Goal: Task Accomplishment & Management: Complete application form

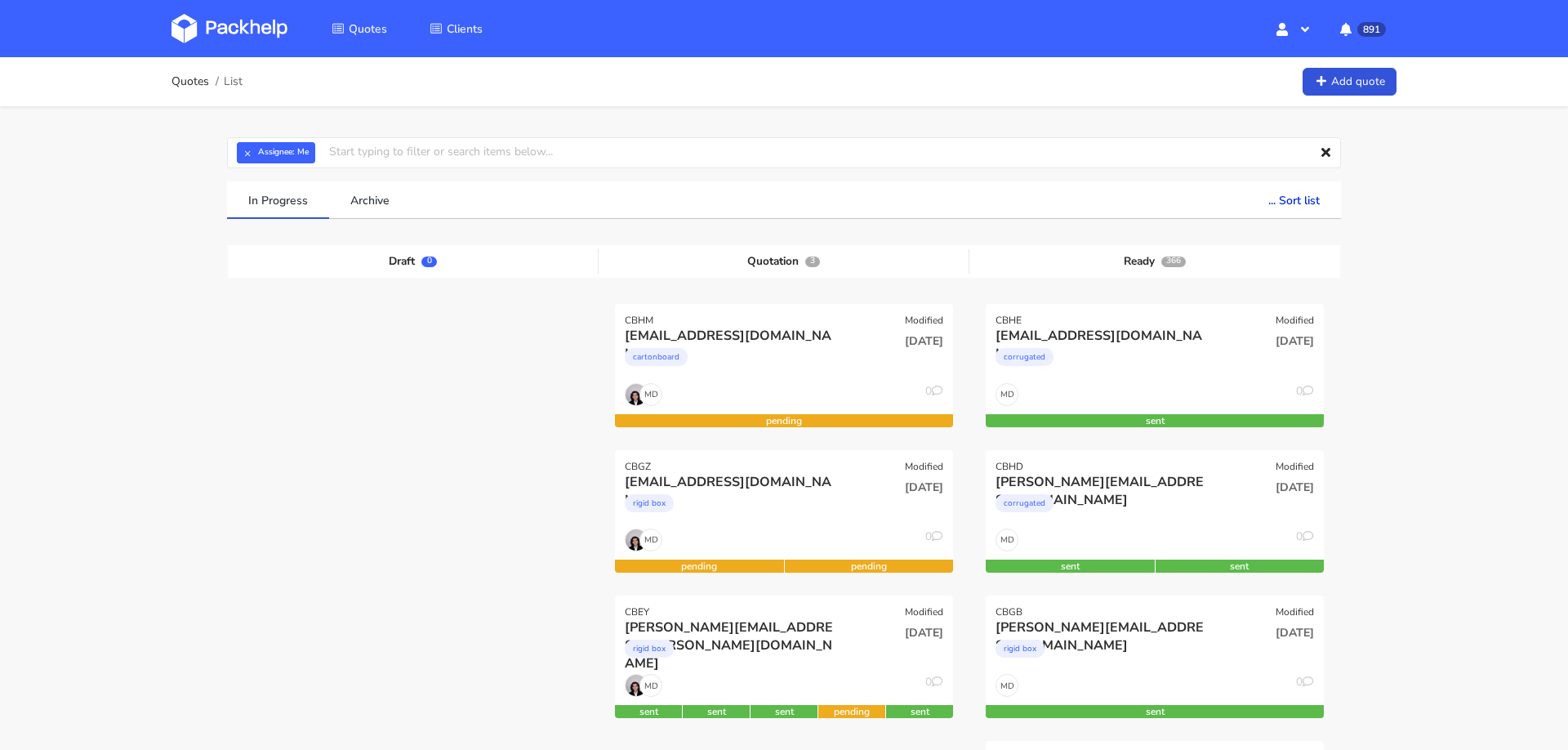
scroll to position [30, 0]
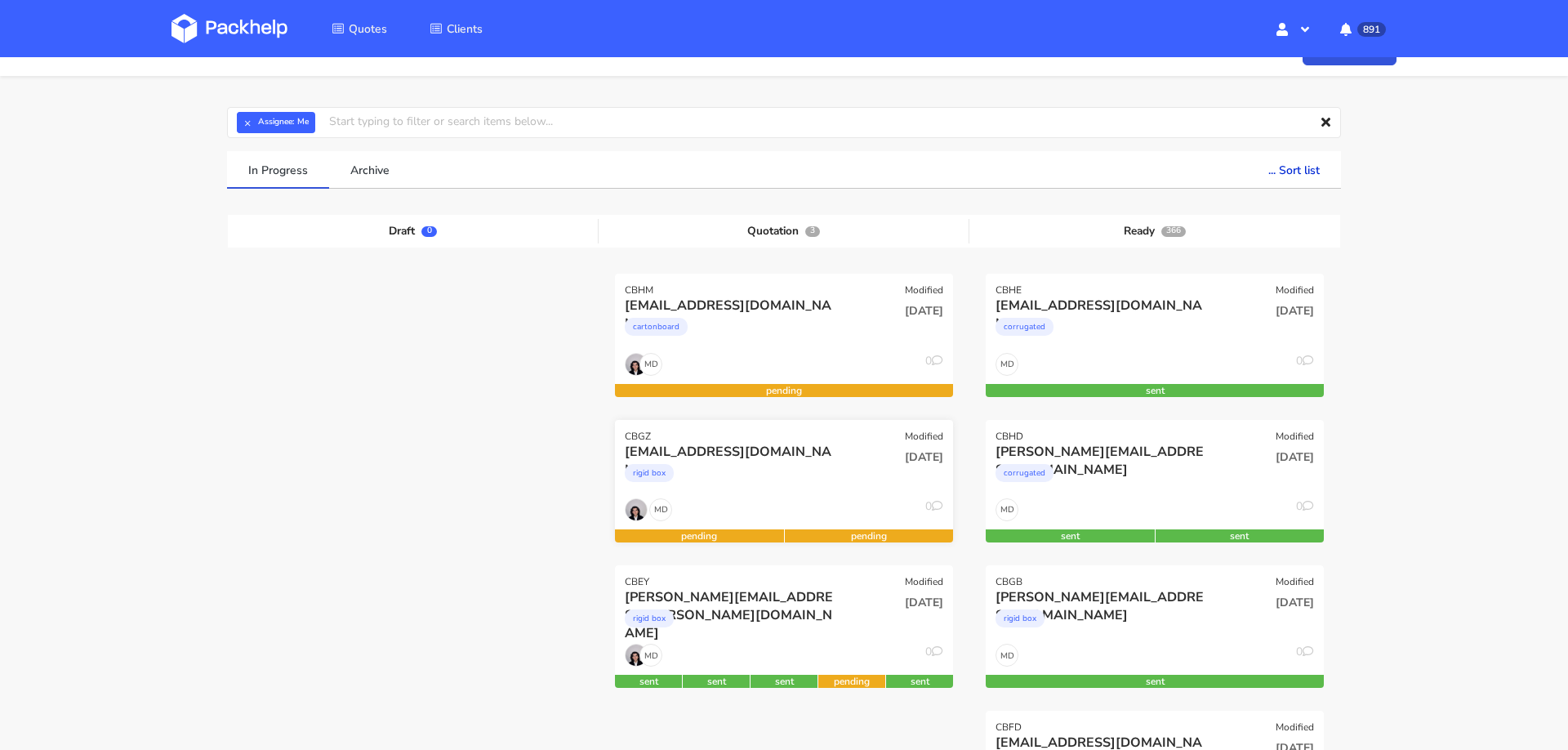
drag, startPoint x: 624, startPoint y: 431, endPoint x: 646, endPoint y: 431, distance: 22.0
click at [770, 454] on div "events@tjasadorelay.com" at bounding box center [733, 451] width 216 height 18
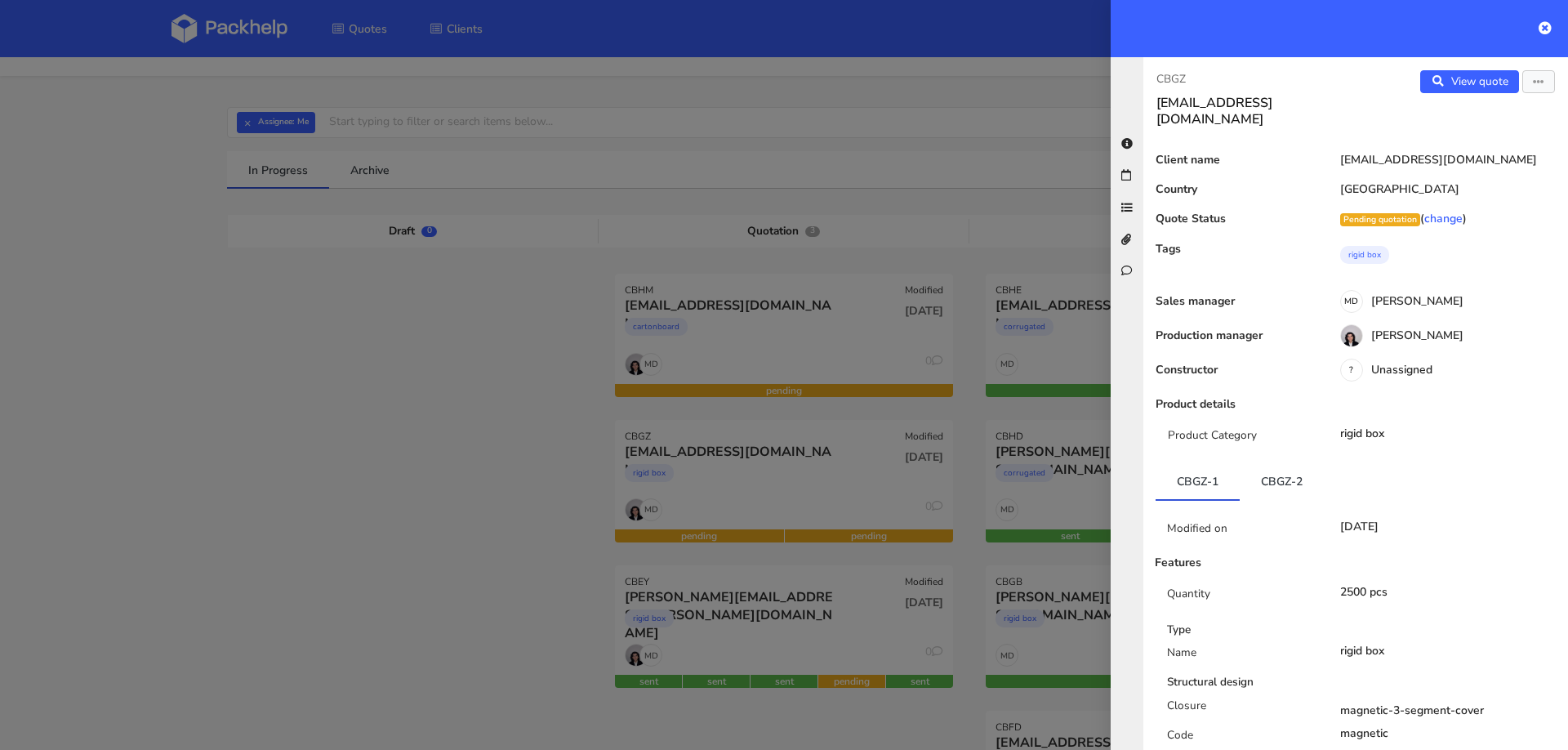
click at [1171, 78] on p "CBGZ" at bounding box center [1249, 78] width 186 height 18
copy div "CBGZ"
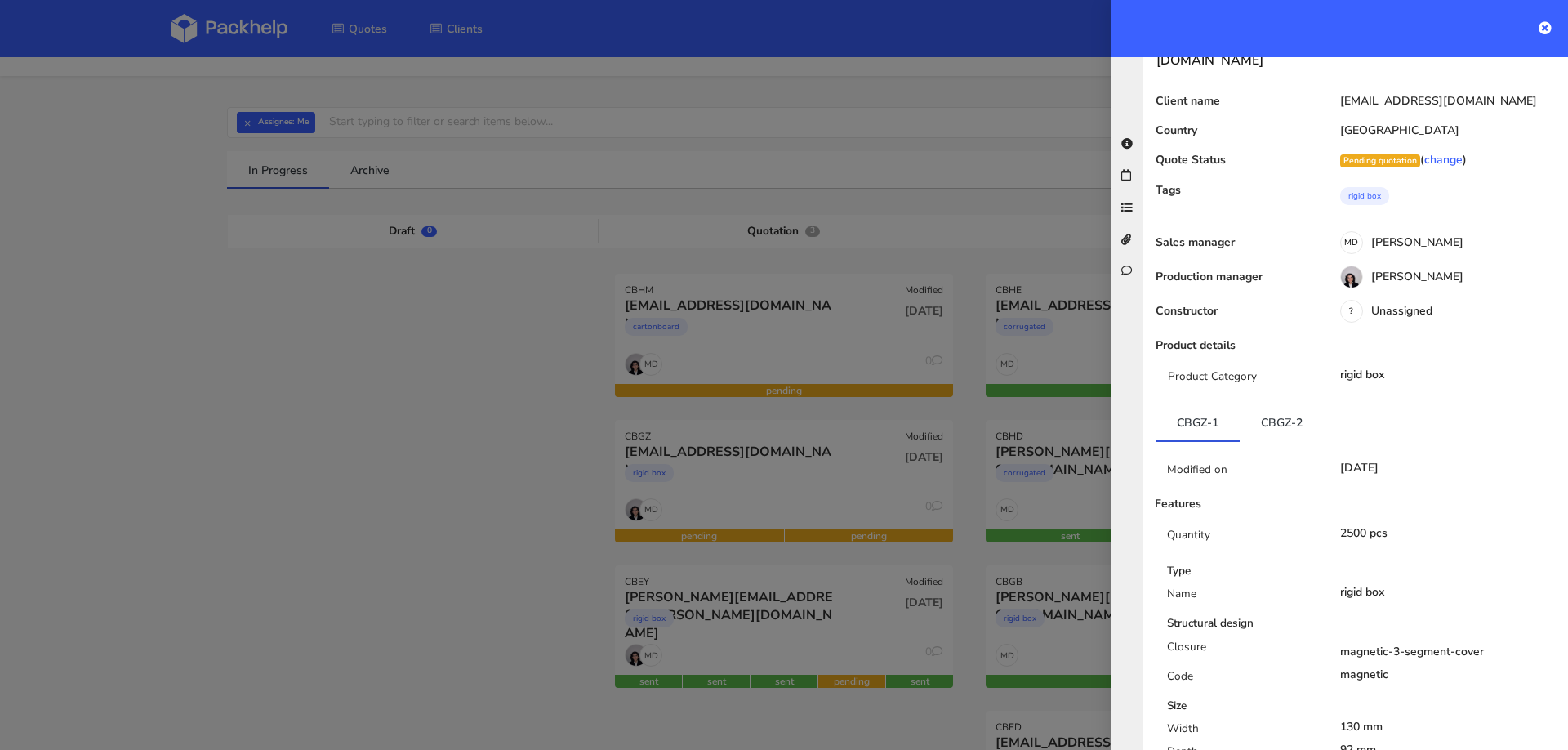
scroll to position [154, 0]
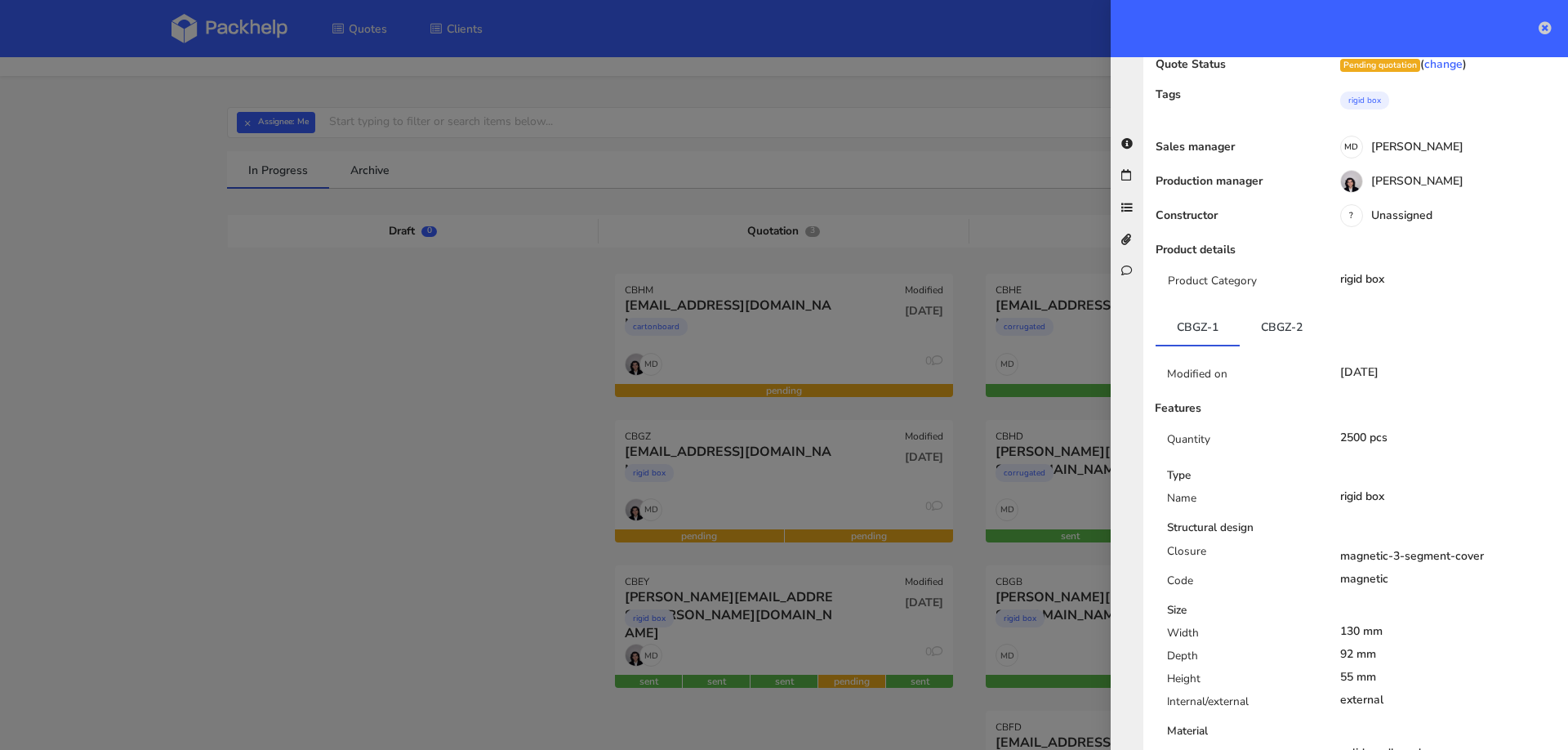
click at [1545, 28] on icon at bounding box center [1545, 28] width 13 height 13
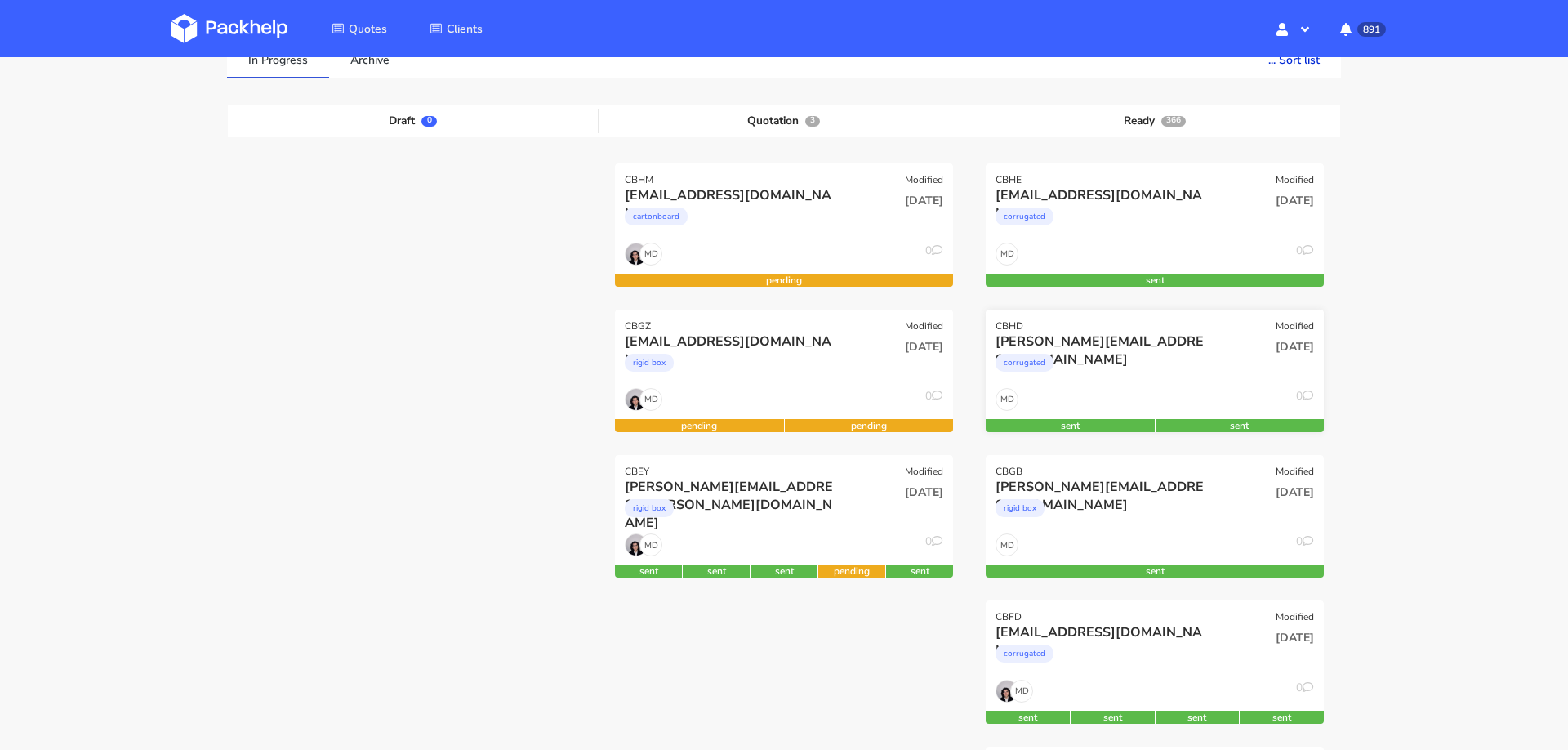
scroll to position [157, 0]
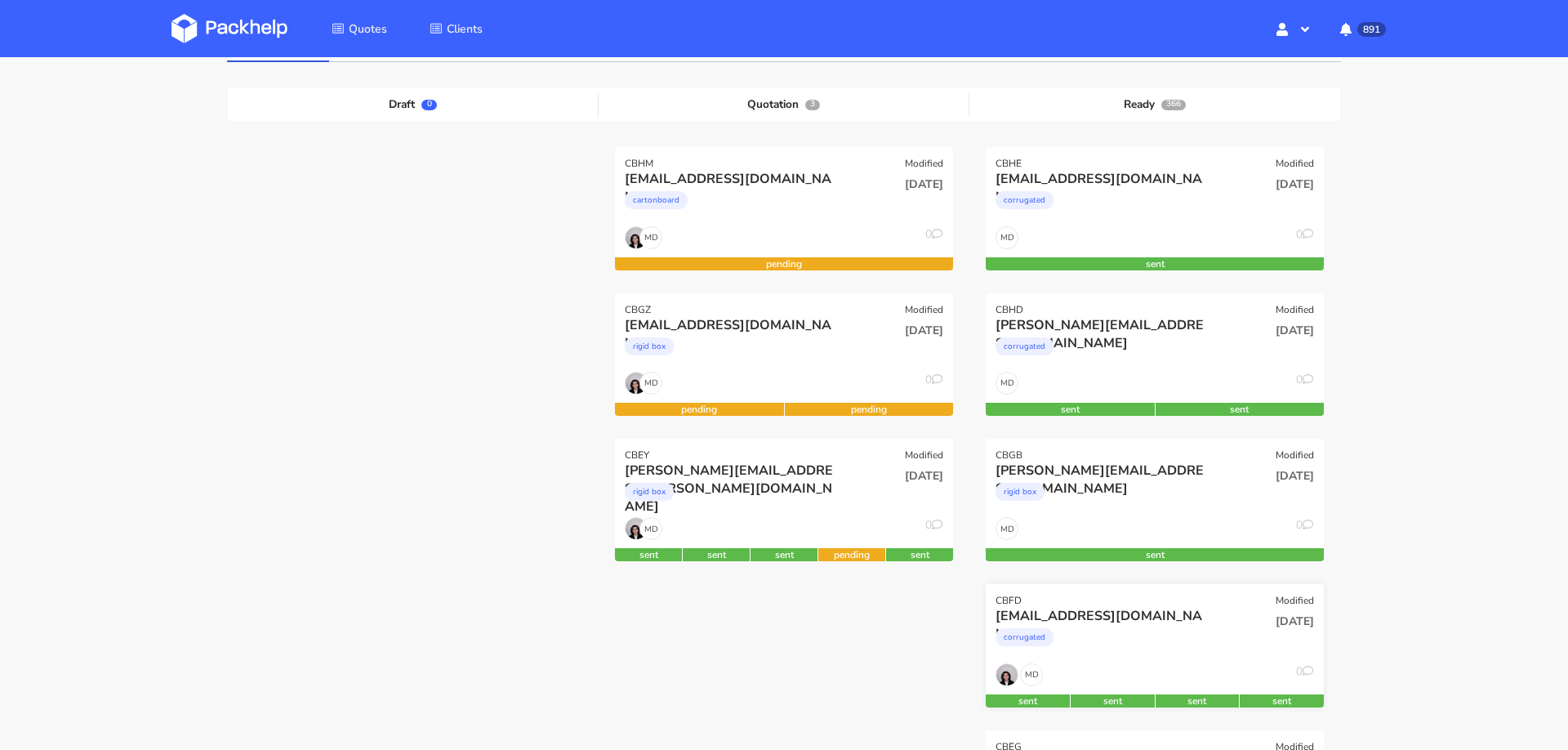
click at [1101, 607] on div "[EMAIL_ADDRESS][DOMAIN_NAME]" at bounding box center [1103, 616] width 216 height 18
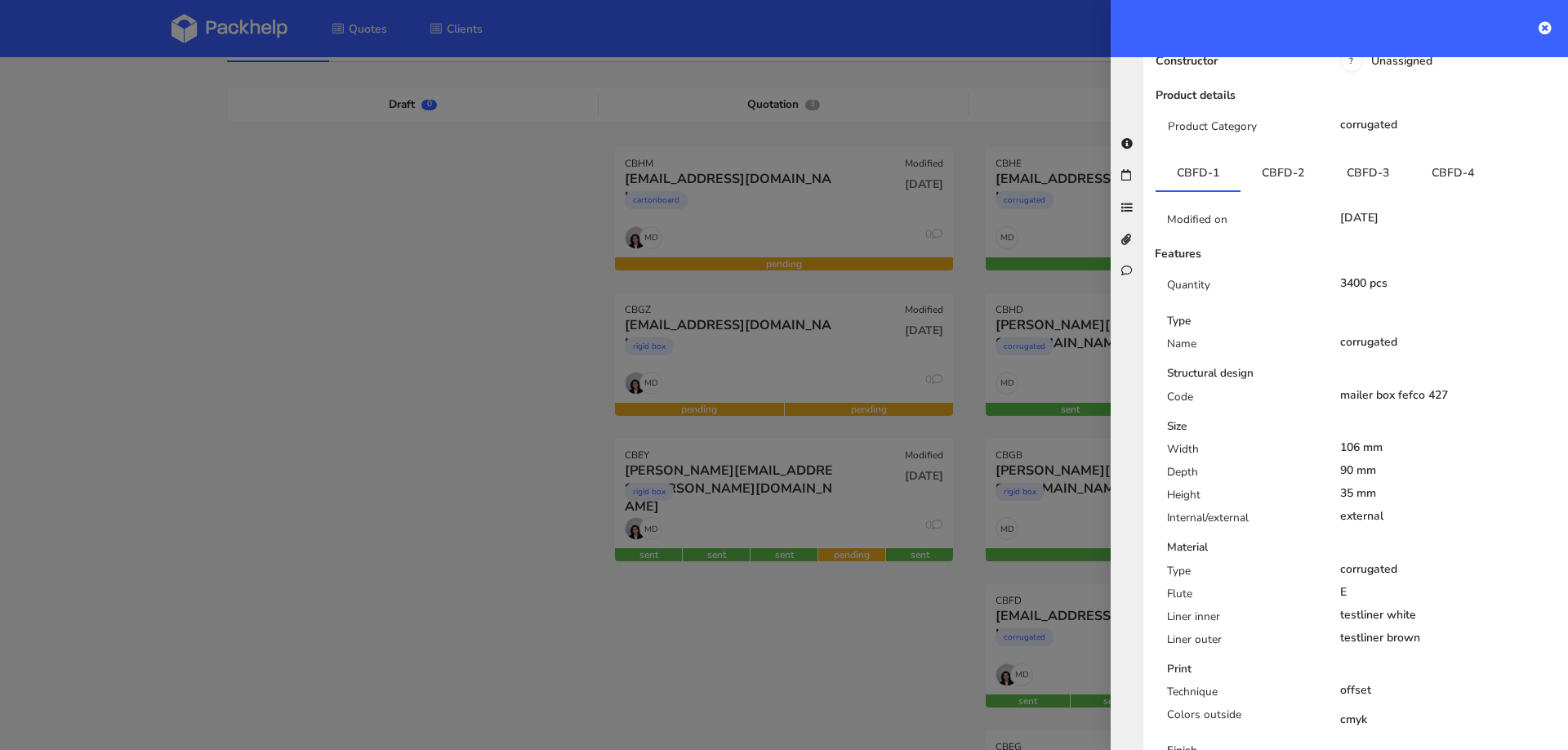
scroll to position [707, 0]
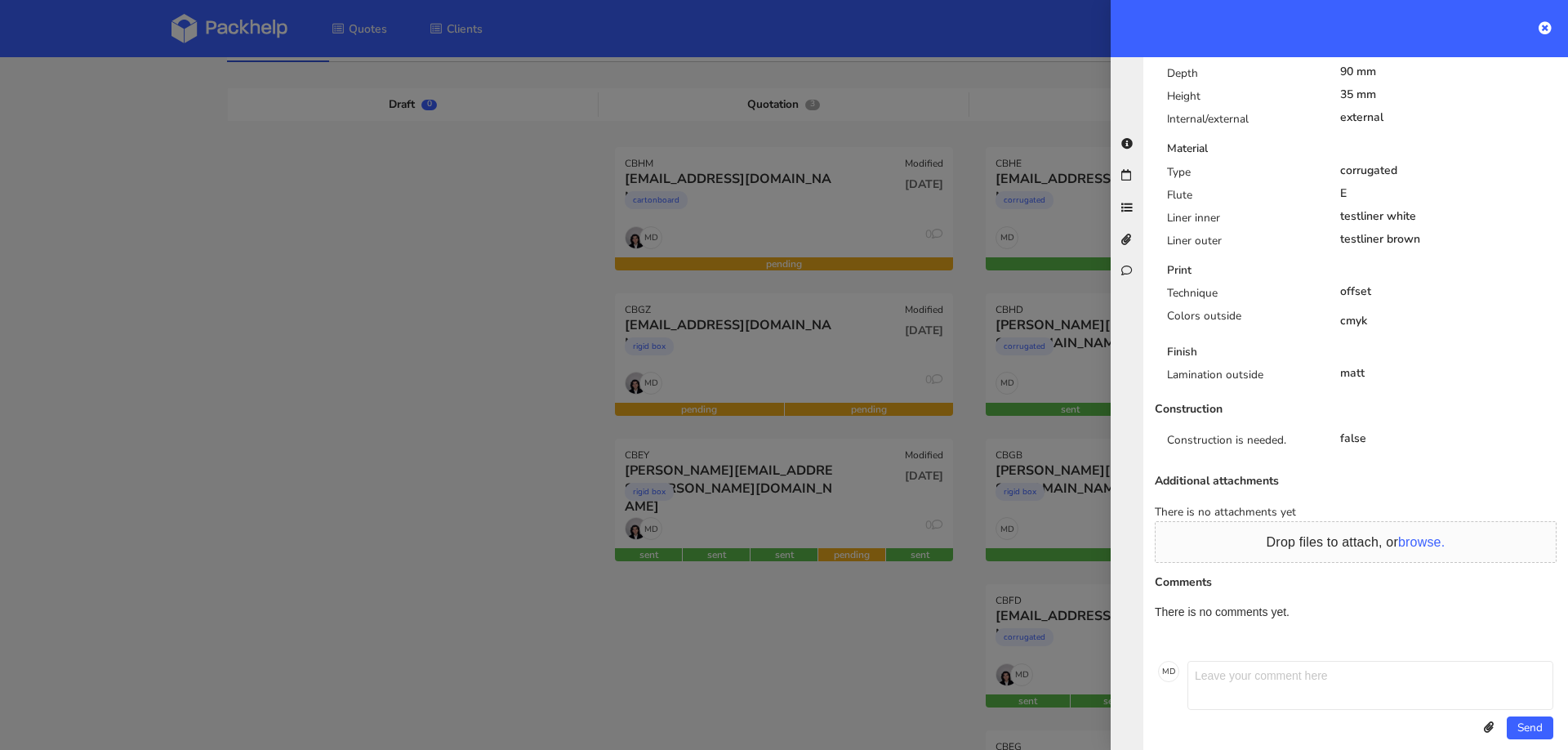
click at [572, 494] on div at bounding box center [784, 375] width 1568 height 750
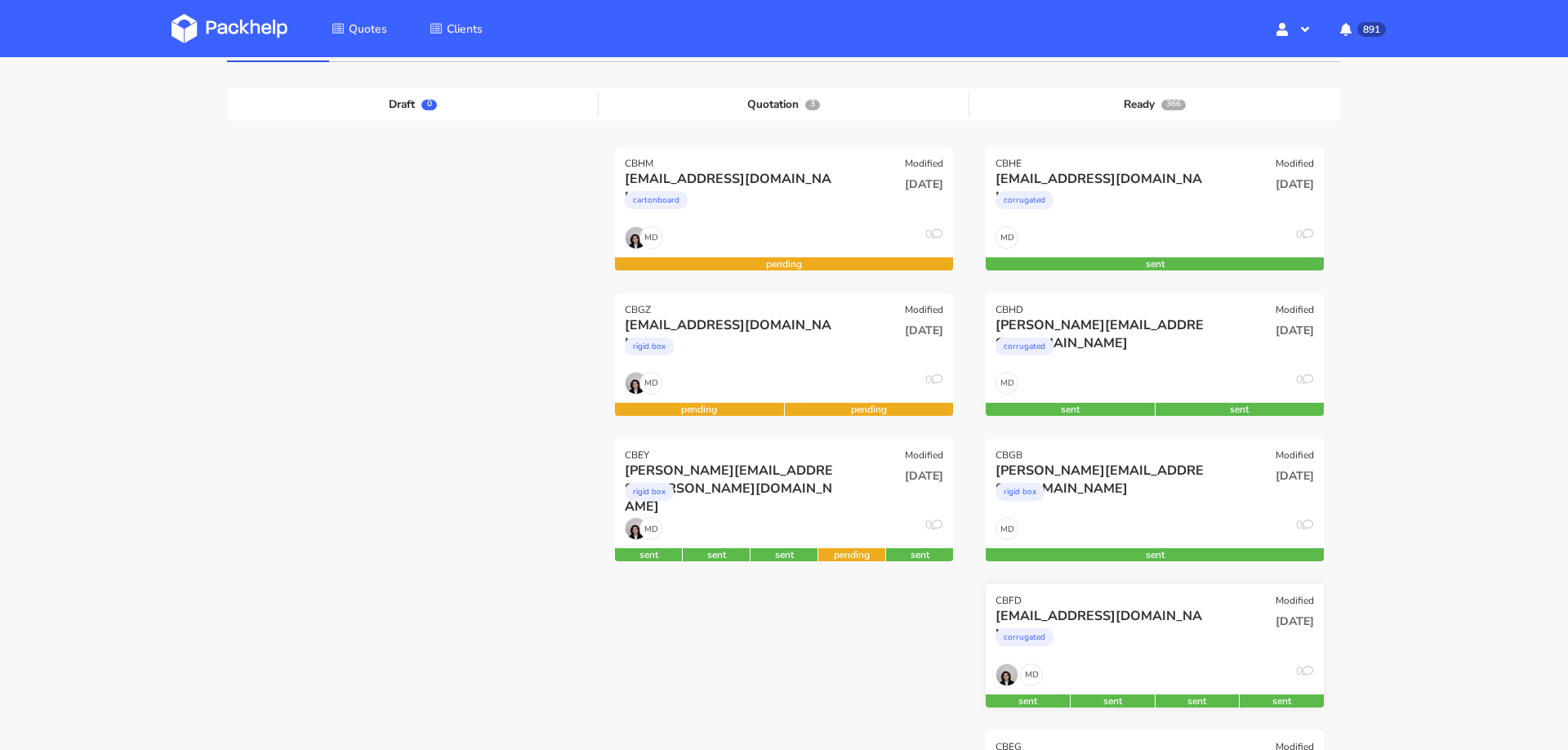
click at [1193, 603] on div "CBFD Modified" at bounding box center [1154, 595] width 338 height 23
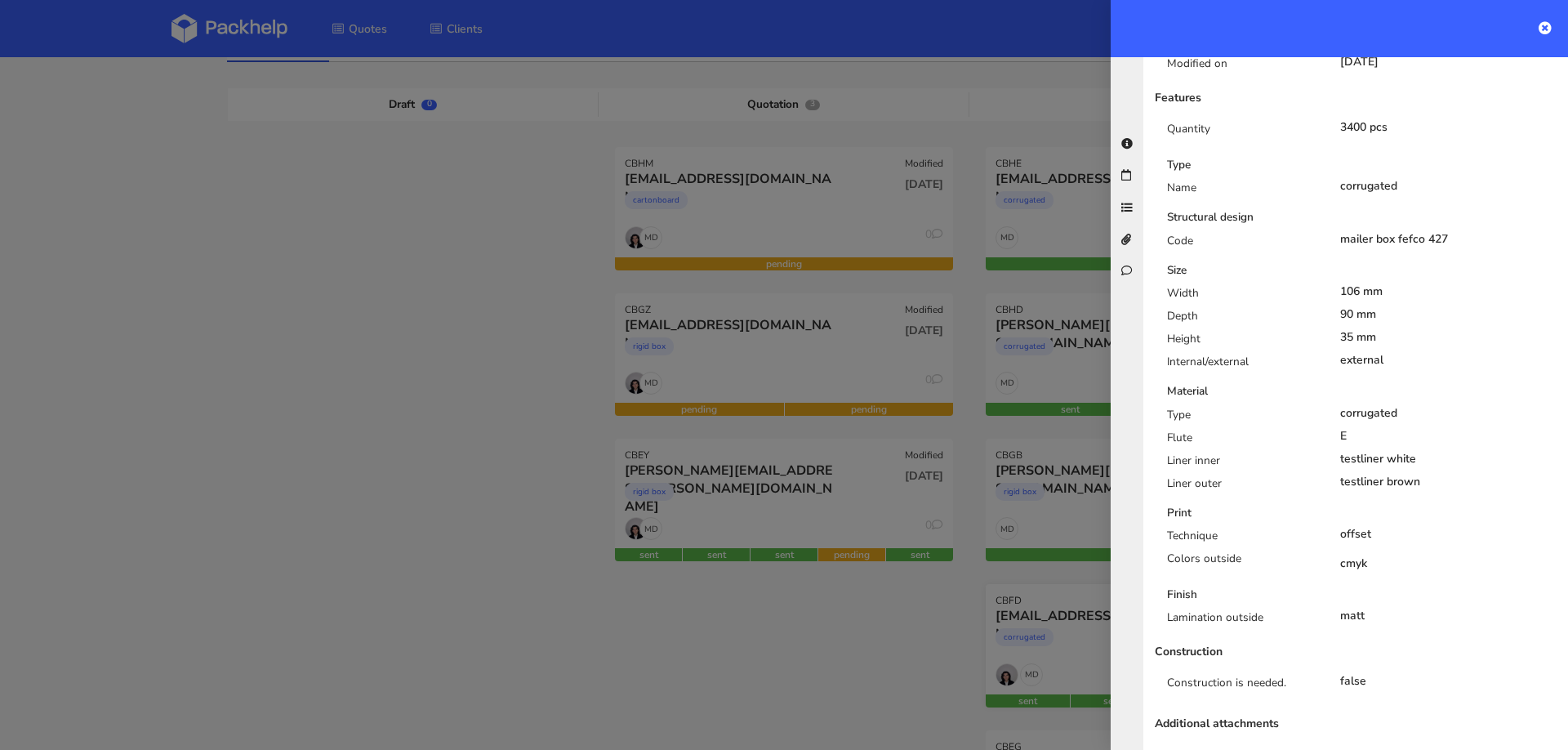
scroll to position [0, 0]
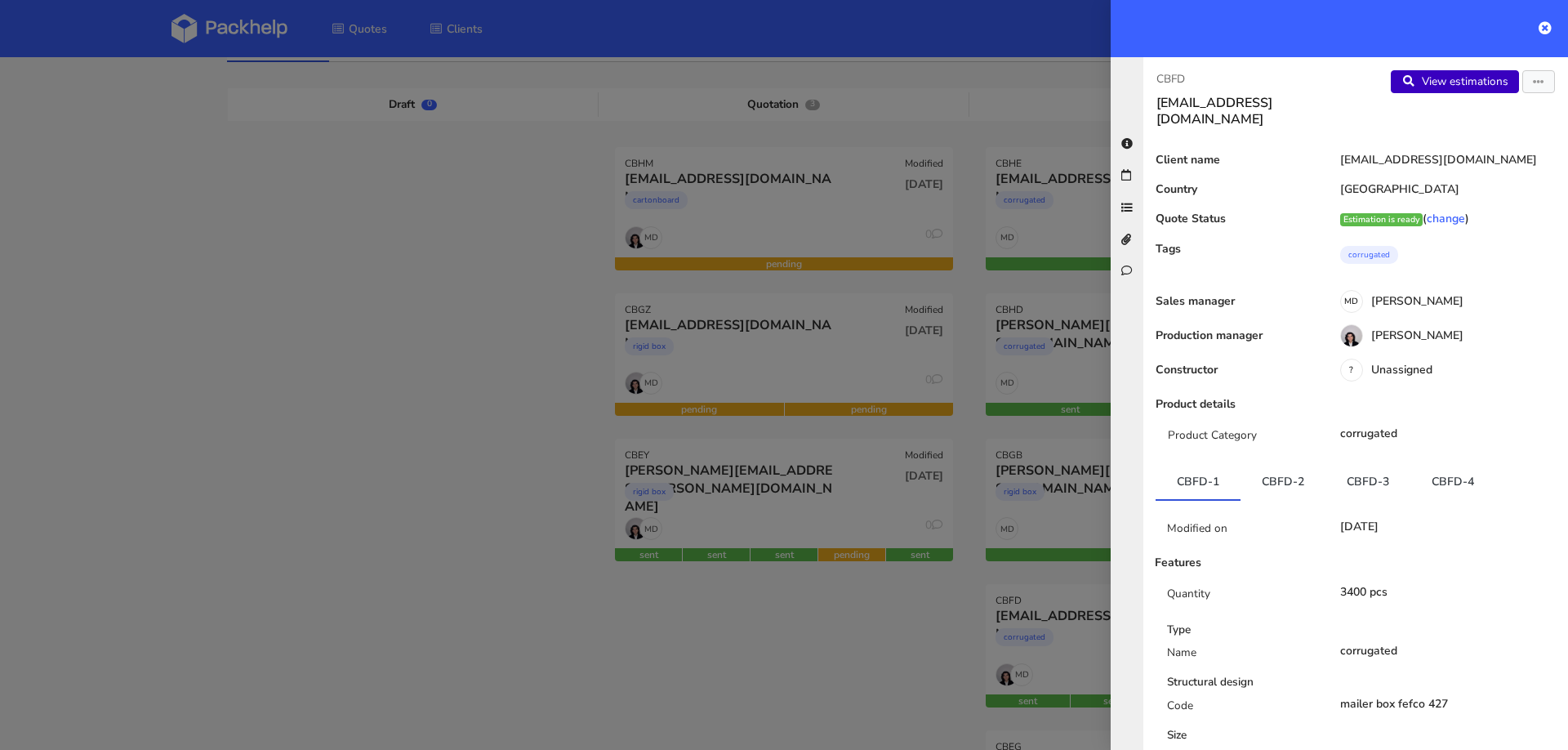
click at [1437, 92] on link "View estimations" at bounding box center [1454, 81] width 128 height 23
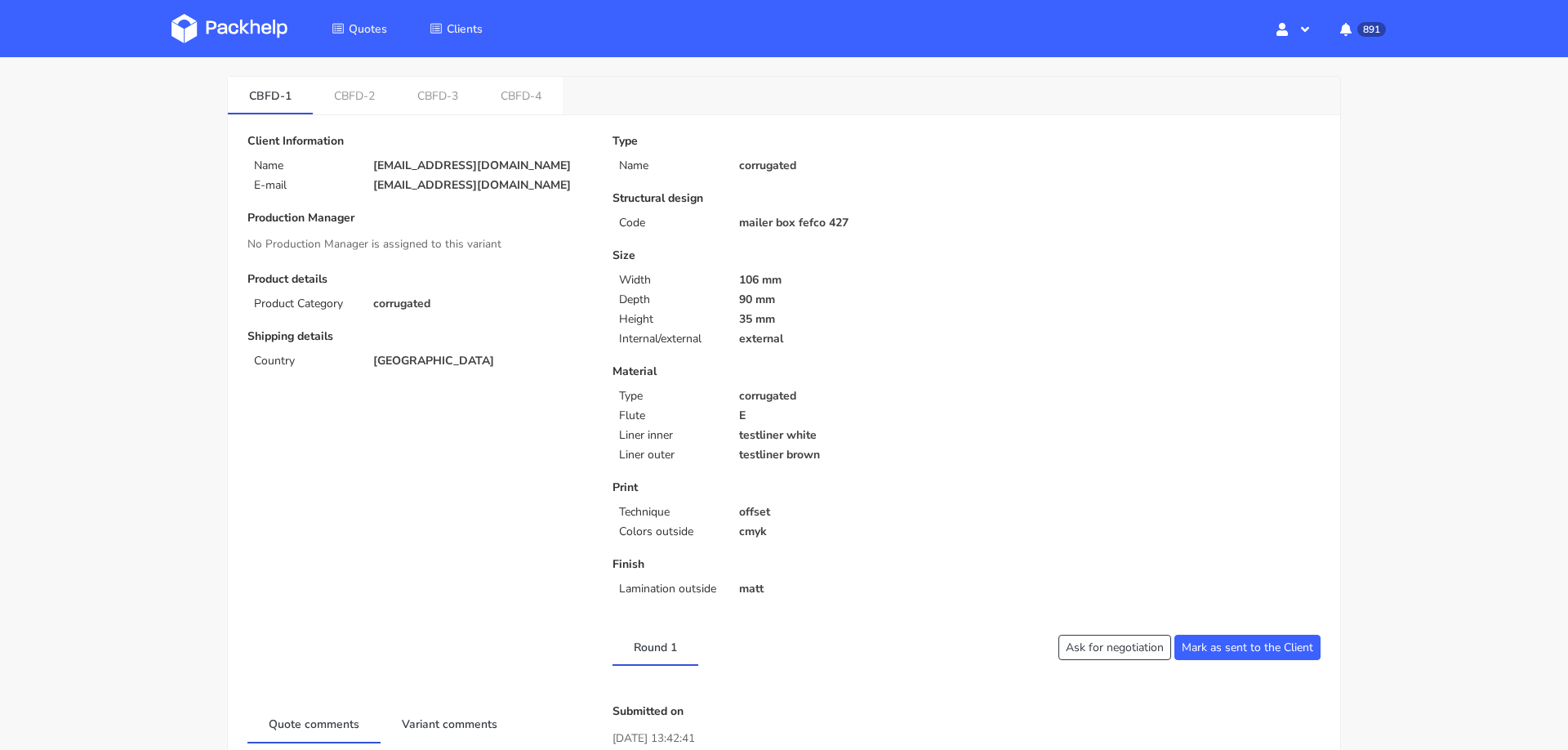
scroll to position [62, 0]
click at [441, 87] on link "CBFD-3" at bounding box center [437, 94] width 84 height 36
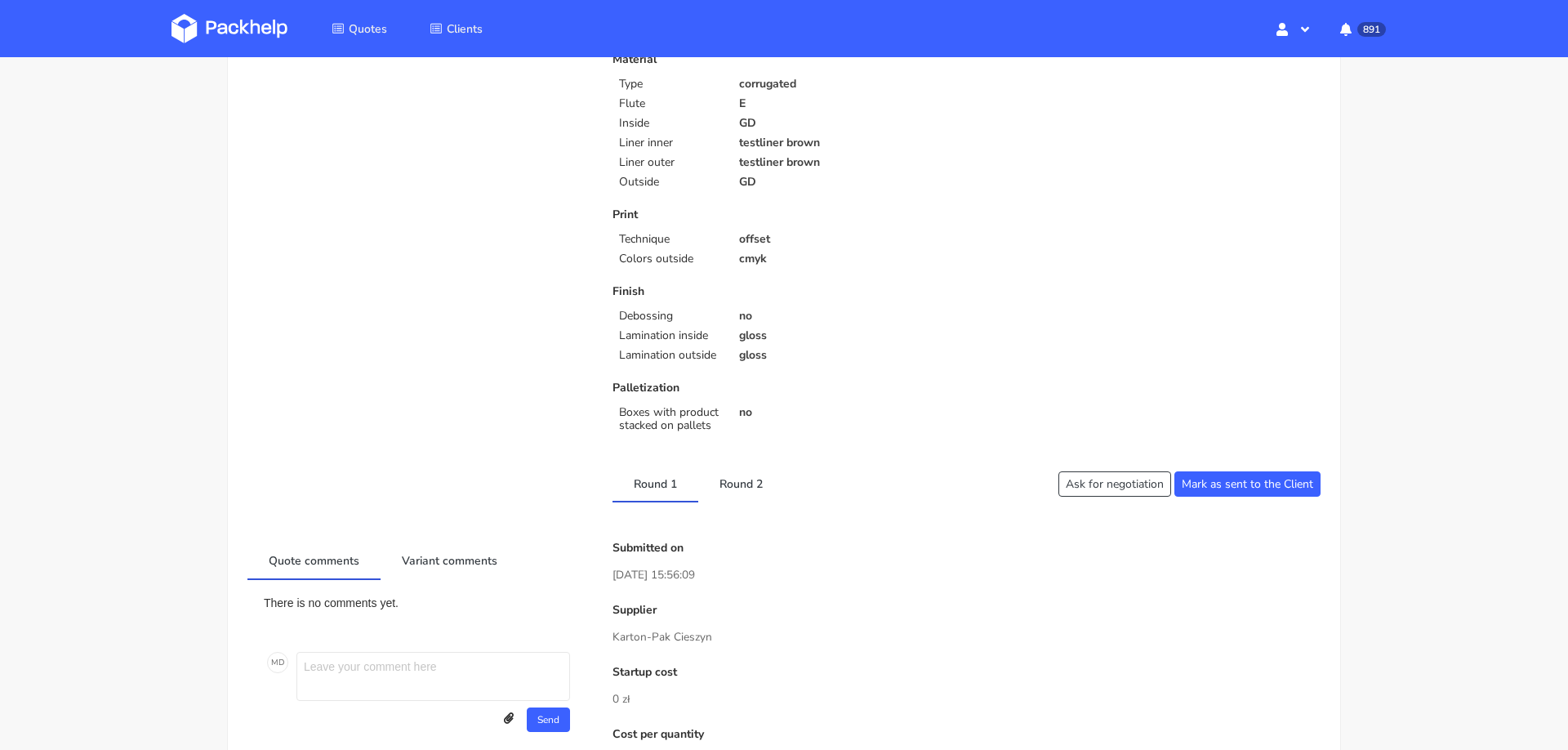
scroll to position [370, 0]
click at [737, 497] on link "Round 2" at bounding box center [740, 486] width 85 height 36
click at [783, 491] on link "Round 2" at bounding box center [740, 486] width 85 height 36
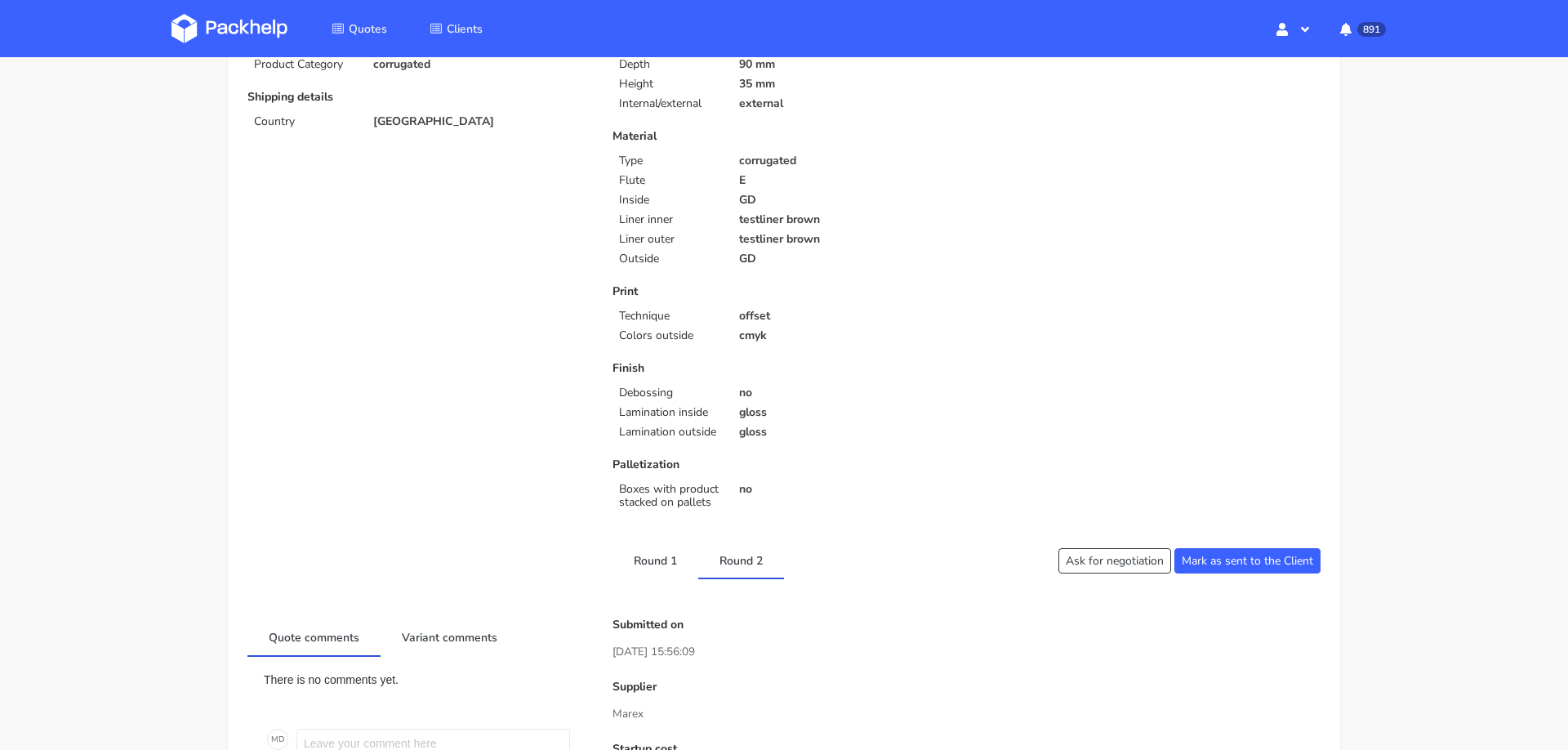
scroll to position [0, 0]
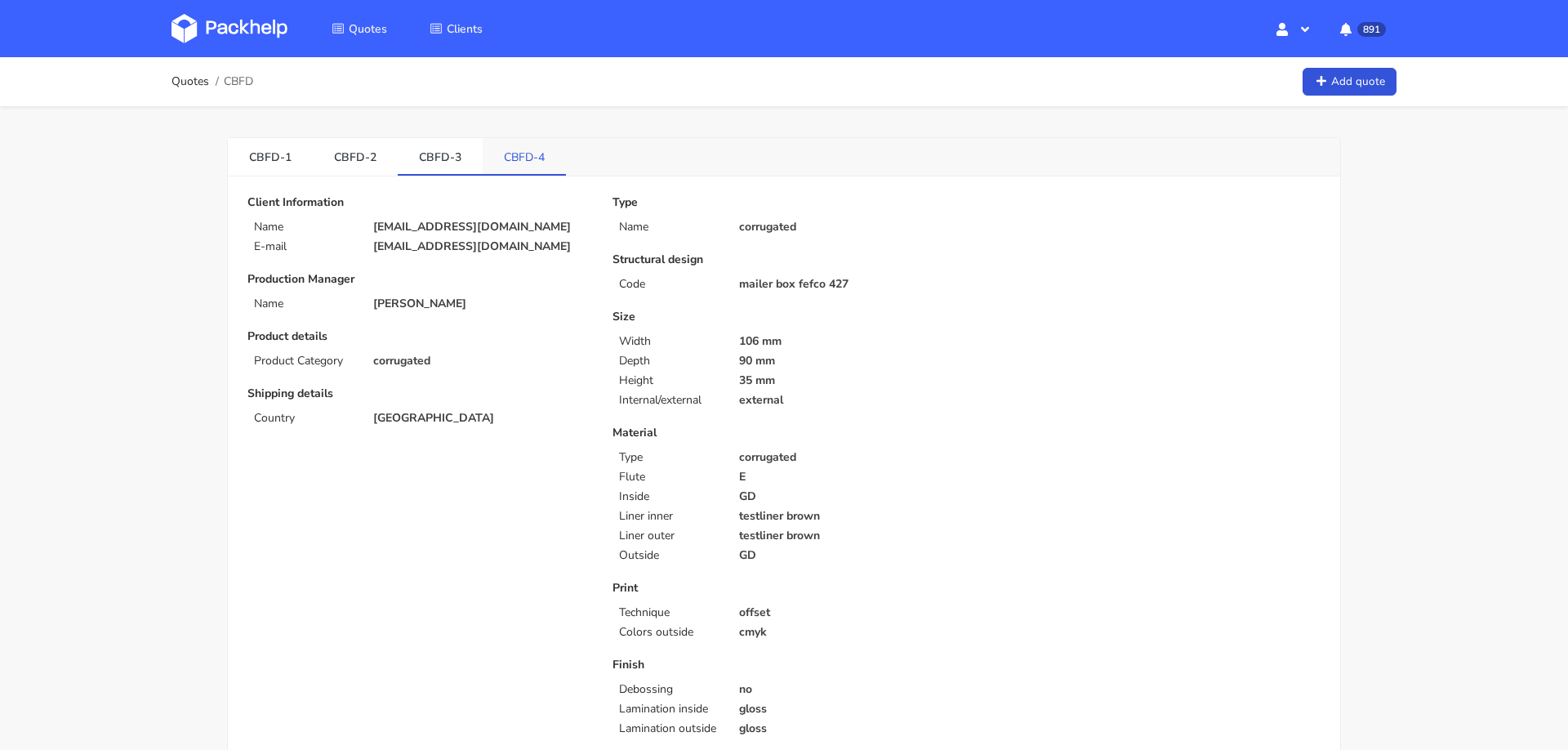
click at [516, 143] on link "CBFD-4" at bounding box center [524, 156] width 84 height 36
click at [453, 224] on p "agata.soroczynska@navera.pl" at bounding box center [481, 227] width 216 height 13
click at [459, 225] on p "agata.soroczynska@navera.pl" at bounding box center [481, 227] width 216 height 13
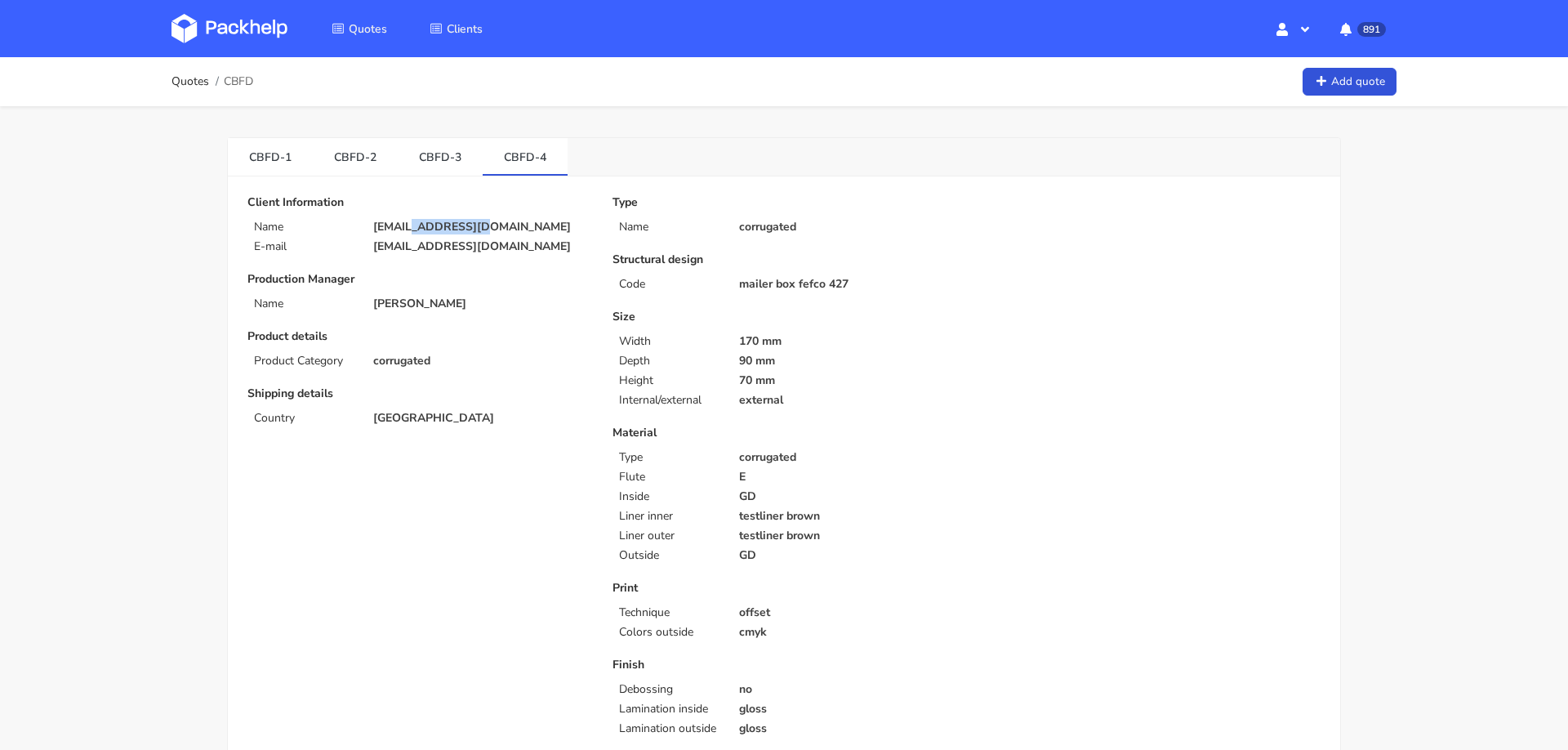
click at [459, 225] on p "agata.soroczynska@navera.pl" at bounding box center [481, 227] width 216 height 13
click at [443, 161] on link "CBFD-3" at bounding box center [440, 156] width 85 height 36
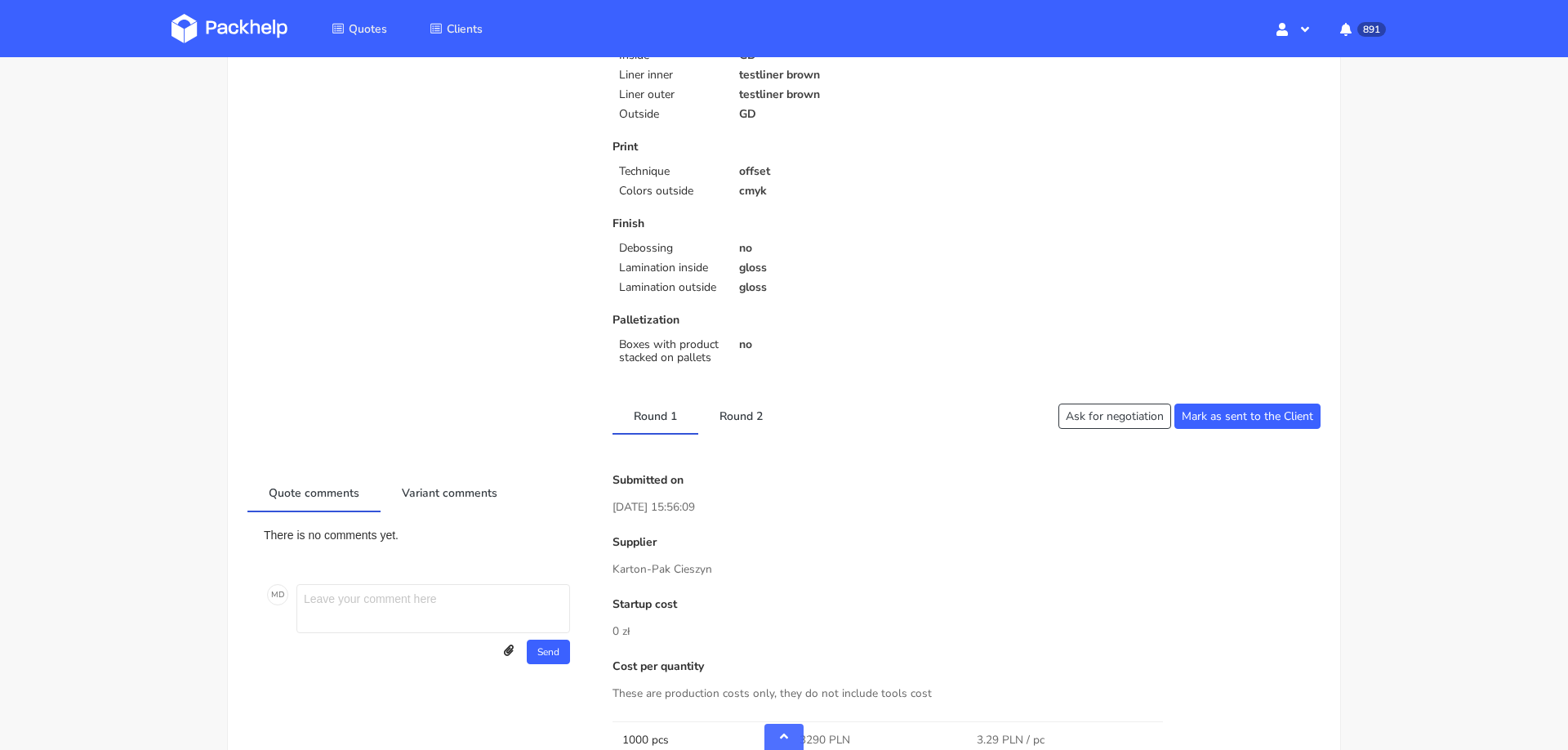
scroll to position [443, 0]
click at [750, 410] on link "Round 2" at bounding box center [740, 413] width 85 height 36
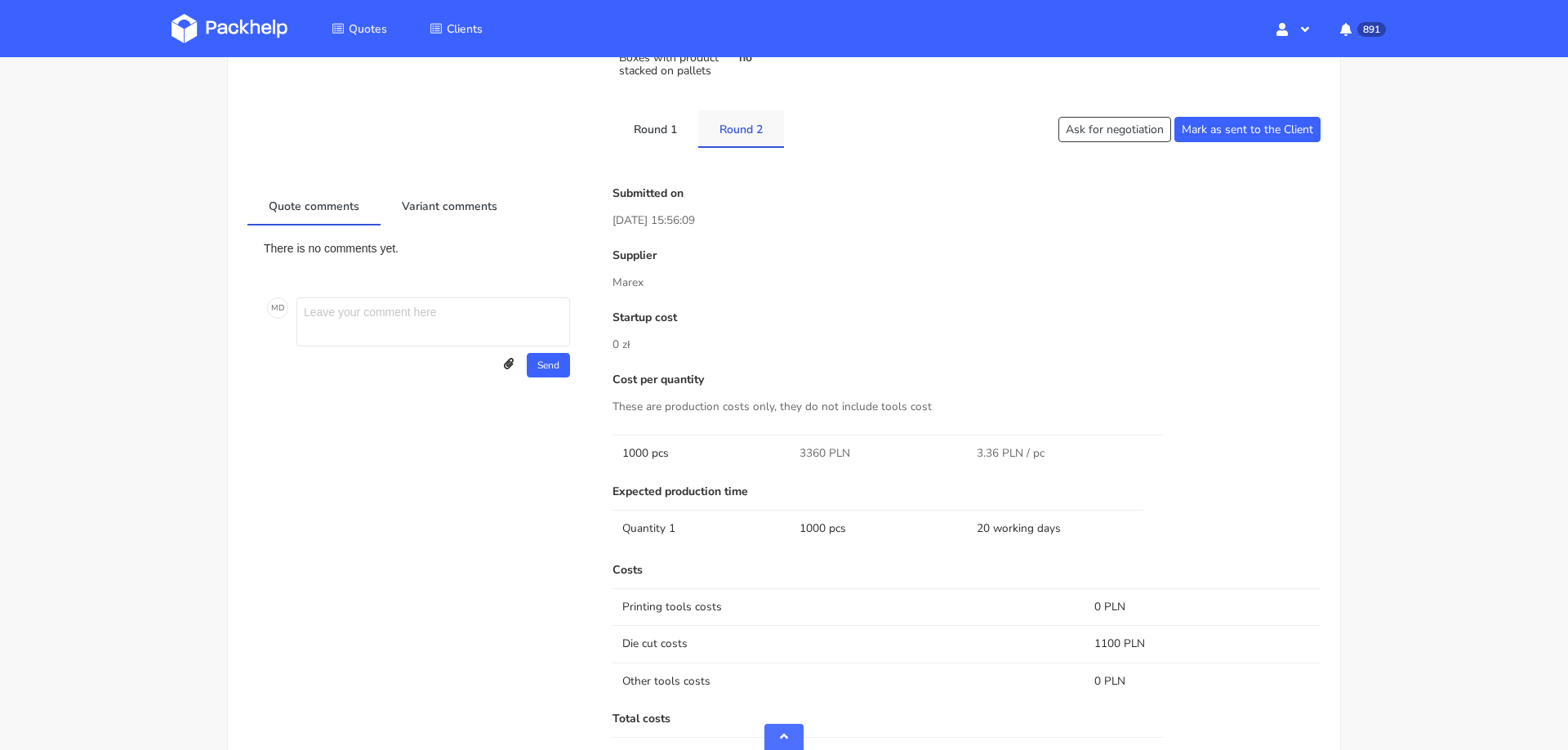
scroll to position [734, 0]
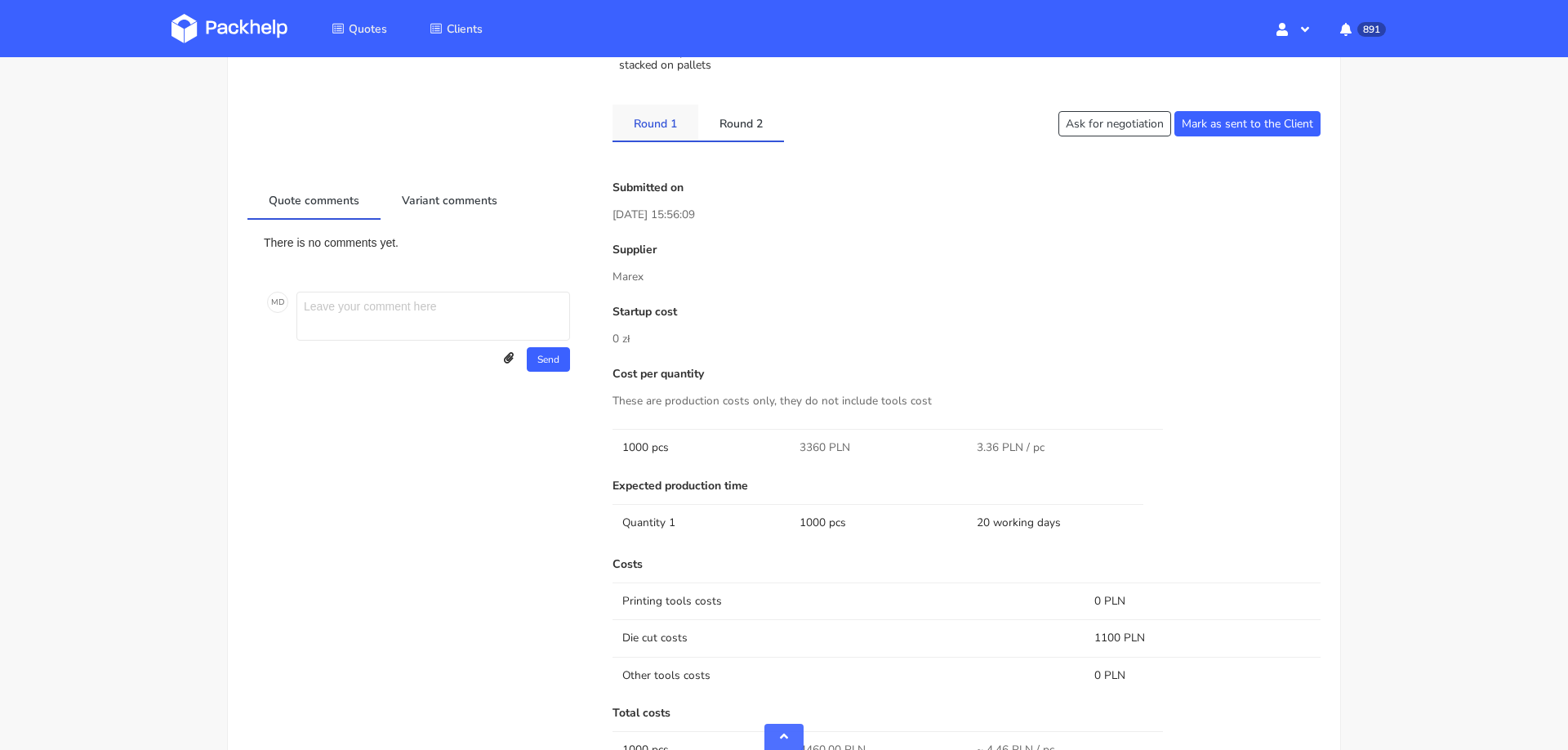
click at [654, 131] on link "Round 1" at bounding box center [654, 122] width 85 height 36
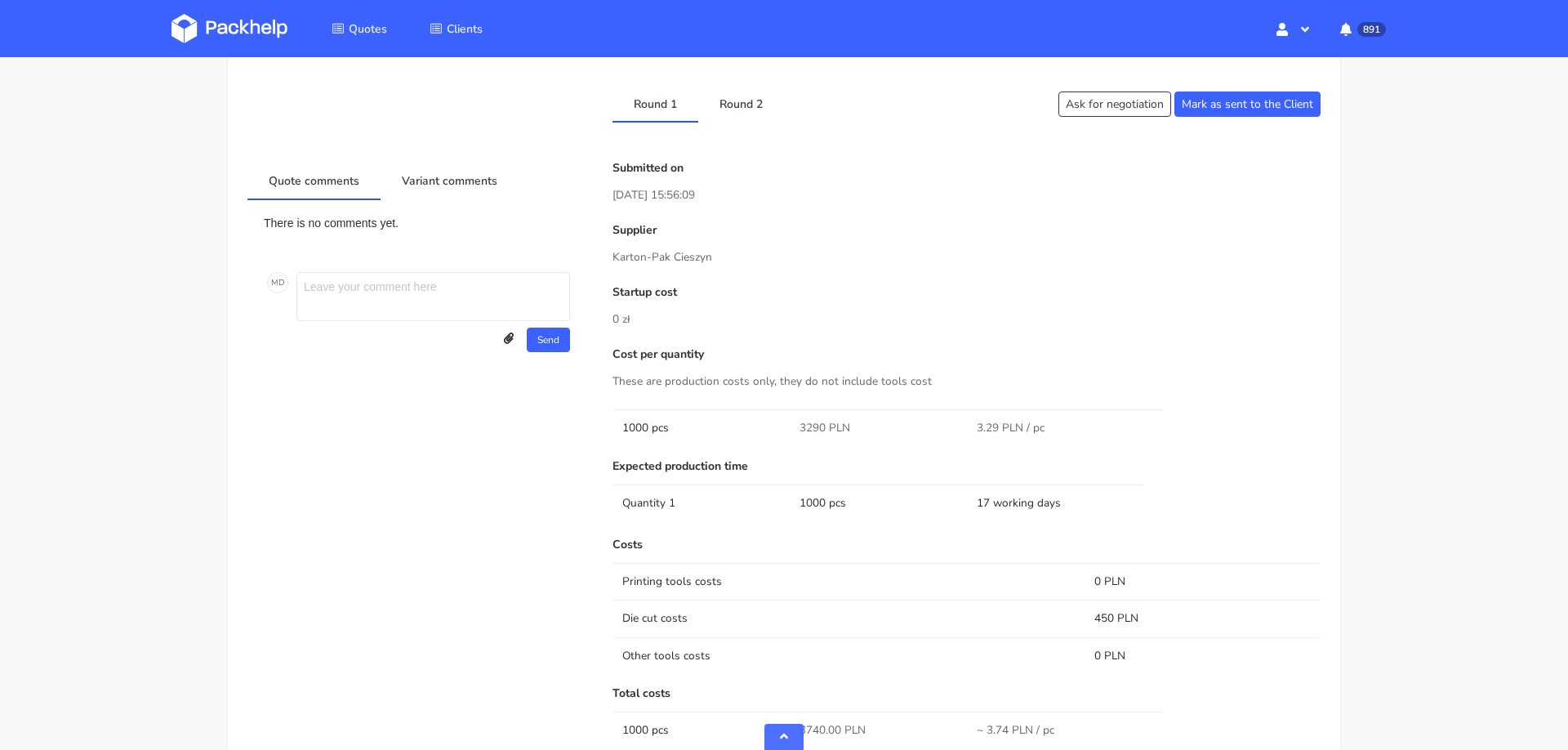
scroll to position [752, 0]
click at [751, 99] on link "Round 2" at bounding box center [740, 103] width 85 height 36
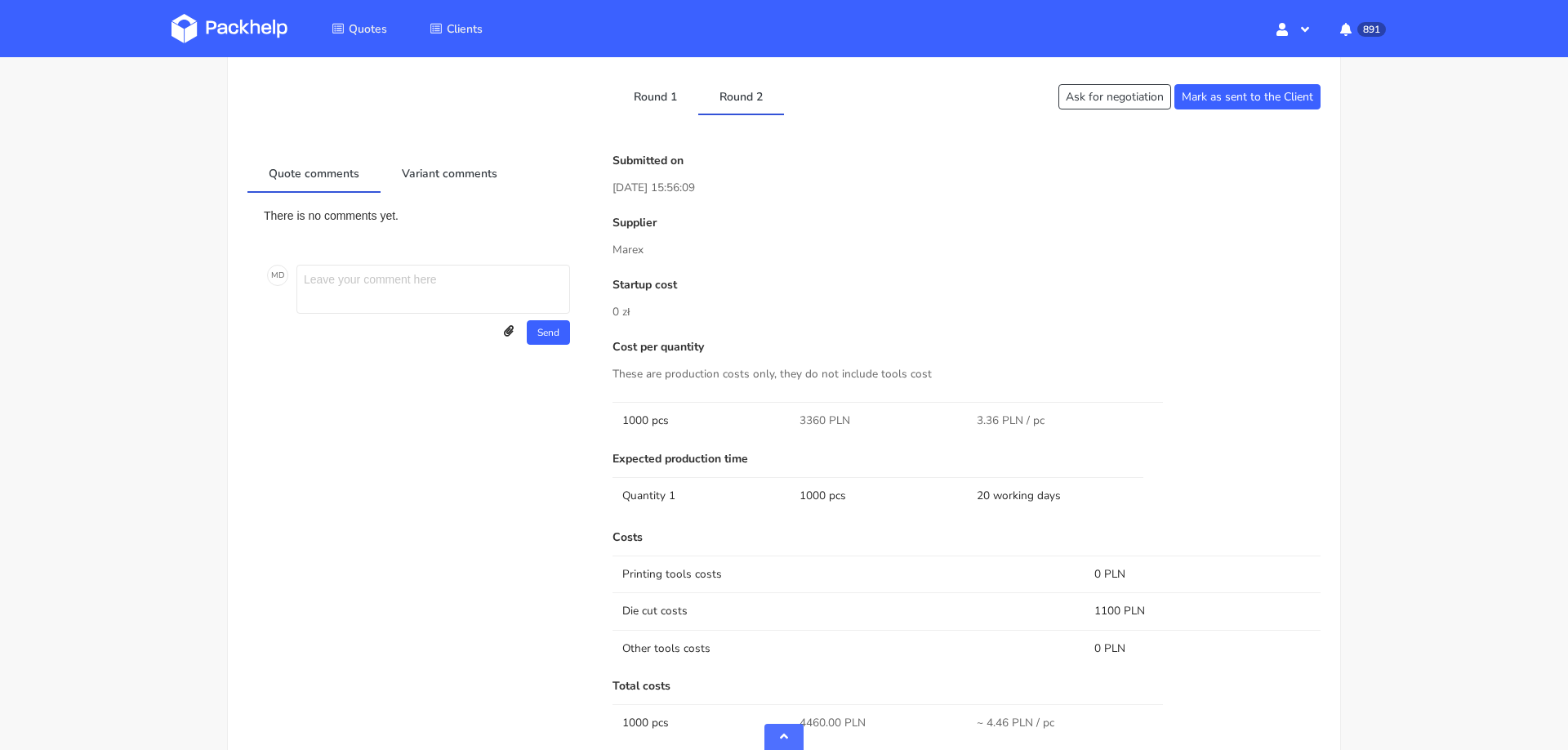
scroll to position [751, 0]
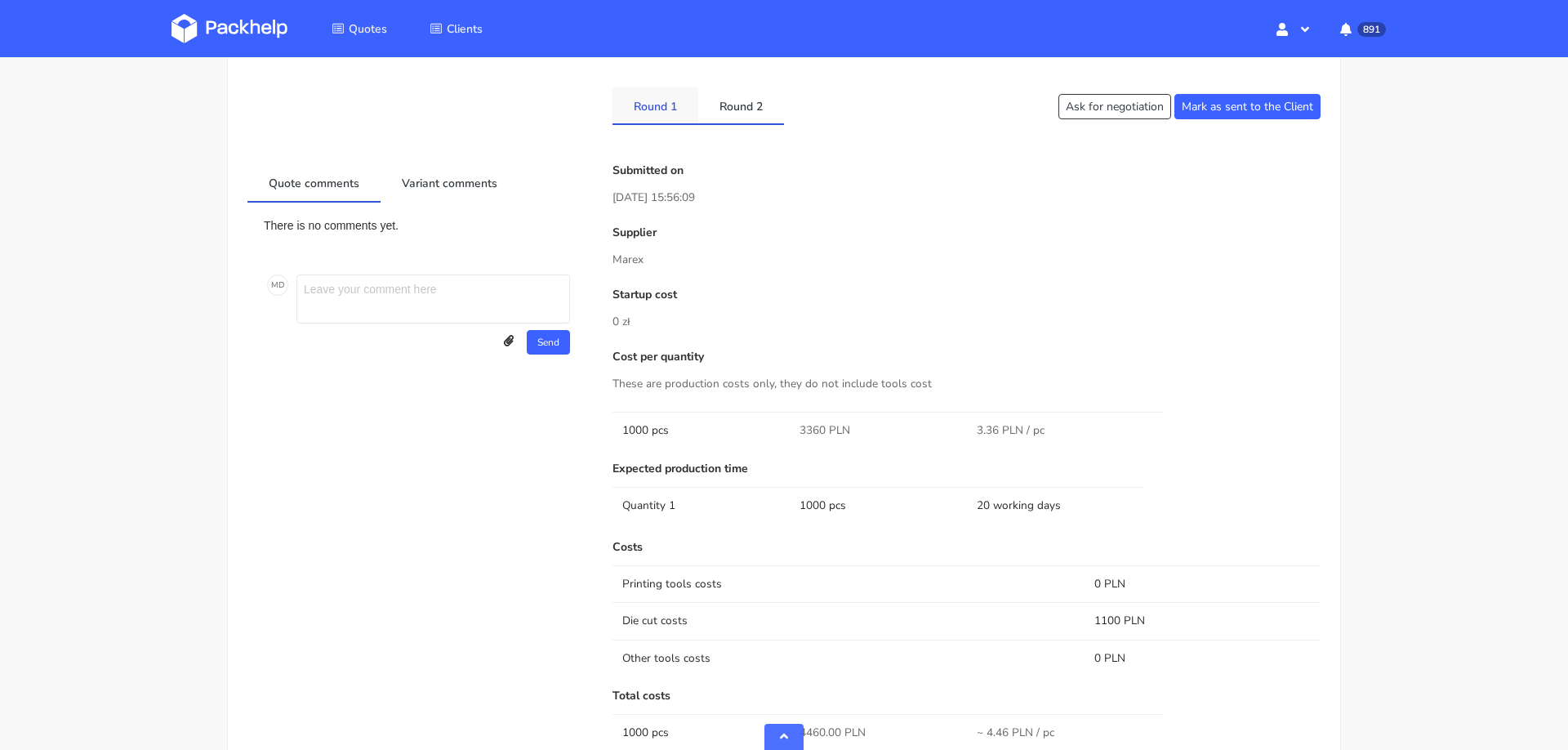
click at [657, 121] on link "Round 1" at bounding box center [654, 105] width 85 height 36
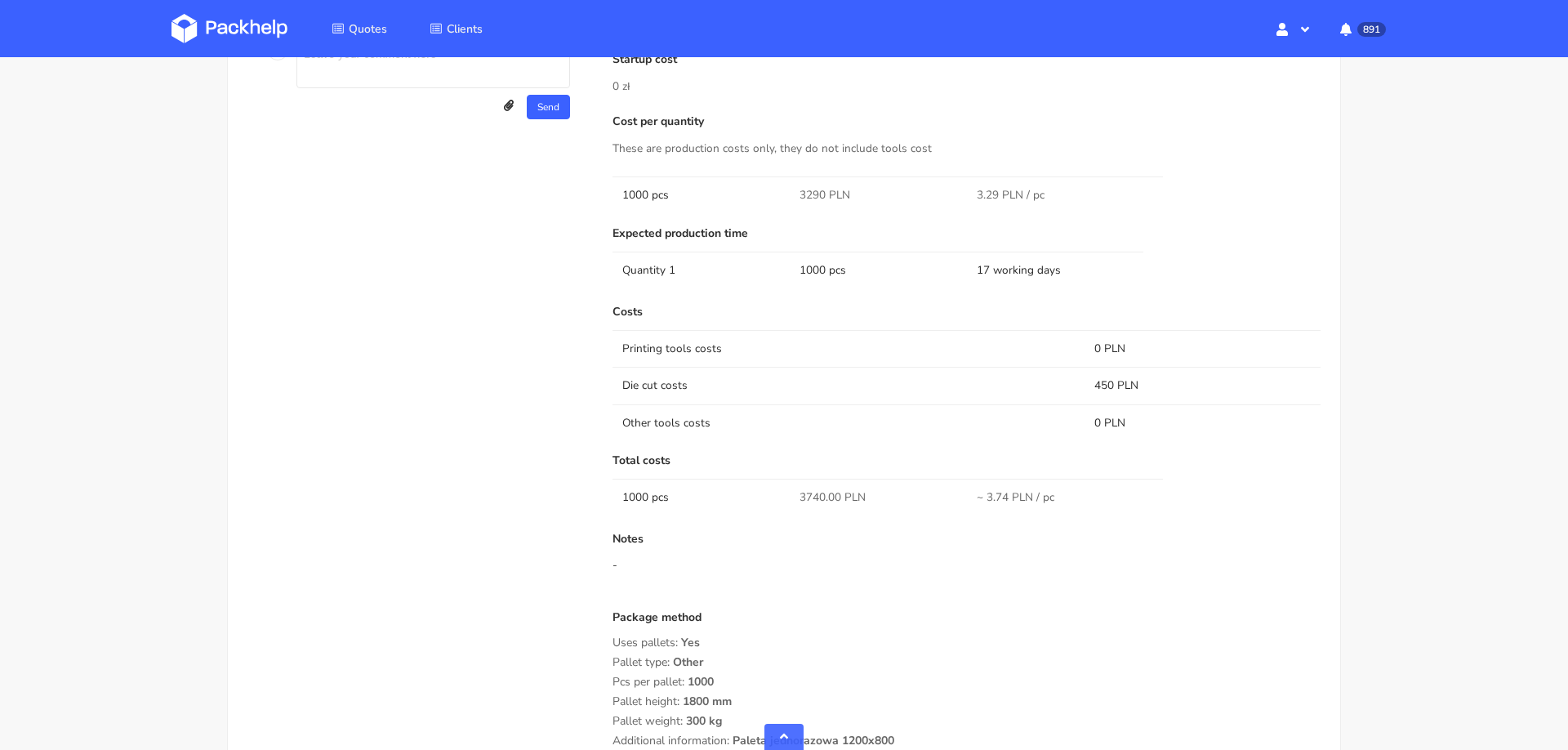
scroll to position [984, 0]
drag, startPoint x: 797, startPoint y: 494, endPoint x: 828, endPoint y: 496, distance: 31.1
click at [828, 496] on td "3740.00 PLN" at bounding box center [878, 497] width 178 height 37
copy span "3740."
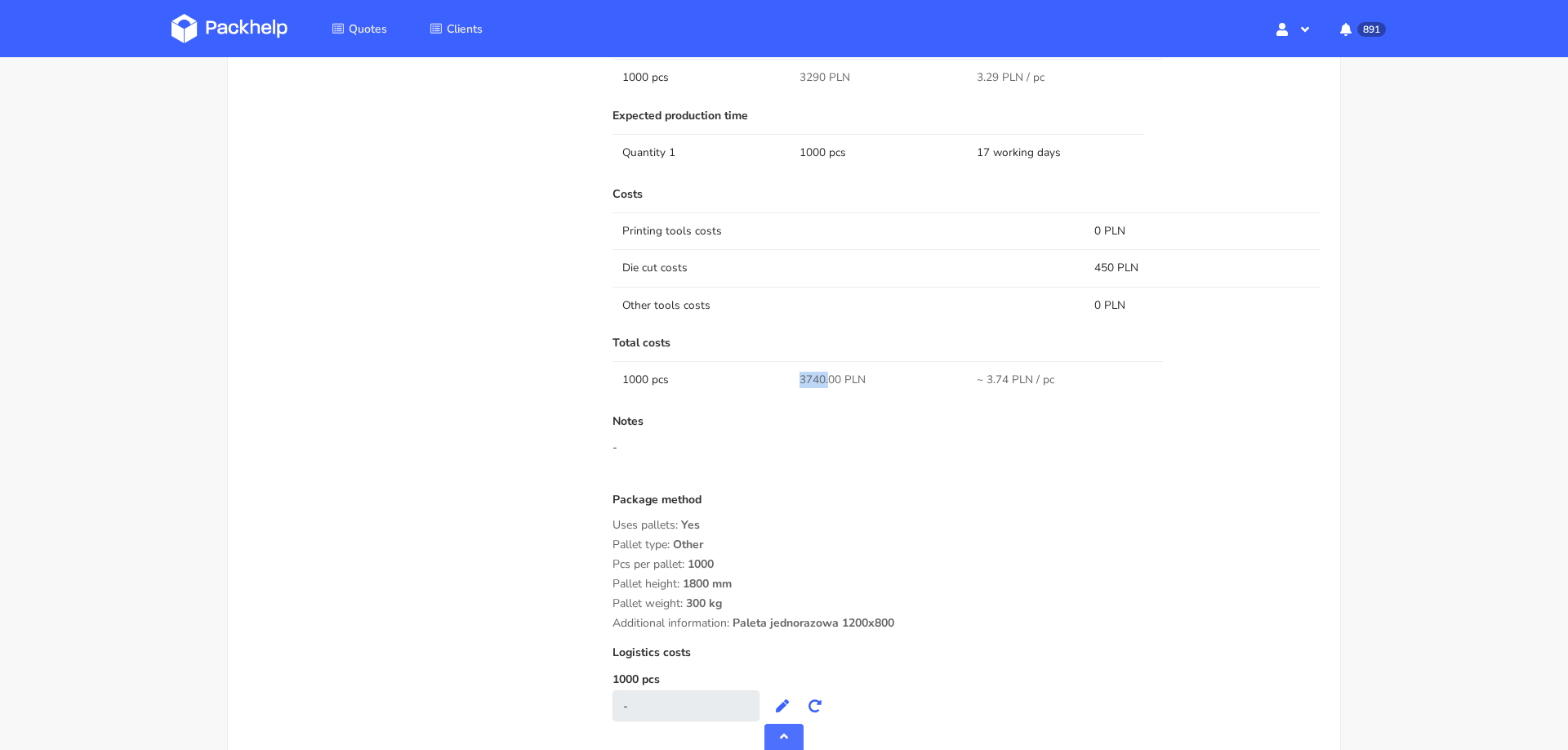
click at [828, 458] on div "Notes -" at bounding box center [965, 447] width 708 height 66
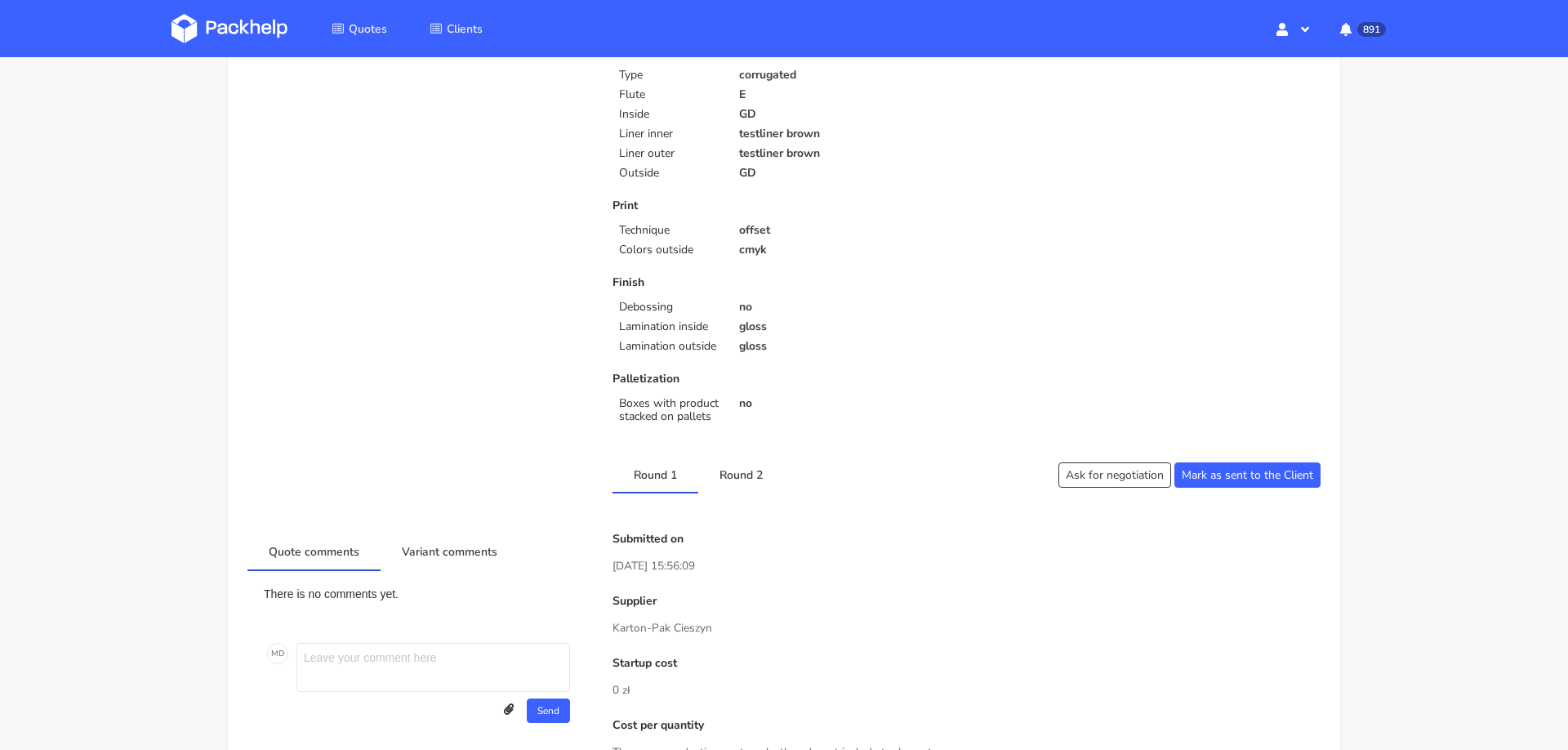
scroll to position [0, 0]
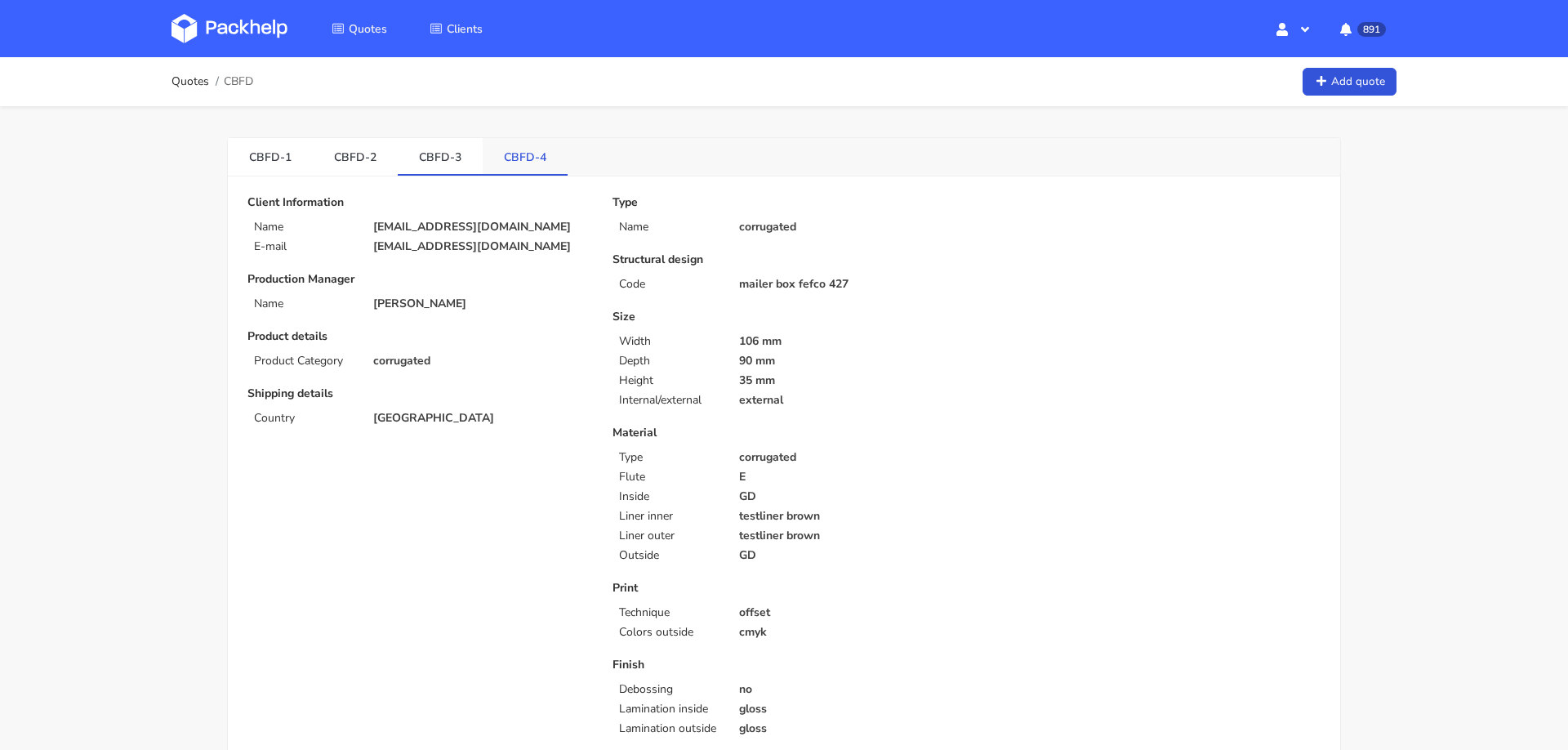
click at [528, 147] on link "CBFD-4" at bounding box center [525, 156] width 85 height 36
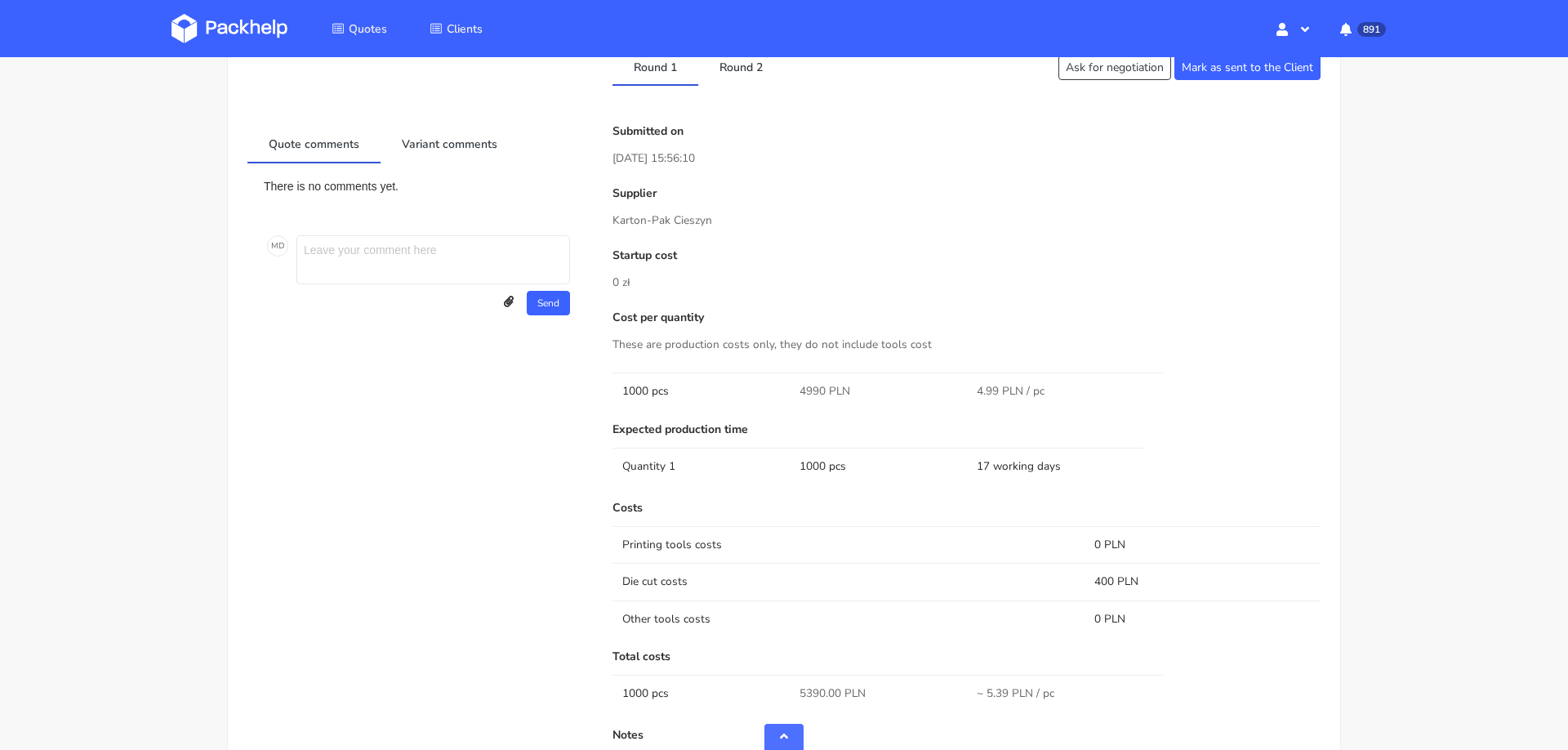
scroll to position [782, 0]
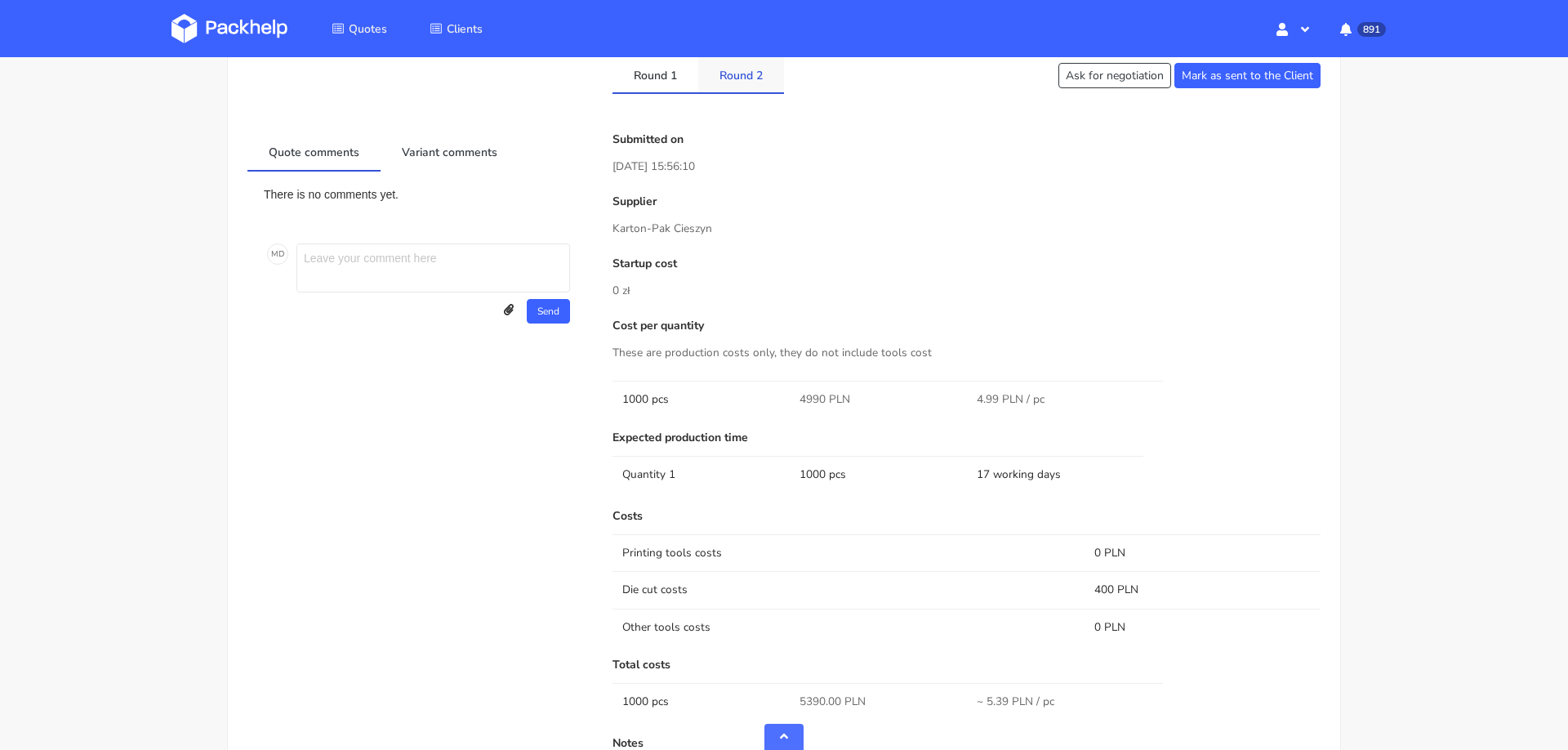
click at [735, 79] on link "Round 2" at bounding box center [740, 74] width 85 height 36
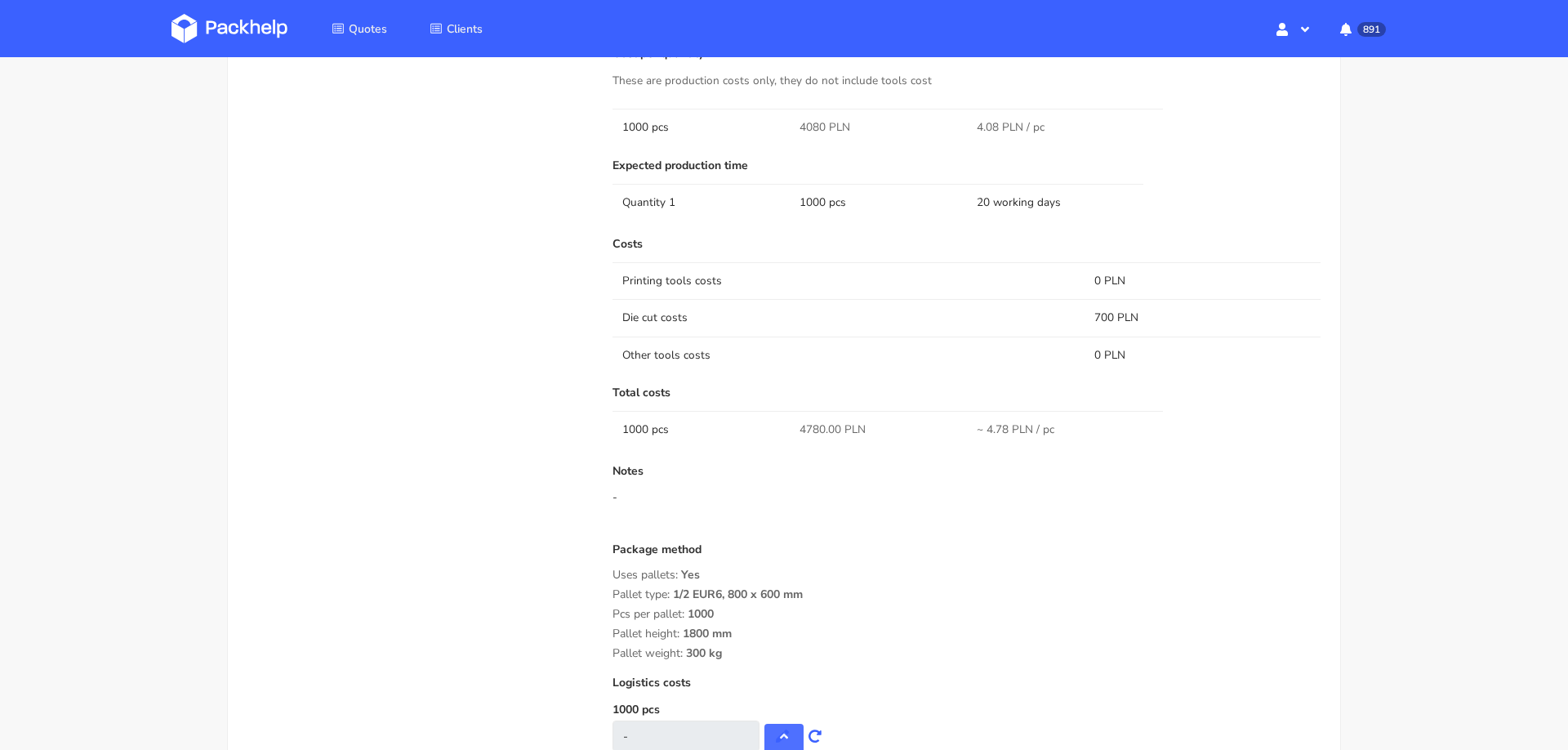
scroll to position [1054, 0]
click at [803, 424] on span "4780.00 PLN" at bounding box center [832, 428] width 66 height 16
copy span "4780.00"
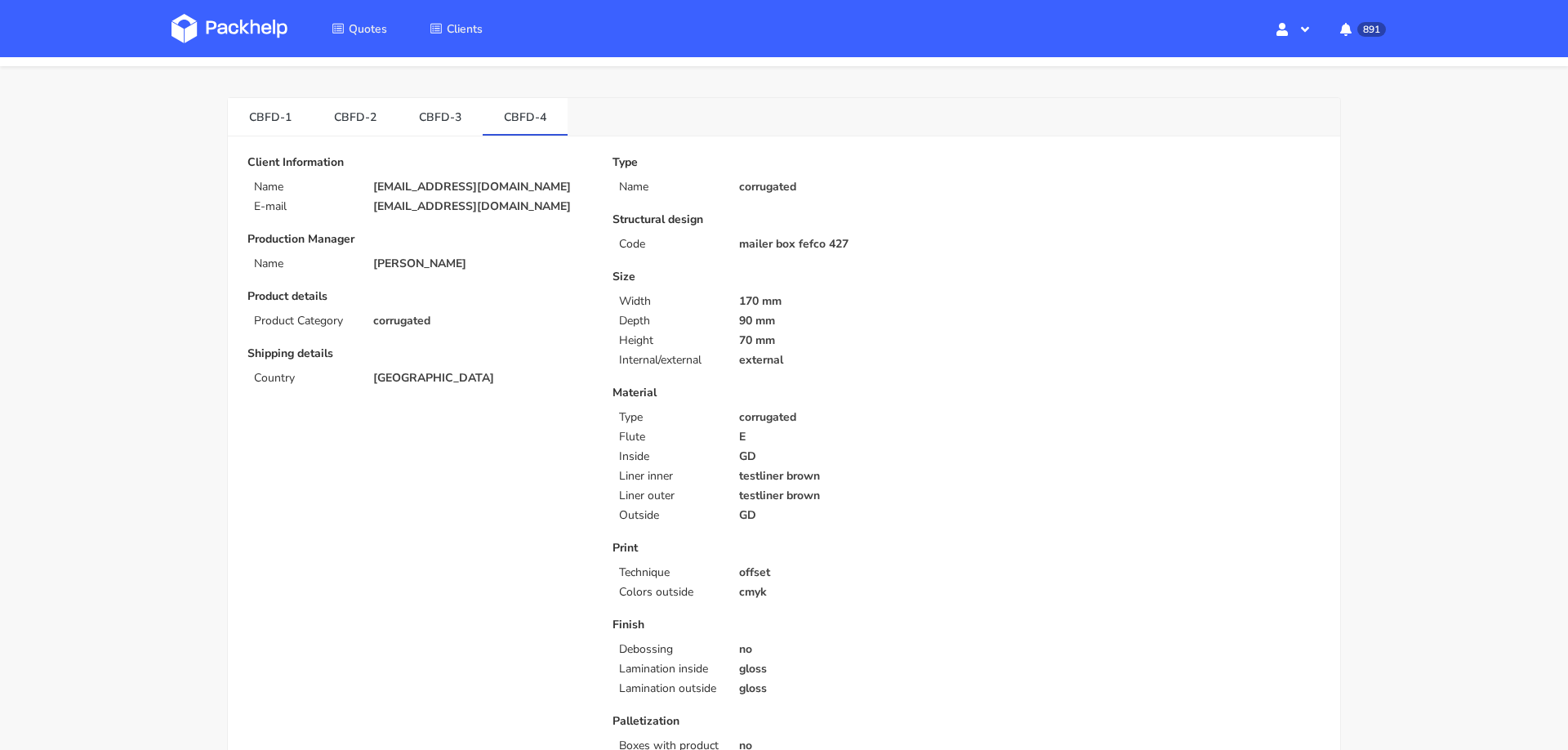
scroll to position [0, 0]
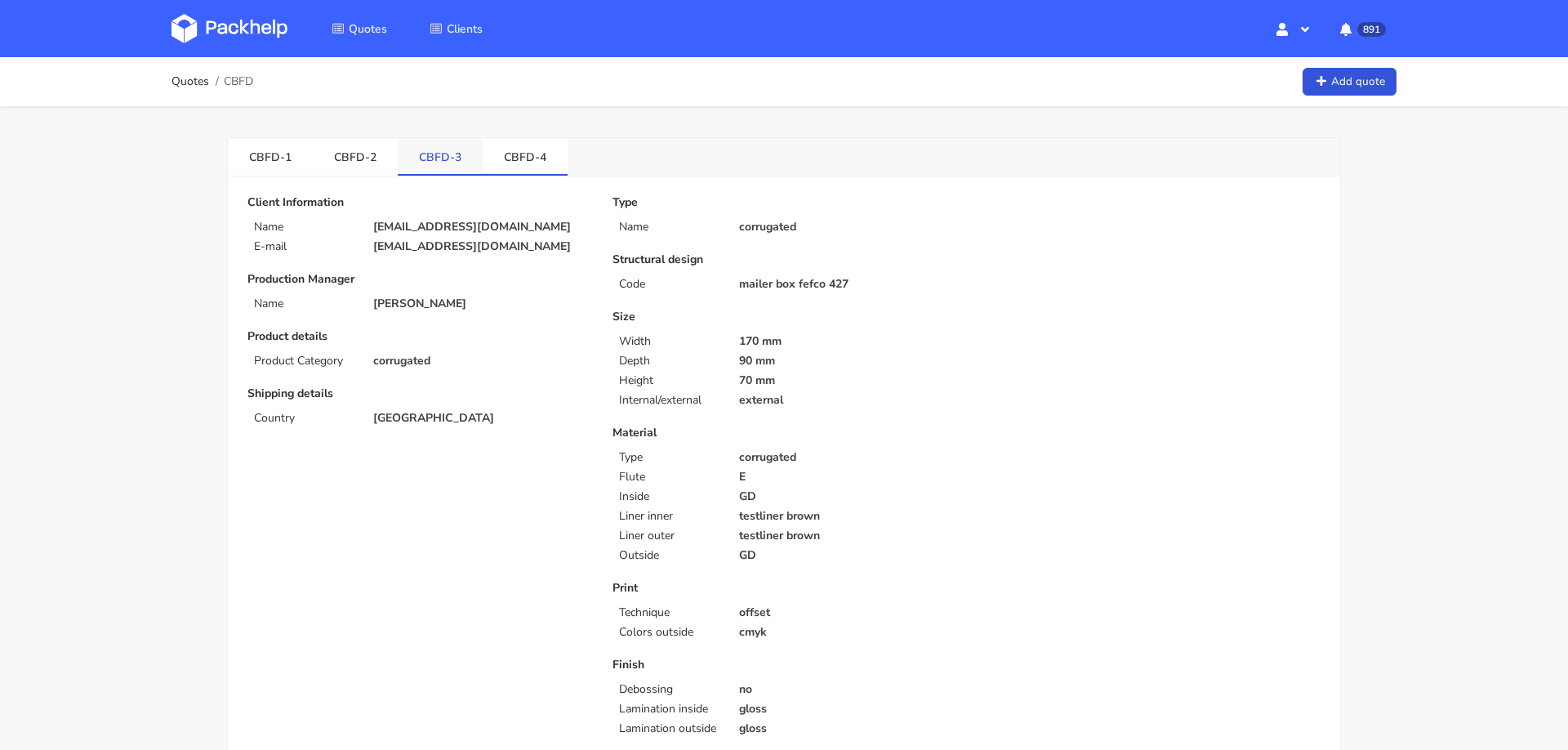
click at [430, 156] on link "CBFD-3" at bounding box center [440, 156] width 85 height 36
click at [237, 79] on span "CBFD" at bounding box center [239, 81] width 29 height 13
copy span "CBFD"
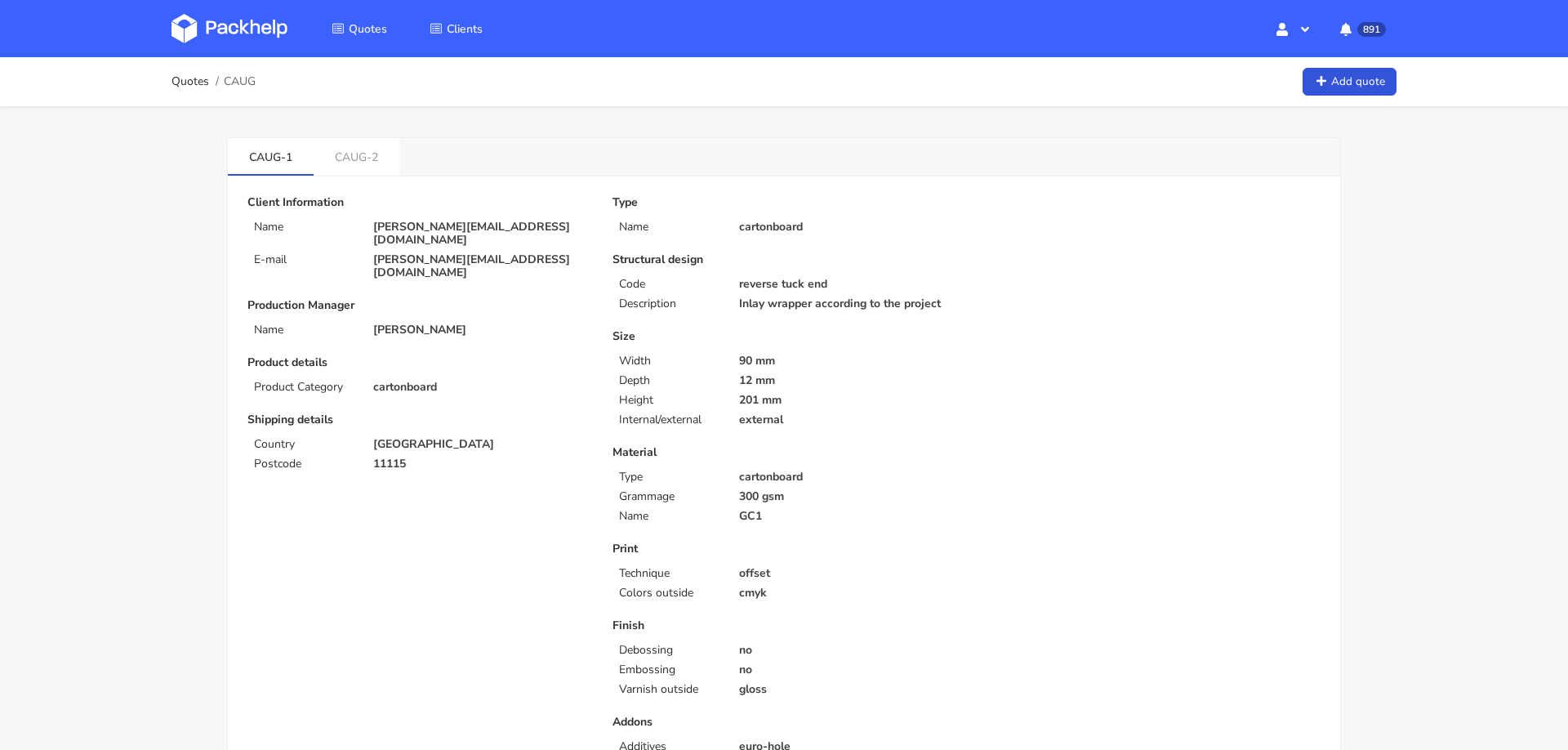
click at [245, 80] on span "CAUG" at bounding box center [240, 81] width 32 height 13
copy div "CAUG"
click at [244, 41] on img at bounding box center [229, 28] width 116 height 29
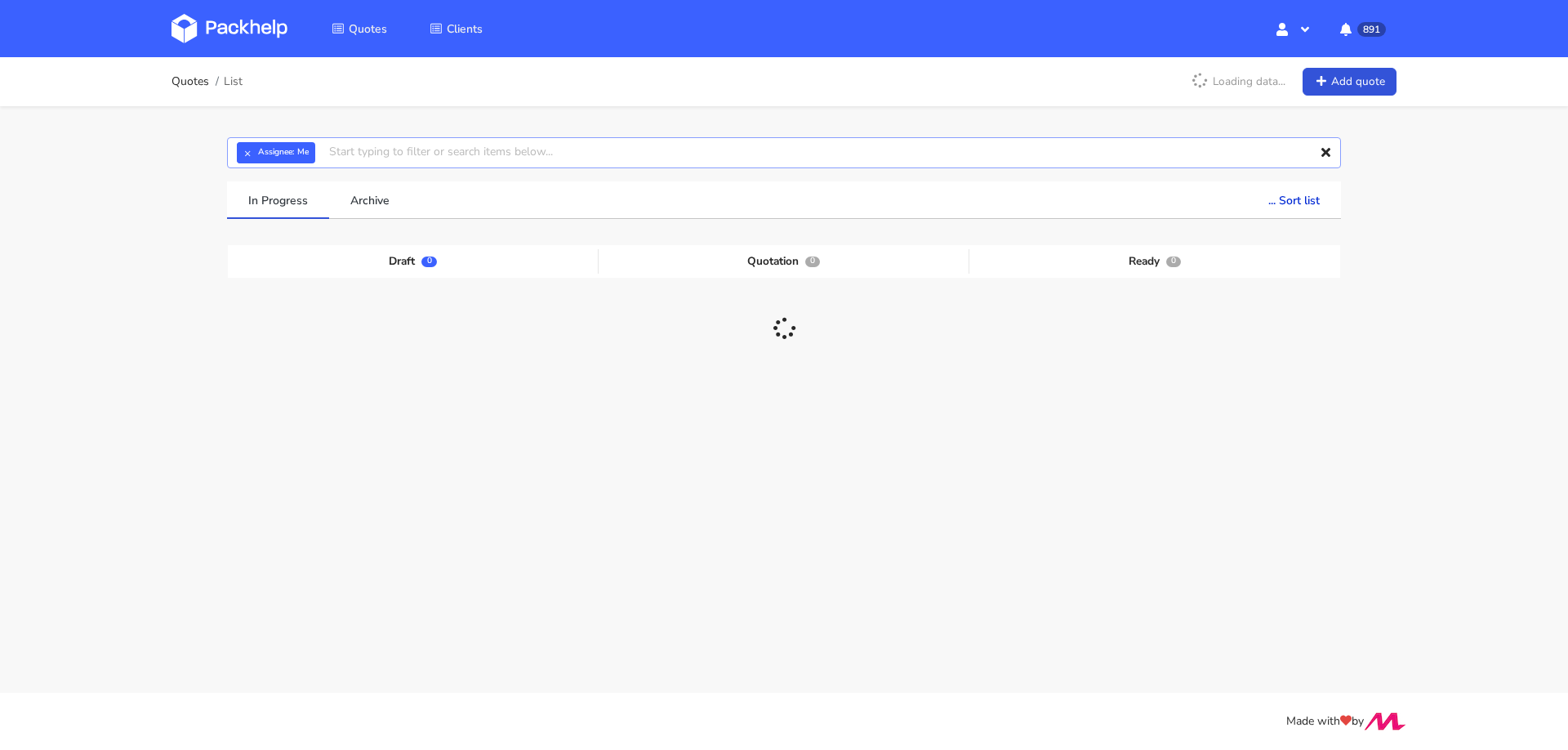
click at [597, 150] on input "text" at bounding box center [784, 153] width 1114 height 31
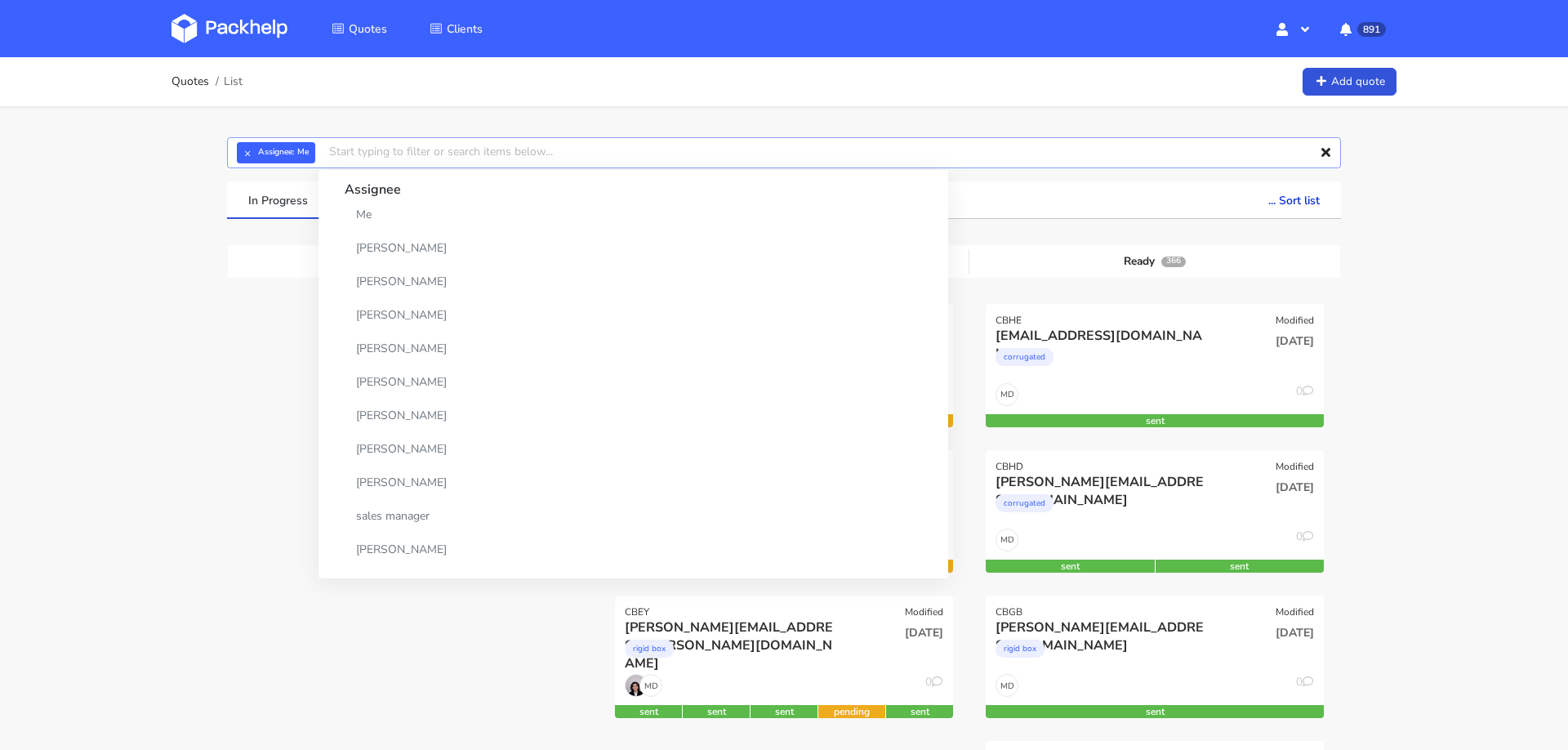
paste input "CAUG"
type input "CAUG"
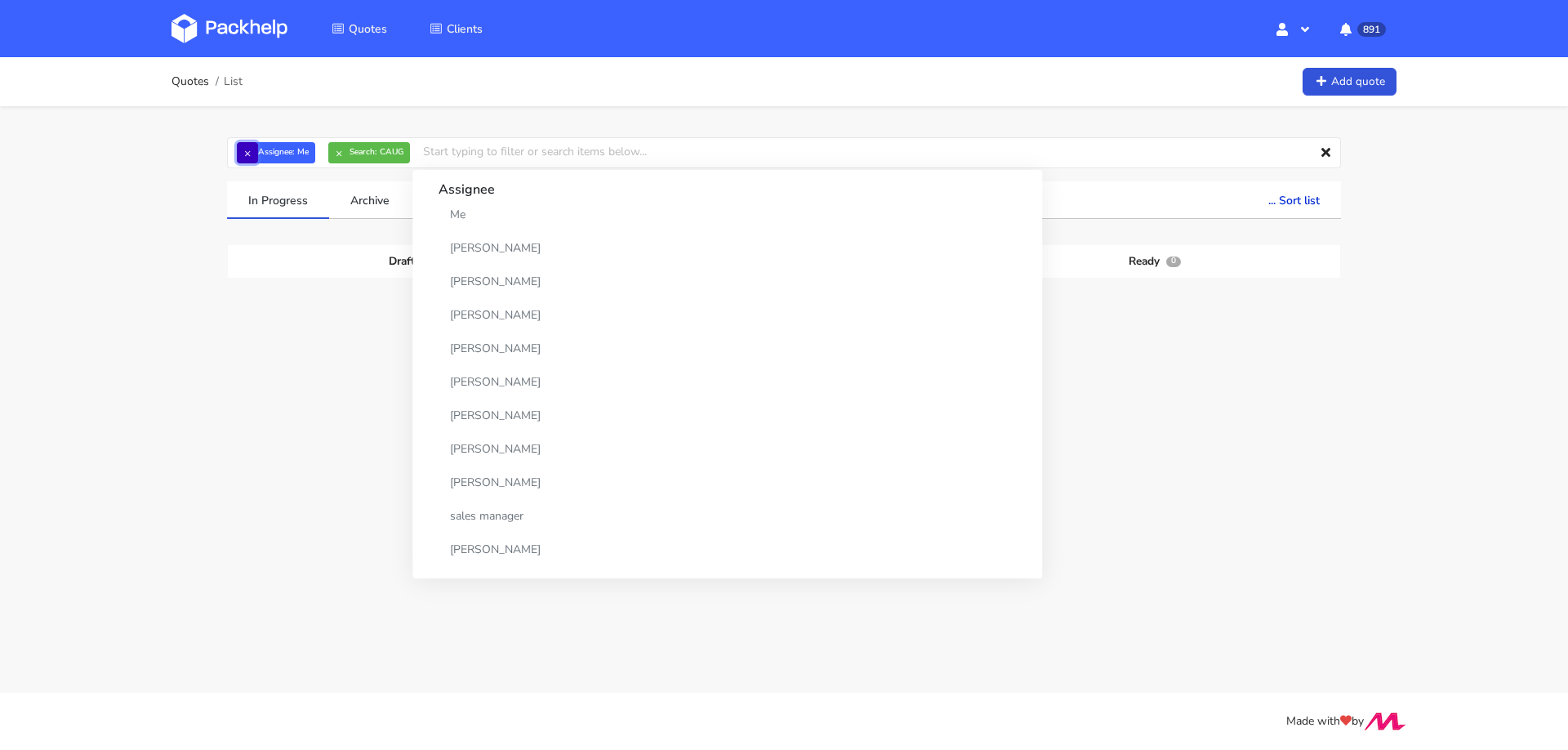
click at [241, 156] on button "×" at bounding box center [247, 153] width 22 height 22
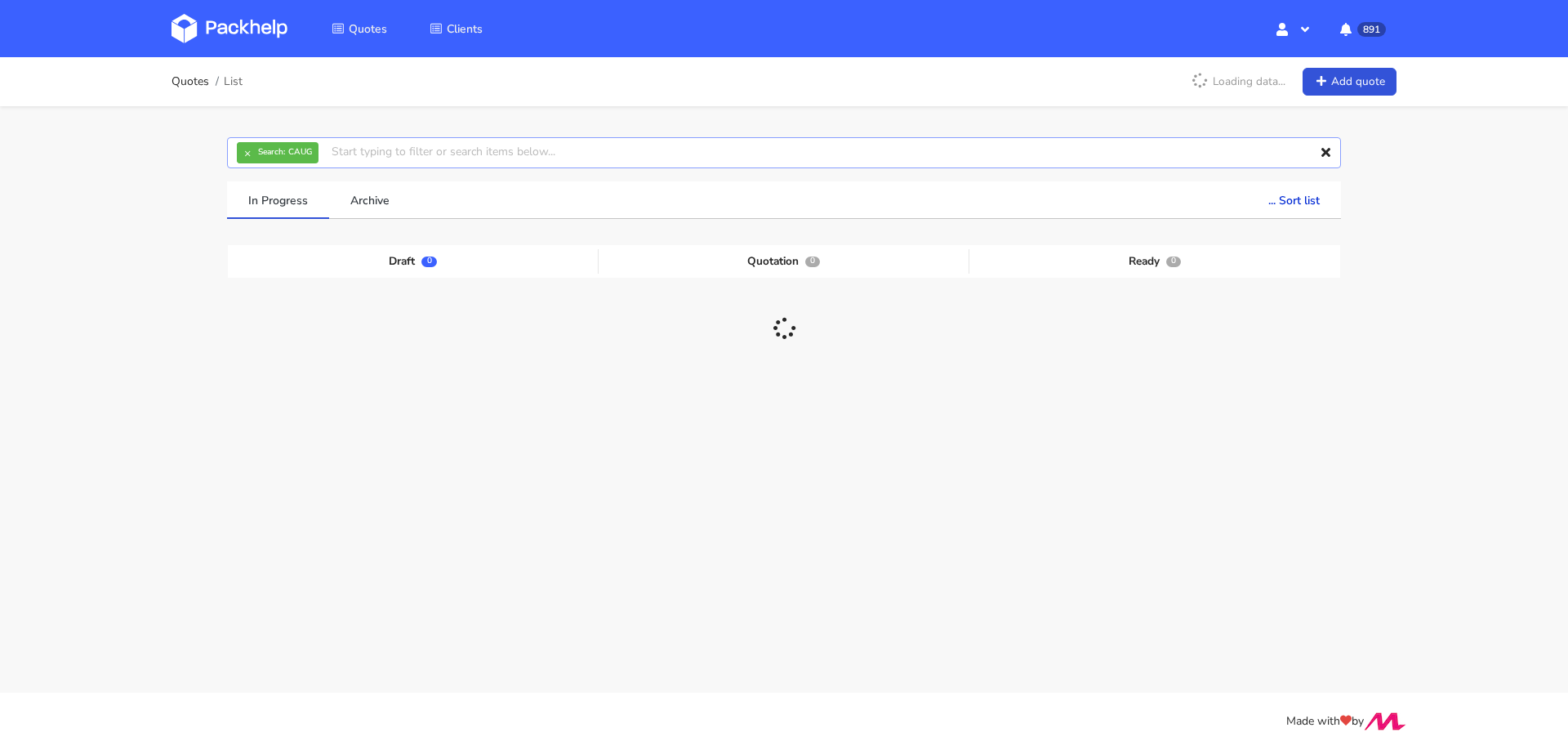
click at [351, 151] on input "text" at bounding box center [784, 153] width 1114 height 31
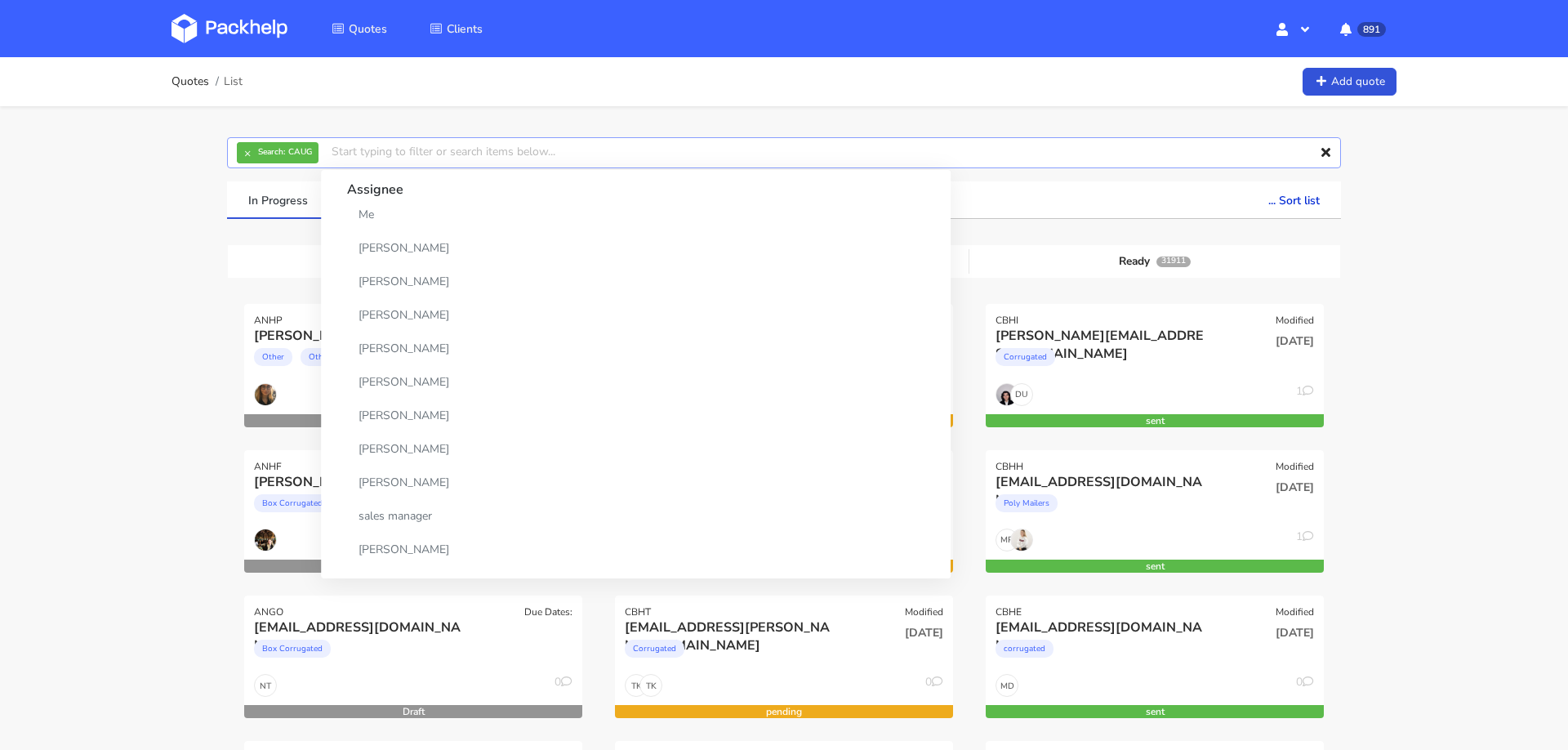
paste input "CAUG"
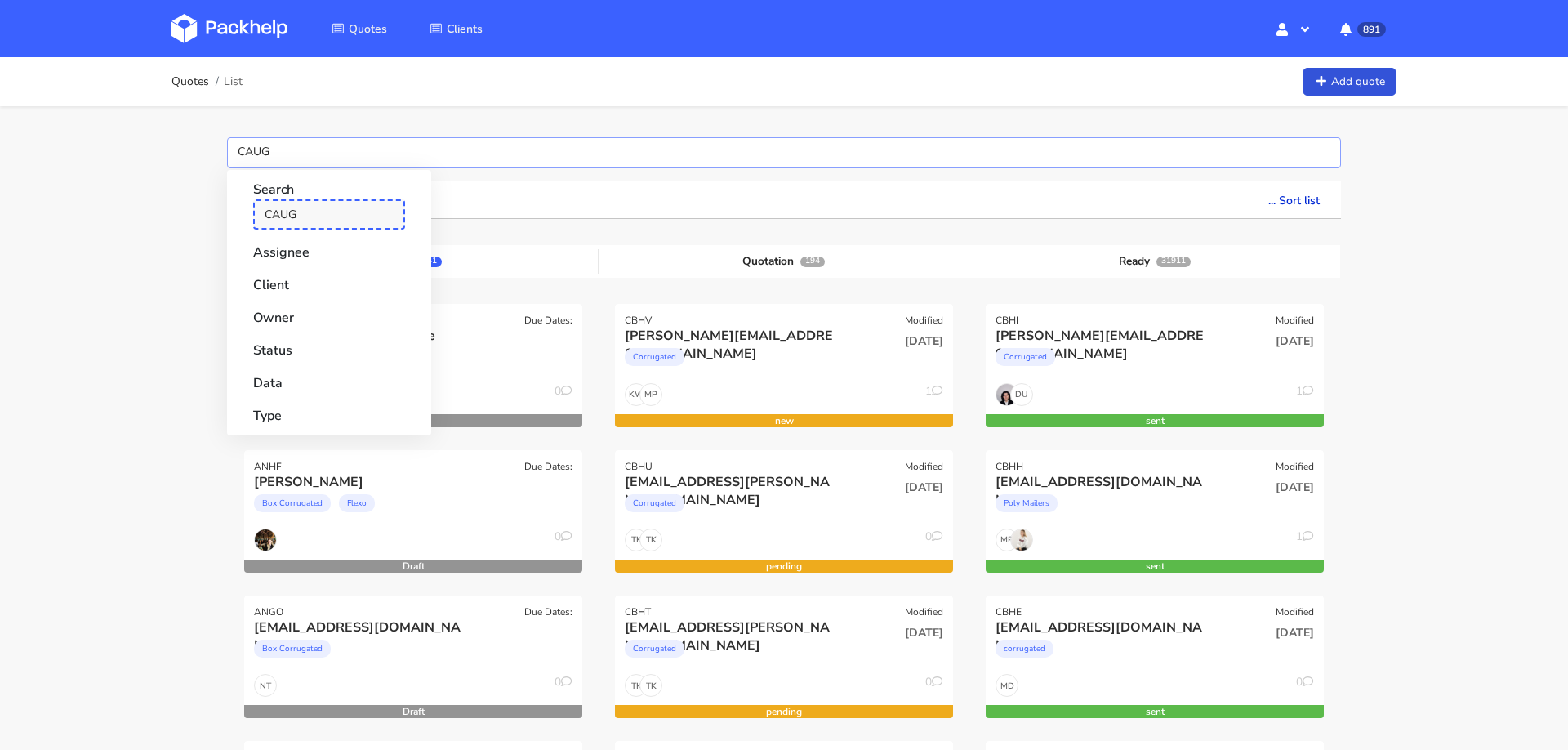
type input "CAUG"
click at [285, 213] on link "CAUG" at bounding box center [329, 214] width 152 height 30
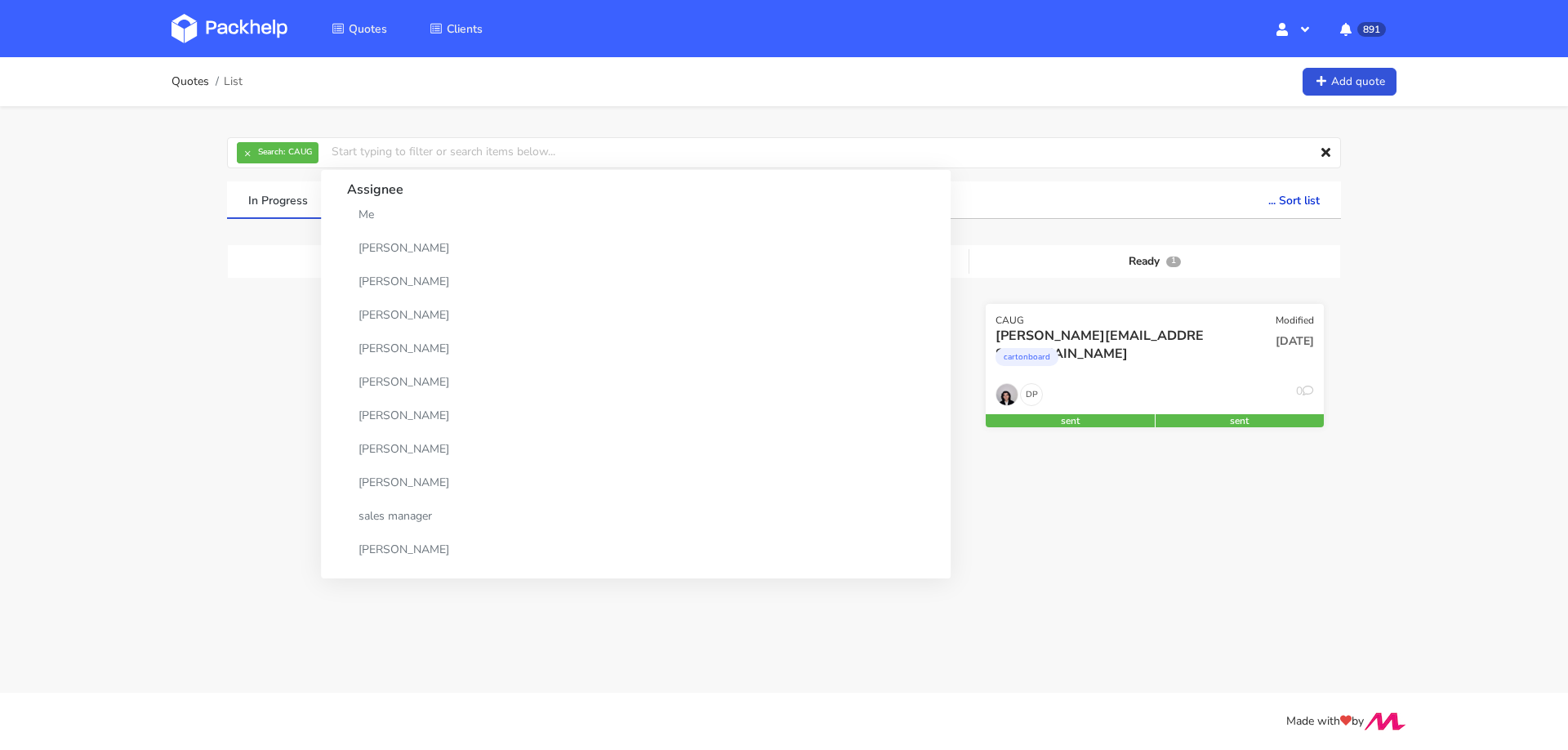
click at [1209, 371] on div "cartonboard" at bounding box center [1103, 361] width 216 height 33
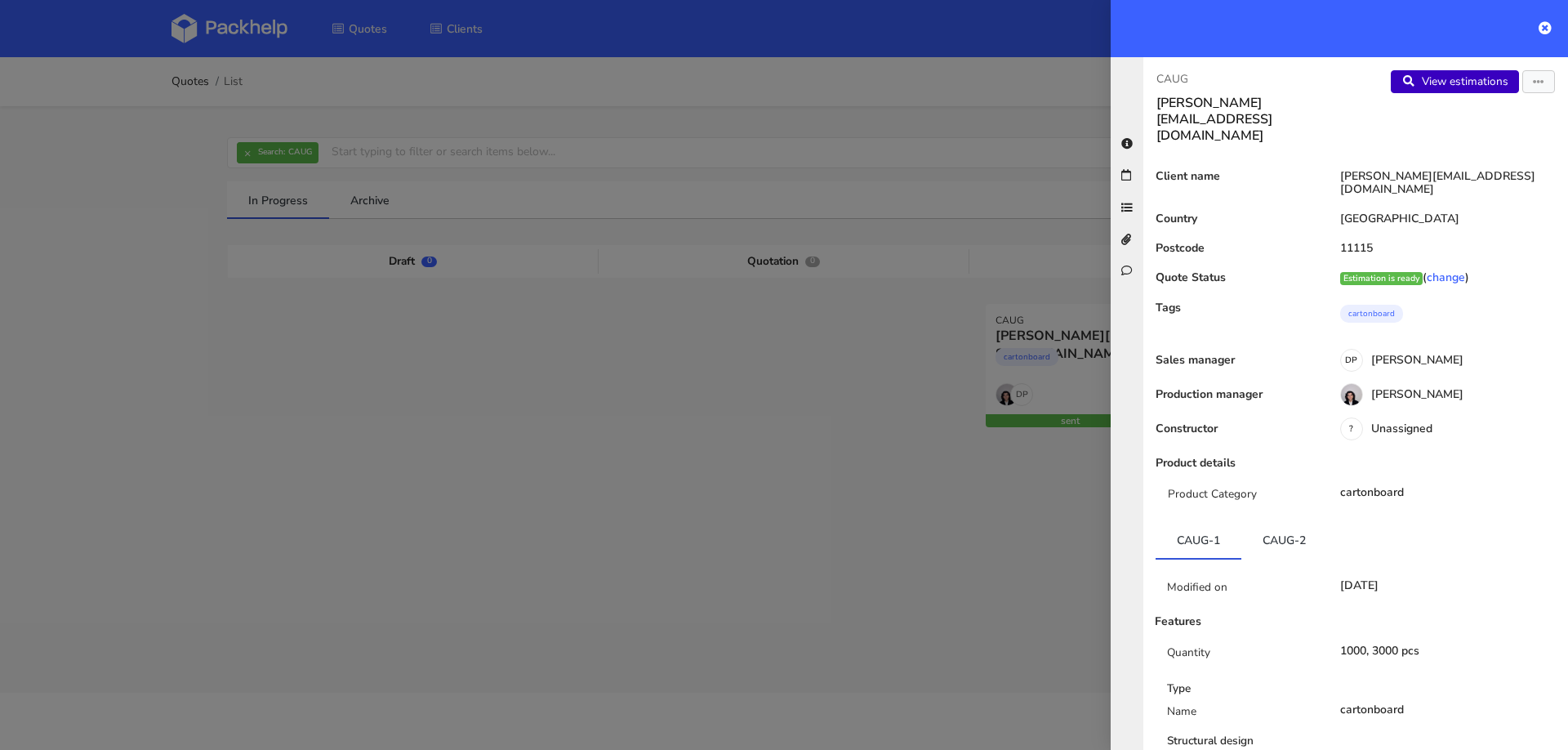
click at [1444, 78] on link "View estimations" at bounding box center [1454, 81] width 128 height 23
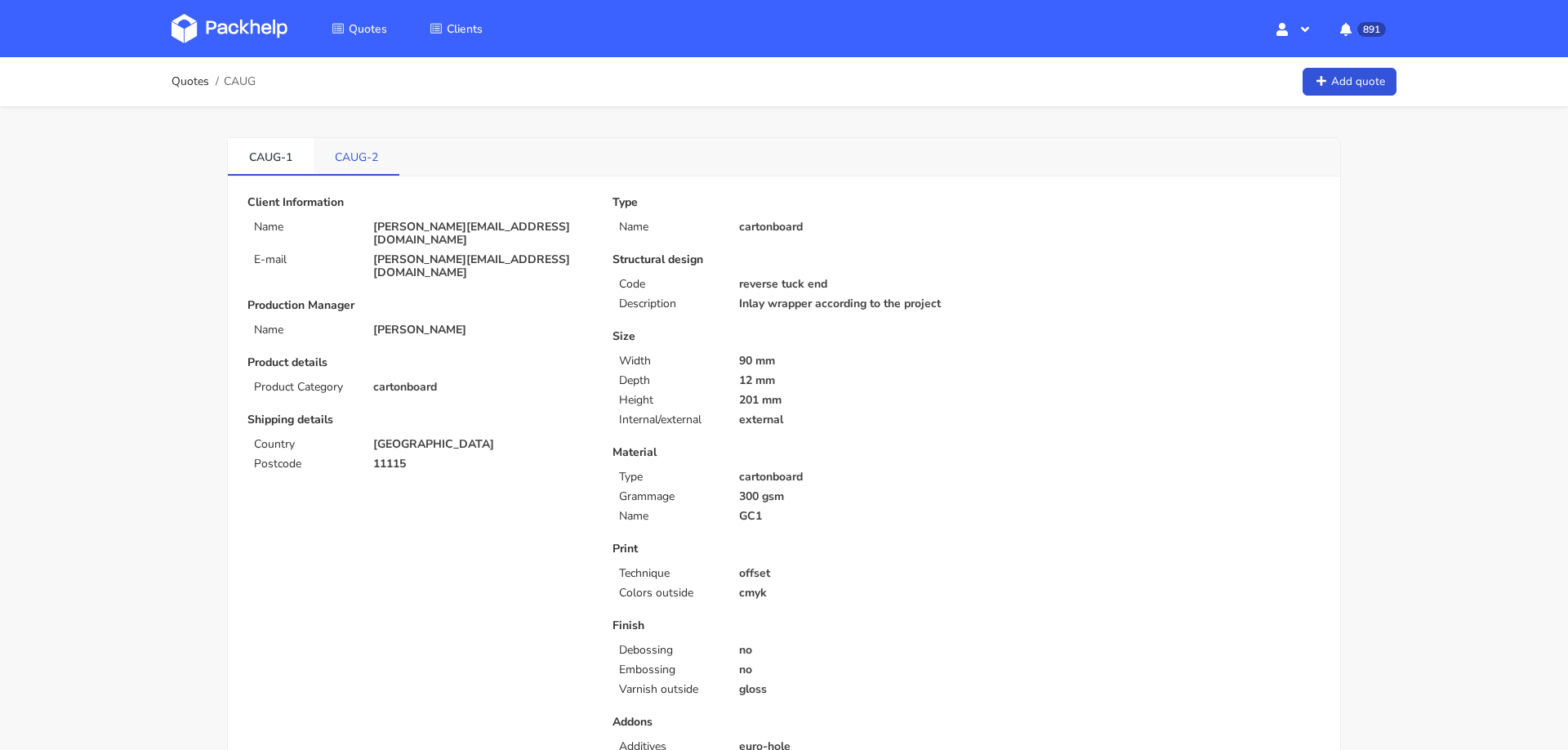
click at [353, 166] on link "CAUG-2" at bounding box center [356, 156] width 85 height 36
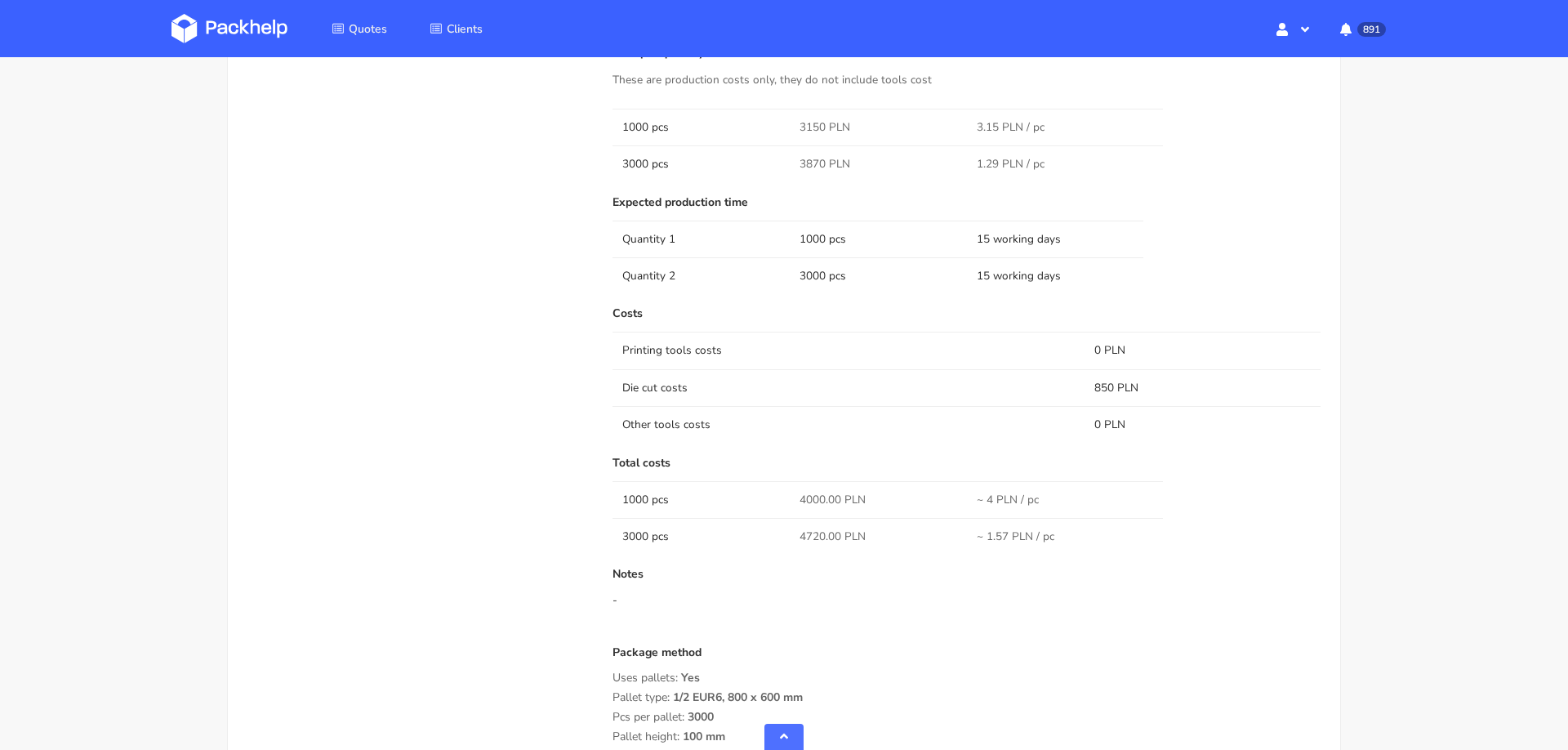
scroll to position [1125, 0]
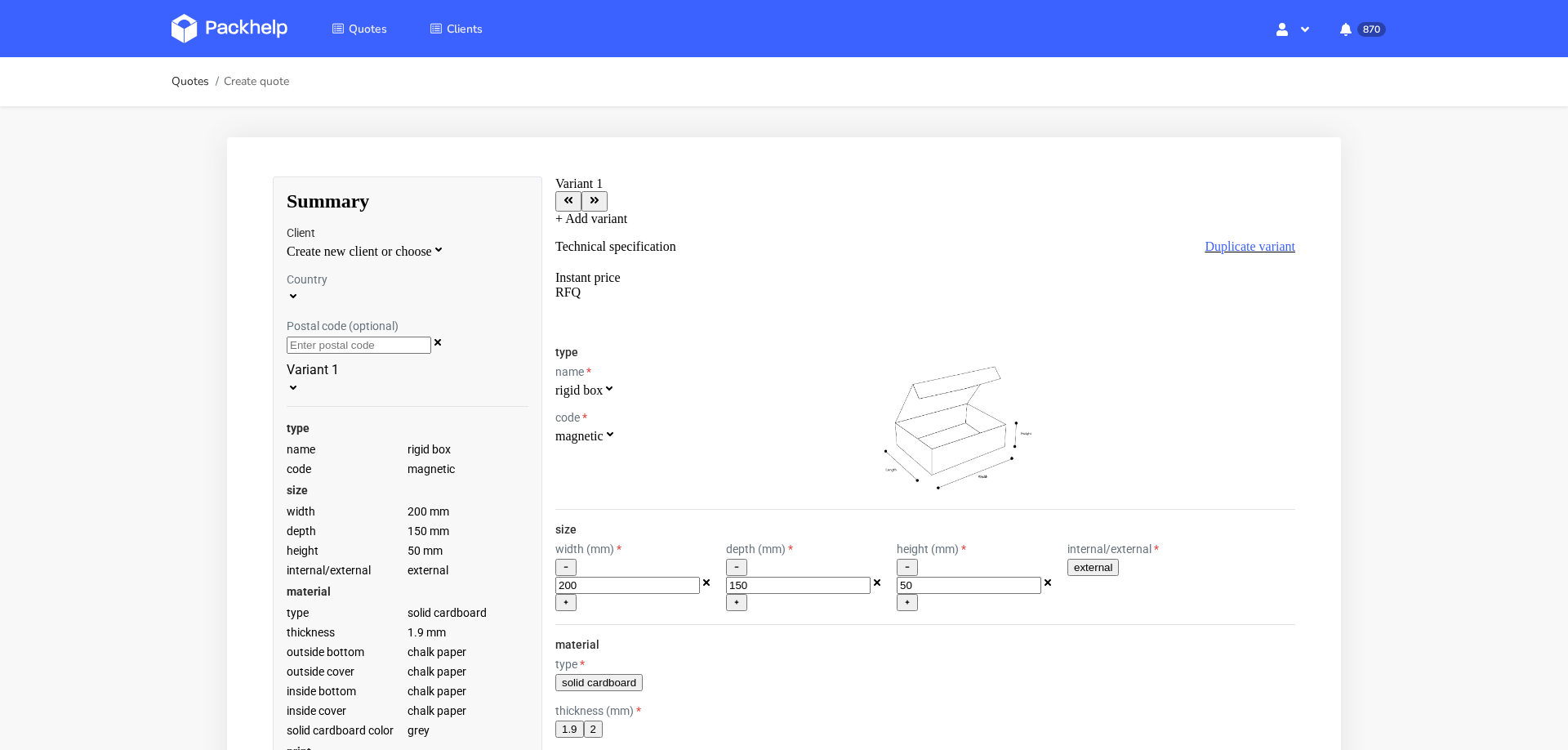
scroll to position [6, 0]
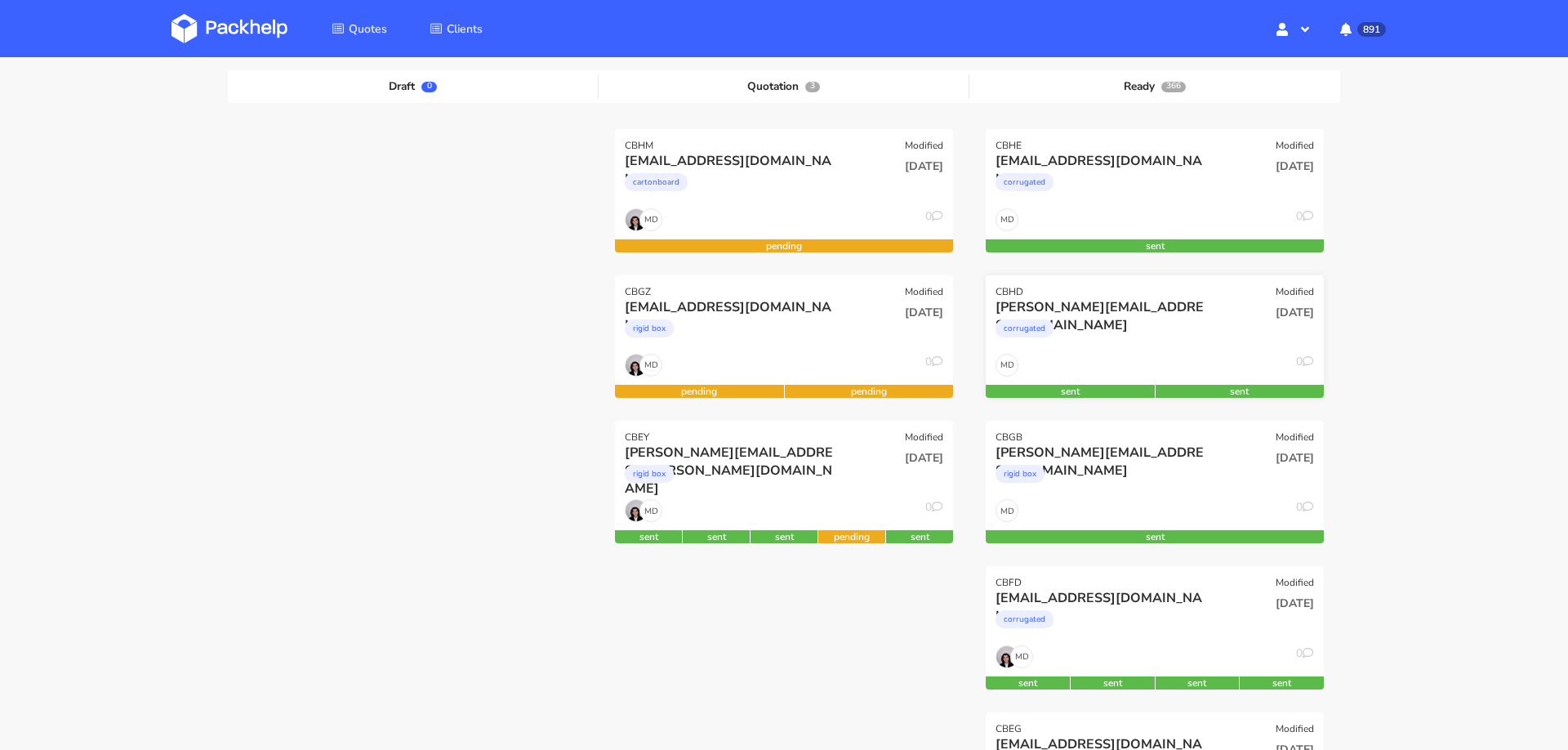
scroll to position [184, 0]
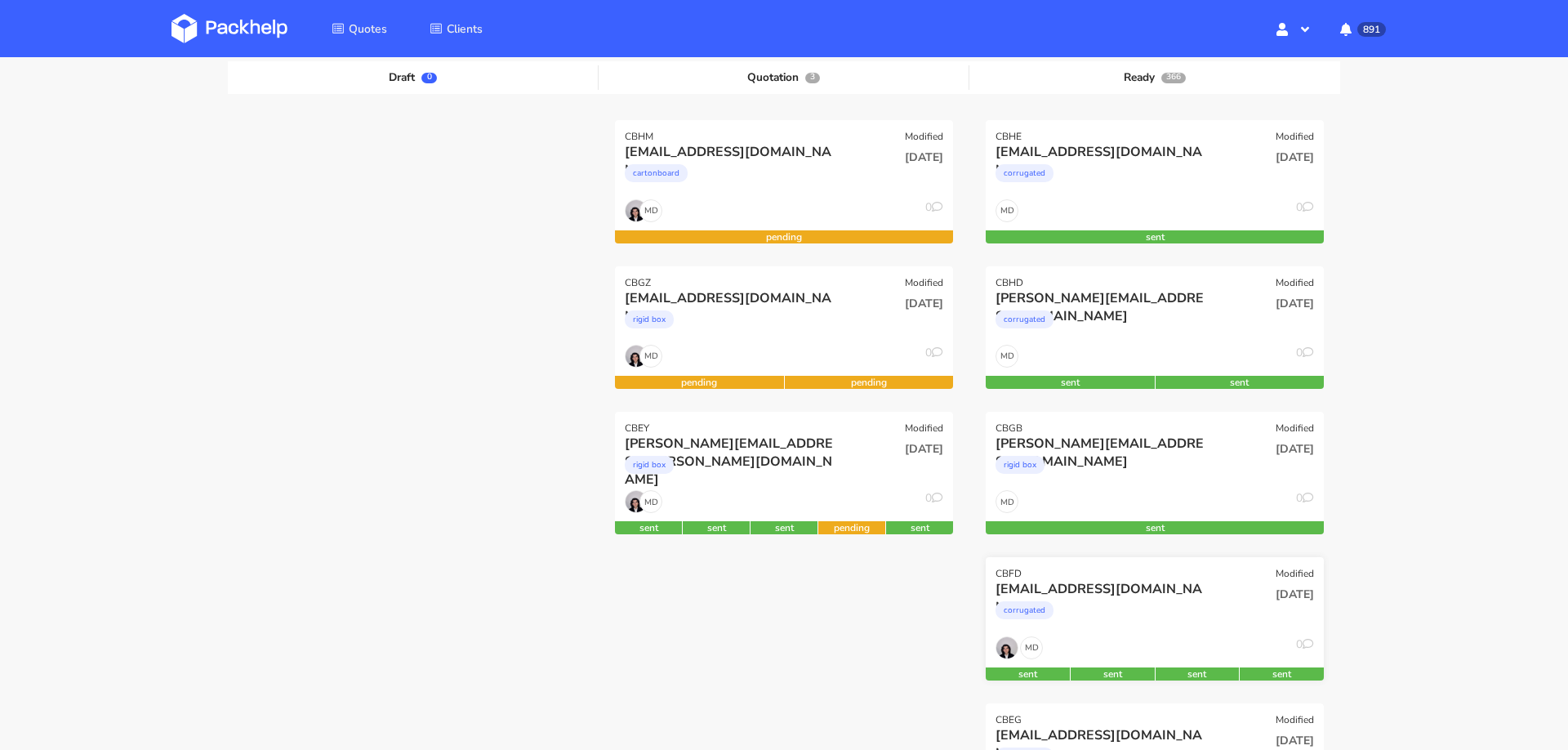
click at [1164, 628] on div "corrugated" at bounding box center [1103, 614] width 216 height 33
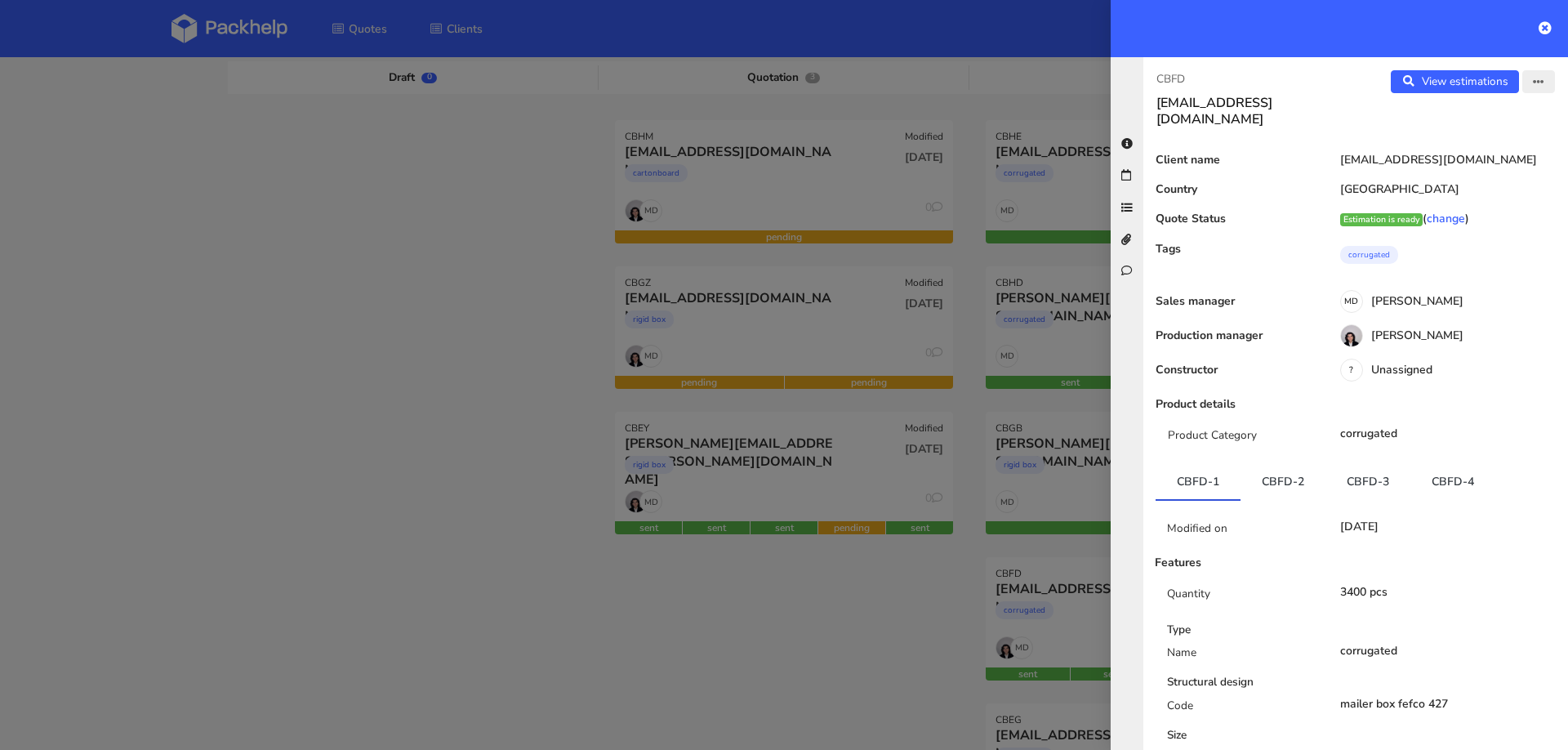
click at [1529, 79] on button "button" at bounding box center [1539, 81] width 33 height 23
click at [1453, 139] on link "Edit quote" at bounding box center [1484, 145] width 144 height 27
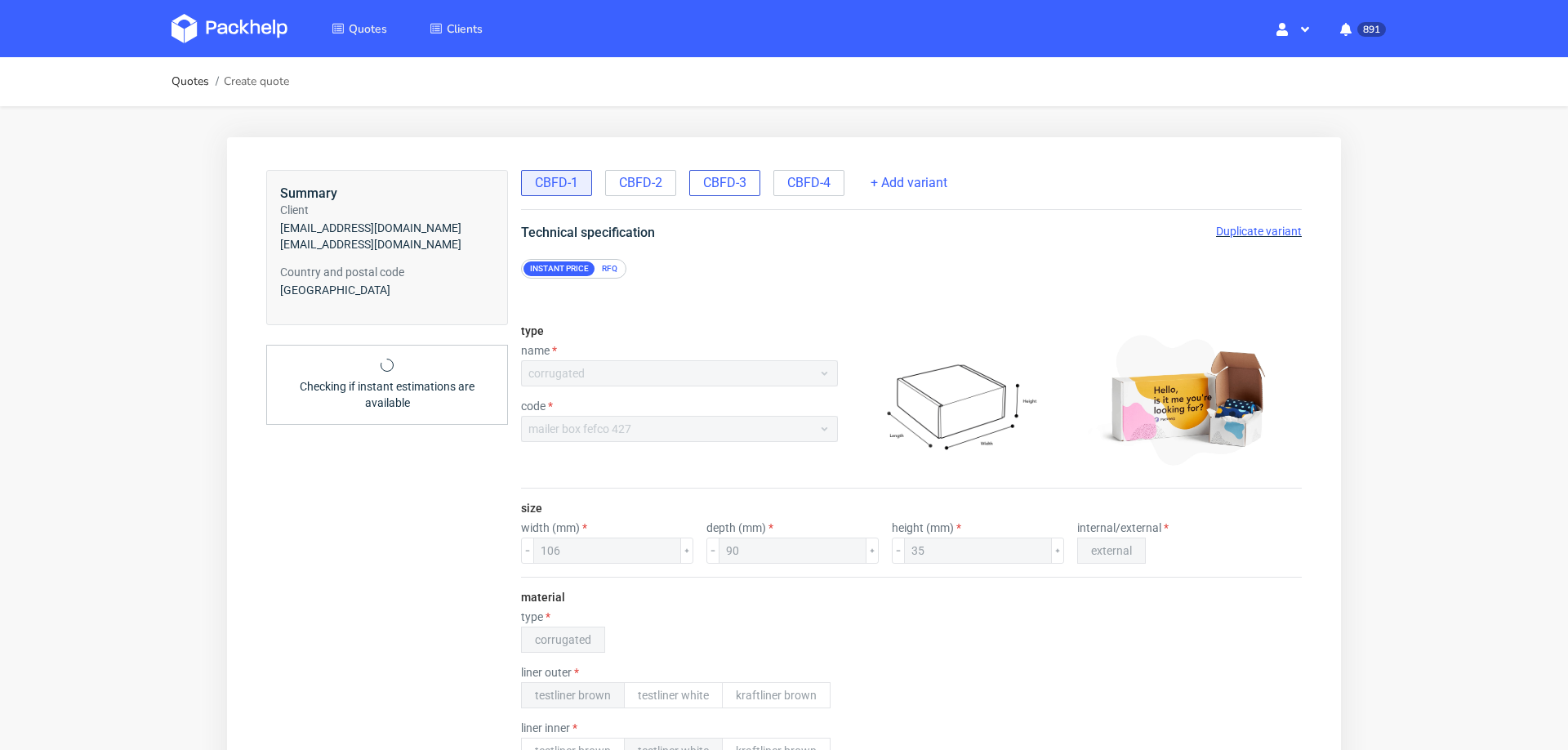
click at [726, 174] on span "CBFD-3" at bounding box center [725, 183] width 43 height 18
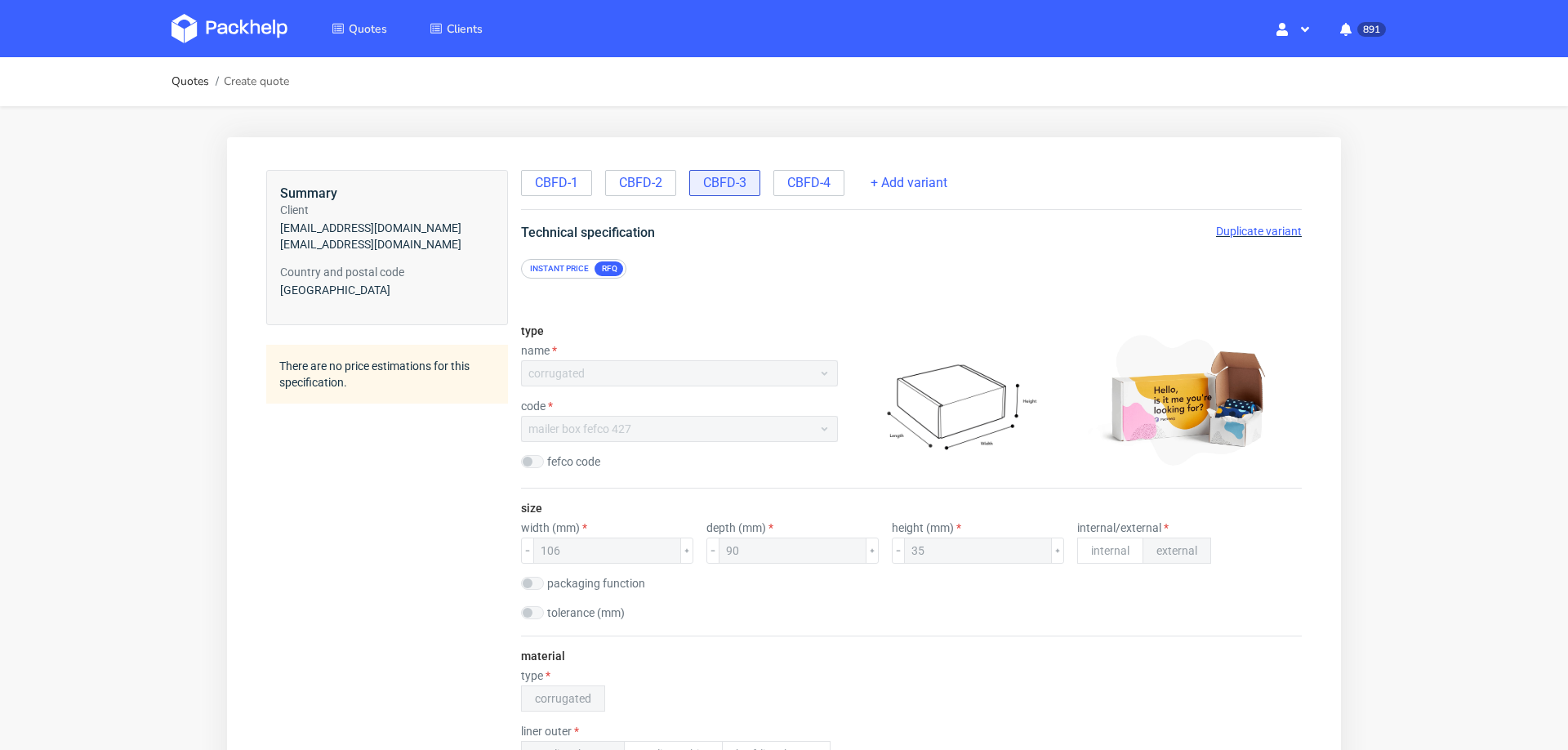
click at [1220, 225] on span "Duplicate variant" at bounding box center [1258, 231] width 85 height 13
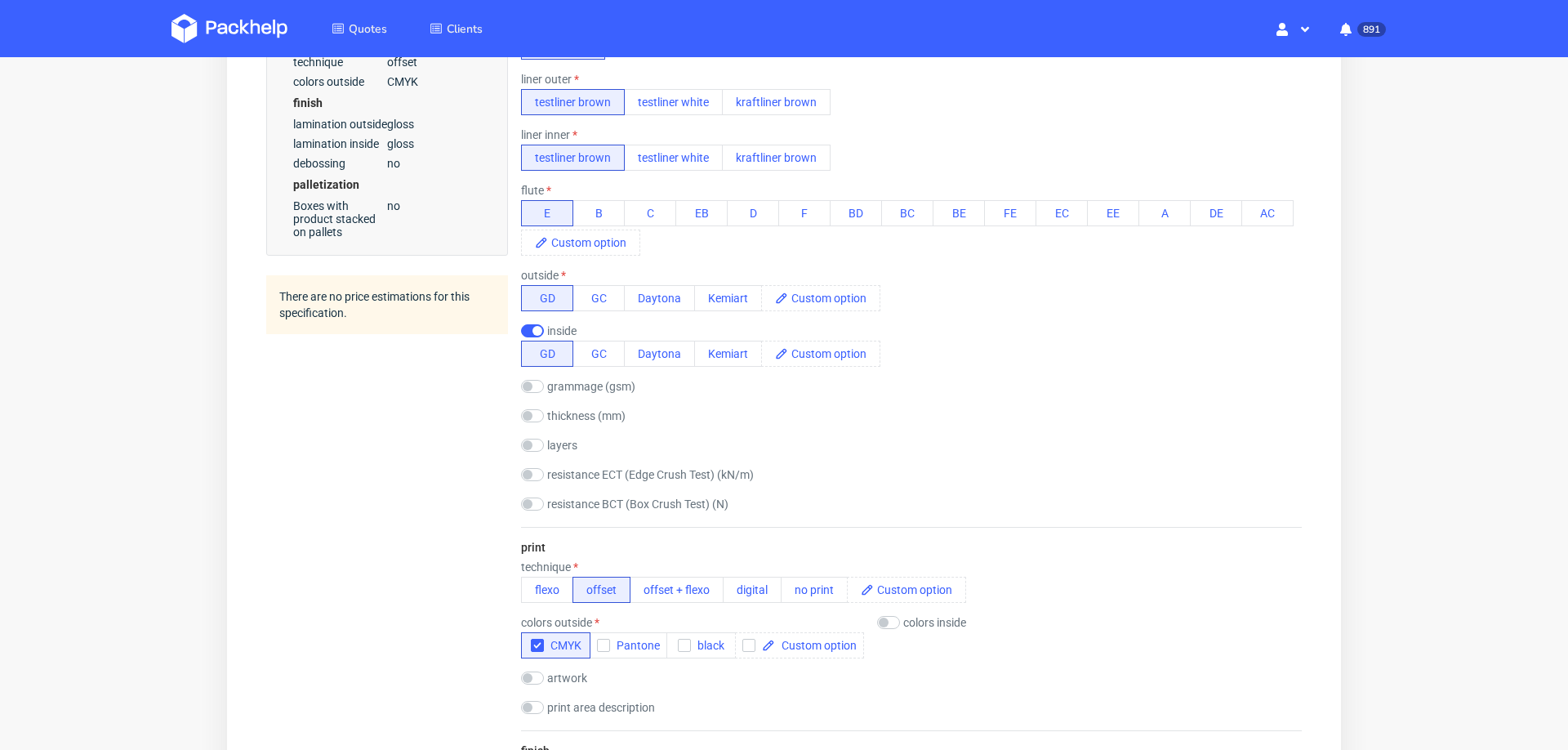
scroll to position [795, 0]
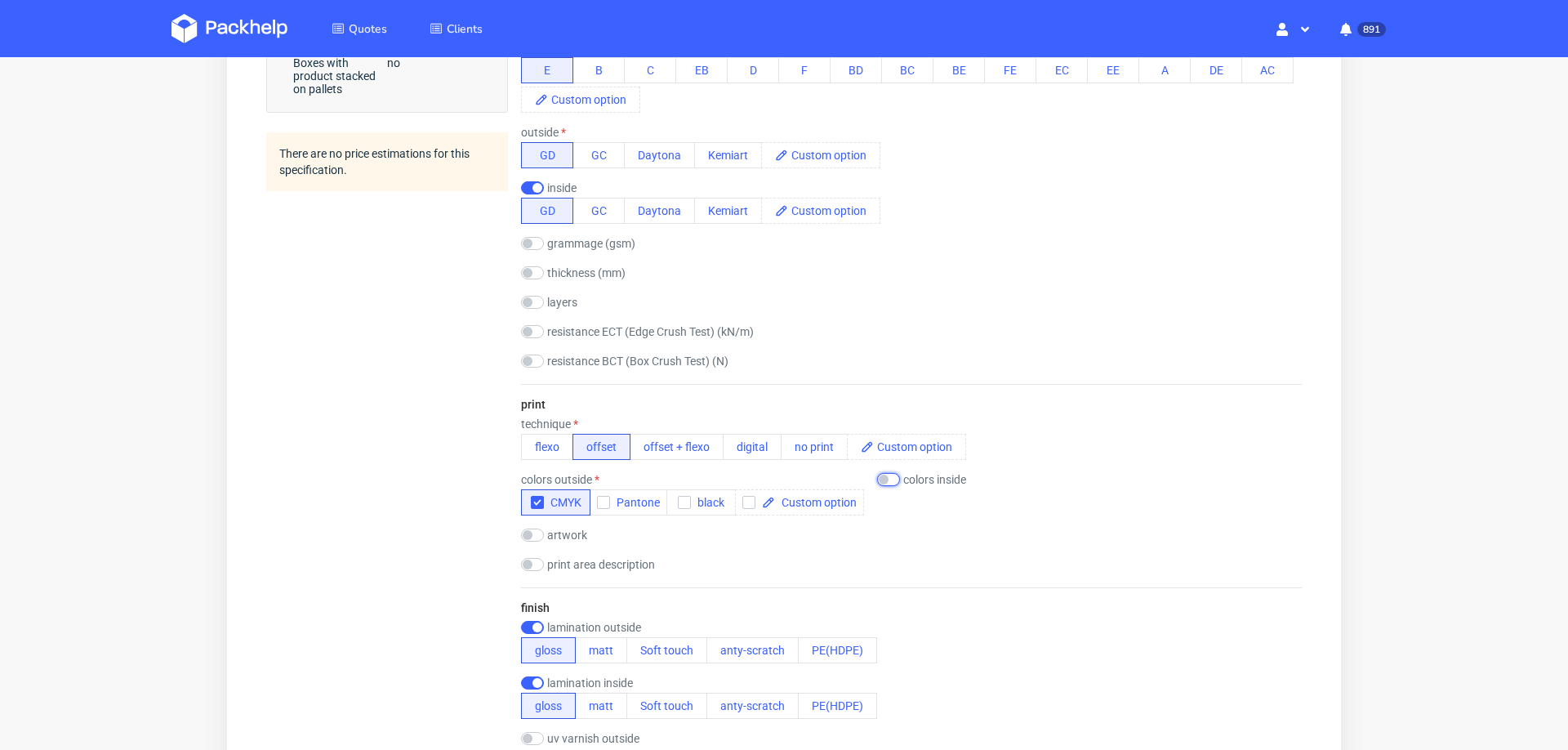
click at [890, 472] on input "checkbox" at bounding box center [888, 478] width 23 height 13
checkbox input "true"
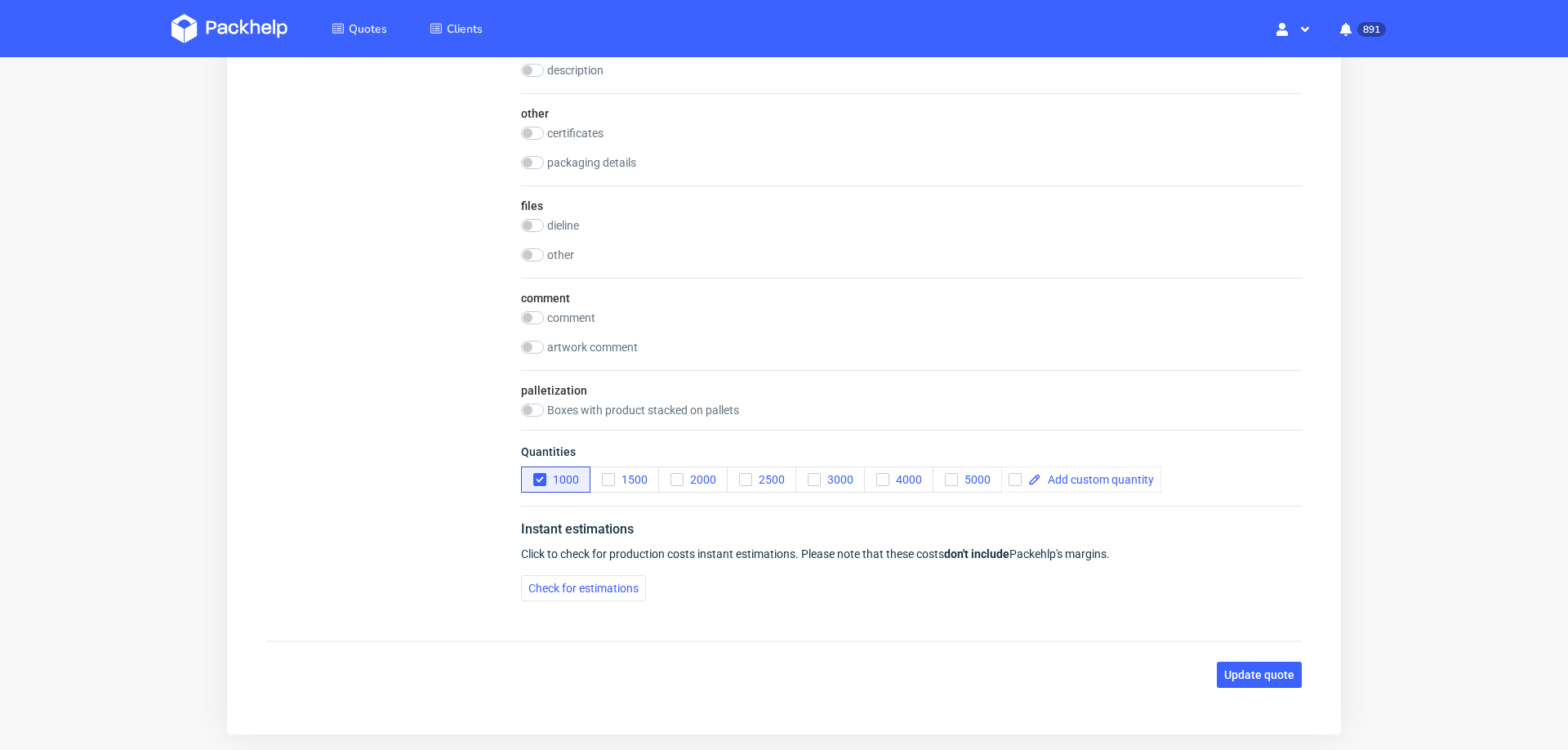
scroll to position [1974, 0]
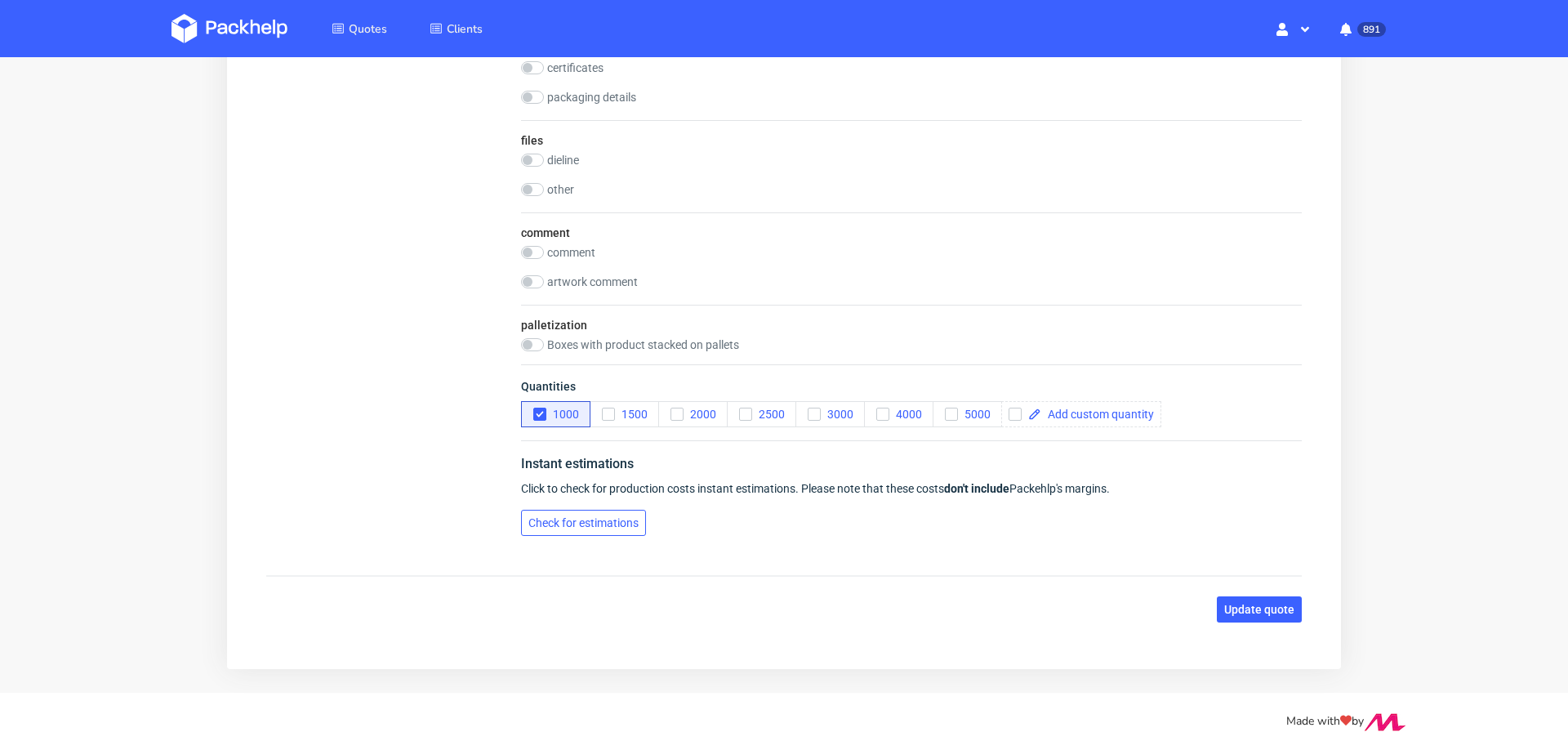
click at [577, 517] on span "Check for estimations" at bounding box center [584, 522] width 110 height 11
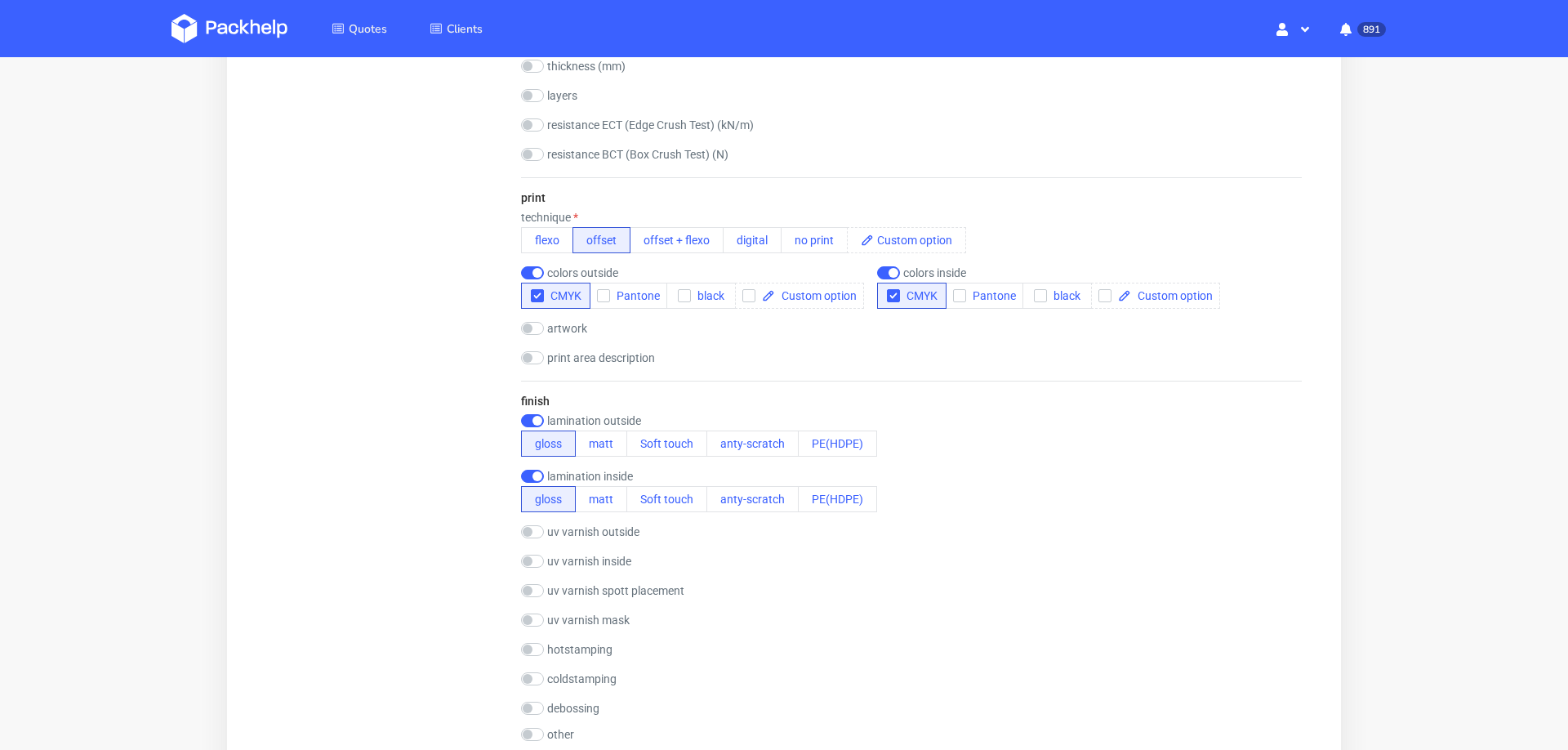
scroll to position [984, 0]
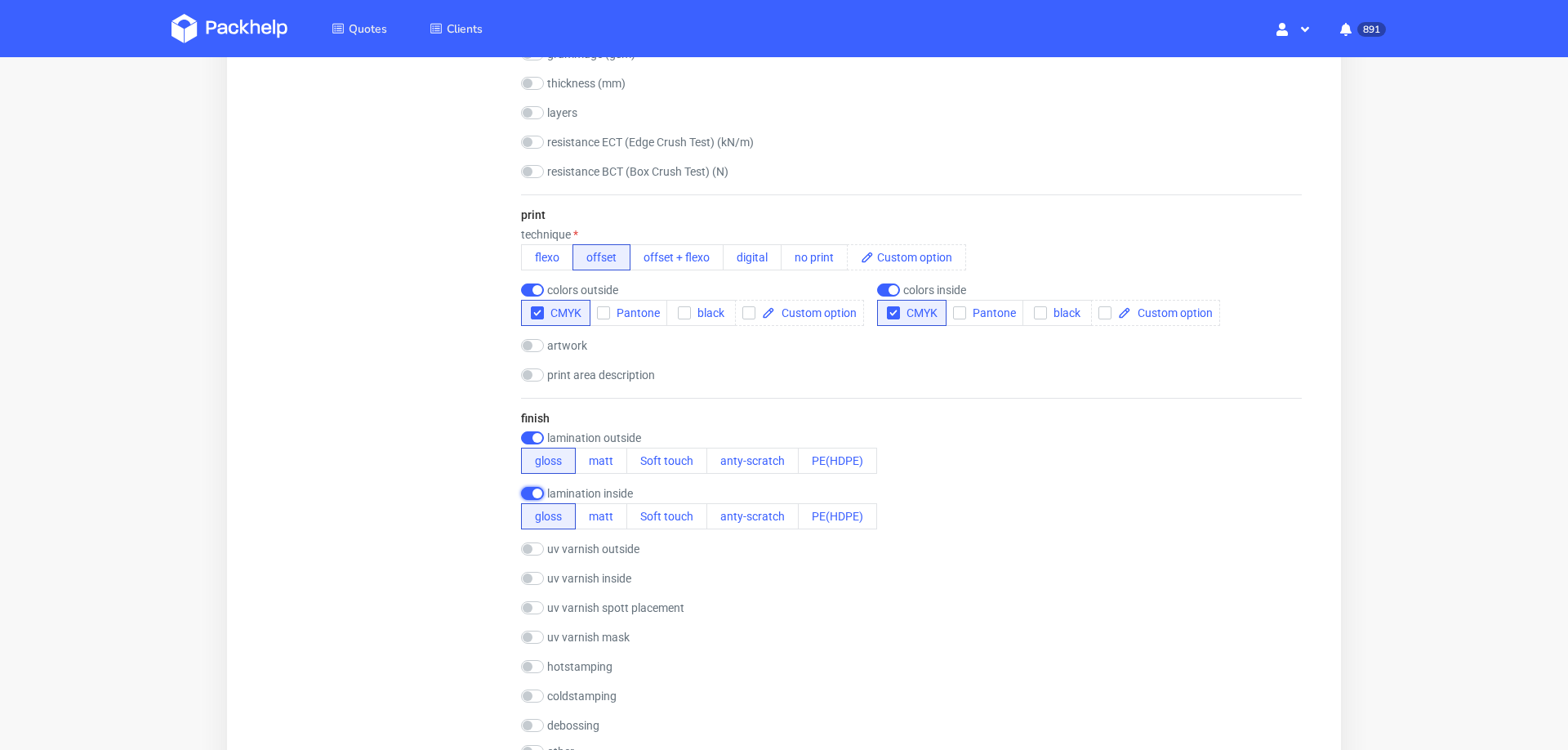
click at [526, 491] on input "checkbox" at bounding box center [532, 493] width 23 height 13
checkbox input "false"
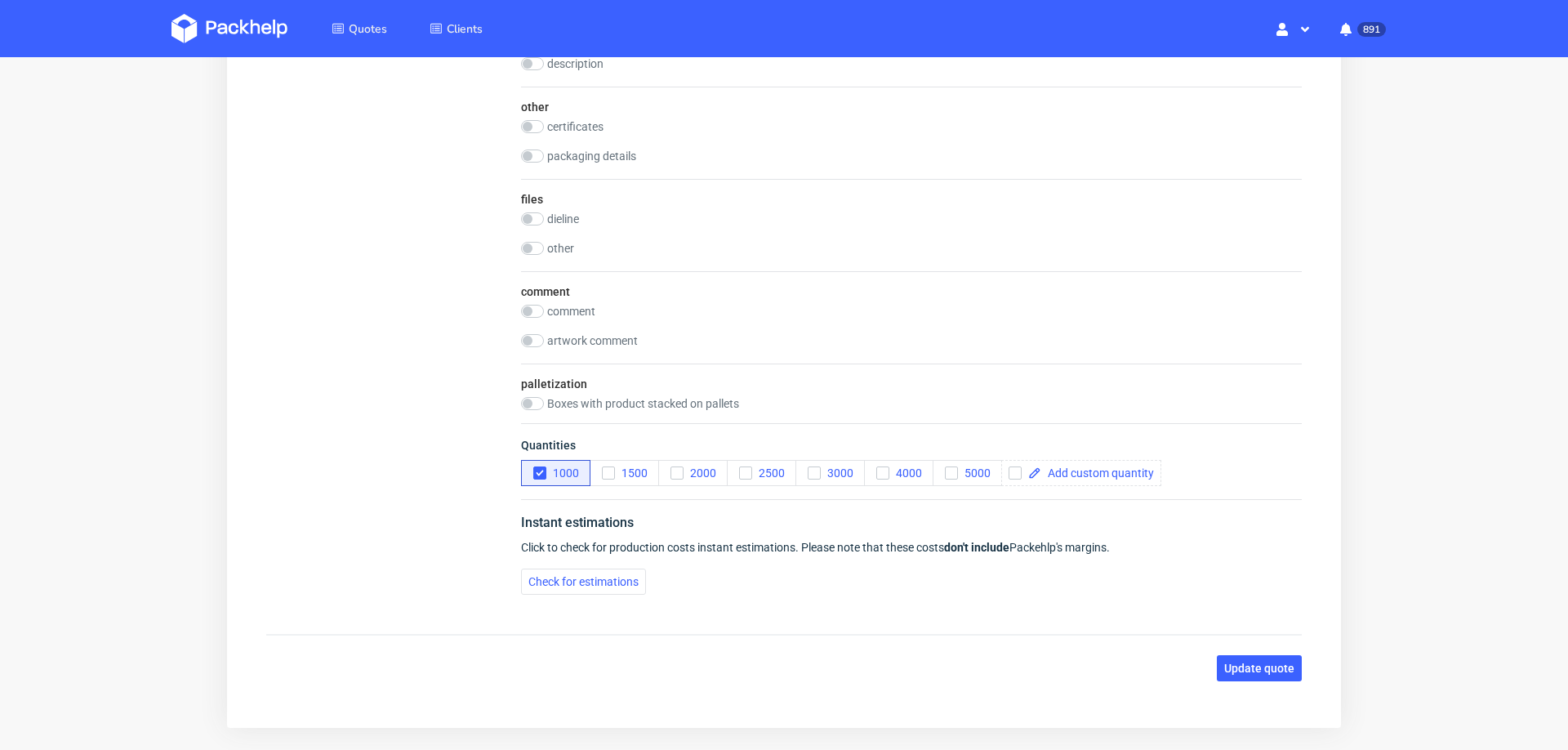
scroll to position [1945, 0]
click at [567, 575] on span "Check for estimations" at bounding box center [584, 580] width 110 height 11
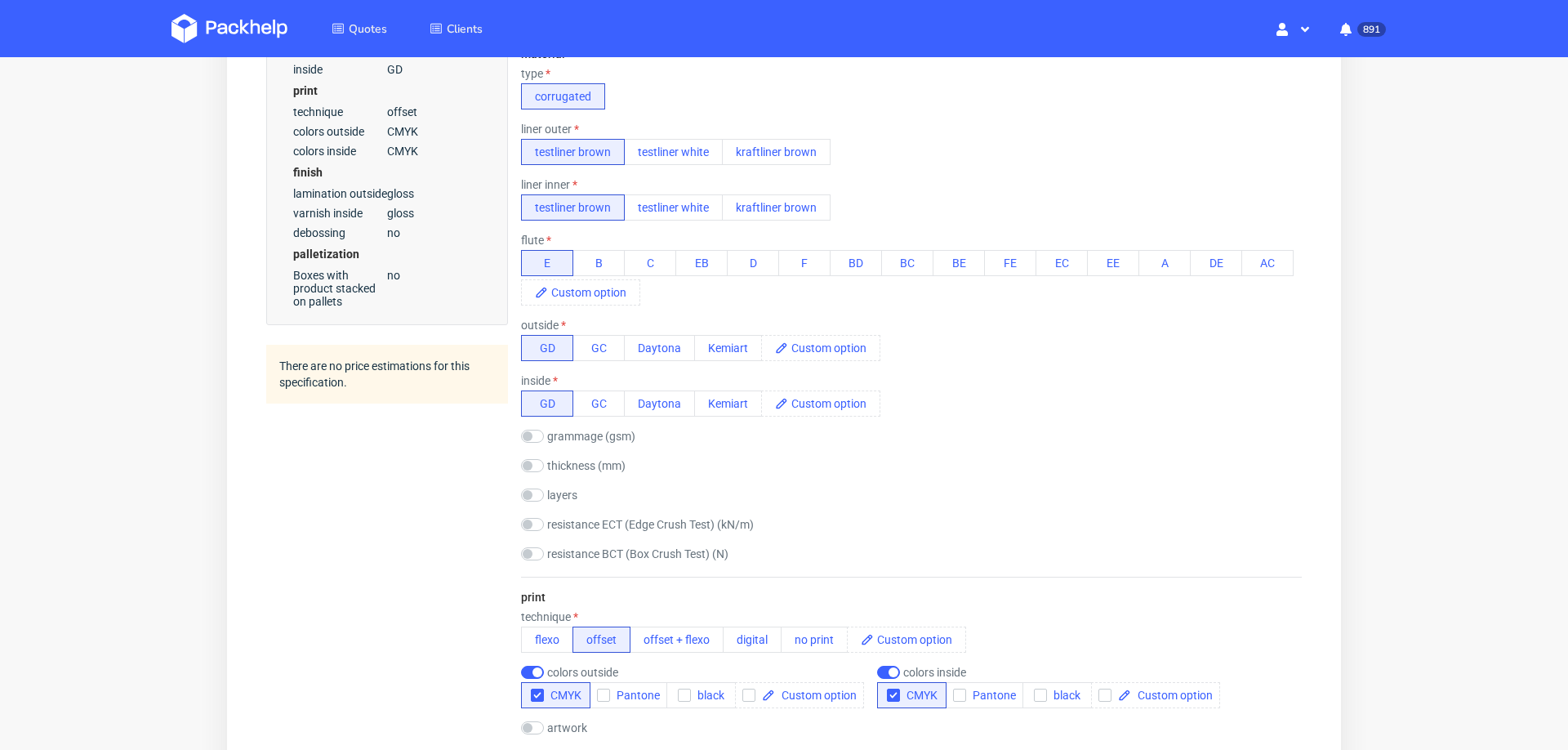
scroll to position [490, 0]
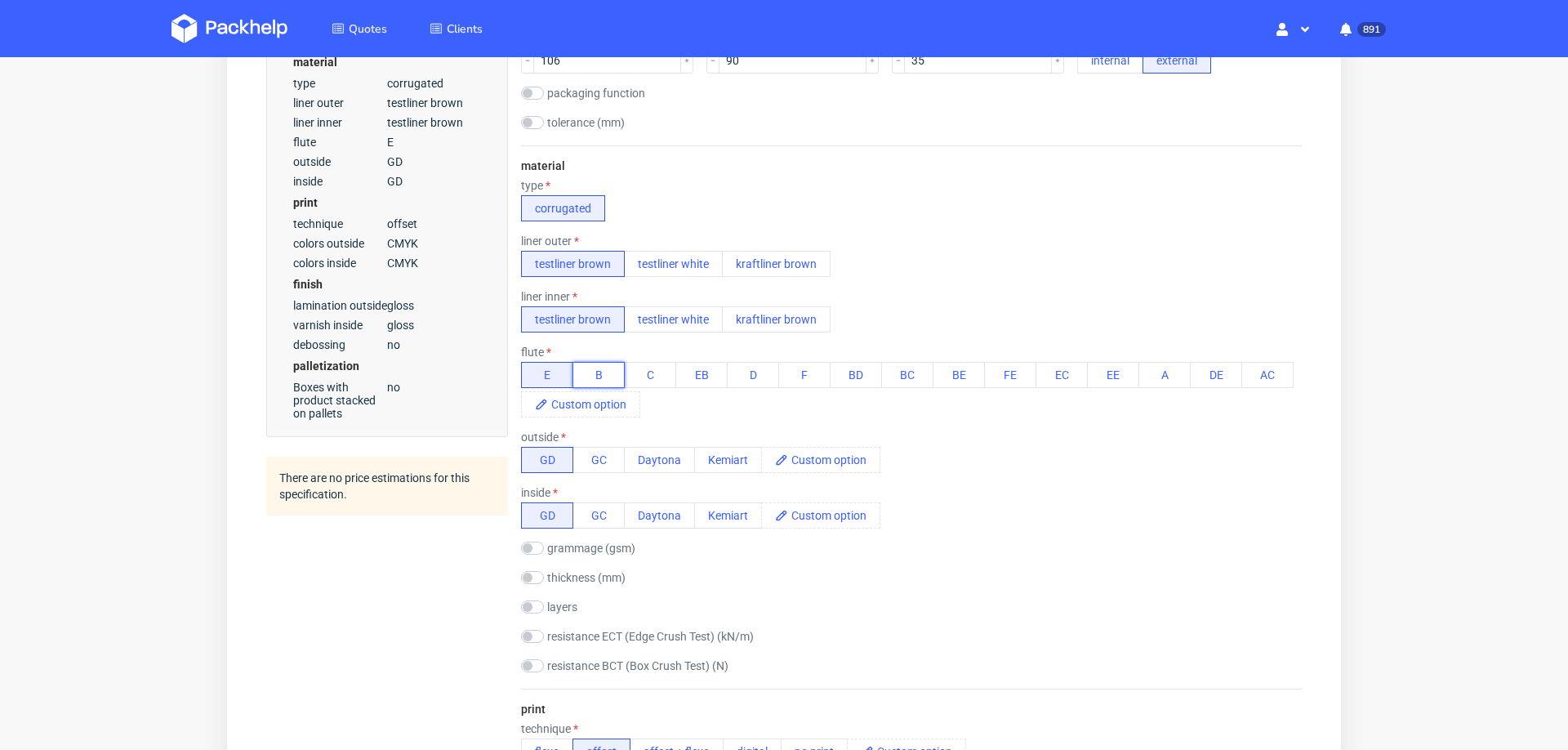
click at [581, 374] on button "B" at bounding box center [598, 375] width 53 height 26
click at [542, 371] on button "E" at bounding box center [547, 375] width 53 height 26
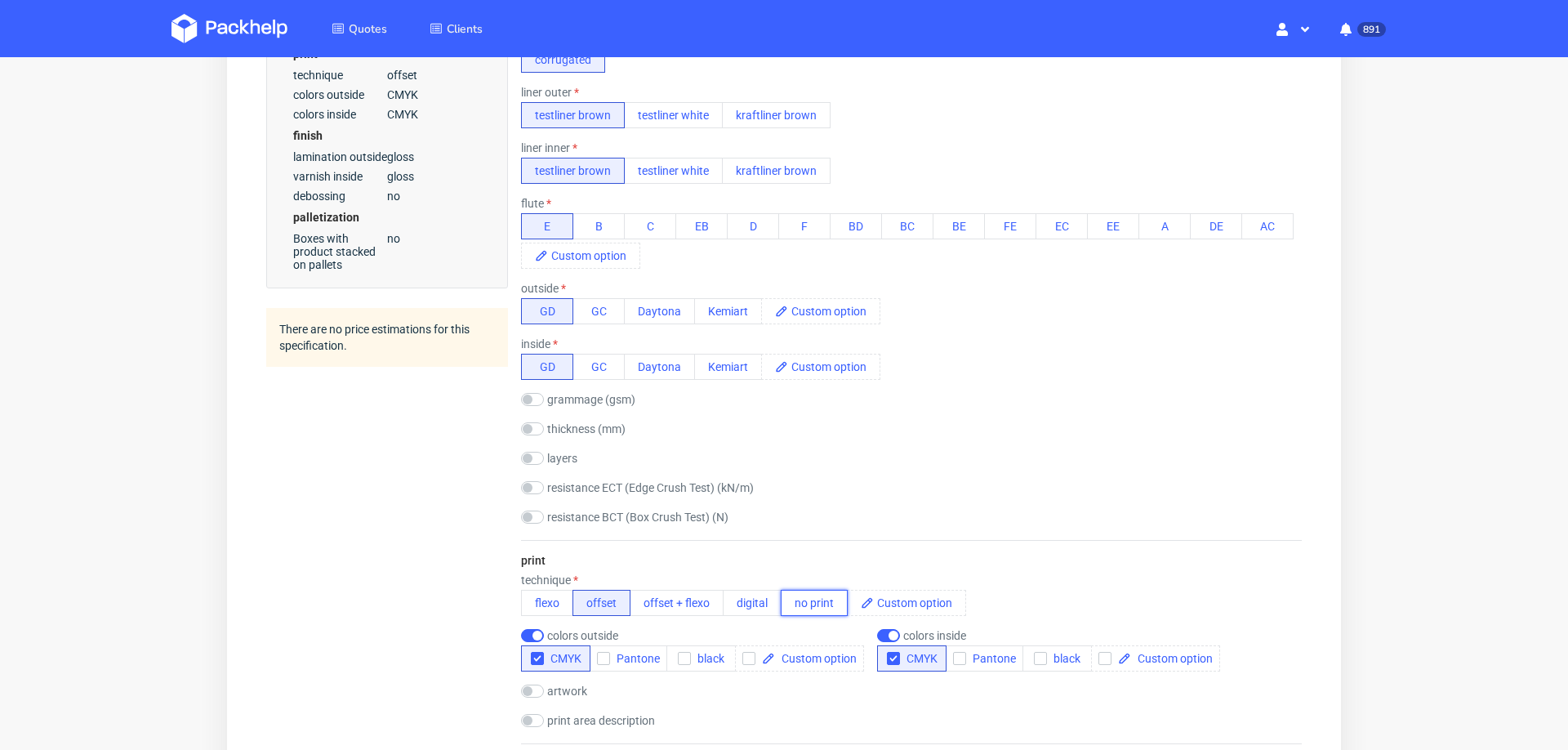
click at [823, 592] on button "no print" at bounding box center [815, 603] width 67 height 26
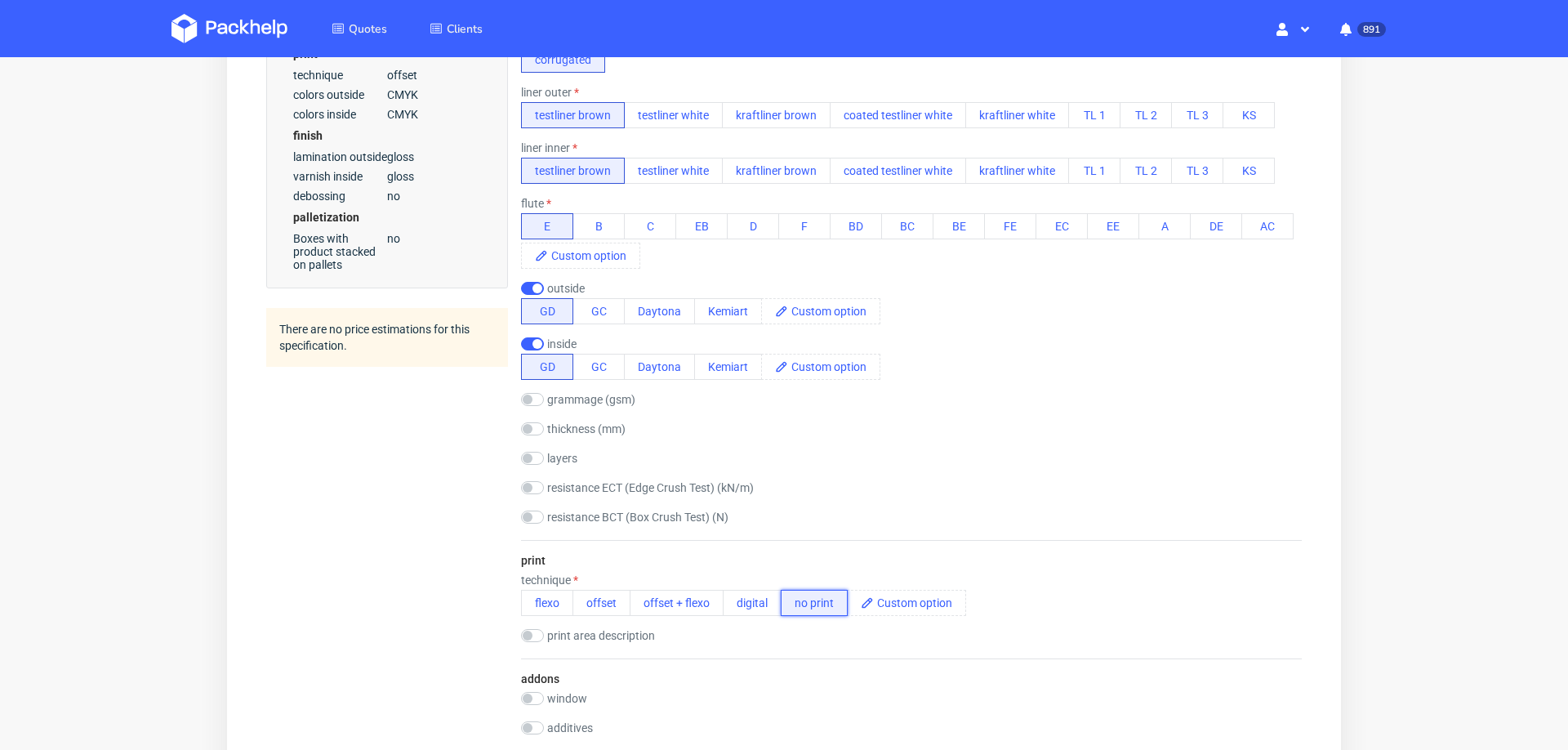
scroll to position [0, 0]
click at [528, 341] on input "checkbox" at bounding box center [532, 343] width 23 height 13
checkbox input "false"
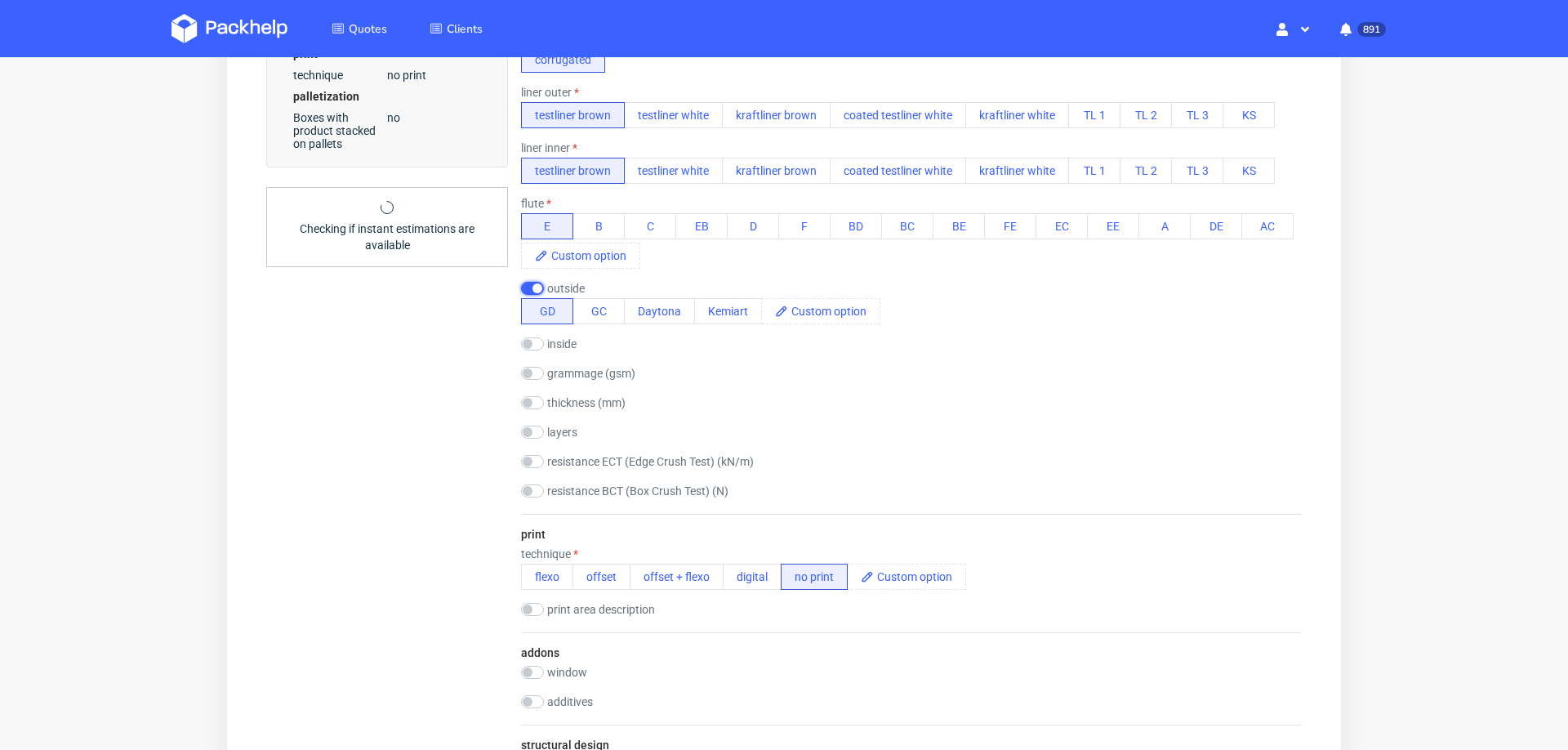
click at [529, 283] on input "checkbox" at bounding box center [532, 288] width 23 height 13
checkbox input "false"
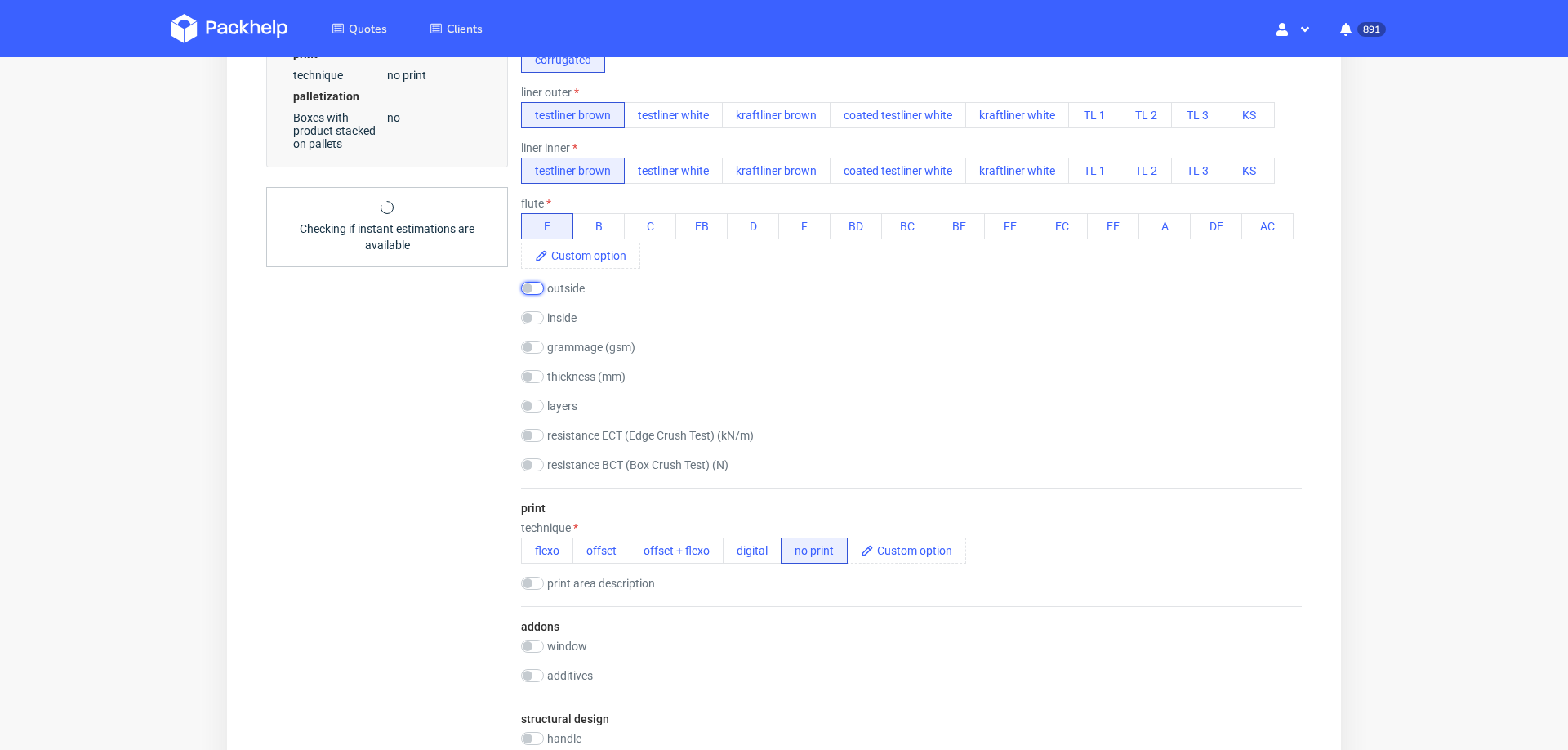
scroll to position [6, 0]
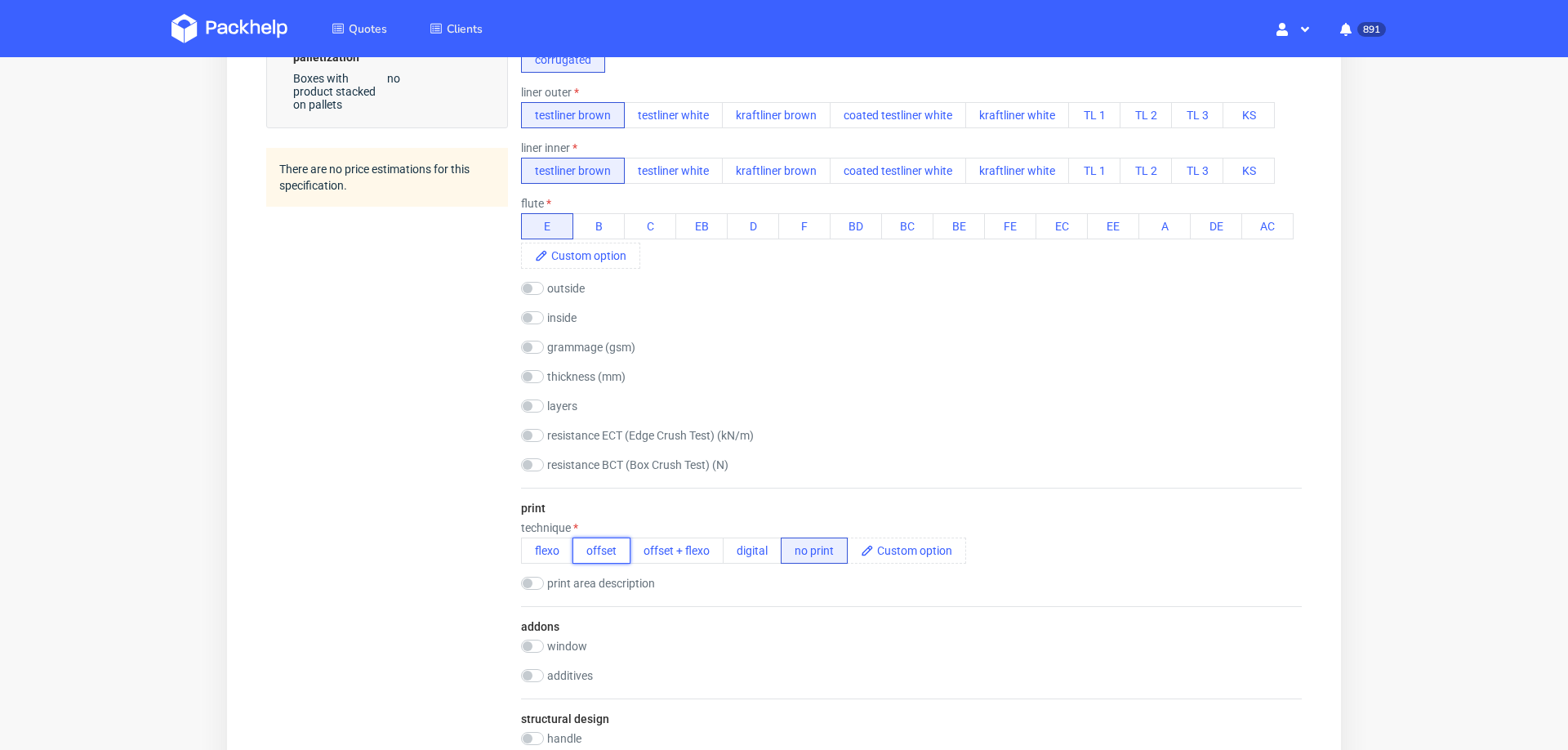
click at [615, 546] on button "offset" at bounding box center [601, 550] width 58 height 26
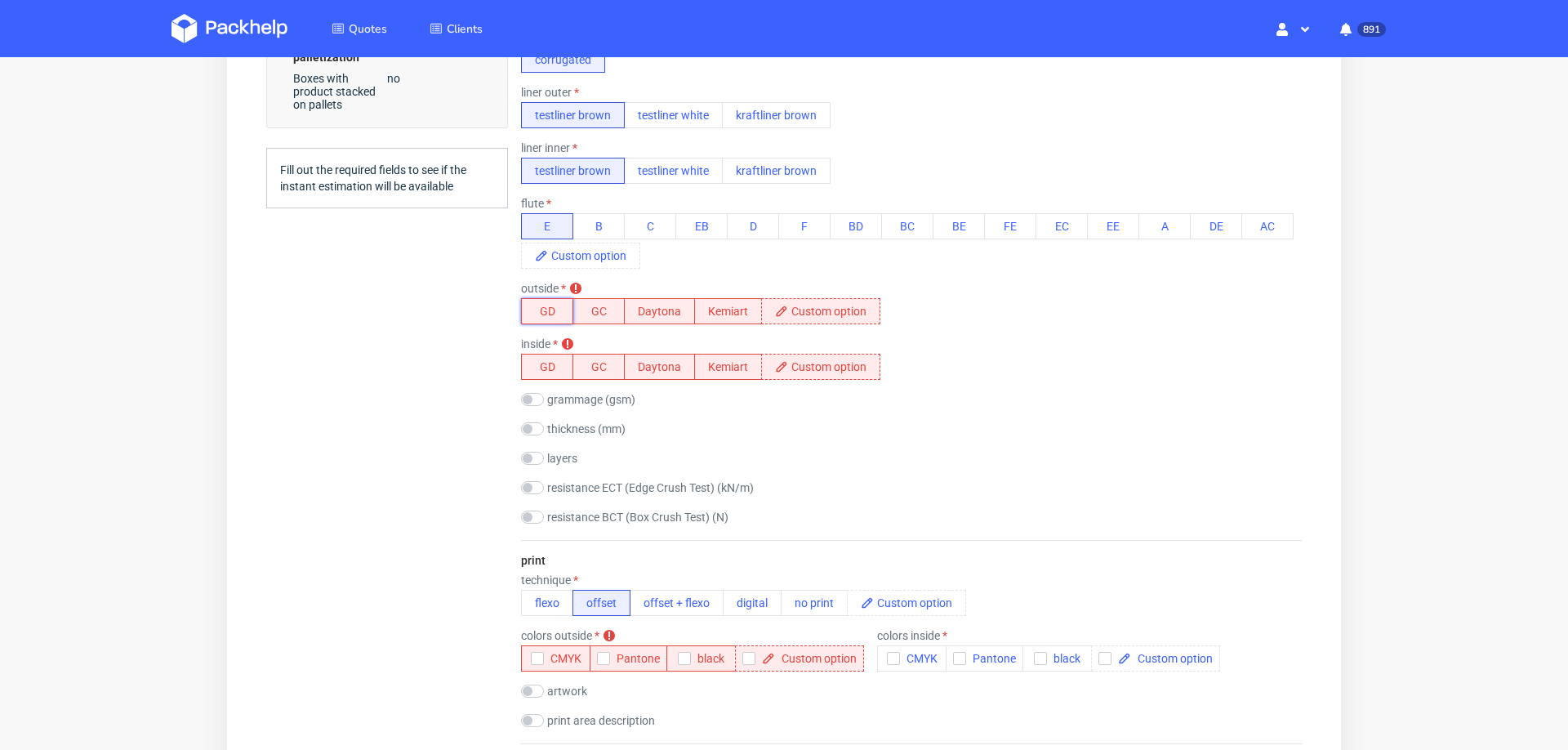
click at [550, 298] on button "GD" at bounding box center [547, 311] width 53 height 26
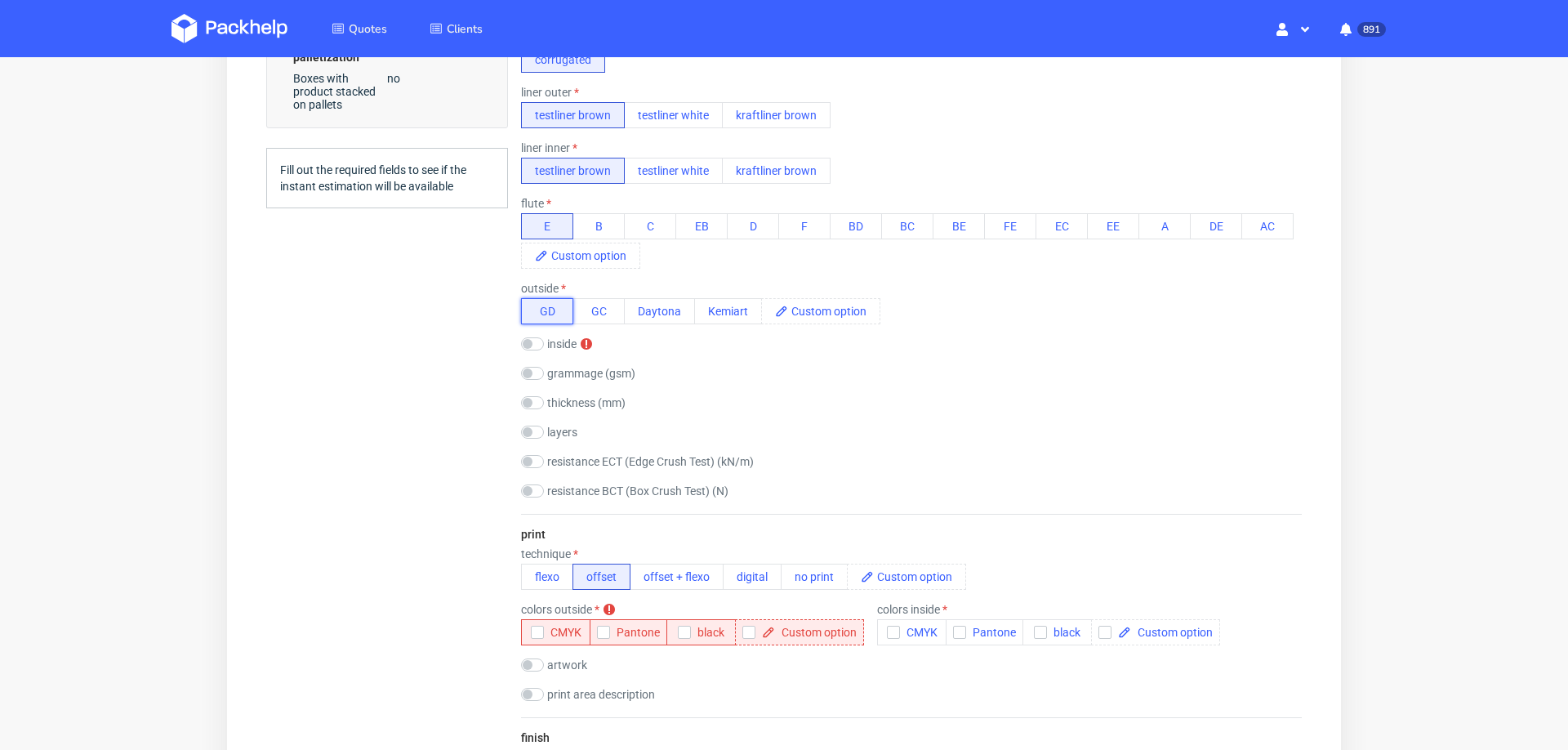
scroll to position [0, 0]
click at [529, 633] on button "CMYK" at bounding box center [555, 632] width 70 height 26
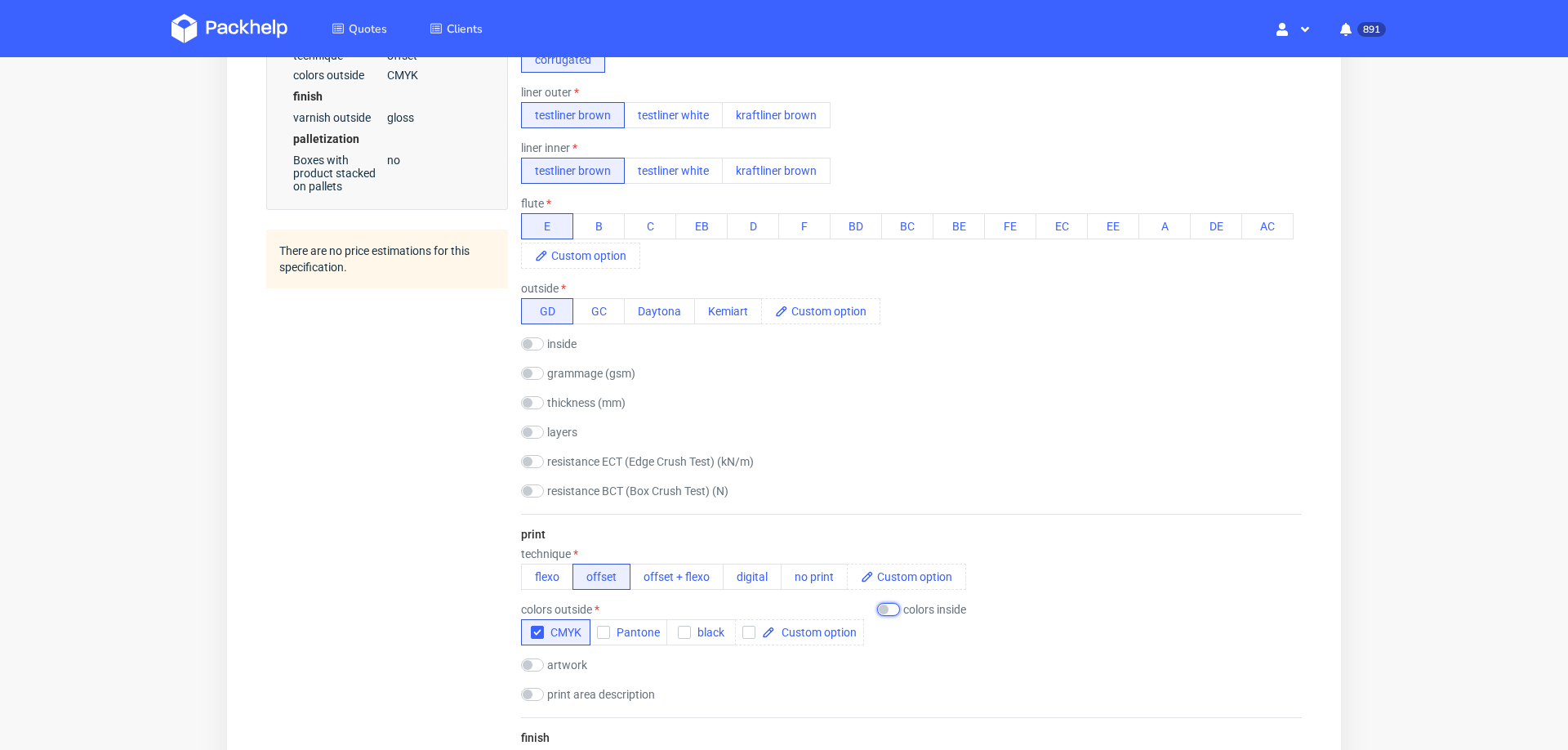
click at [890, 608] on input "checkbox" at bounding box center [888, 609] width 23 height 13
checkbox input "true"
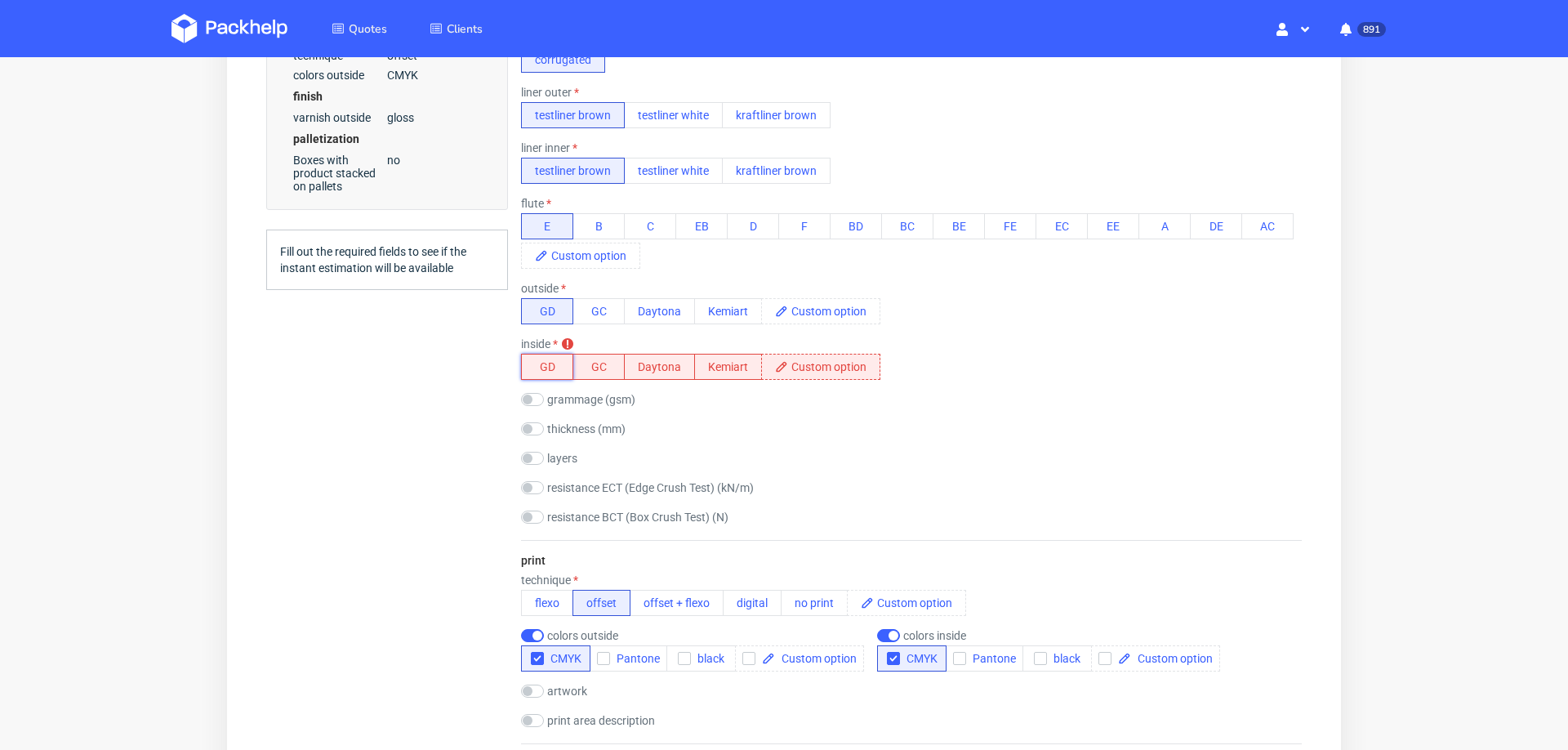
click at [534, 367] on button "GD" at bounding box center [547, 366] width 53 height 26
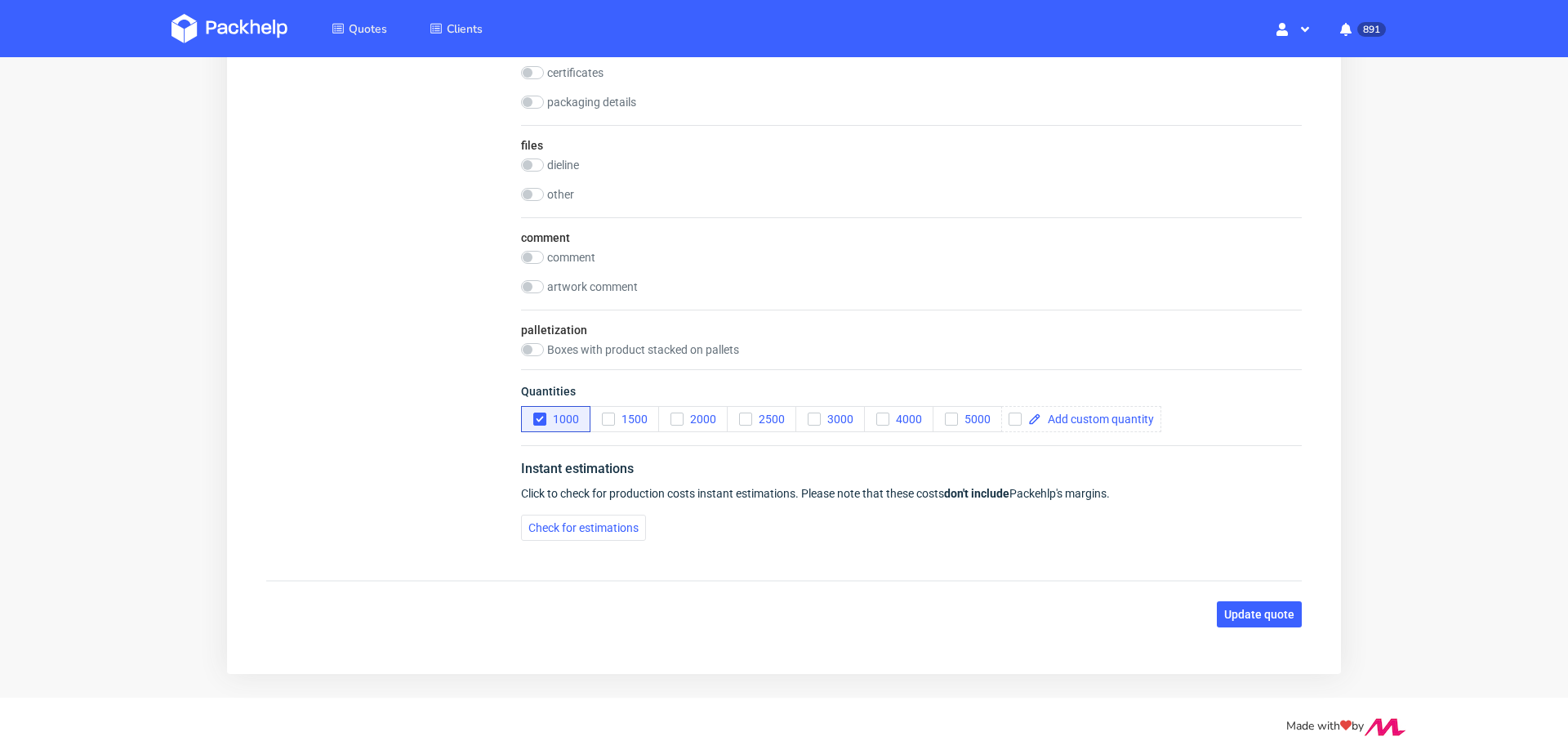
scroll to position [2033, 0]
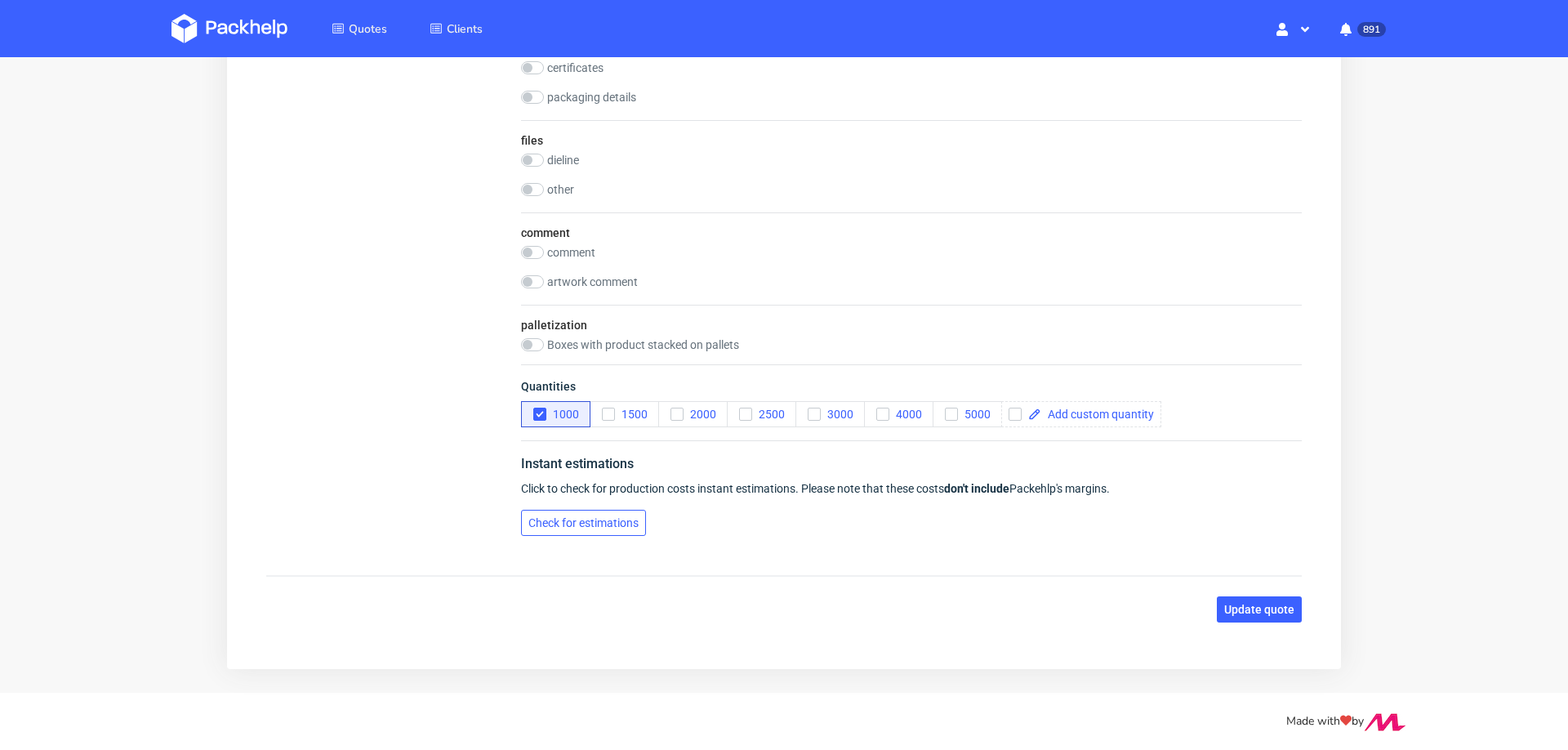
click at [609, 509] on button "Check for estimations" at bounding box center [583, 522] width 125 height 26
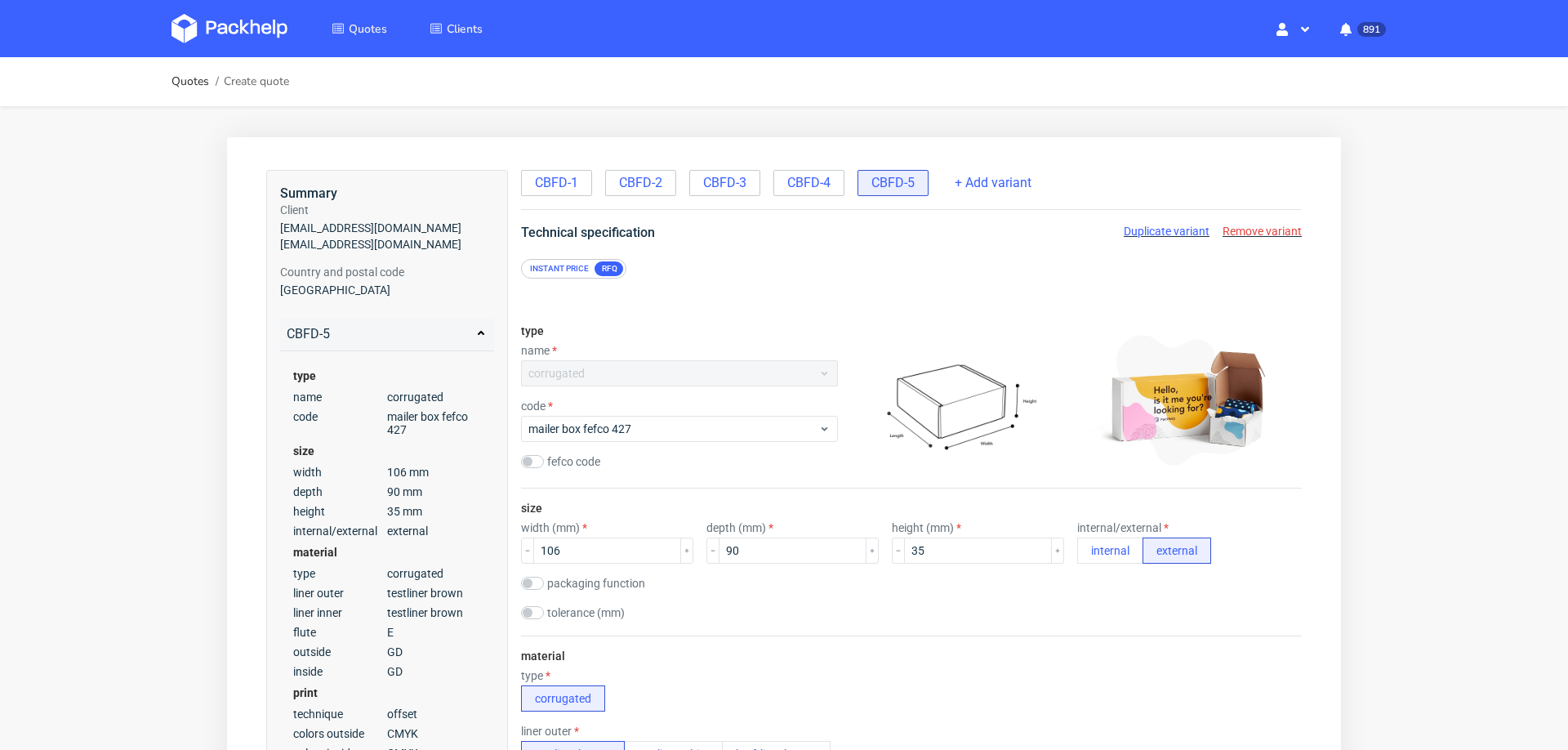
scroll to position [7, 0]
click at [545, 263] on div "Instant price" at bounding box center [559, 268] width 72 height 15
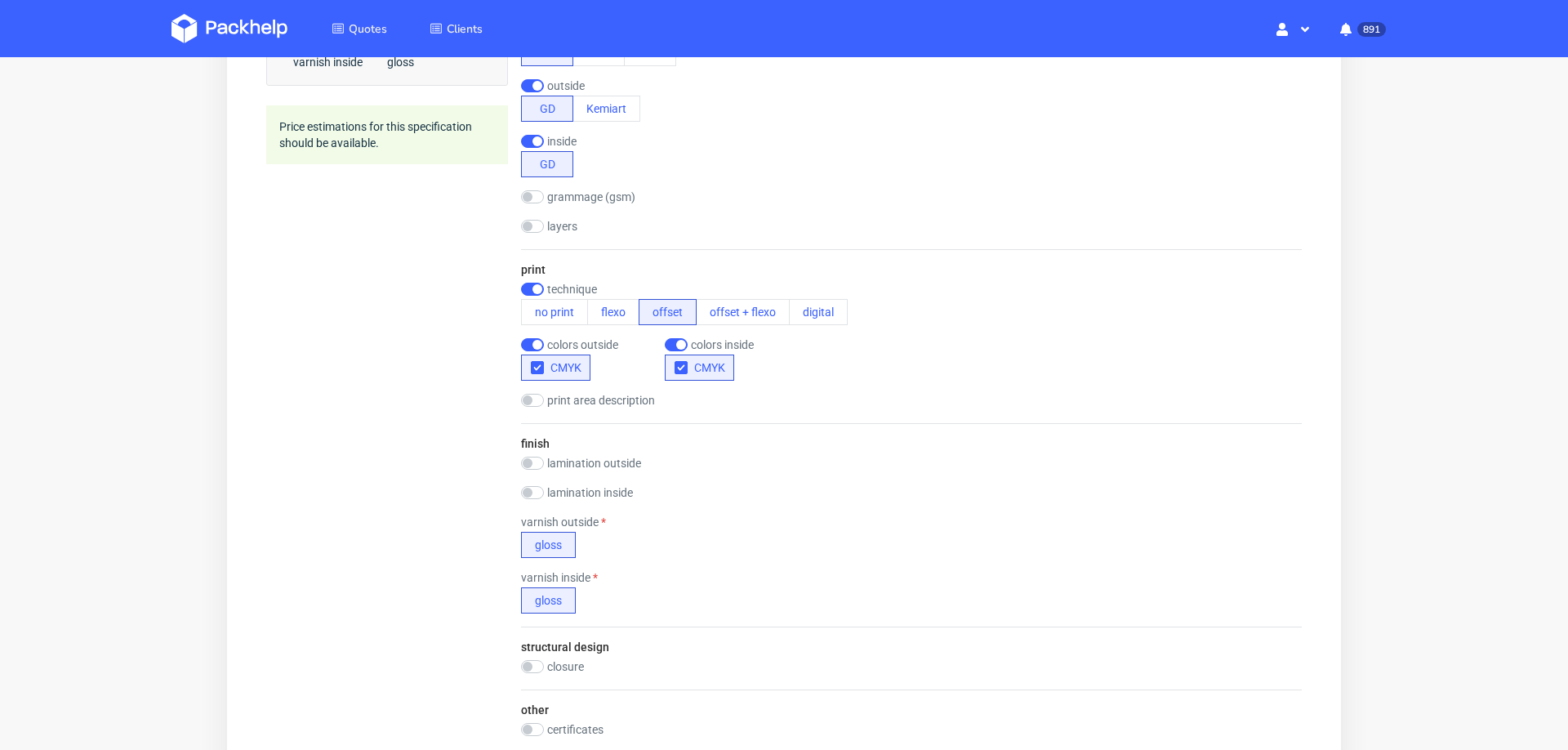
scroll to position [759, 0]
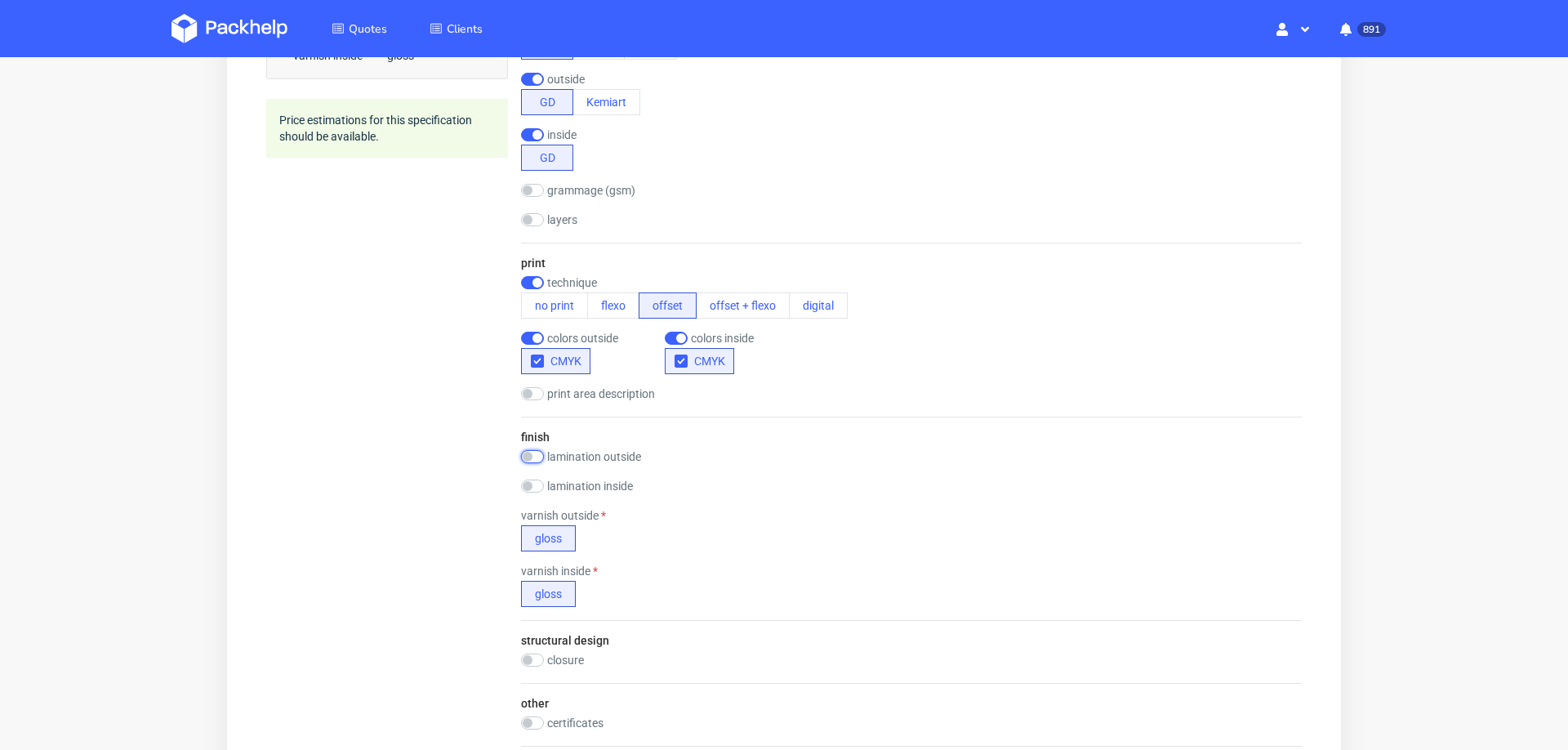
click at [536, 450] on input "checkbox" at bounding box center [532, 456] width 23 height 13
checkbox input "true"
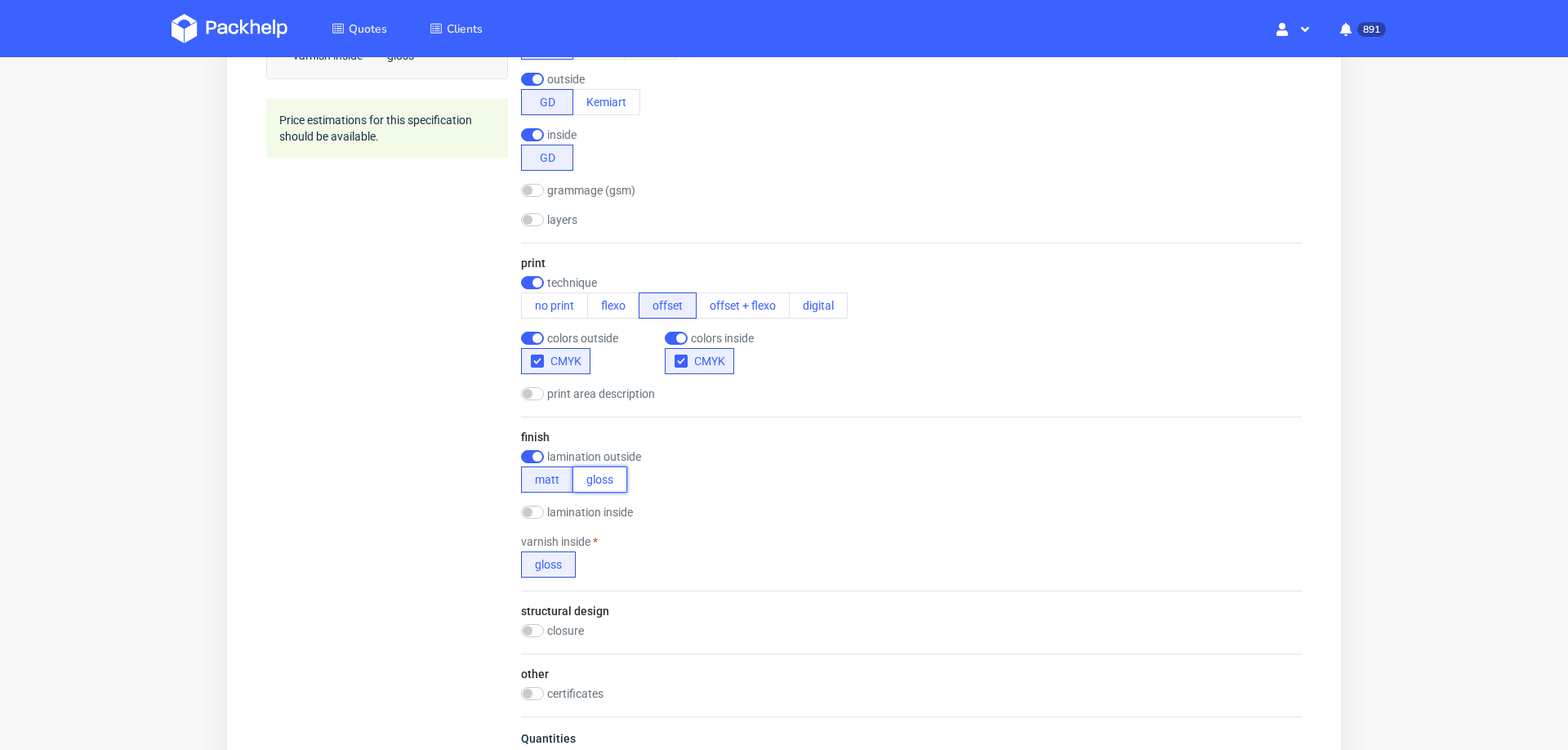
click at [595, 484] on button "gloss" at bounding box center [599, 479] width 54 height 26
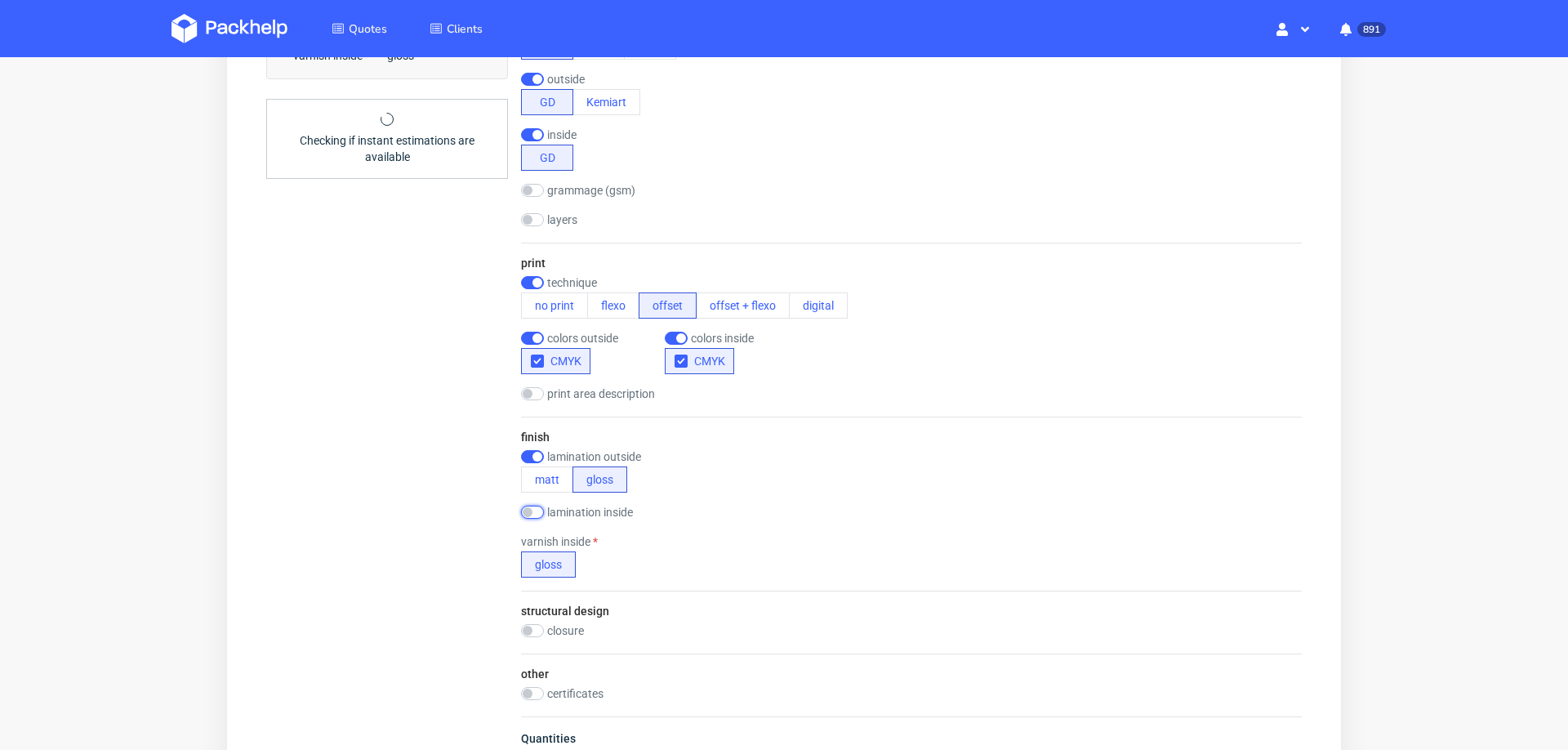
click at [531, 513] on input "checkbox" at bounding box center [532, 511] width 23 height 13
checkbox input "true"
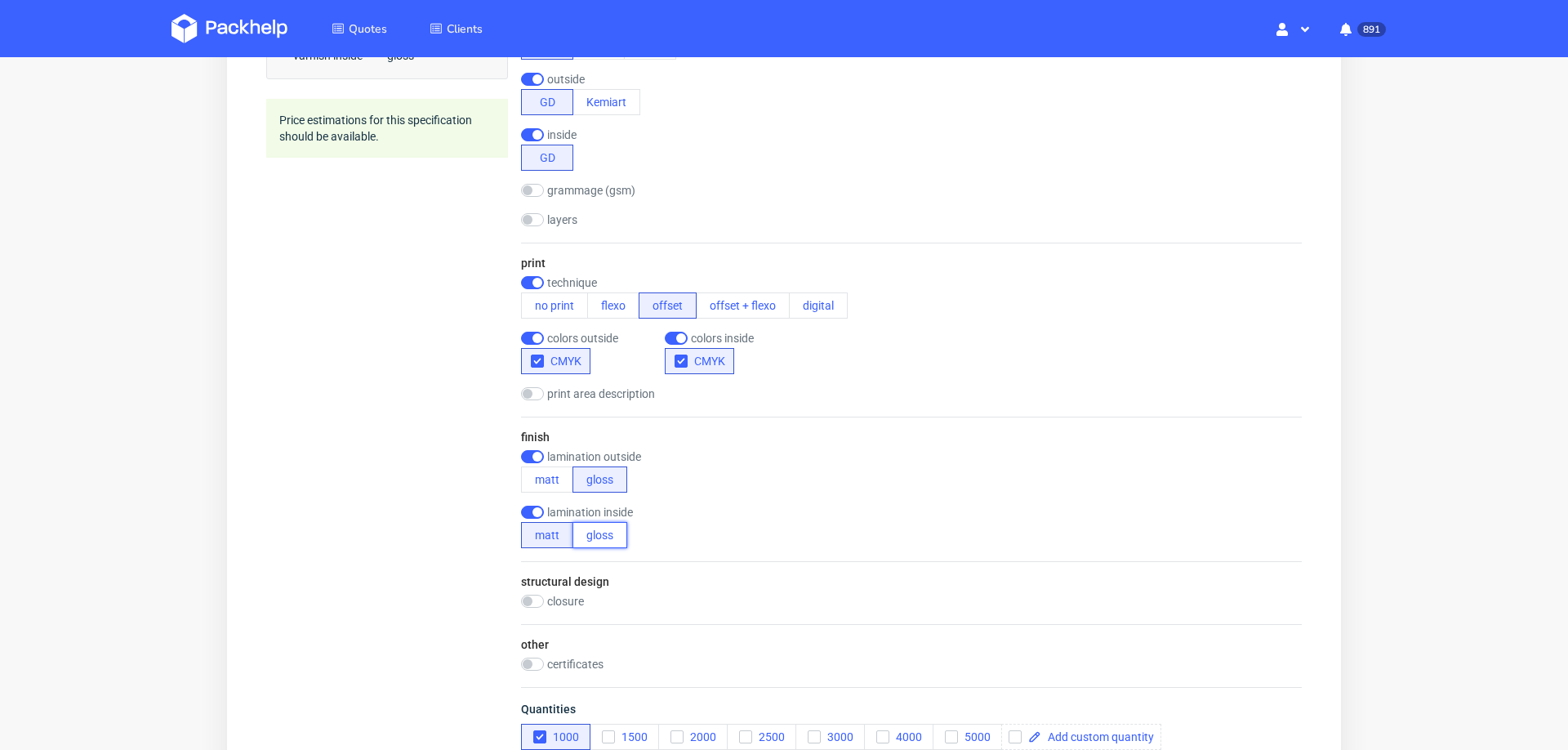
click at [583, 528] on button "gloss" at bounding box center [599, 534] width 54 height 26
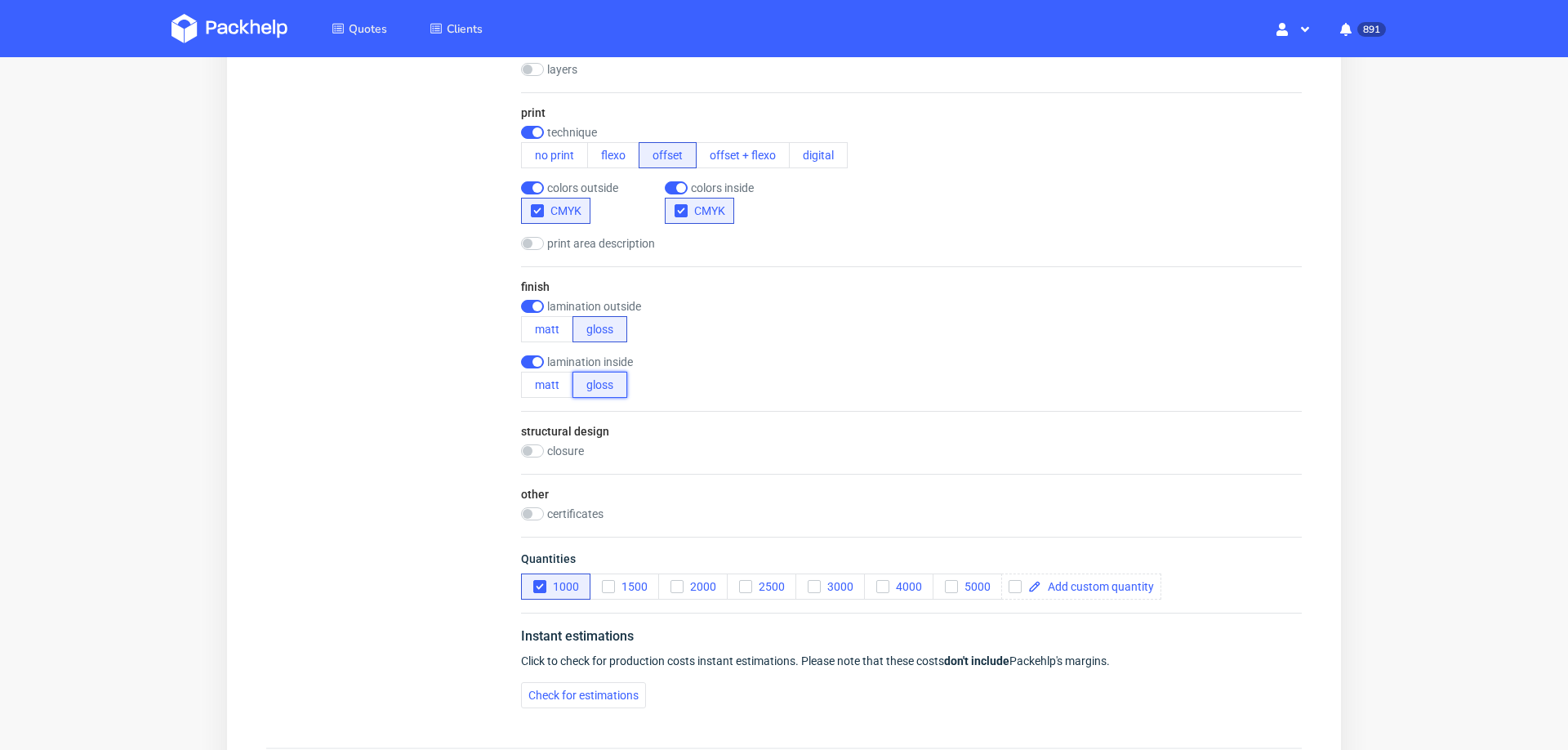
scroll to position [934, 0]
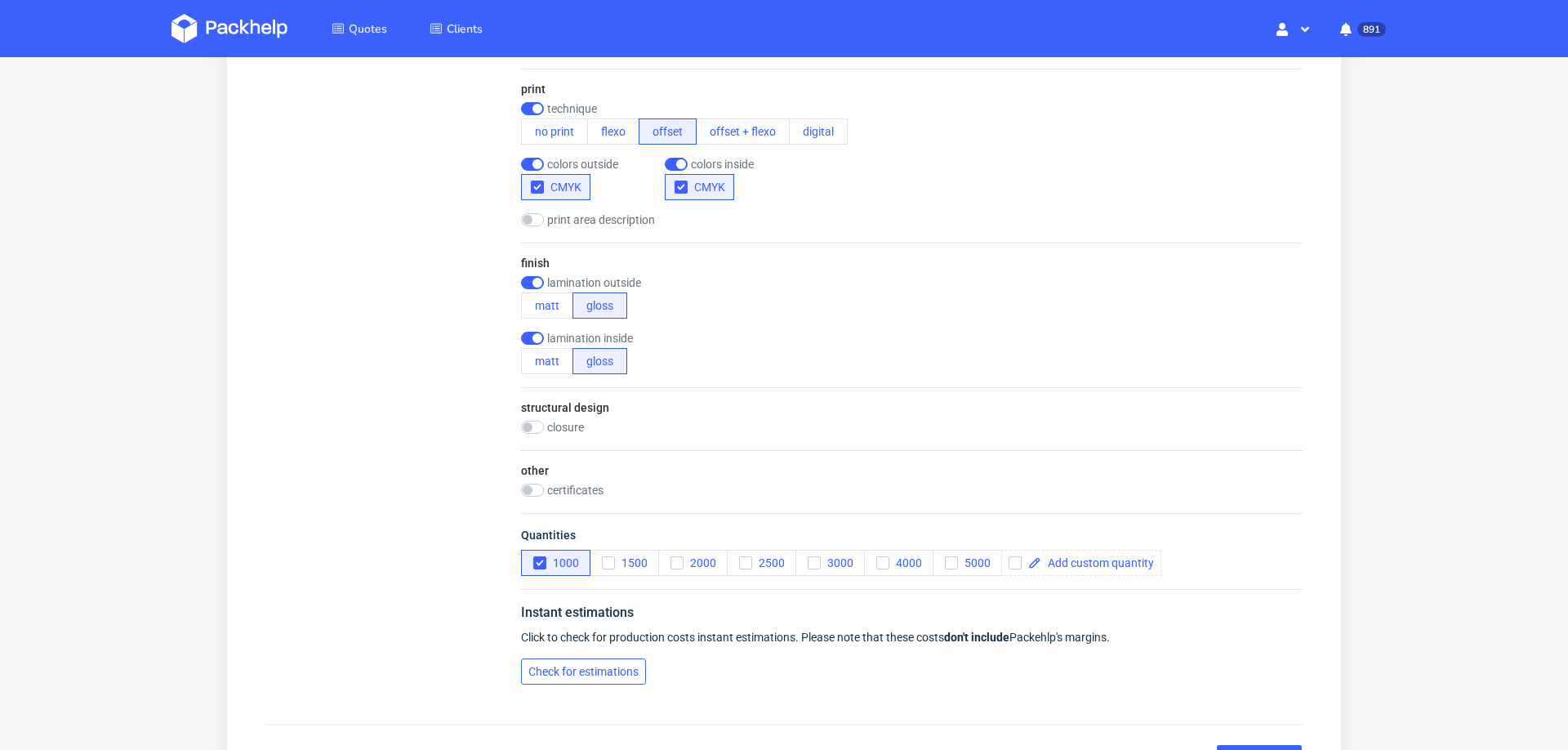
click at [593, 666] on span "Check for estimations" at bounding box center [584, 671] width 110 height 11
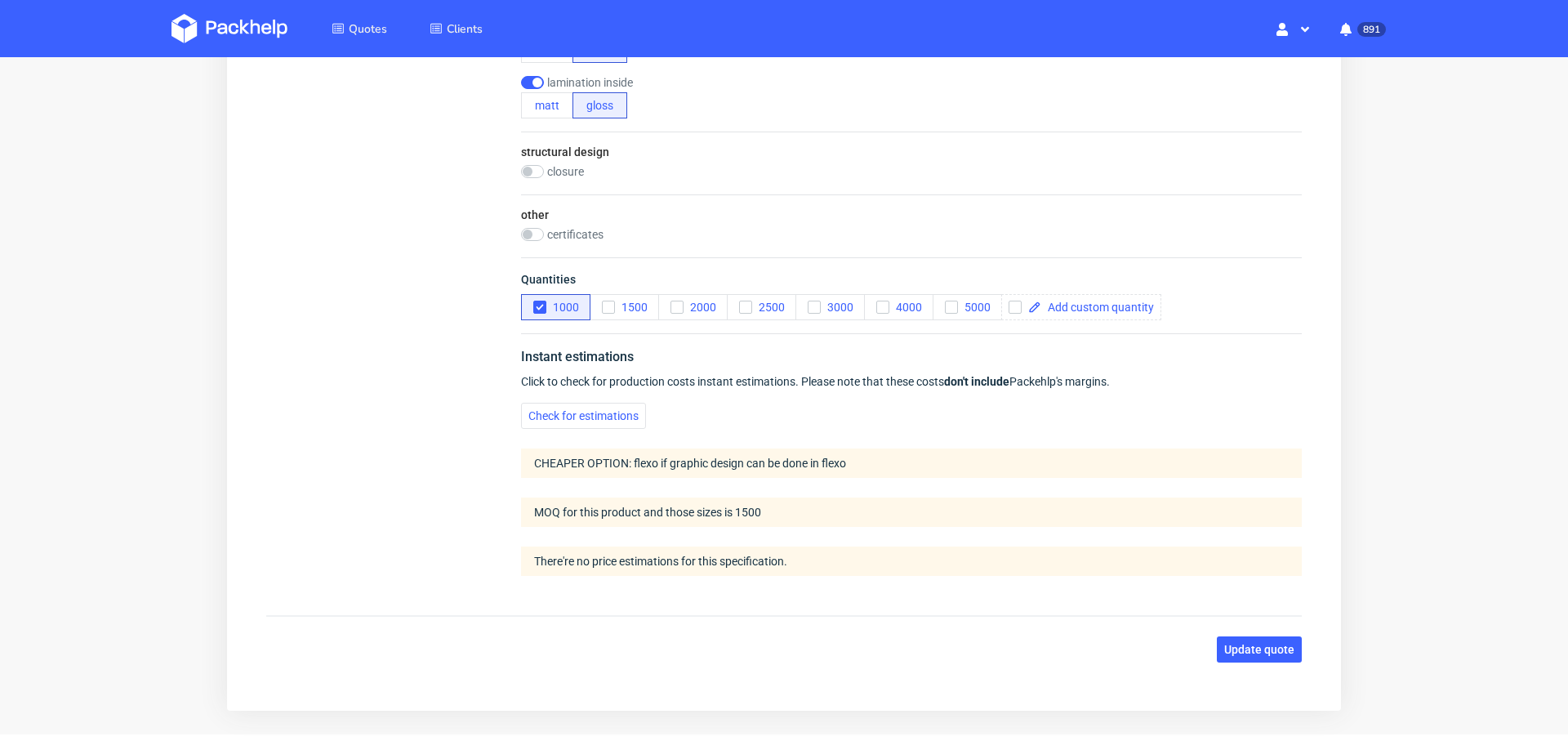
scroll to position [1230, 0]
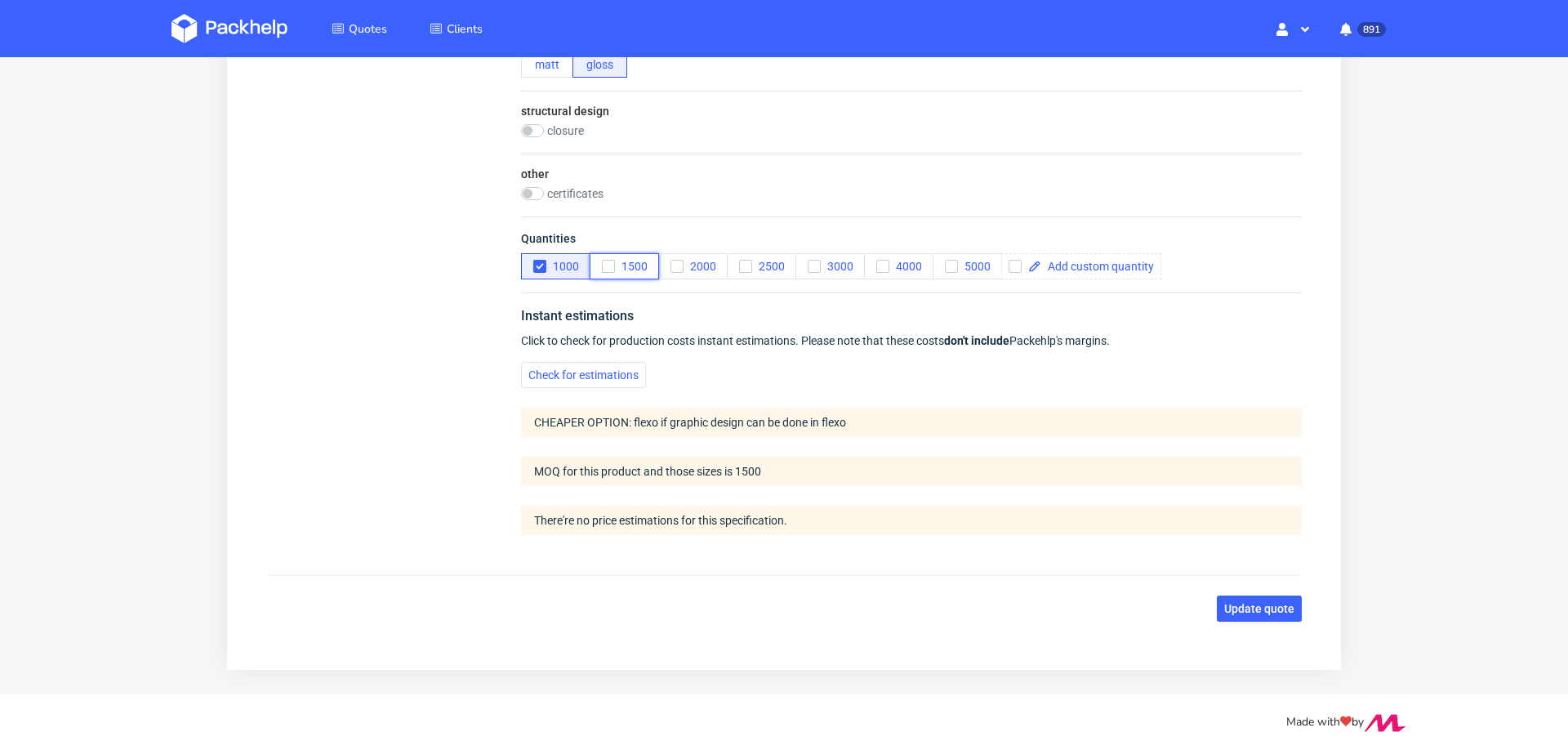
click at [609, 264] on use "button" at bounding box center [608, 266] width 8 height 6
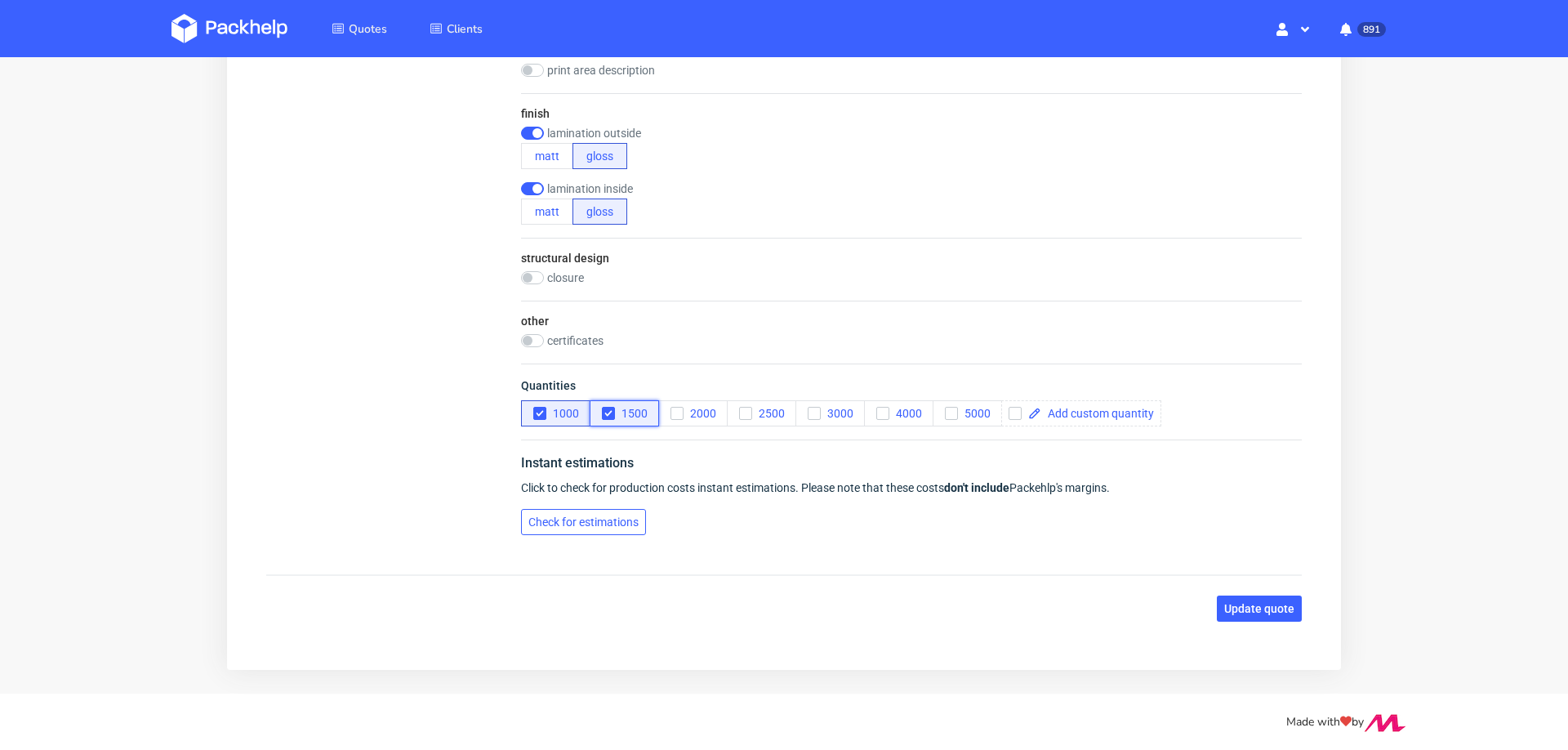
scroll to position [0, 0]
click at [555, 519] on span "Check for estimations" at bounding box center [584, 522] width 110 height 11
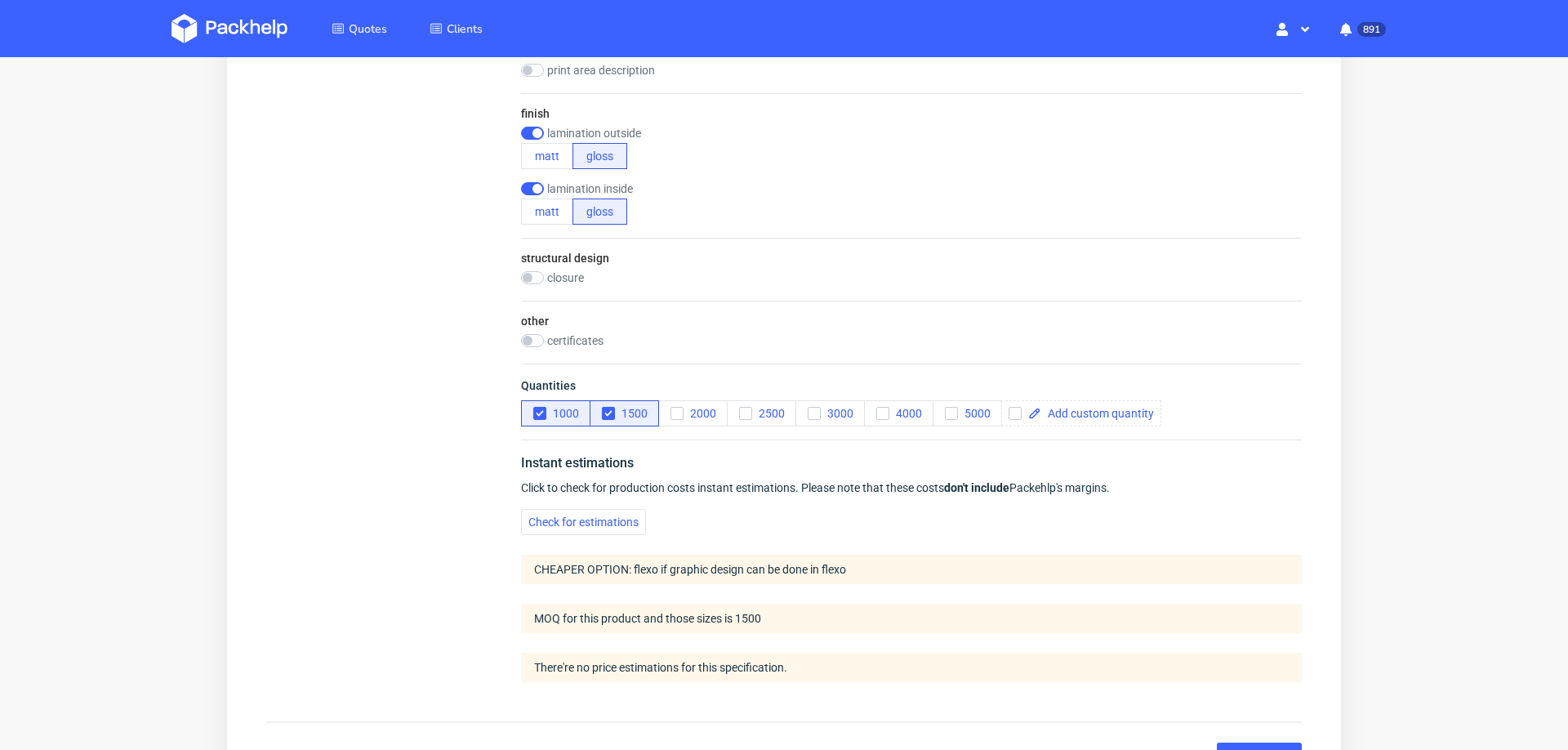
scroll to position [1230, 0]
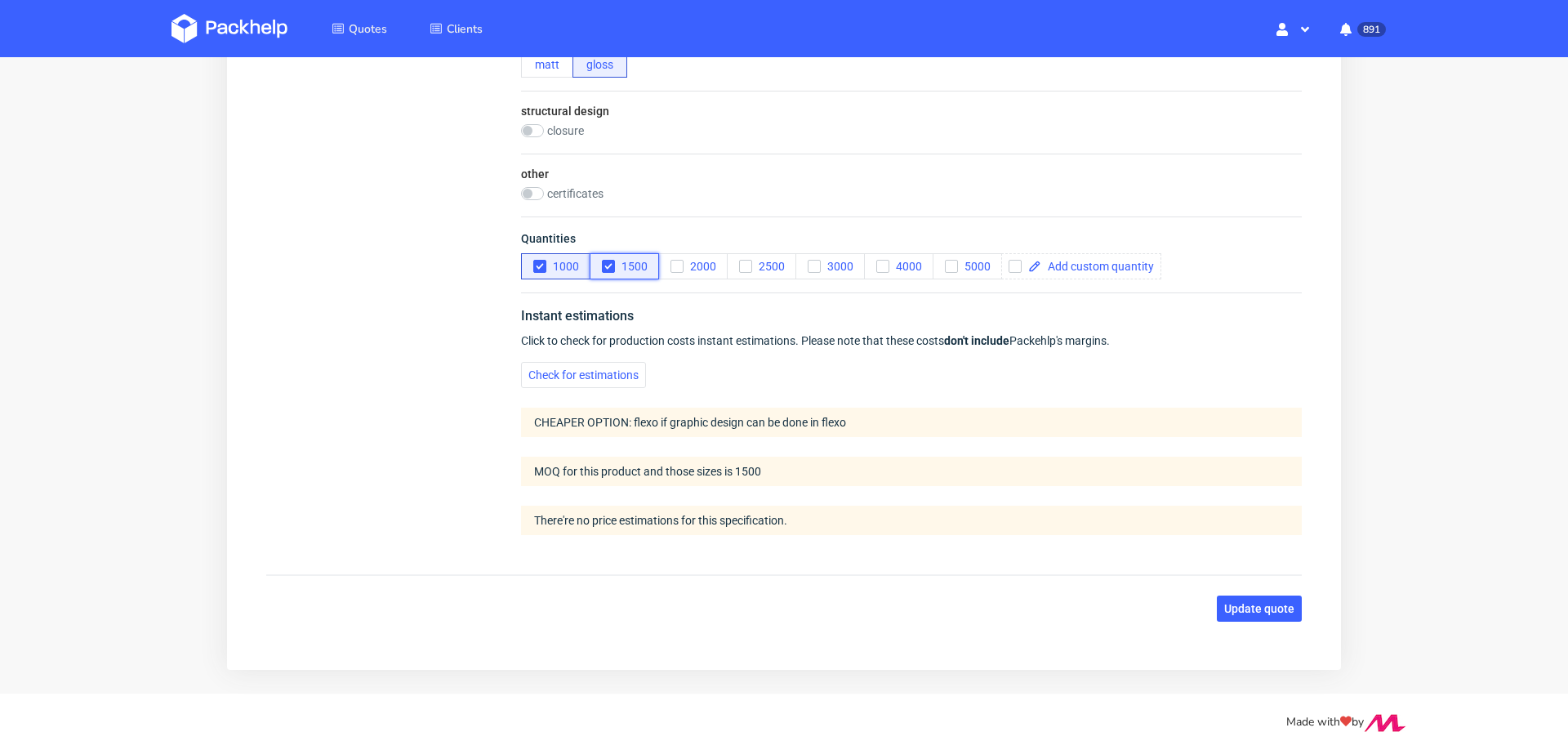
click at [605, 260] on icon "button" at bounding box center [608, 266] width 11 height 11
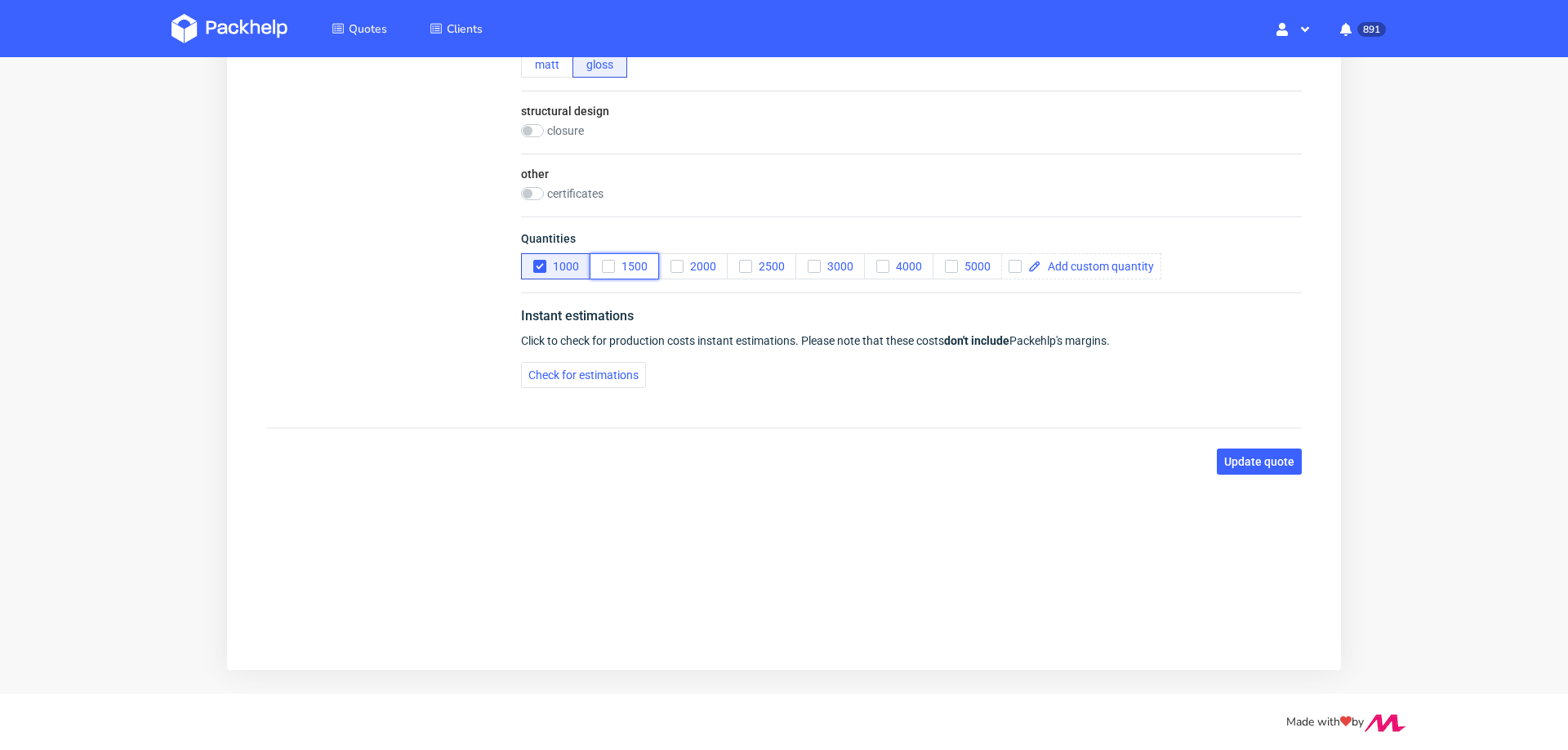
scroll to position [0, 0]
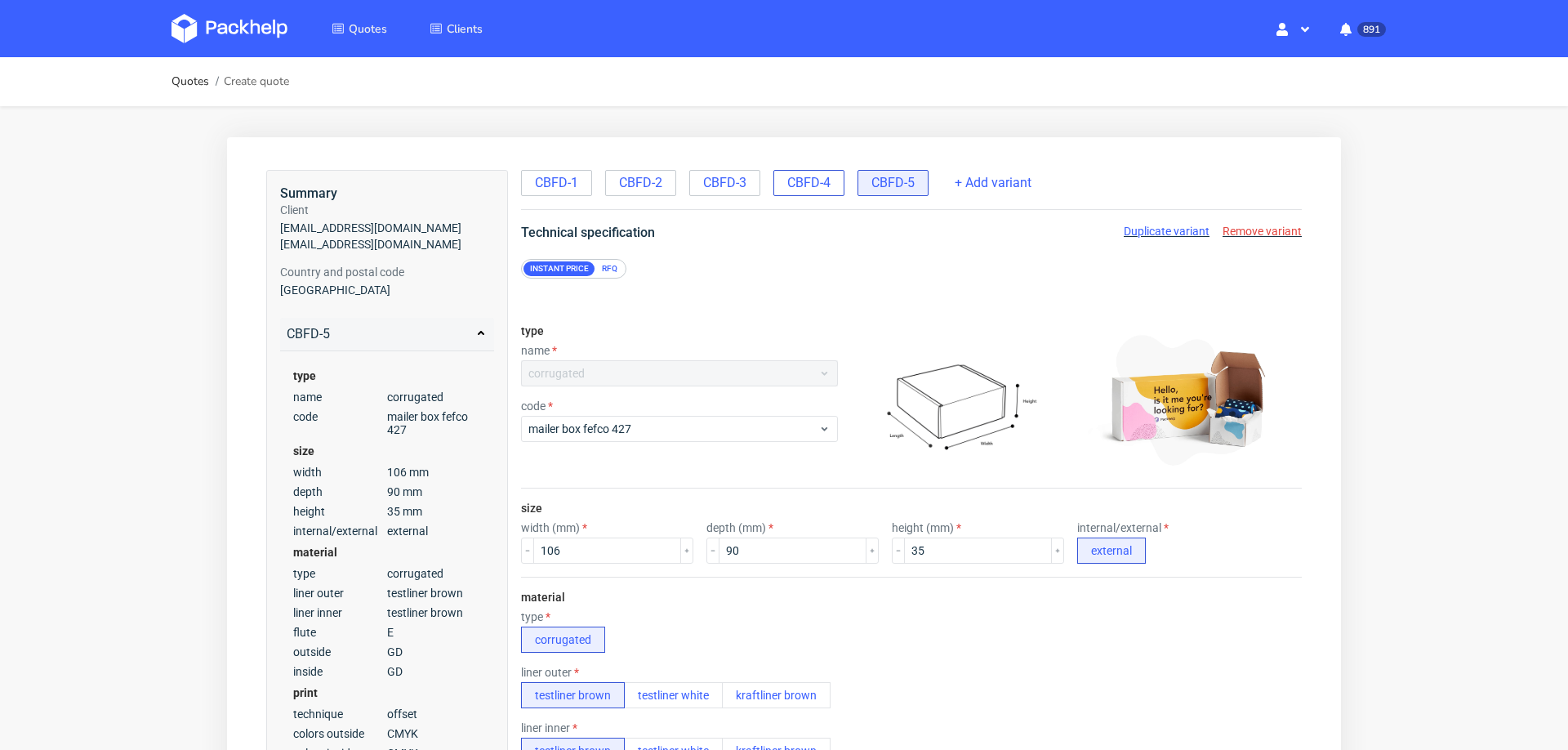
click at [815, 178] on span "CBFD-4" at bounding box center [809, 183] width 43 height 18
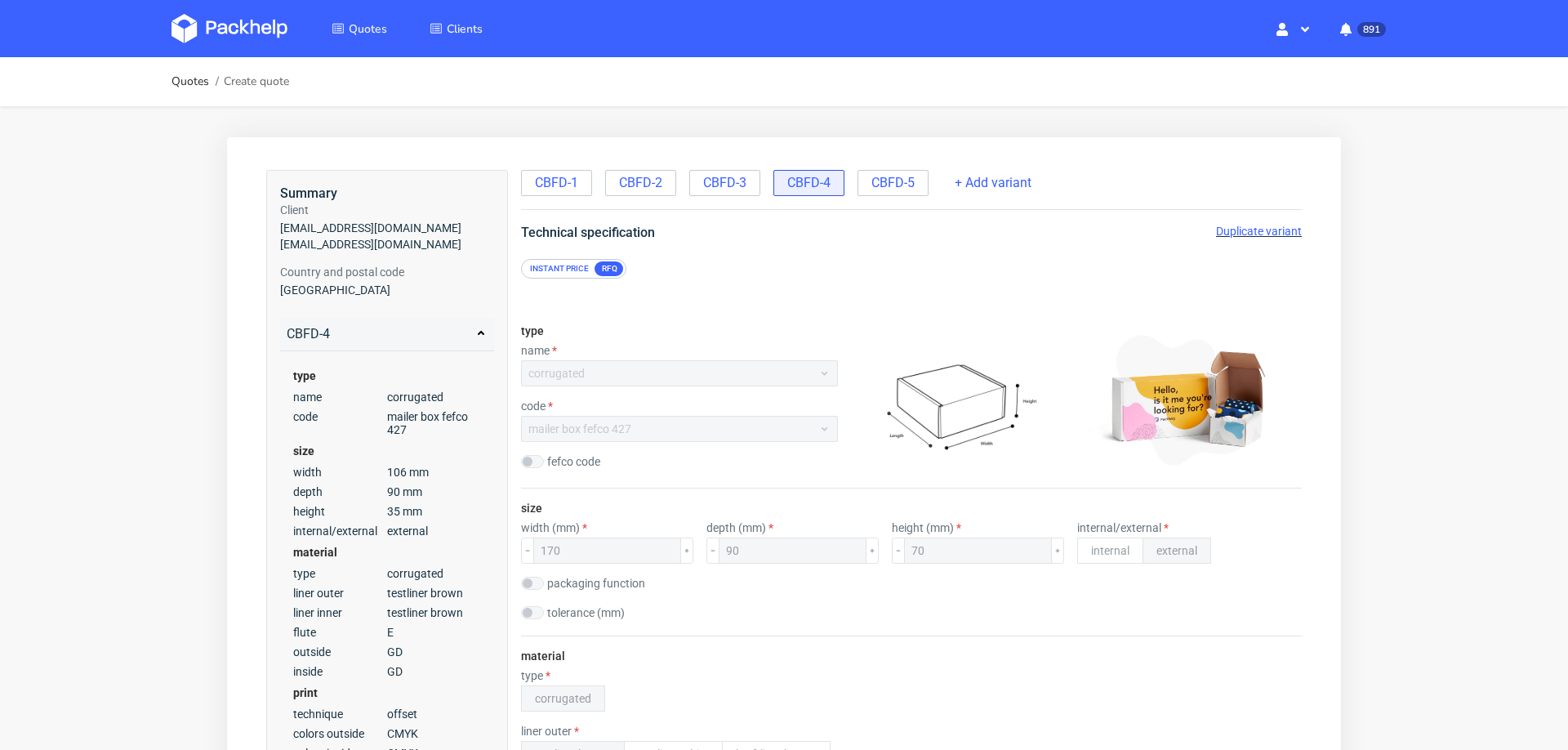
click at [1228, 229] on span "Duplicate variant" at bounding box center [1258, 231] width 85 height 13
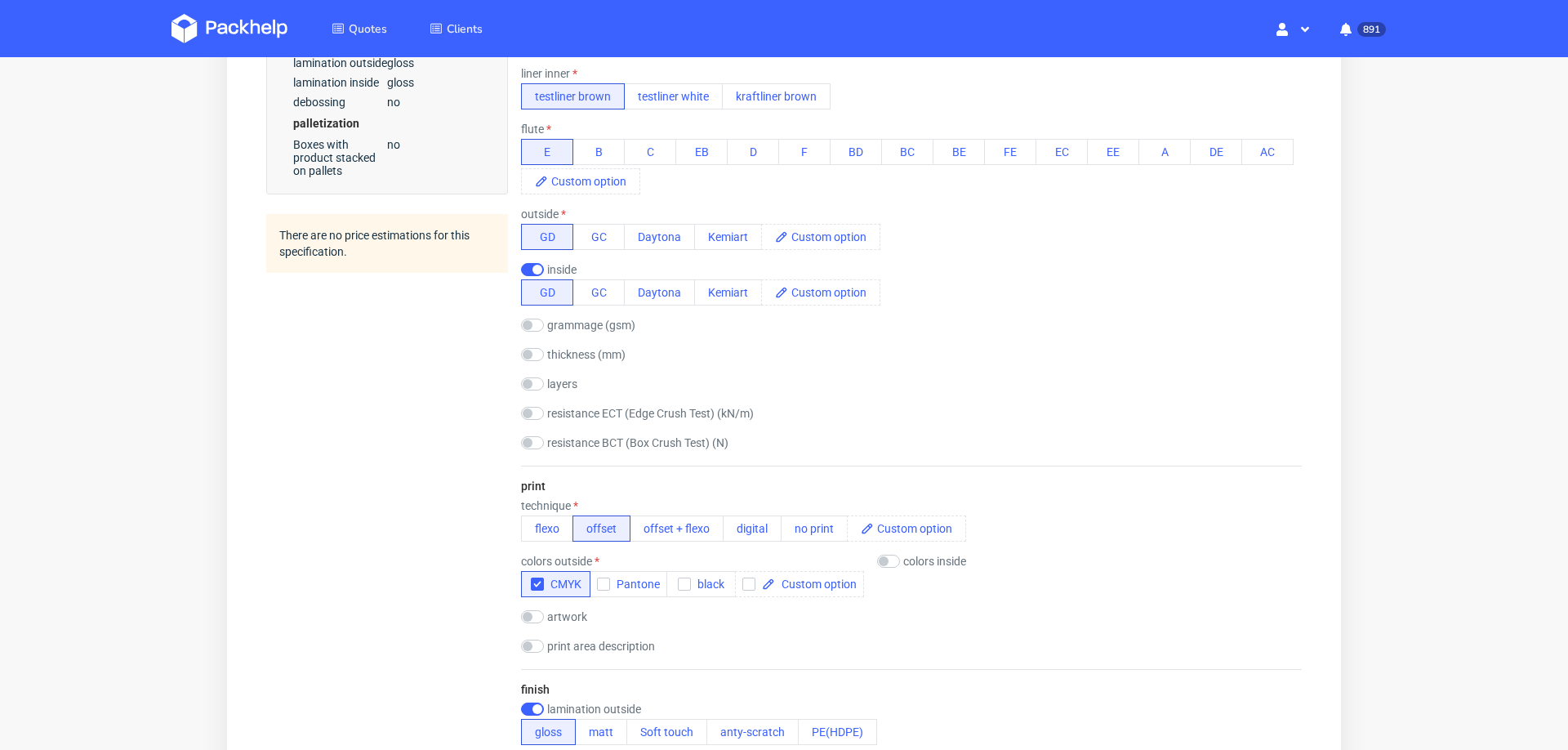
scroll to position [746, 0]
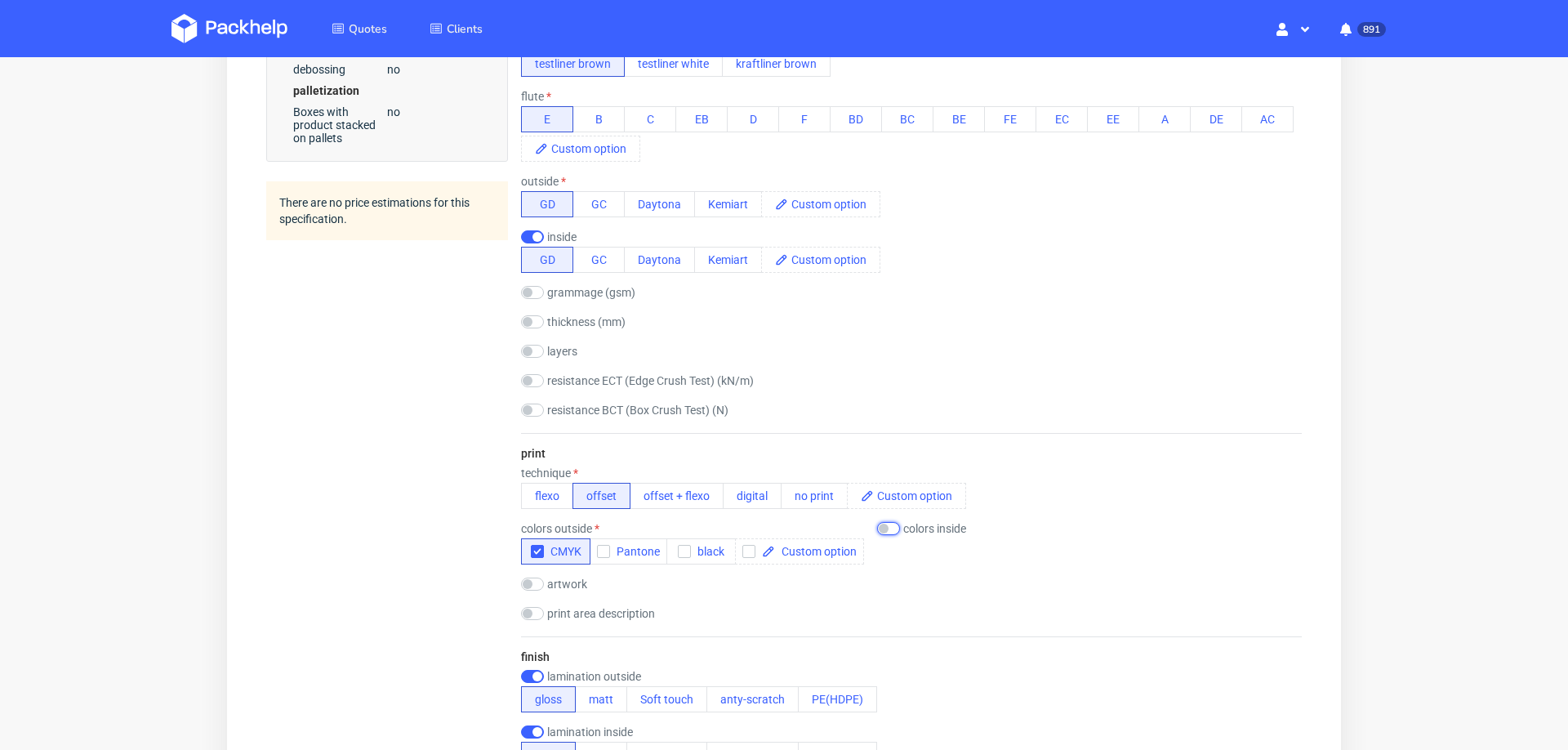
click at [887, 522] on input "checkbox" at bounding box center [888, 528] width 23 height 13
checkbox input "true"
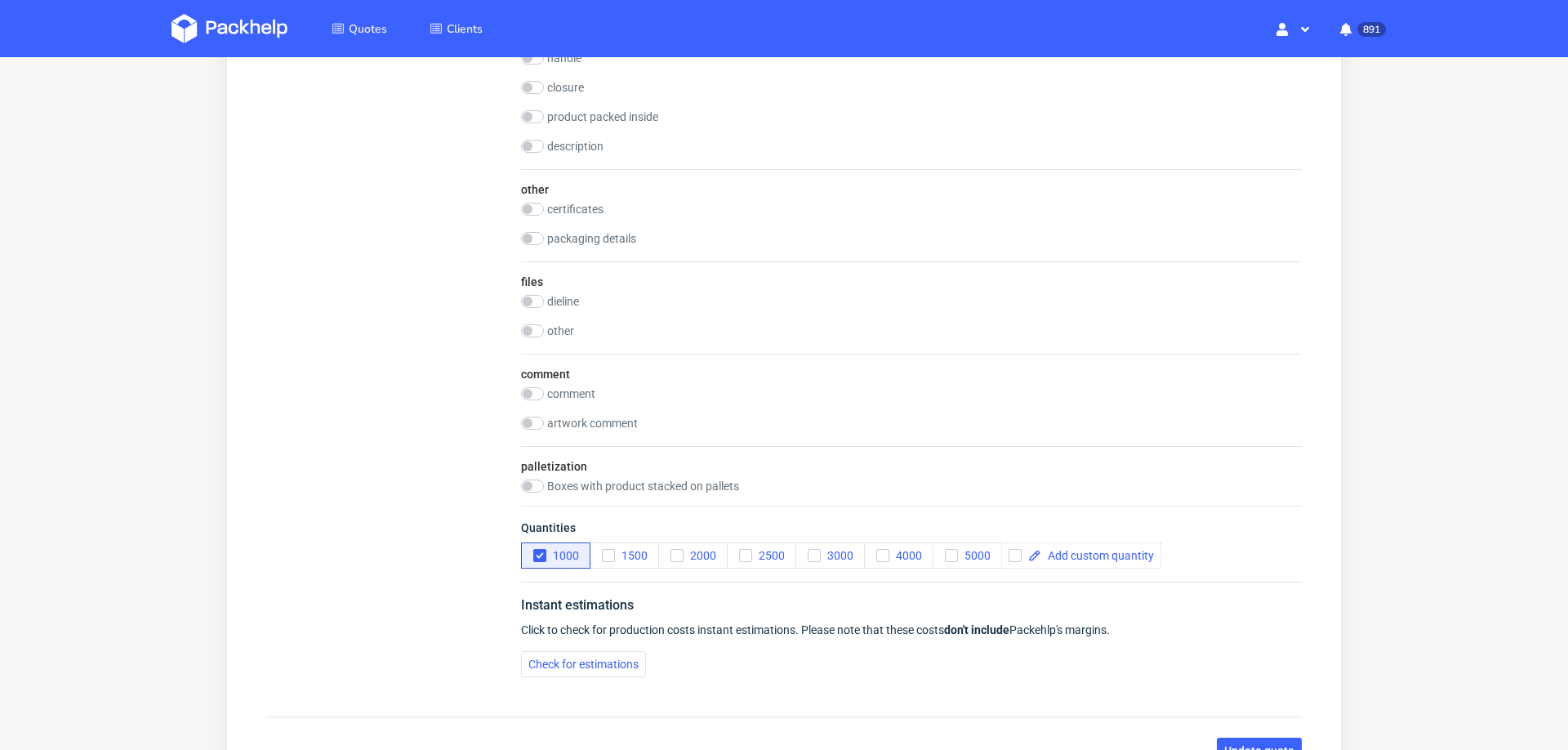
scroll to position [1974, 0]
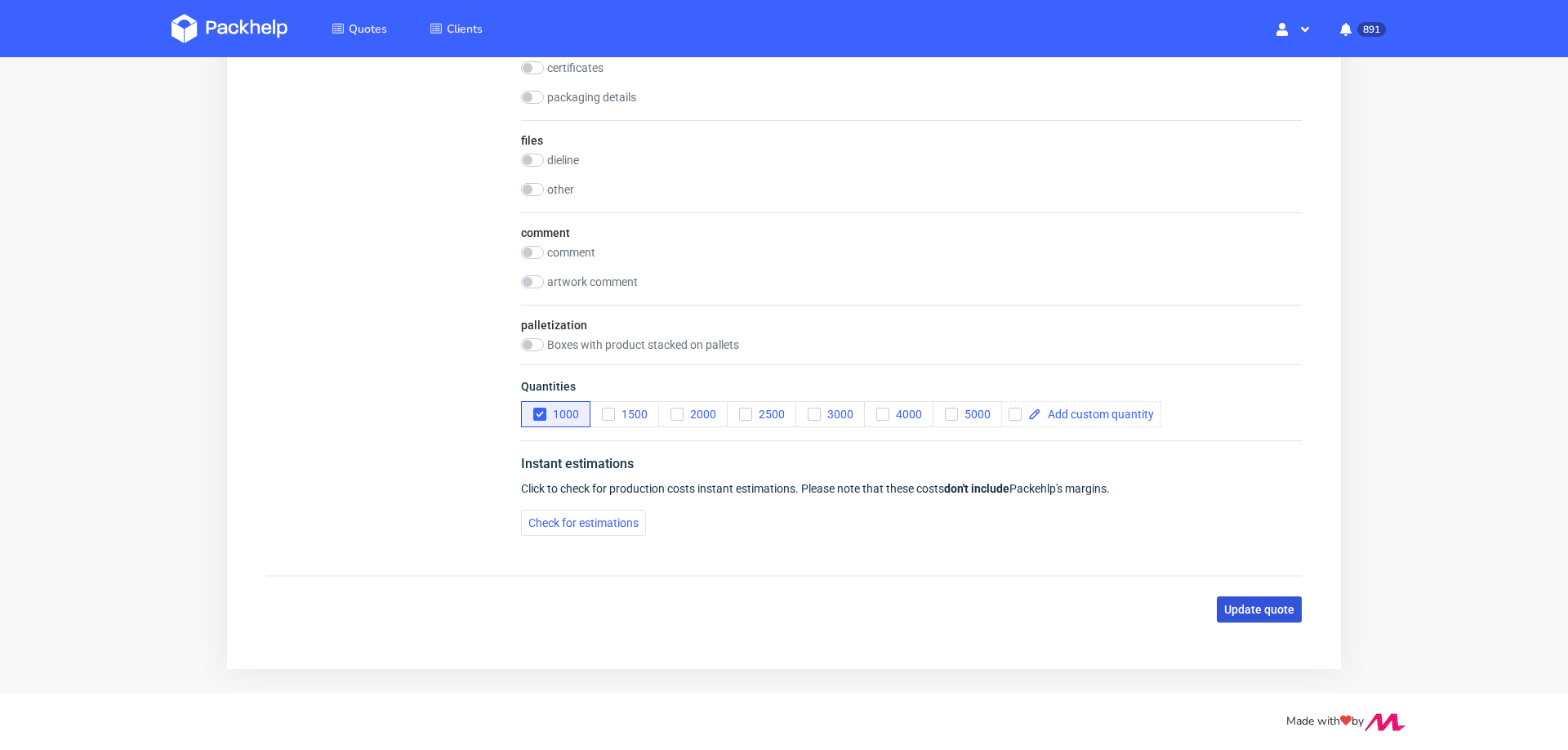
click at [1241, 603] on span "Update quote" at bounding box center [1259, 609] width 70 height 11
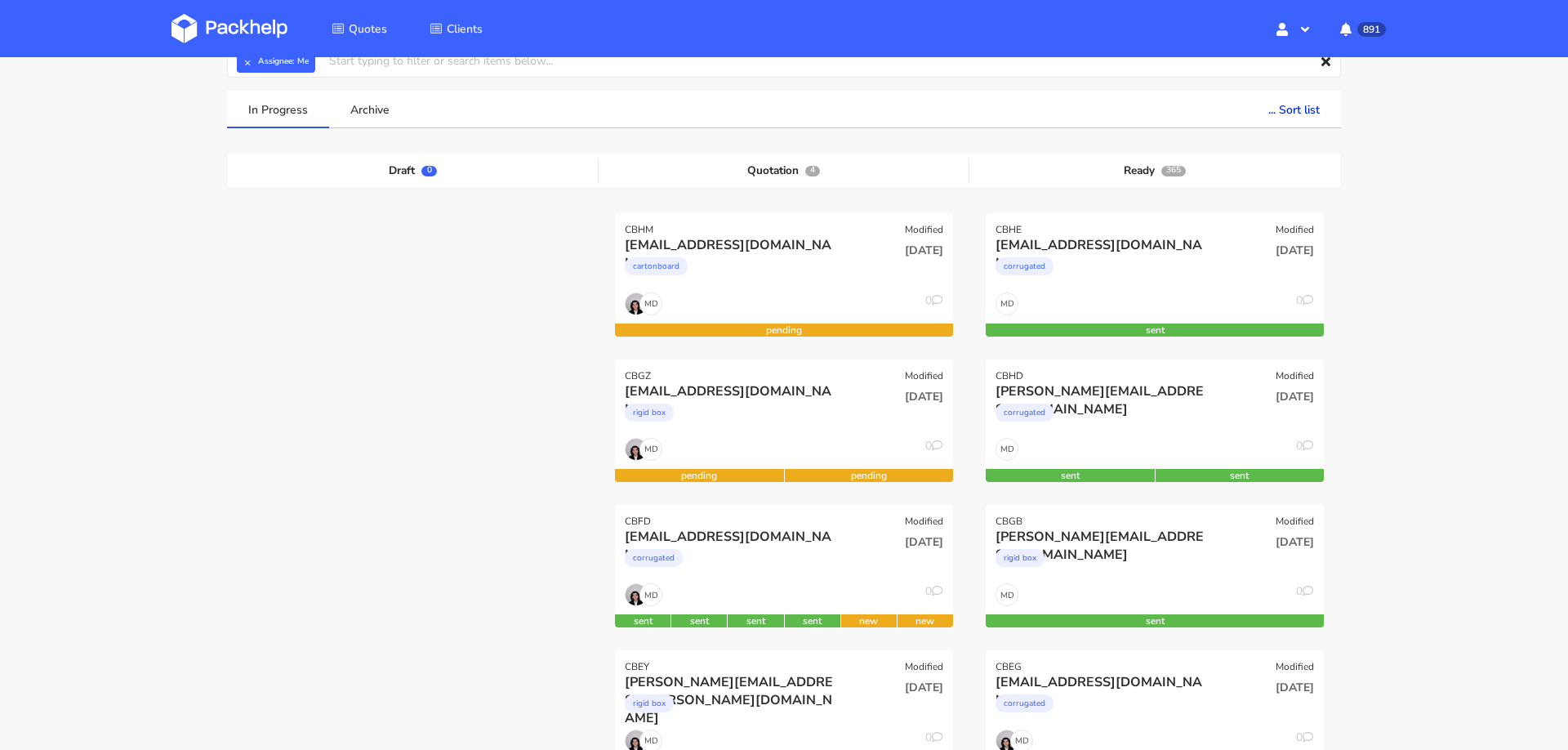
scroll to position [91, 0]
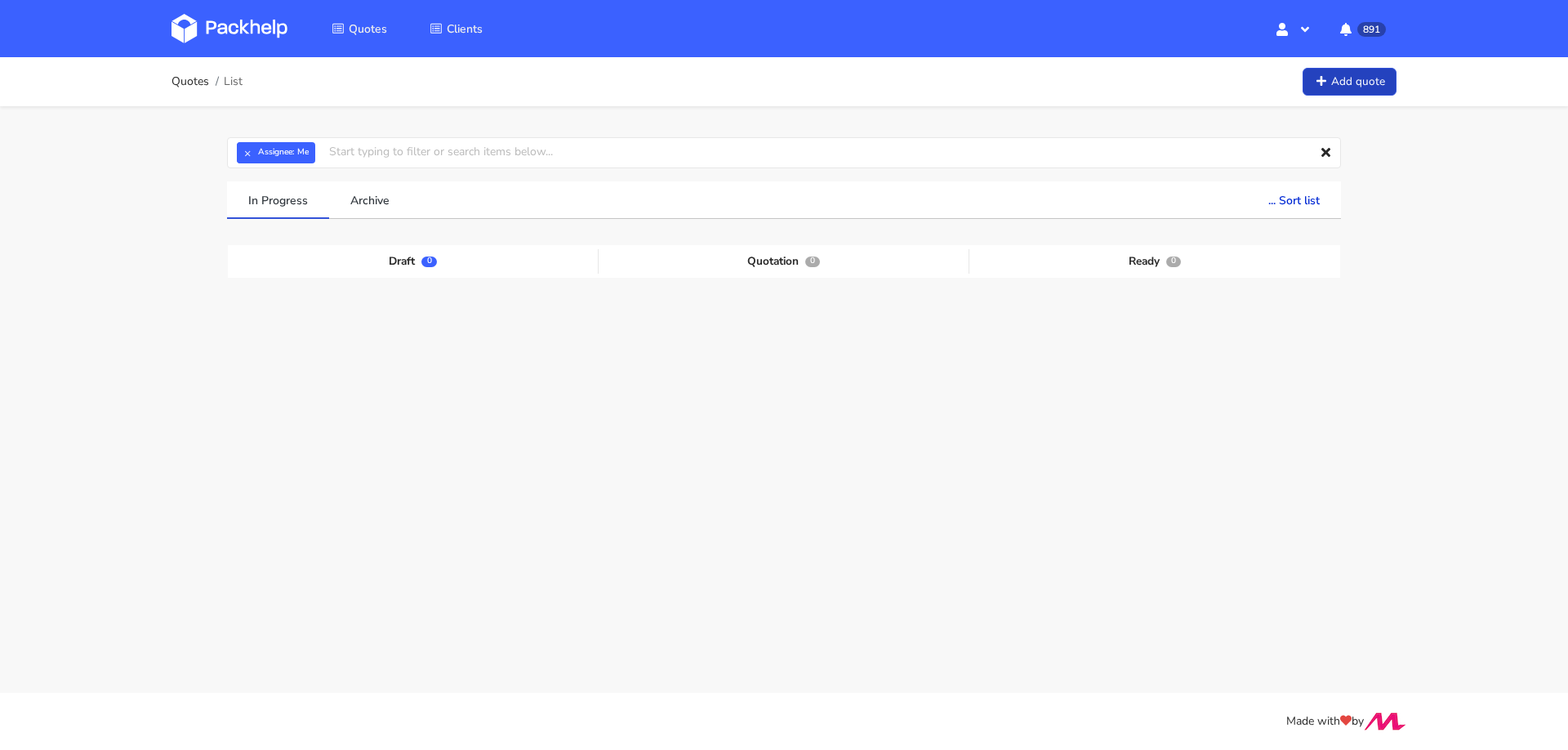
click at [1350, 78] on link "Add quote" at bounding box center [1349, 82] width 94 height 28
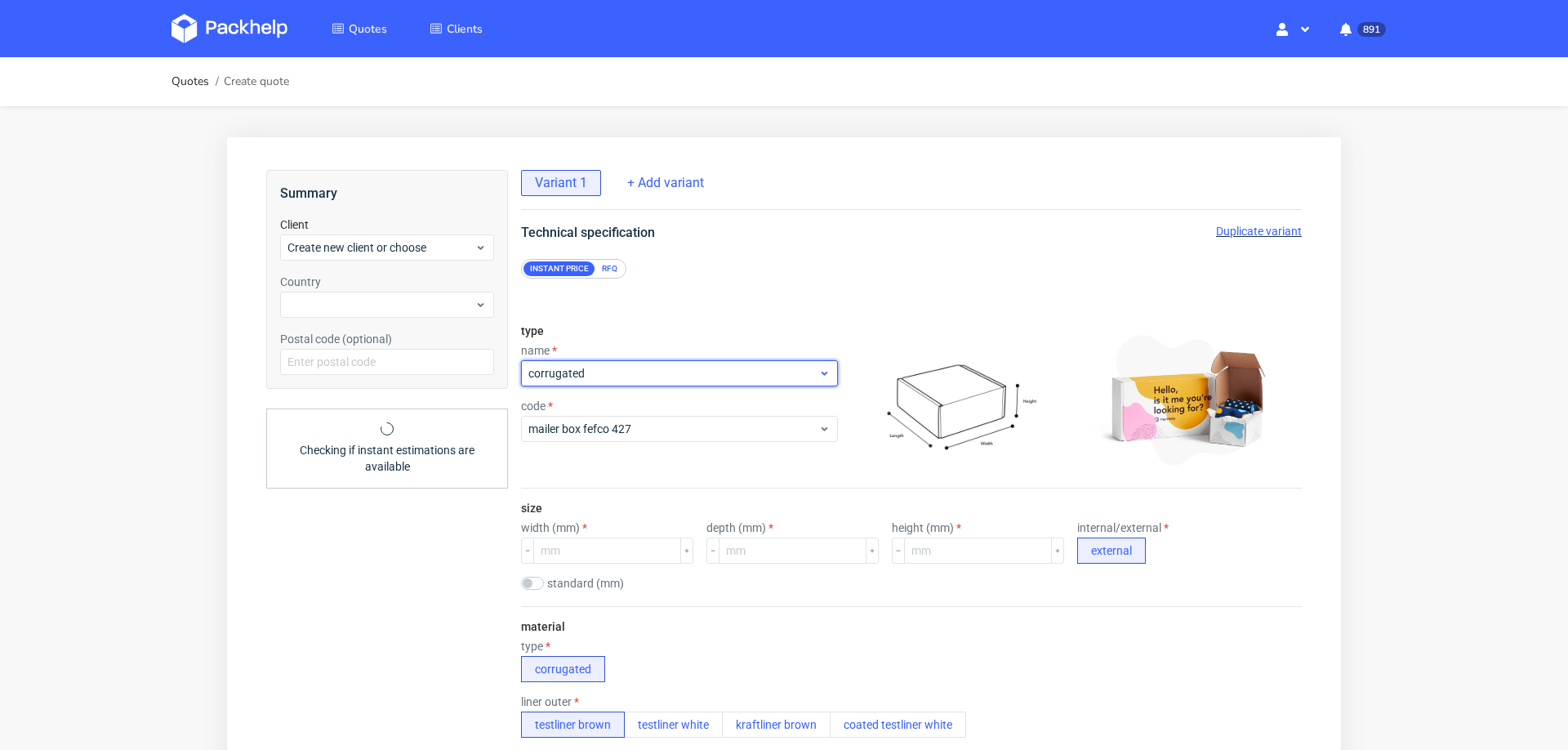
click at [689, 385] on div "corrugated" at bounding box center [679, 373] width 317 height 26
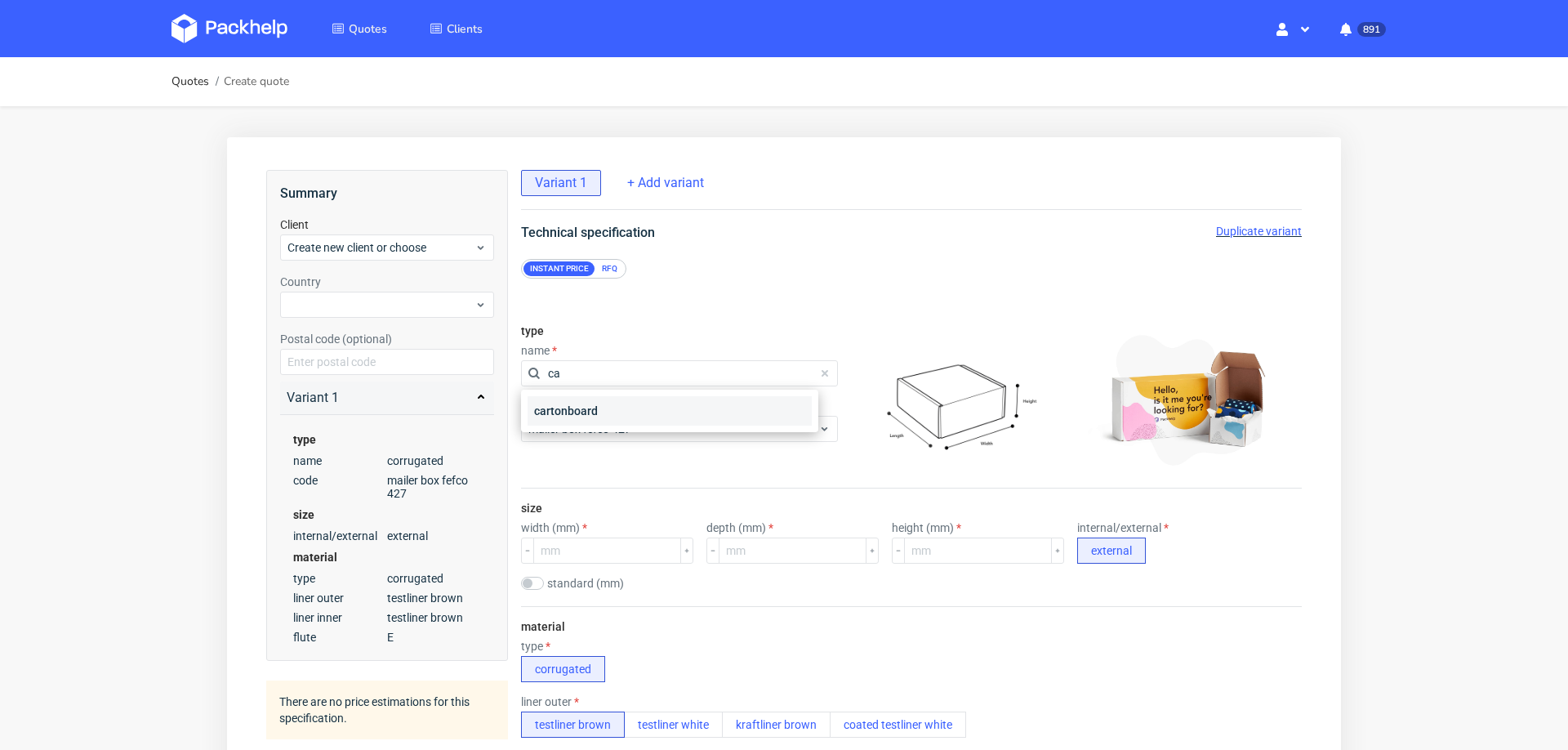
type input "ca"
click at [616, 411] on div "cartonboard" at bounding box center [670, 410] width 284 height 29
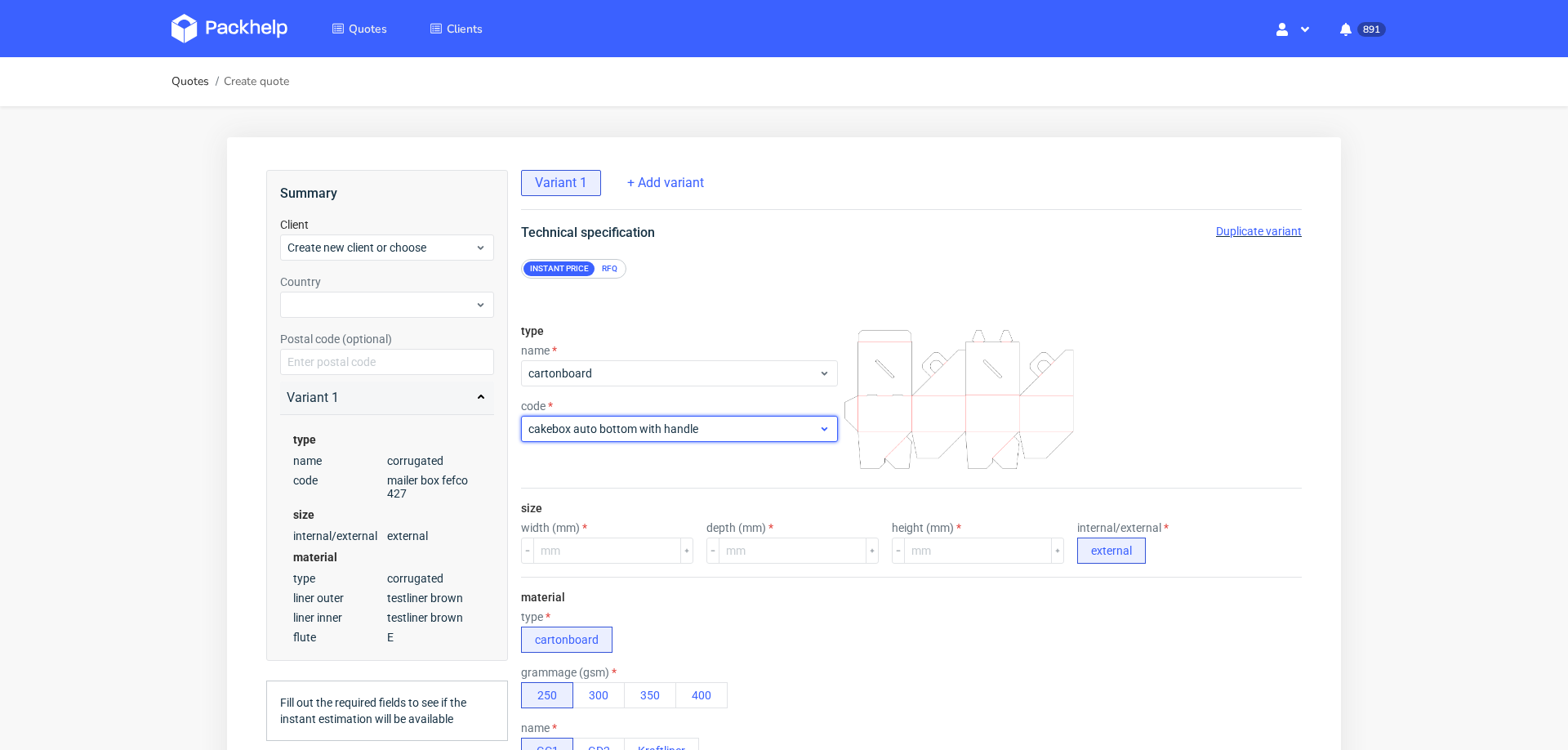
click at [613, 427] on span "cakebox auto bottom with handle" at bounding box center [673, 428] width 290 height 16
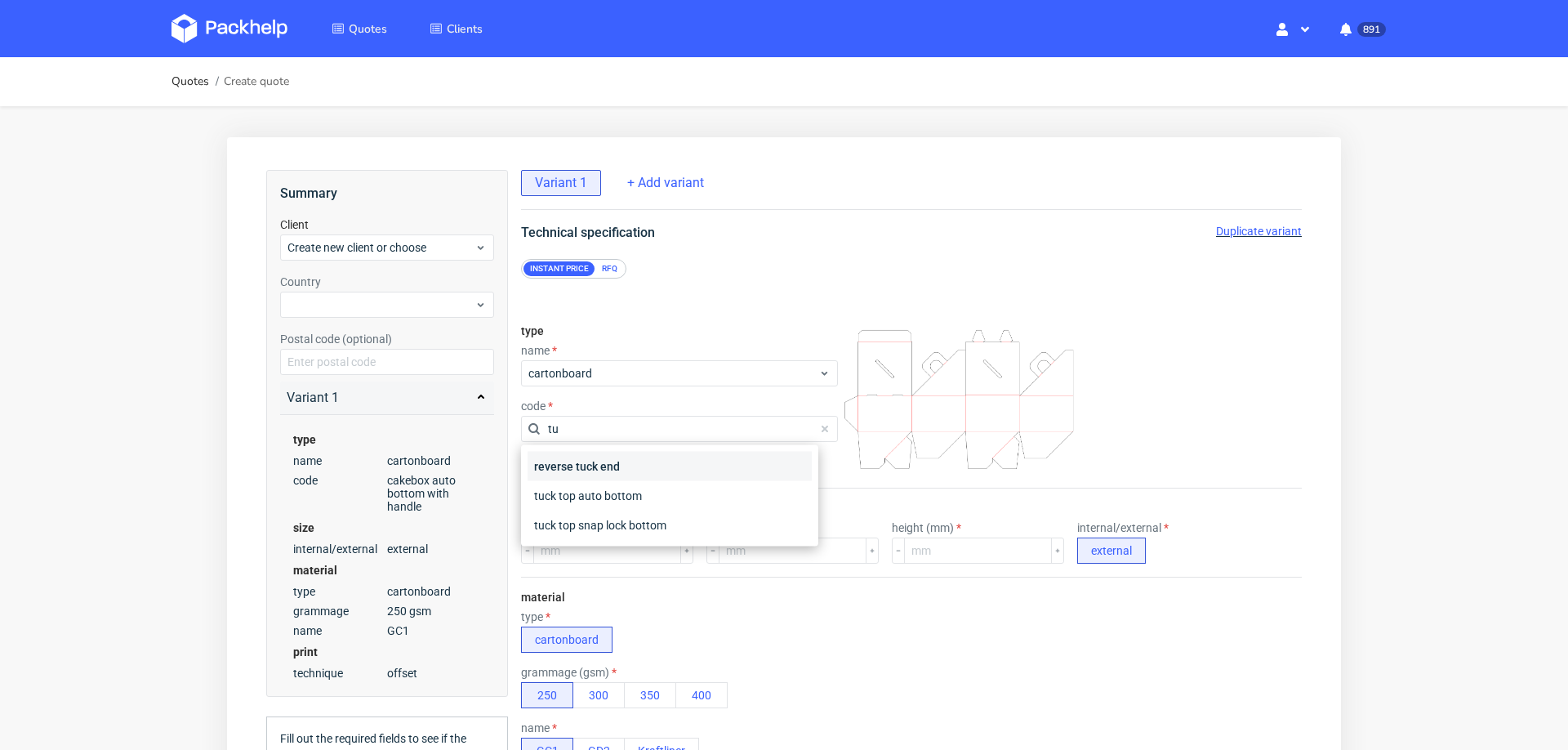
type input "tu"
click at [611, 466] on div "reverse tuck end" at bounding box center [670, 466] width 284 height 29
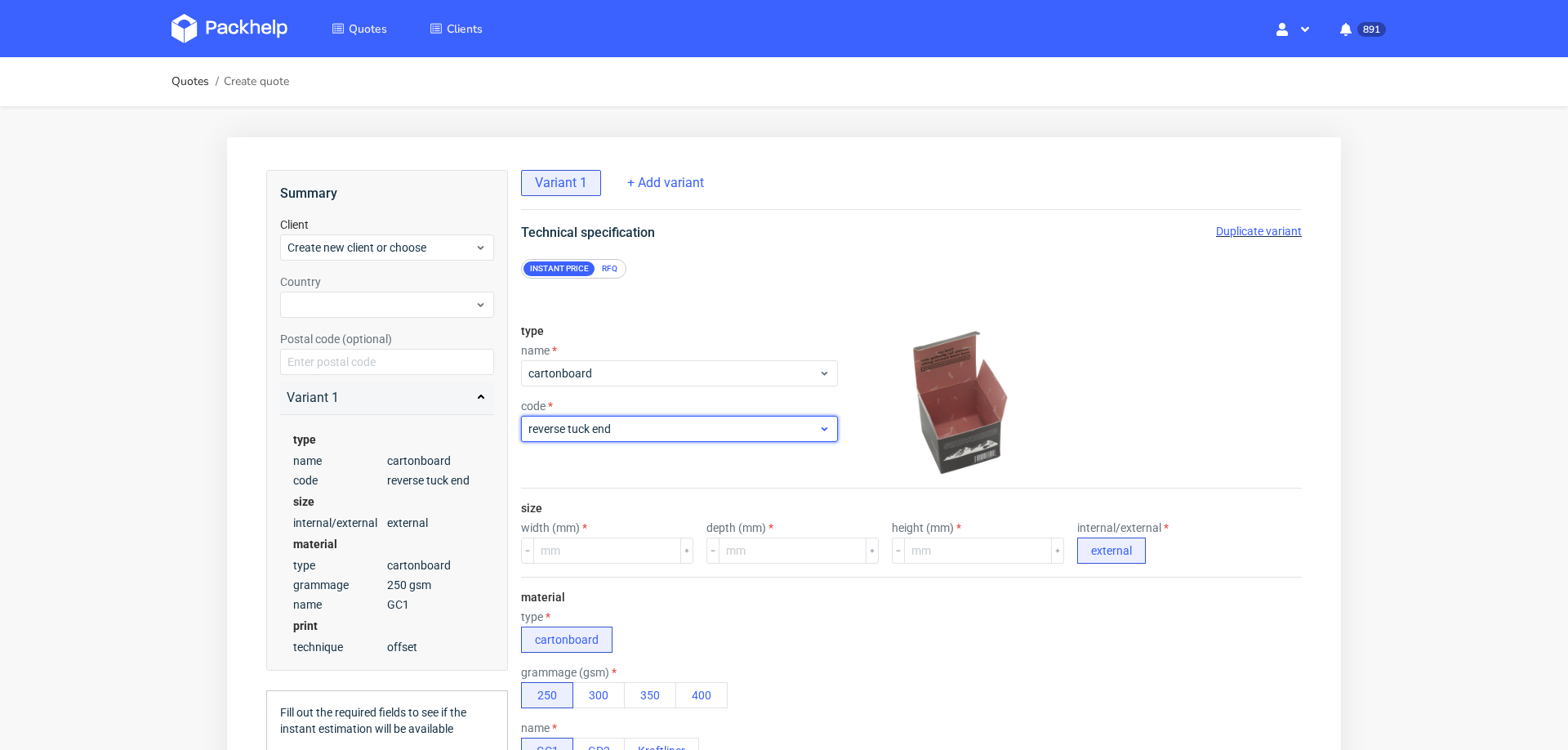
click at [703, 433] on span "reverse tuck end" at bounding box center [673, 428] width 290 height 16
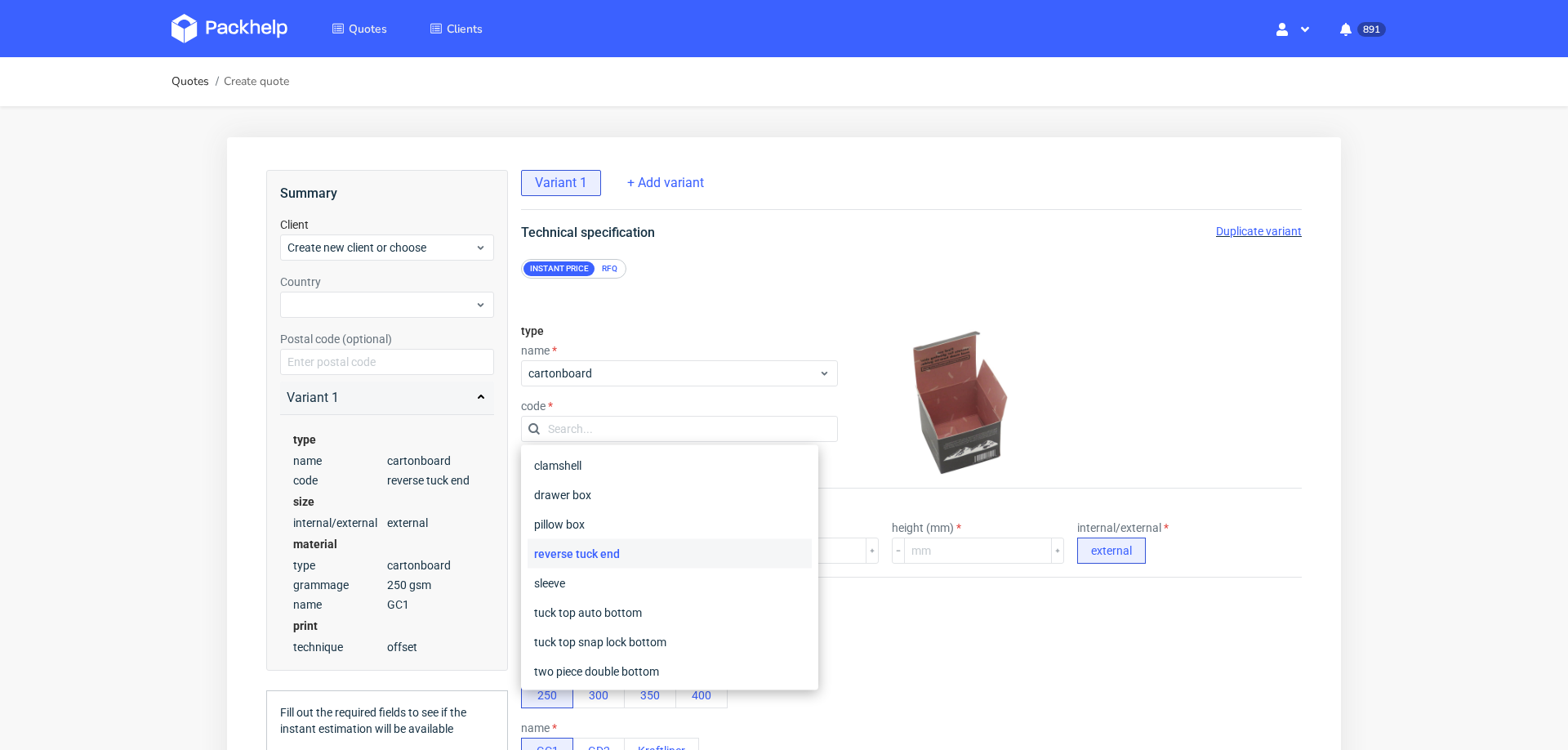
scroll to position [61, 0]
click at [1191, 346] on div at bounding box center [1072, 398] width 457 height 163
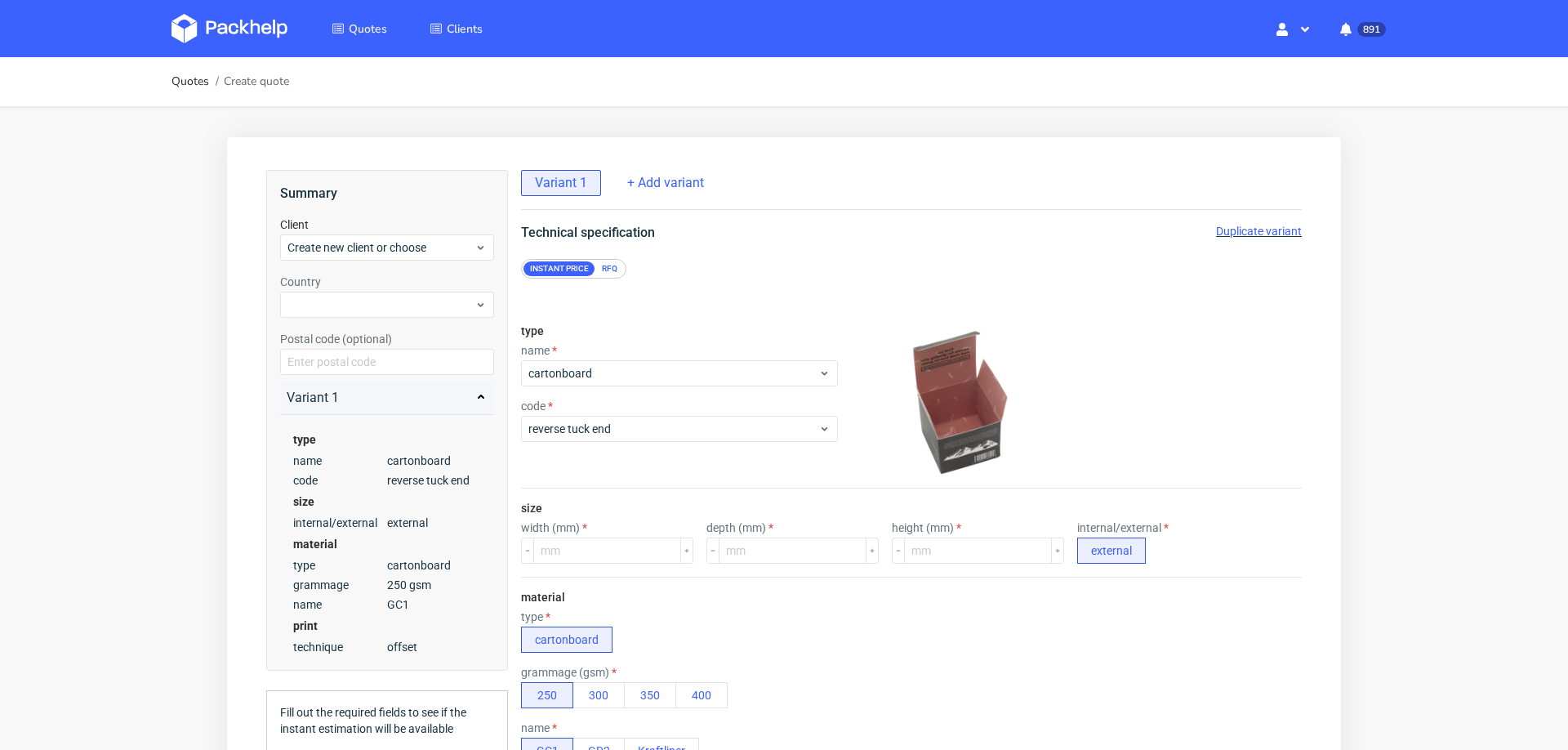
scroll to position [7, 0]
click at [600, 550] on input "number" at bounding box center [607, 550] width 147 height 26
type input "85"
click at [759, 543] on input "number" at bounding box center [792, 550] width 147 height 26
type input "73"
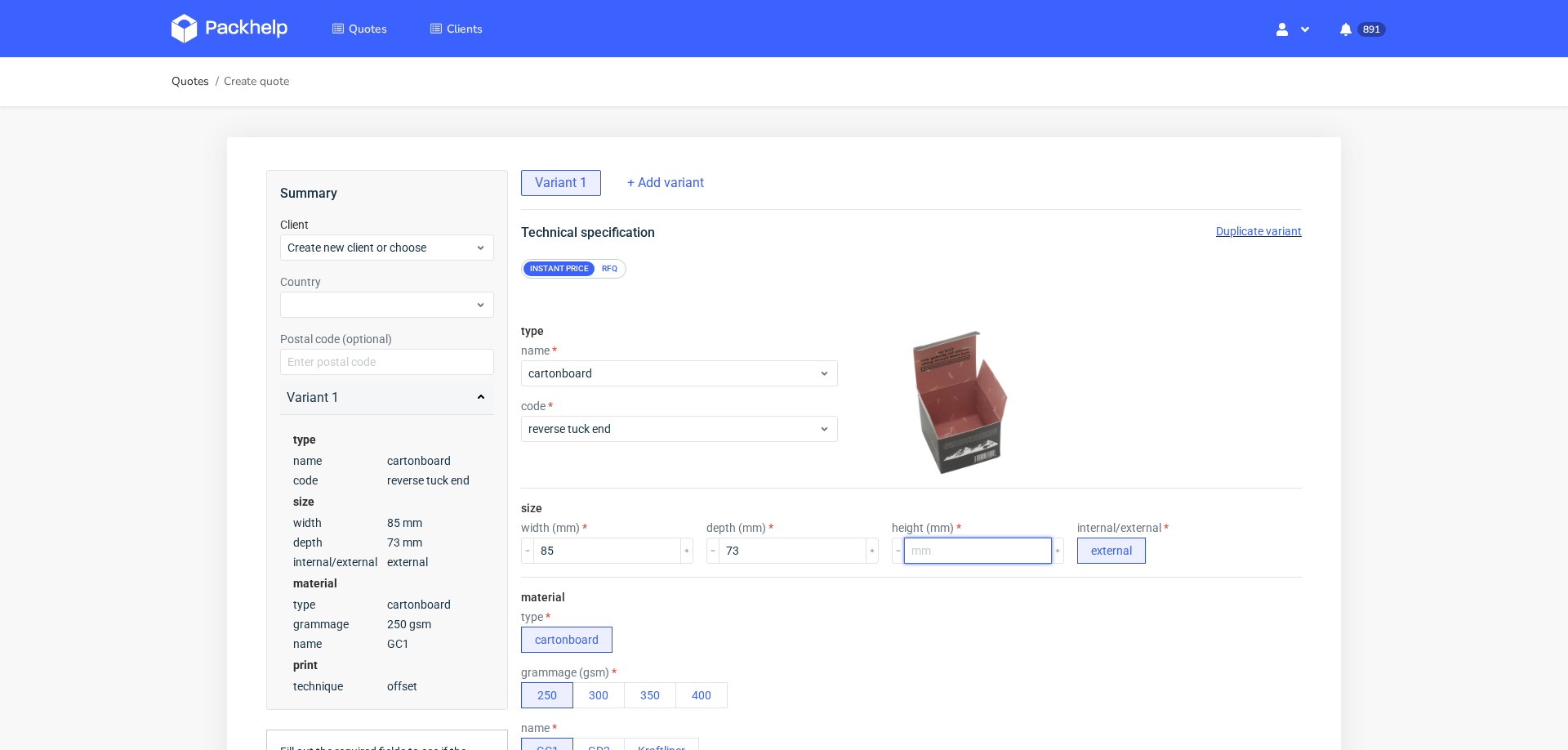
click at [965, 548] on input "number" at bounding box center [978, 550] width 147 height 26
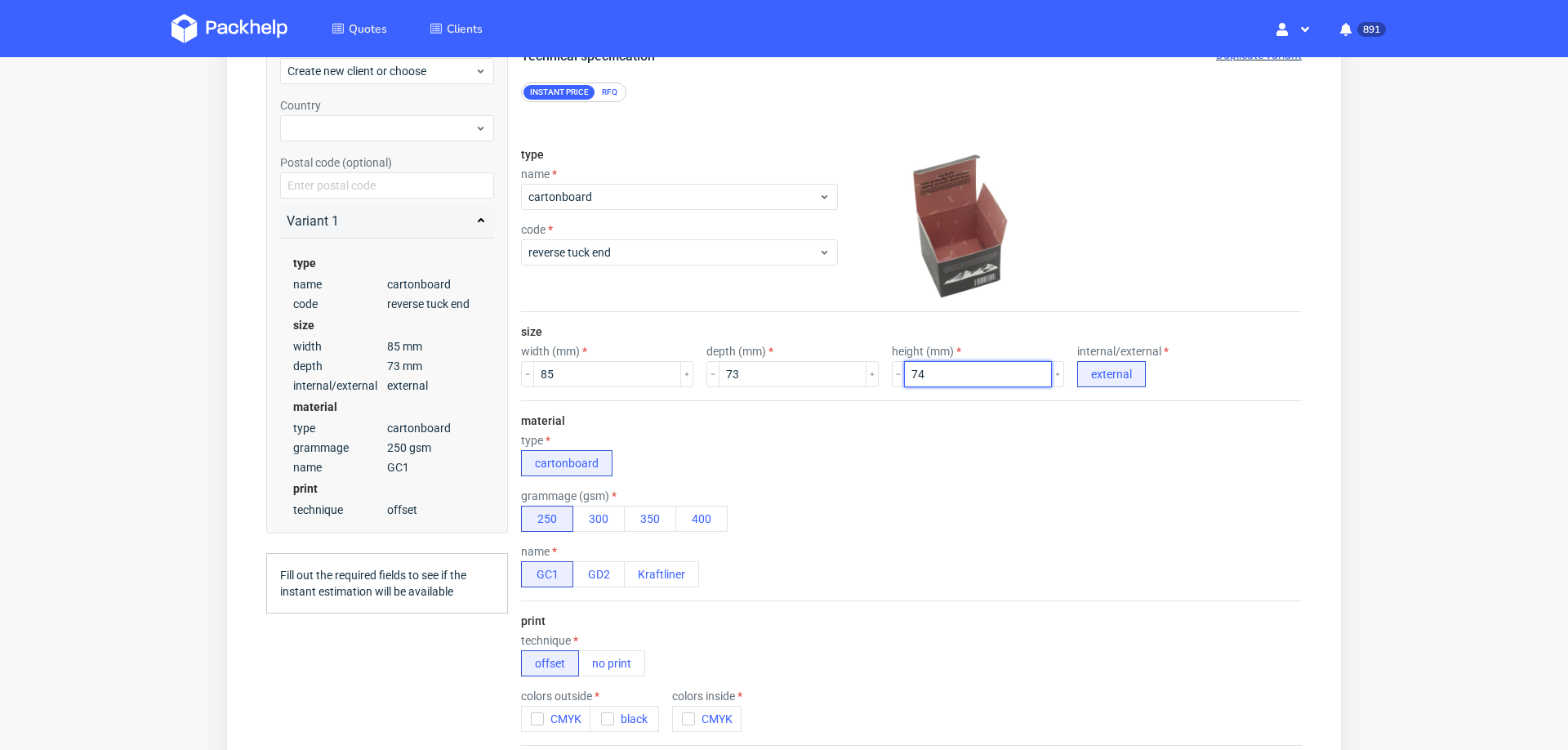
scroll to position [266, 0]
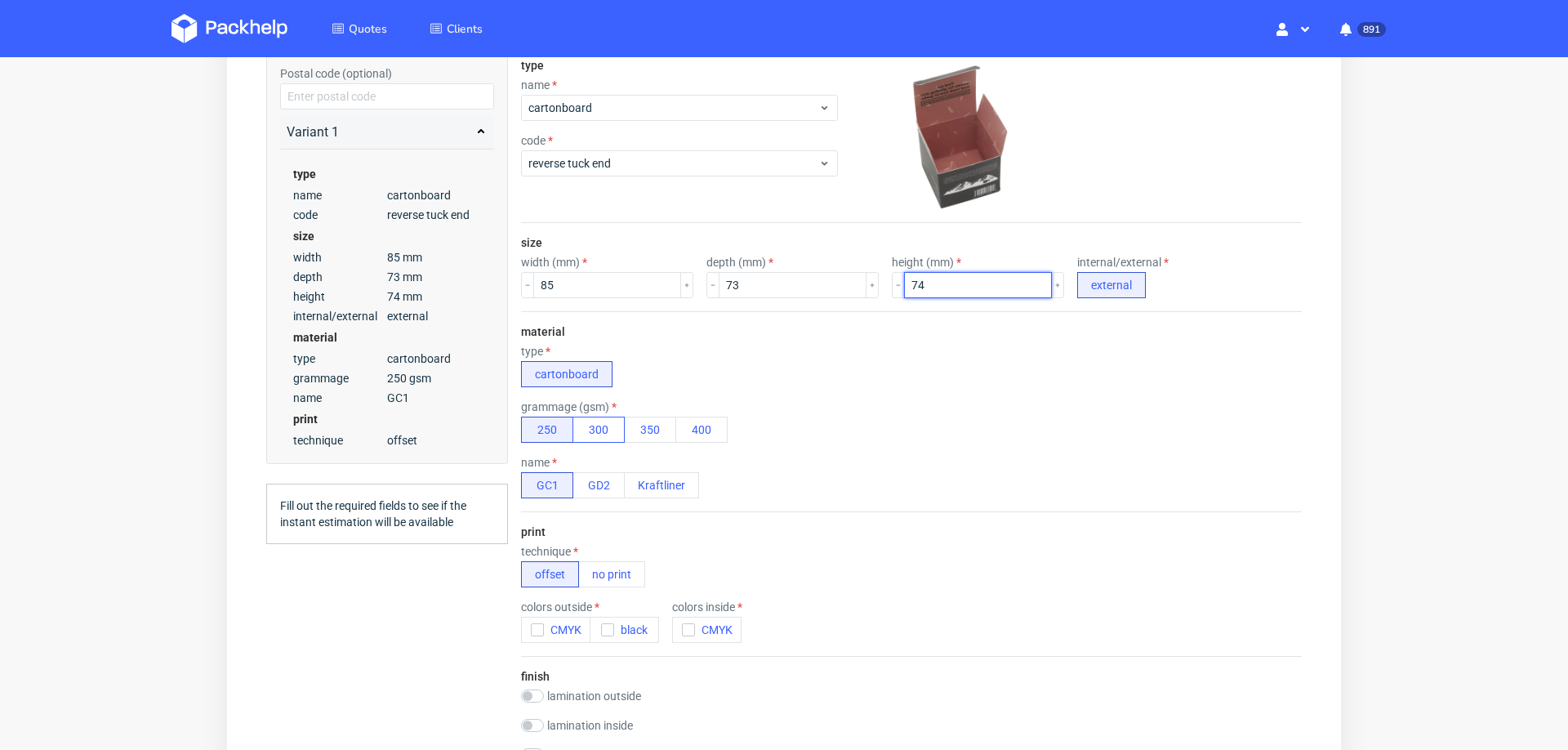
type input "74"
click at [603, 422] on button "300" at bounding box center [598, 429] width 53 height 26
click at [678, 485] on button "Kraftliner" at bounding box center [661, 485] width 75 height 26
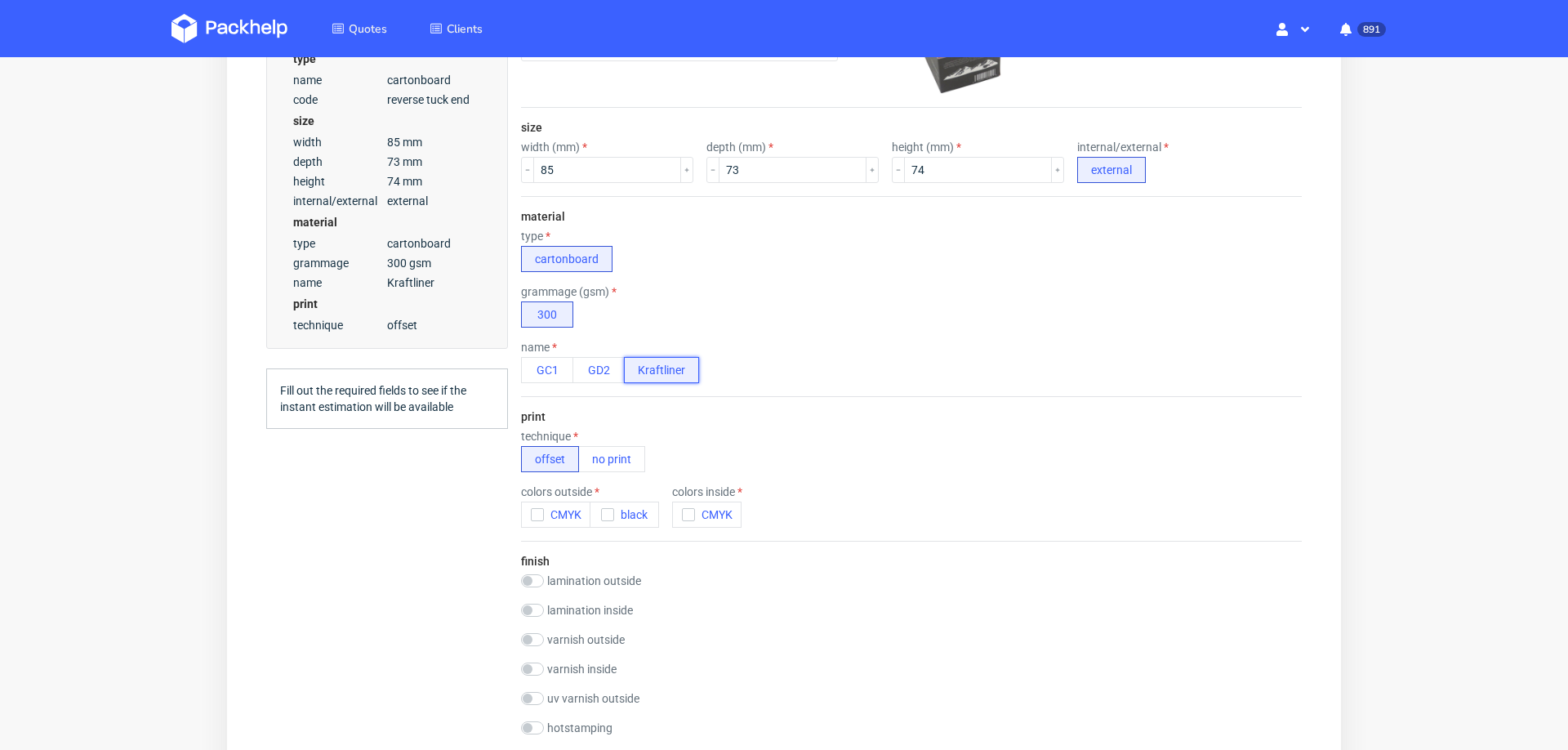
scroll to position [384, 0]
click at [528, 502] on button "CMYK" at bounding box center [555, 510] width 70 height 26
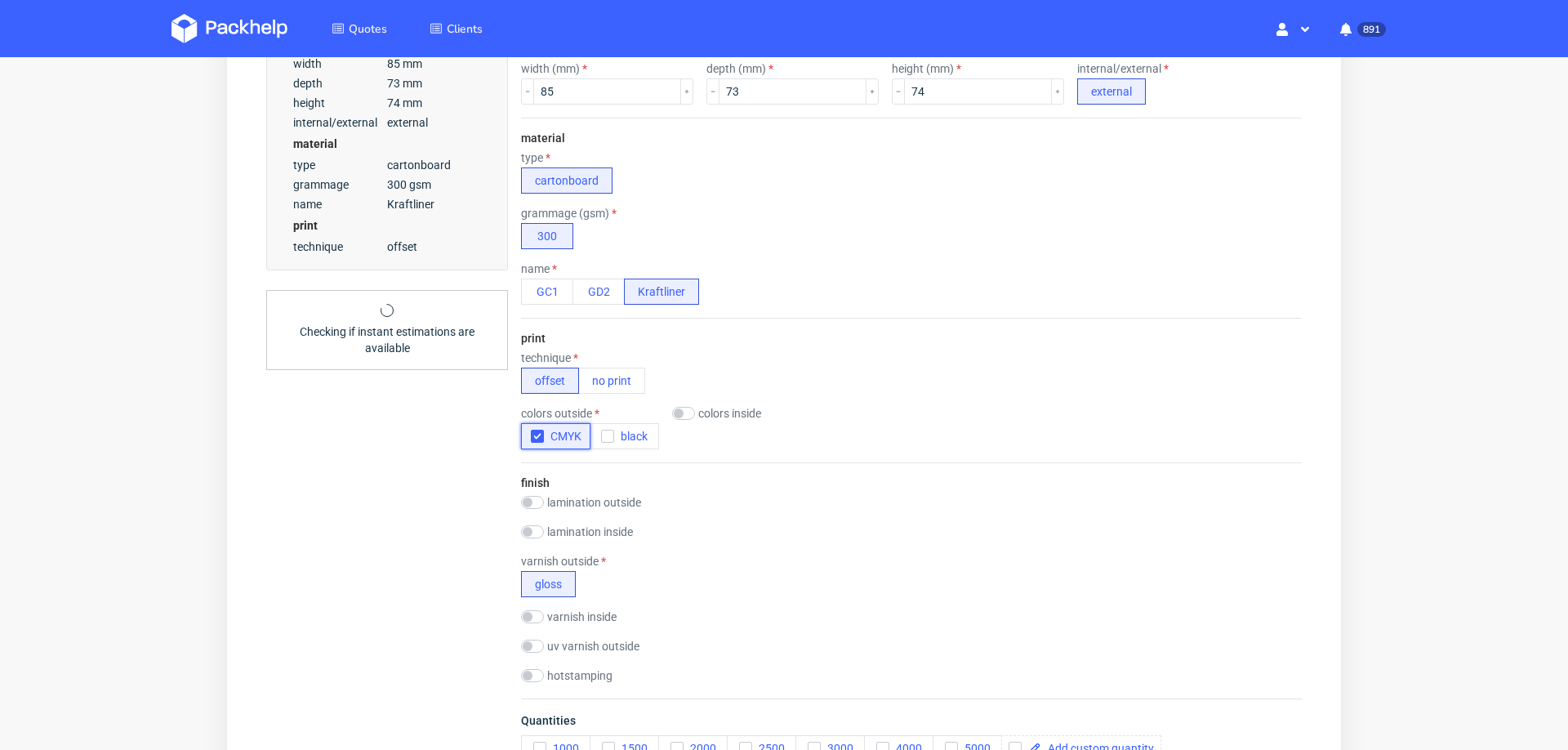
scroll to position [515, 0]
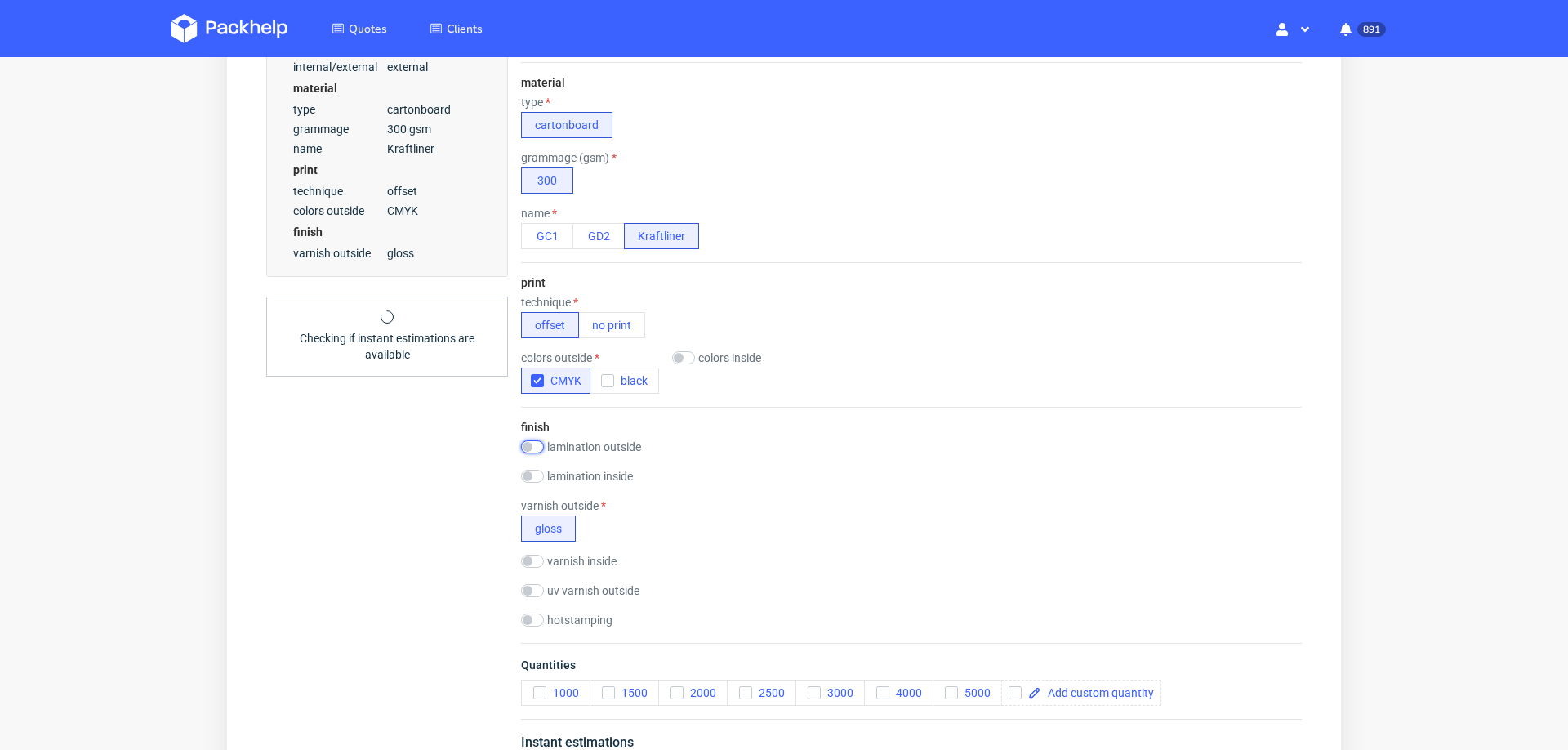
click at [537, 441] on input "checkbox" at bounding box center [532, 447] width 23 height 13
checkbox input "true"
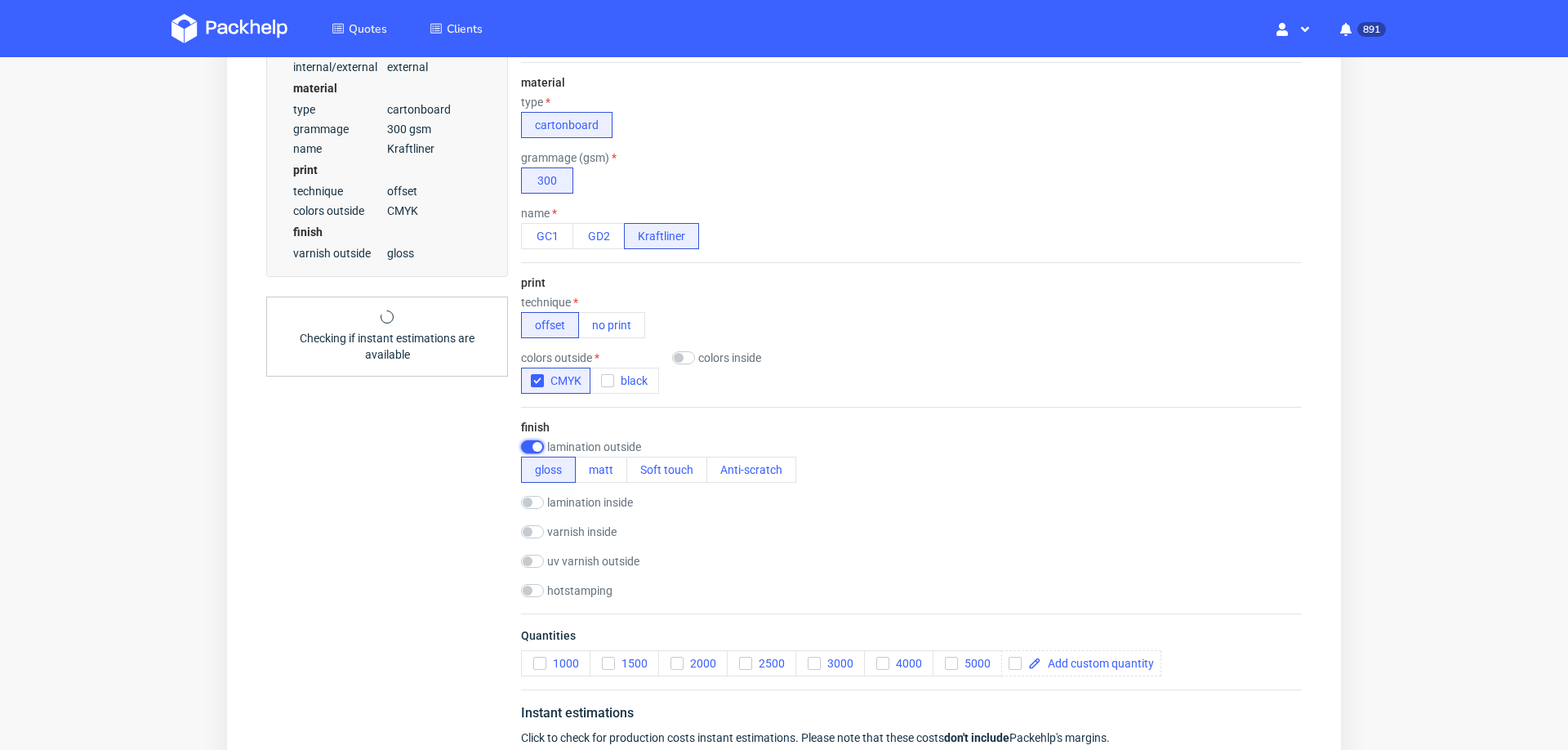
scroll to position [0, 0]
click at [603, 659] on icon "button" at bounding box center [608, 663] width 11 height 11
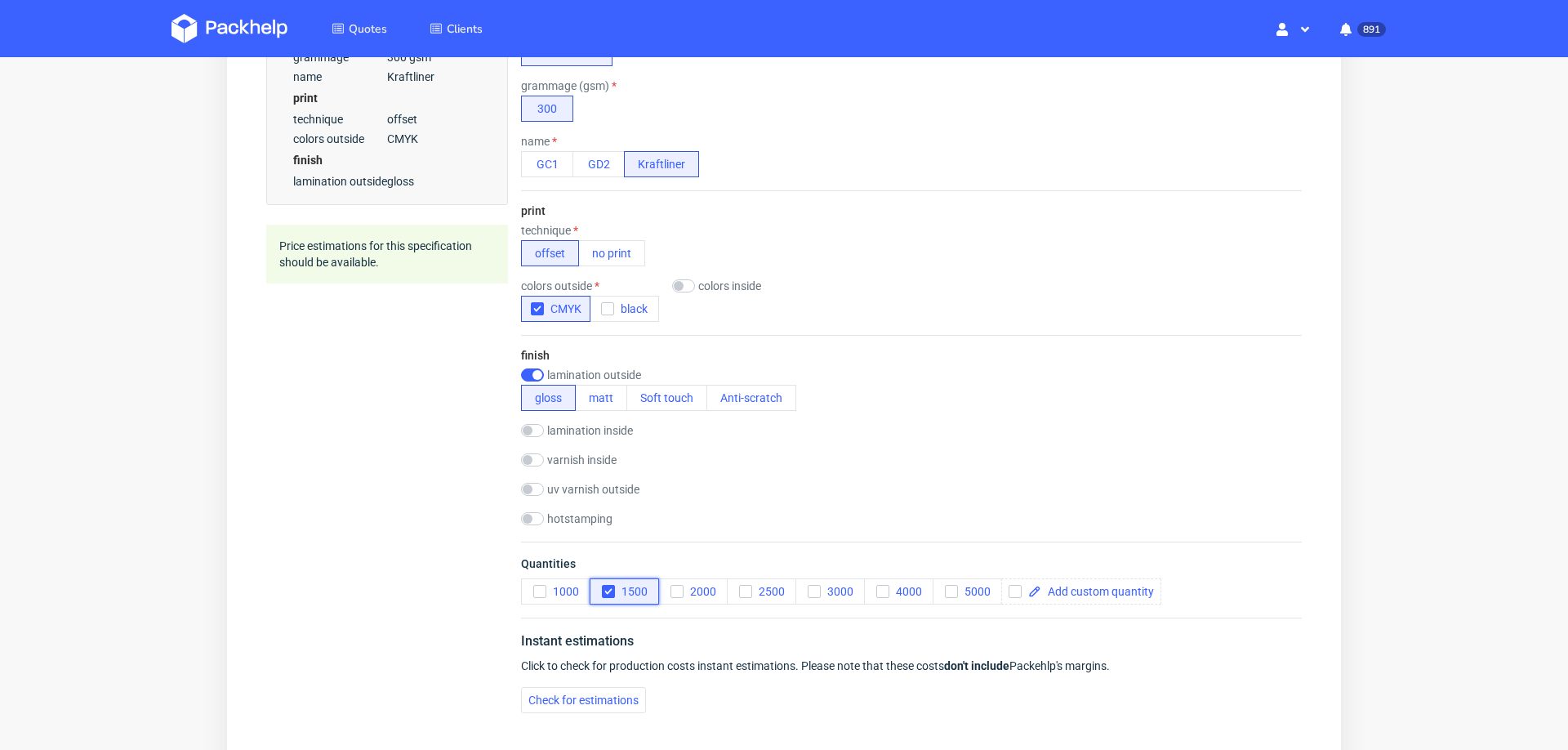
scroll to position [603, 0]
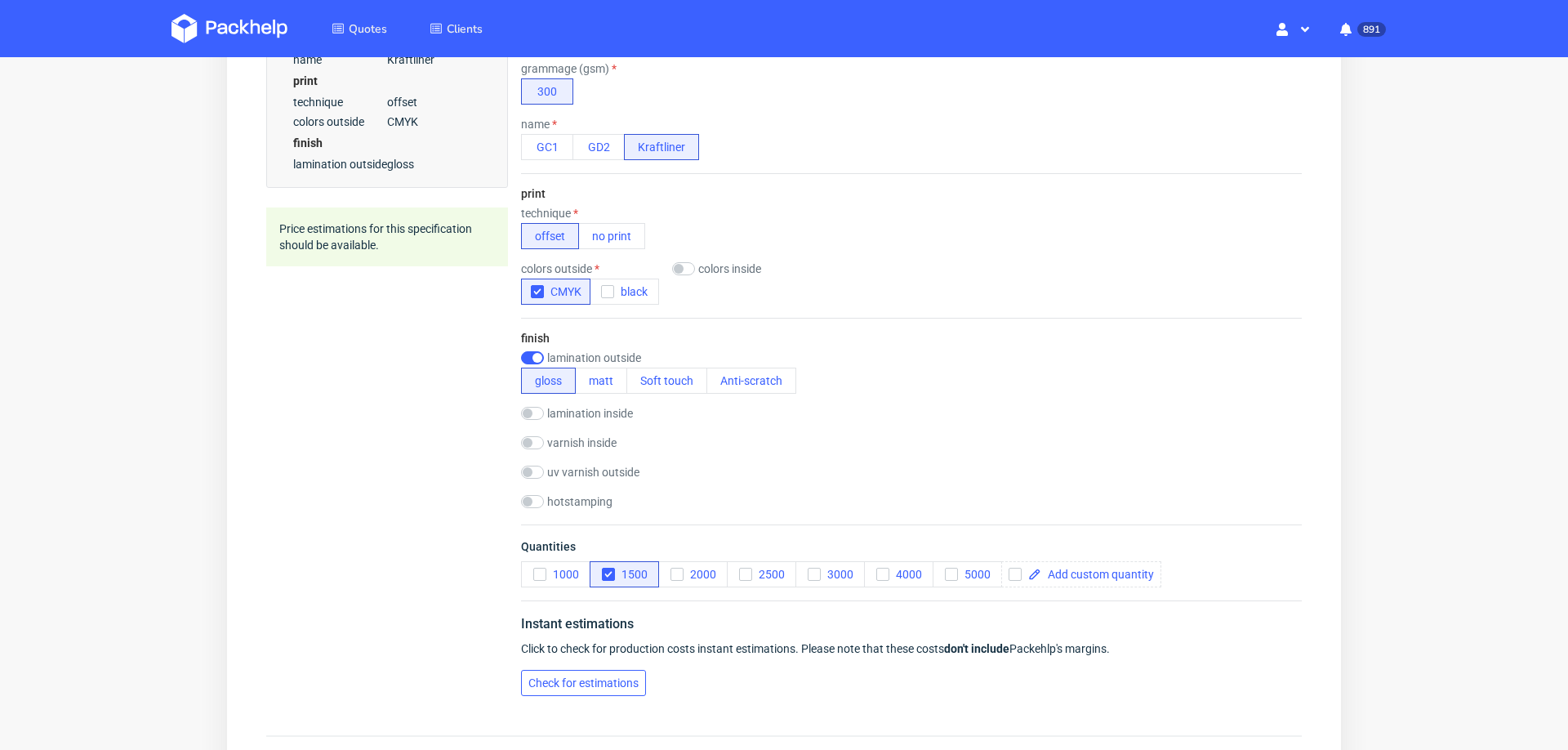
click at [634, 677] on span "Check for estimations" at bounding box center [584, 682] width 110 height 11
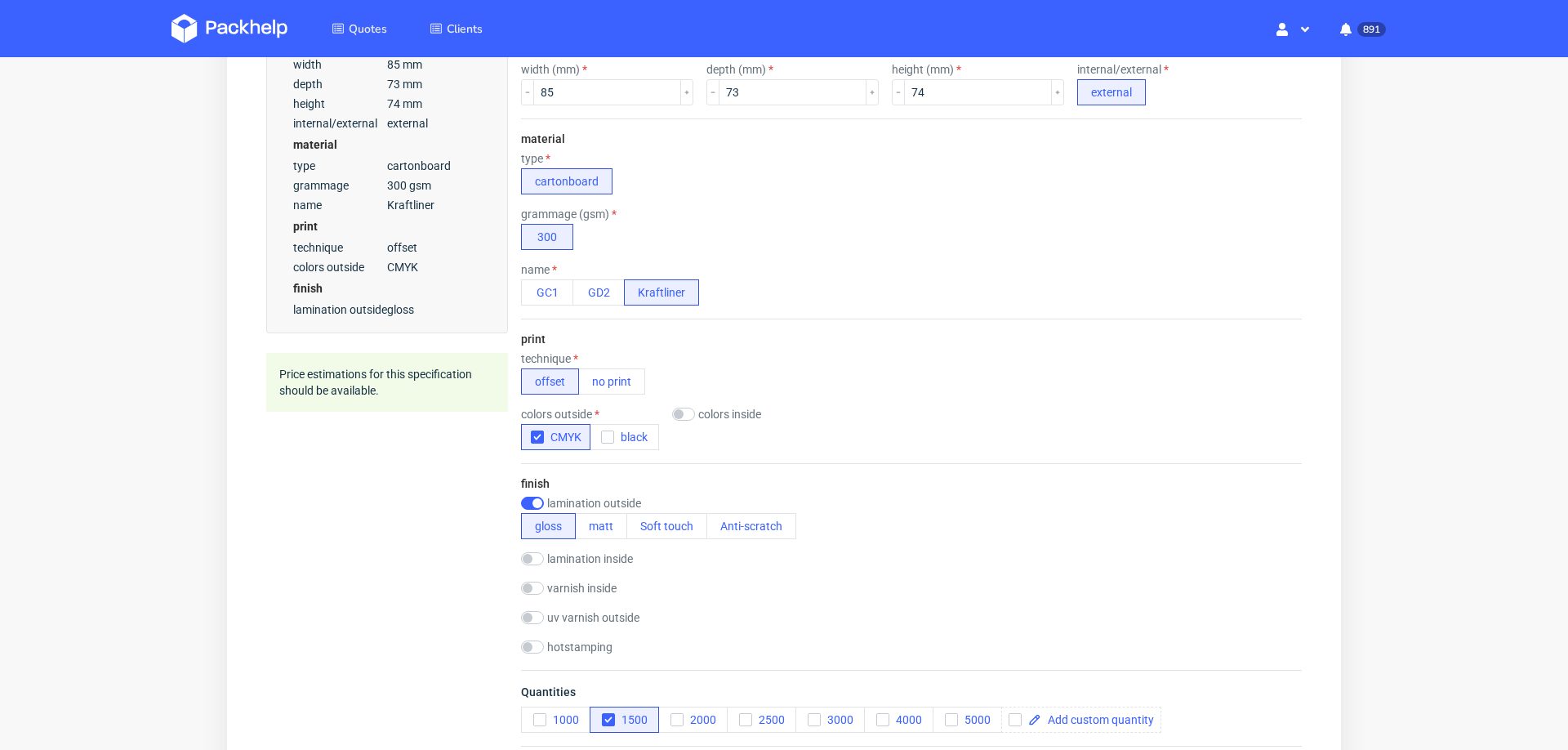
scroll to position [0, 0]
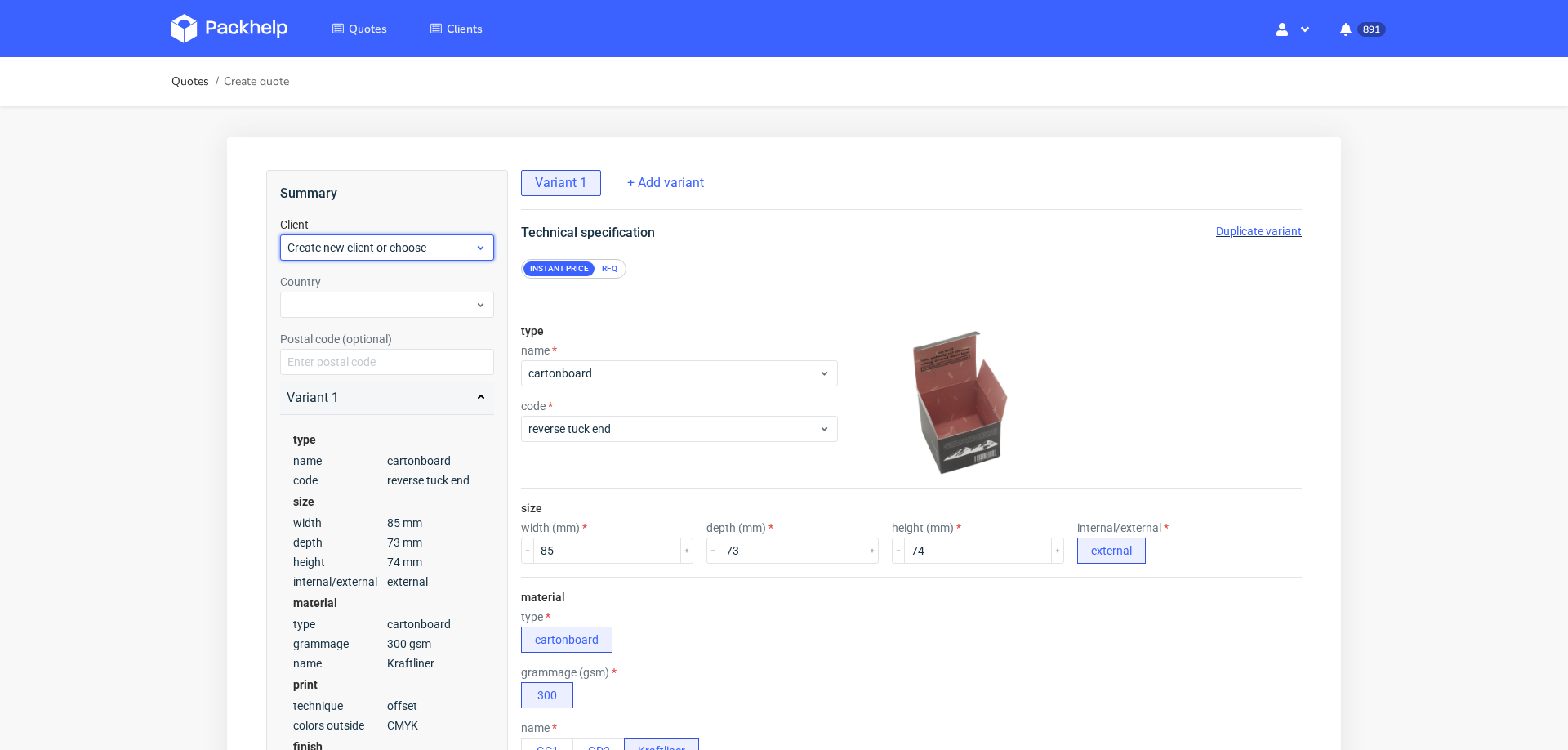
click at [405, 241] on span "Create new client or choose" at bounding box center [380, 247] width 187 height 16
type input "ido@beautytools.cz"
click at [387, 284] on div "Add new client" at bounding box center [387, 285] width 202 height 29
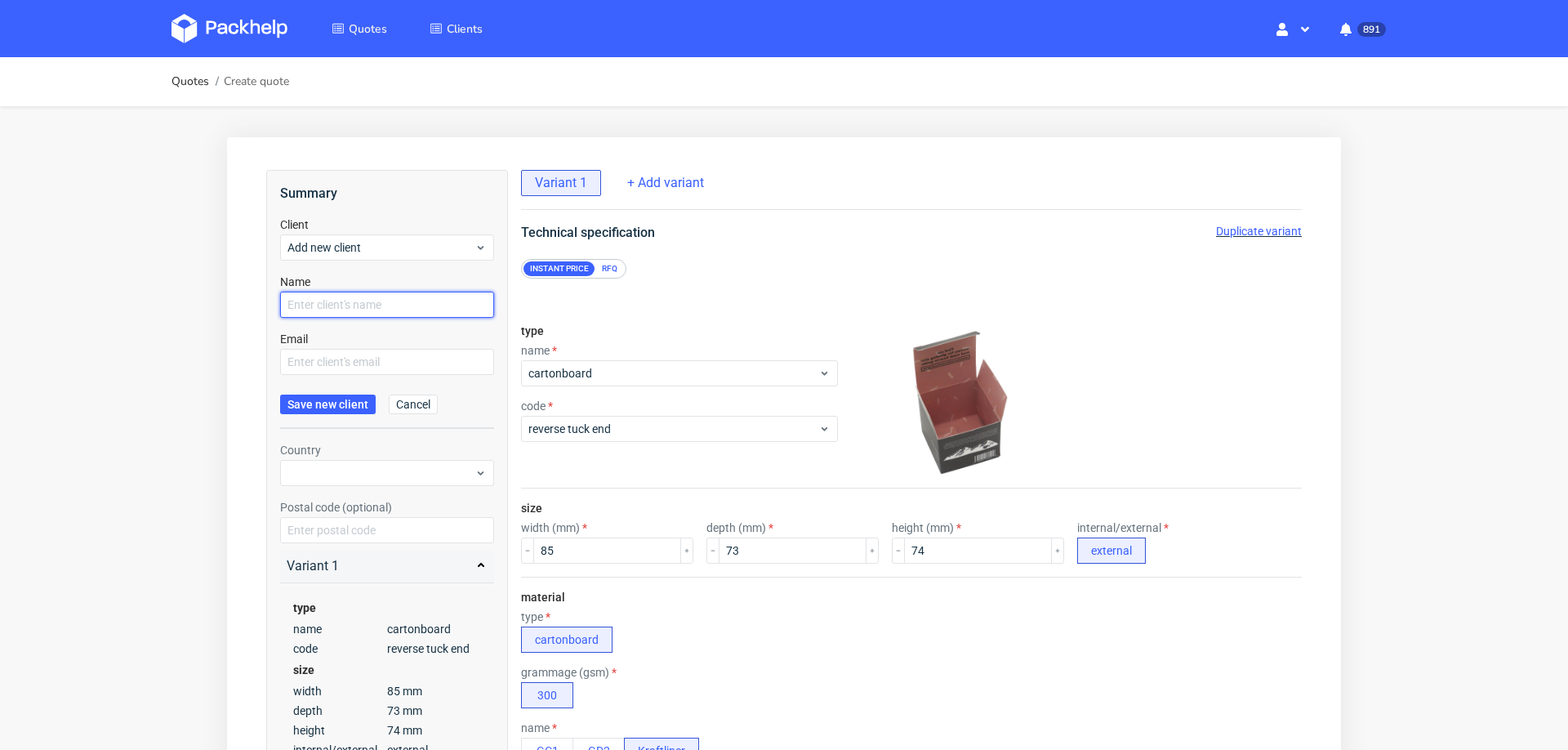
click at [384, 304] on input "text" at bounding box center [387, 304] width 214 height 26
paste input "ido@beautytools.cz"
type input "ido@beautytools.cz"
click at [362, 361] on input "text" at bounding box center [387, 361] width 214 height 26
paste input "ido@beautytools.cz"
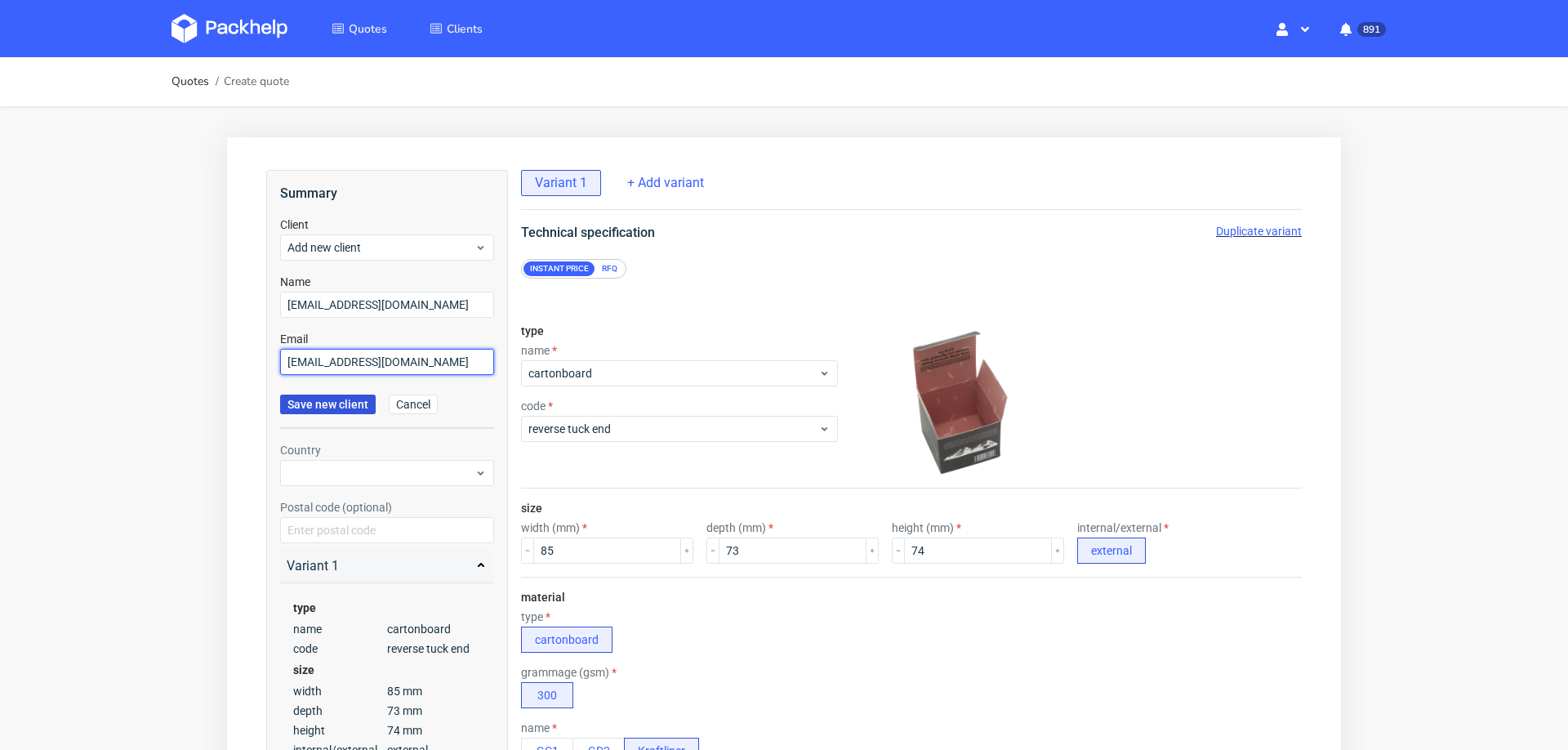
type input "ido@beautytools.cz"
click at [341, 399] on span "Save new client" at bounding box center [328, 403] width 81 height 11
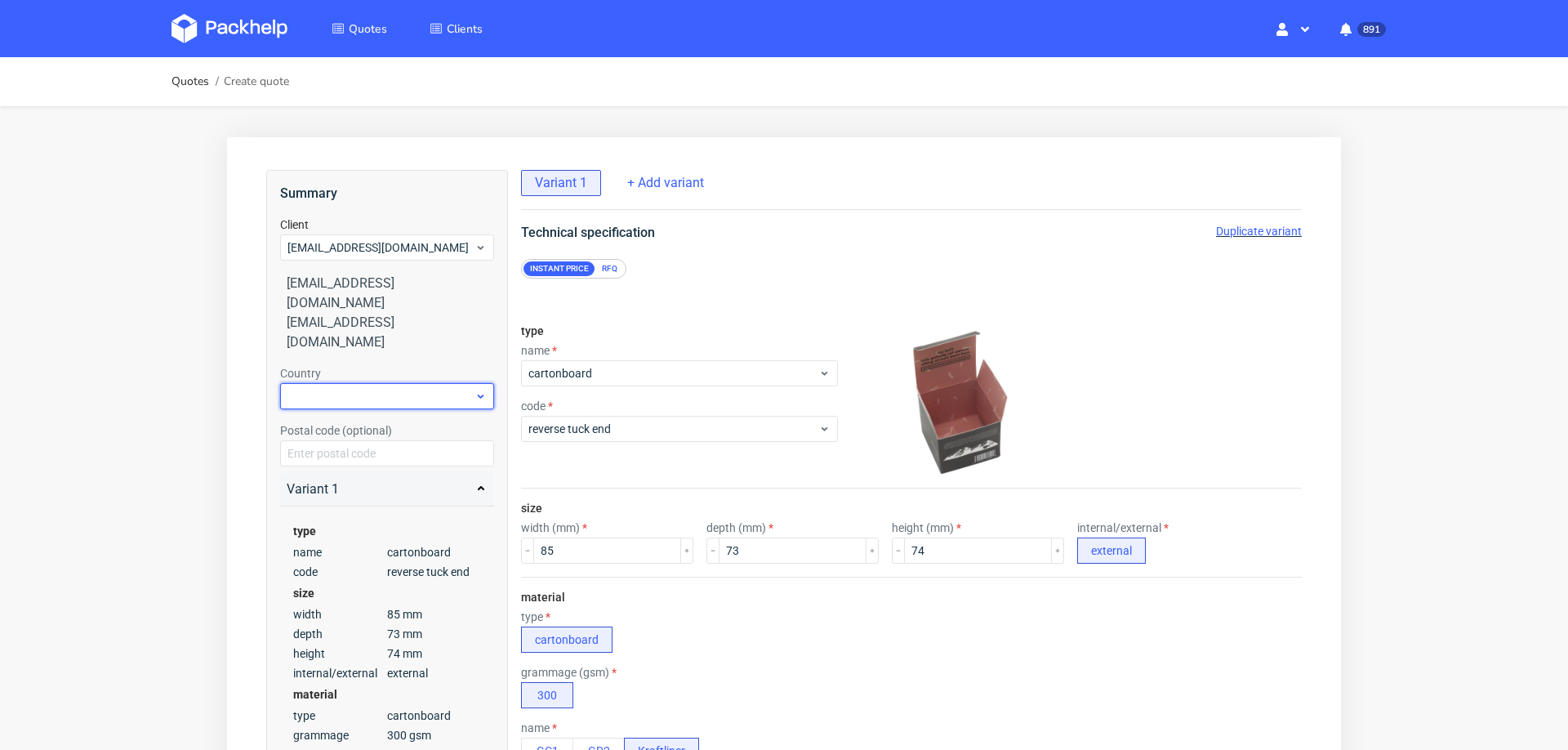
click at [372, 383] on div at bounding box center [387, 396] width 214 height 26
type input "cze"
click at [344, 395] on div "Czechia" at bounding box center [387, 395] width 202 height 29
click at [344, 424] on label "Postal code (optional)" at bounding box center [336, 430] width 112 height 13
drag, startPoint x: 344, startPoint y: 395, endPoint x: 464, endPoint y: 597, distance: 235.0
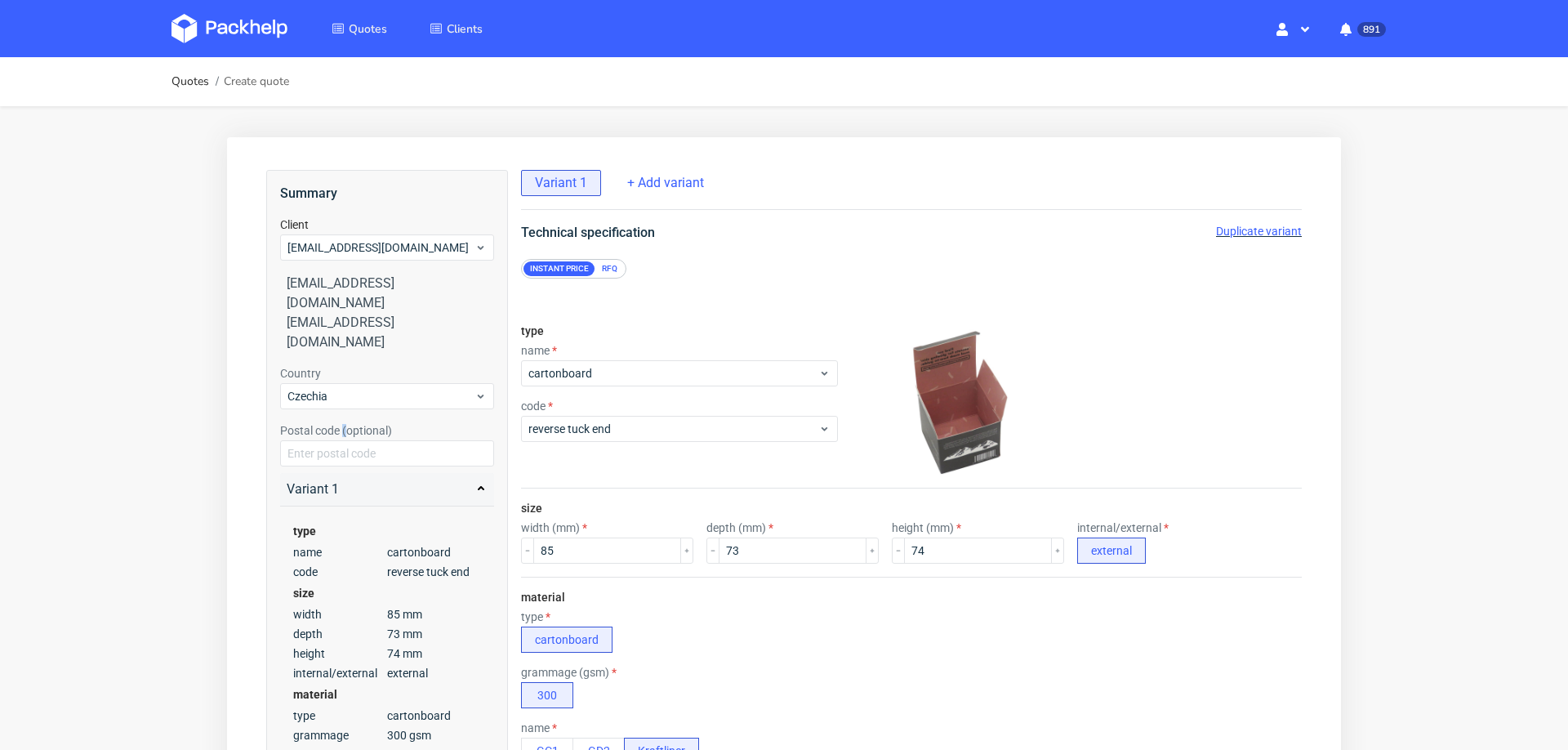
click at [344, 424] on label "Postal code (optional)" at bounding box center [336, 430] width 112 height 13
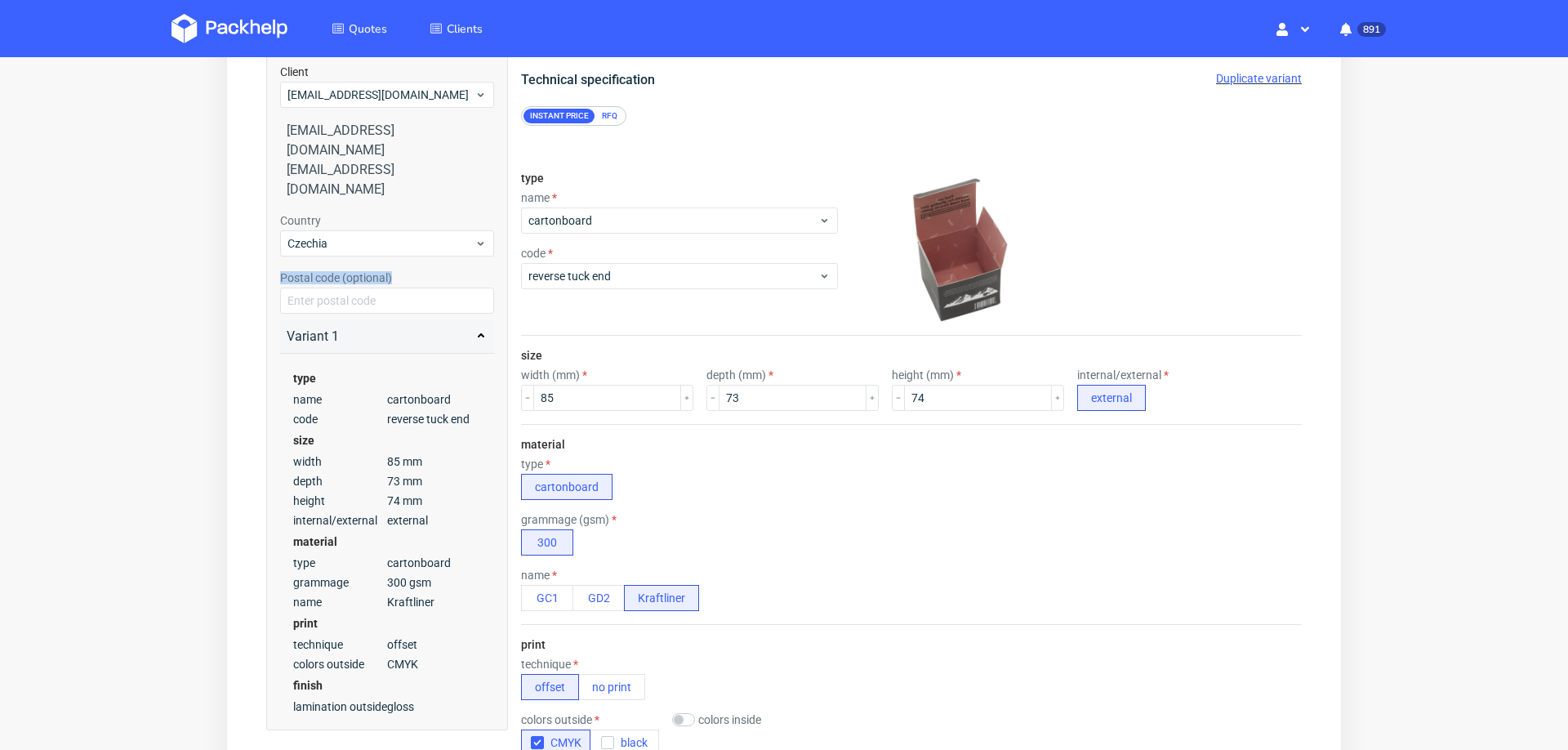
scroll to position [765, 0]
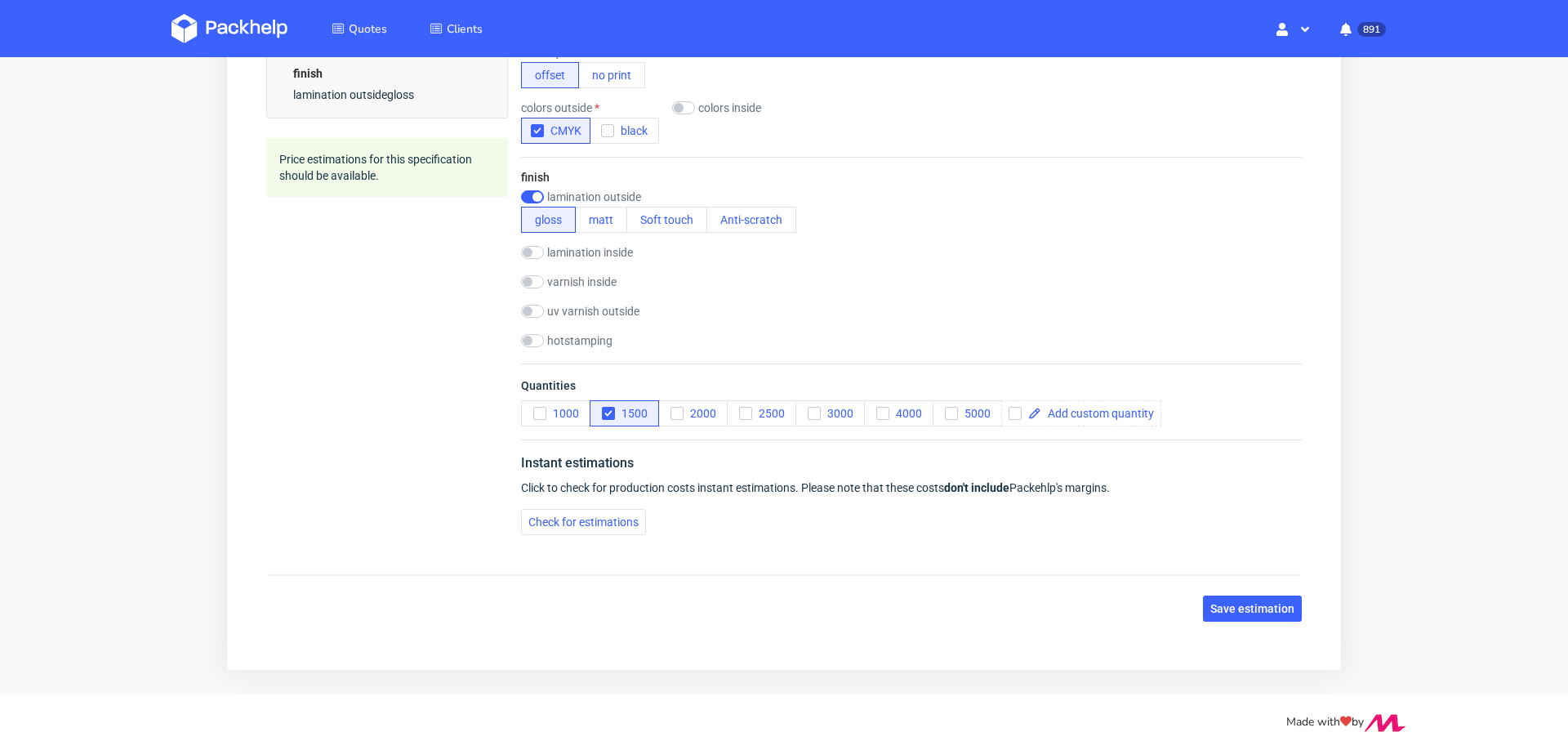
click at [510, 502] on div "Technical specification Duplicate variant Instant price RFQ type name cartonboa…" at bounding box center [910, 3] width 846 height 1090
click at [547, 519] on span "Check for estimations" at bounding box center [584, 522] width 110 height 11
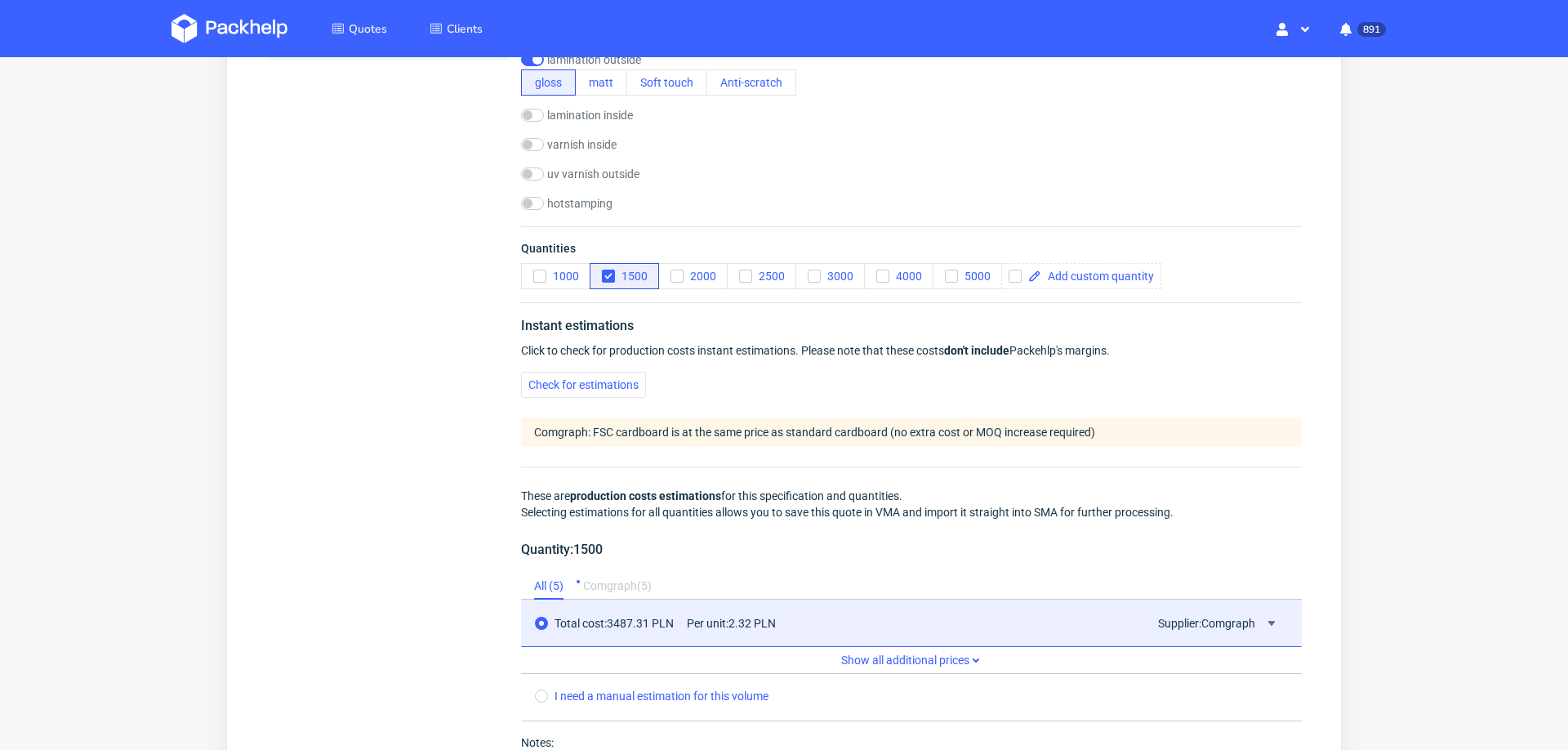
scroll to position [1183, 0]
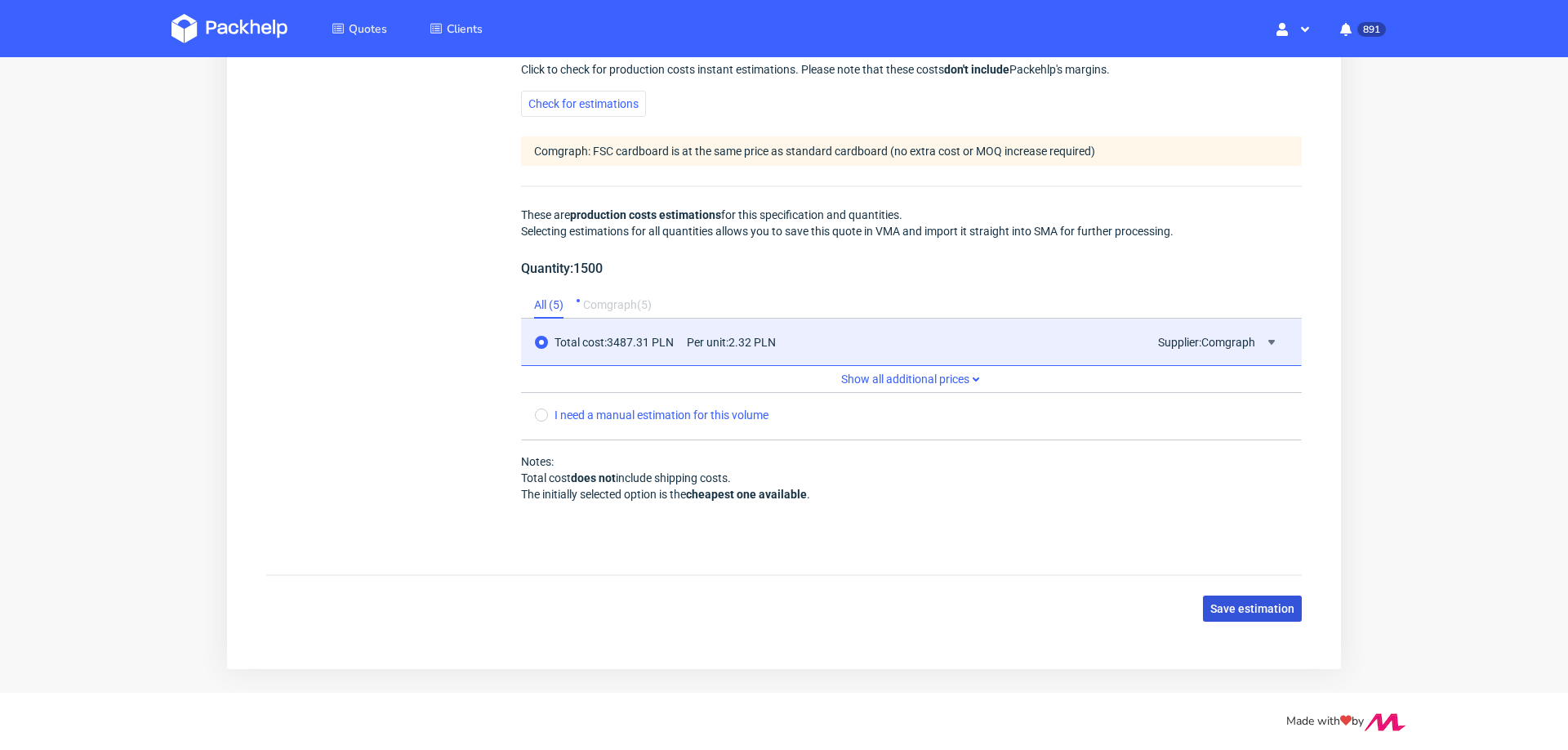
click at [1233, 608] on button "Save estimation" at bounding box center [1252, 609] width 99 height 26
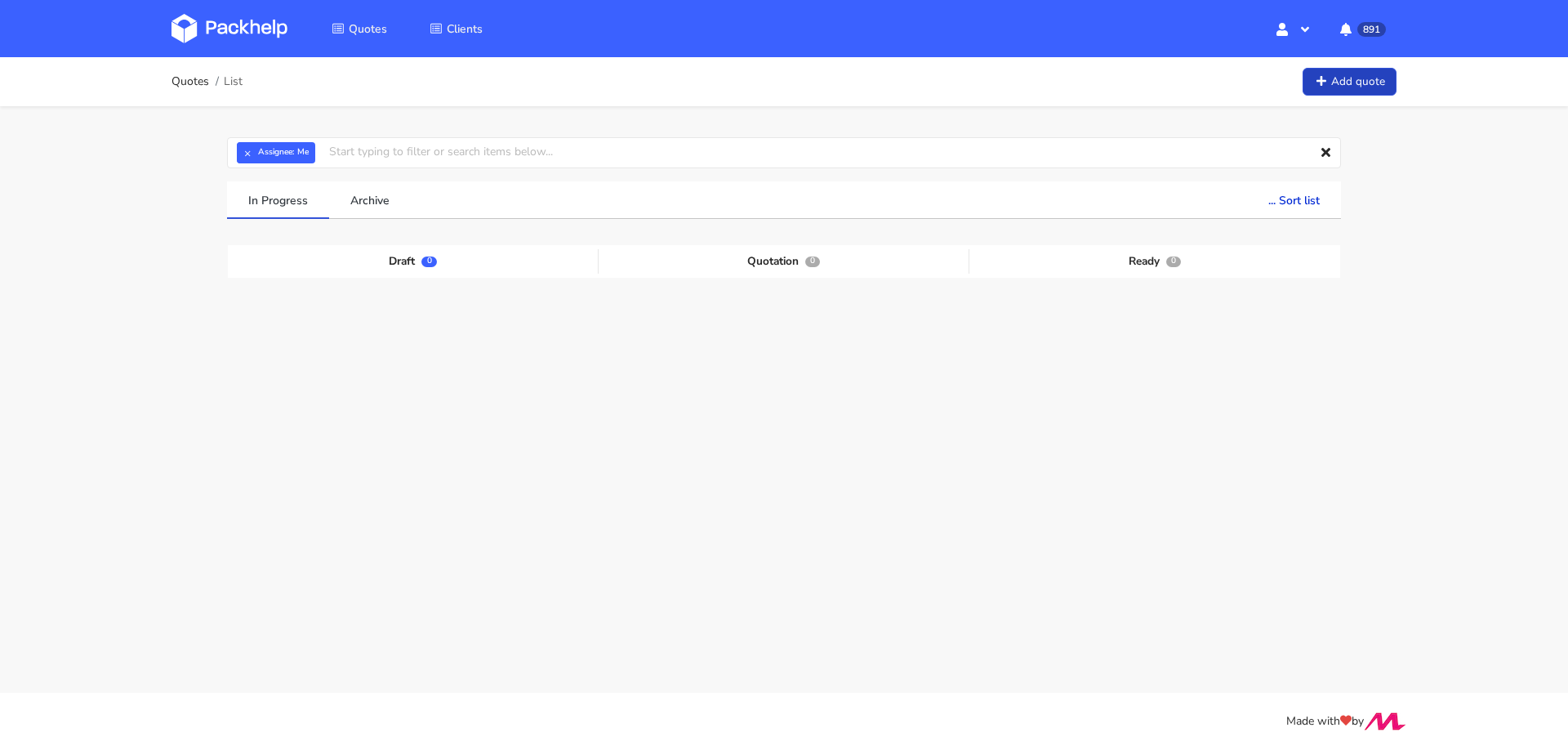
click at [1327, 70] on link "Add quote" at bounding box center [1349, 82] width 94 height 28
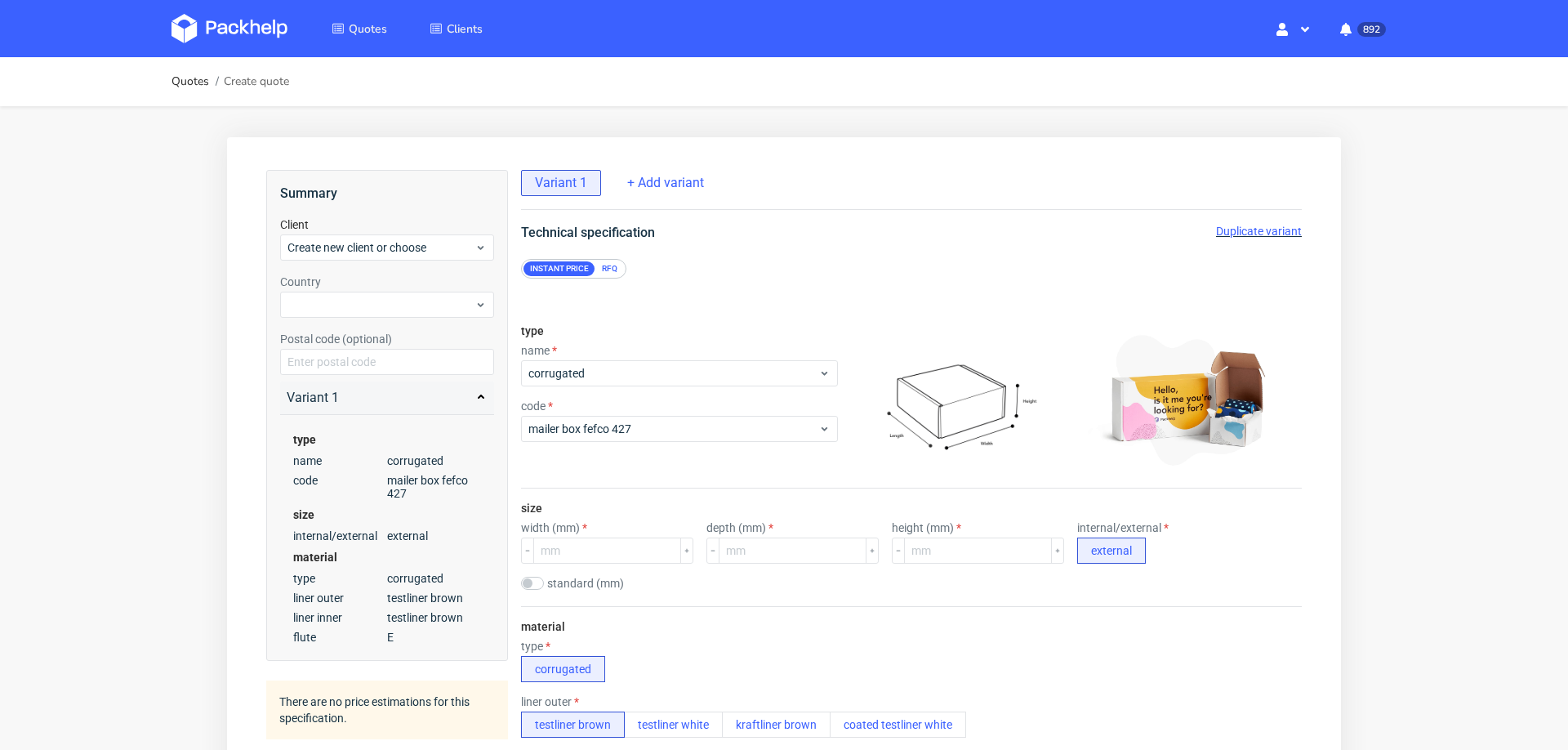
click at [412, 230] on div "Client Create new client or choose" at bounding box center [387, 238] width 214 height 44
click at [408, 248] on span "Create new client or choose" at bounding box center [380, 247] width 187 height 16
type input "[EMAIL_ADDRESS][DOMAIN_NAME]"
click at [384, 305] on div "[EMAIL_ADDRESS][DOMAIN_NAME]" at bounding box center [387, 315] width 202 height 29
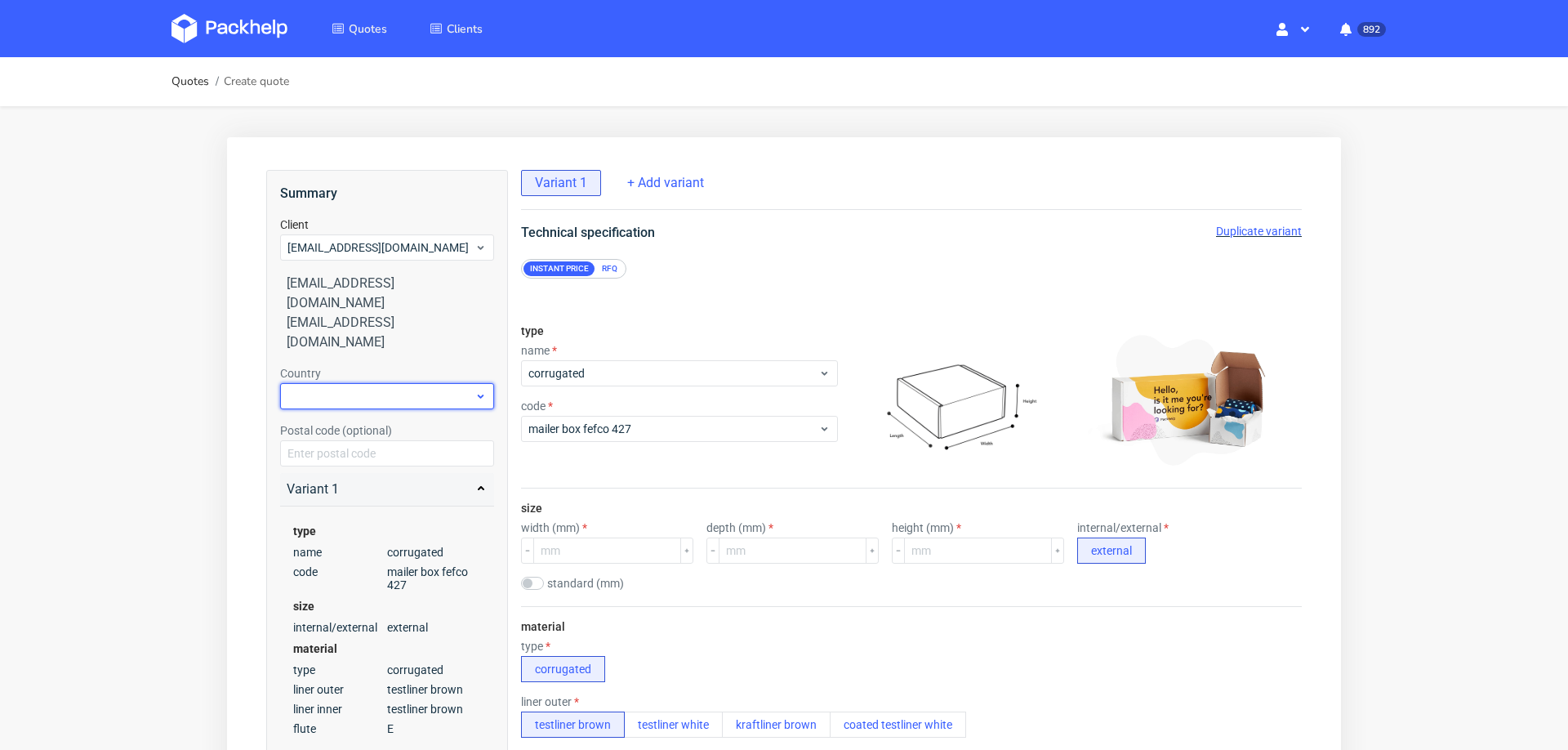
click at [381, 383] on div at bounding box center [387, 396] width 214 height 26
type input "cze"
click at [365, 398] on div "Czechia" at bounding box center [387, 395] width 202 height 29
click at [365, 422] on div "Postal code (optional)" at bounding box center [387, 444] width 214 height 44
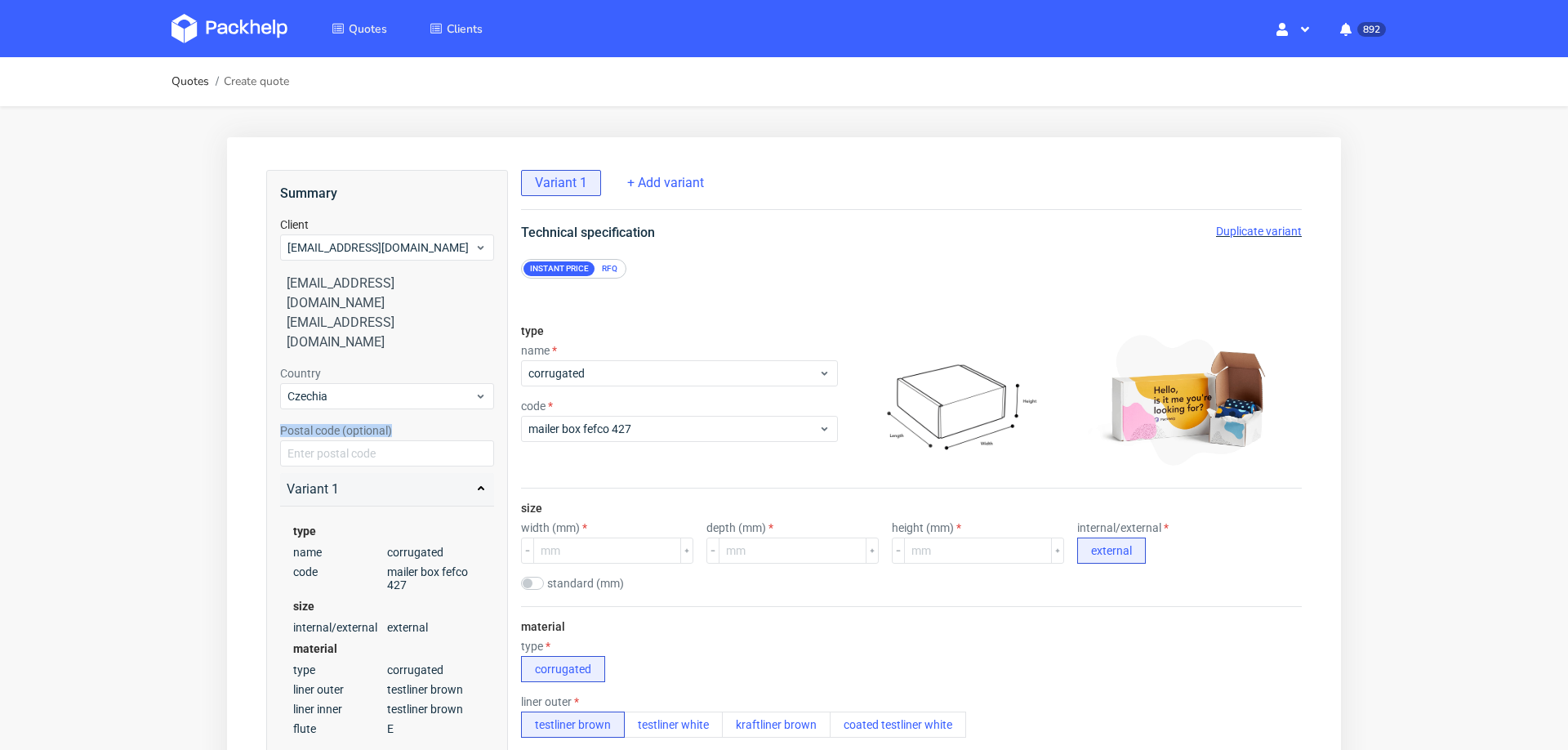
click at [365, 422] on div "Postal code (optional)" at bounding box center [387, 444] width 214 height 44
click at [600, 549] on input "number" at bounding box center [607, 550] width 147 height 26
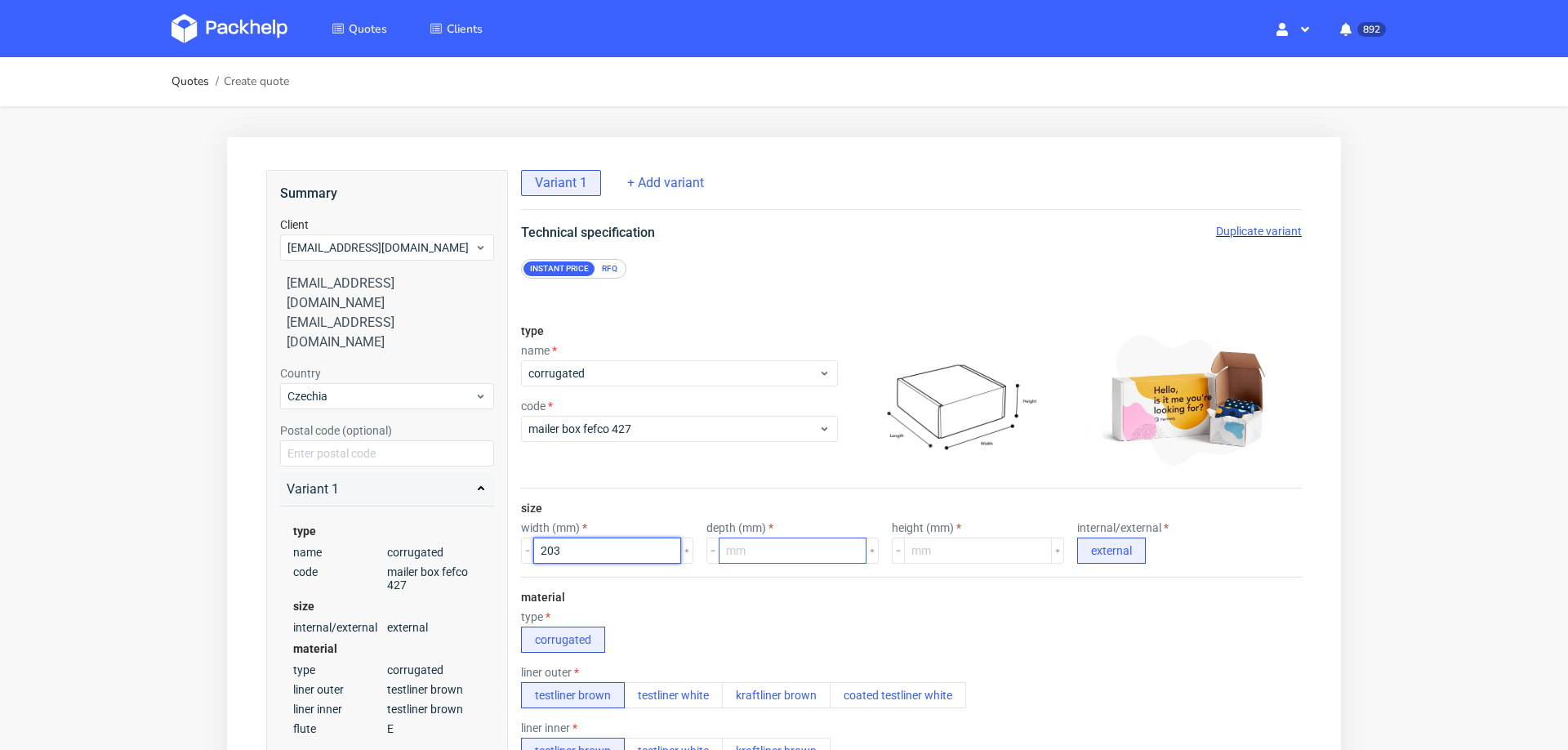
type input "203"
click at [723, 551] on input "number" at bounding box center [792, 550] width 147 height 26
type input "144"
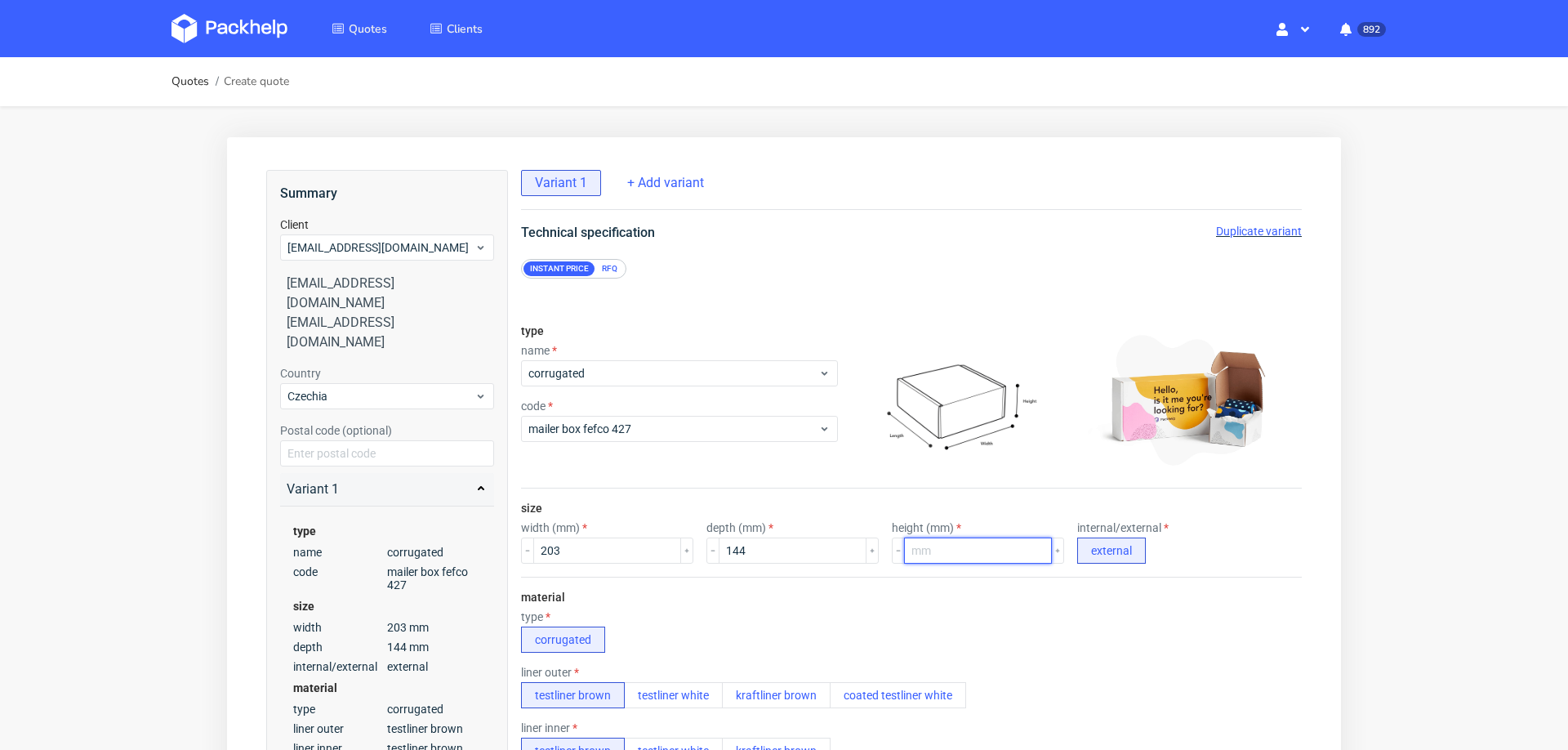
click at [935, 549] on input "number" at bounding box center [978, 550] width 147 height 26
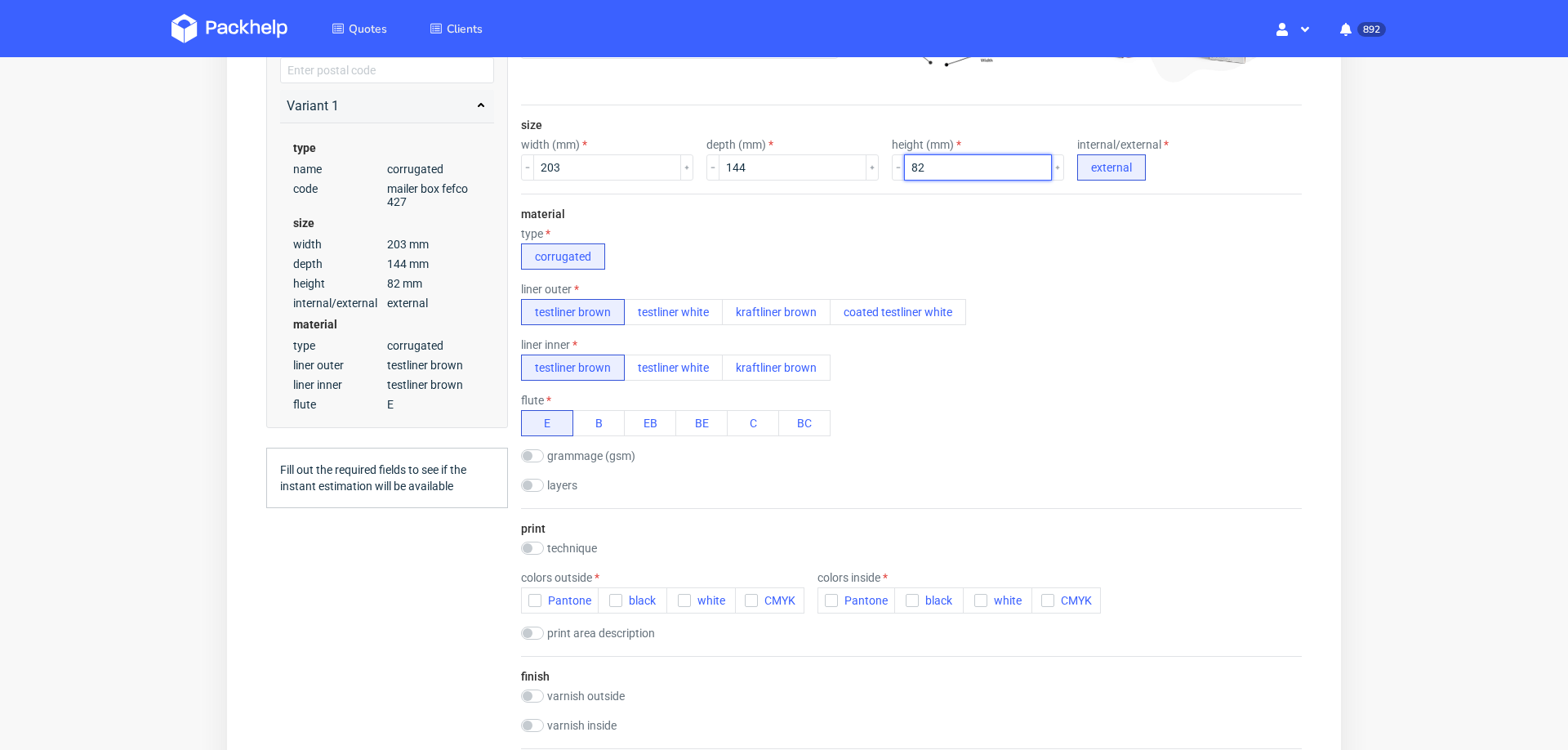
scroll to position [428, 0]
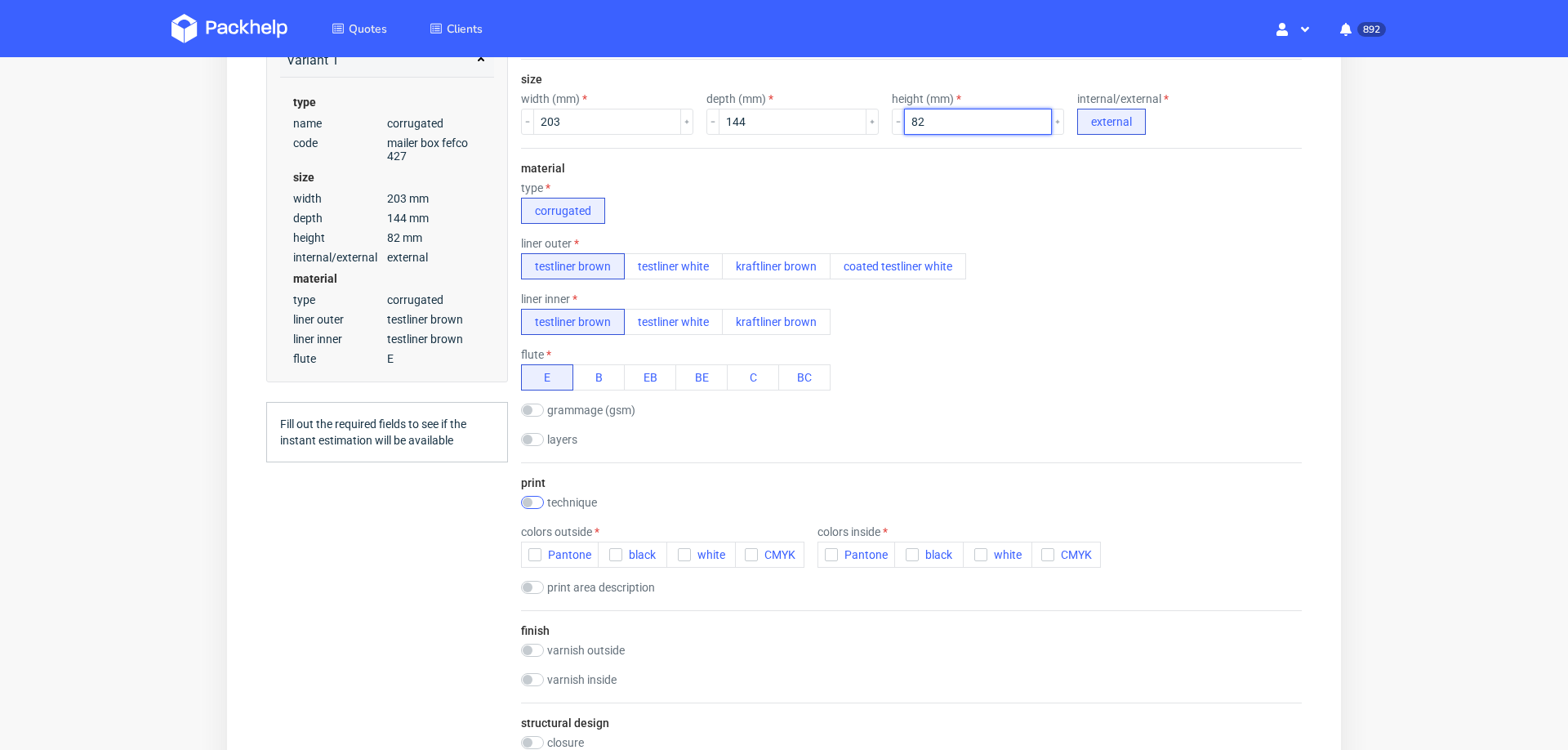
type input "82"
click at [538, 497] on input "checkbox" at bounding box center [532, 502] width 23 height 13
checkbox input "true"
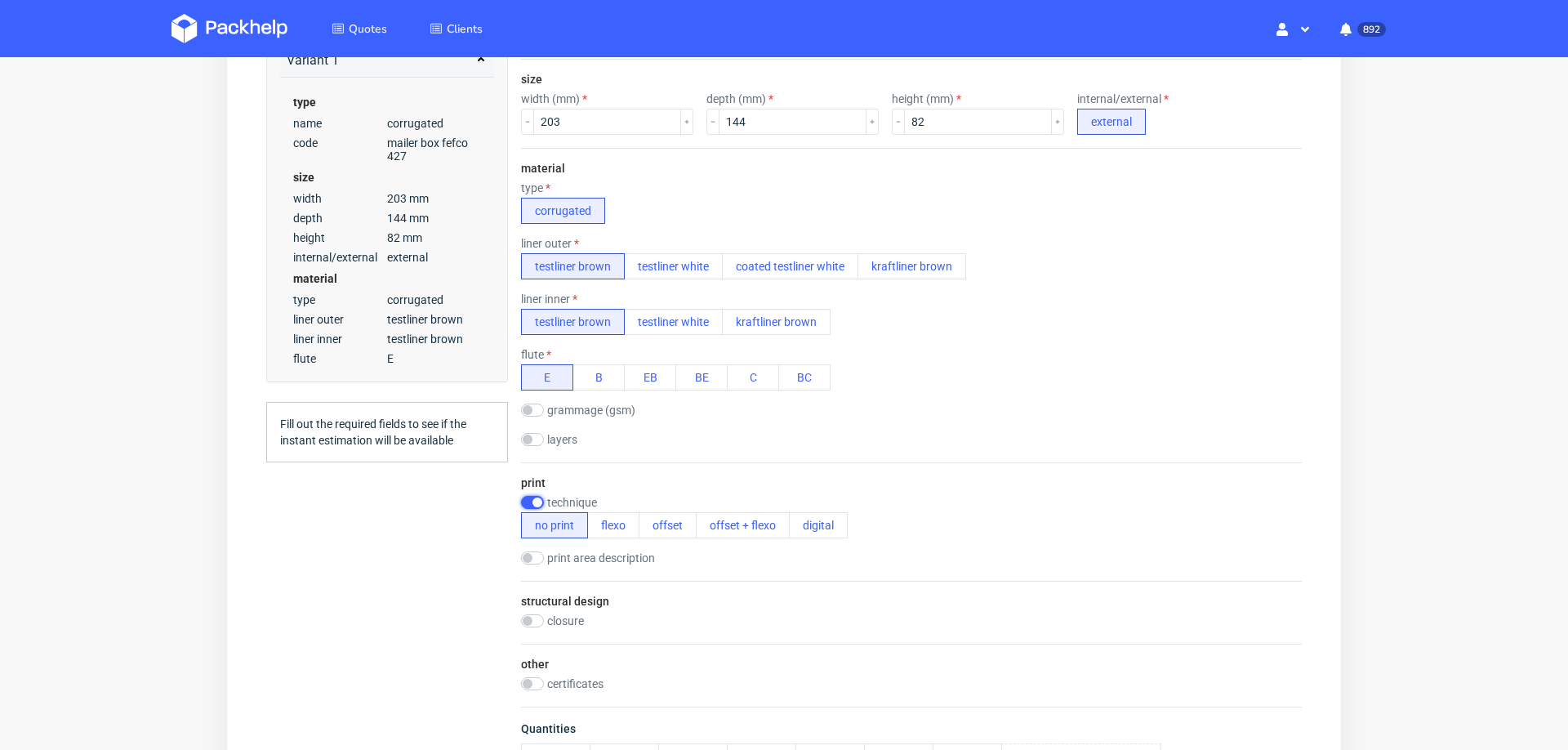
scroll to position [0, 0]
click at [612, 519] on button "flexo" at bounding box center [613, 525] width 53 height 26
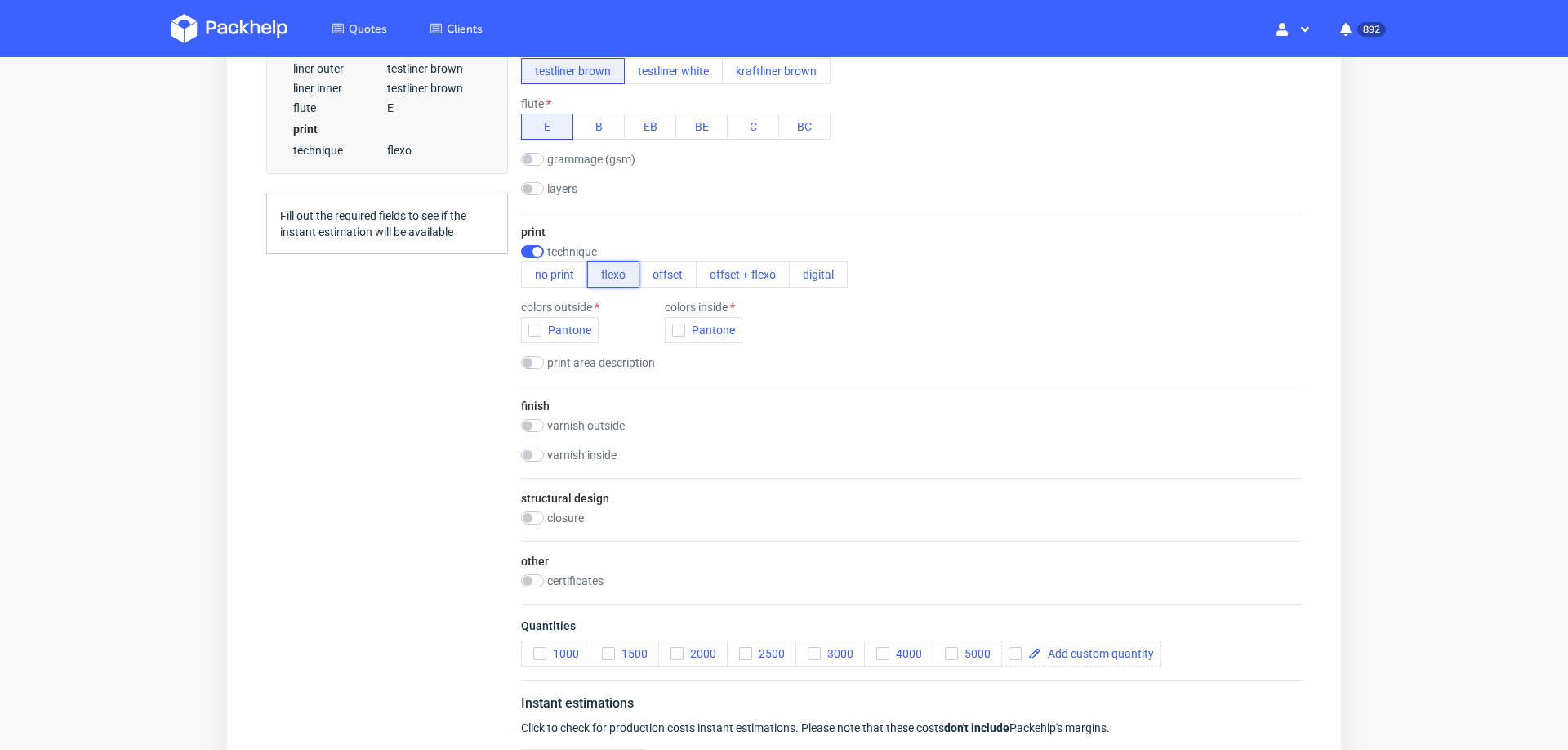
scroll to position [682, 0]
click at [672, 264] on button "offset" at bounding box center [667, 272] width 58 height 26
click at [528, 315] on button "CMYK" at bounding box center [555, 328] width 70 height 26
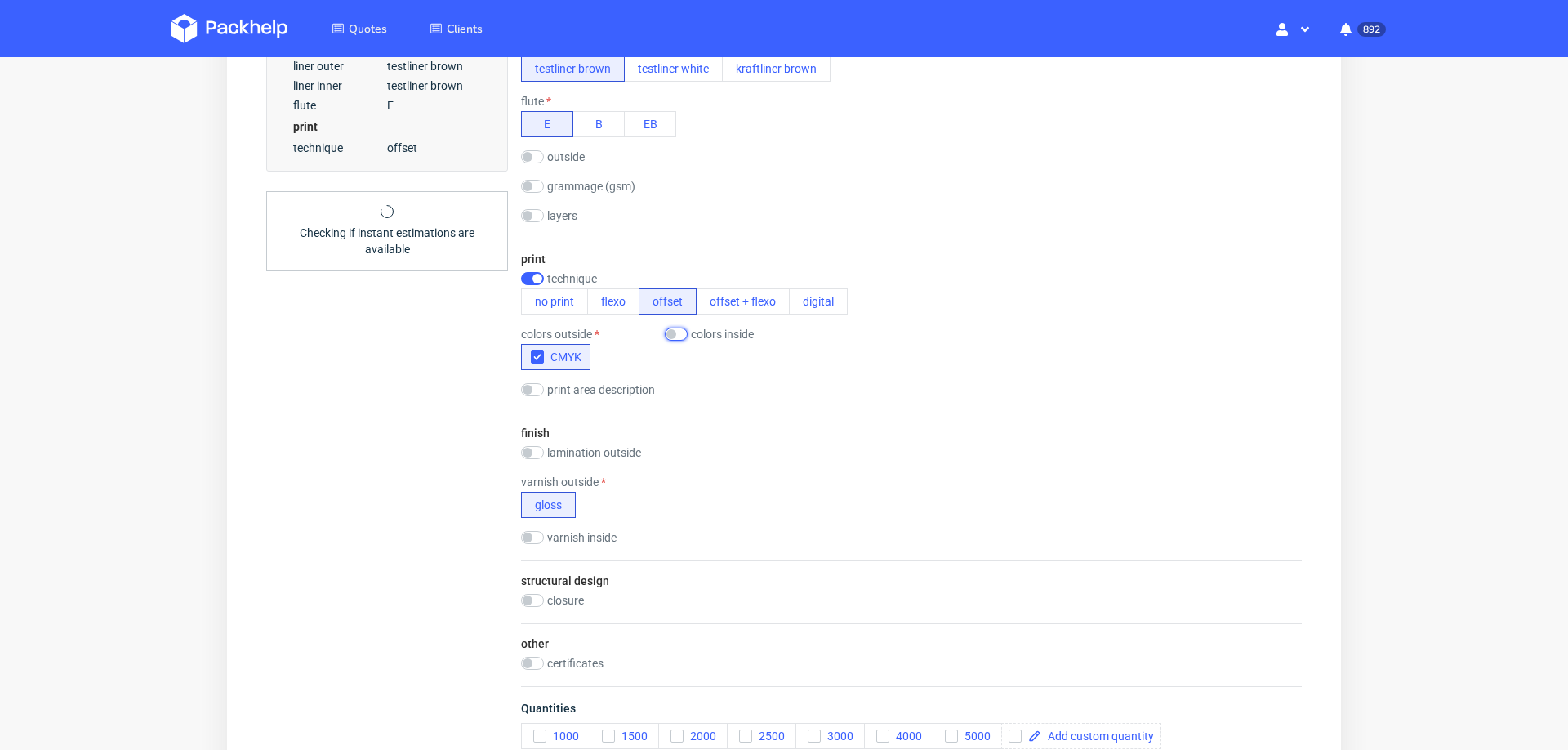
click at [680, 329] on input "checkbox" at bounding box center [676, 334] width 23 height 13
checkbox input "true"
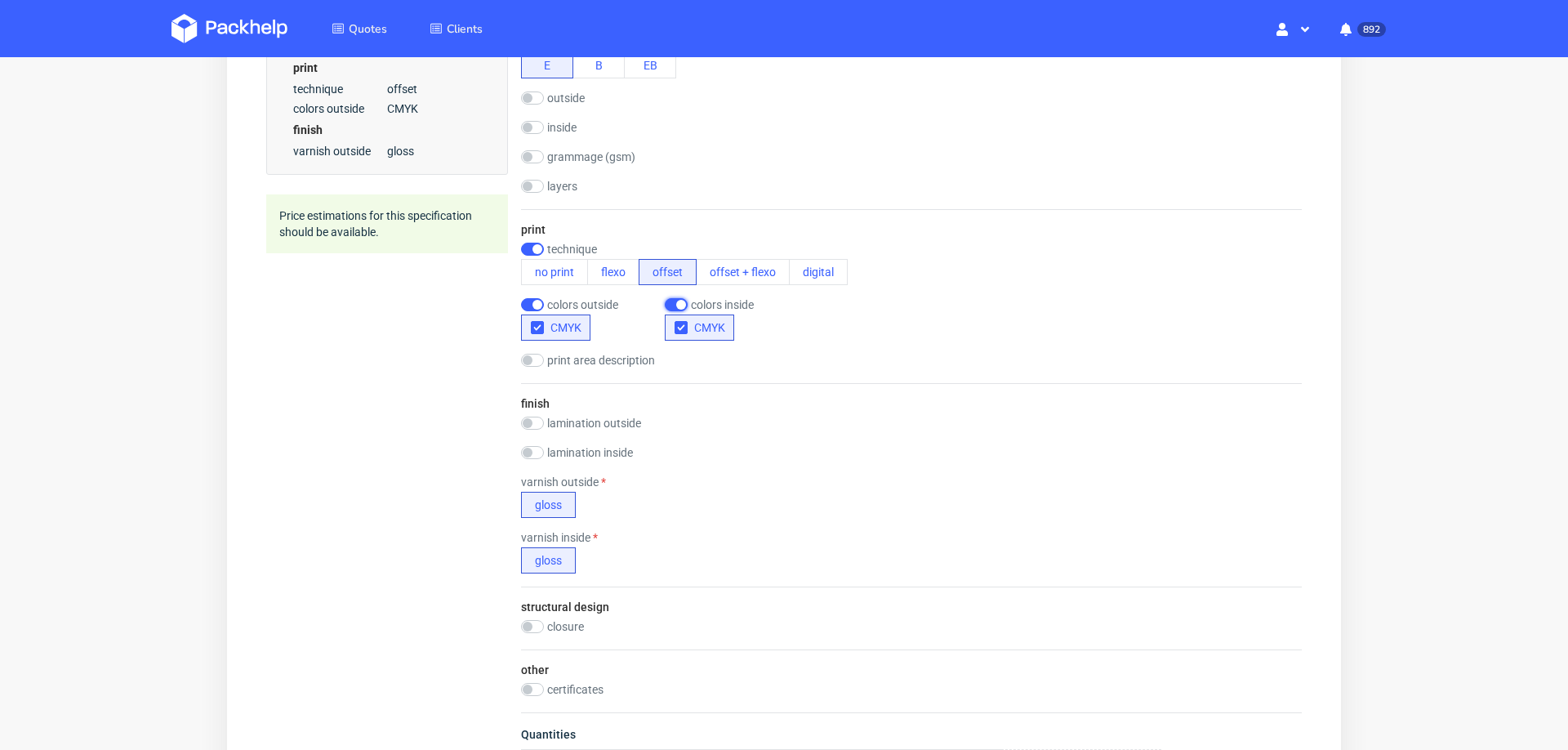
scroll to position [738, 0]
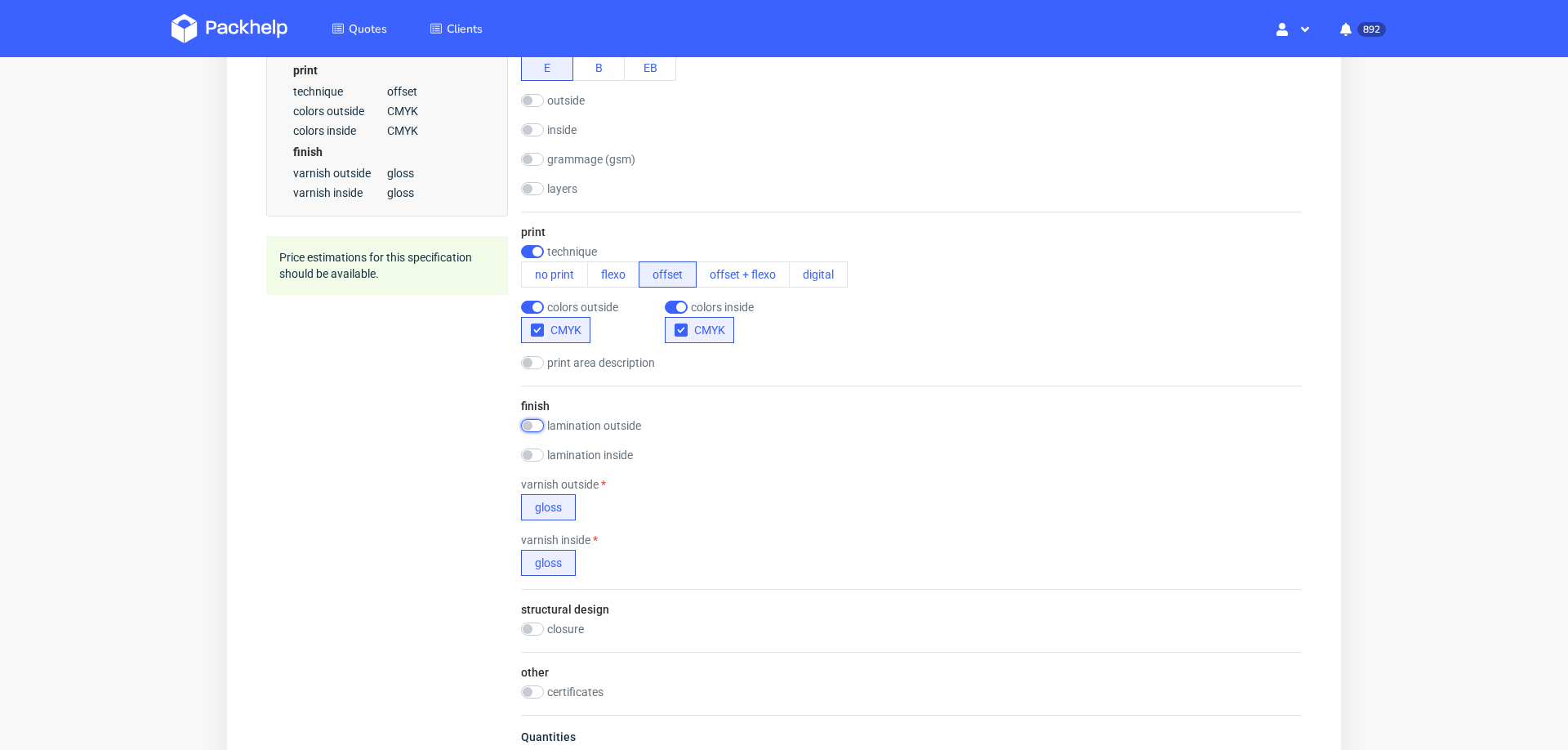
click at [540, 422] on input "checkbox" at bounding box center [532, 425] width 23 height 13
checkbox input "true"
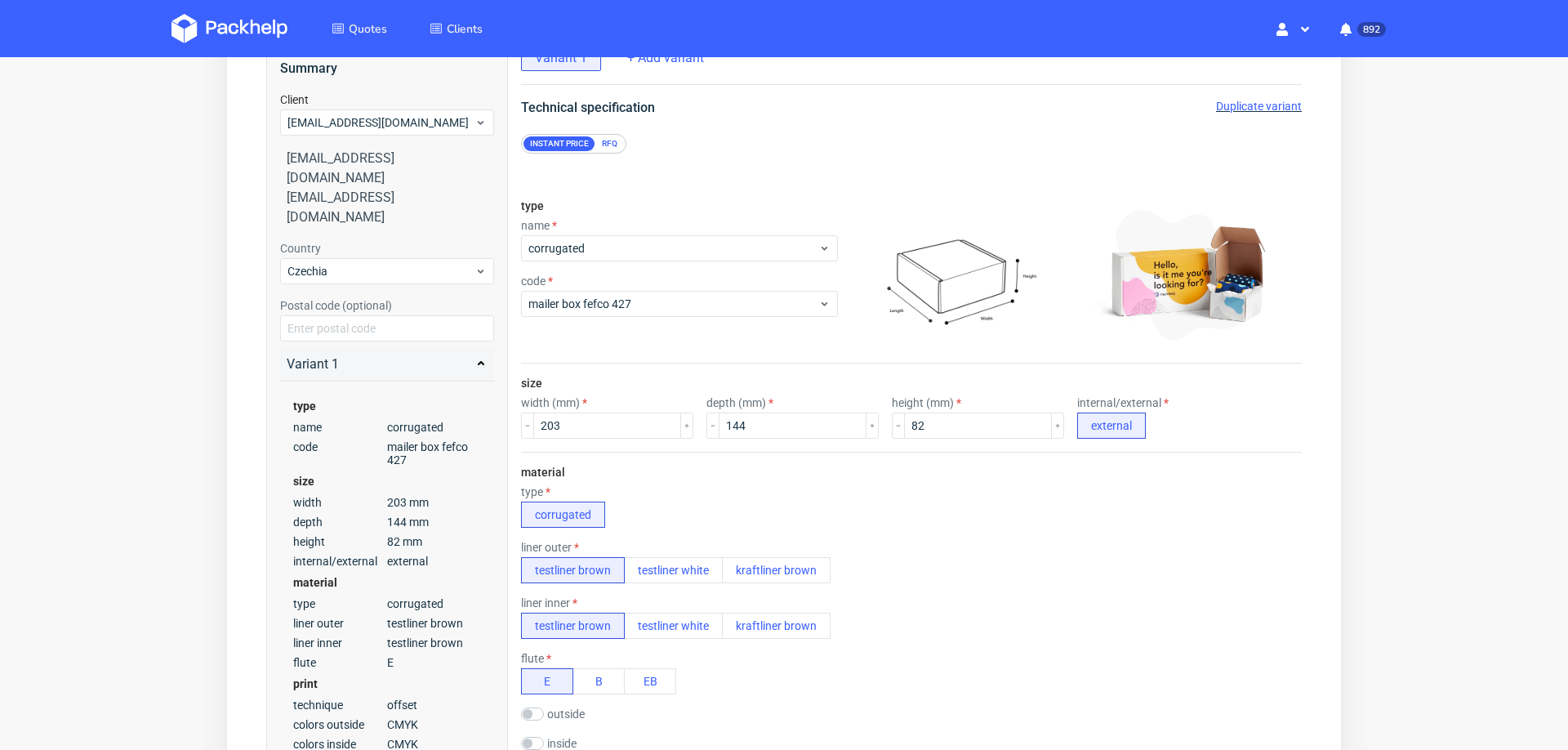
scroll to position [0, 0]
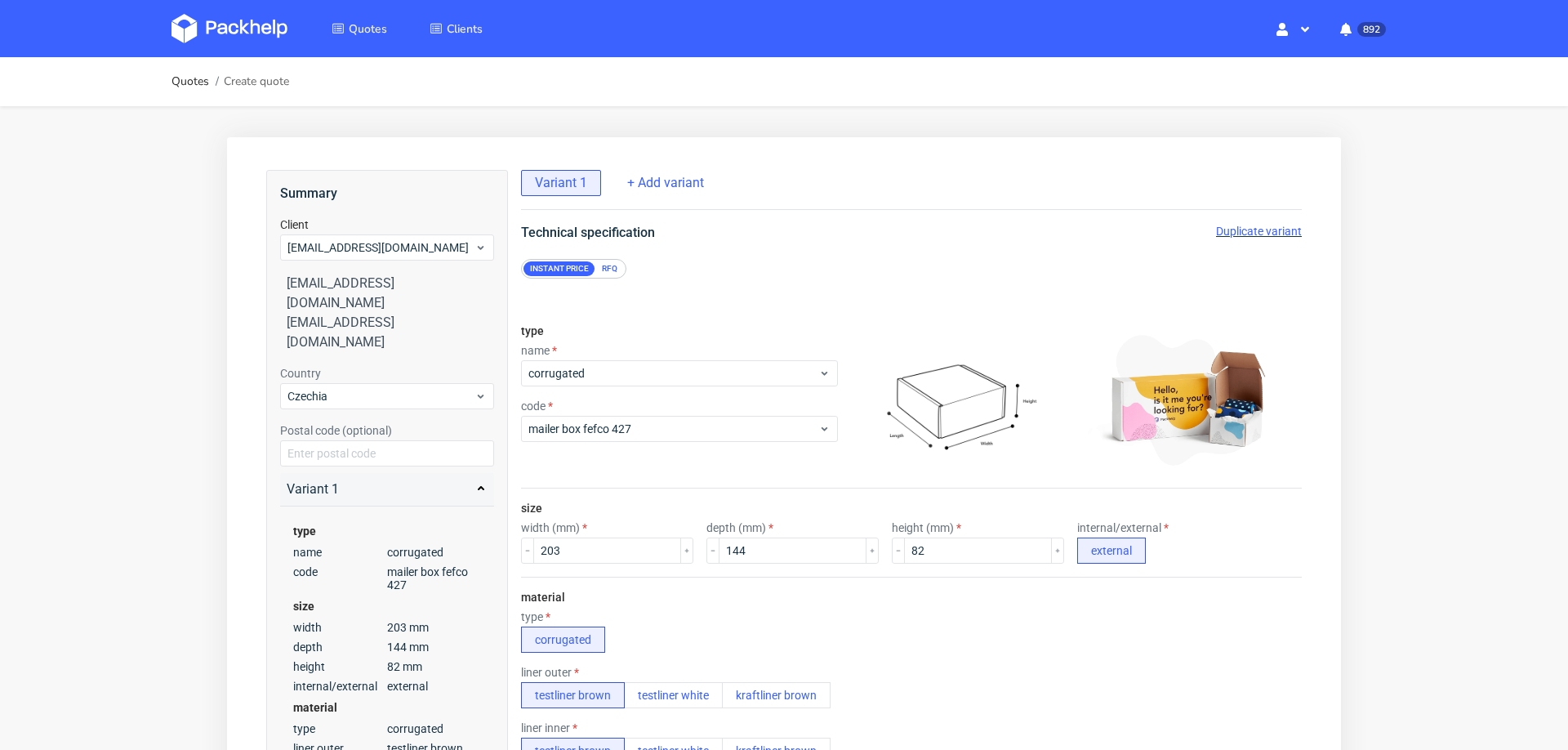
click at [616, 273] on div "RFQ" at bounding box center [609, 268] width 28 height 15
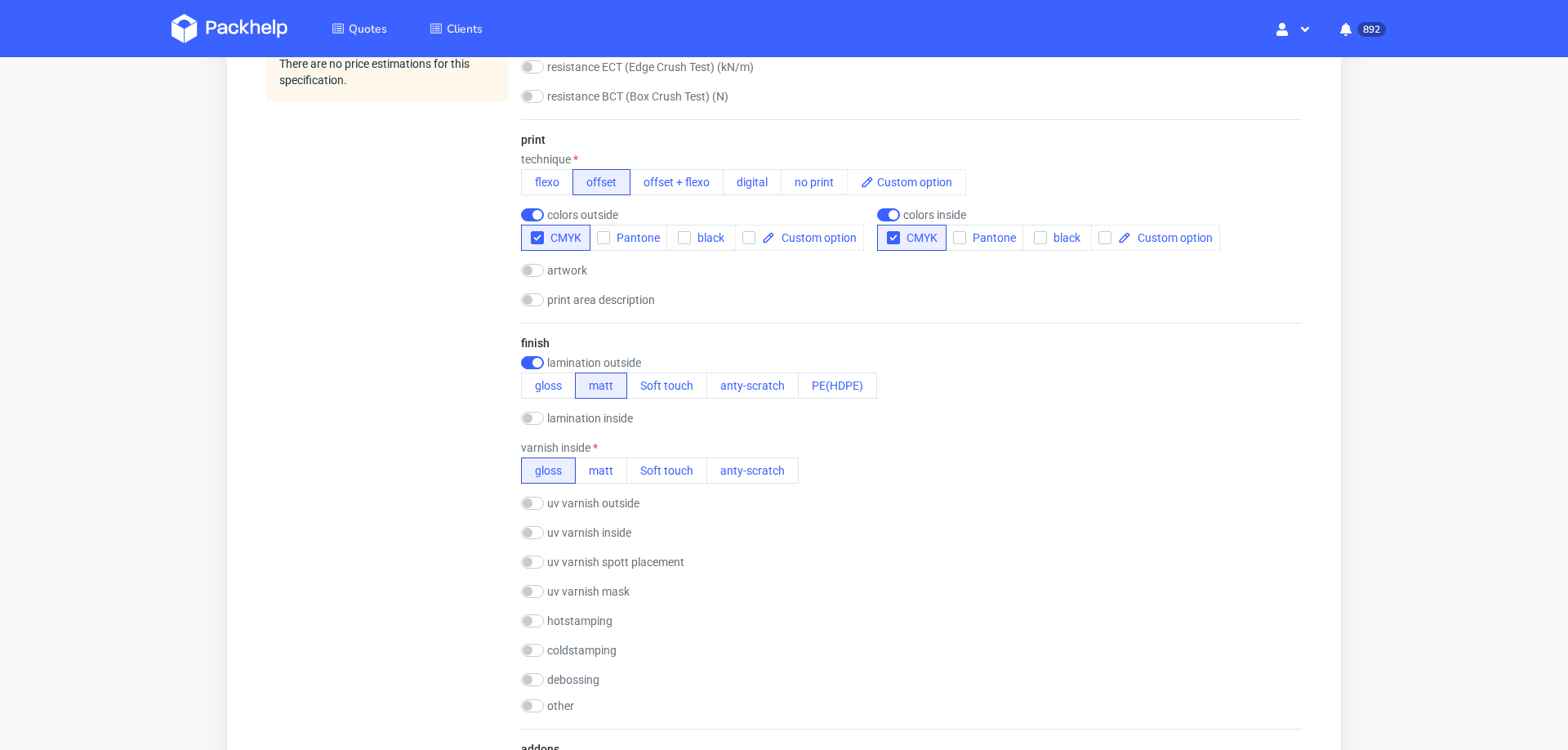
scroll to position [1092, 0]
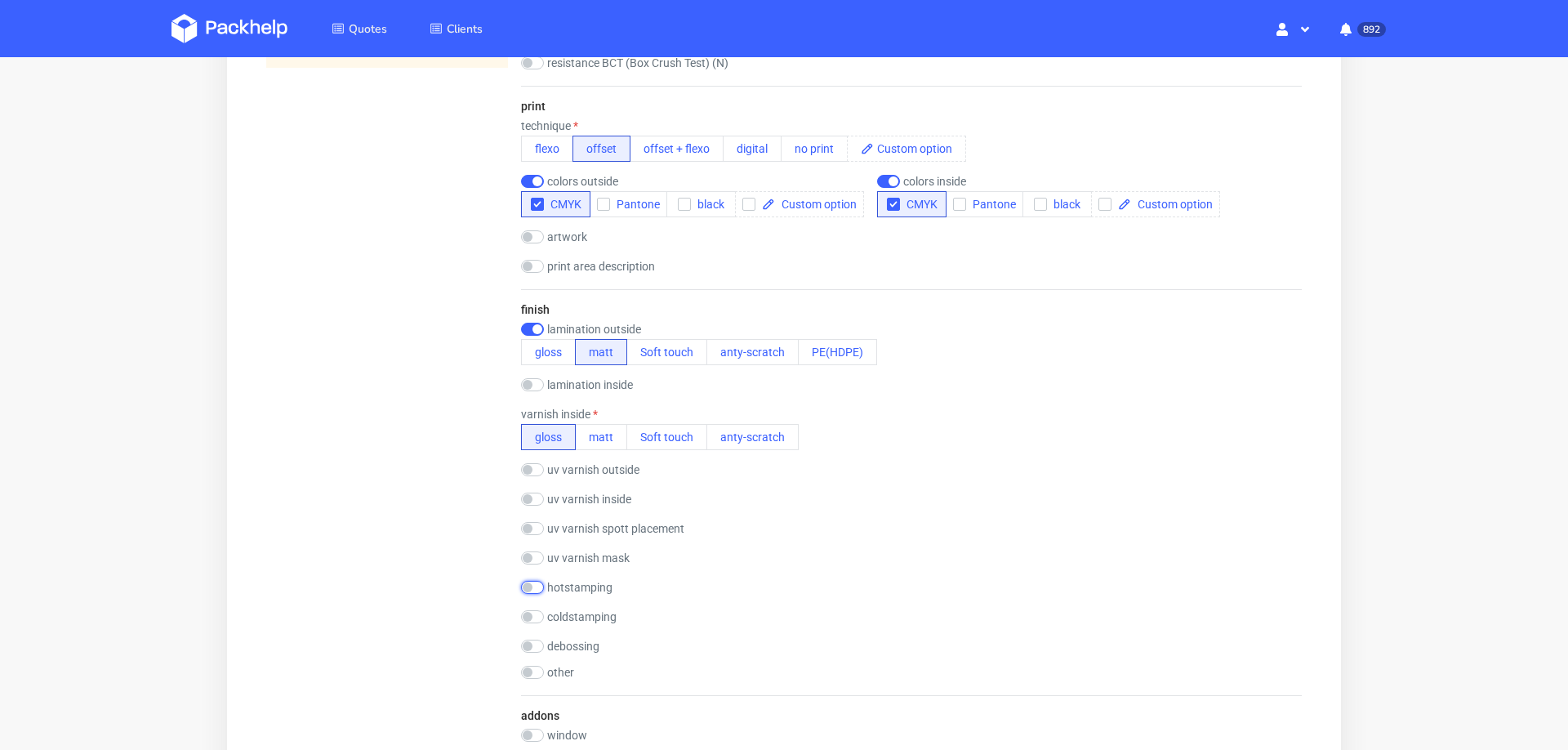
click at [531, 581] on input "checkbox" at bounding box center [532, 587] width 23 height 13
checkbox input "true"
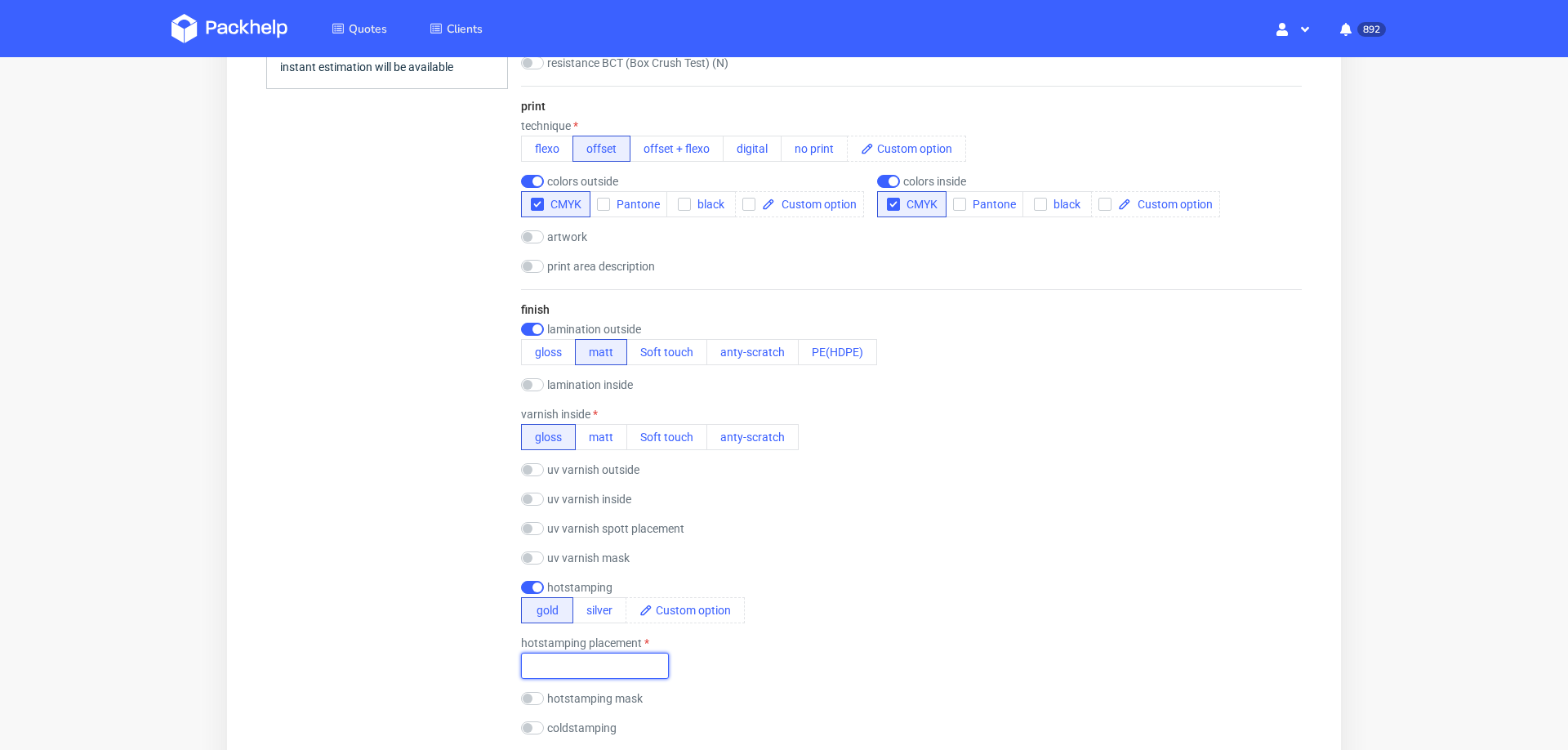
click at [597, 655] on input "text" at bounding box center [594, 666] width 147 height 26
click at [1327, 470] on div "Your browser does not support iframes." at bounding box center [784, 367] width 1114 height 2646
click at [560, 657] on input "on the flap" at bounding box center [594, 666] width 147 height 26
type input "on the front flap"
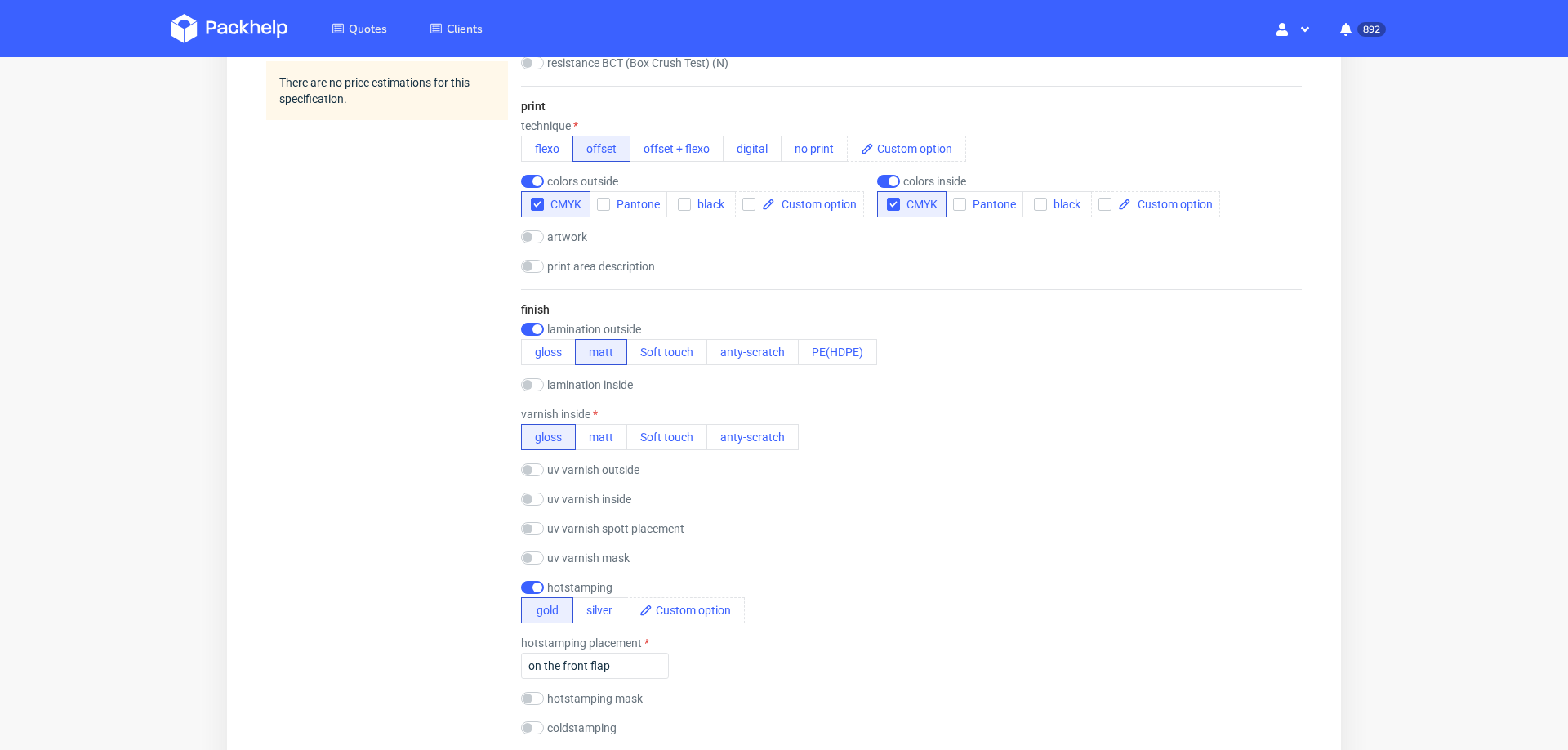
click at [1031, 523] on div "uv varnish spott placement" at bounding box center [911, 529] width 781 height 16
click at [558, 147] on button "flexo" at bounding box center [547, 148] width 53 height 26
checkbox input "true"
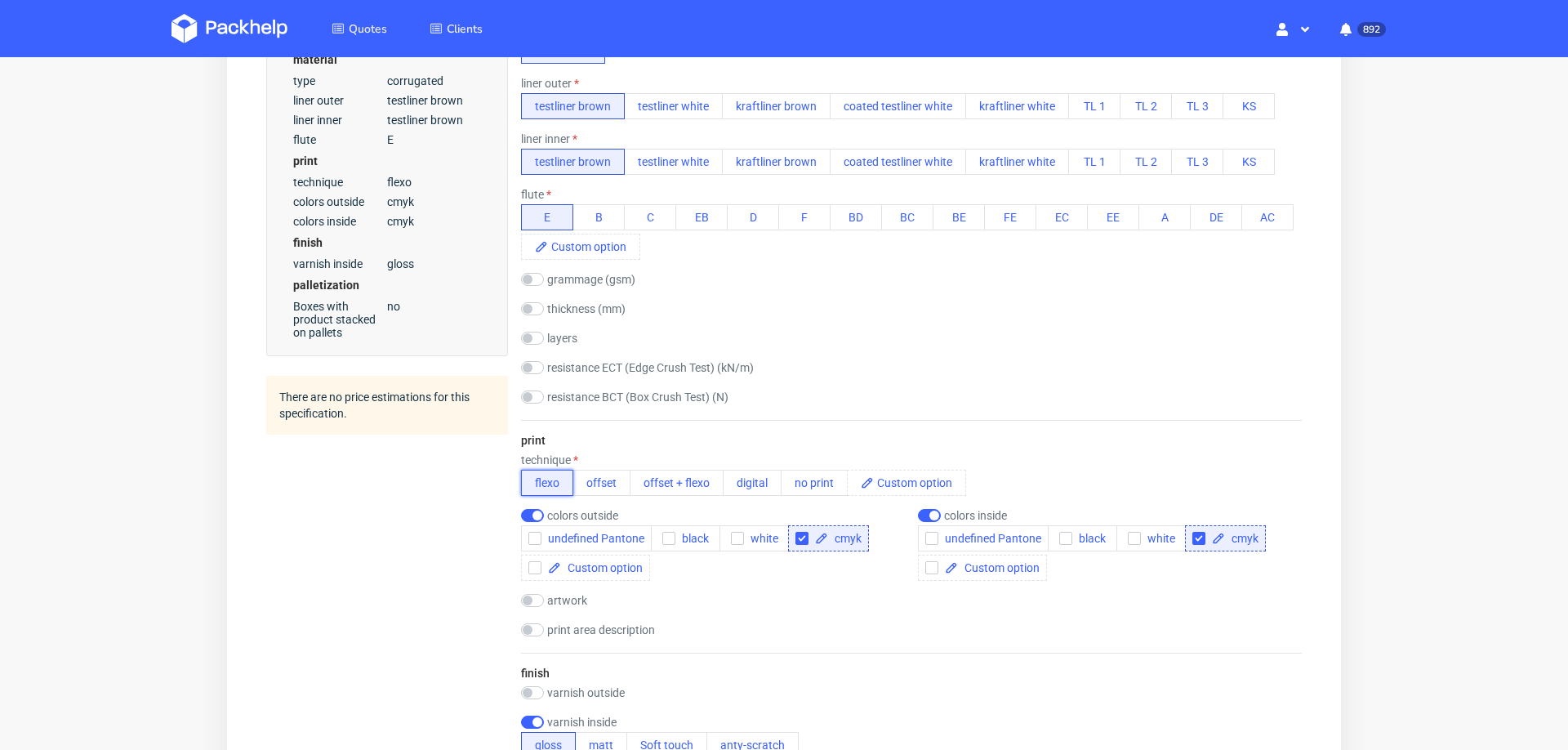
scroll to position [637, 0]
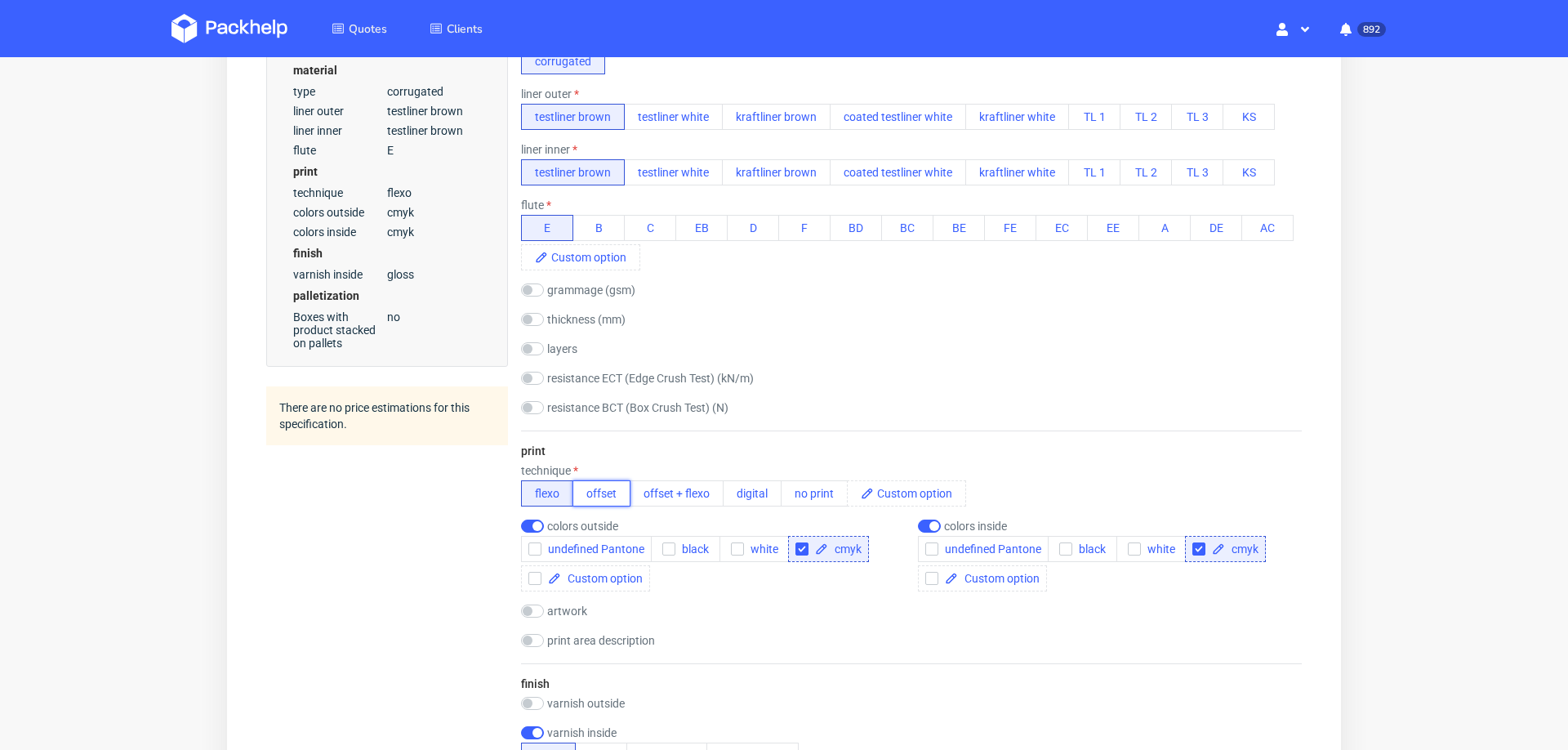
click at [622, 488] on button "offset" at bounding box center [601, 493] width 58 height 26
checkbox input "false"
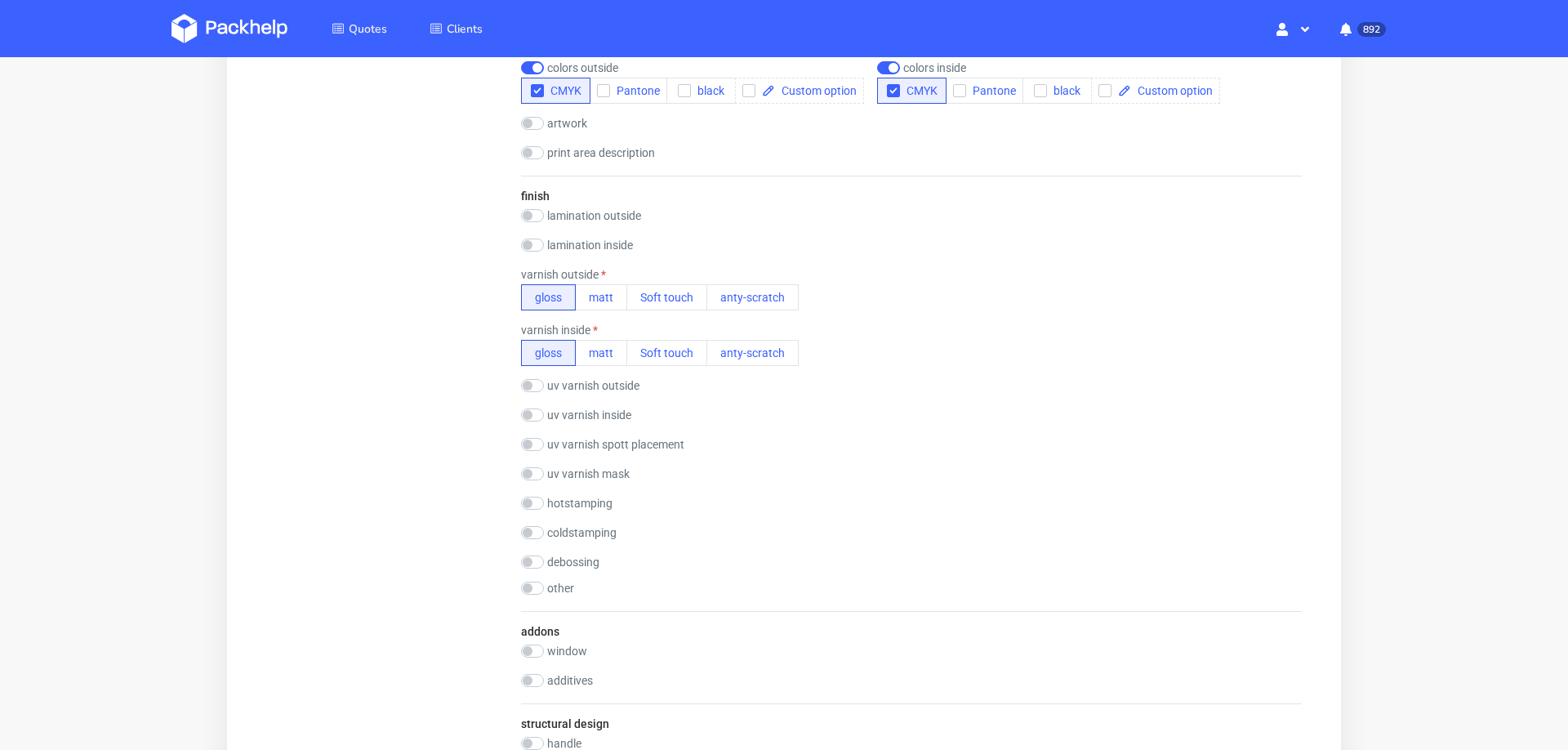
scroll to position [1235, 0]
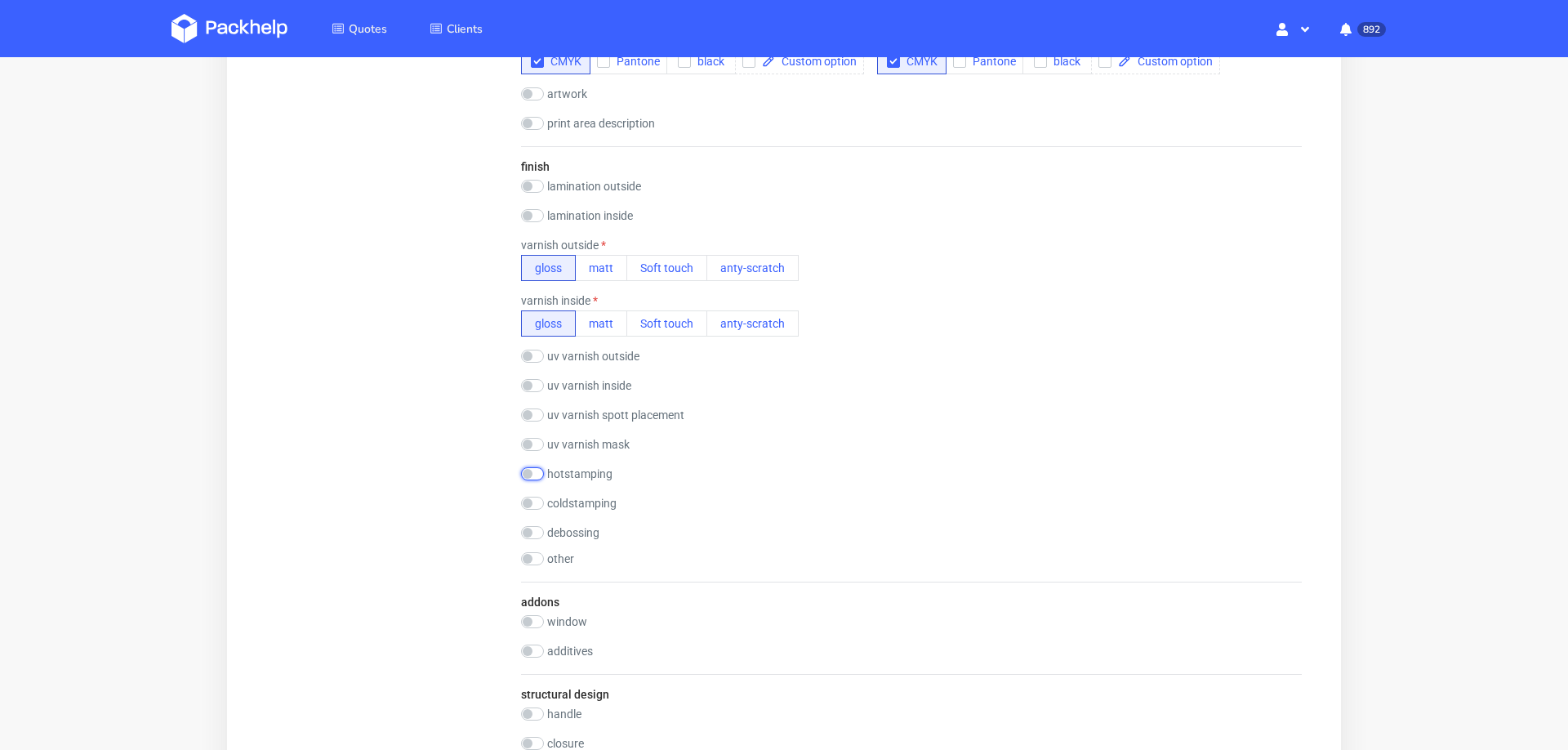
click at [529, 467] on input "checkbox" at bounding box center [532, 473] width 23 height 13
checkbox input "true"
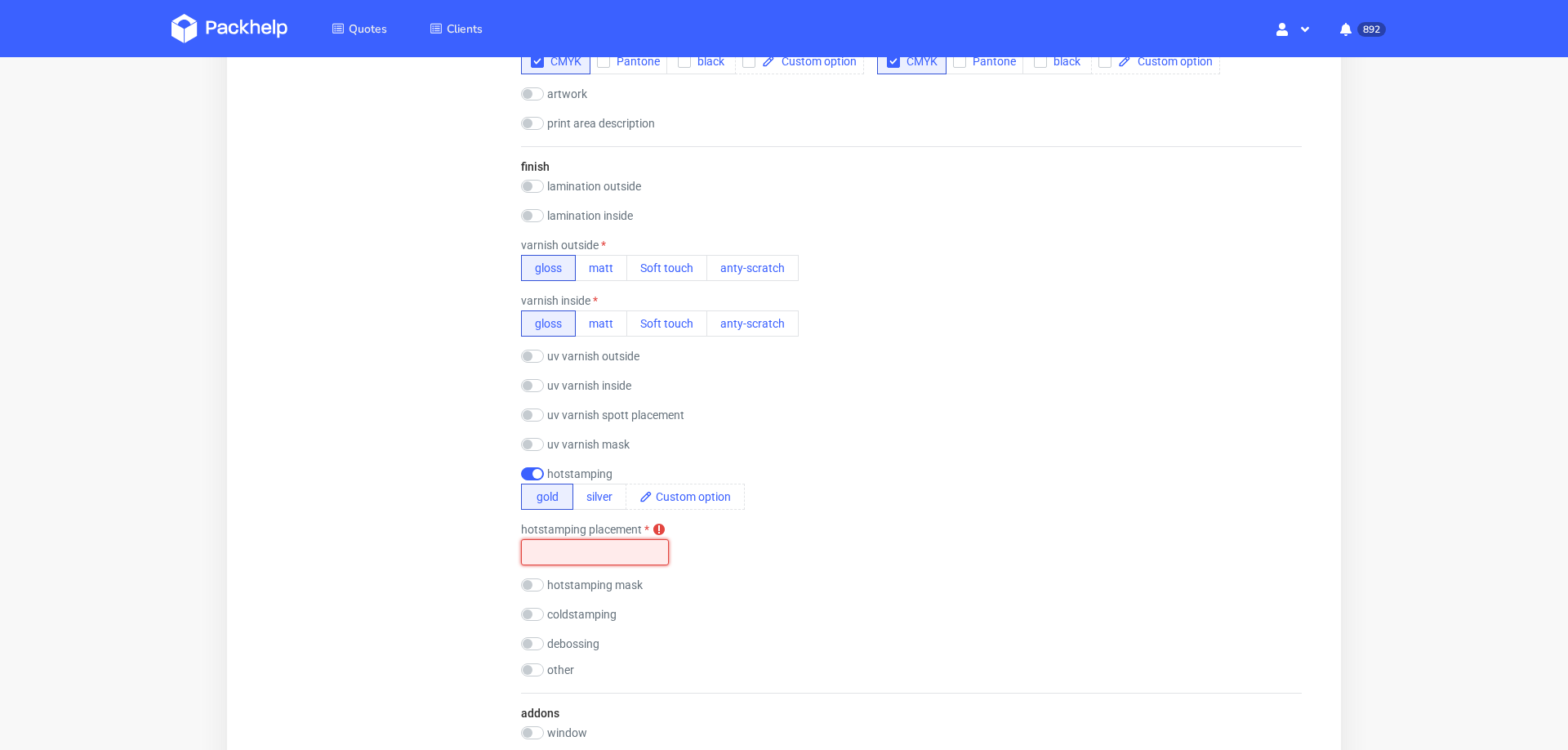
click at [575, 544] on input "text" at bounding box center [594, 552] width 147 height 26
click at [878, 529] on div "hotstamping placement hotstamping placement is required on the fron flap" at bounding box center [911, 543] width 781 height 42
click at [581, 545] on input "on the fron flap" at bounding box center [594, 552] width 147 height 26
type input "on the front flap"
click at [870, 532] on div "hotstamping placement on the front flap" at bounding box center [911, 543] width 781 height 42
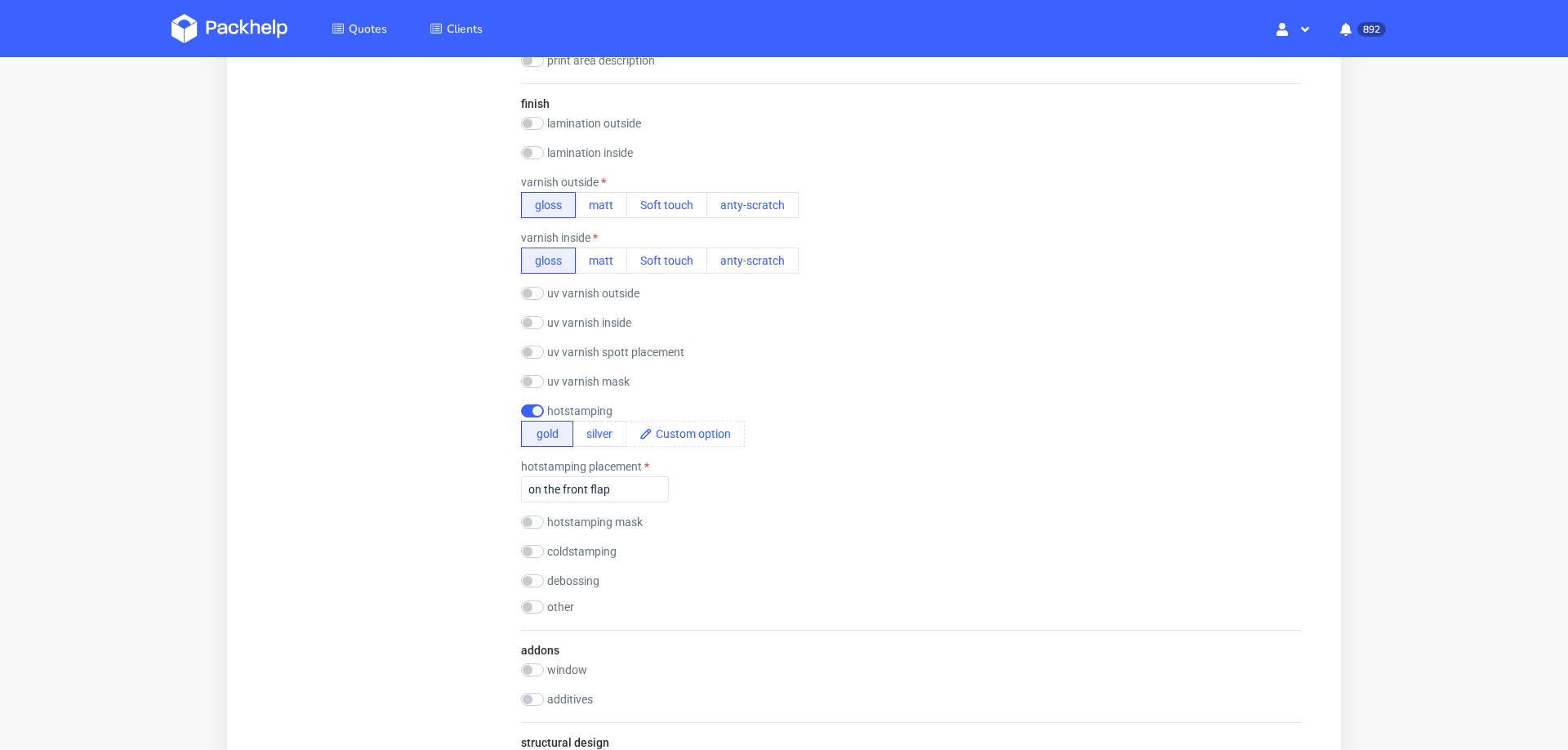
scroll to position [1306, 0]
click at [534, 111] on input "checkbox" at bounding box center [532, 116] width 23 height 13
checkbox input "true"
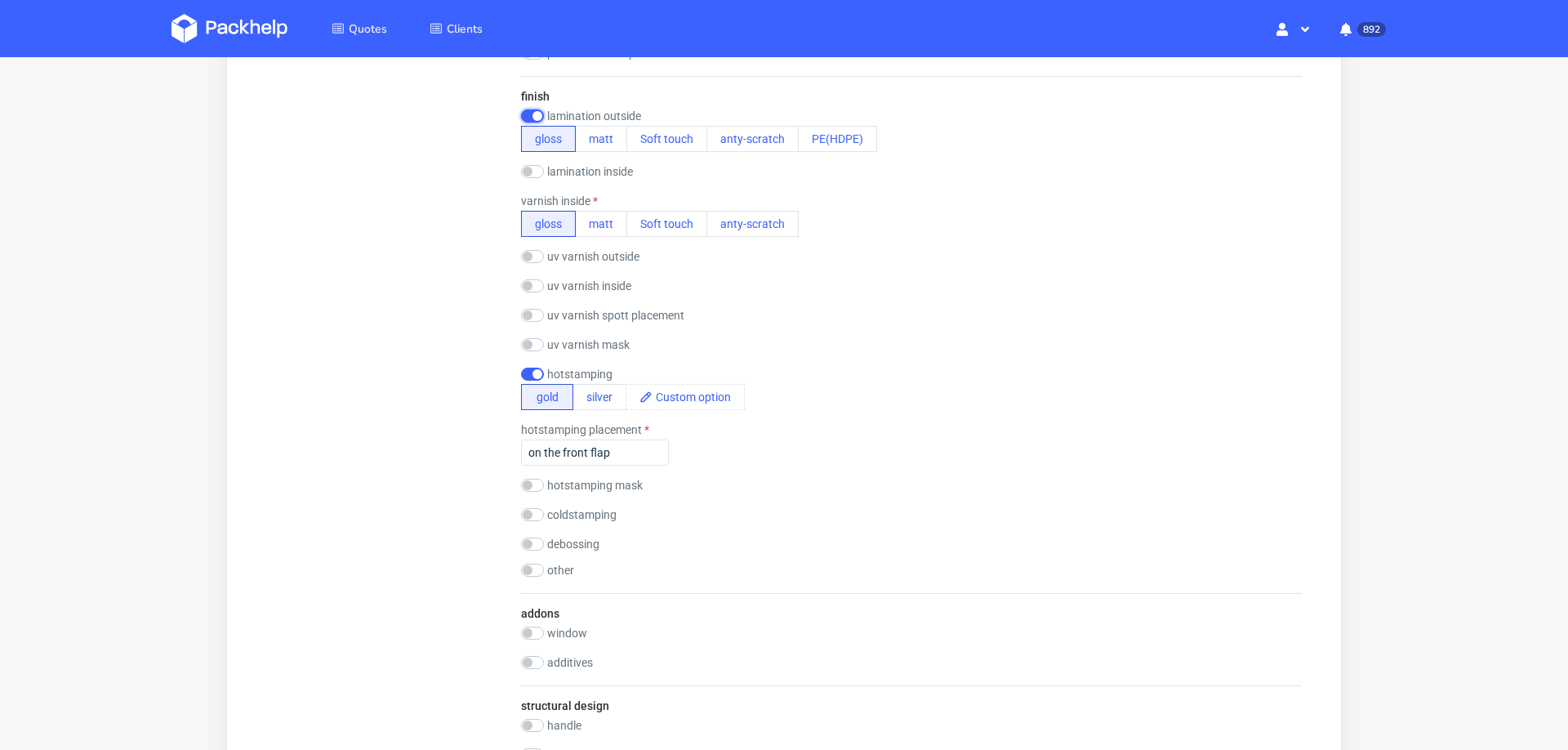
scroll to position [0, 0]
click at [585, 135] on button "matt" at bounding box center [601, 139] width 53 height 26
click at [603, 234] on button "matt" at bounding box center [601, 223] width 53 height 26
click at [758, 285] on div "uv varnish inside gloss matt spott gloss spott matt" at bounding box center [911, 287] width 781 height 16
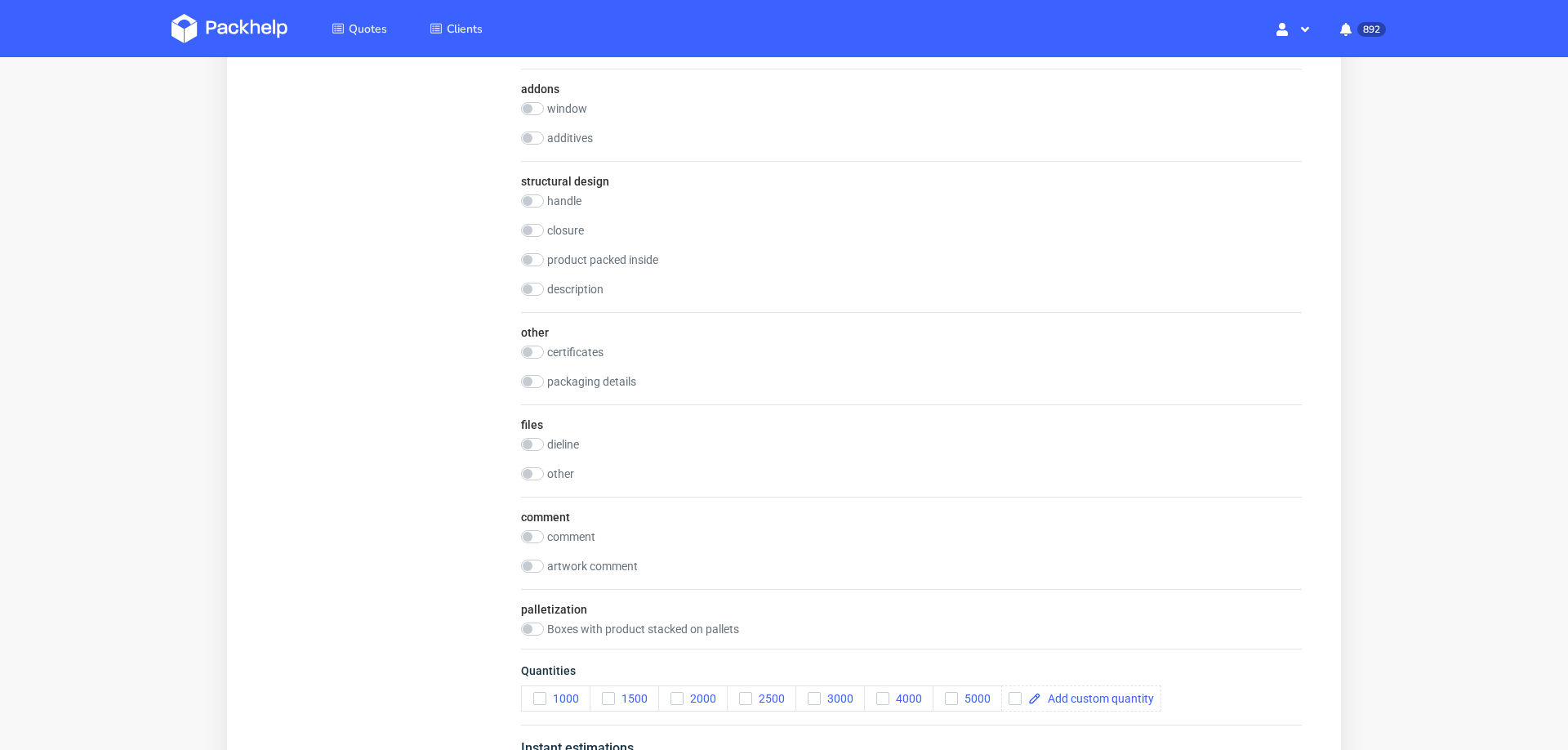
scroll to position [1842, 0]
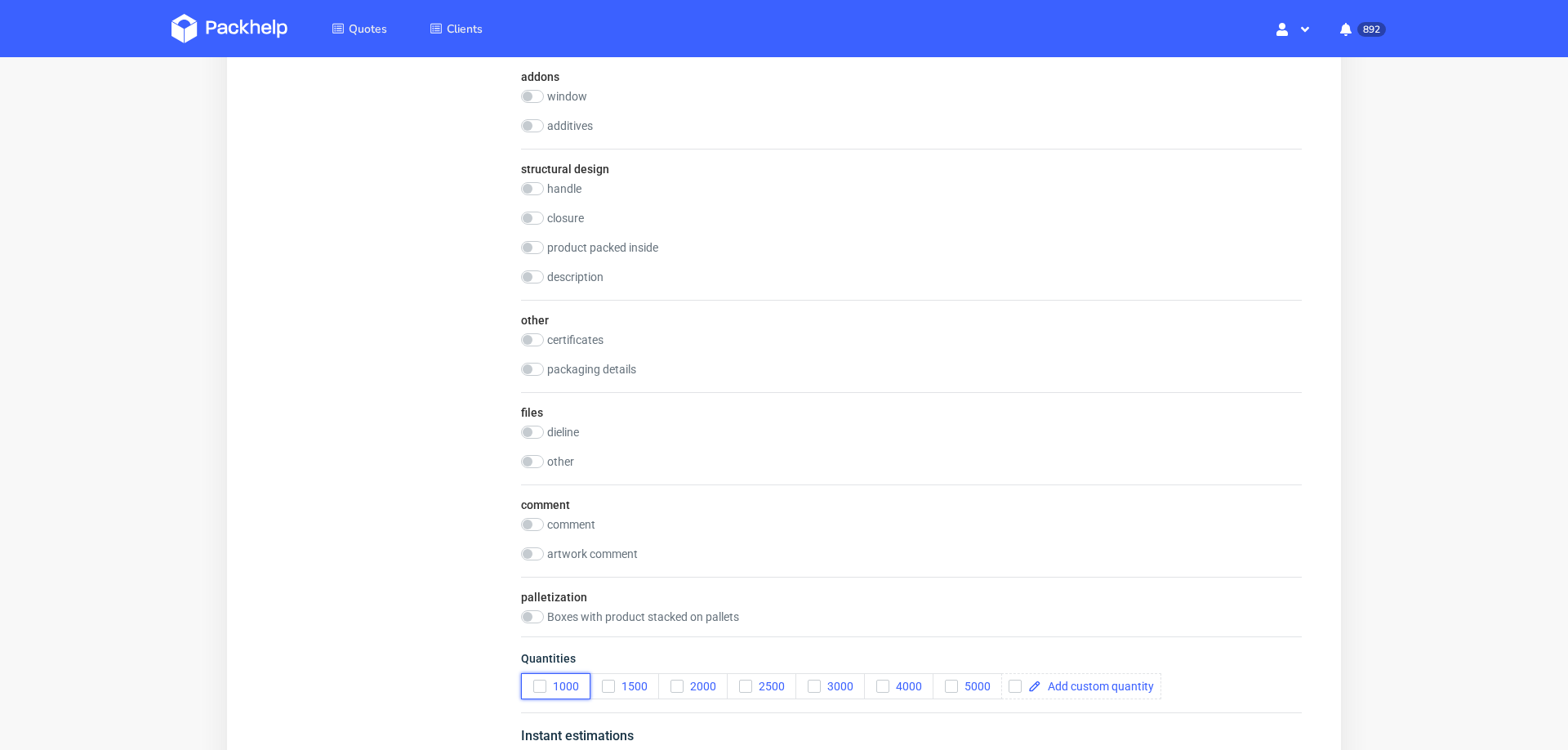
click at [539, 680] on icon "button" at bounding box center [540, 685] width 11 height 11
click at [675, 680] on icon "button" at bounding box center [677, 685] width 11 height 11
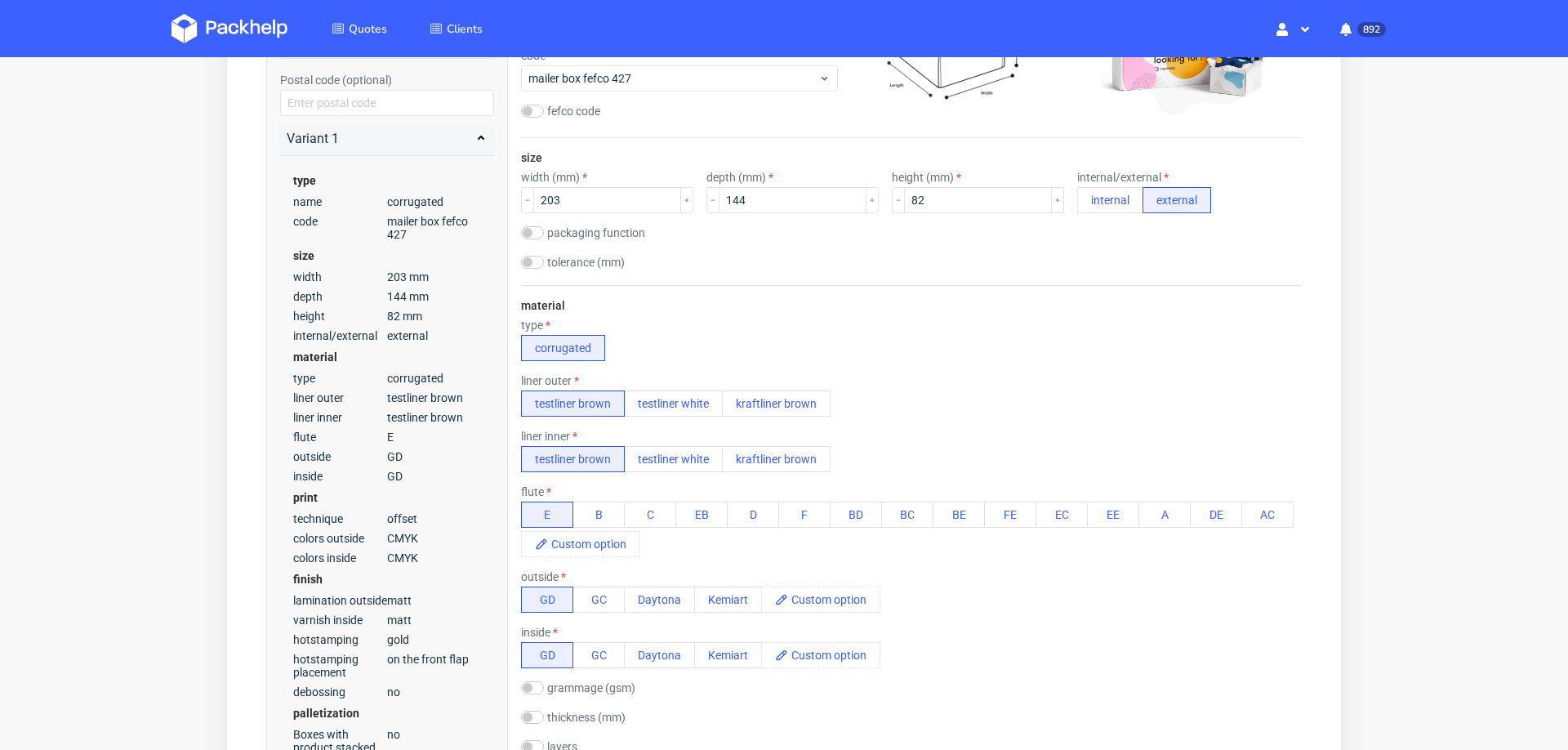
scroll to position [334, 0]
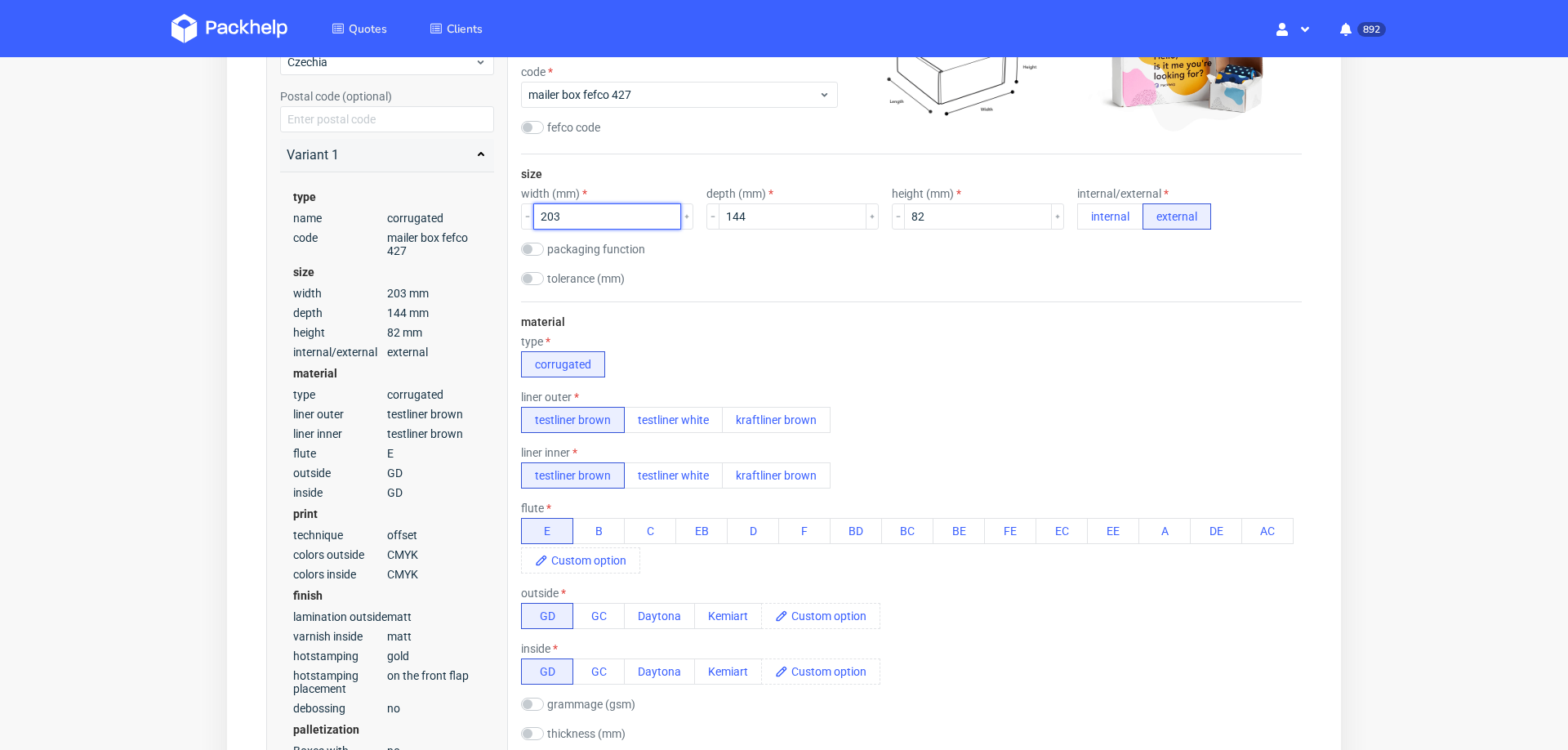
click at [579, 216] on input "203" at bounding box center [607, 216] width 147 height 26
type input "208"
click at [769, 214] on input "144" at bounding box center [792, 216] width 147 height 26
type input "149"
click at [983, 284] on div "tolerance (mm)" at bounding box center [911, 279] width 781 height 16
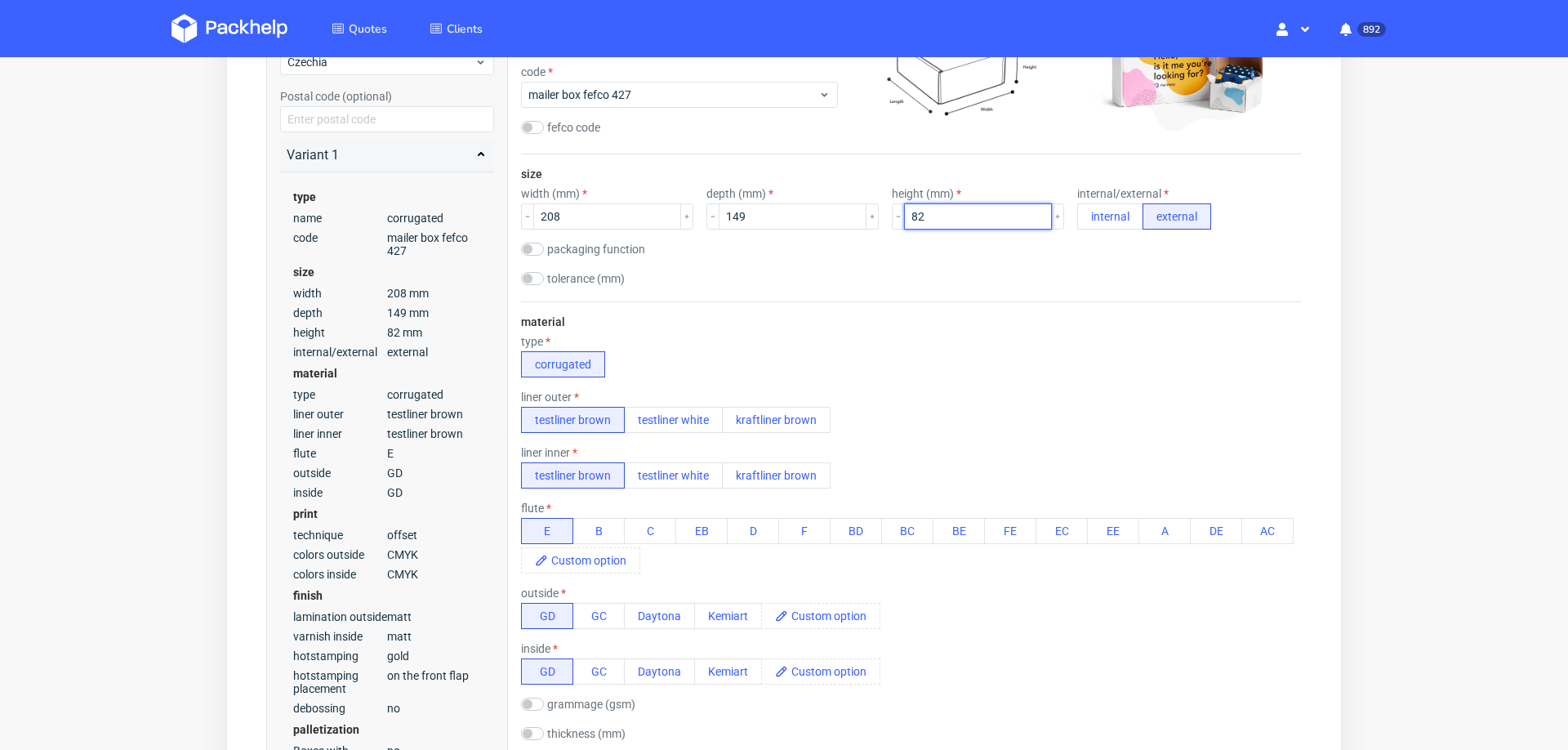
click at [966, 214] on input "82" at bounding box center [978, 216] width 147 height 26
type input "83"
click at [999, 341] on div "type corrugated" at bounding box center [911, 355] width 781 height 42
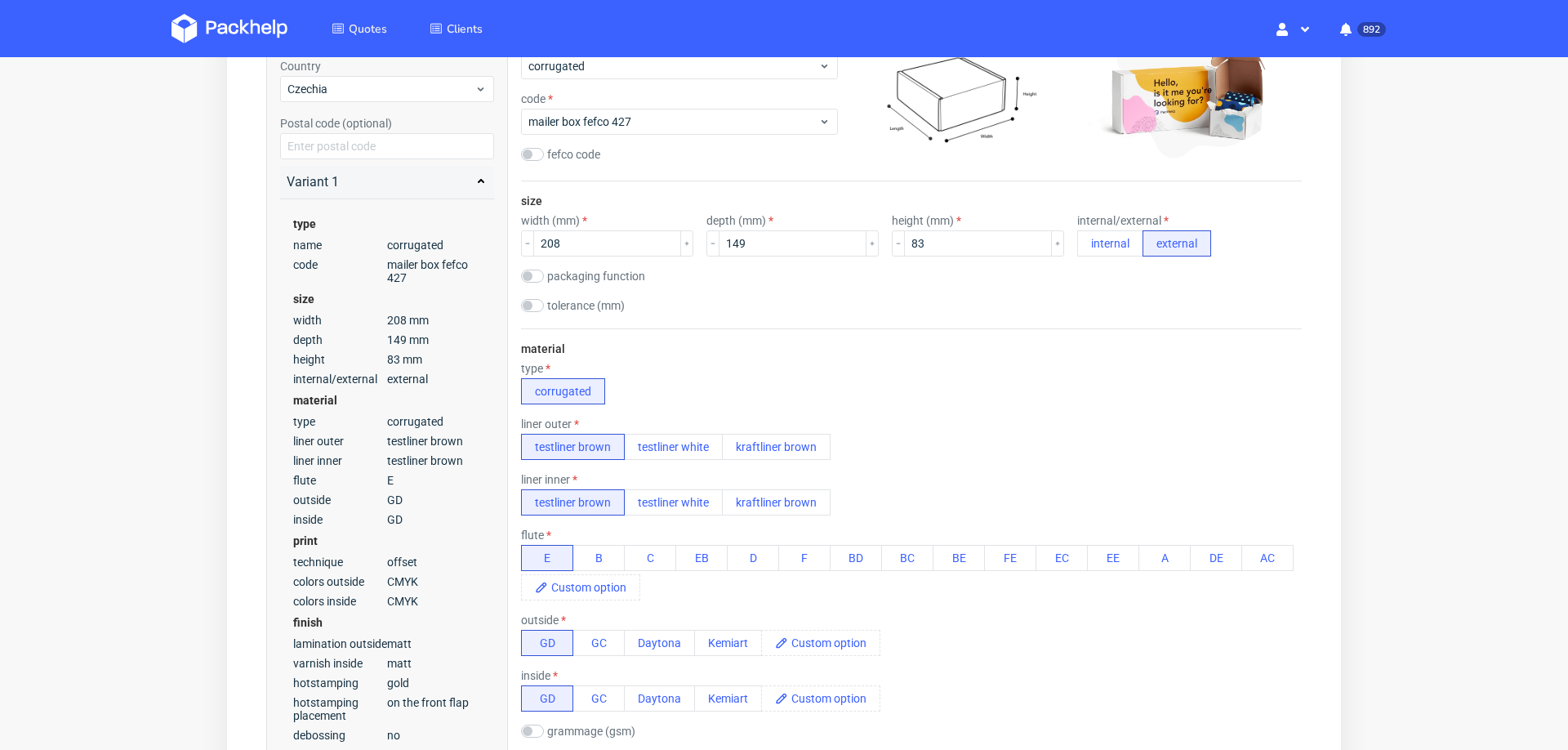
scroll to position [0, 0]
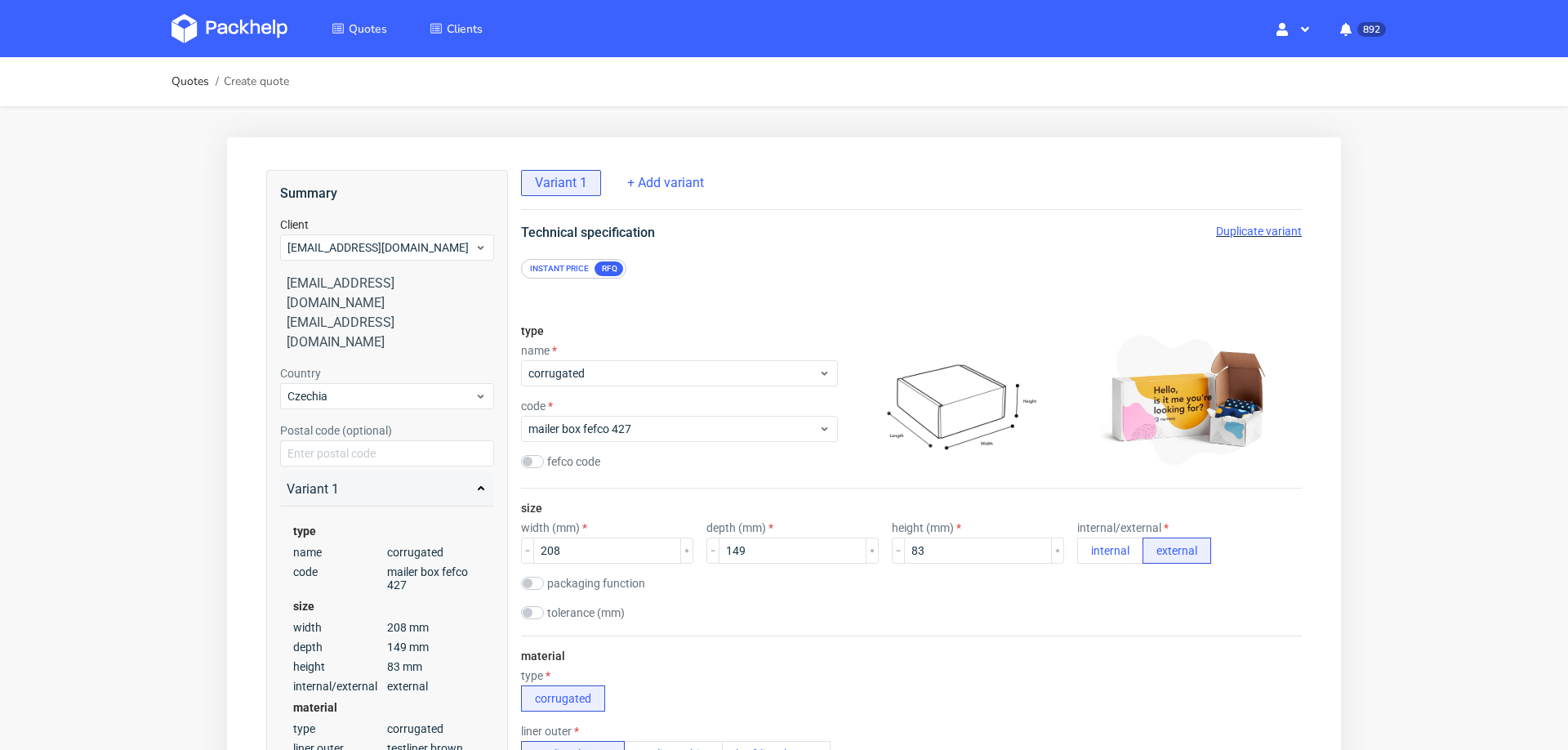
click at [1265, 228] on span "Duplicate variant" at bounding box center [1258, 231] width 85 height 13
click at [915, 546] on input "83" at bounding box center [978, 550] width 147 height 26
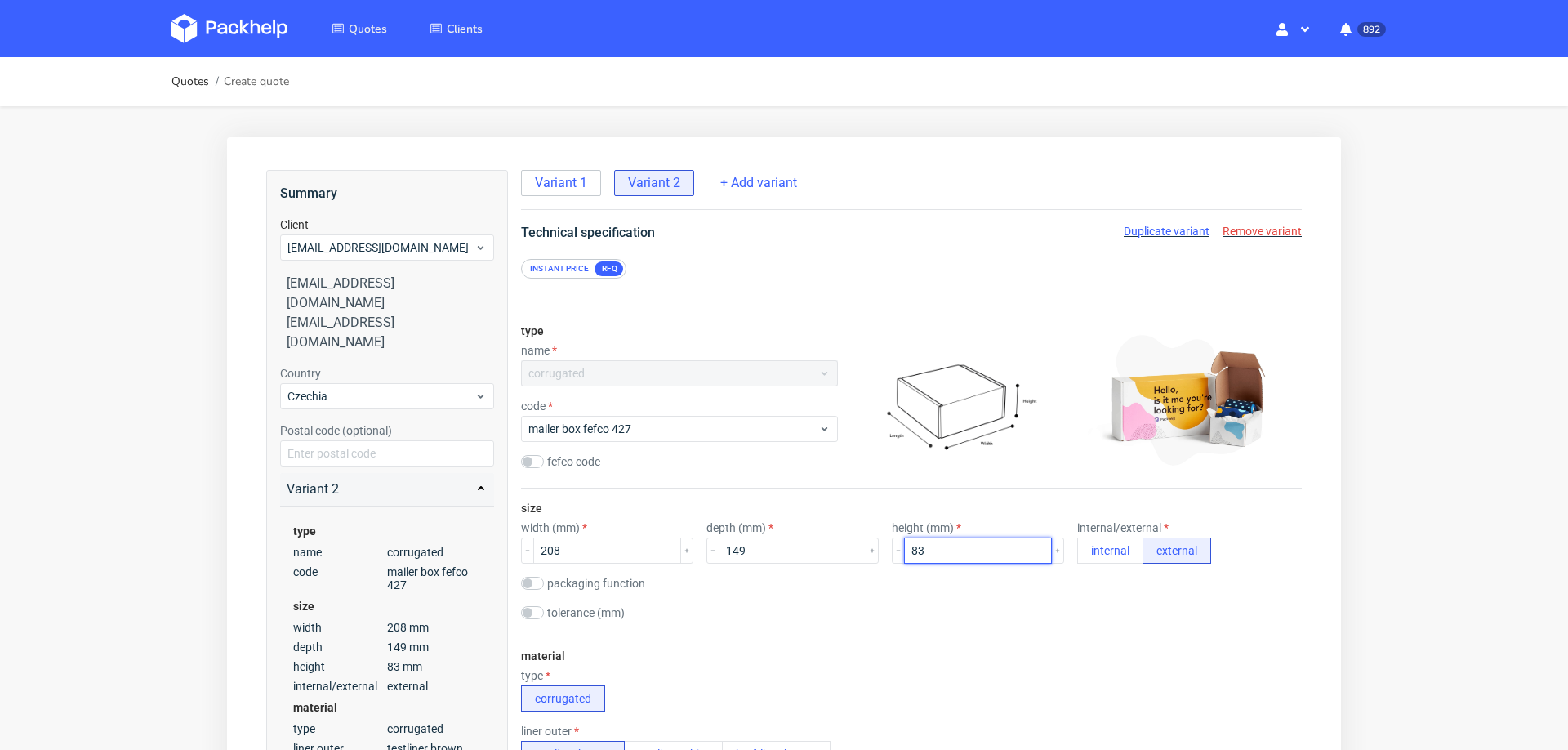
click at [915, 546] on input "83" at bounding box center [978, 550] width 147 height 26
type input "41"
click at [917, 622] on div "size width (mm) 208 depth (mm) 149 height (mm) 41 internal/external internal ex…" at bounding box center [911, 561] width 781 height 147
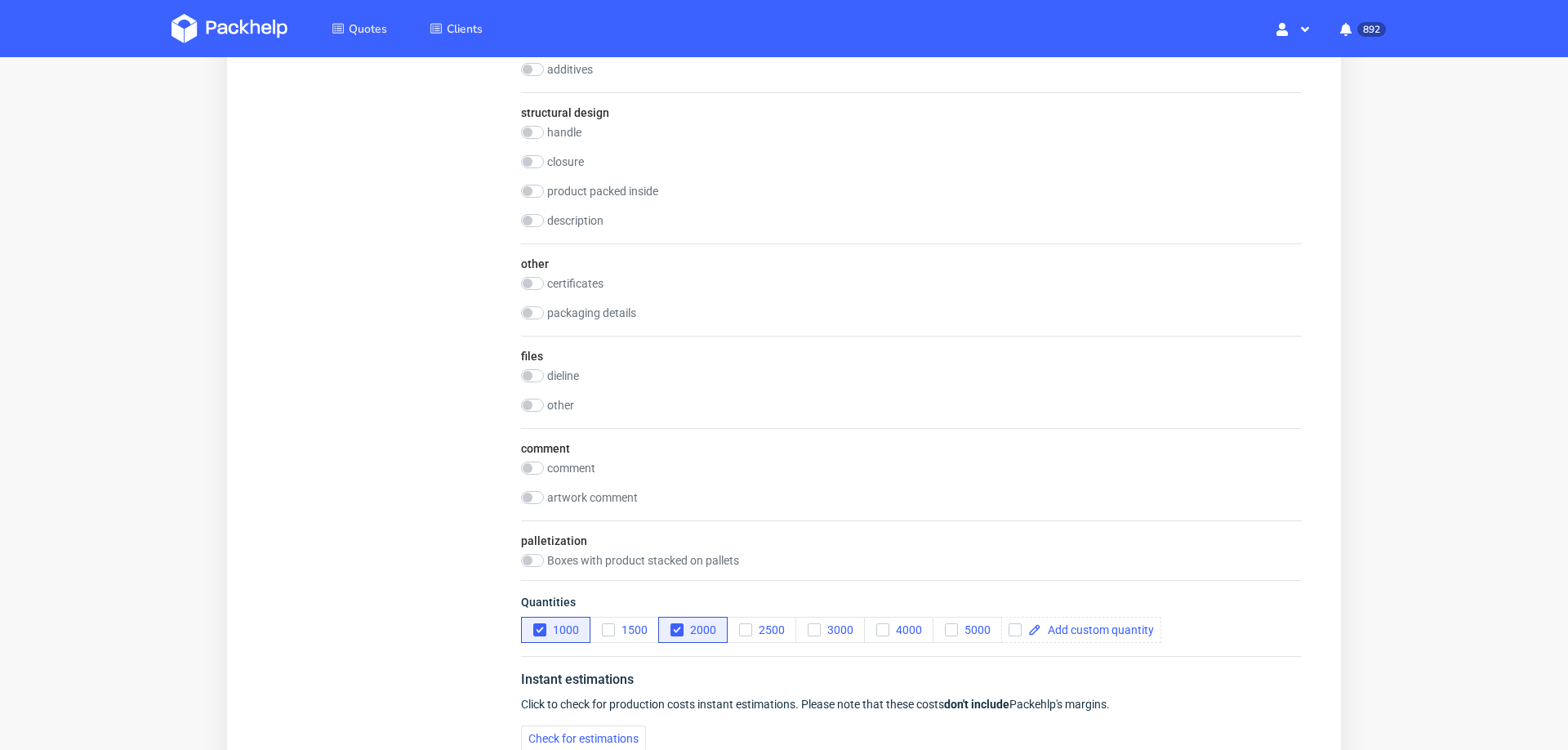
scroll to position [1912, 0]
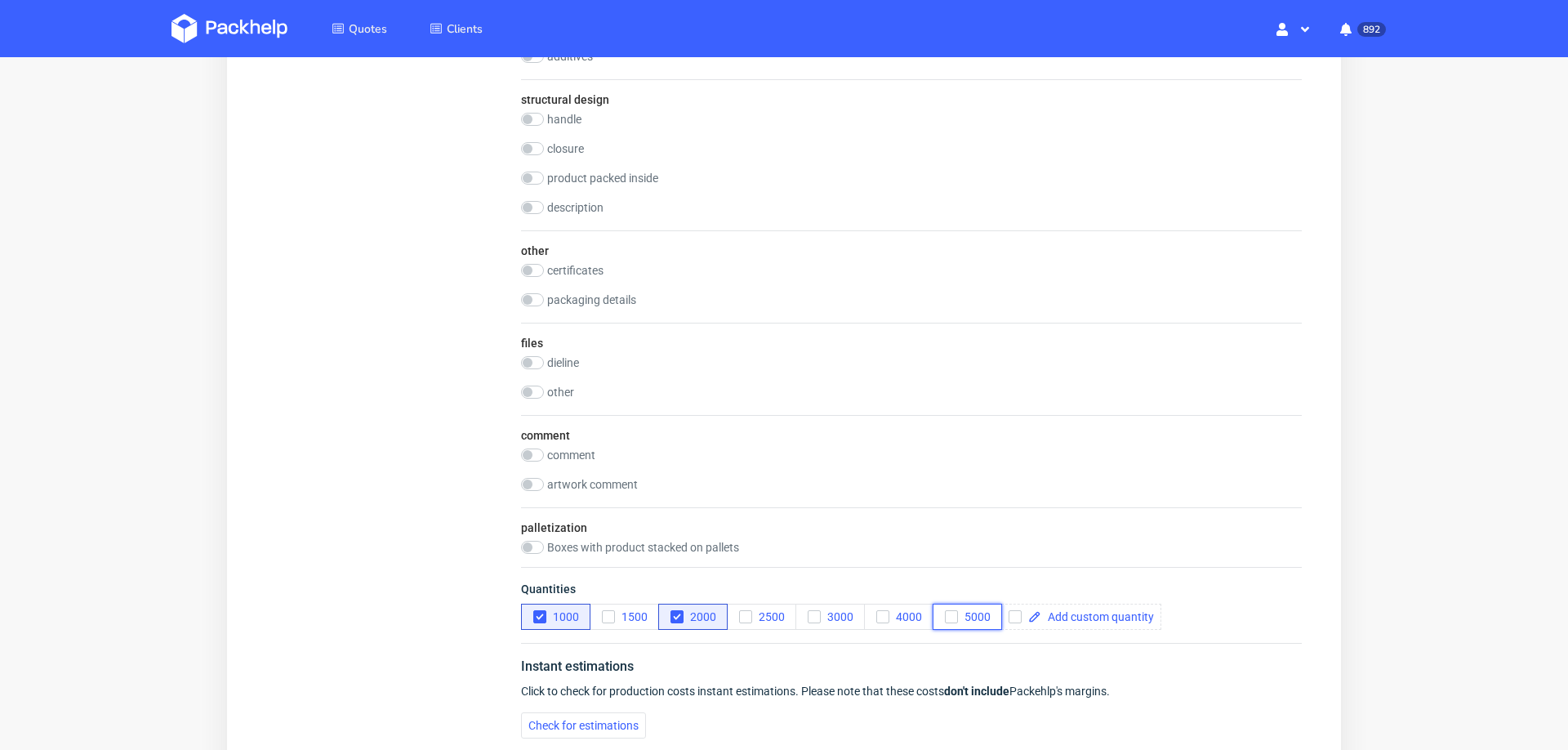
click at [957, 610] on div "button" at bounding box center [951, 616] width 13 height 13
click at [1116, 611] on span at bounding box center [1097, 616] width 113 height 11
click at [1195, 622] on div "Quantities 1000 1500 2000 2500 3000 4000 5000 10000" at bounding box center [911, 604] width 781 height 76
checkbox input "true"
click at [674, 611] on icon "button" at bounding box center [677, 616] width 11 height 11
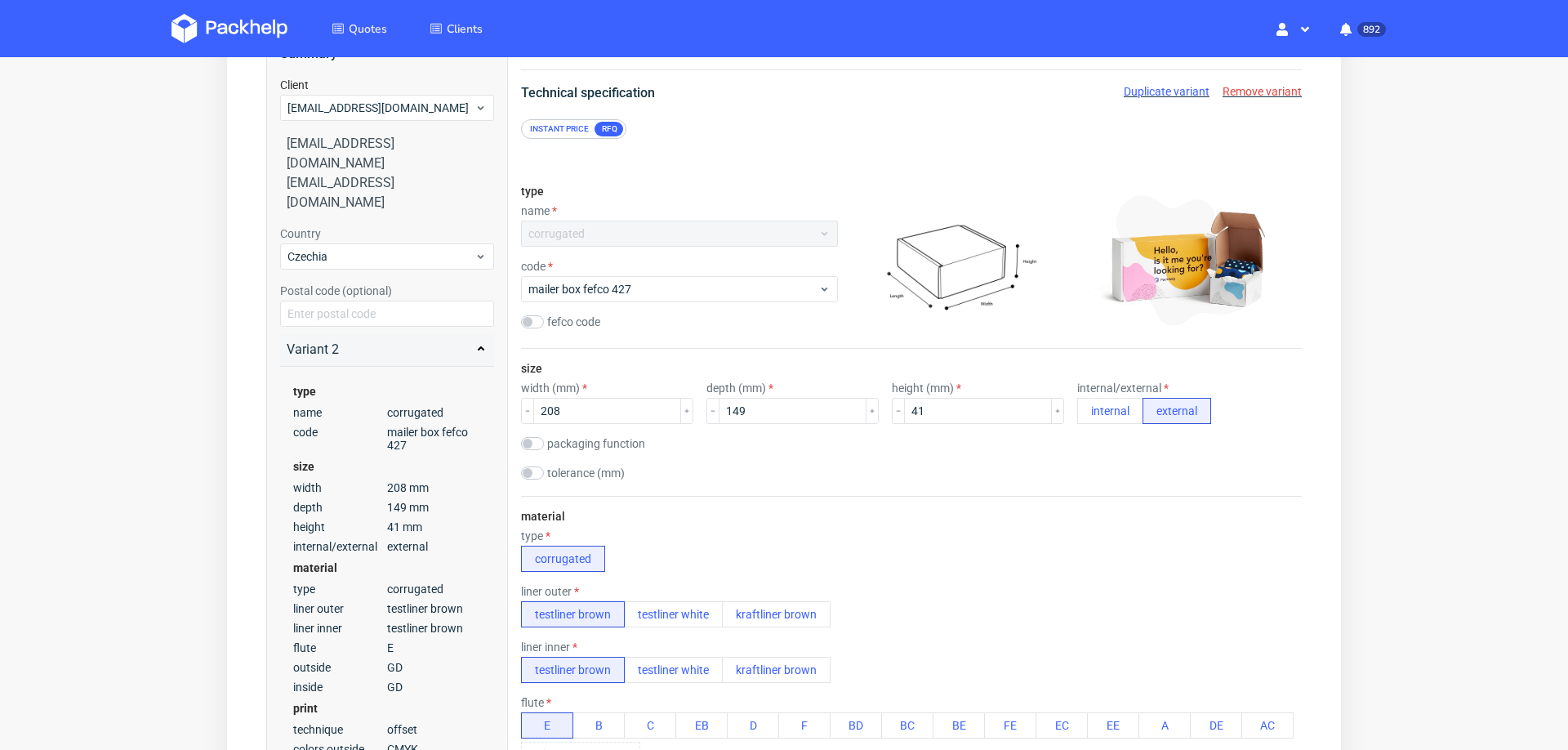
scroll to position [0, 0]
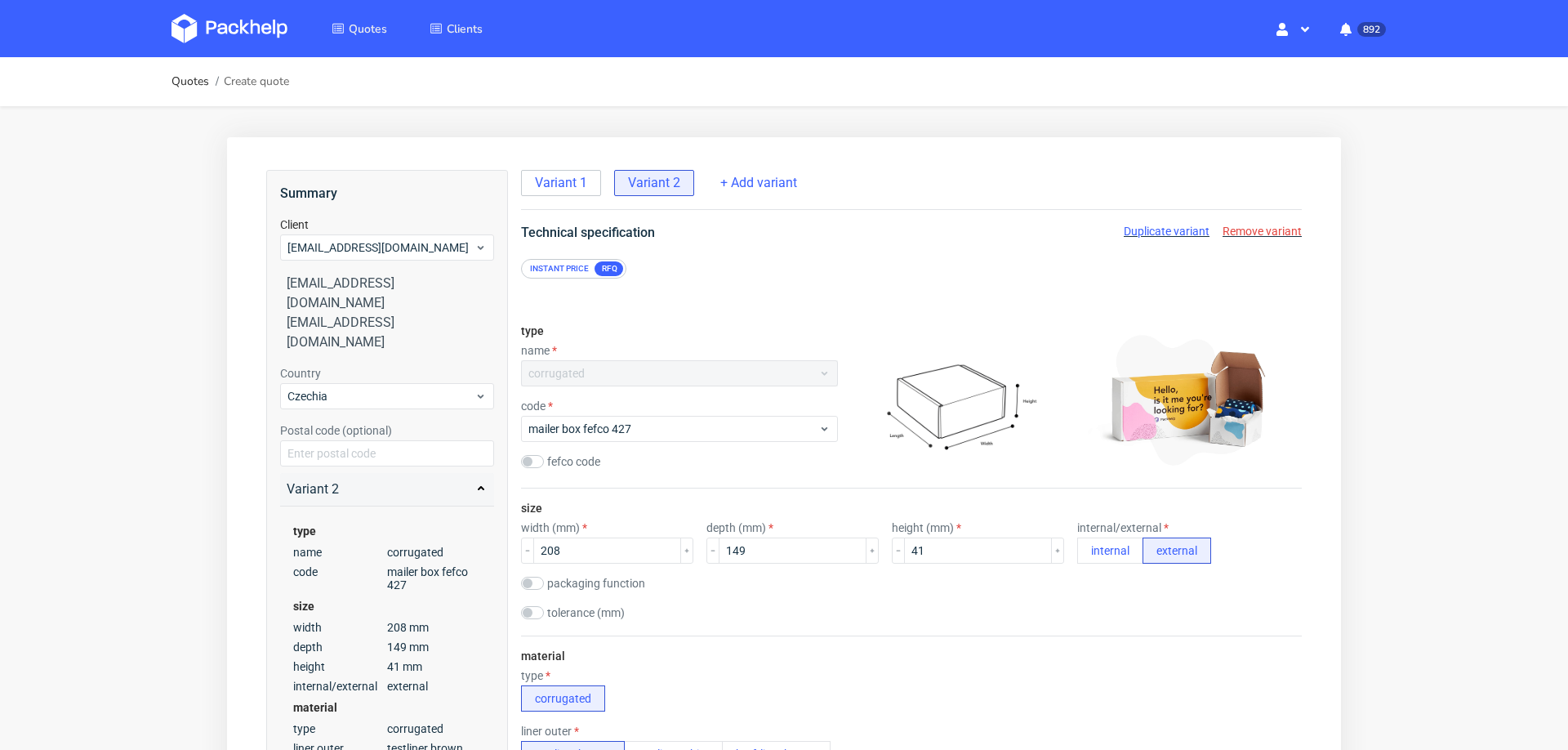
click at [1146, 231] on span "Duplicate variant" at bounding box center [1165, 231] width 85 height 13
click at [650, 186] on span "Variant 2" at bounding box center [653, 183] width 53 height 18
click at [572, 196] on div "Variant 1 Variant 2 Variant 3 + Add variant" at bounding box center [911, 190] width 781 height 40
click at [565, 192] on div "Variant 1" at bounding box center [560, 183] width 80 height 26
click at [833, 182] on span "+ Add variant" at bounding box center [851, 183] width 77 height 18
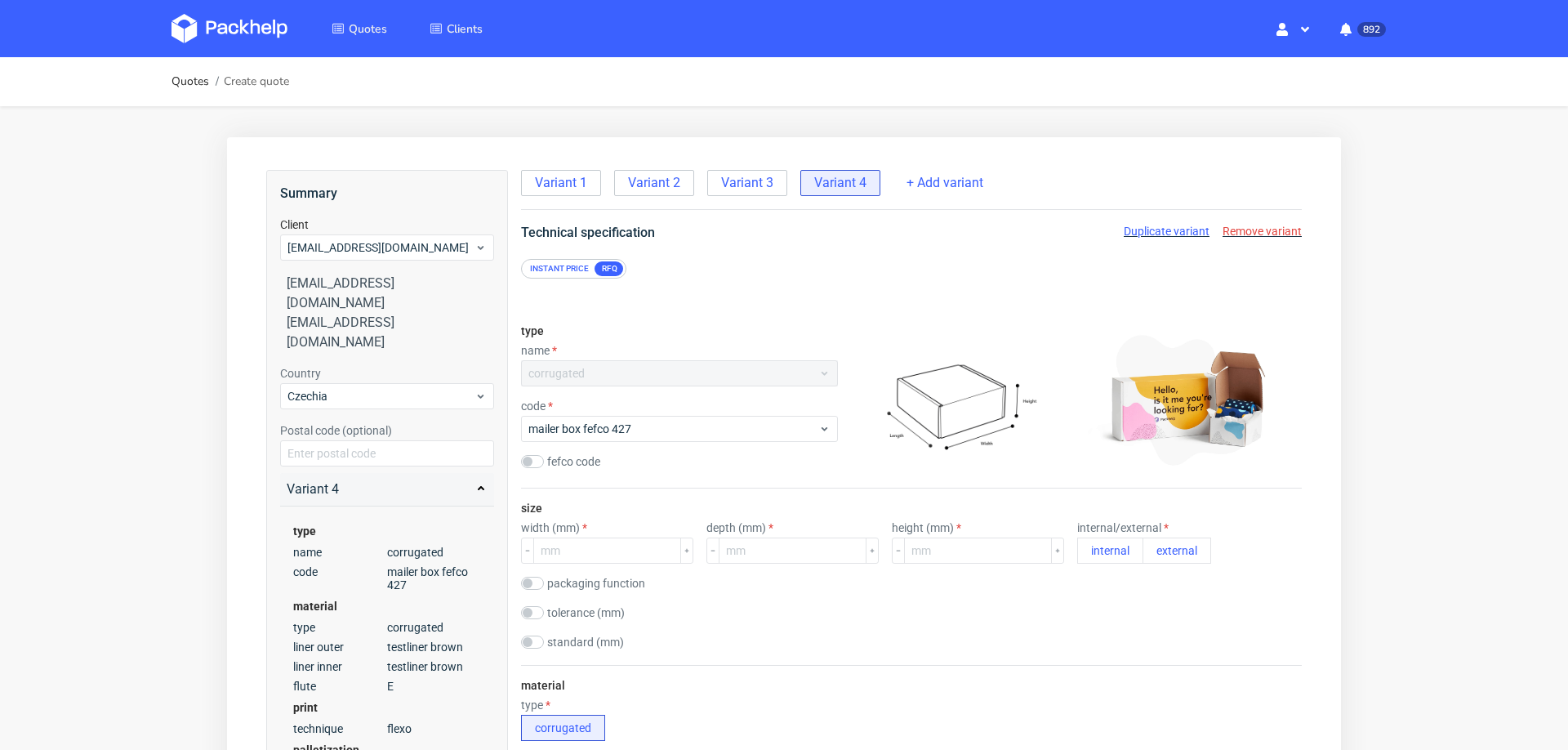
click at [1222, 227] on span "Remove variant" at bounding box center [1262, 231] width 79 height 13
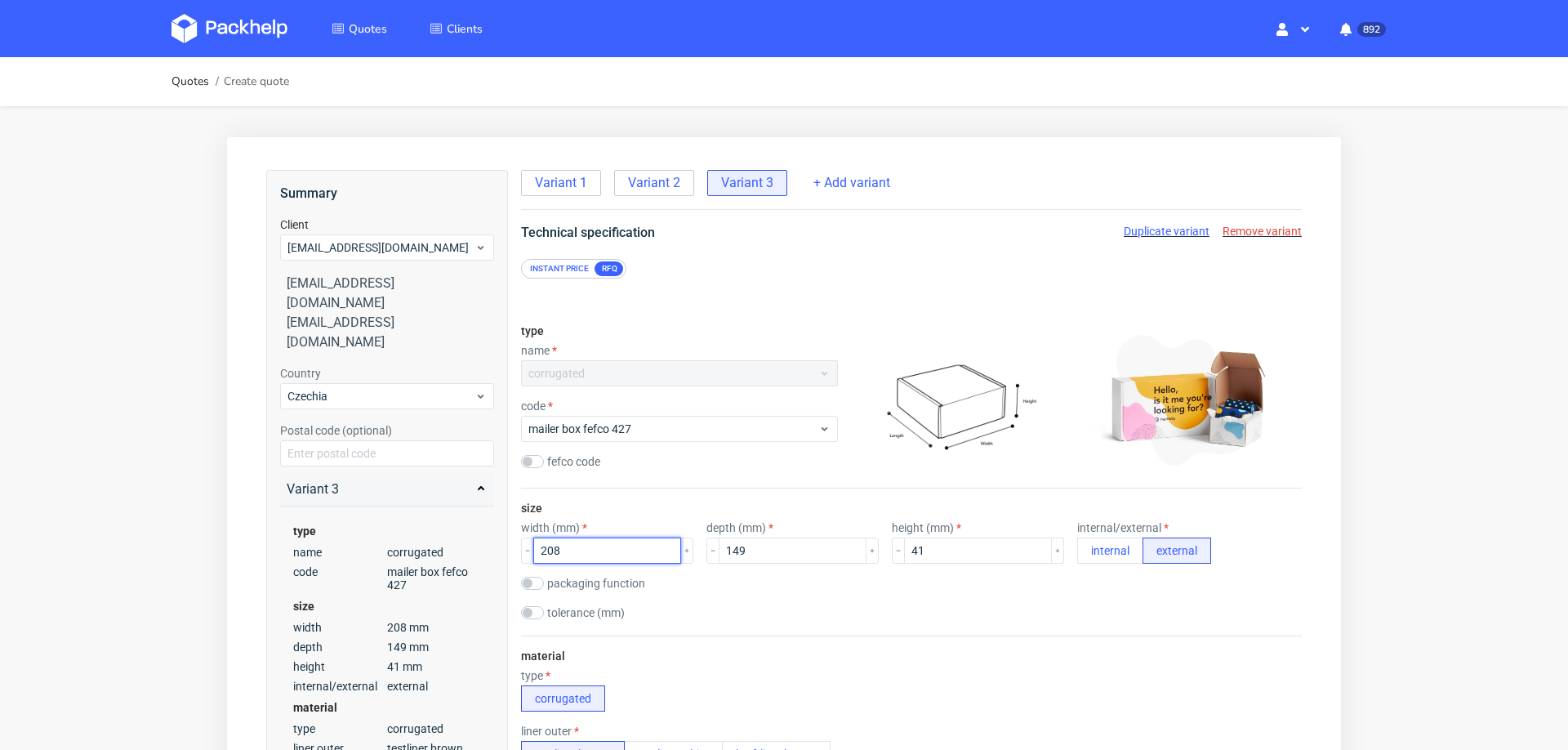
click at [594, 548] on input "208" at bounding box center [607, 550] width 147 height 26
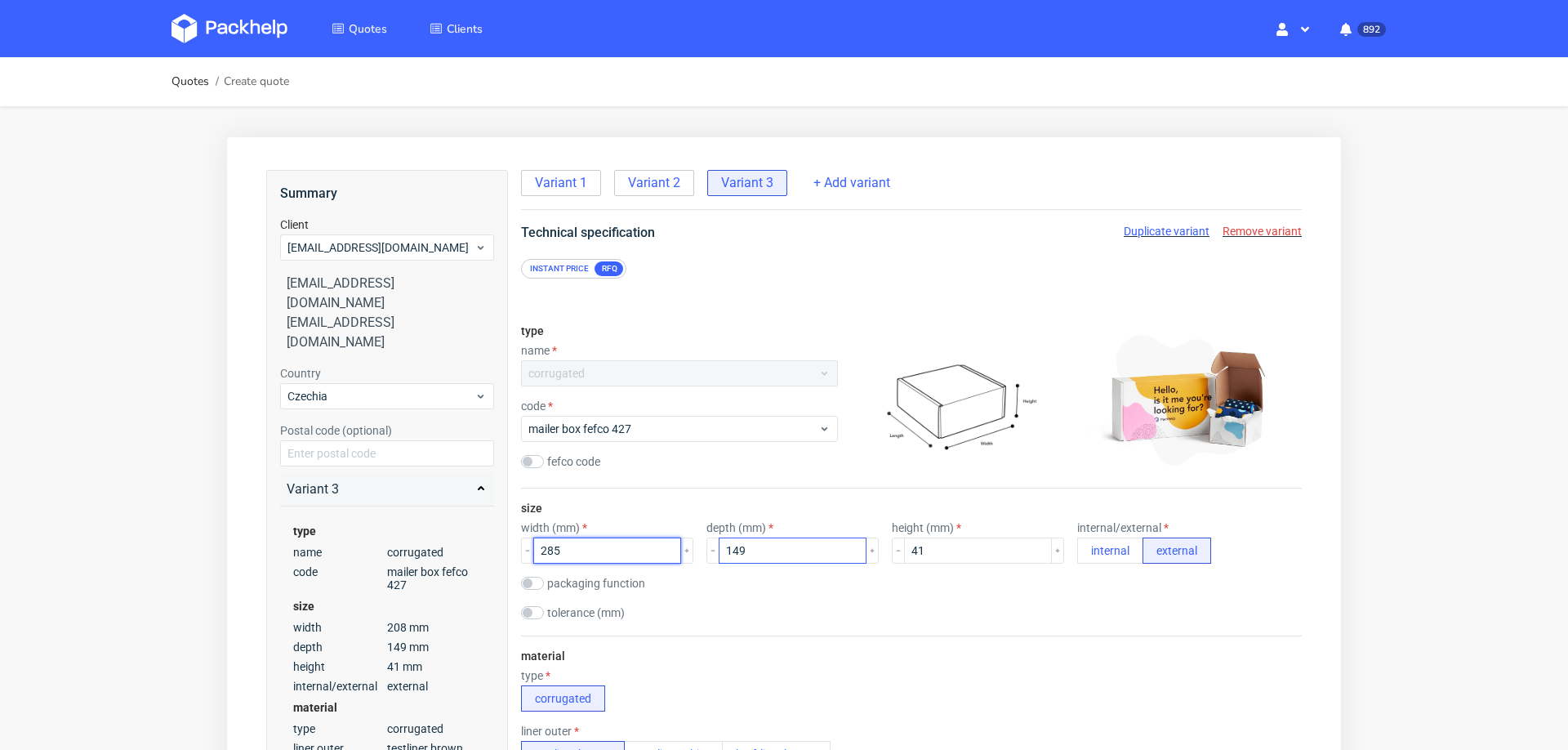
type input "285"
click at [796, 550] on input "149" at bounding box center [792, 550] width 147 height 26
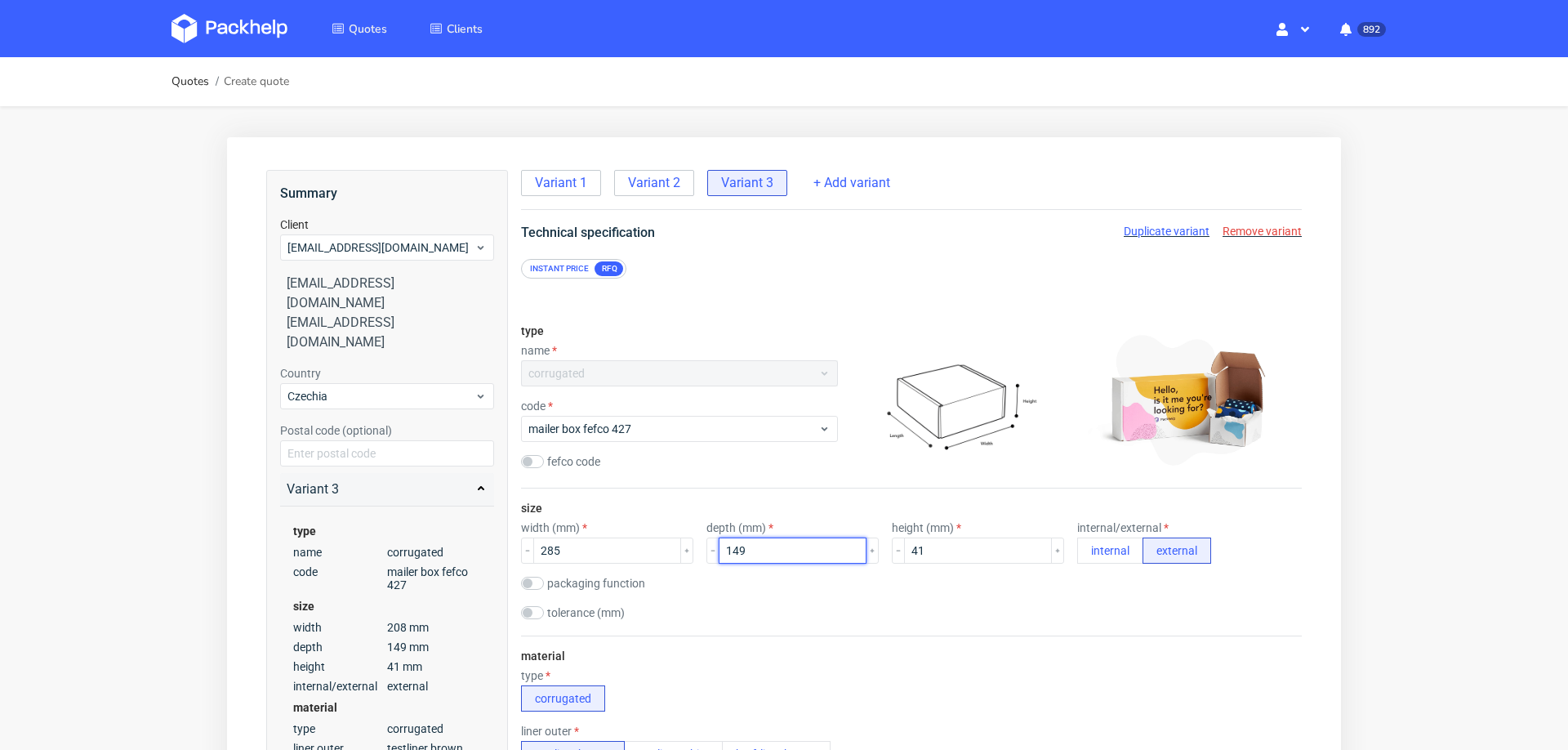
click at [796, 550] on input "149" at bounding box center [792, 550] width 147 height 26
type input "290"
click at [860, 594] on div "size width (mm) 285 depth (mm) 290 height (mm) 41 internal/external internal ex…" at bounding box center [911, 561] width 781 height 147
click at [974, 553] on input "41" at bounding box center [978, 550] width 147 height 26
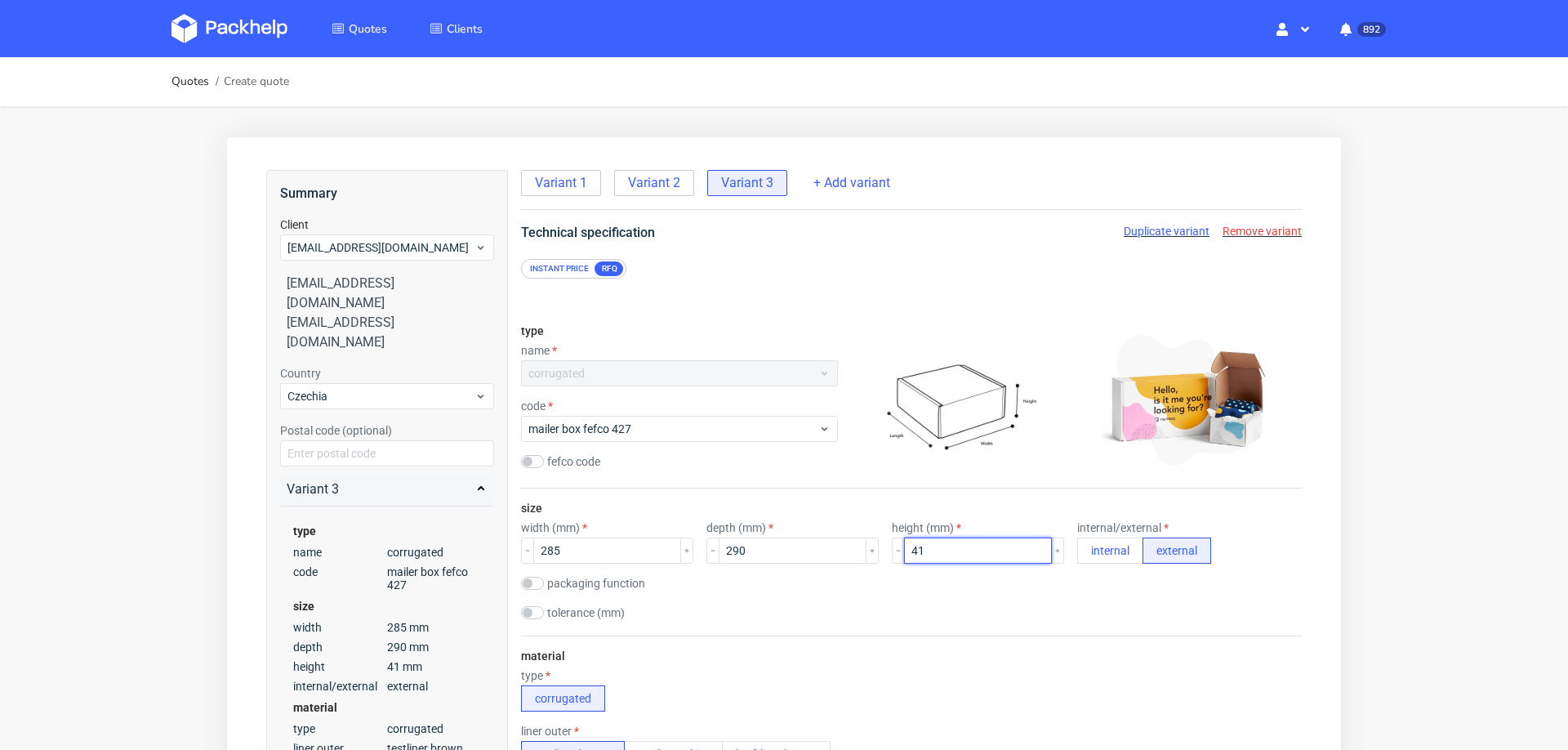
click at [974, 553] on input "41" at bounding box center [978, 550] width 147 height 26
type input "161"
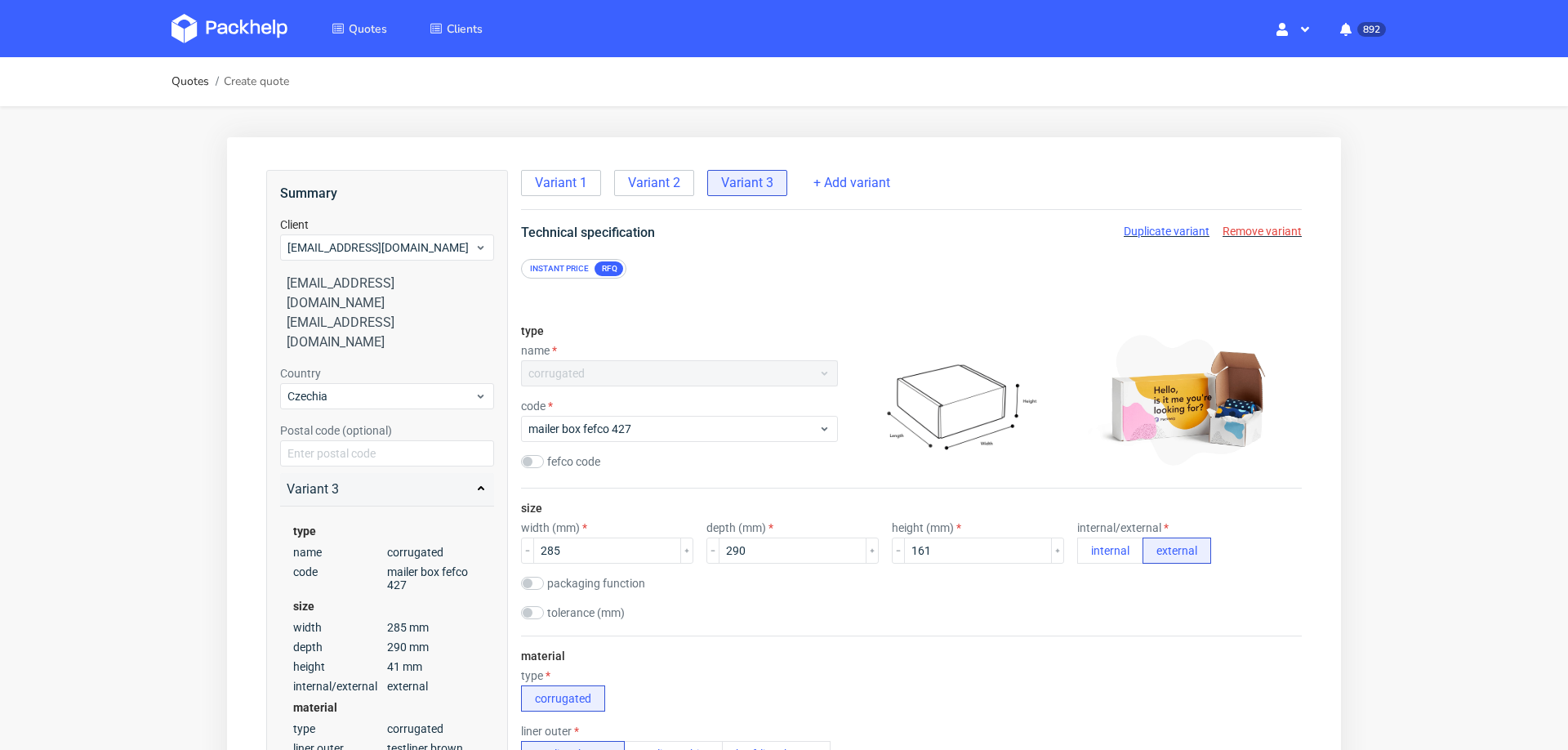
click at [951, 581] on div "packaging function product packaging shipping packaging" at bounding box center [911, 584] width 781 height 16
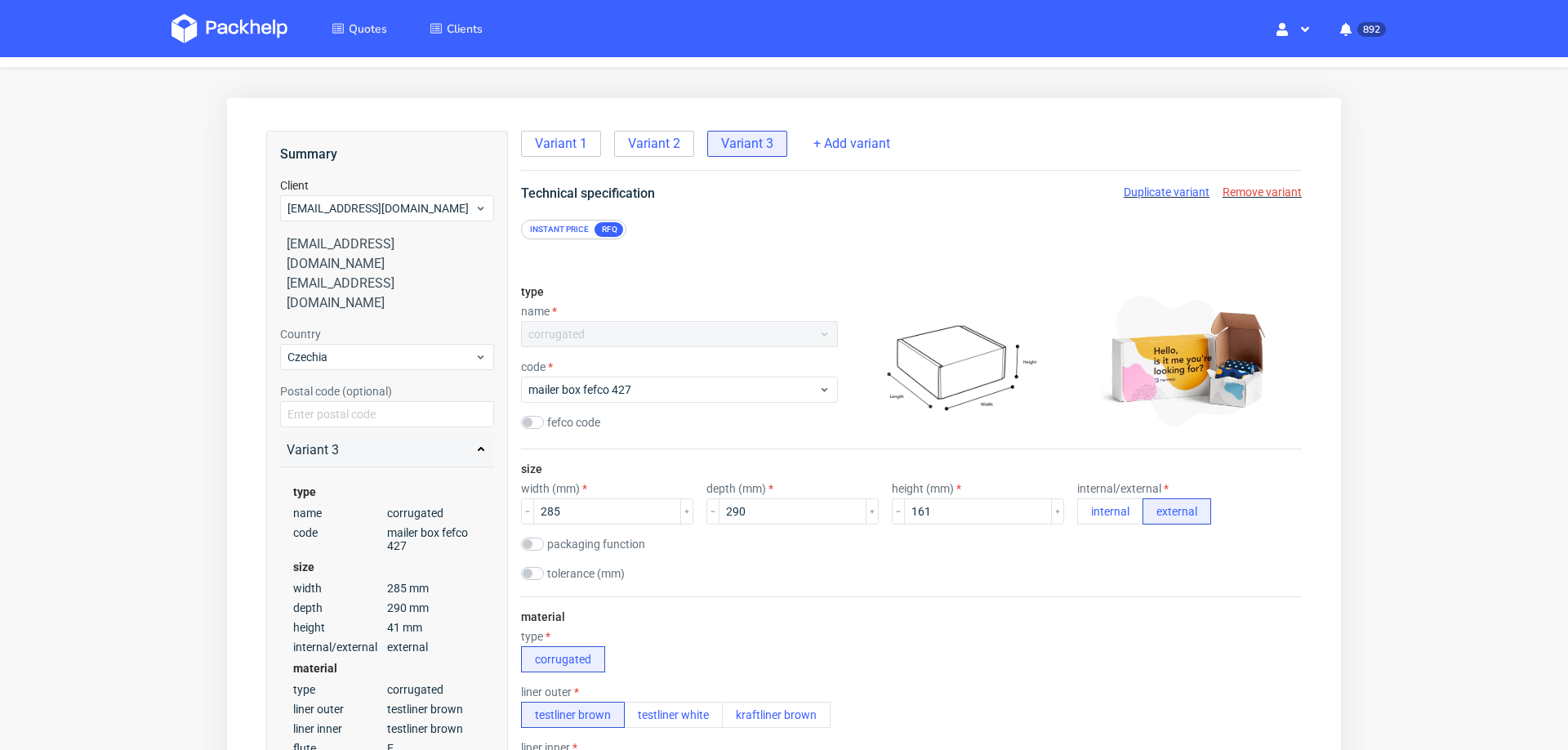
scroll to position [61, 0]
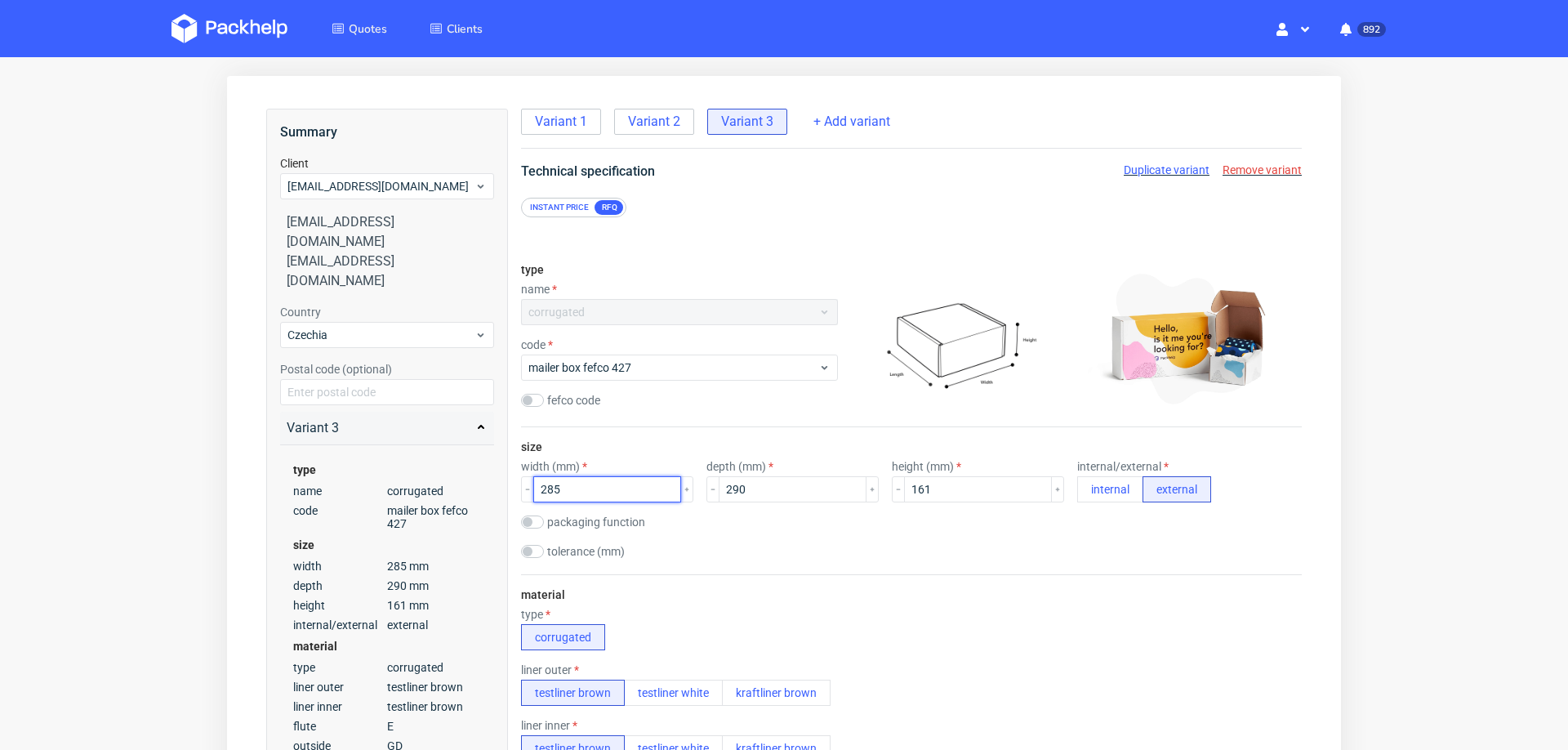
click at [613, 484] on input "285" at bounding box center [607, 489] width 147 height 26
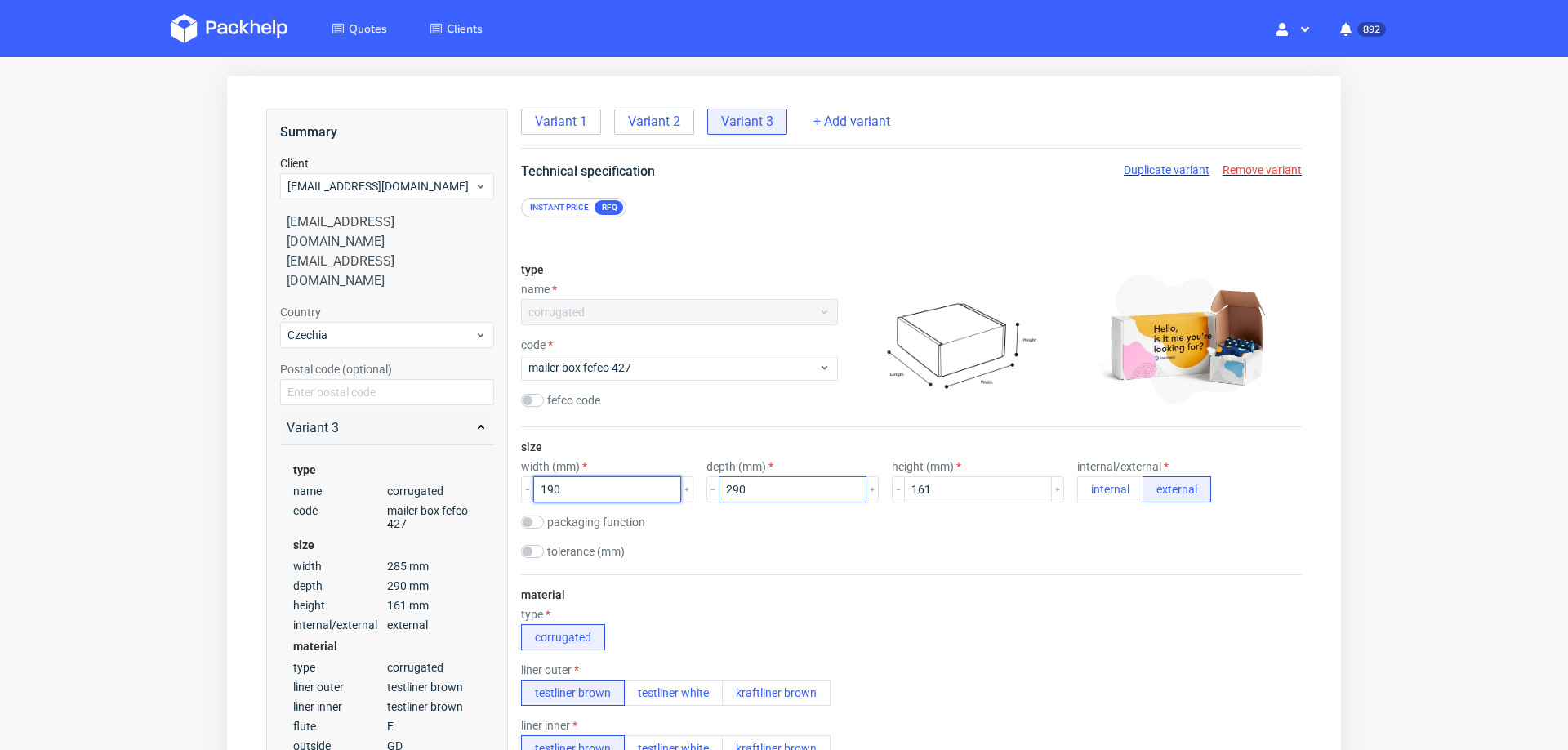
type input "190"
click at [746, 478] on input "290" at bounding box center [792, 489] width 147 height 26
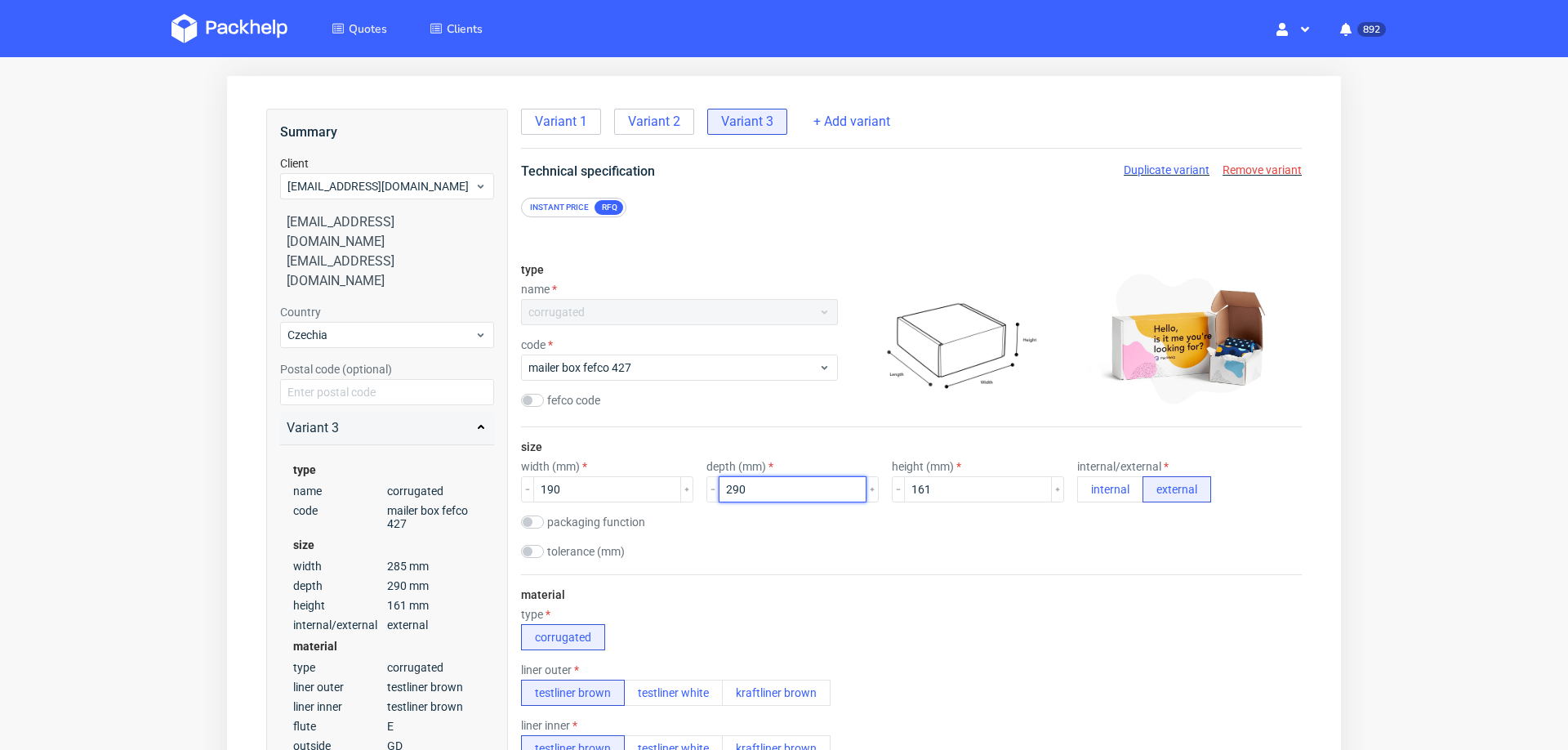
click at [746, 478] on input "290" at bounding box center [792, 489] width 147 height 26
type input "285"
click at [828, 526] on div "size width (mm) 190 depth (mm) 285 height (mm) 161 internal/external internal e…" at bounding box center [911, 500] width 781 height 147
click at [623, 480] on input "190" at bounding box center [607, 489] width 147 height 26
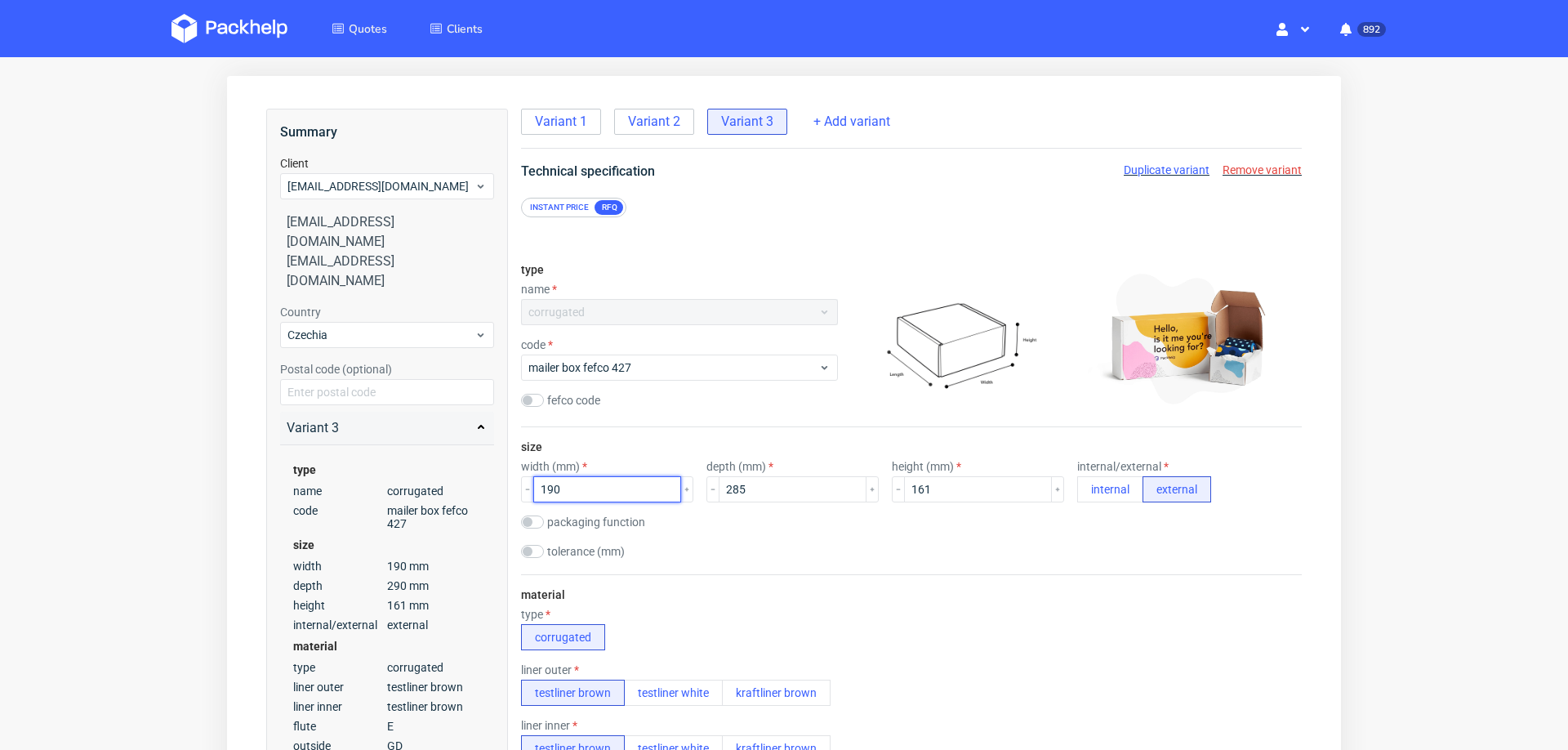
click at [623, 480] on input "190" at bounding box center [607, 489] width 147 height 26
type input "290"
click at [712, 516] on div "packaging function product packaging shipping packaging" at bounding box center [911, 523] width 781 height 16
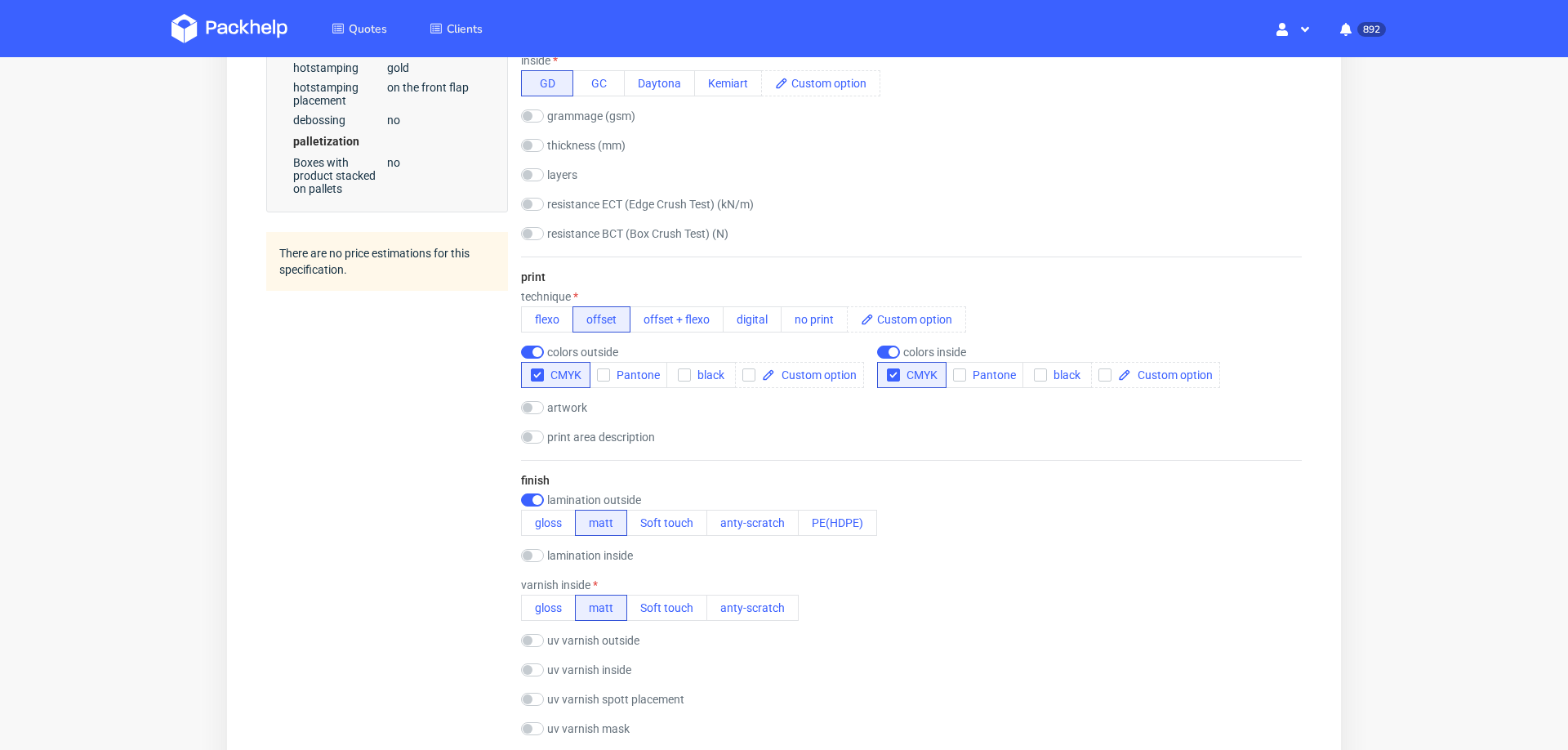
scroll to position [943, 0]
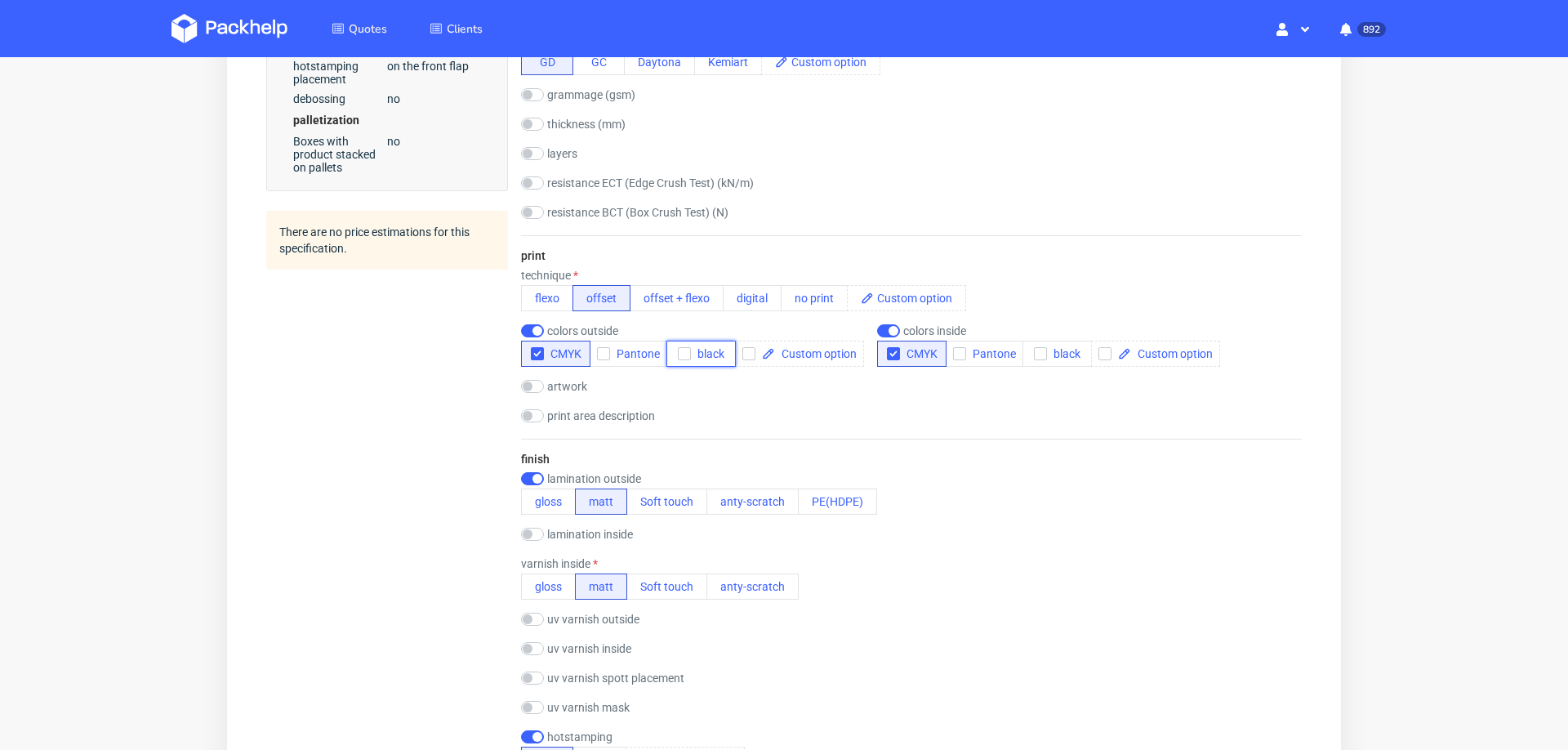
click at [678, 348] on icon "button" at bounding box center [684, 353] width 11 height 11
click at [1038, 348] on icon "button" at bounding box center [1040, 353] width 11 height 11
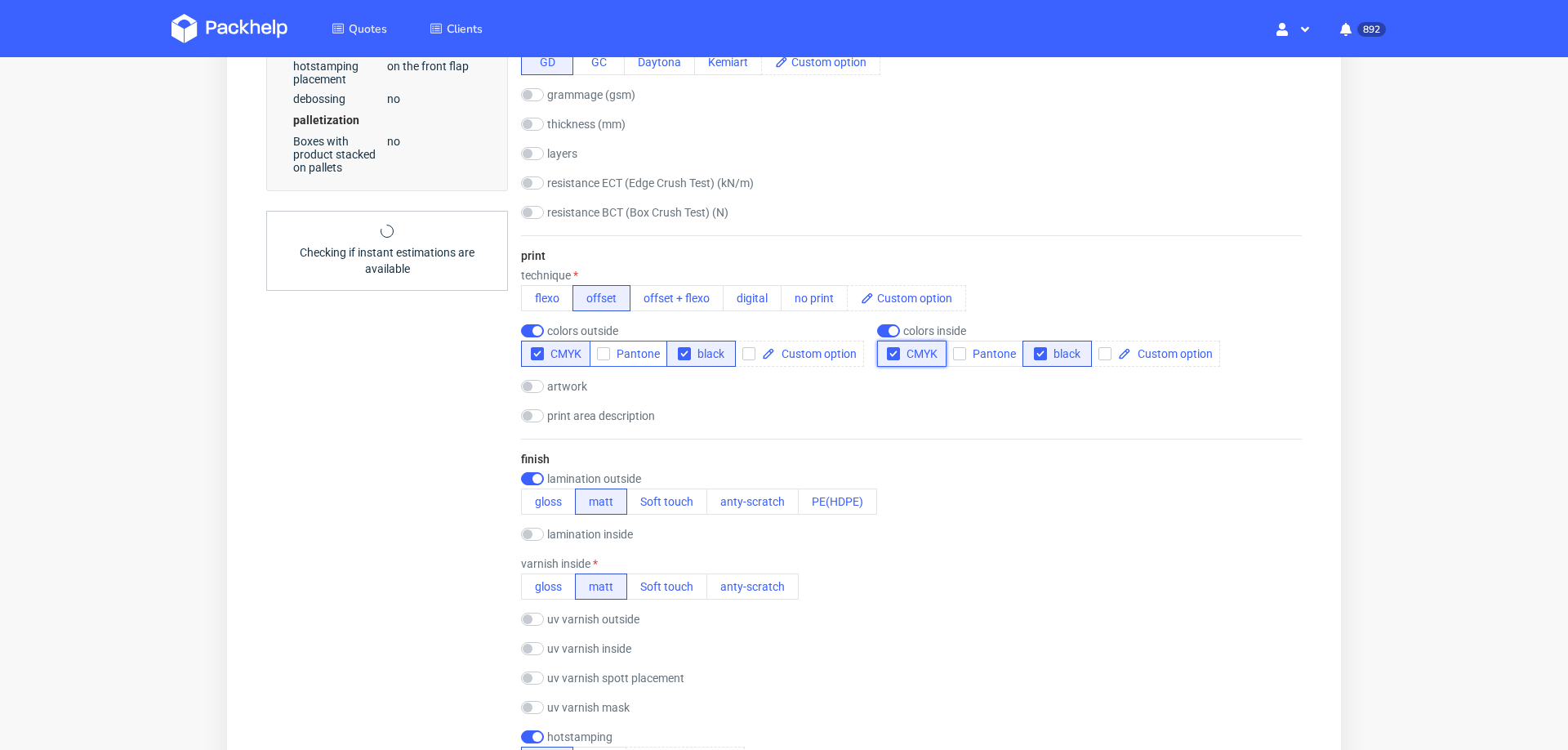
click at [888, 348] on icon "button" at bounding box center [893, 353] width 11 height 11
click at [532, 348] on icon "button" at bounding box center [537, 353] width 11 height 11
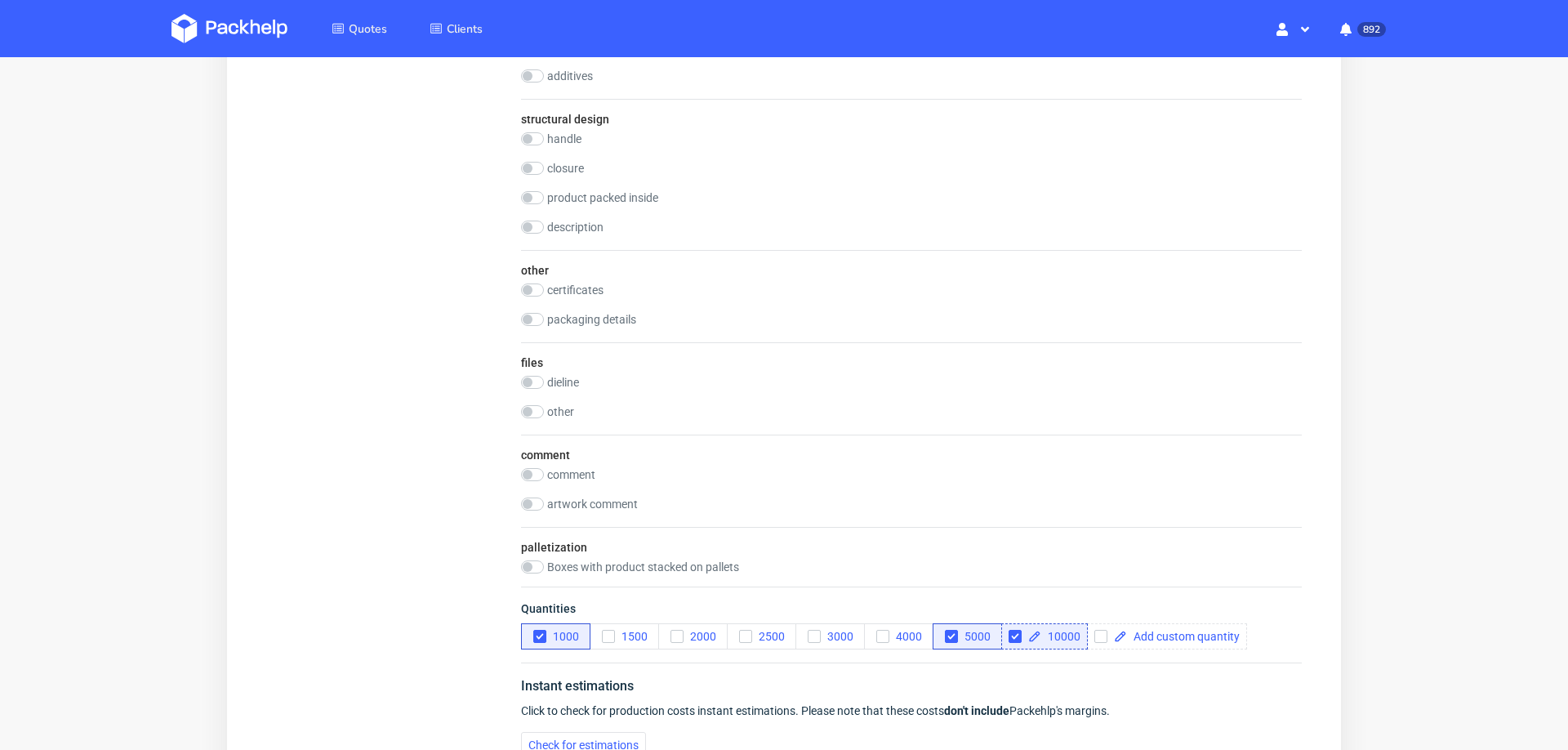
scroll to position [1894, 0]
click at [675, 632] on use "button" at bounding box center [677, 634] width 8 height 6
click at [881, 628] on icon "button" at bounding box center [882, 634] width 11 height 11
click at [956, 628] on icon "button" at bounding box center [951, 634] width 11 height 11
click at [1015, 628] on input "checkbox" at bounding box center [1015, 634] width 13 height 13
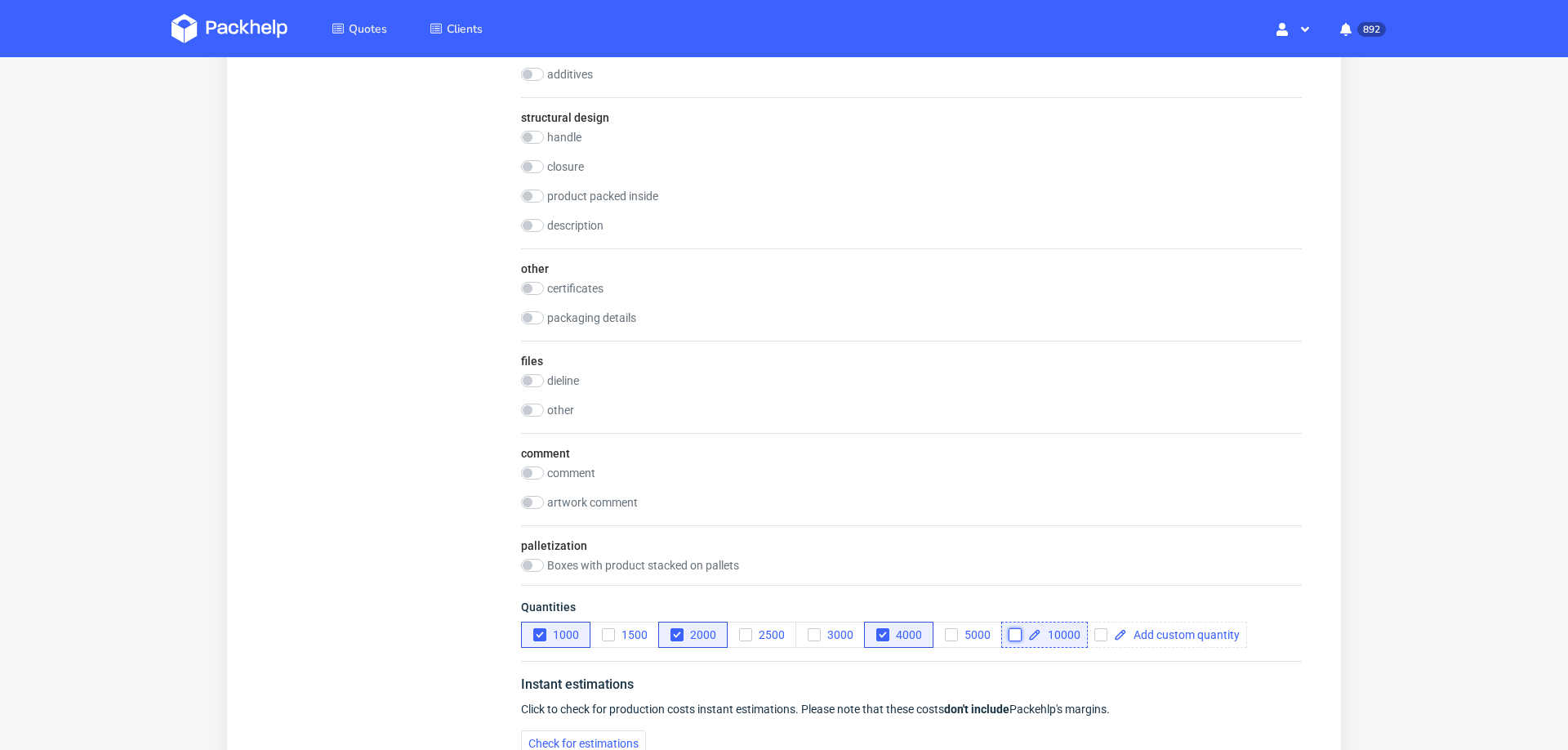
checkbox input "false"
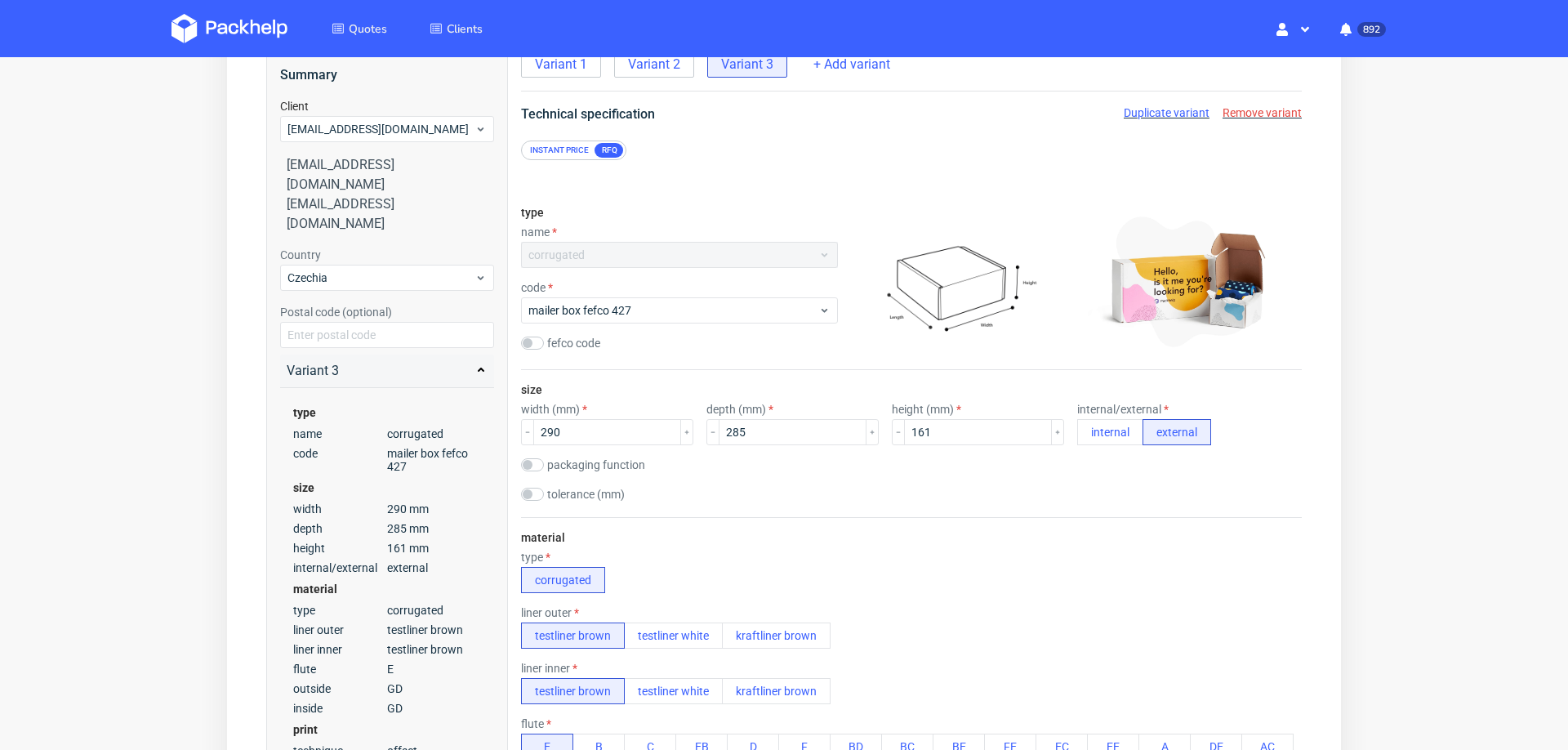
scroll to position [0, 0]
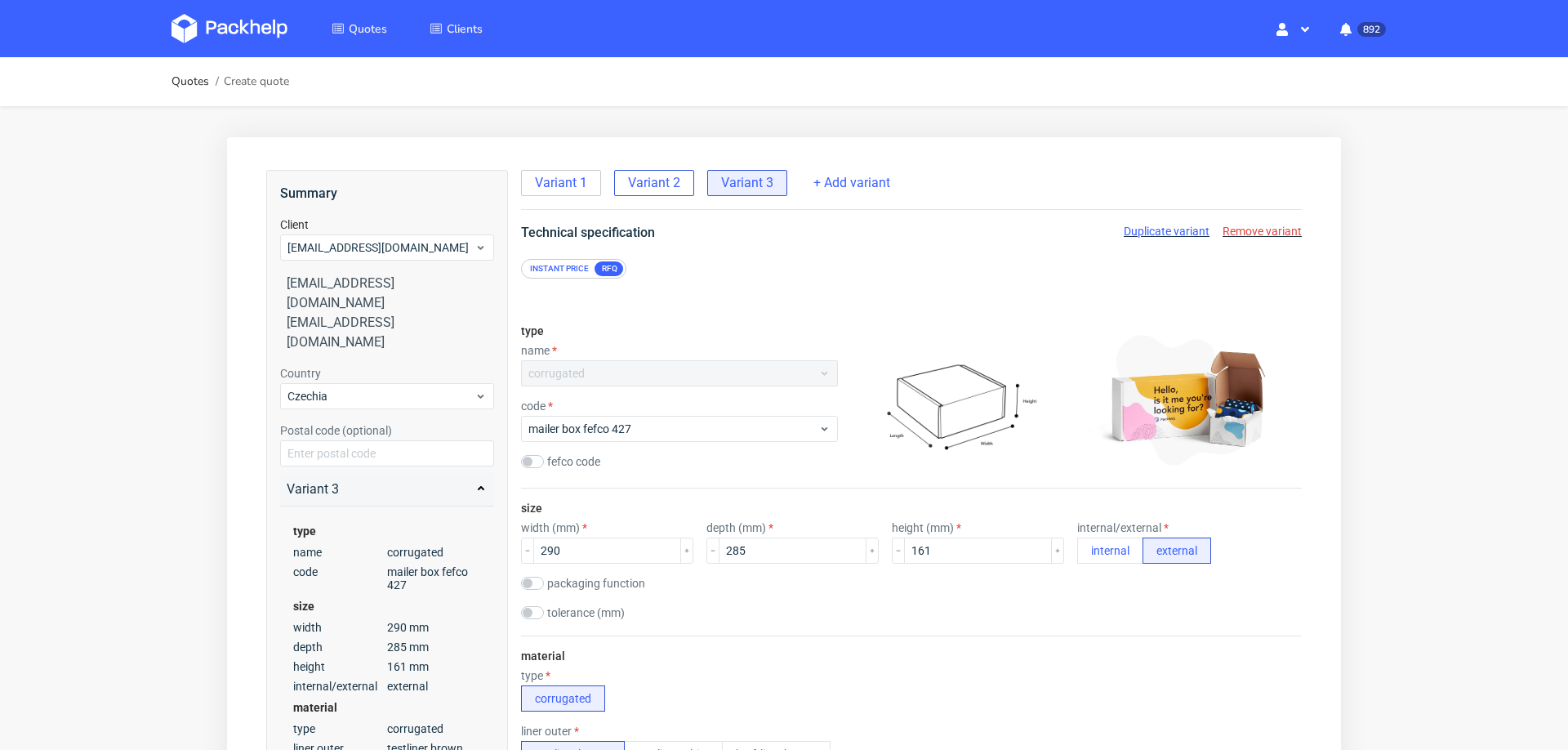
click at [674, 174] on span "Variant 2" at bounding box center [653, 183] width 53 height 18
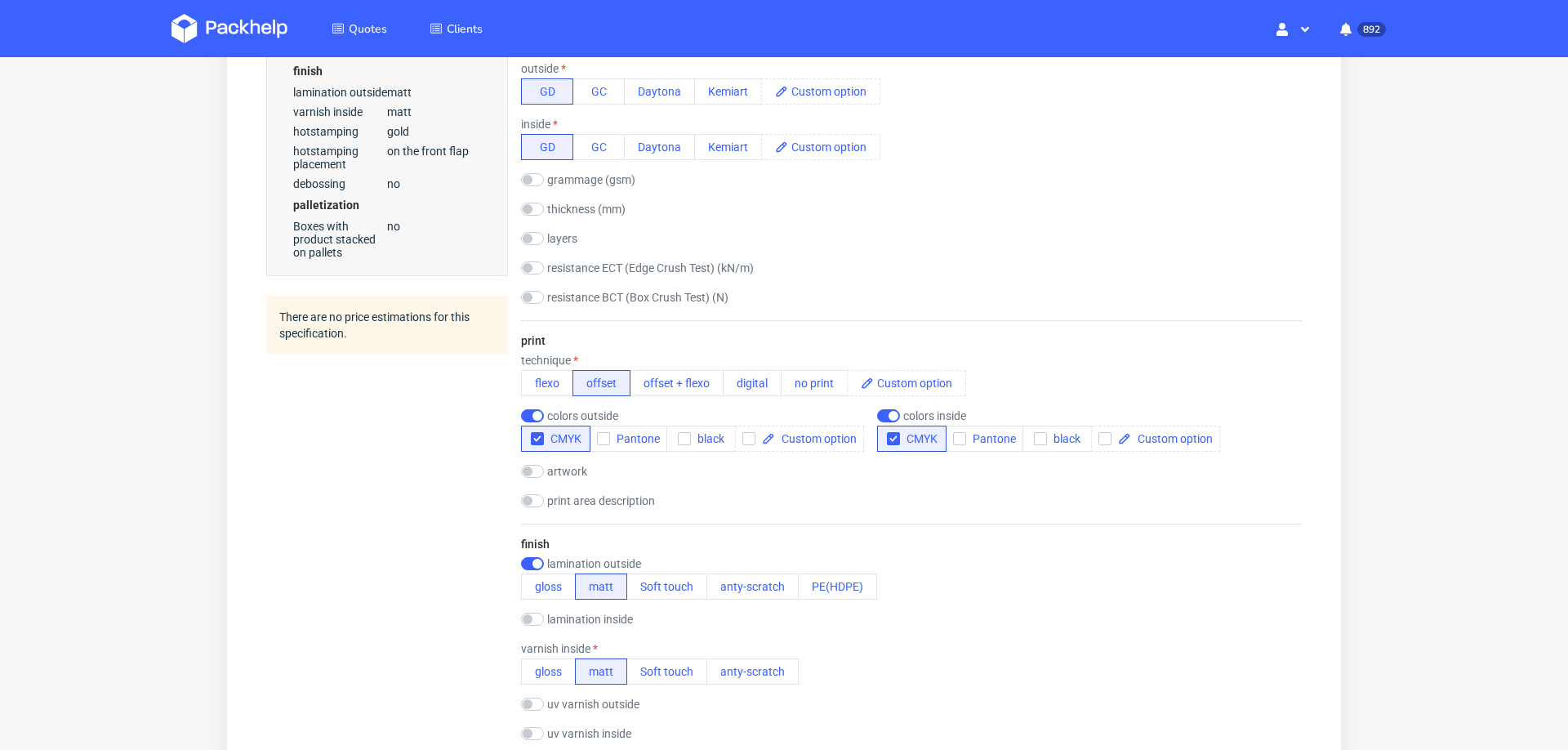
scroll to position [862, 0]
click at [1034, 428] on icon "button" at bounding box center [1040, 434] width 11 height 11
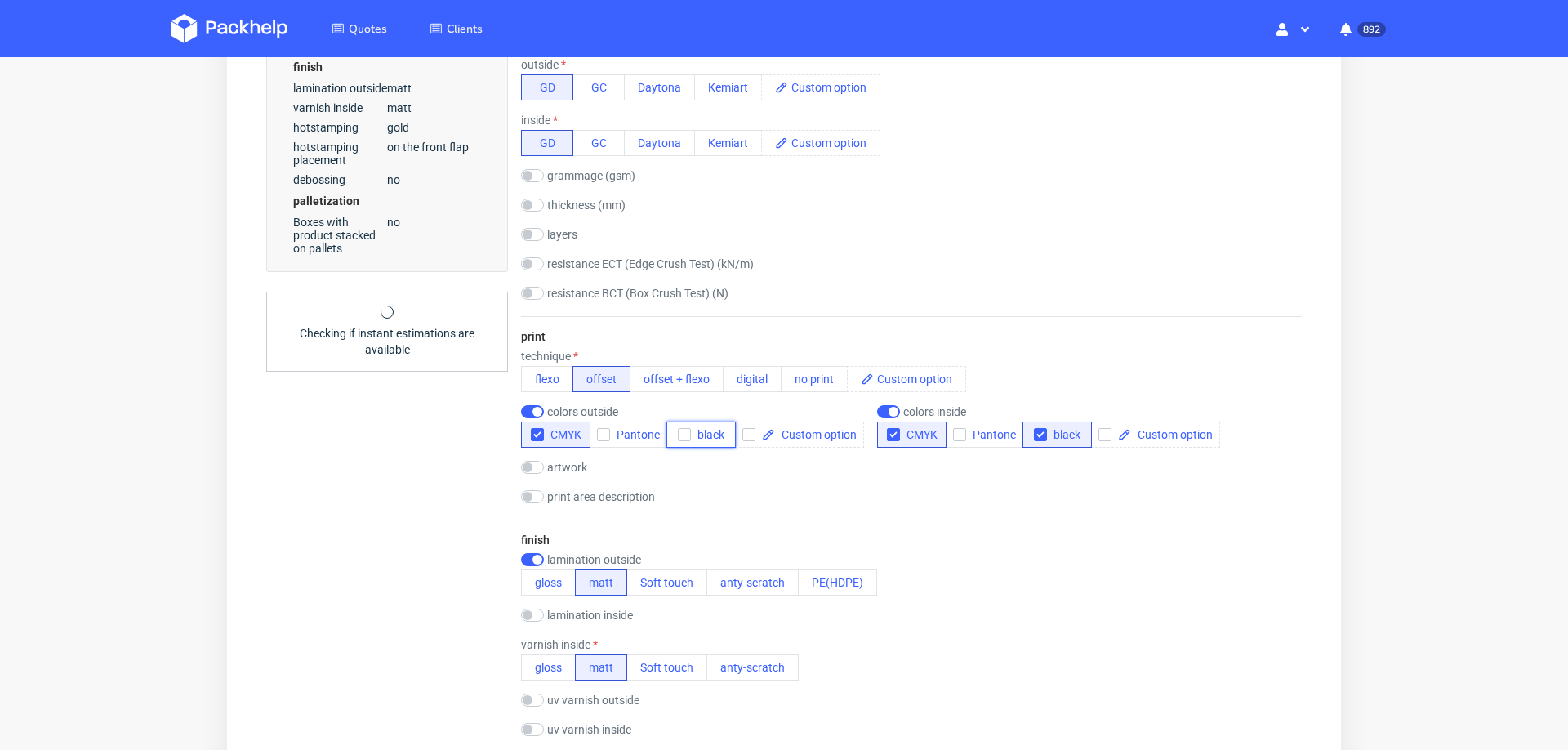
click at [685, 428] on icon "button" at bounding box center [684, 434] width 11 height 11
click at [534, 428] on icon "button" at bounding box center [537, 434] width 11 height 11
click at [890, 428] on icon "button" at bounding box center [893, 434] width 11 height 11
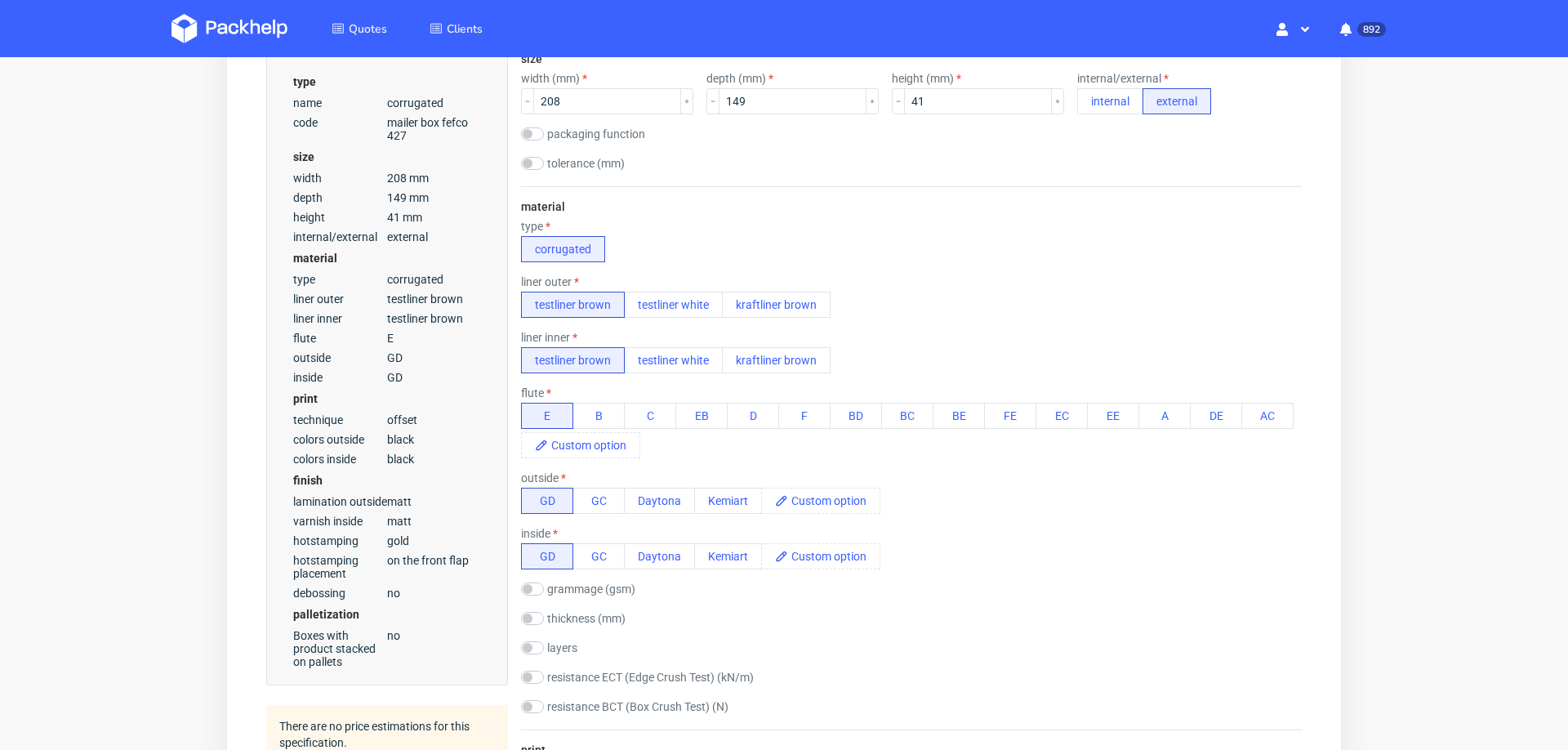
scroll to position [0, 0]
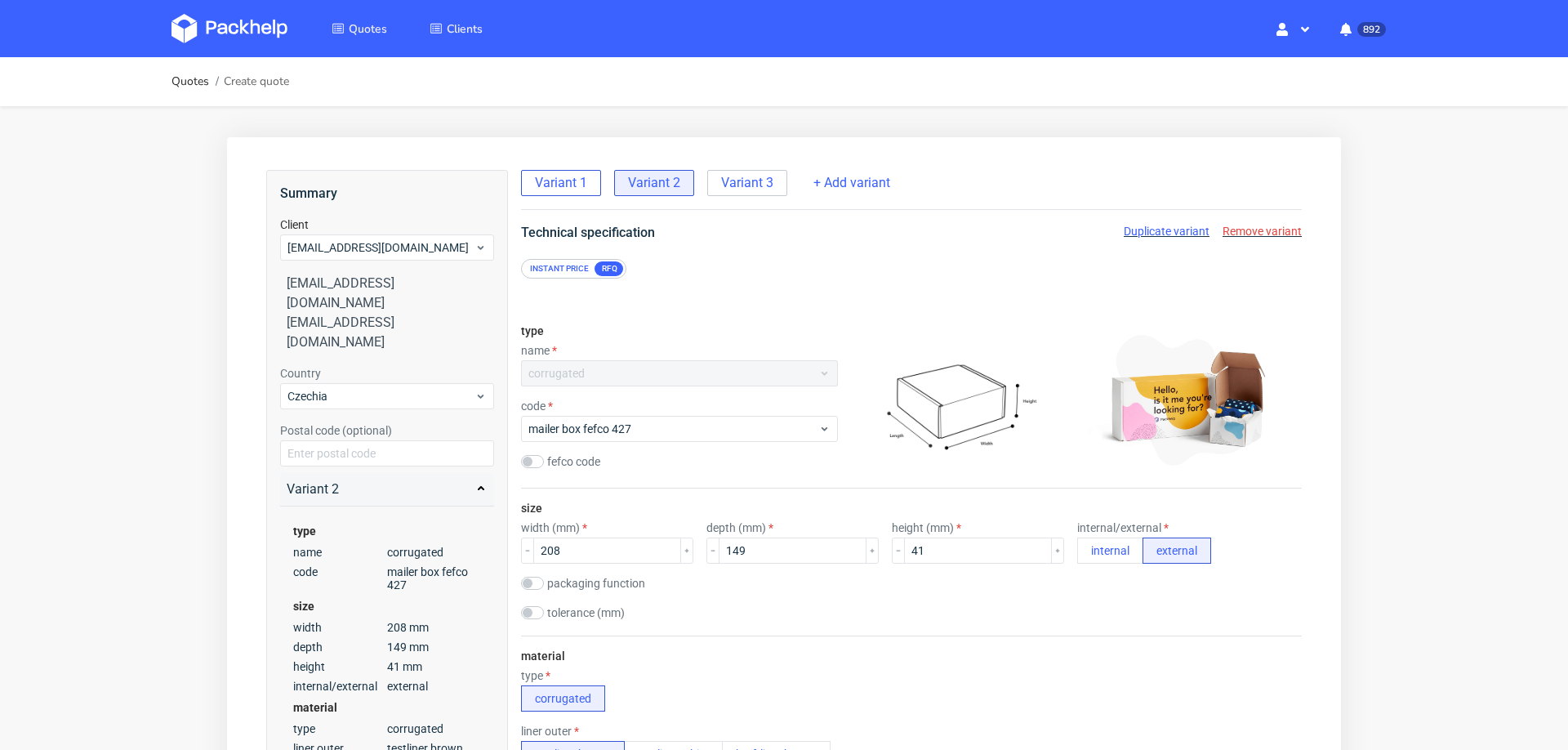
click at [554, 184] on span "Variant 1" at bounding box center [560, 183] width 53 height 18
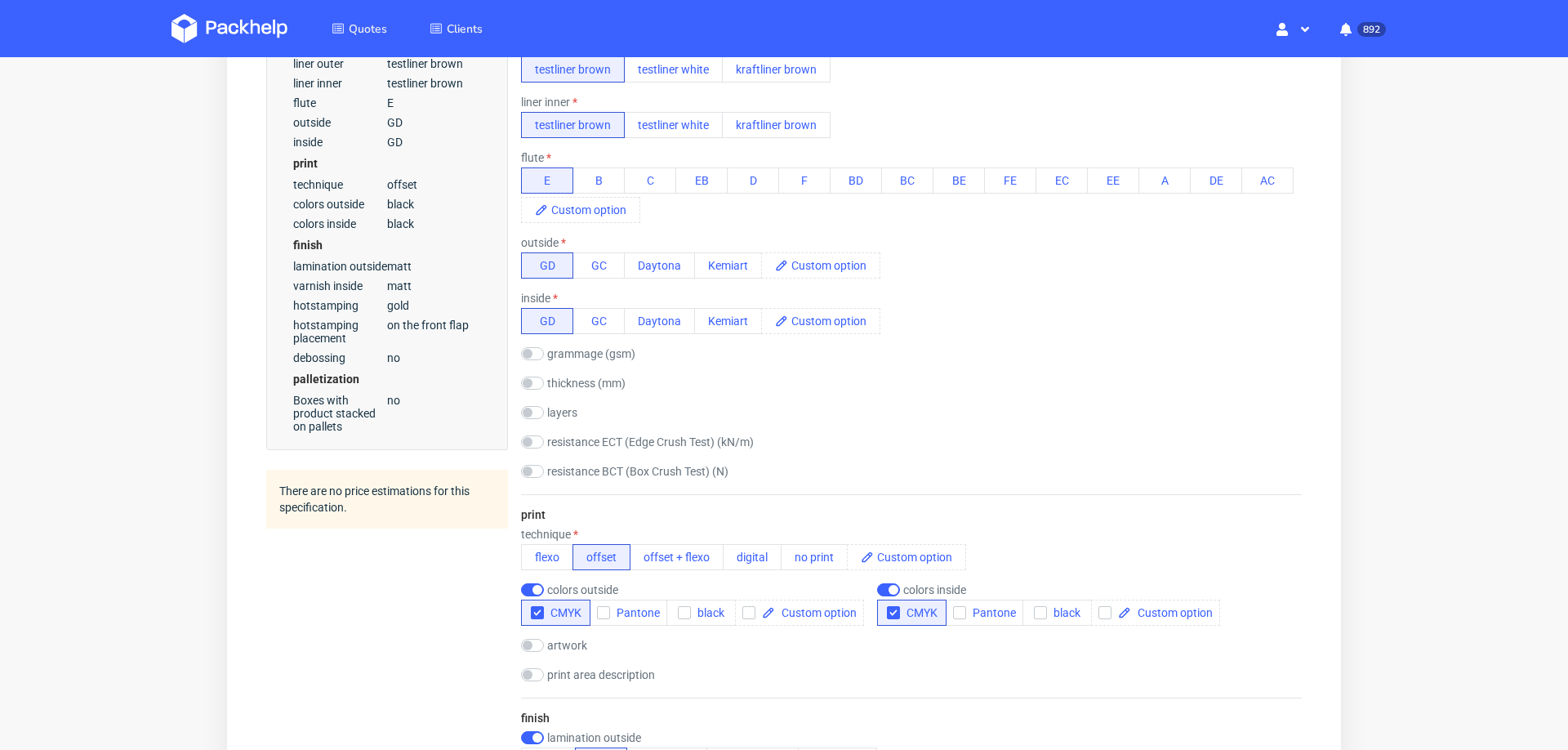
scroll to position [701, 0]
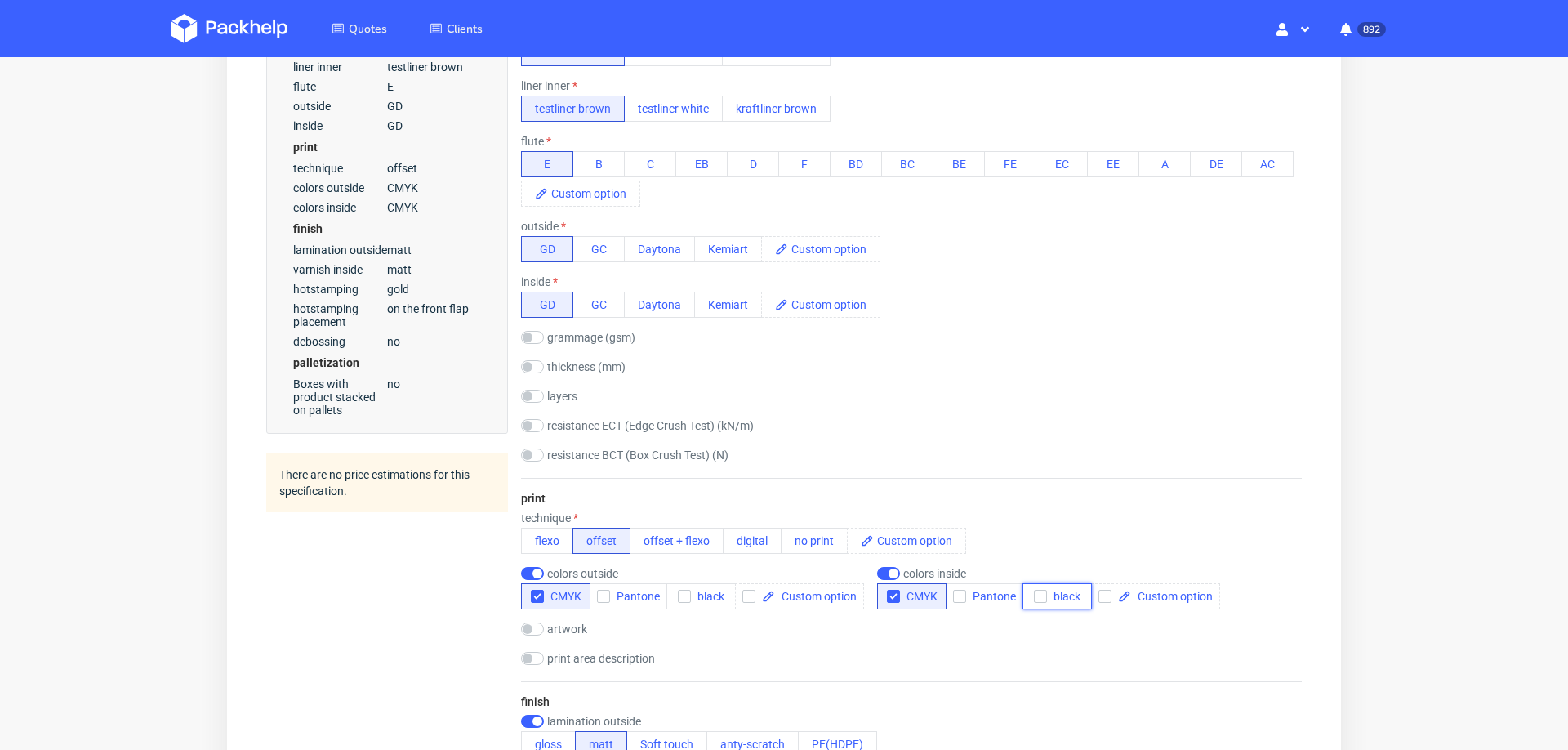
click at [1037, 591] on icon "button" at bounding box center [1040, 596] width 11 height 11
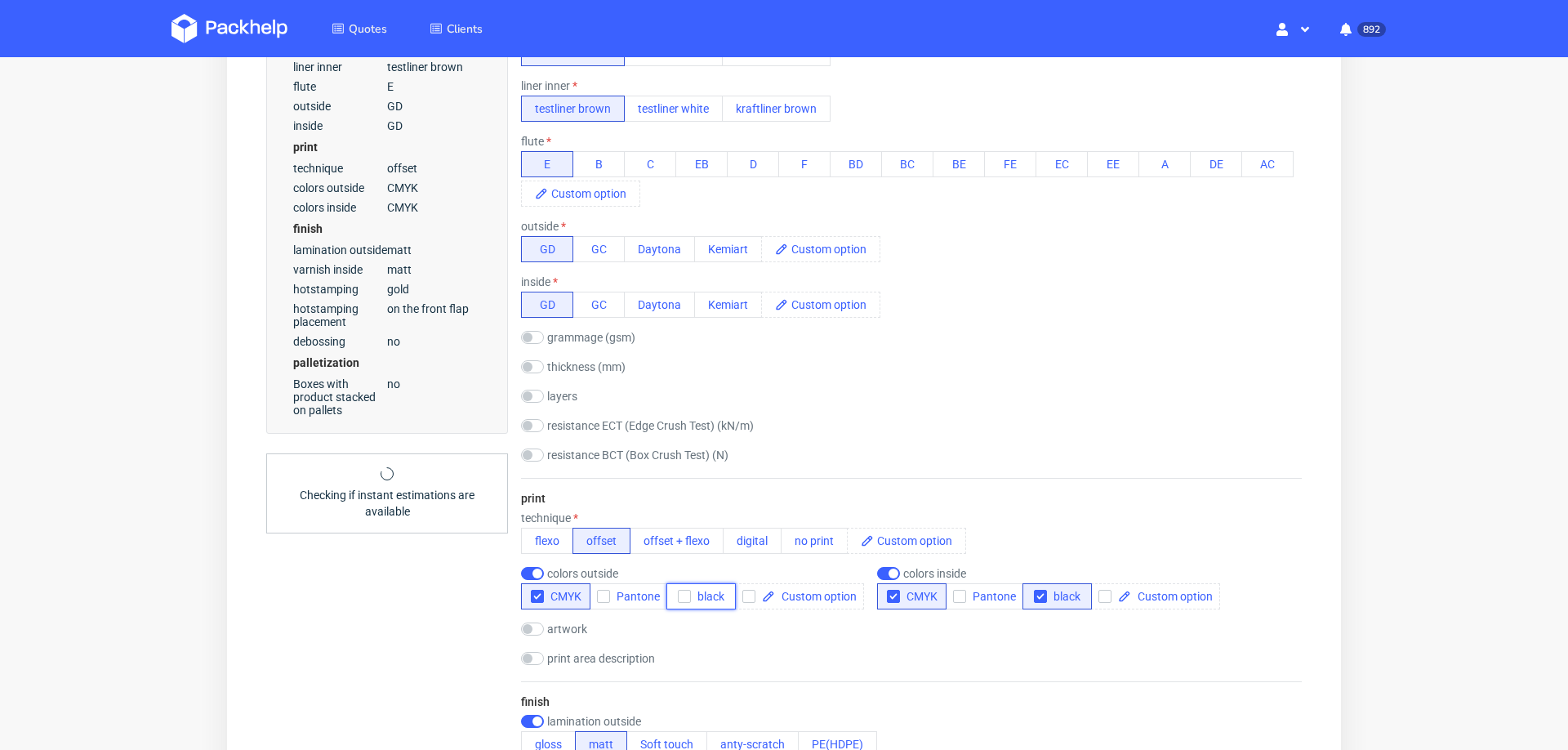
click at [681, 594] on use "button" at bounding box center [684, 597] width 8 height 6
click at [528, 591] on button "CMYK" at bounding box center [555, 596] width 70 height 26
click at [890, 591] on icon "button" at bounding box center [893, 596] width 11 height 11
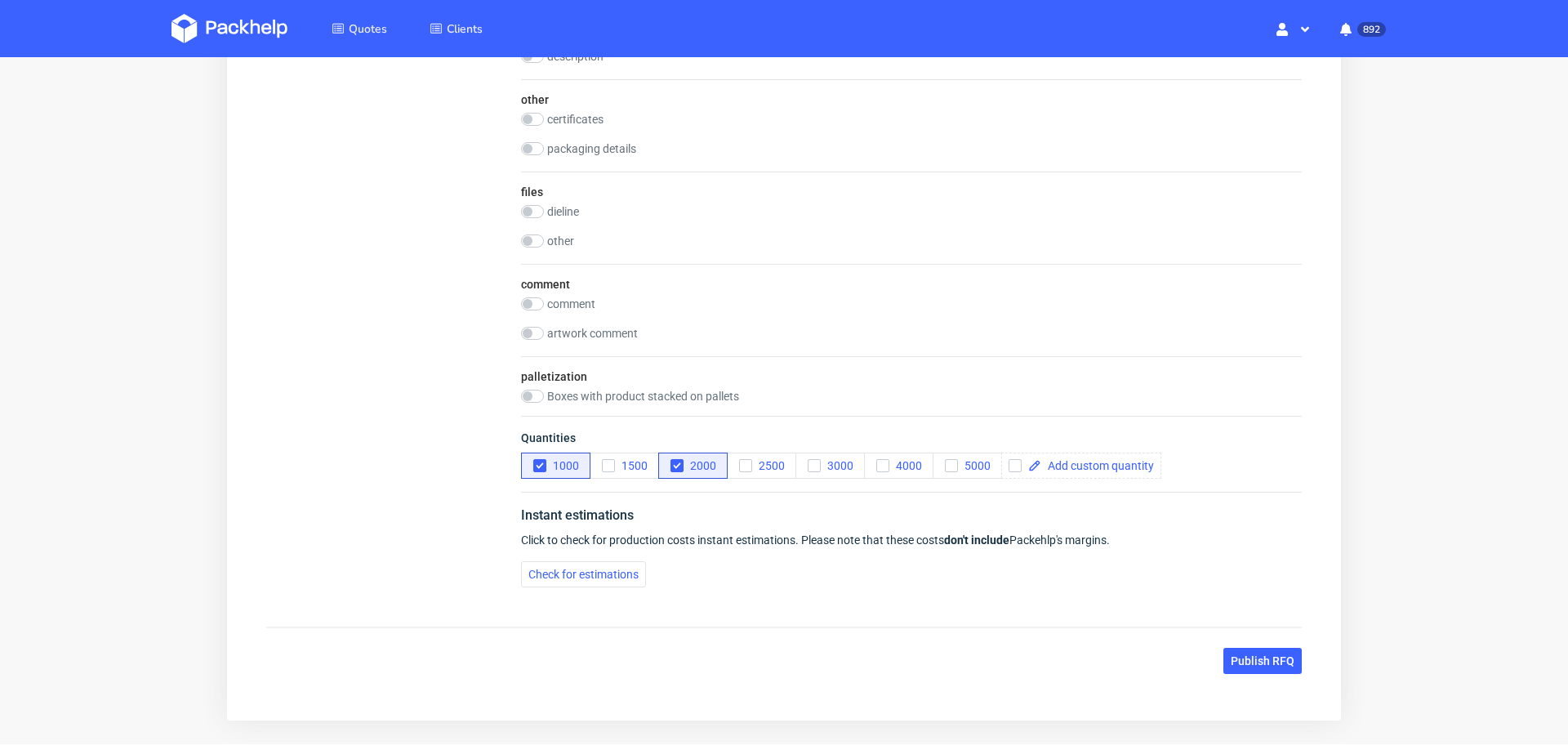
scroll to position [2064, 0]
click at [1231, 654] on span "Publish RFQ" at bounding box center [1263, 659] width 64 height 11
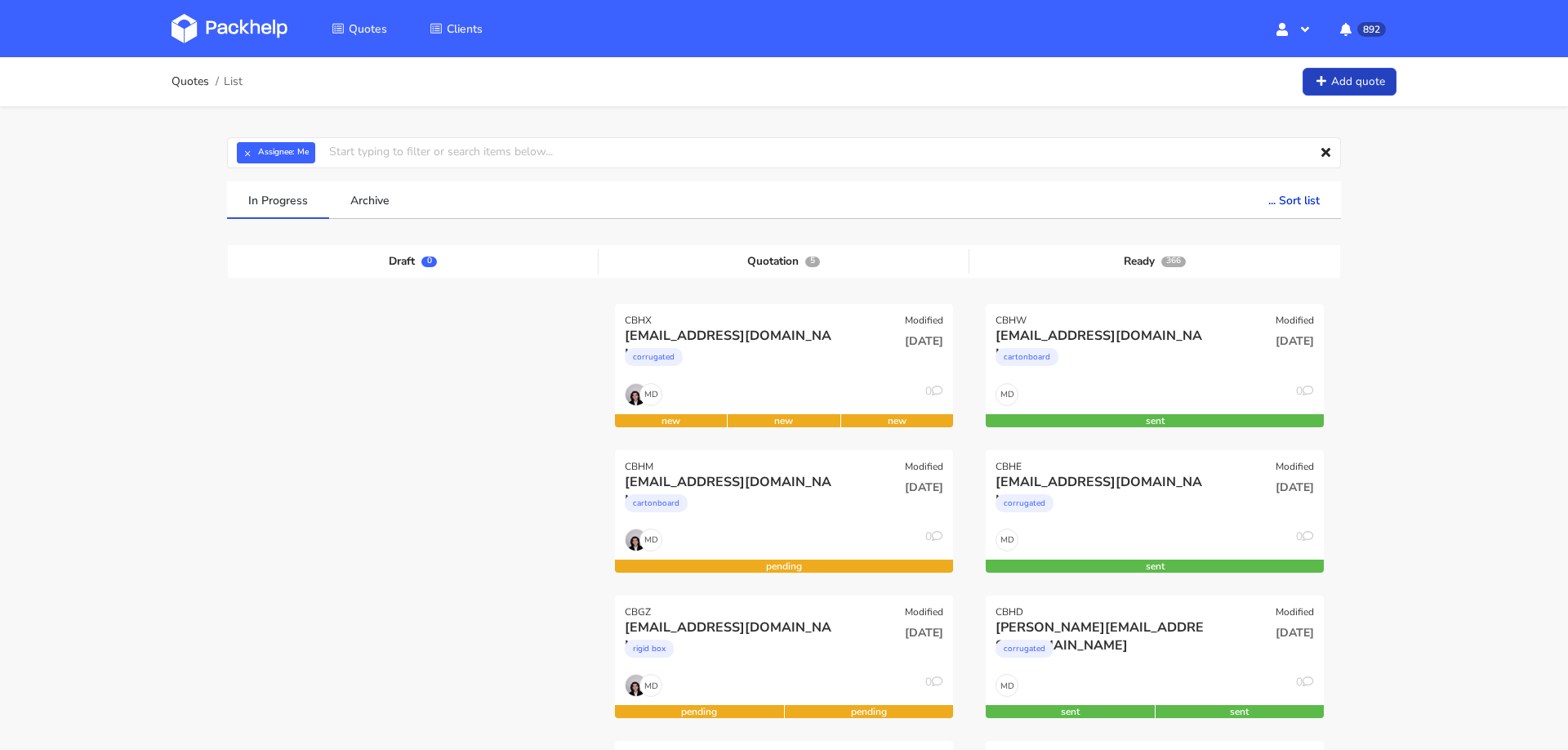
click at [1352, 93] on link "Add quote" at bounding box center [1349, 82] width 94 height 28
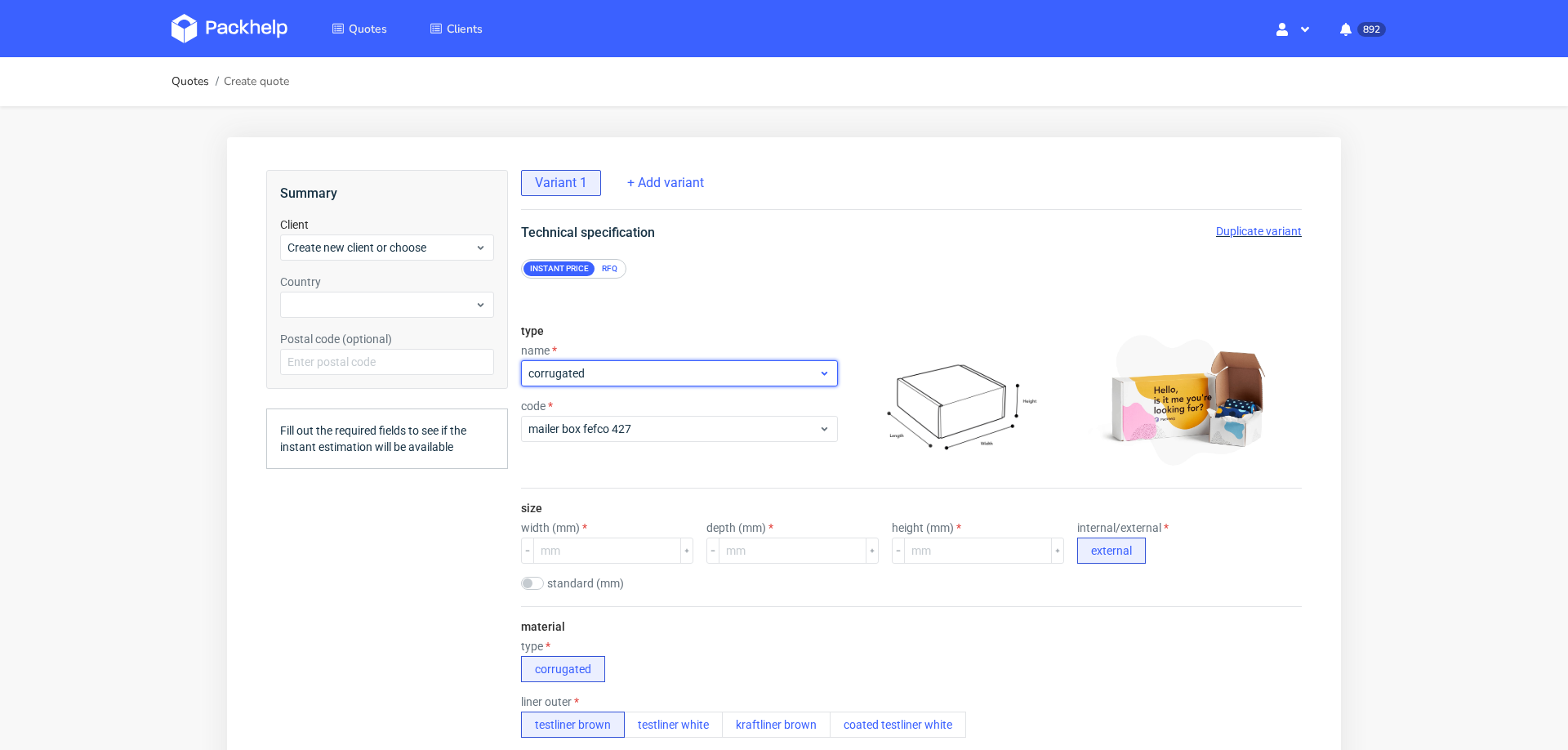
click at [671, 370] on span "corrugated" at bounding box center [673, 372] width 290 height 16
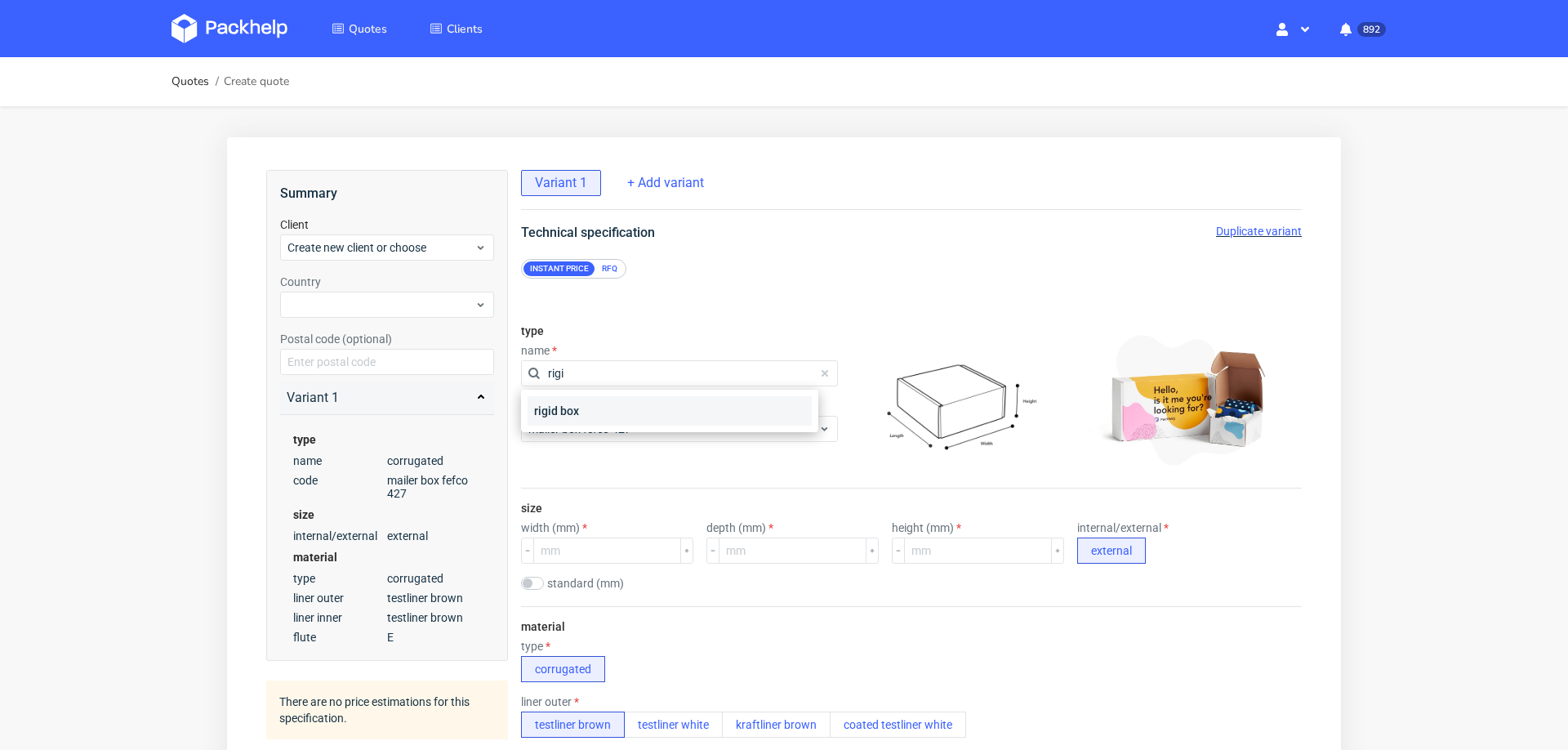
type input "rigi"
click at [626, 409] on div "rigid box" at bounding box center [670, 410] width 284 height 29
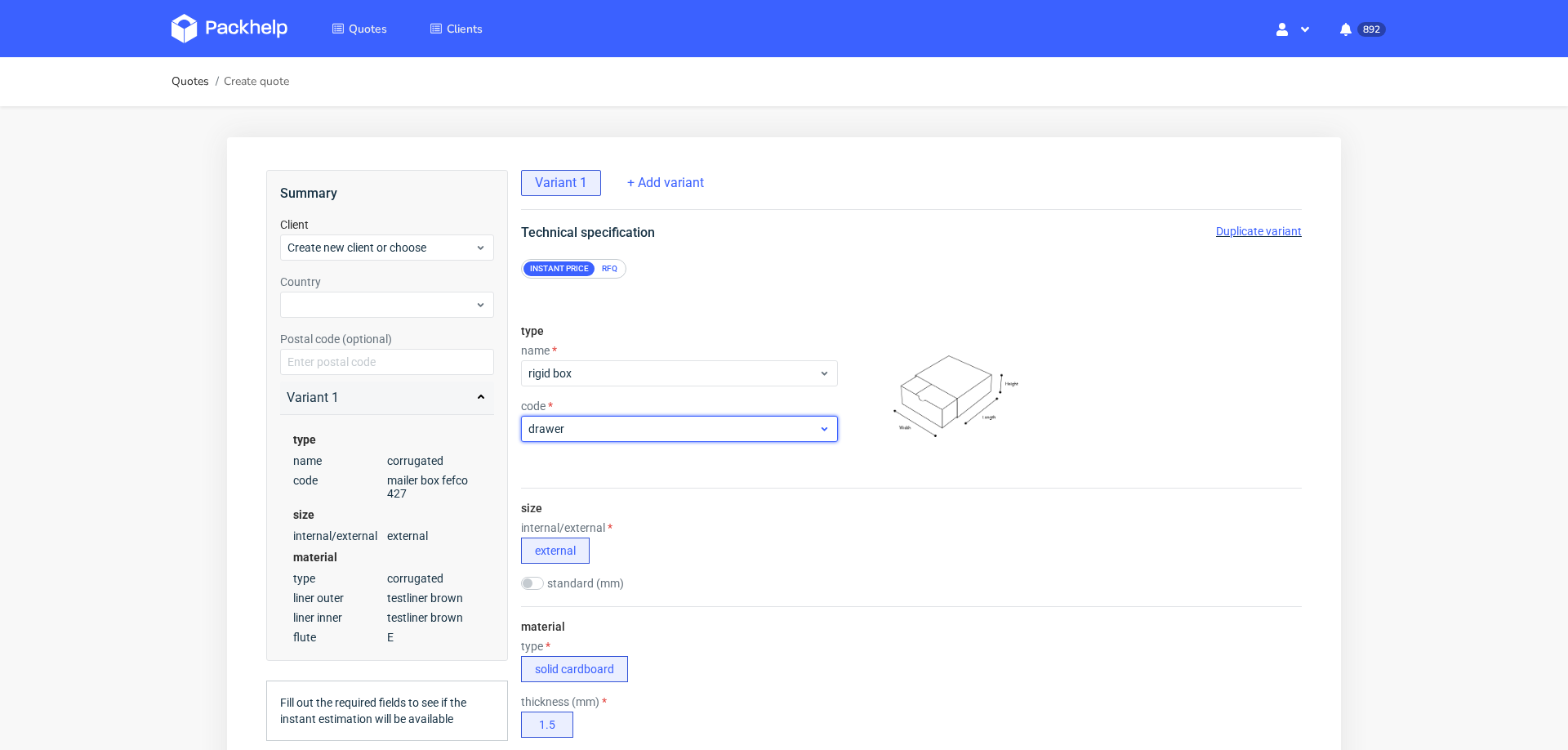
click at [628, 423] on span "drawer" at bounding box center [673, 428] width 290 height 16
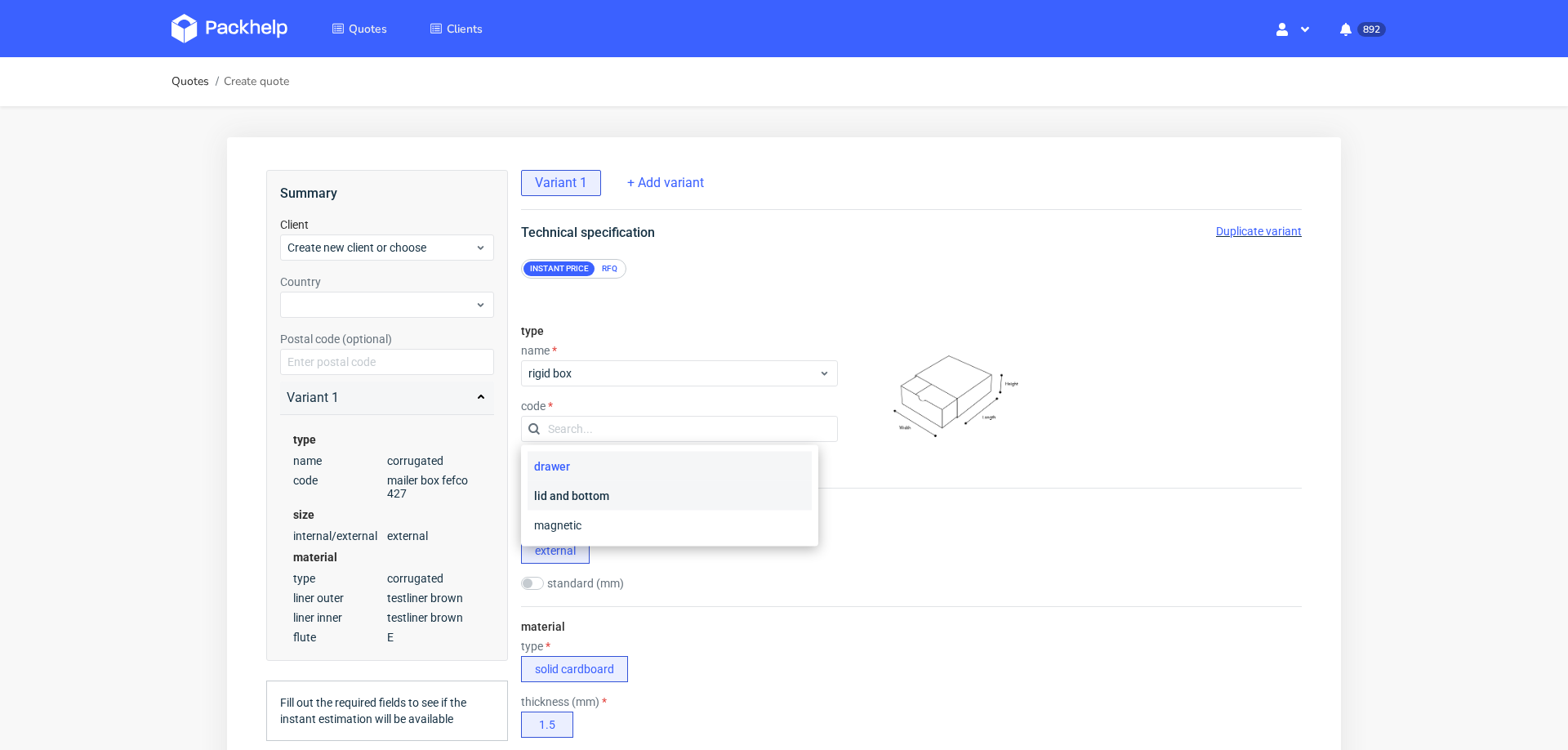
click at [633, 491] on div "lid and bottom" at bounding box center [670, 496] width 284 height 29
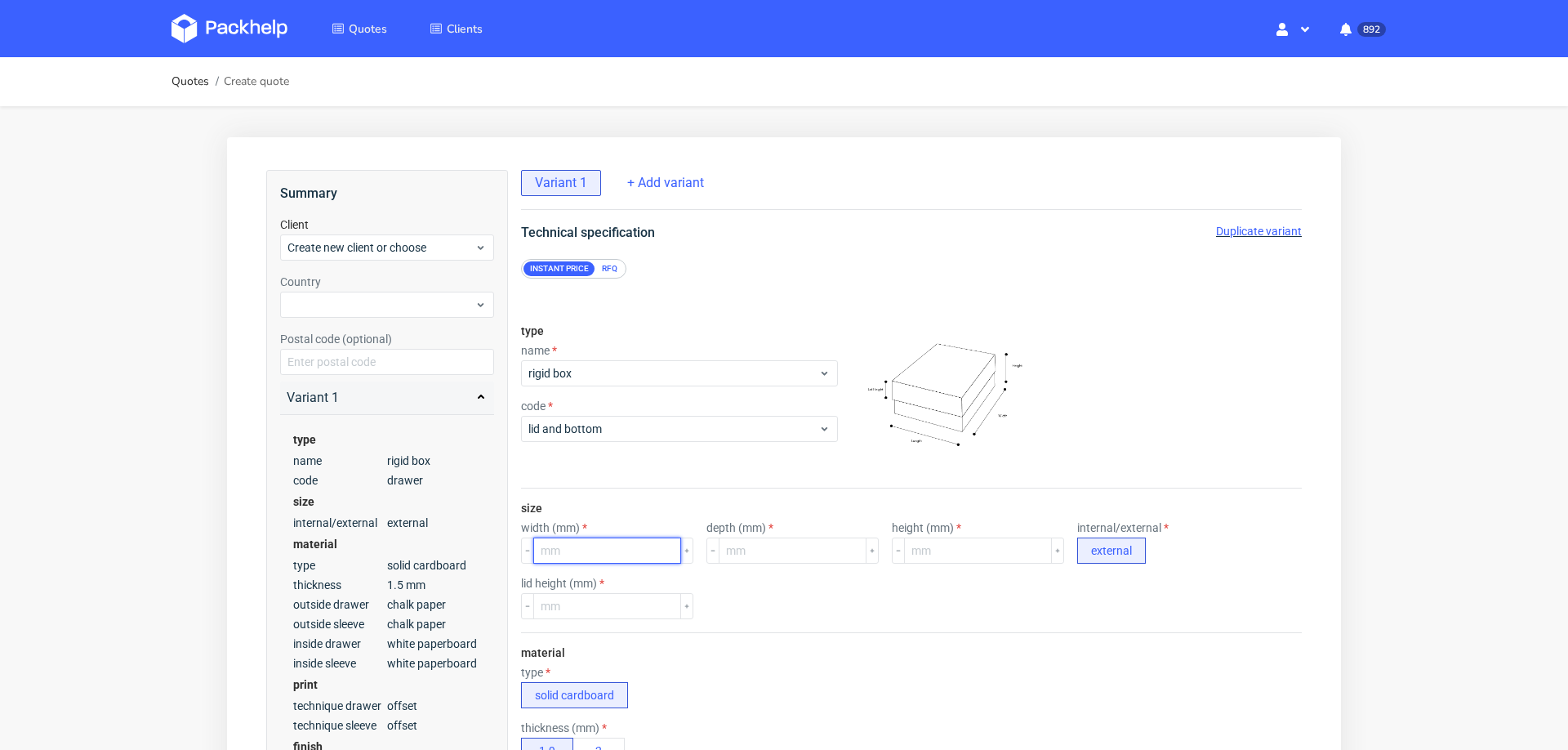
click at [596, 552] on input "number" at bounding box center [607, 550] width 147 height 26
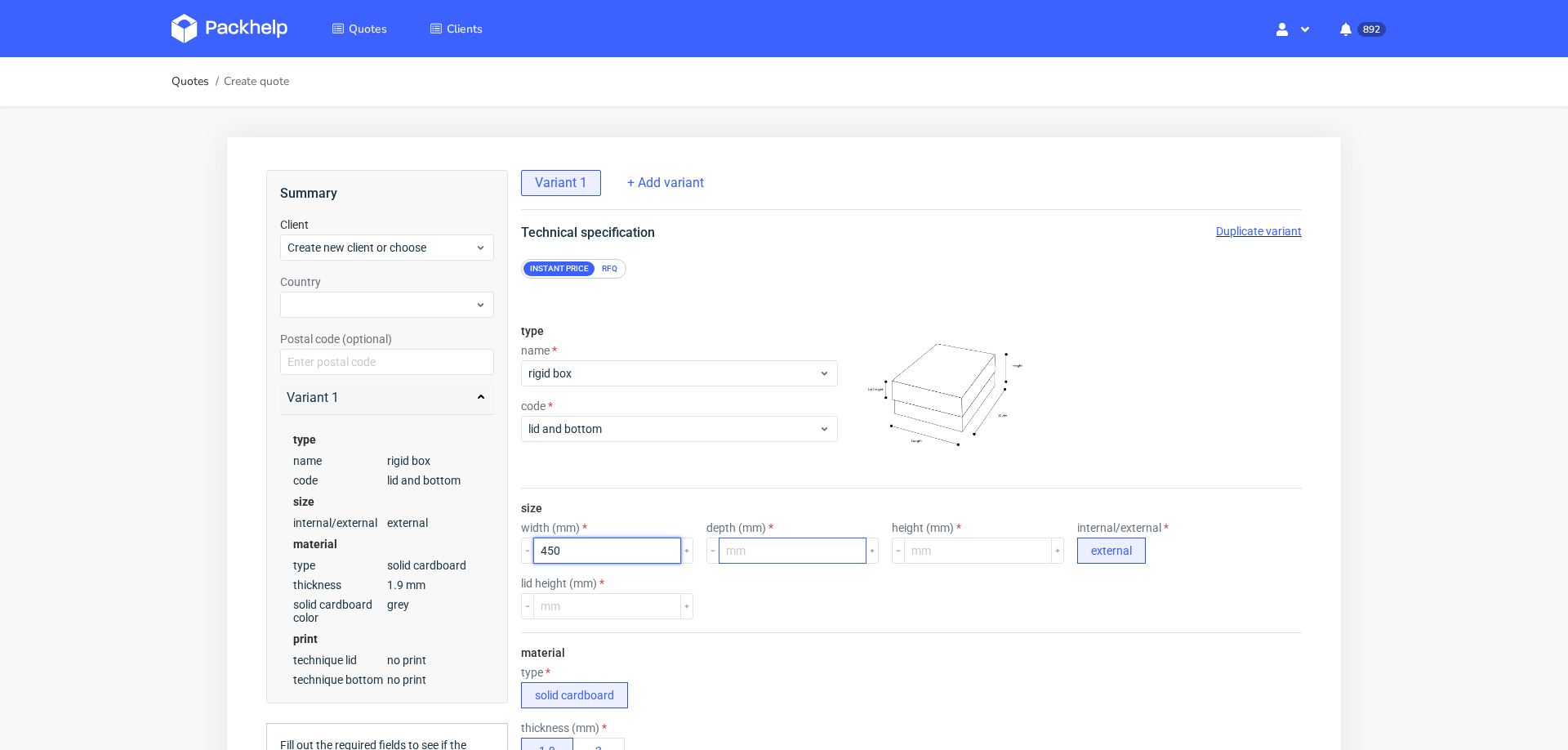
type input "450"
click at [760, 552] on input "number" at bounding box center [792, 550] width 147 height 26
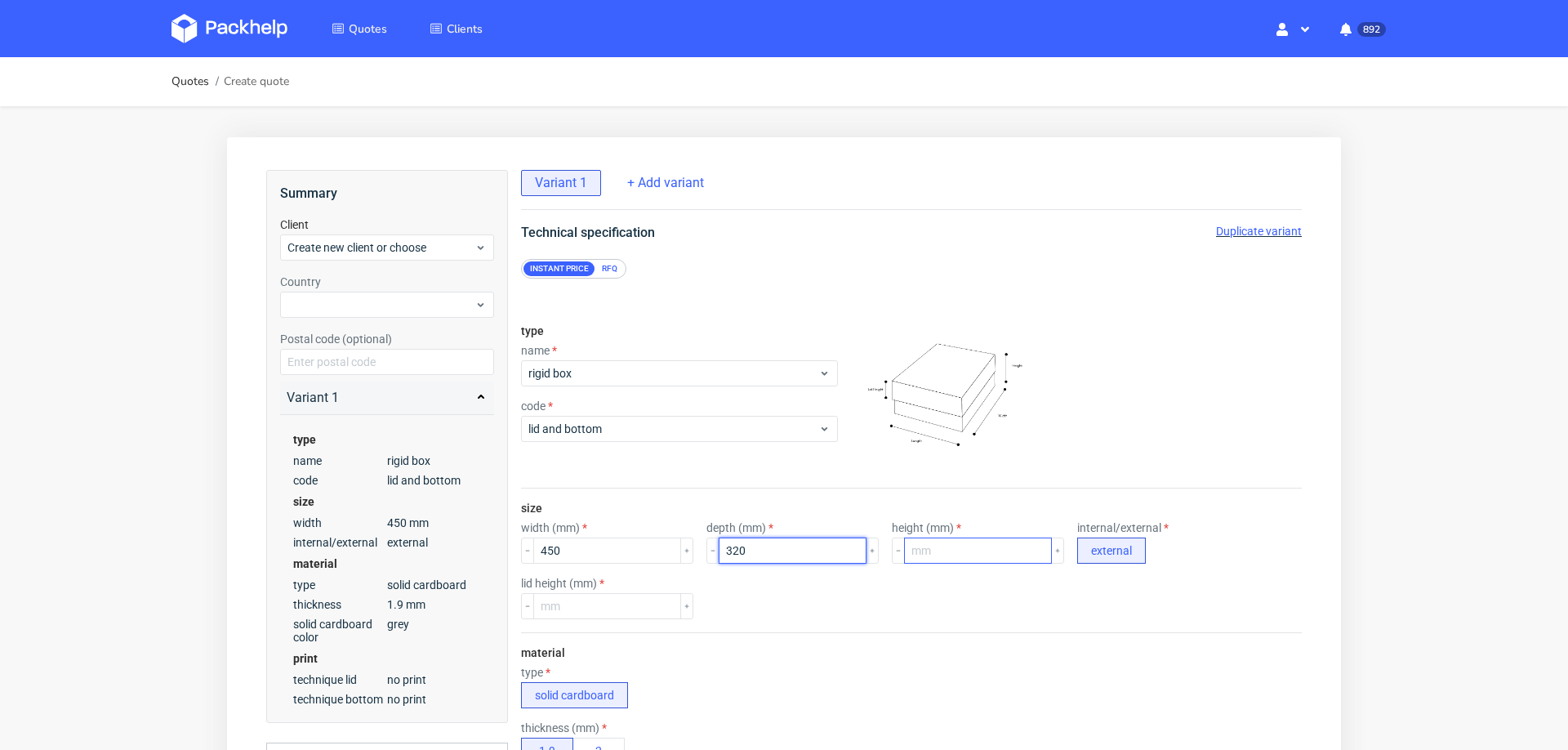
type input "320"
click at [920, 553] on input "number" at bounding box center [978, 550] width 147 height 26
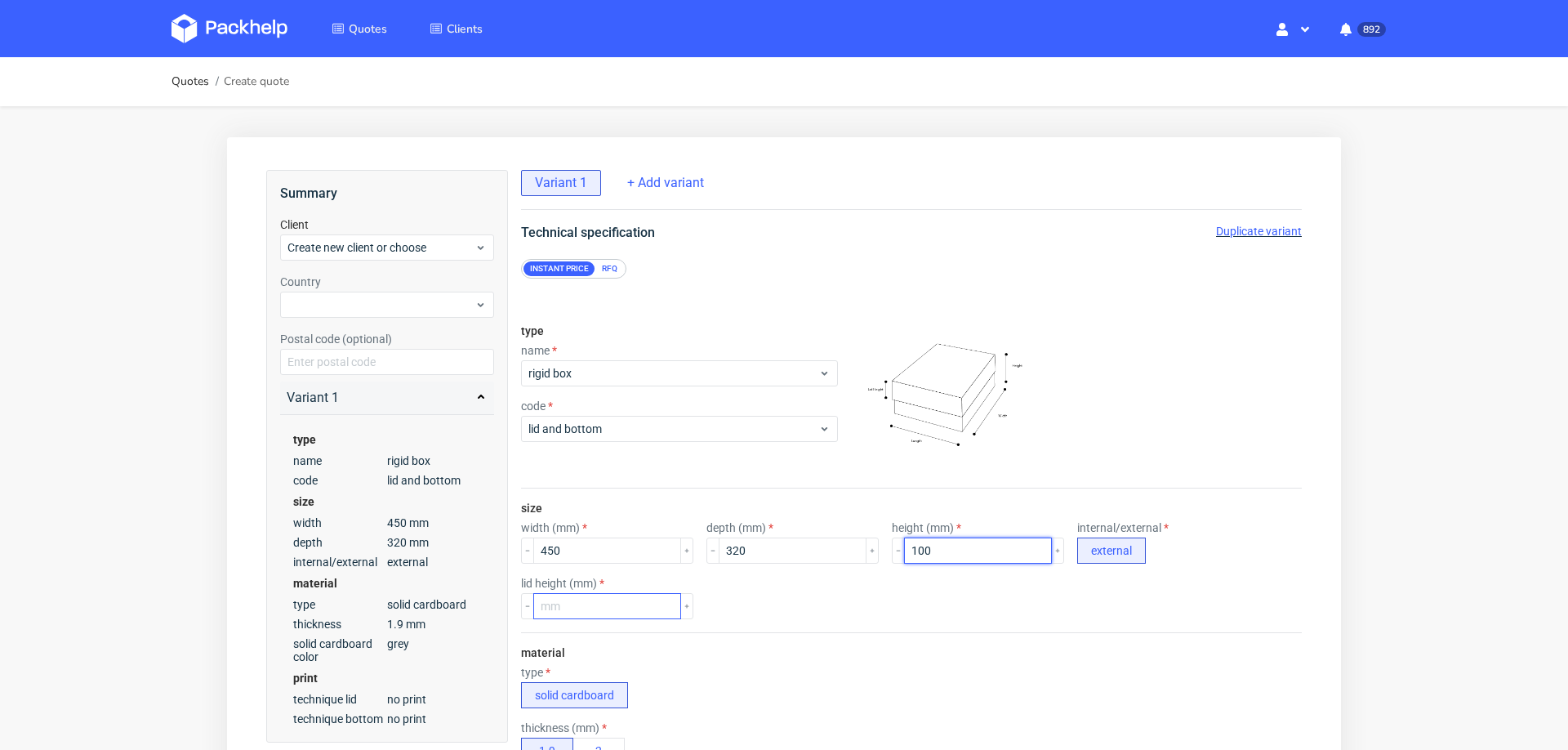
type input "100"
click at [608, 606] on input "number" at bounding box center [607, 606] width 147 height 26
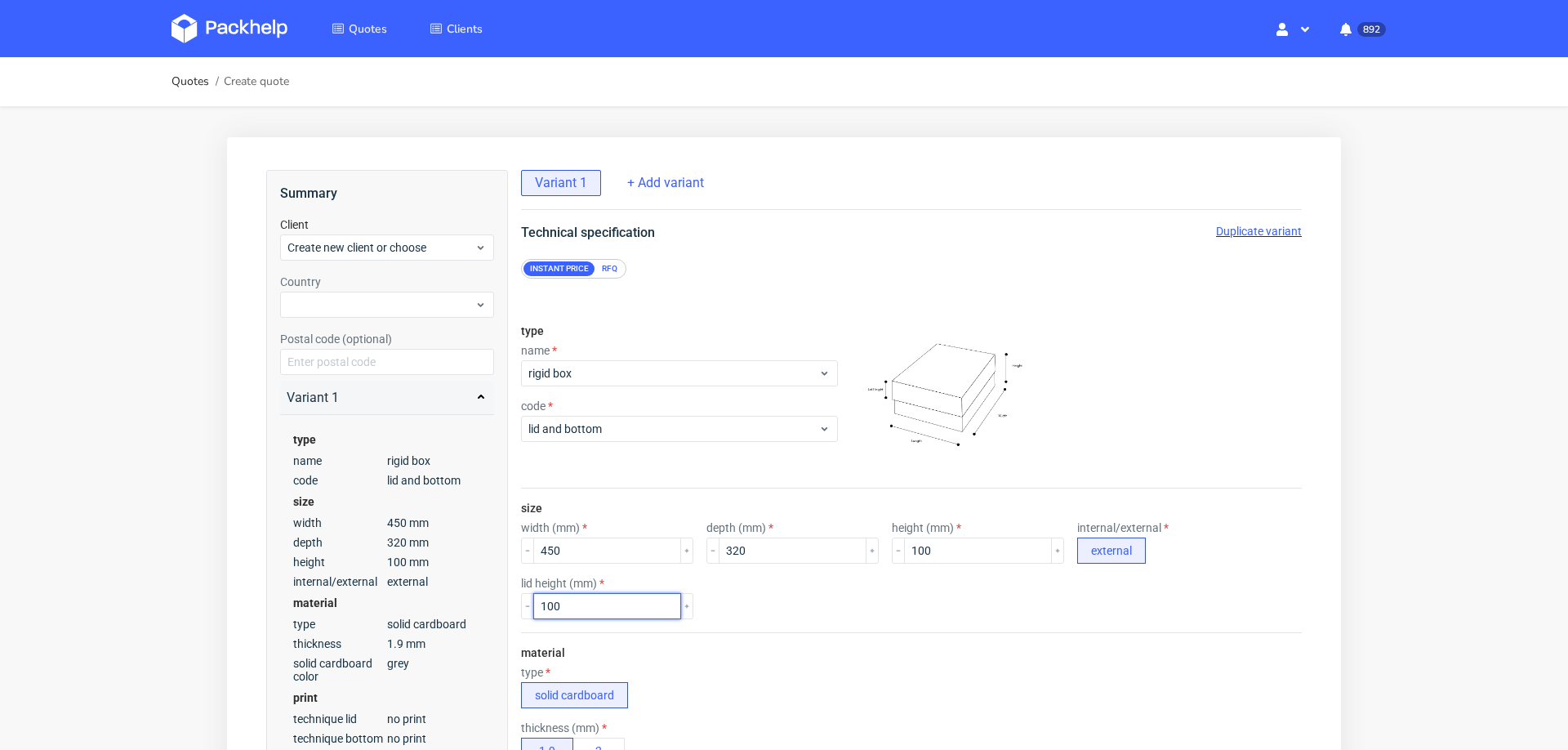
type input "100"
click at [746, 596] on div "lid height (mm) 100" at bounding box center [911, 597] width 781 height 42
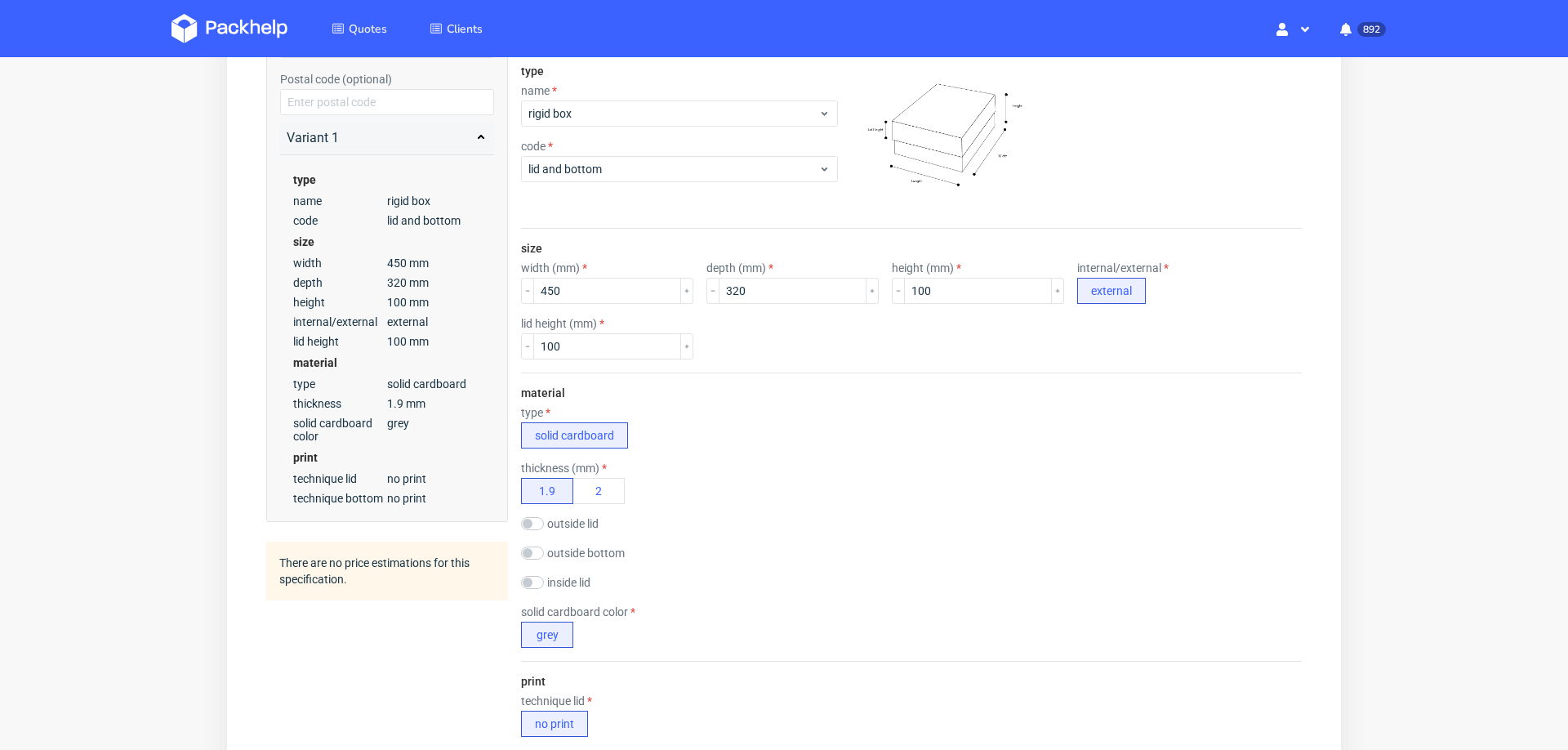
scroll to position [250, 0]
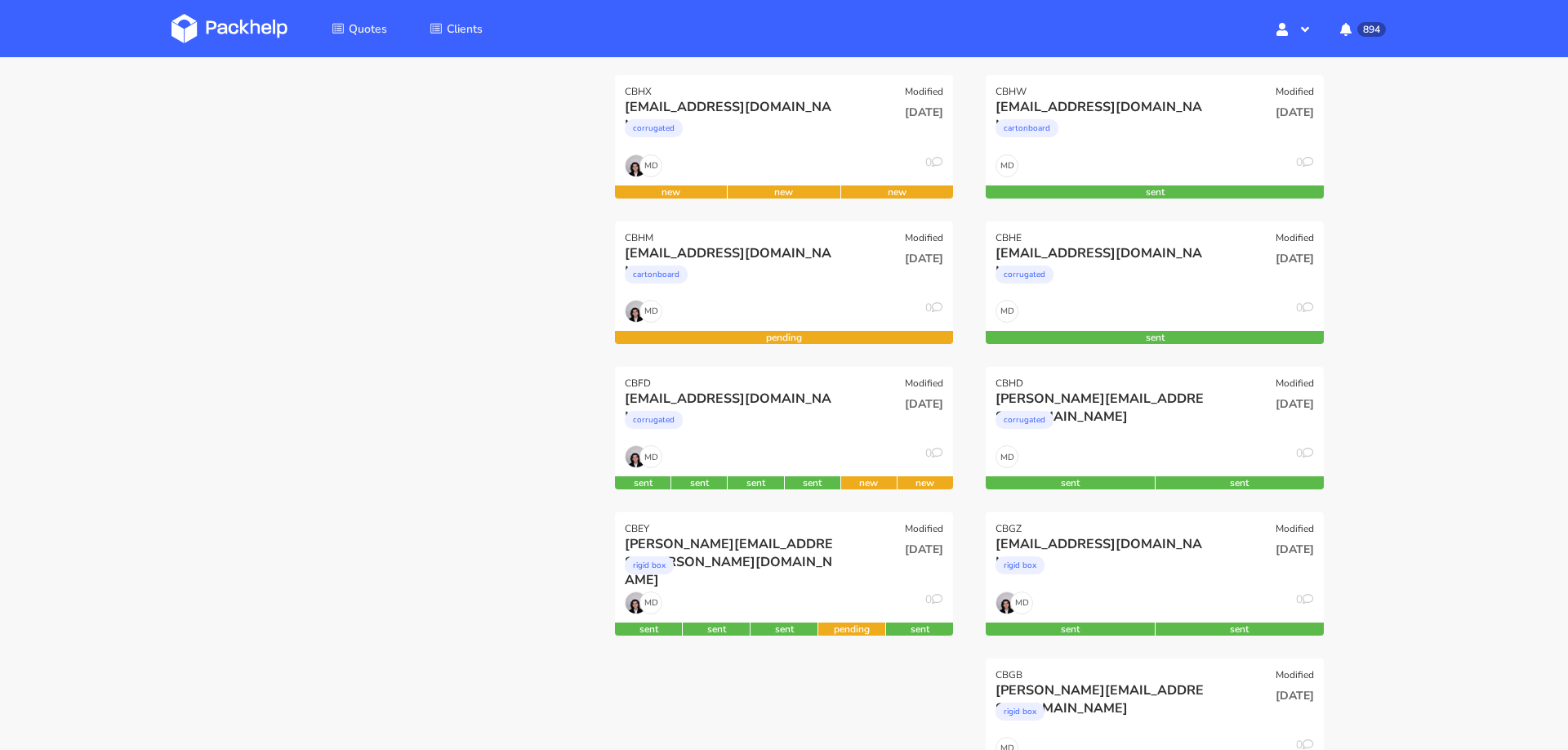
scroll to position [272, 0]
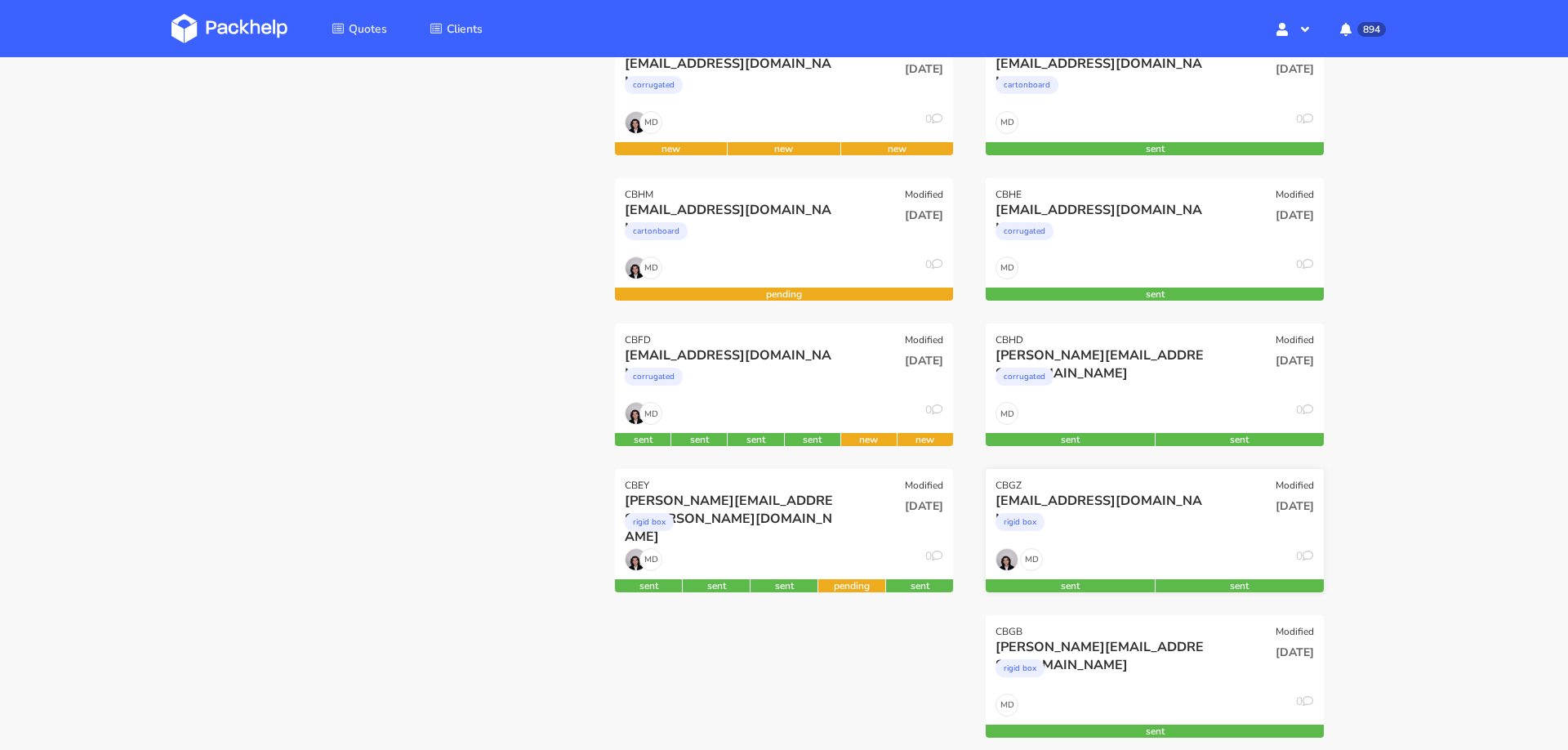
click at [1141, 519] on div "rigid box" at bounding box center [1103, 526] width 216 height 33
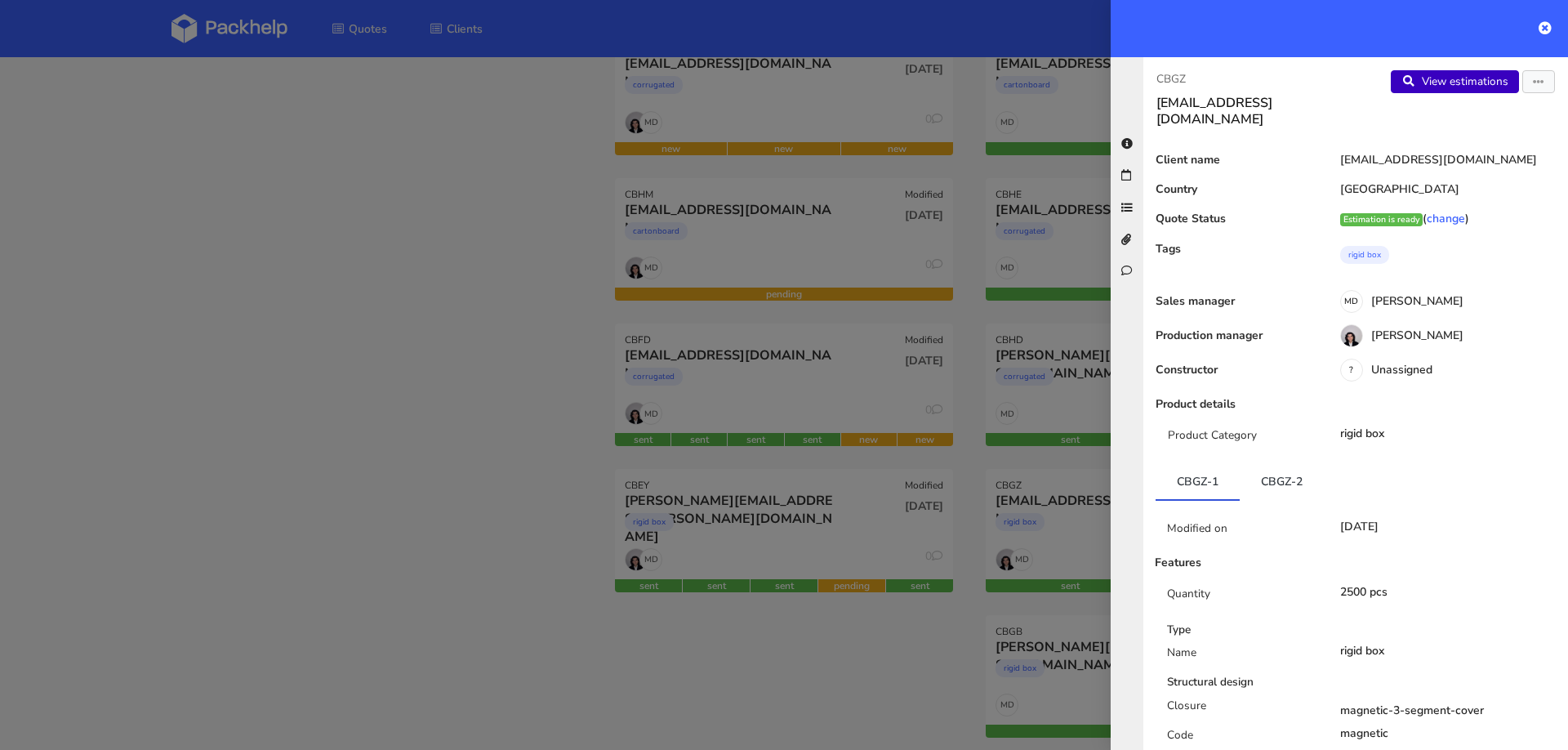
click at [1430, 86] on link "View estimations" at bounding box center [1454, 81] width 128 height 23
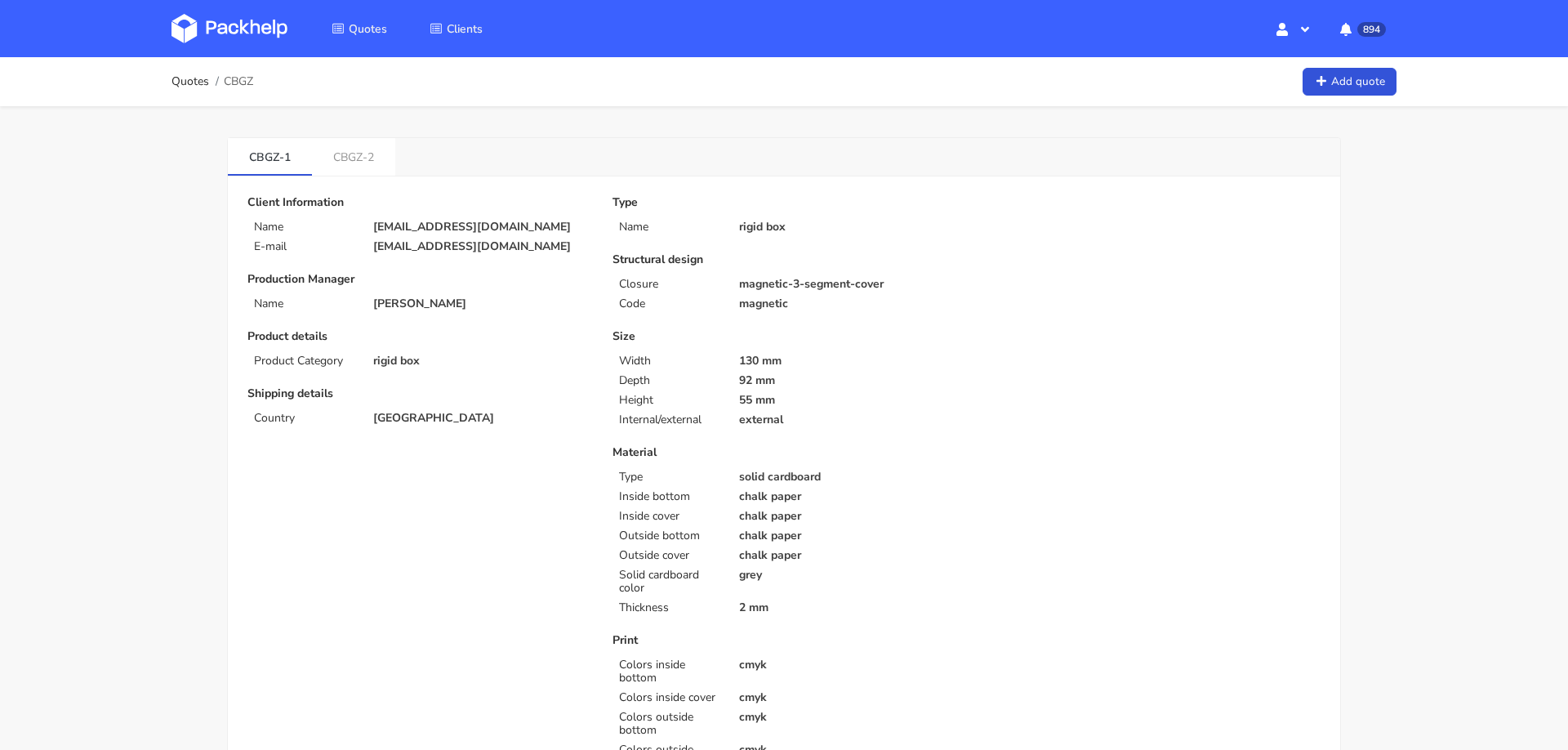
click at [440, 227] on p "[EMAIL_ADDRESS][DOMAIN_NAME]" at bounding box center [481, 227] width 216 height 13
copy div "[EMAIL_ADDRESS][DOMAIN_NAME]"
click at [230, 79] on span "CBGZ" at bounding box center [239, 81] width 29 height 13
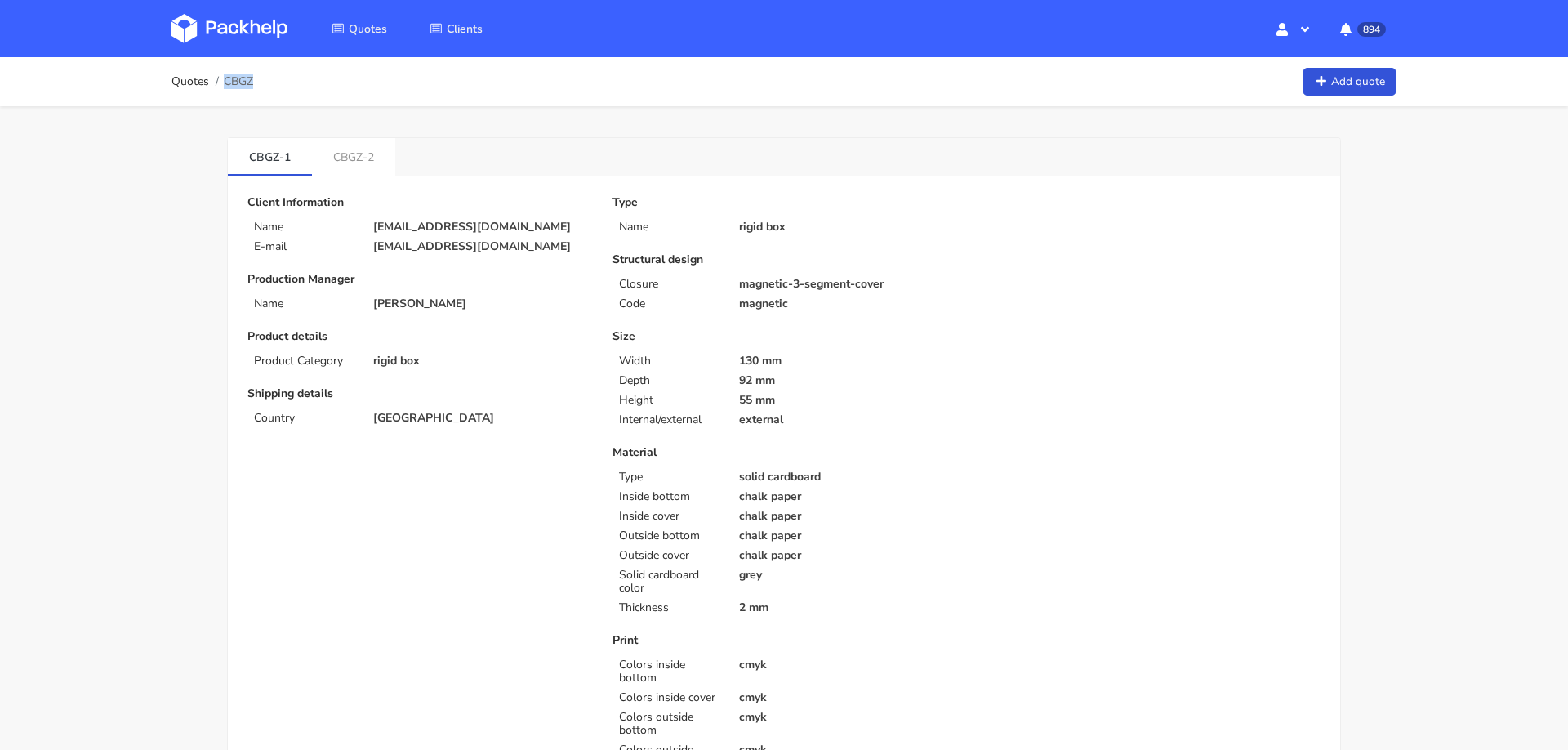
click at [230, 79] on span "CBGZ" at bounding box center [239, 81] width 29 height 13
copy span "CBGZ"
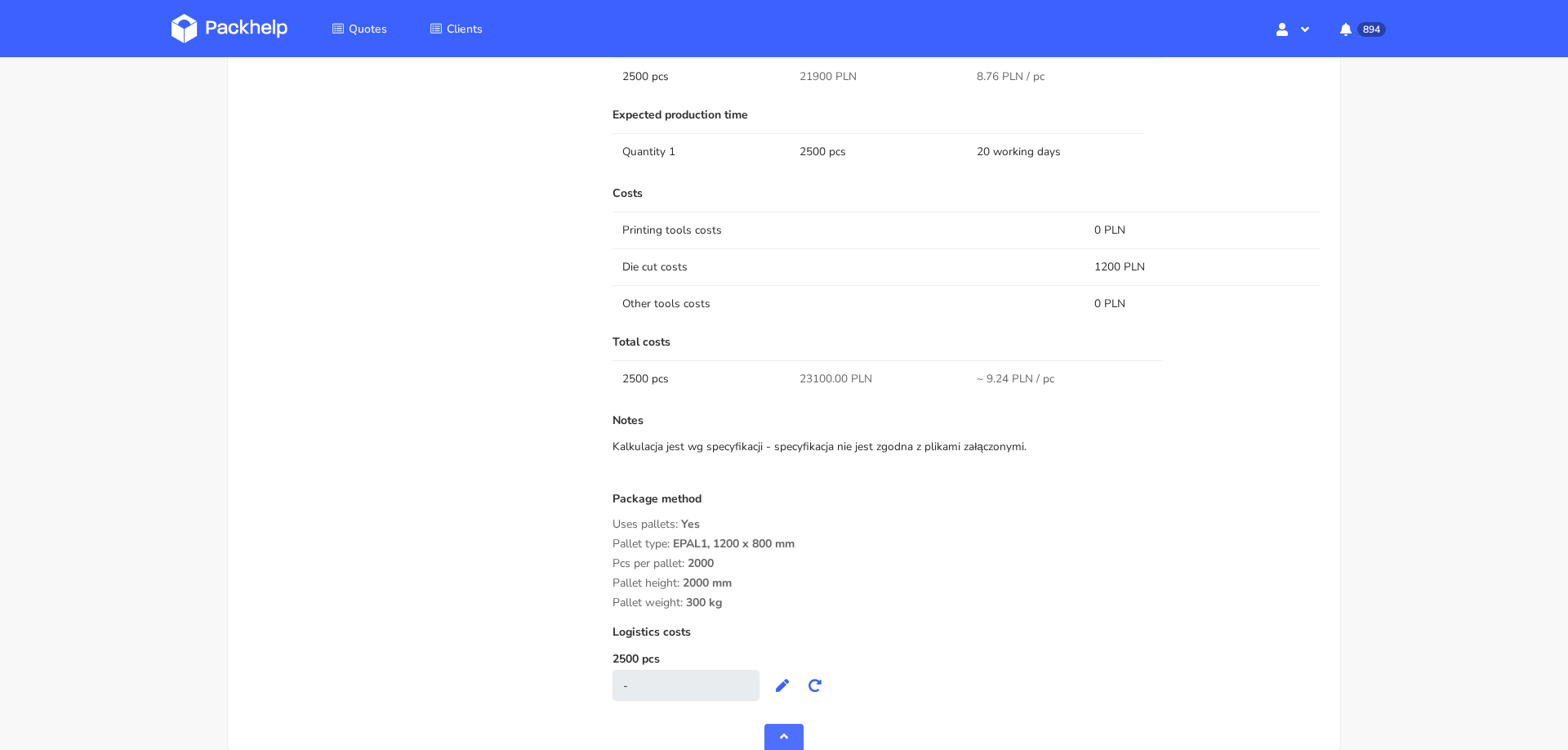
scroll to position [1459, 0]
drag, startPoint x: 799, startPoint y: 380, endPoint x: 834, endPoint y: 381, distance: 35.0
click at [834, 381] on span "23100.00 PLN" at bounding box center [835, 384] width 72 height 16
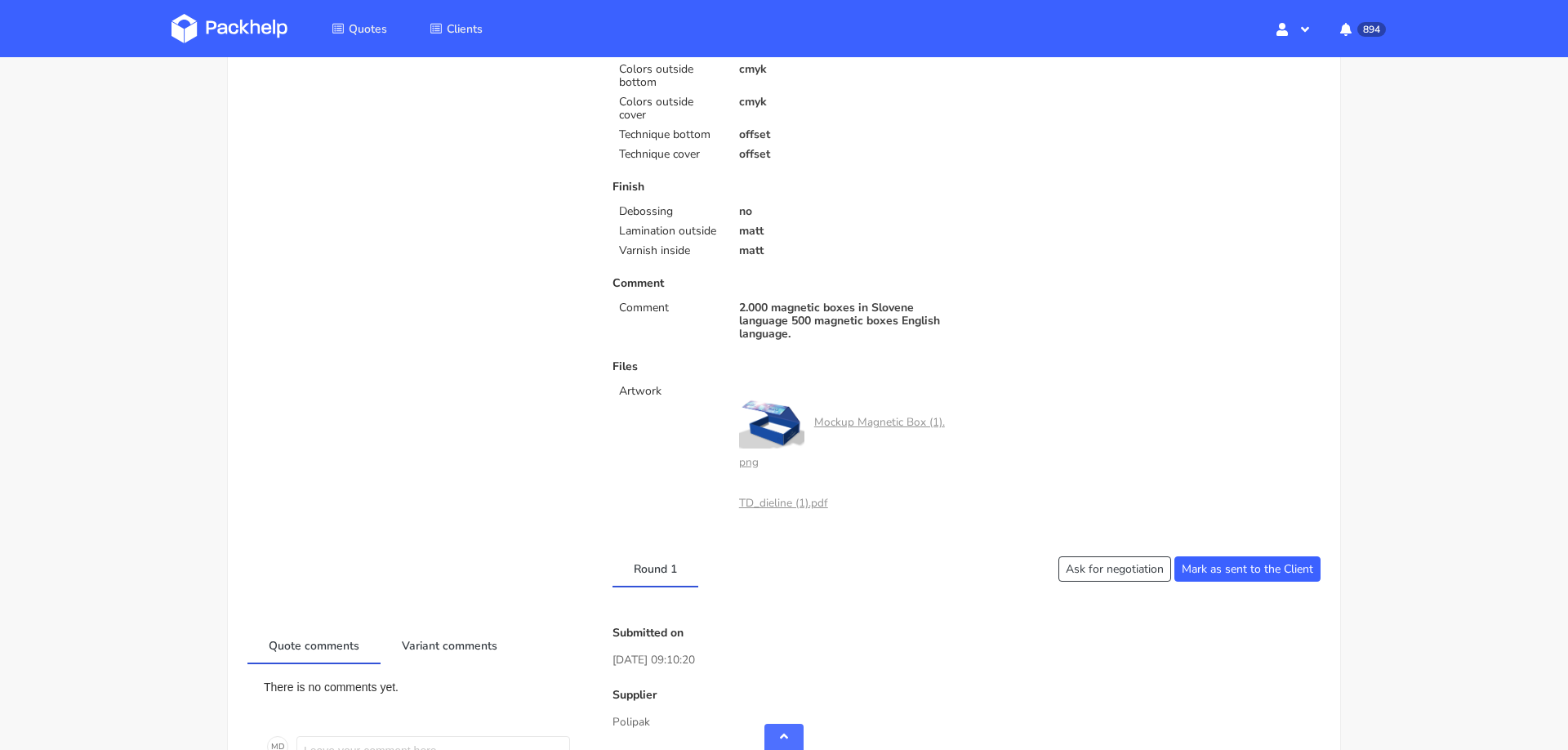
scroll to position [640, 0]
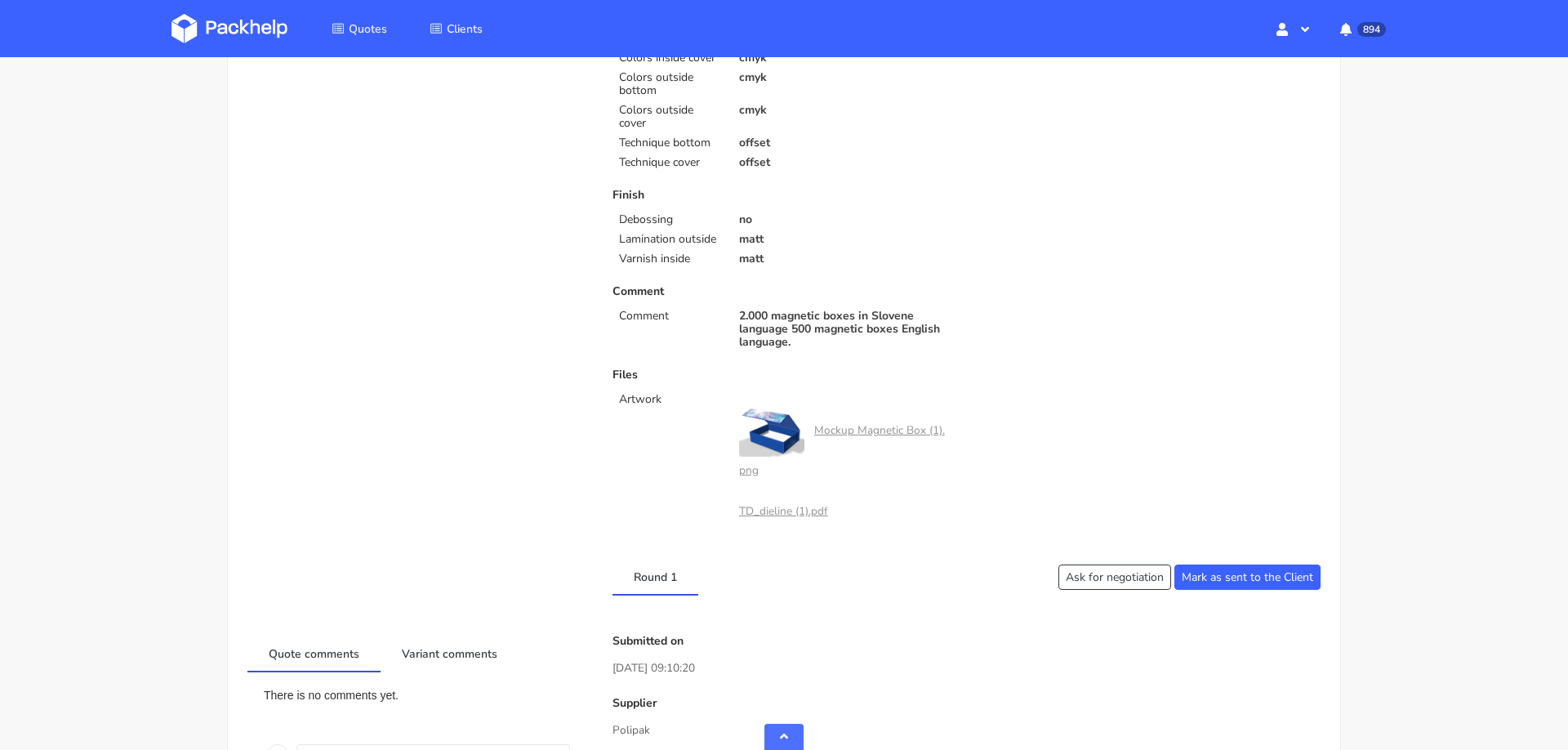
click at [832, 425] on link "Mockup Magnetic Box (1).png" at bounding box center [841, 449] width 206 height 54
click at [759, 512] on link "TD_dieline (1).pdf" at bounding box center [783, 511] width 89 height 16
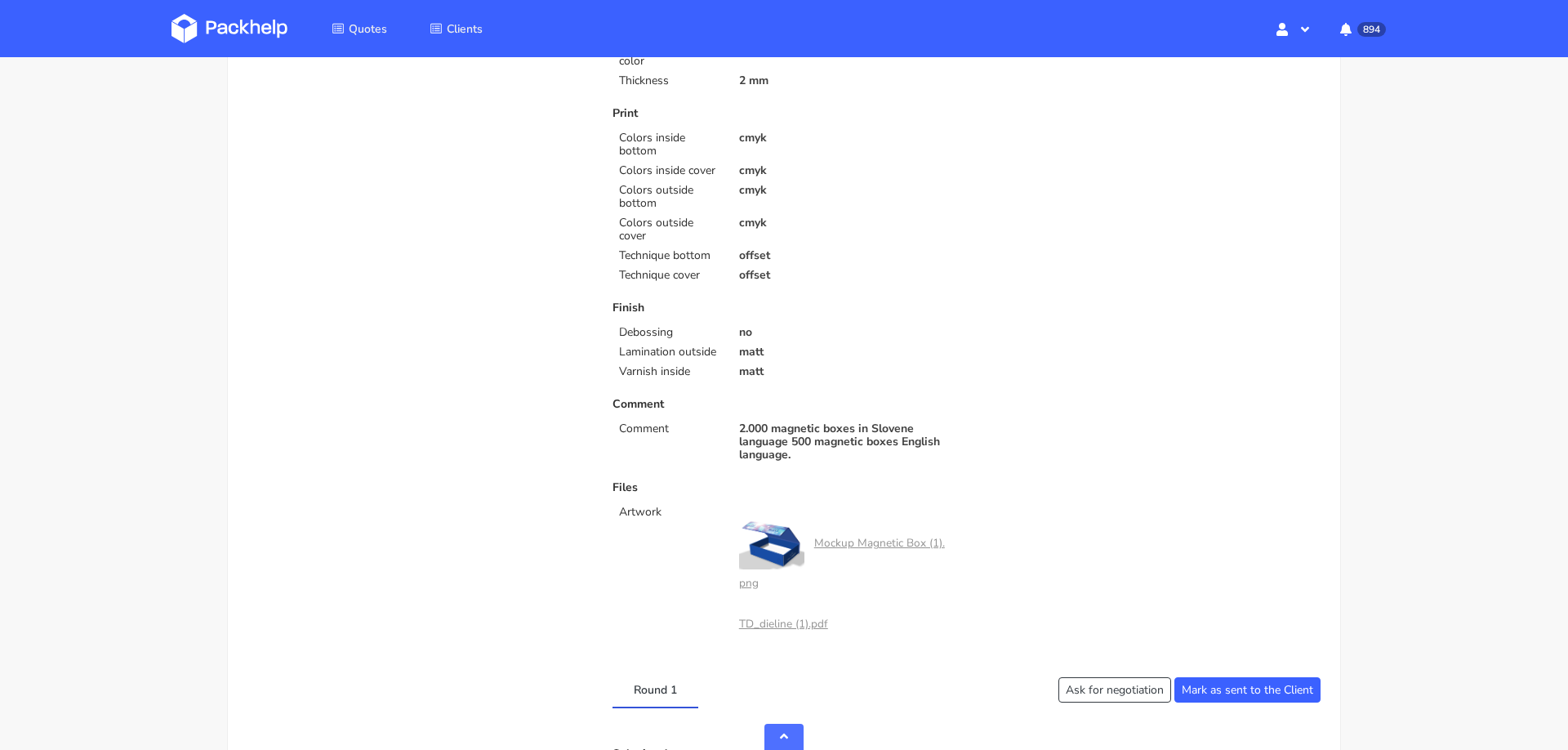
scroll to position [528, 0]
click at [784, 541] on img at bounding box center [772, 543] width 66 height 50
click at [828, 541] on link "Mockup Magnetic Box (1).png" at bounding box center [841, 561] width 206 height 54
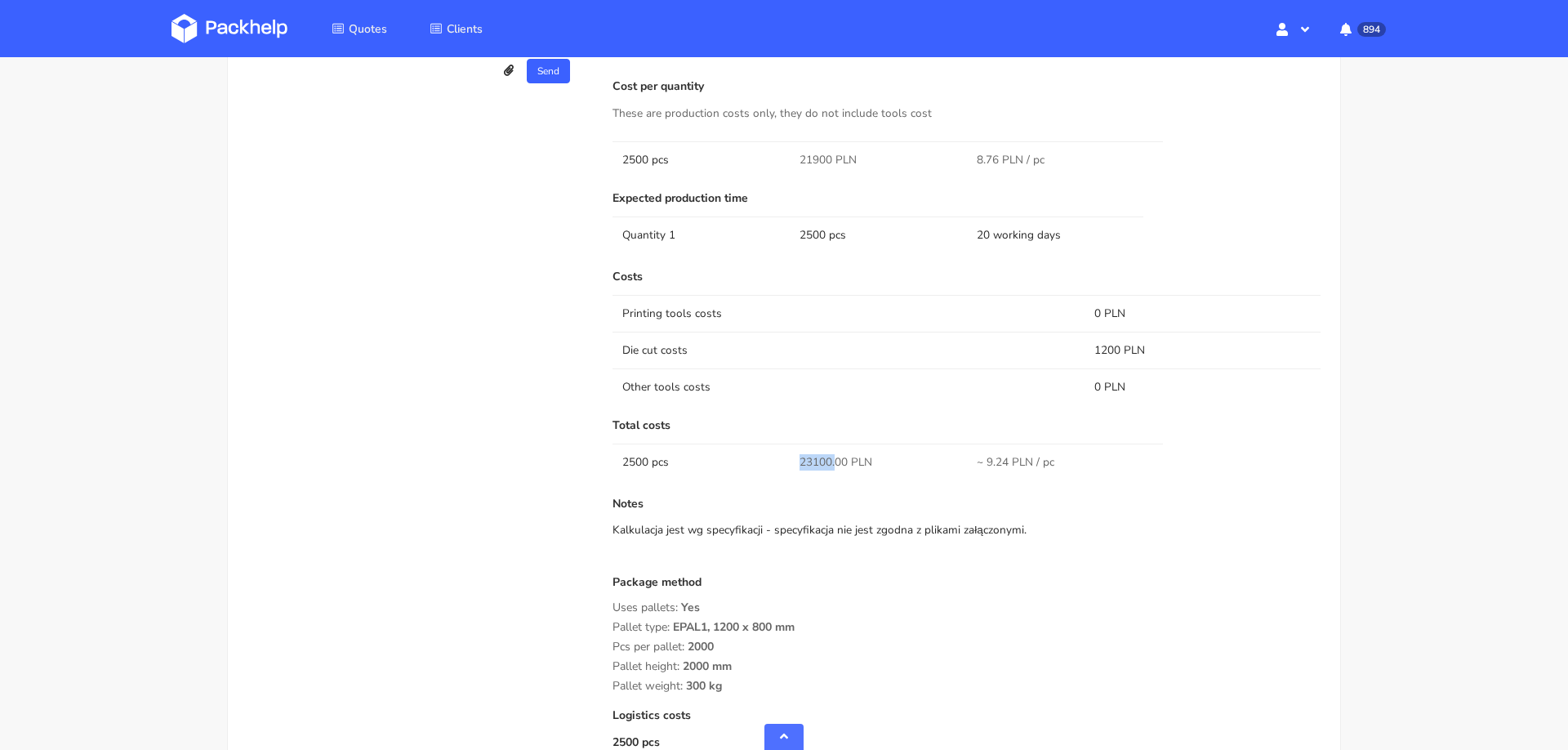
scroll to position [1383, 0]
copy span "23100."
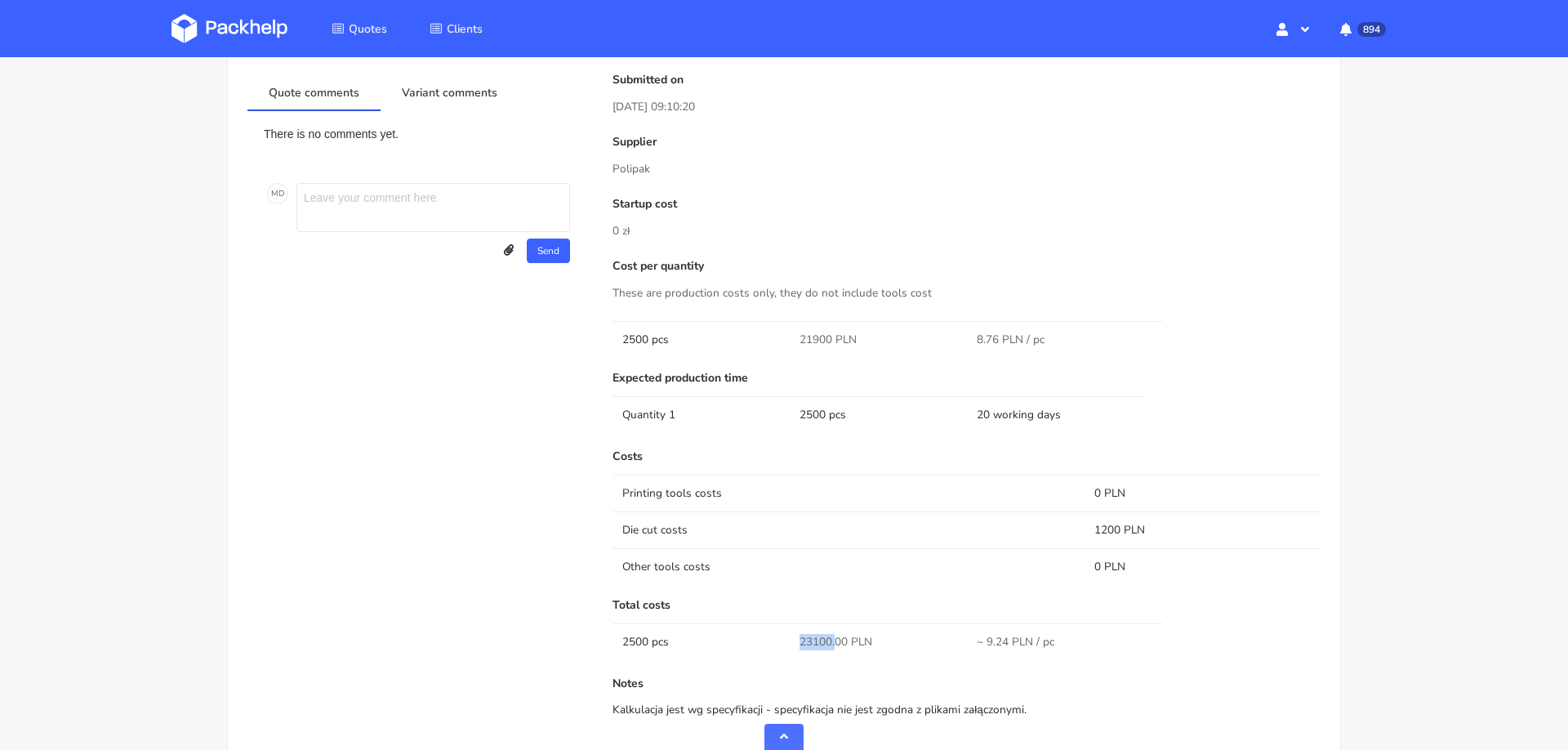
scroll to position [0, 0]
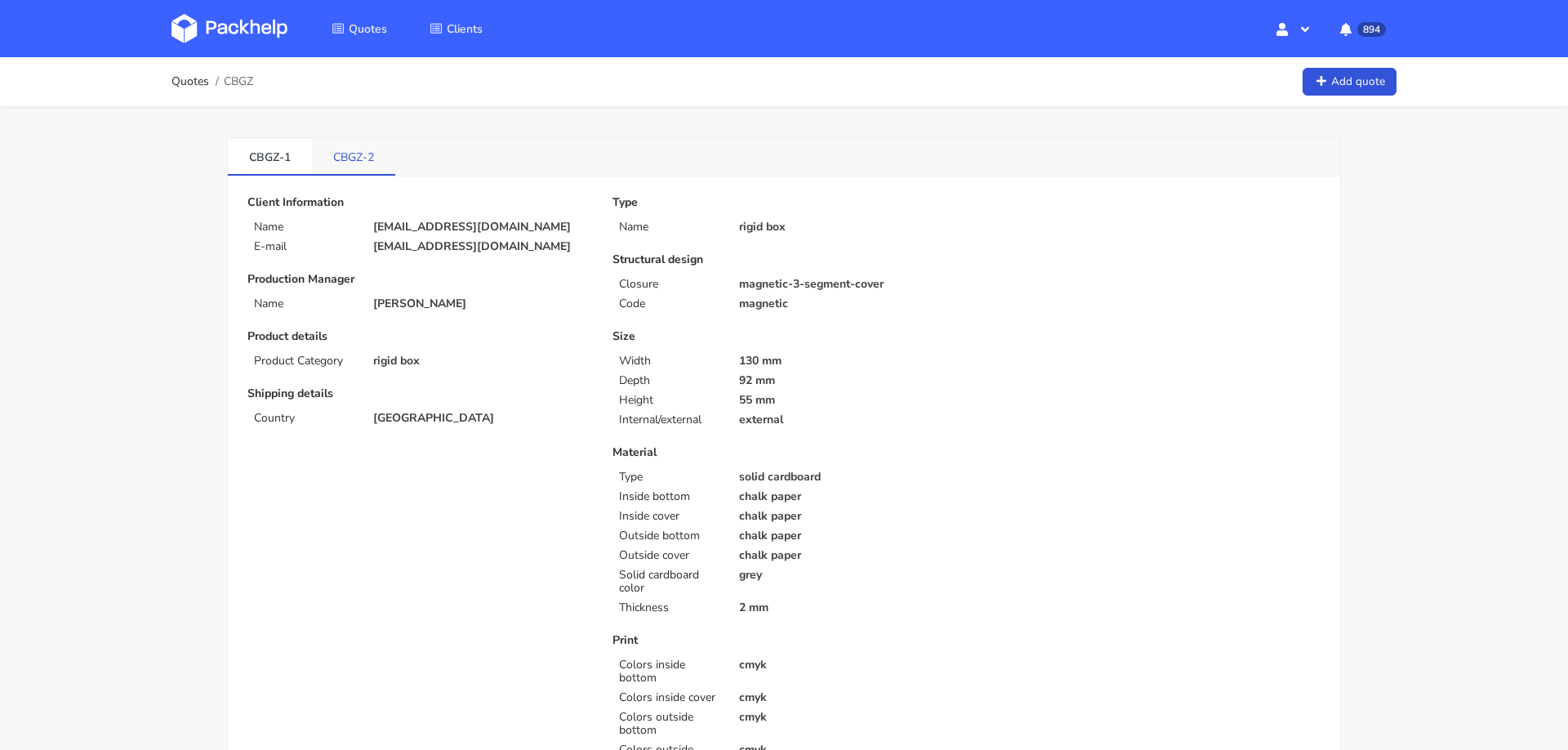
click at [367, 152] on link "CBGZ-2" at bounding box center [353, 156] width 84 height 36
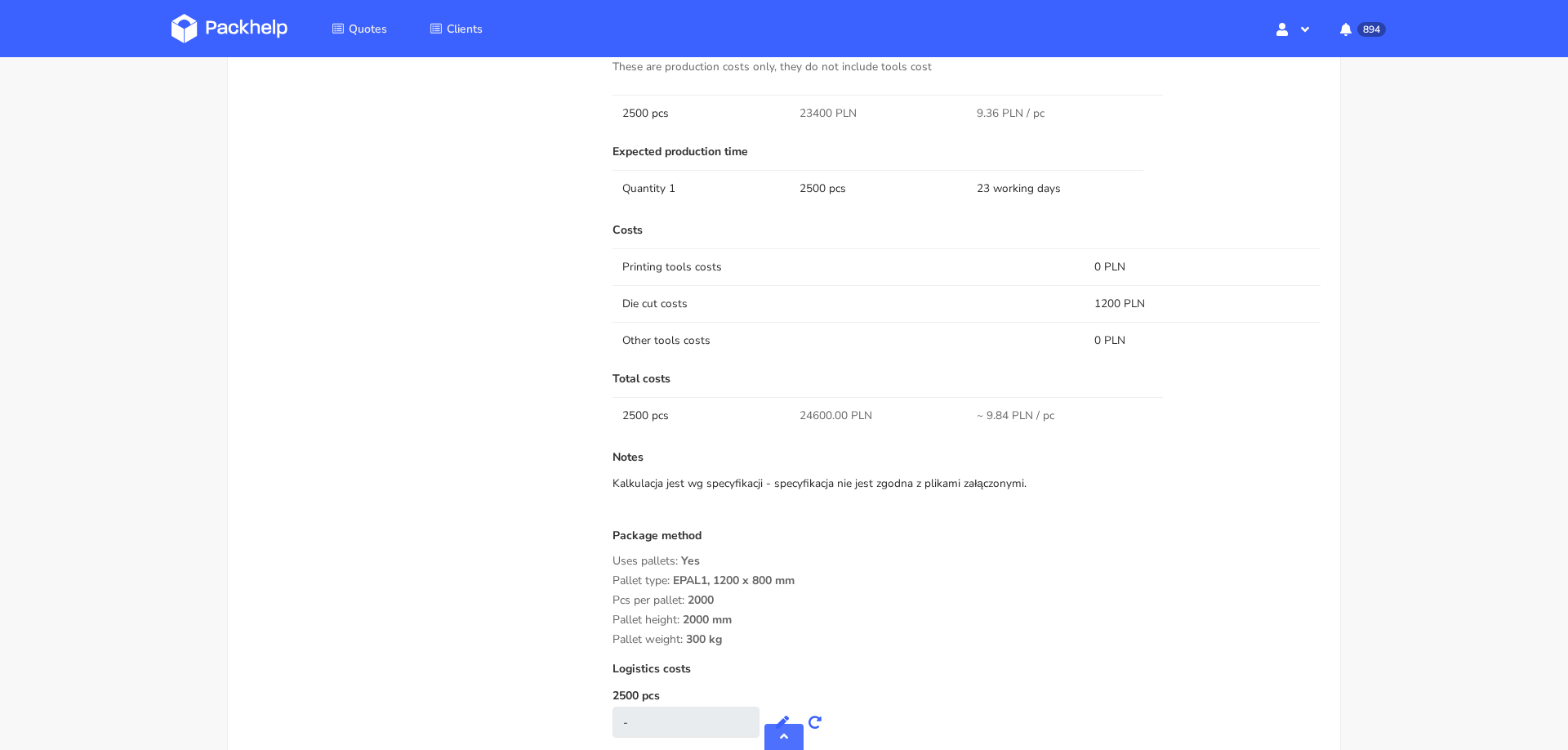
scroll to position [1476, 0]
drag, startPoint x: 802, startPoint y: 395, endPoint x: 832, endPoint y: 395, distance: 30.0
click at [832, 404] on span "24600.00 PLN" at bounding box center [835, 412] width 72 height 16
drag, startPoint x: 830, startPoint y: 391, endPoint x: 775, endPoint y: 397, distance: 55.3
click at [775, 397] on tr "2500 pcs 24600.00 PLN ~ 9.84 PLN / pc" at bounding box center [965, 412] width 708 height 37
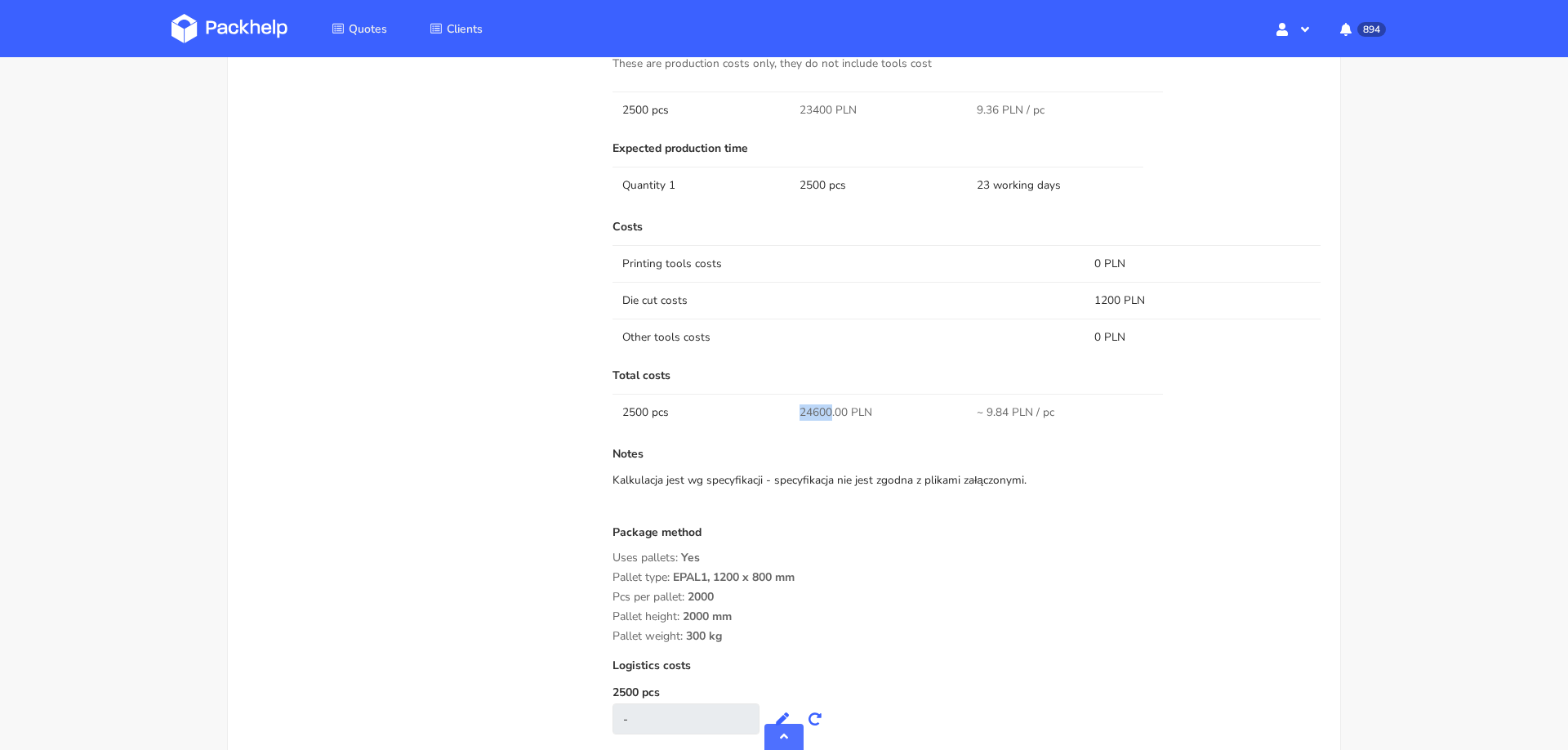
copy tr "24600"
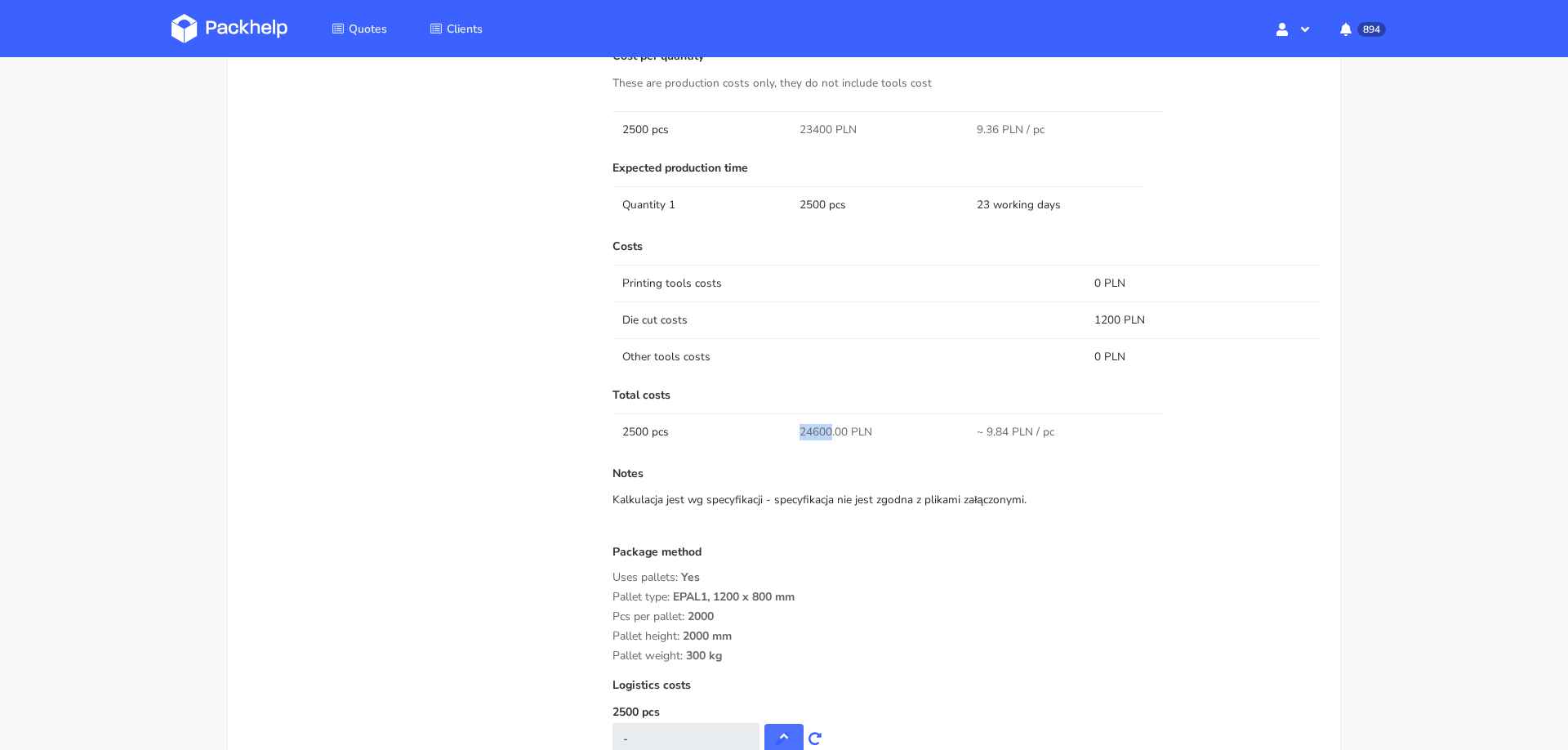
scroll to position [1471, 0]
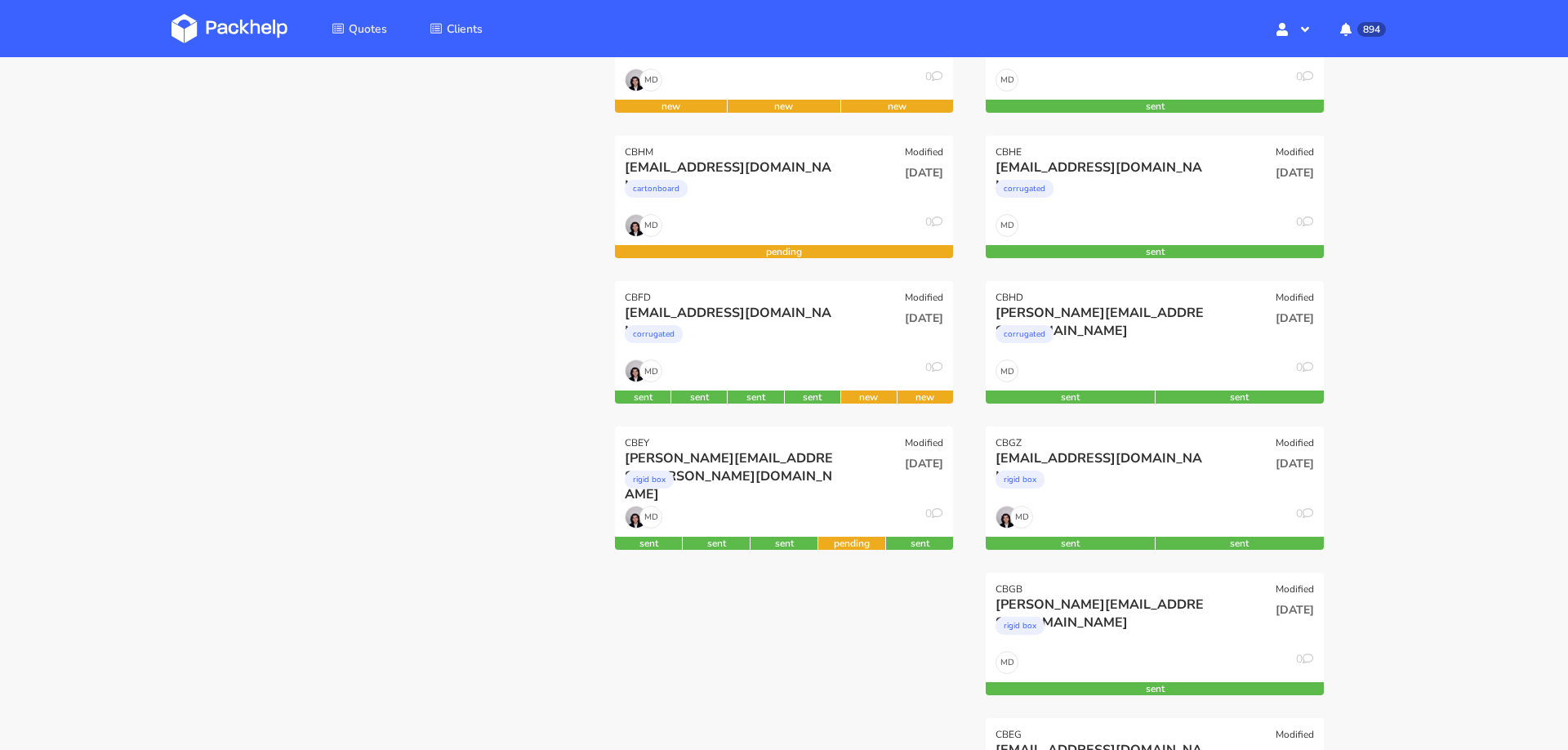
scroll to position [263, 0]
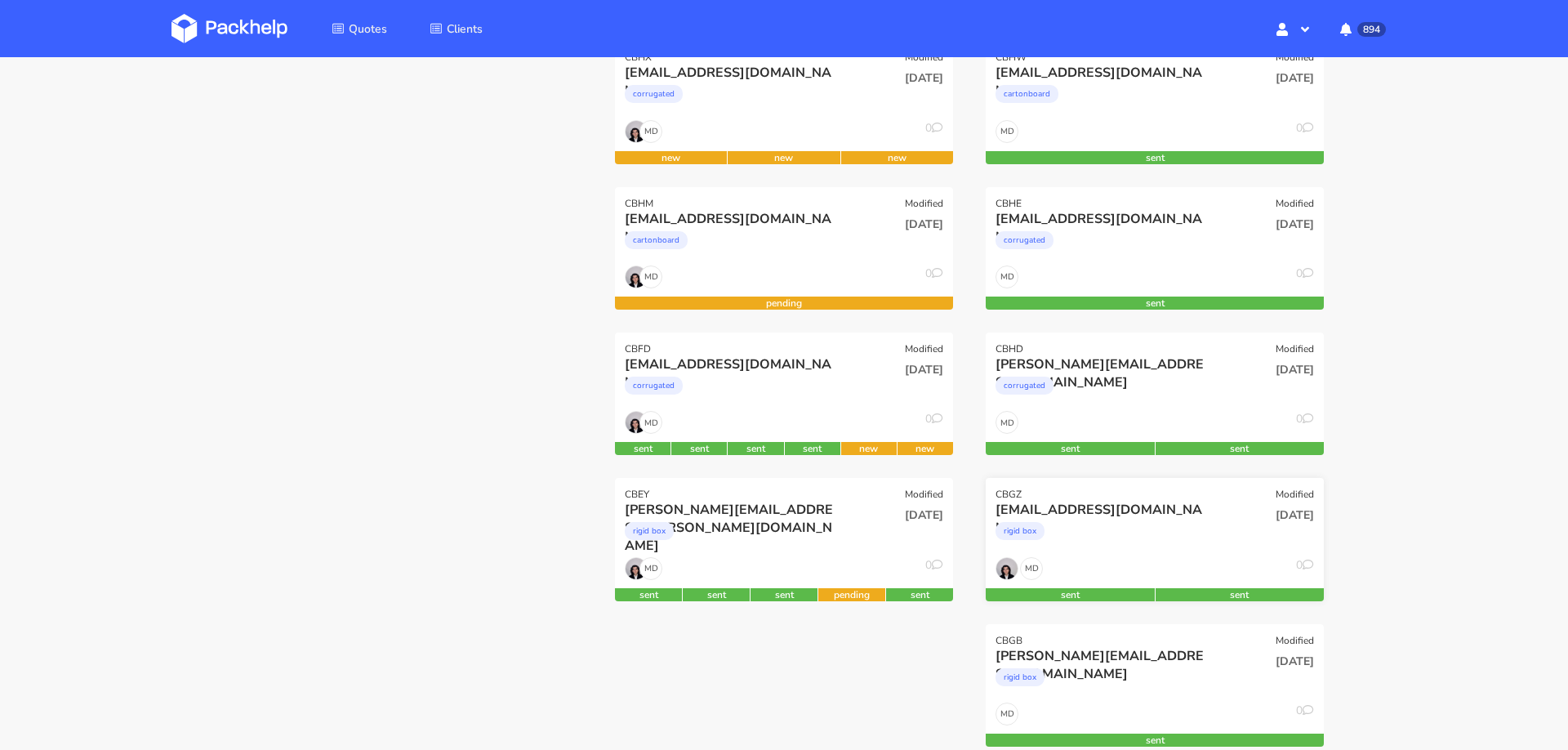
click at [1183, 538] on div "rigid box" at bounding box center [1103, 535] width 216 height 33
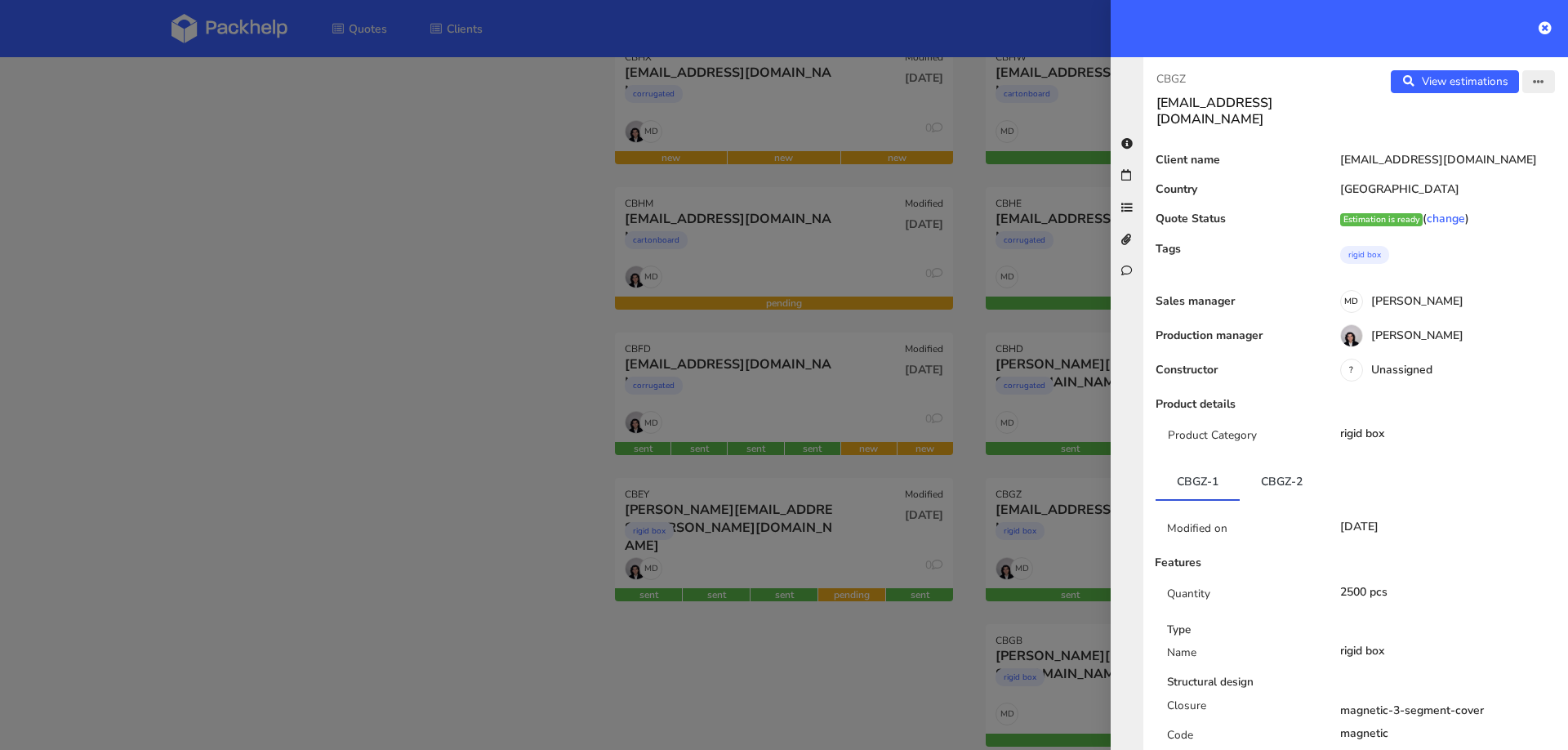
click at [1541, 78] on icon "button" at bounding box center [1538, 82] width 11 height 11
click at [1465, 147] on link "Edit quote" at bounding box center [1484, 145] width 144 height 27
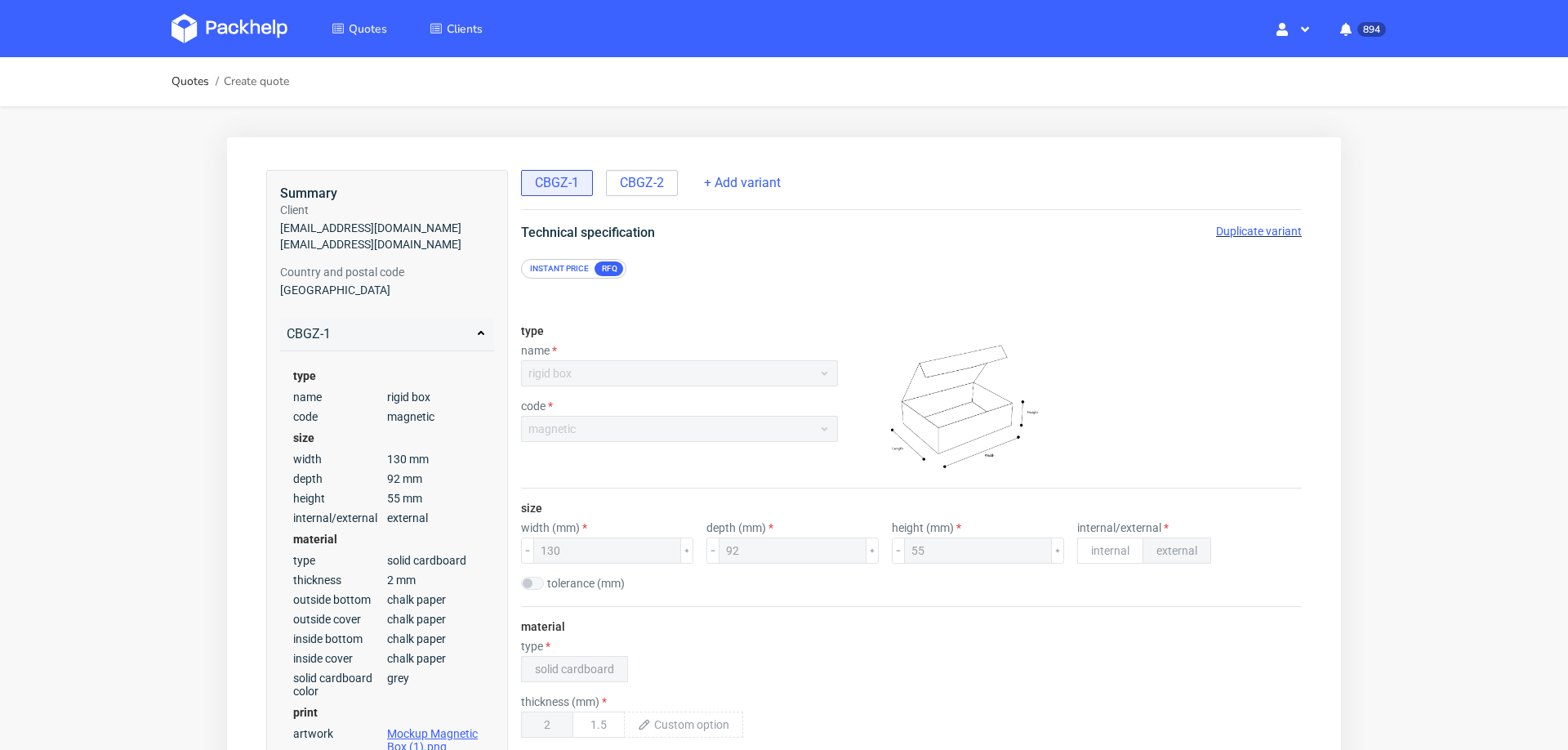
click at [1256, 232] on span "Duplicate variant" at bounding box center [1258, 231] width 85 height 13
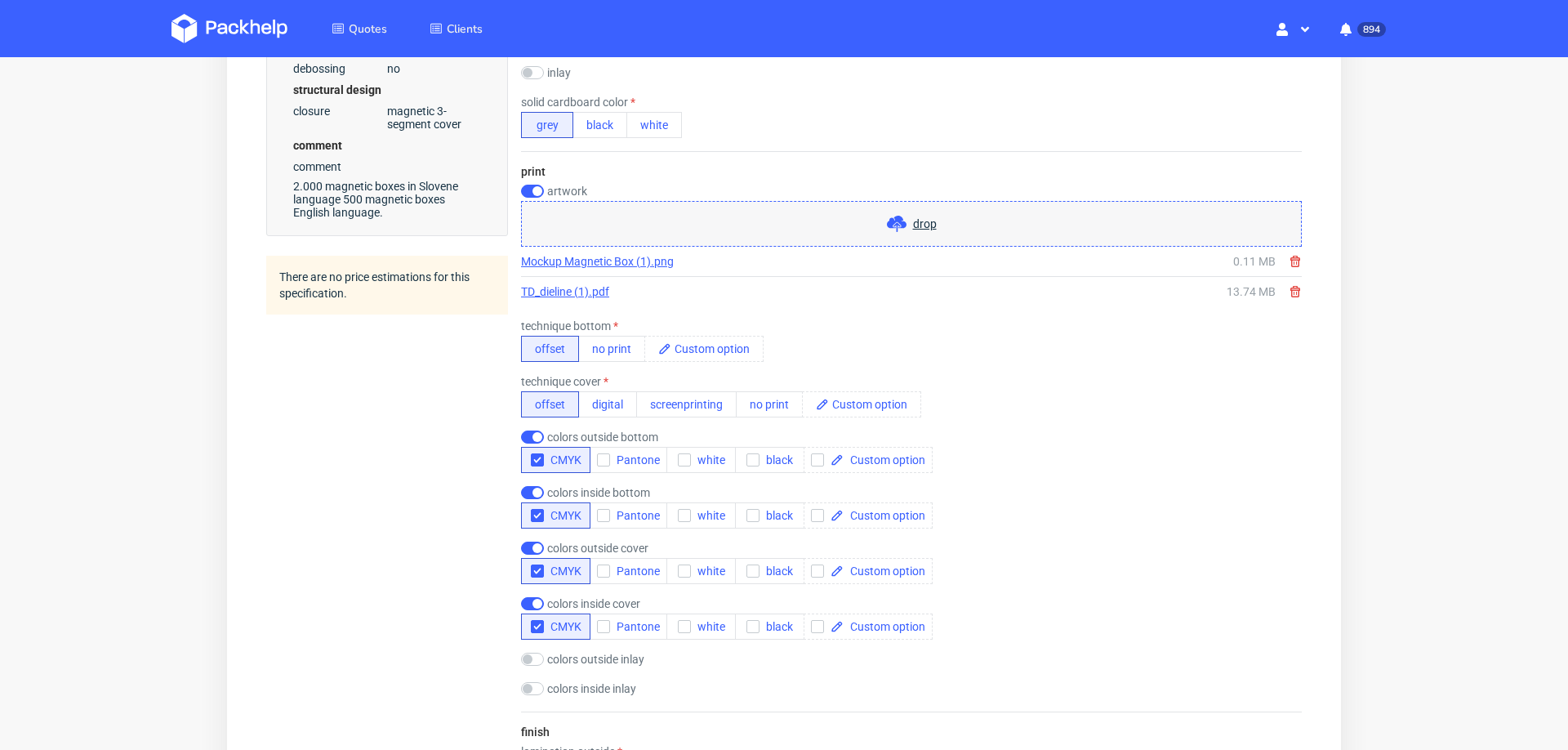
scroll to position [938, 0]
click at [603, 452] on icon "button" at bounding box center [603, 457] width 11 height 11
click at [602, 507] on icon "button" at bounding box center [603, 512] width 11 height 11
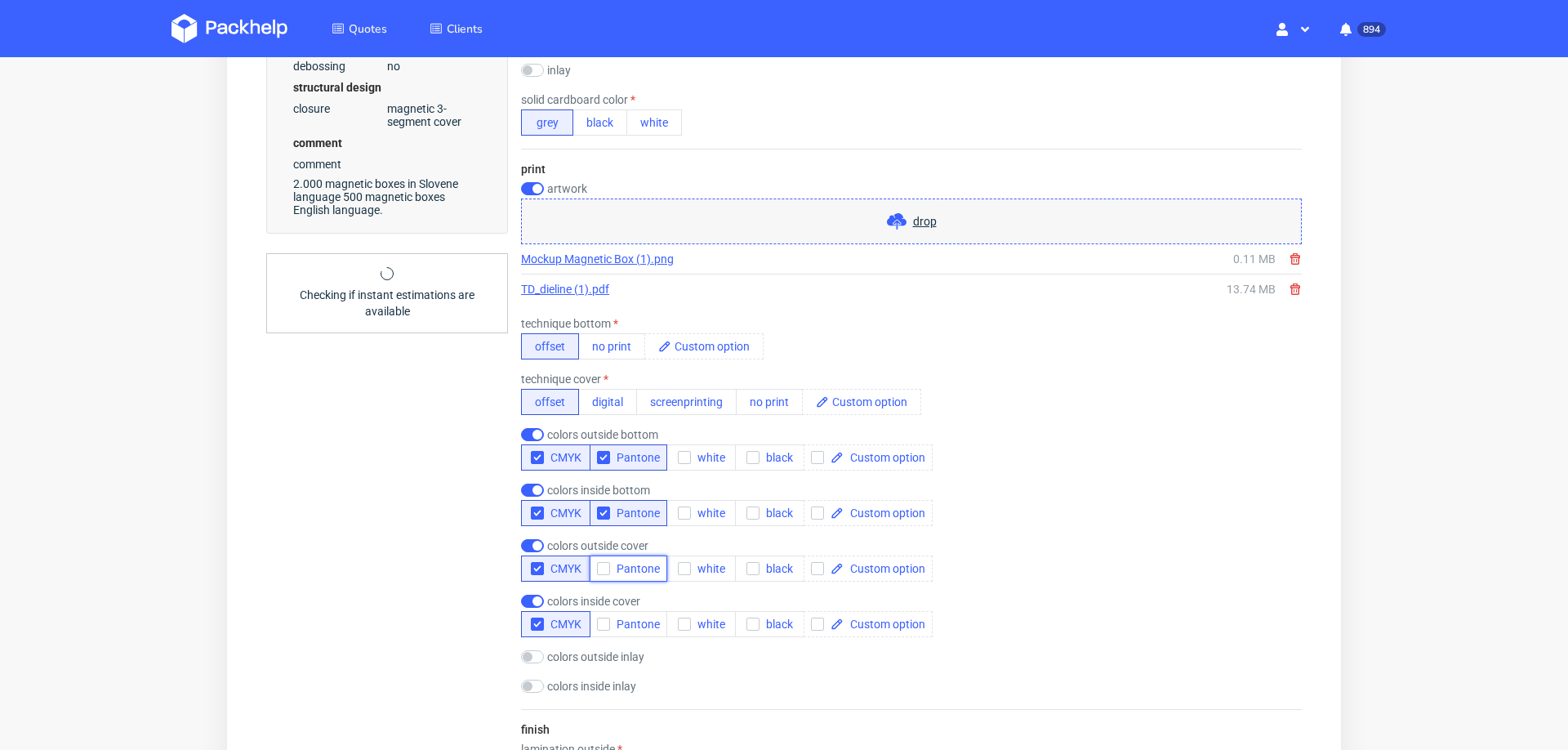
click at [603, 563] on icon "button" at bounding box center [603, 568] width 11 height 11
click at [606, 618] on icon "button" at bounding box center [603, 623] width 11 height 11
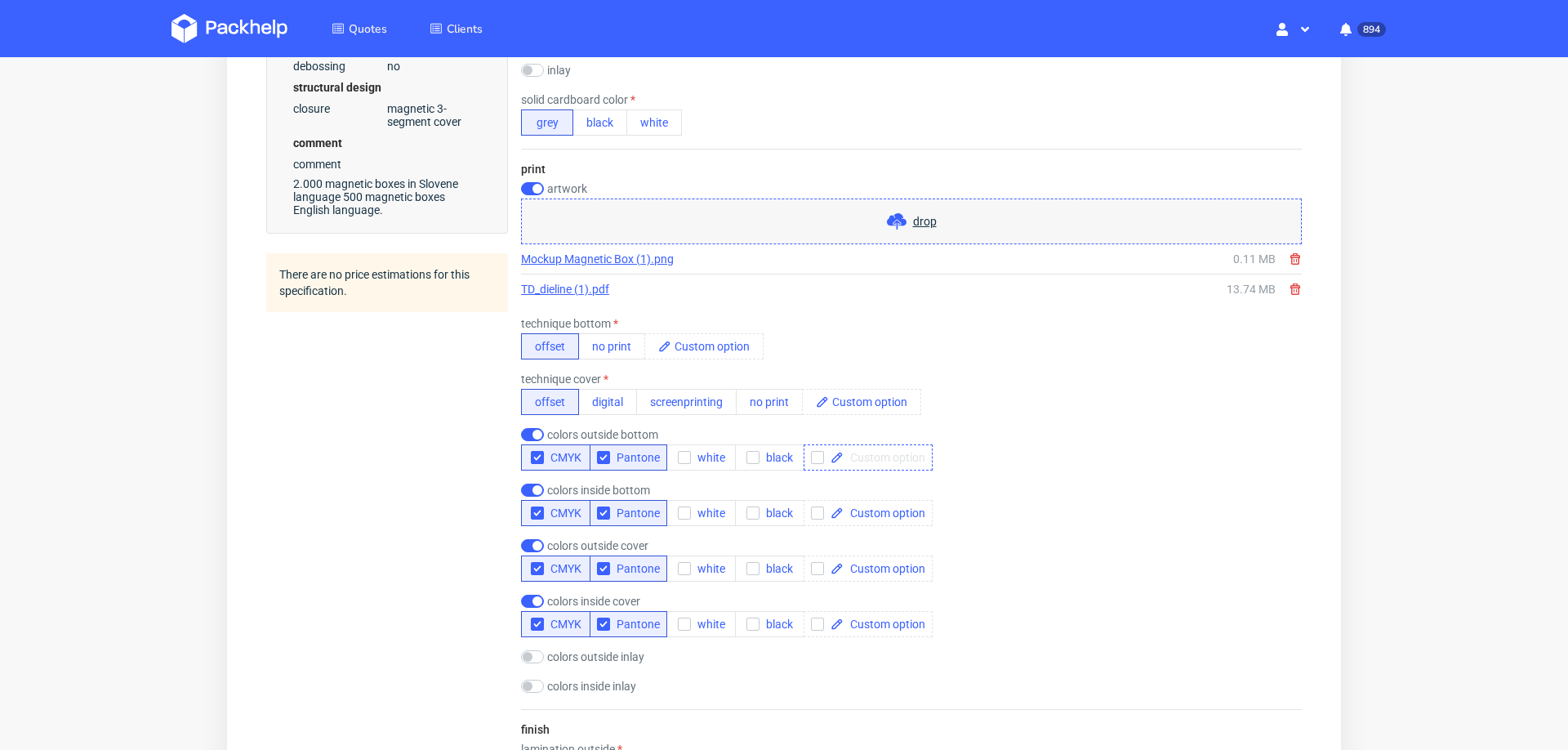
click at [876, 452] on span at bounding box center [884, 457] width 82 height 11
paste span
click at [1062, 497] on div "colors inside bottom CMYK Pantone white black" at bounding box center [911, 504] width 781 height 42
checkbox input "true"
click at [901, 507] on span at bounding box center [884, 512] width 82 height 11
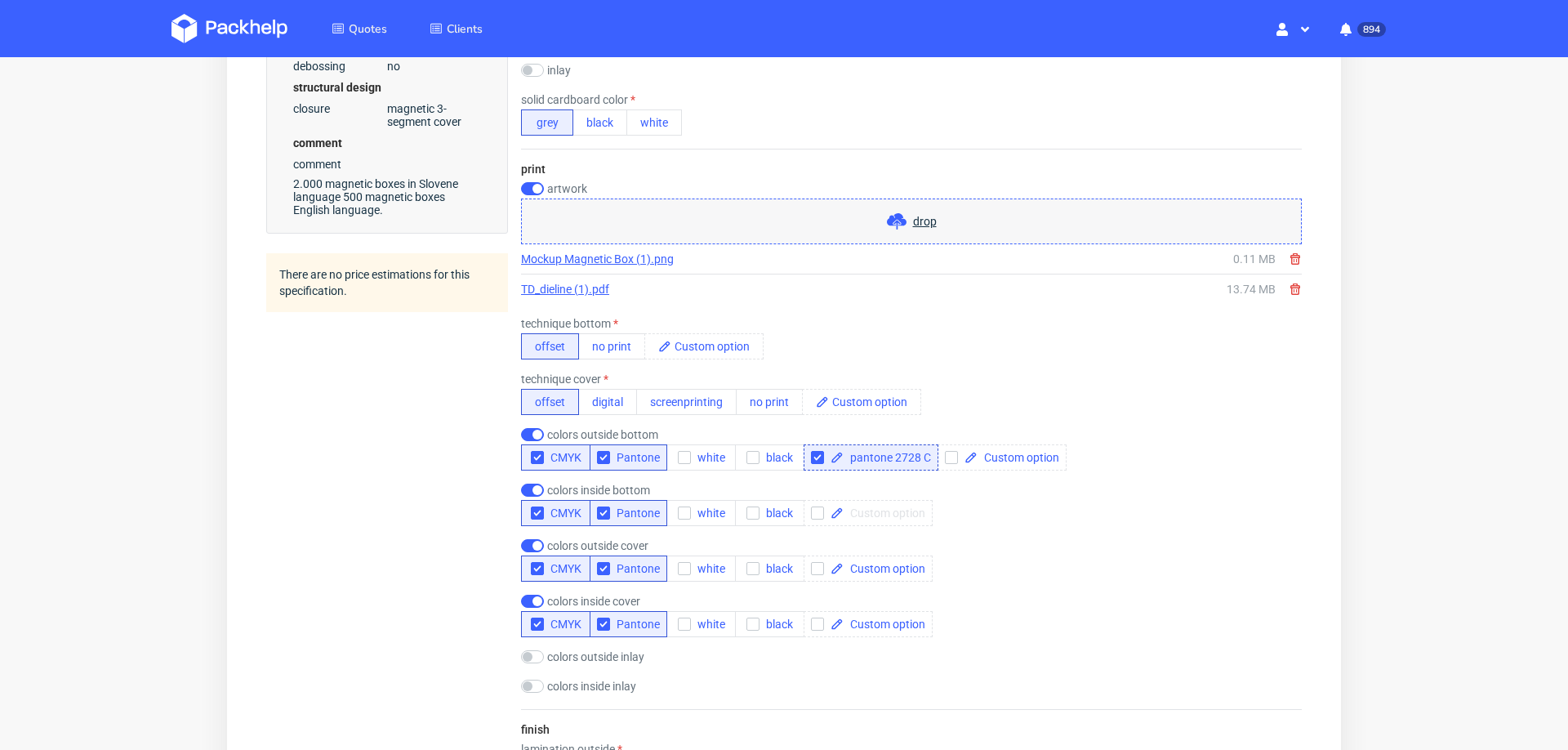
paste span
checkbox input "true"
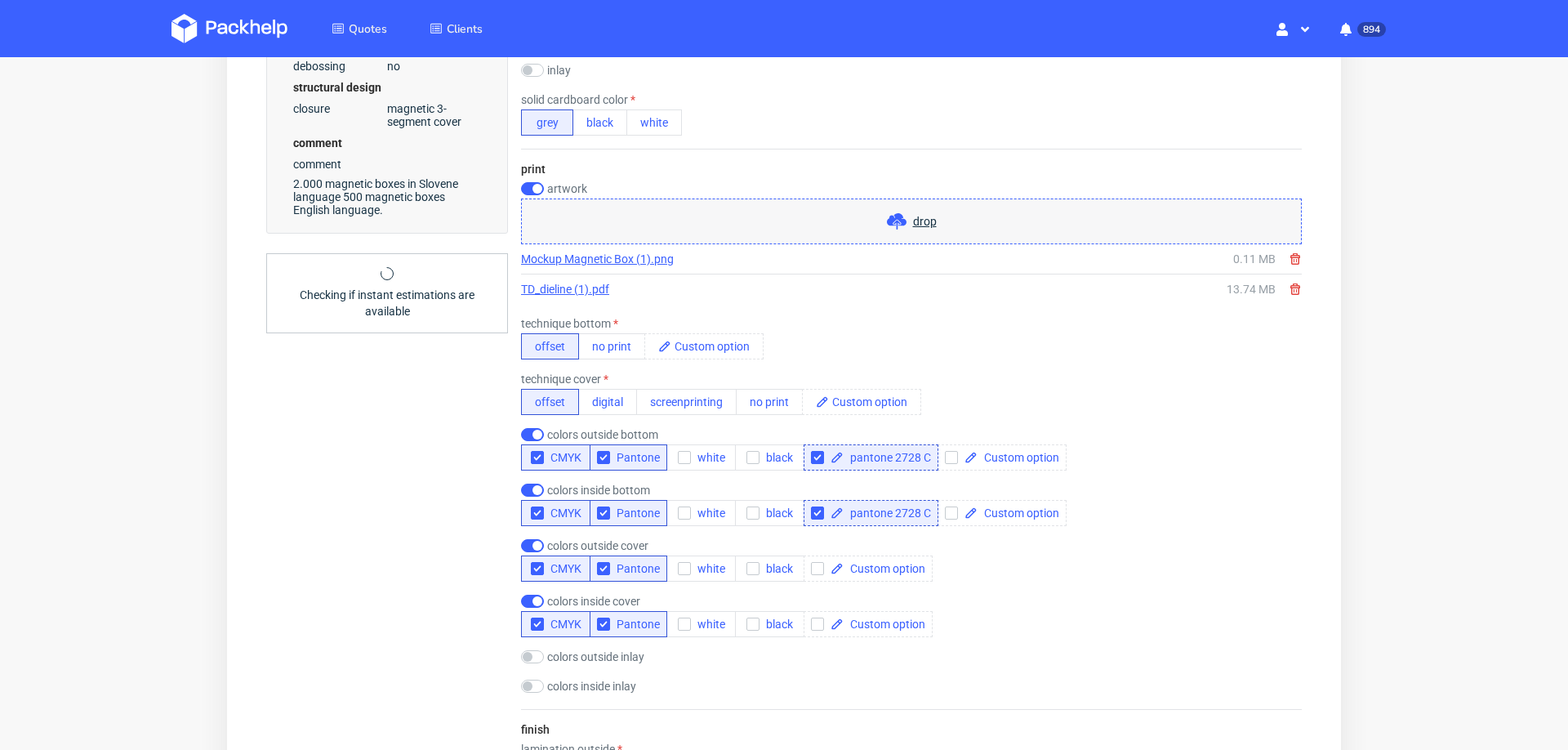
click at [1043, 503] on div "colors inside bottom CMYK Pantone white black pantone 2728 C" at bounding box center [911, 504] width 781 height 42
click at [906, 563] on span at bounding box center [884, 568] width 82 height 11
paste span
click at [982, 559] on div "colors outside cover CMYK Pantone white black pantone 2728 C" at bounding box center [911, 559] width 781 height 42
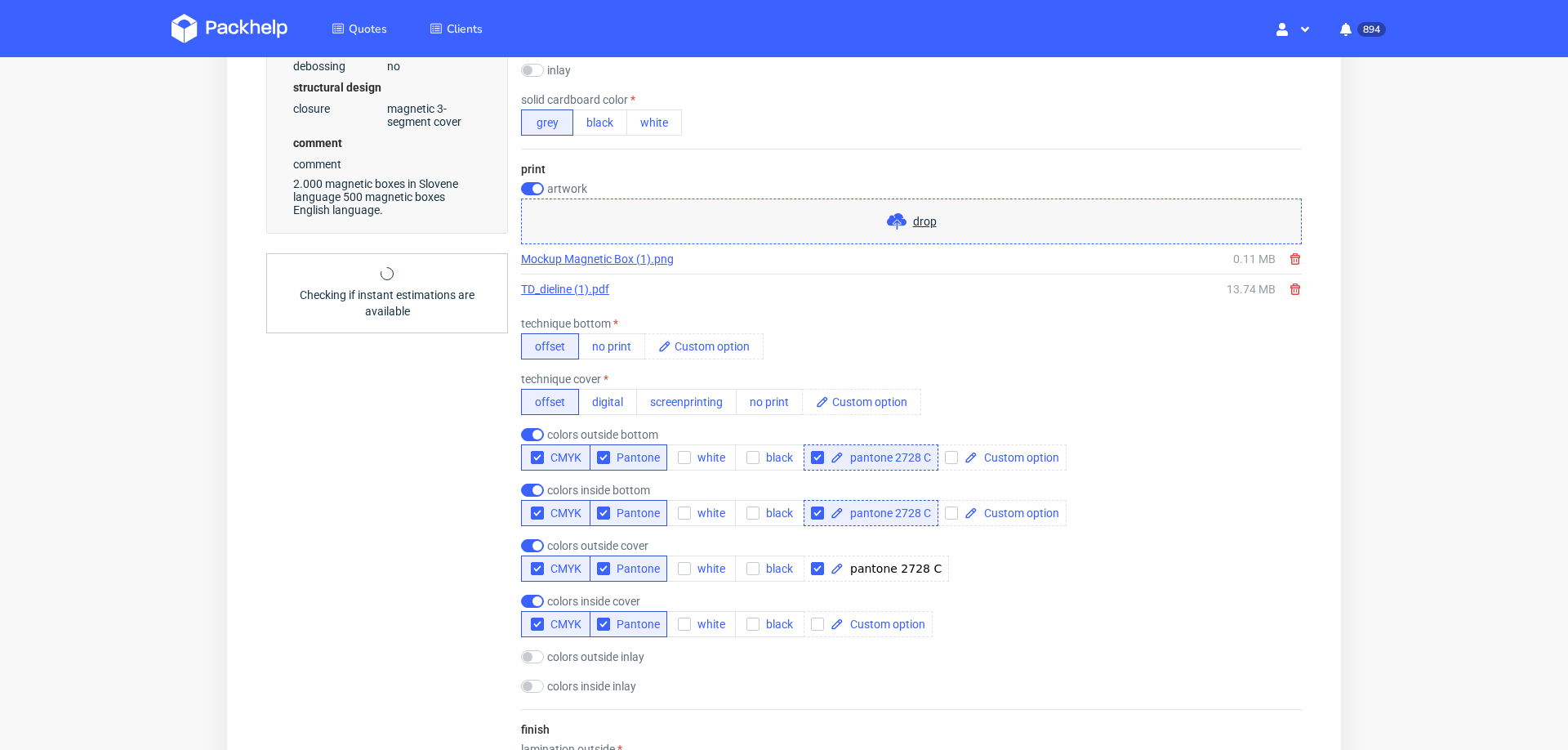
checkbox input "true"
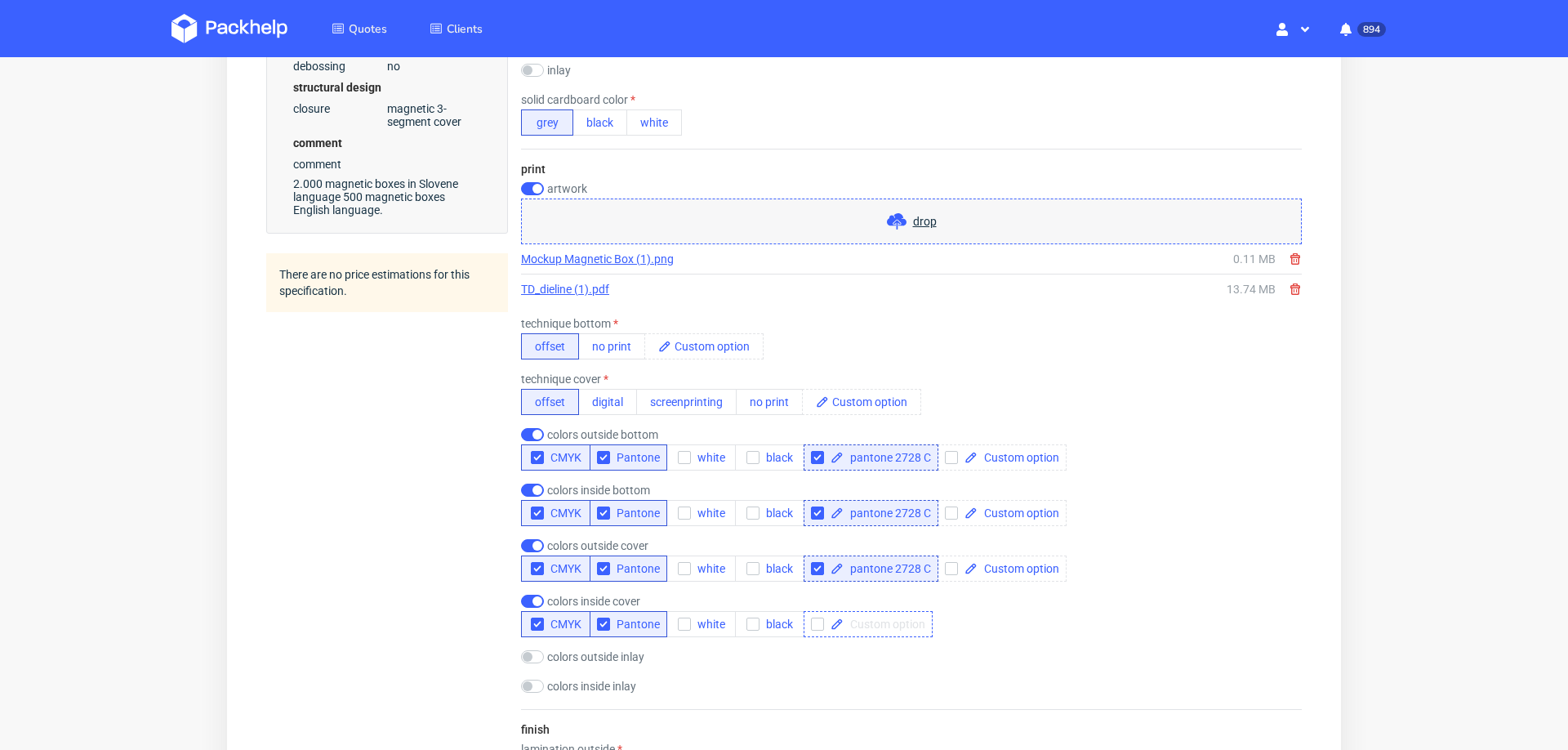
click at [872, 618] on span at bounding box center [884, 623] width 82 height 11
paste span
click at [995, 601] on div "colors inside cover CMYK Pantone white black pantone 2728 C" at bounding box center [911, 616] width 781 height 42
checkbox input "true"
drag, startPoint x: 602, startPoint y: 617, endPoint x: 598, endPoint y: 597, distance: 20.4
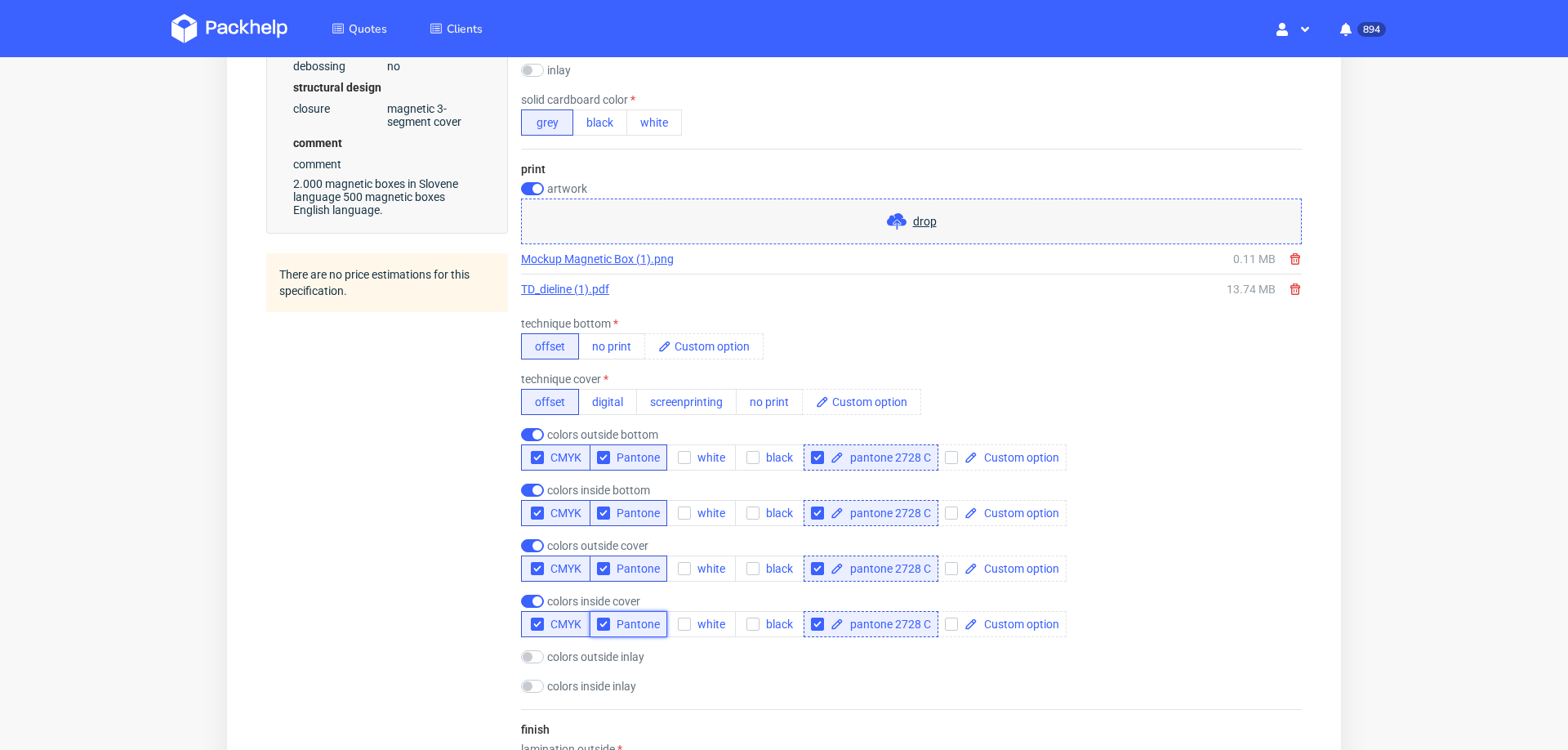
click at [601, 618] on icon "button" at bounding box center [603, 623] width 11 height 11
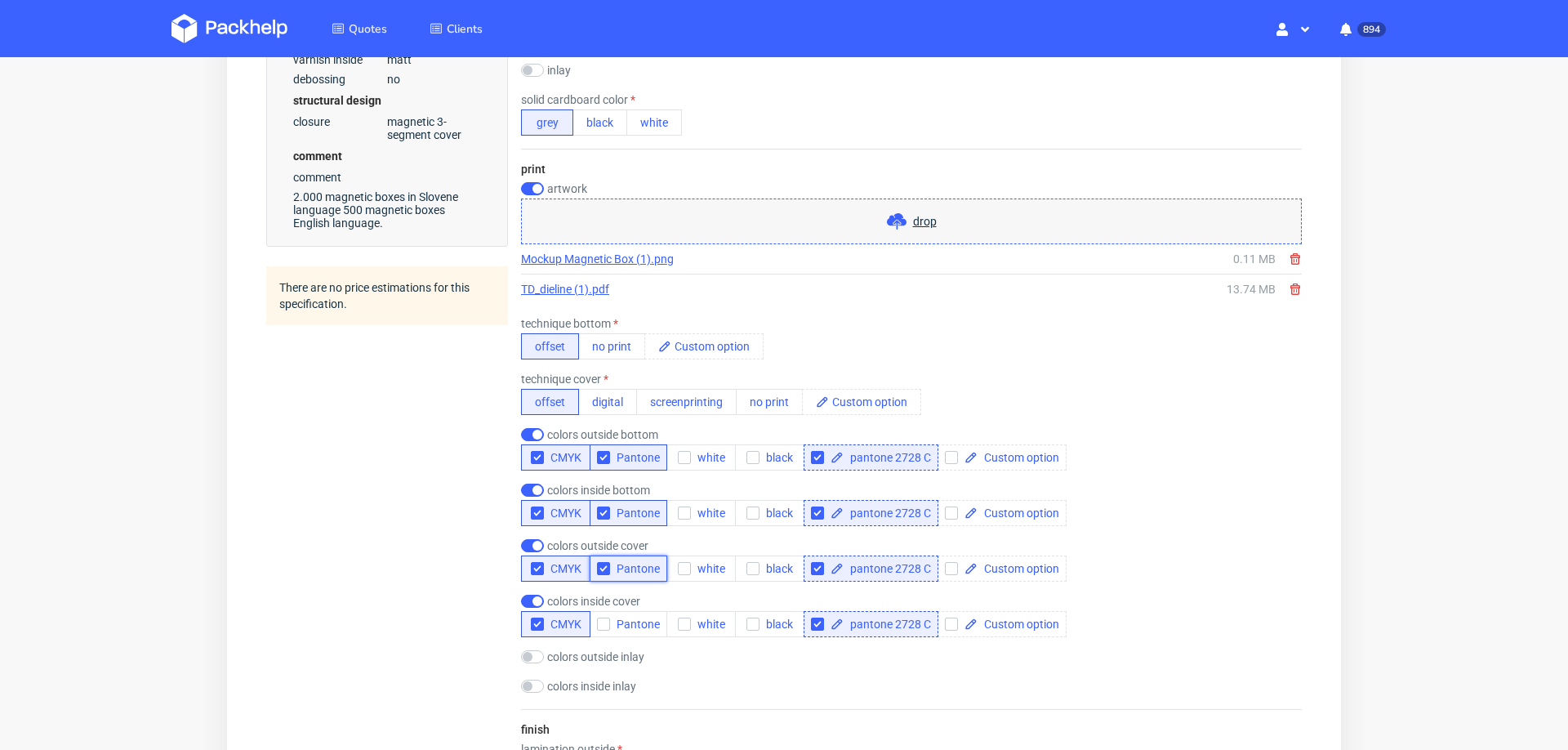
click at [604, 562] on div "button" at bounding box center [603, 568] width 13 height 13
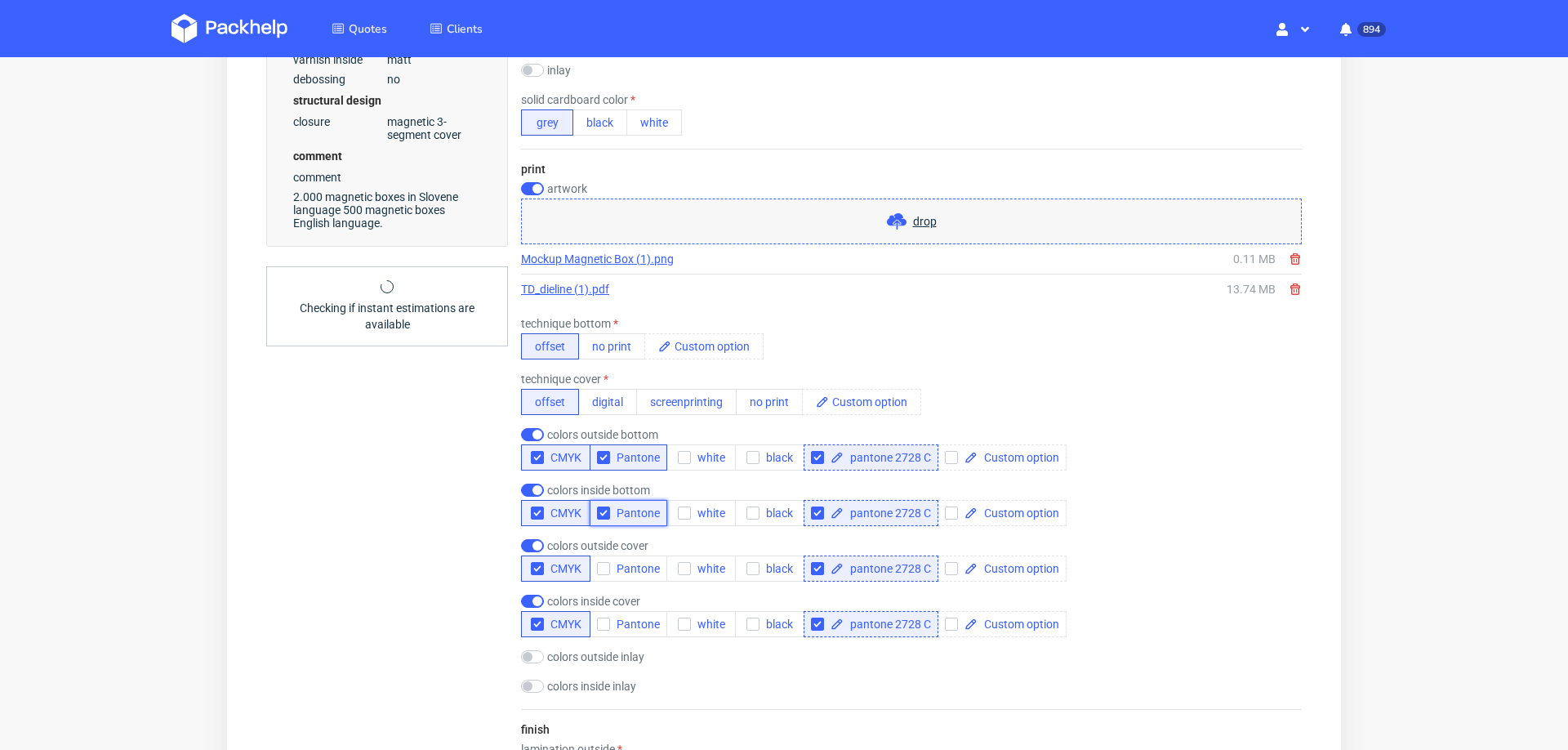
click at [600, 507] on icon "button" at bounding box center [603, 512] width 11 height 11
click at [607, 452] on icon "button" at bounding box center [603, 457] width 11 height 11
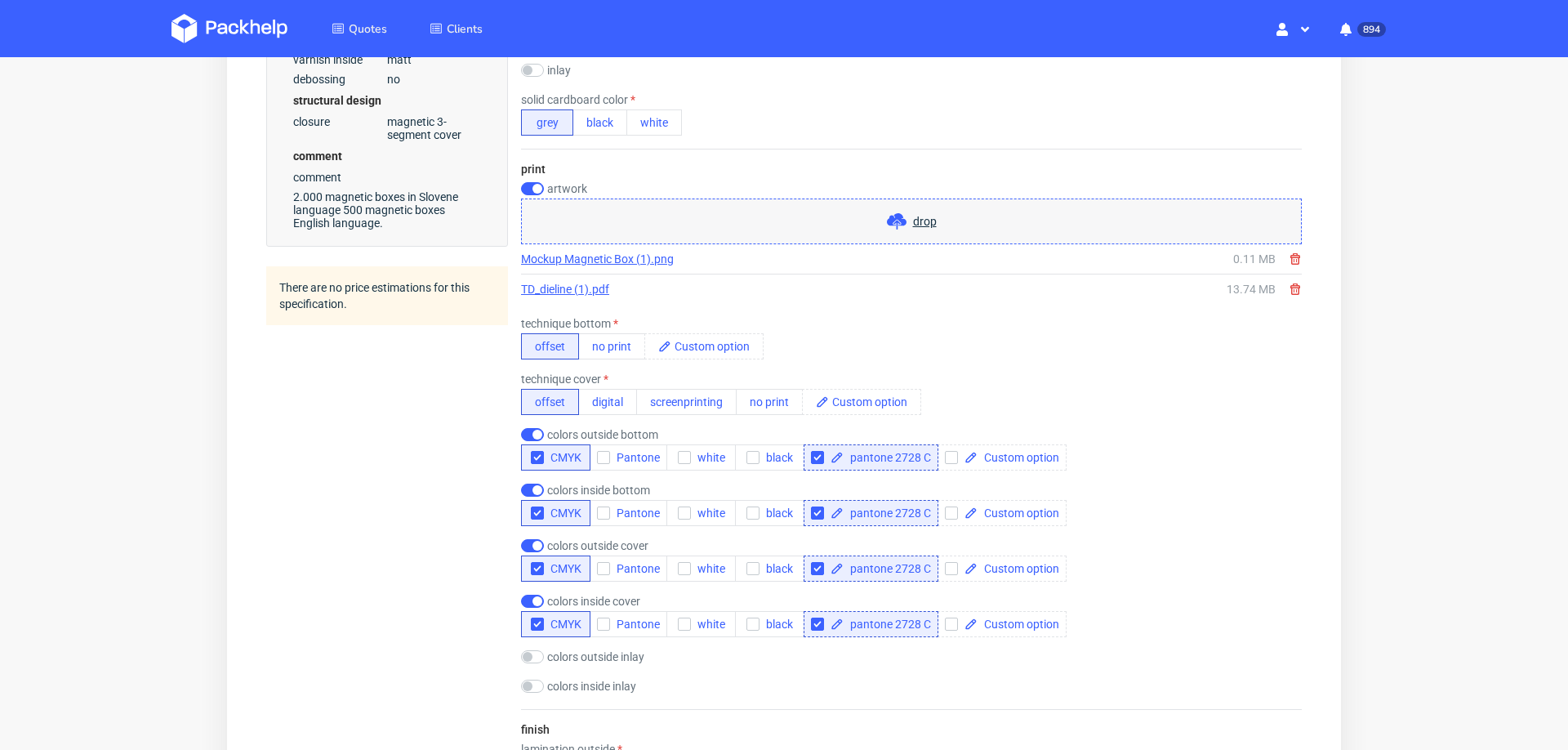
click at [1193, 444] on div "colors outside bottom CMYK Pantone white black pantone 2728 C" at bounding box center [911, 448] width 781 height 42
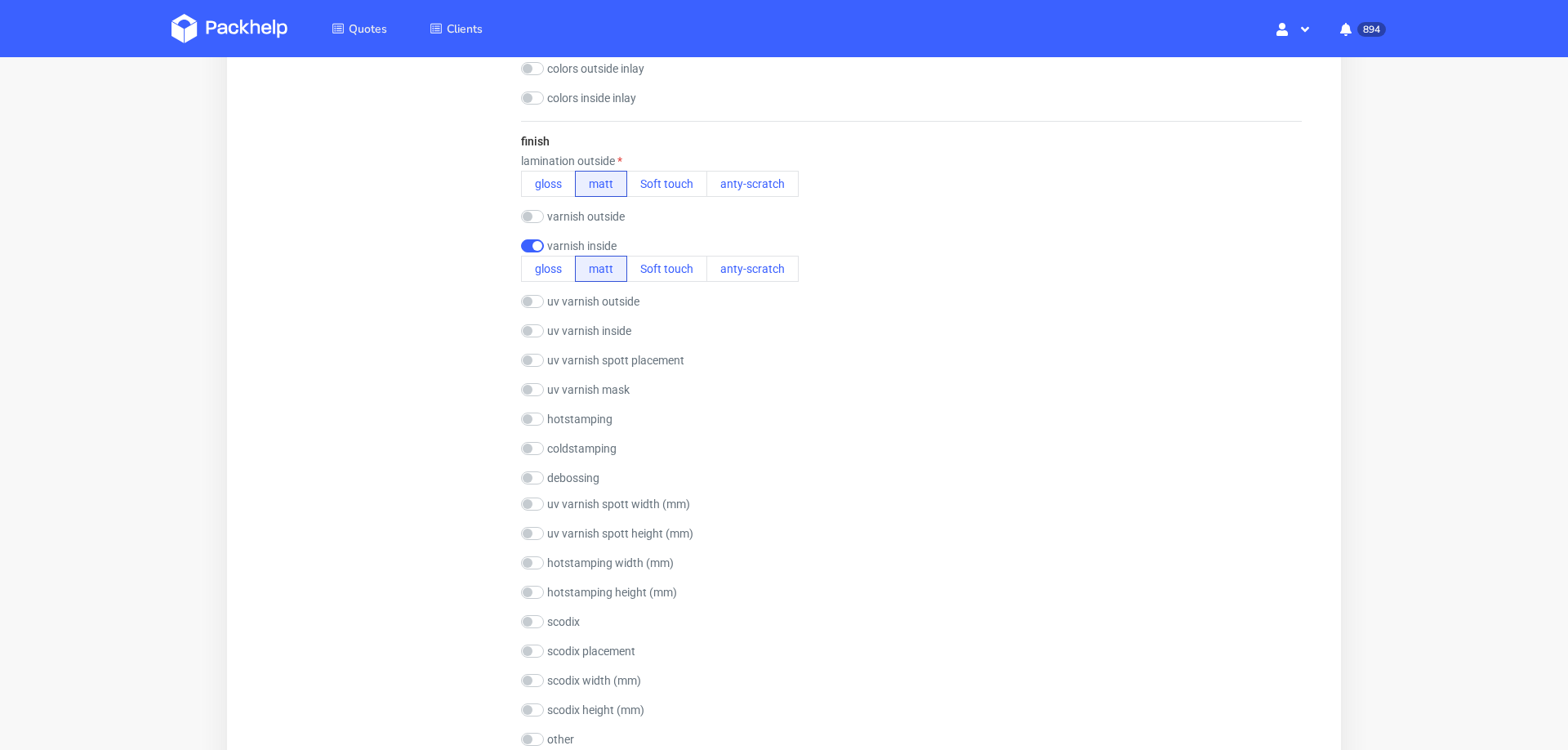
scroll to position [1505, 0]
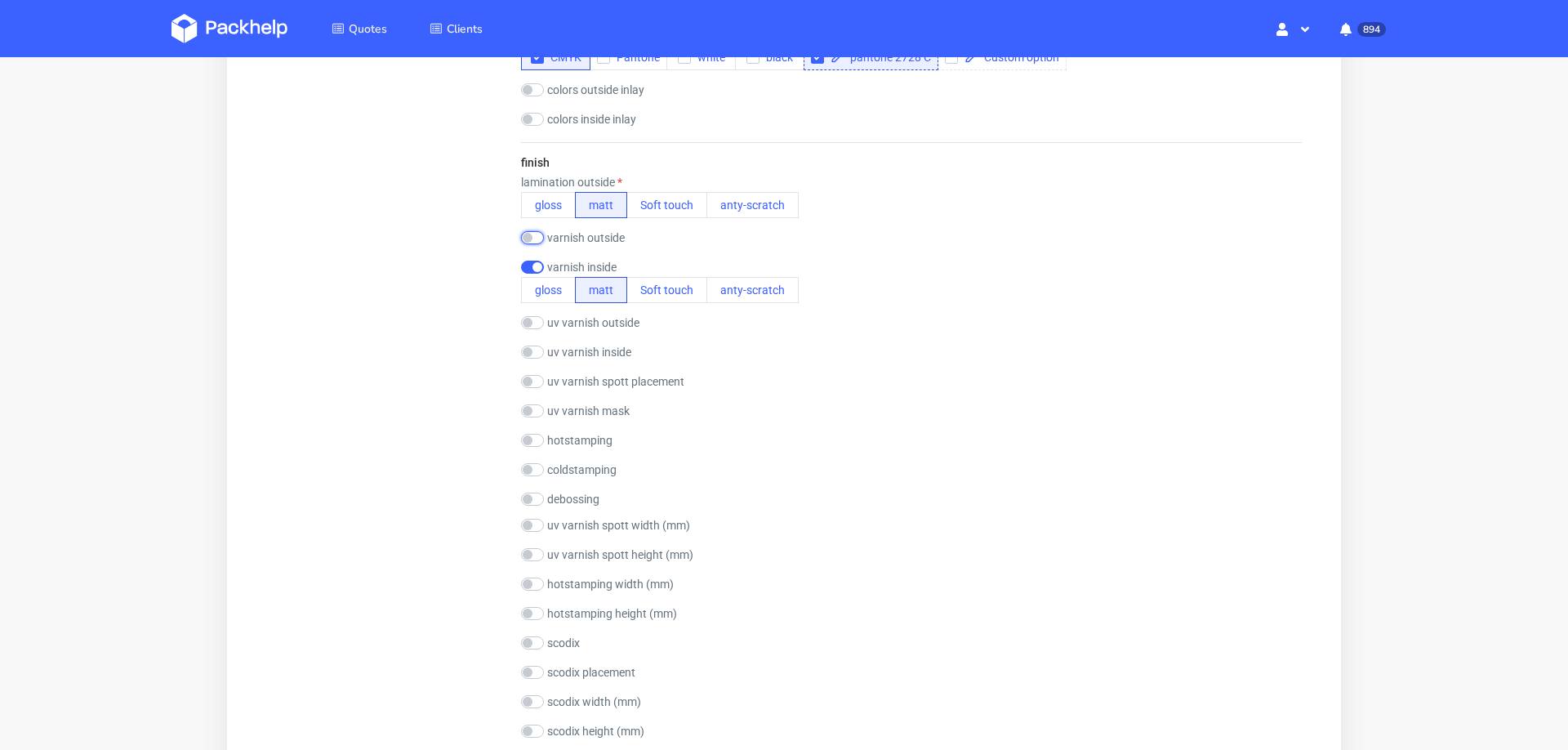
click at [531, 238] on input "checkbox" at bounding box center [532, 237] width 23 height 13
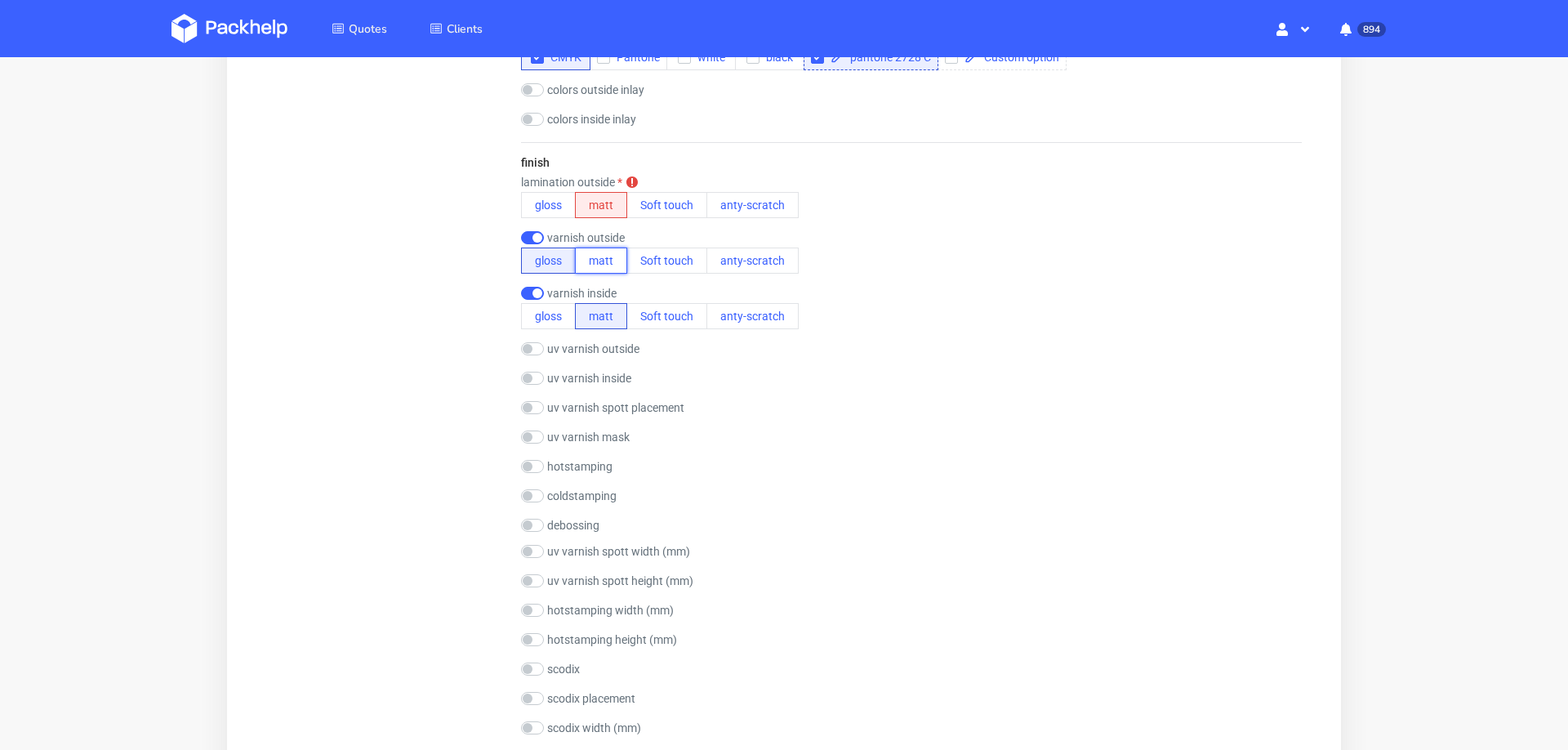
click at [586, 249] on button "matt" at bounding box center [601, 260] width 53 height 26
click at [526, 238] on input "checkbox" at bounding box center [532, 237] width 23 height 13
checkbox input "false"
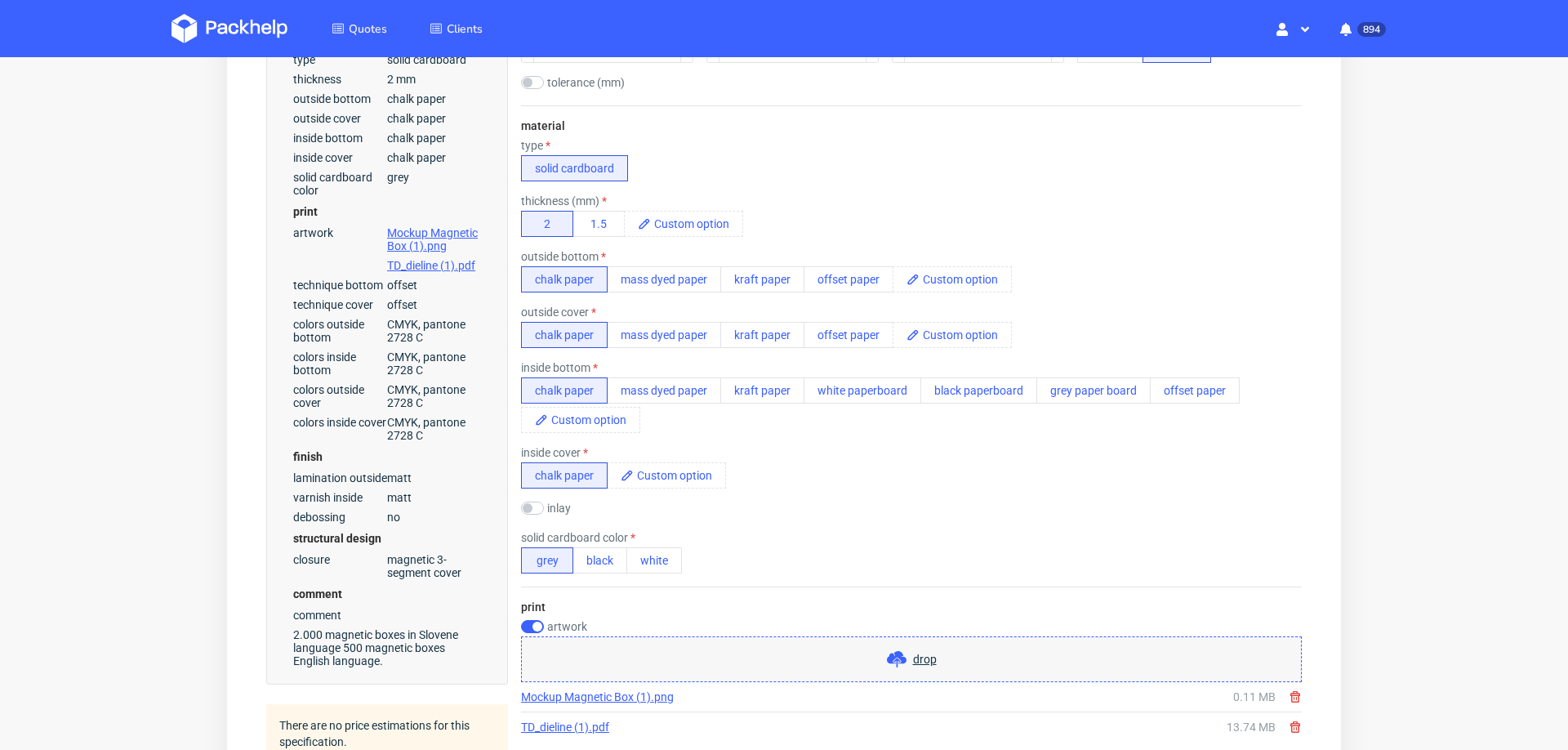
scroll to position [0, 0]
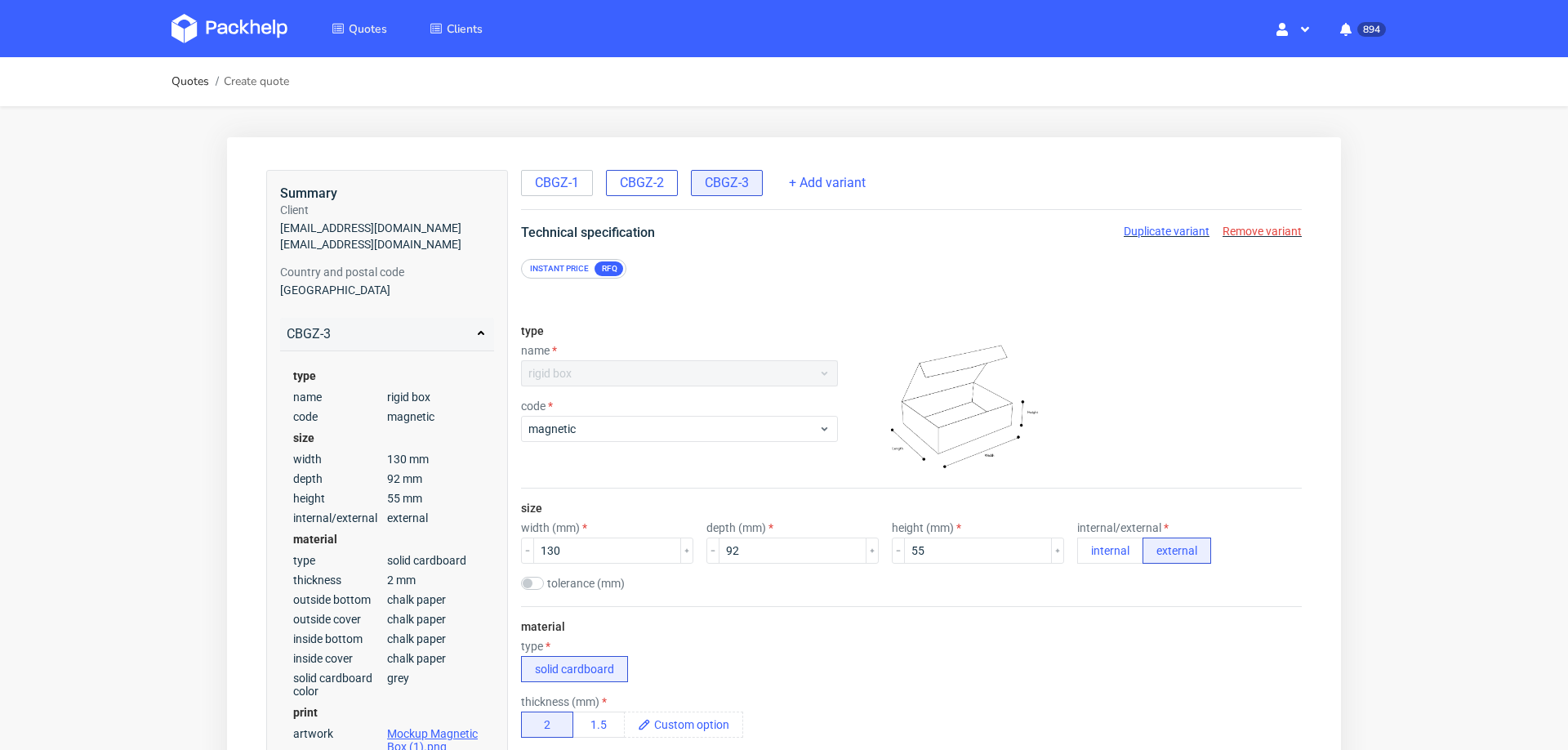
click at [643, 177] on span "CBGZ-2" at bounding box center [641, 183] width 44 height 18
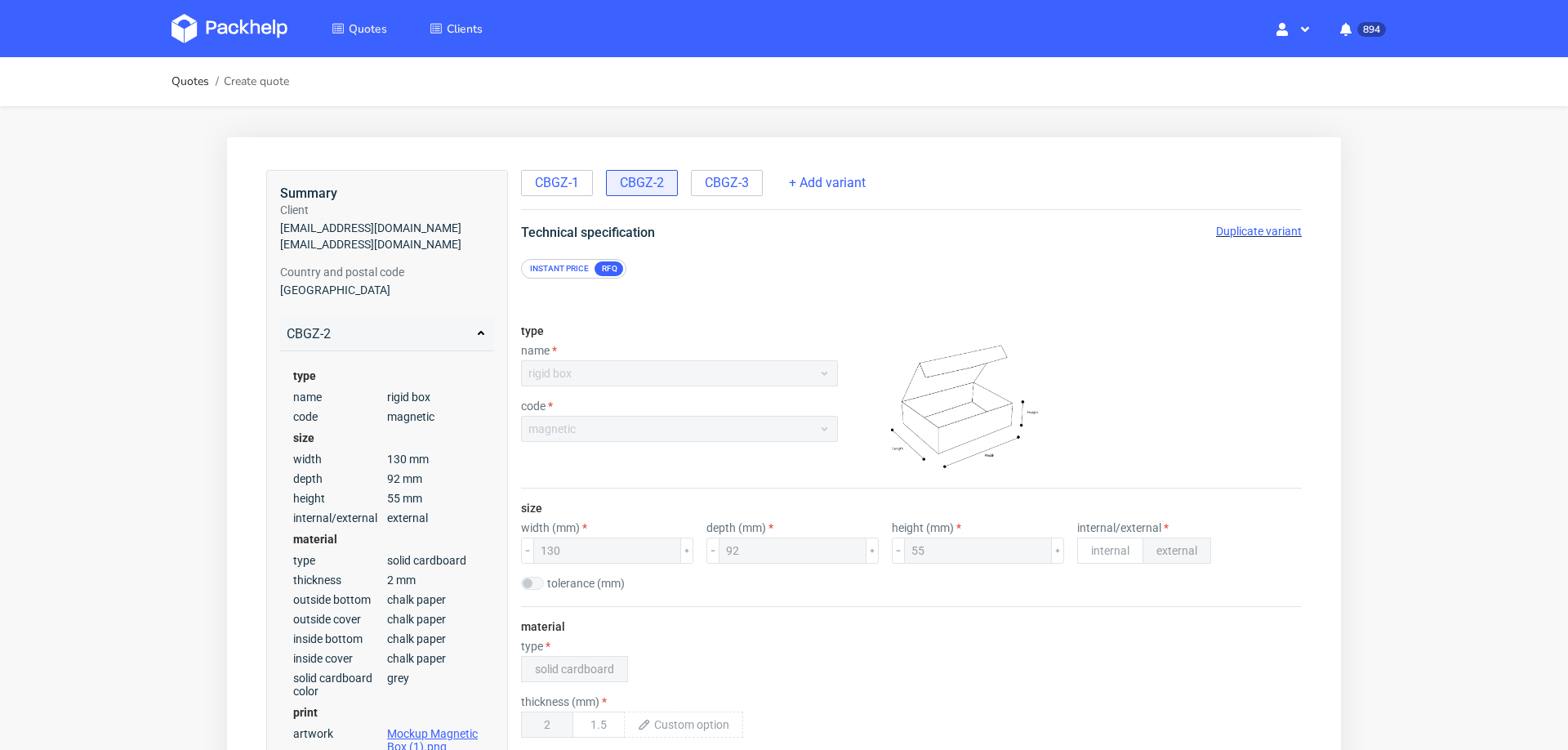
click at [1217, 228] on span "Duplicate variant" at bounding box center [1258, 231] width 85 height 13
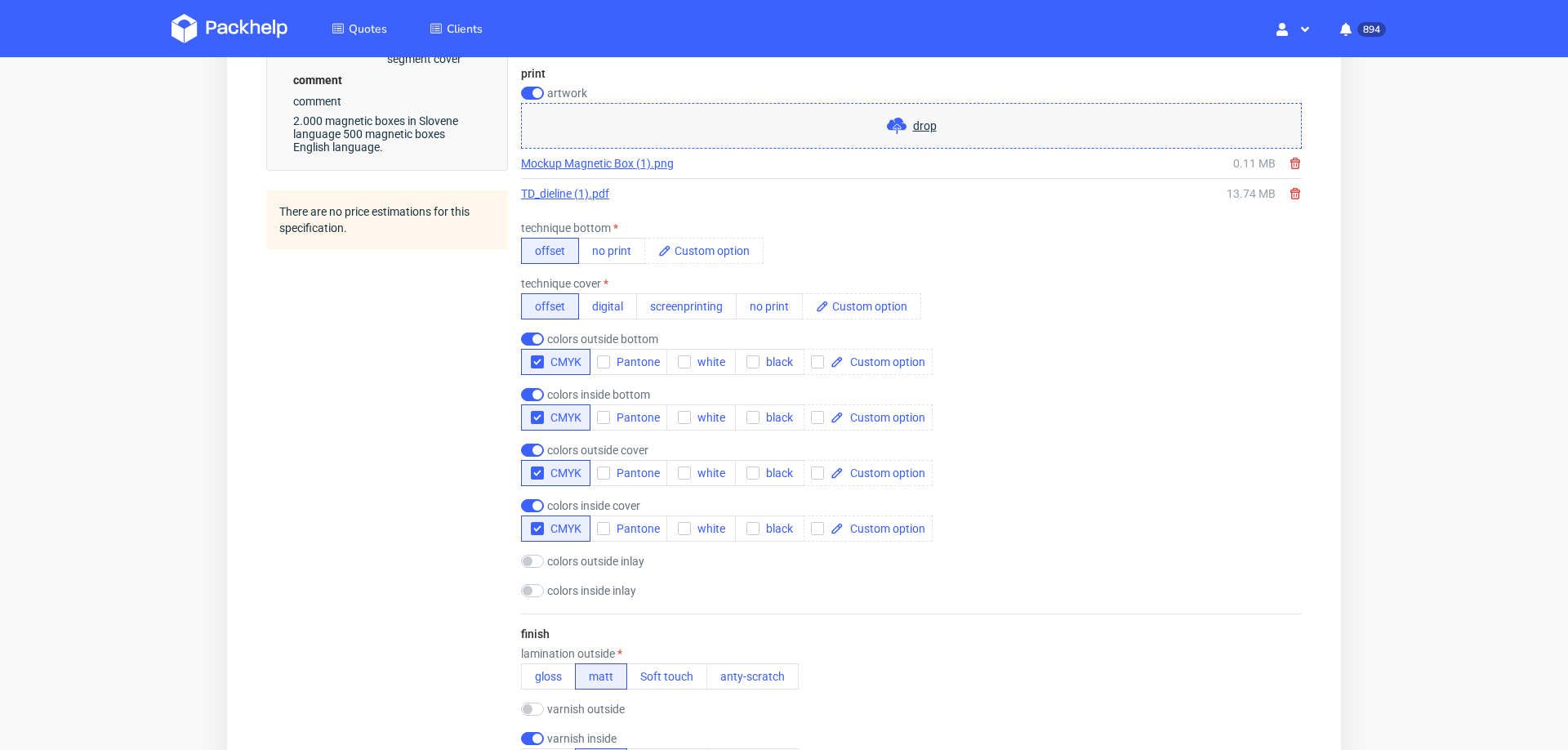
scroll to position [1032, 0]
click at [898, 358] on span at bounding box center [884, 363] width 82 height 11
paste span
checkbox input "true"
click at [896, 413] on span at bounding box center [884, 418] width 82 height 11
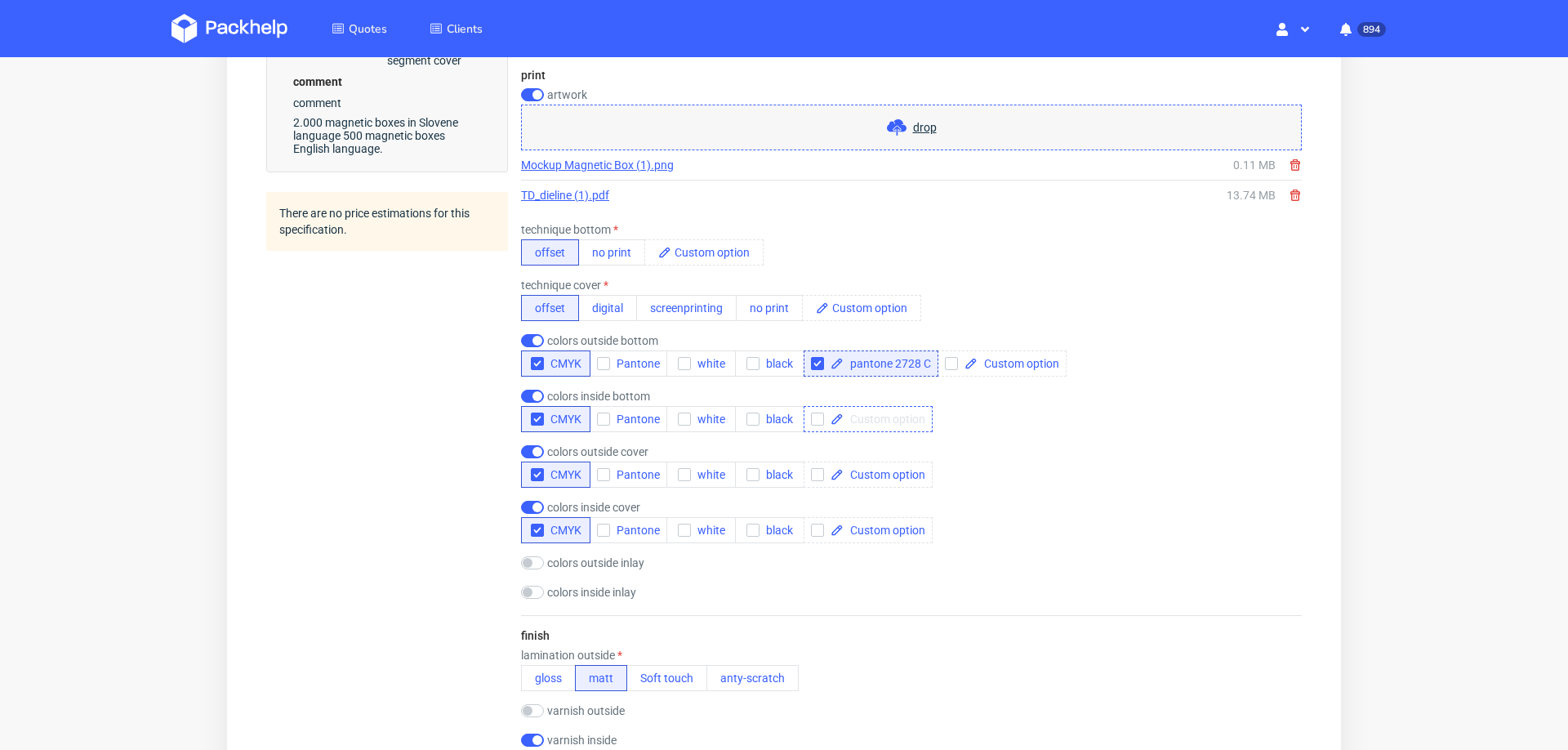
paste span
click at [889, 469] on span at bounding box center [884, 474] width 82 height 11
checkbox input "true"
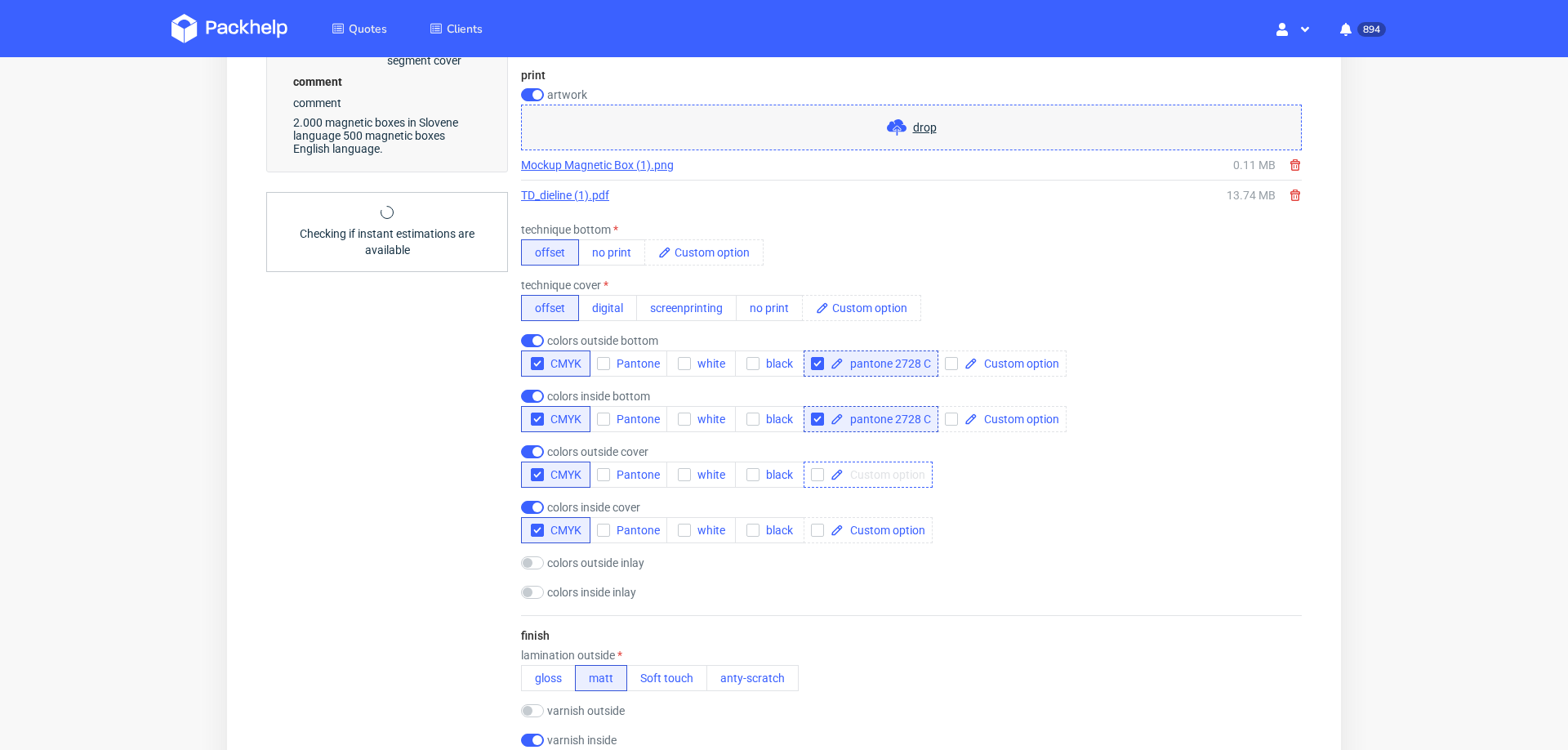
scroll to position [7, 0]
paste span
click at [874, 524] on span at bounding box center [884, 529] width 82 height 11
checkbox input "true"
paste span
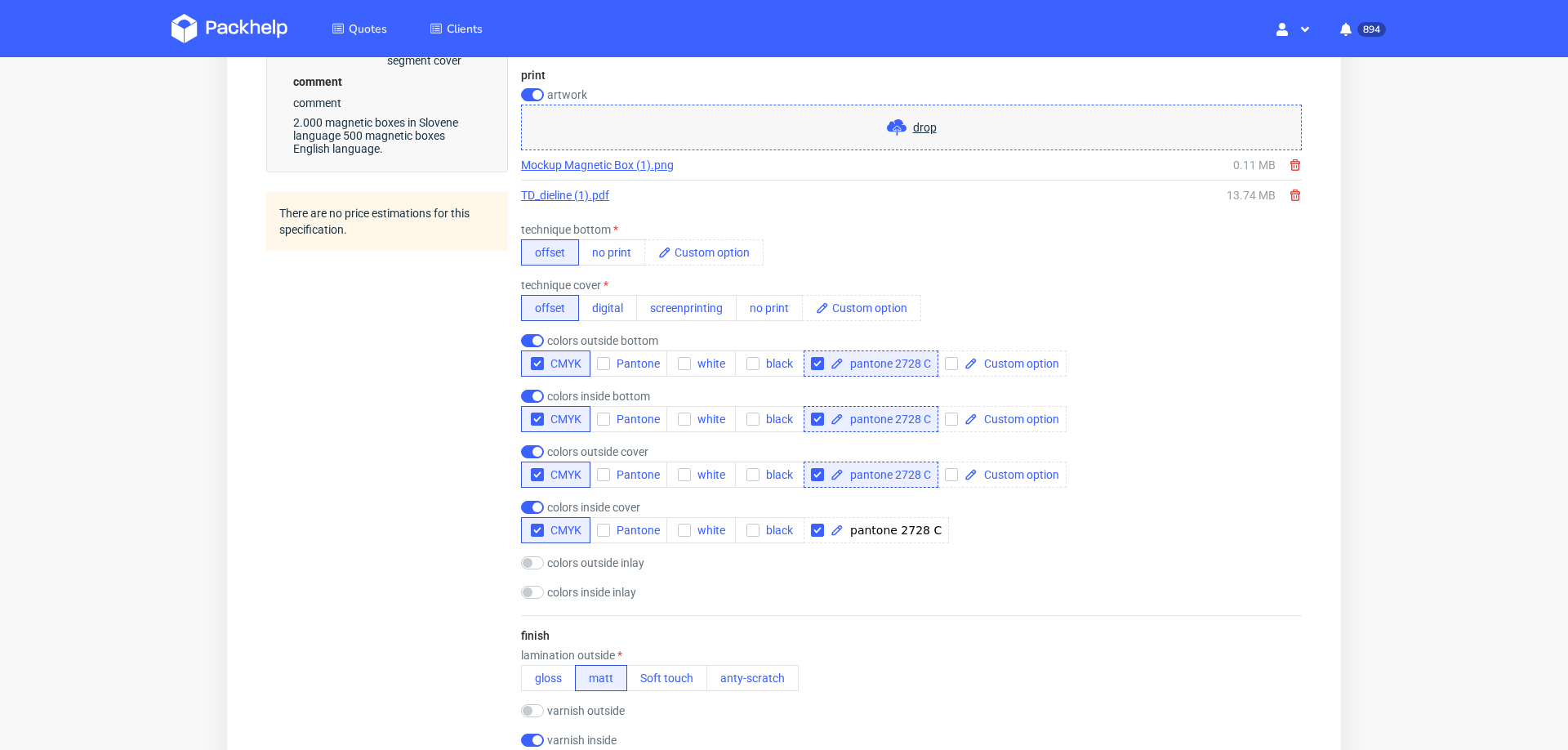
click at [955, 515] on div "colors inside cover CMYK Pantone white black pantone 2728 C" at bounding box center [911, 522] width 781 height 42
checkbox input "true"
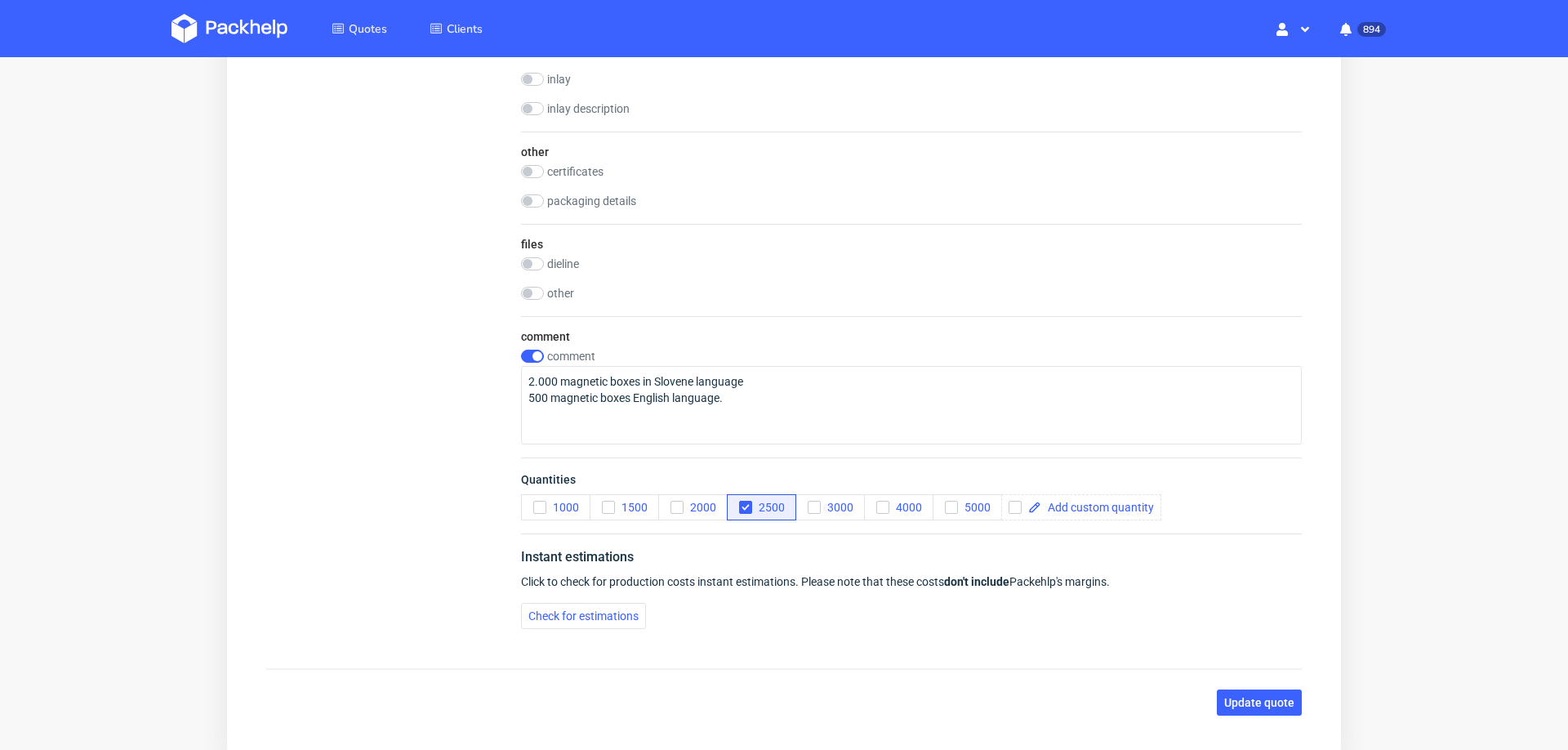
scroll to position [2575, 0]
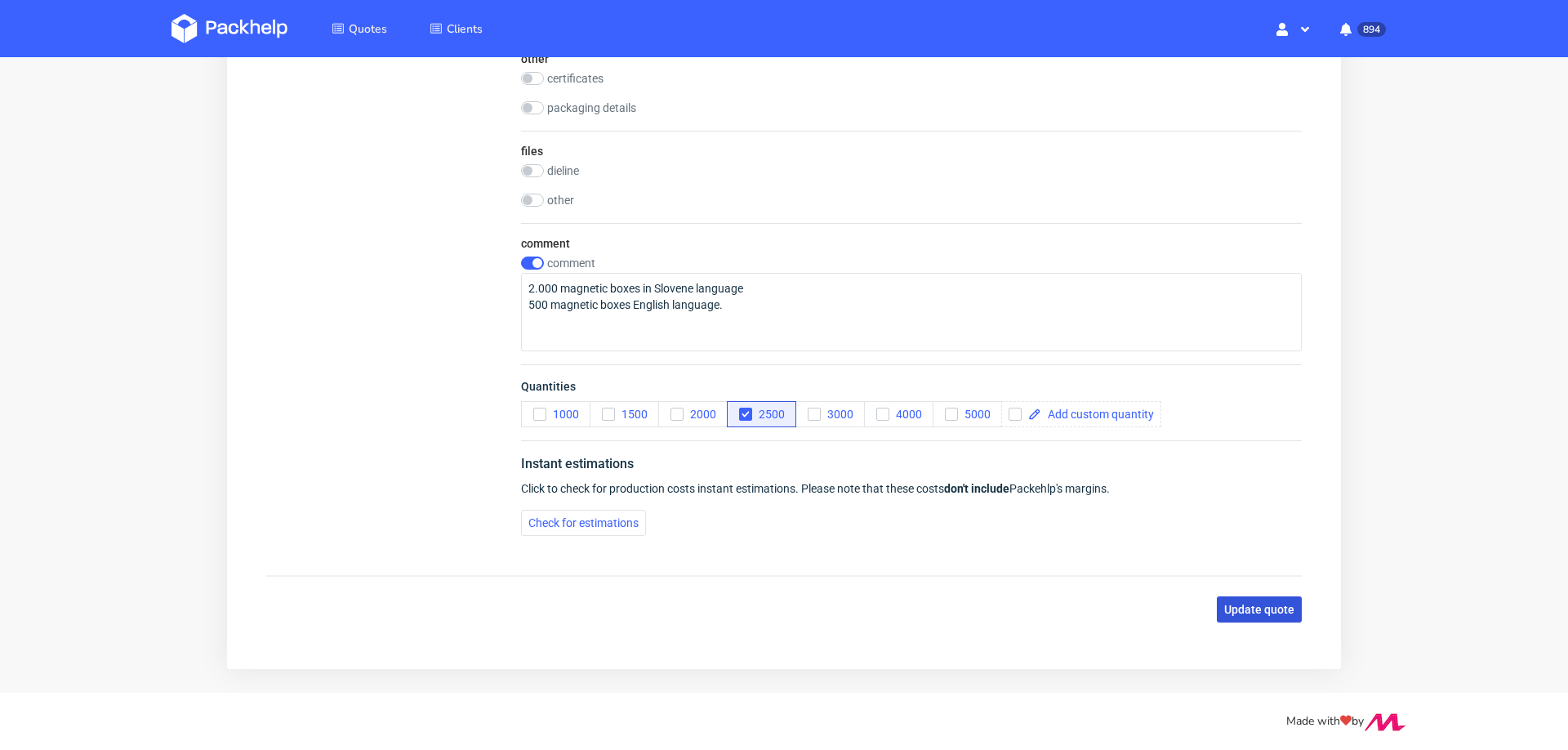
click at [1241, 603] on span "Update quote" at bounding box center [1259, 609] width 70 height 11
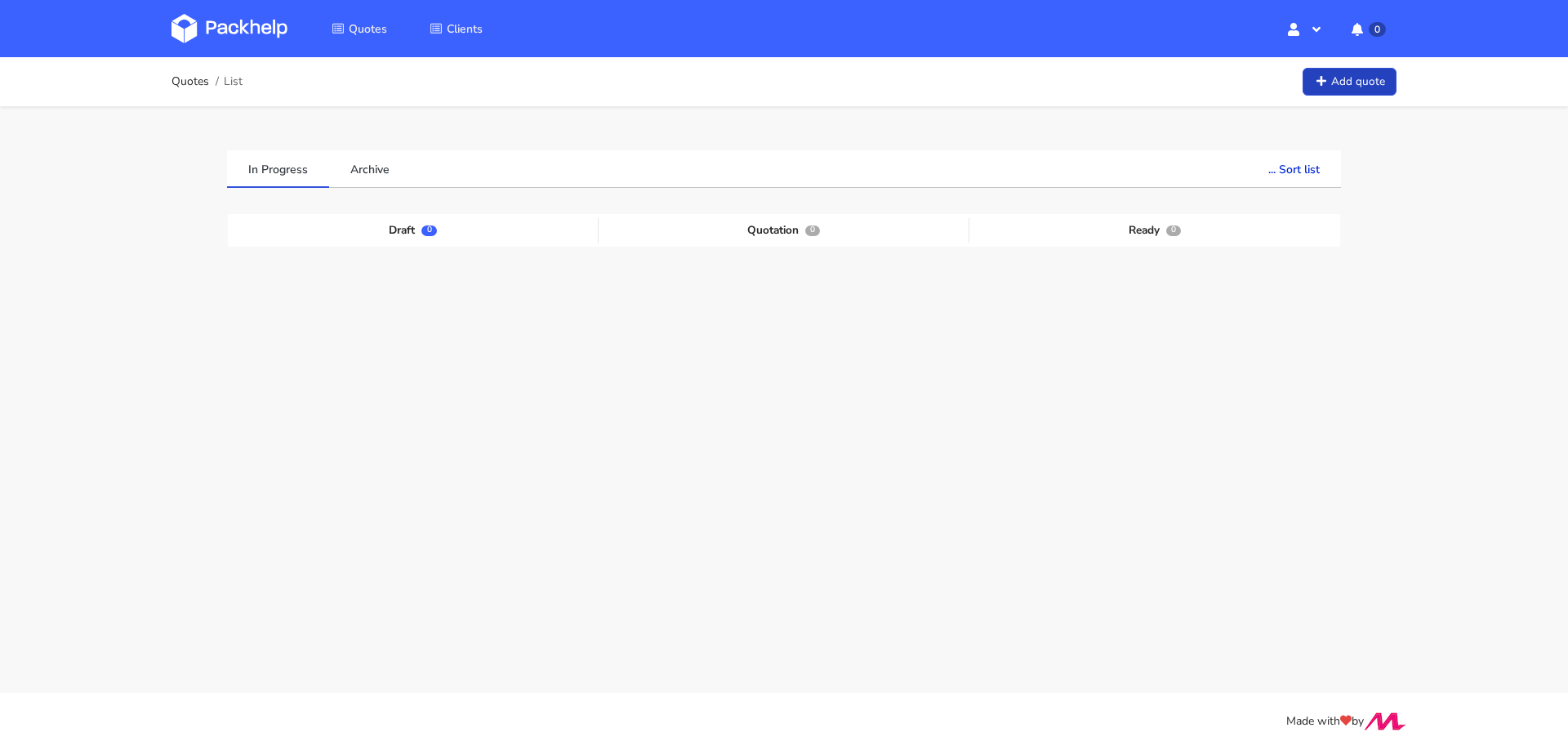
click at [1362, 87] on link "Add quote" at bounding box center [1349, 82] width 94 height 28
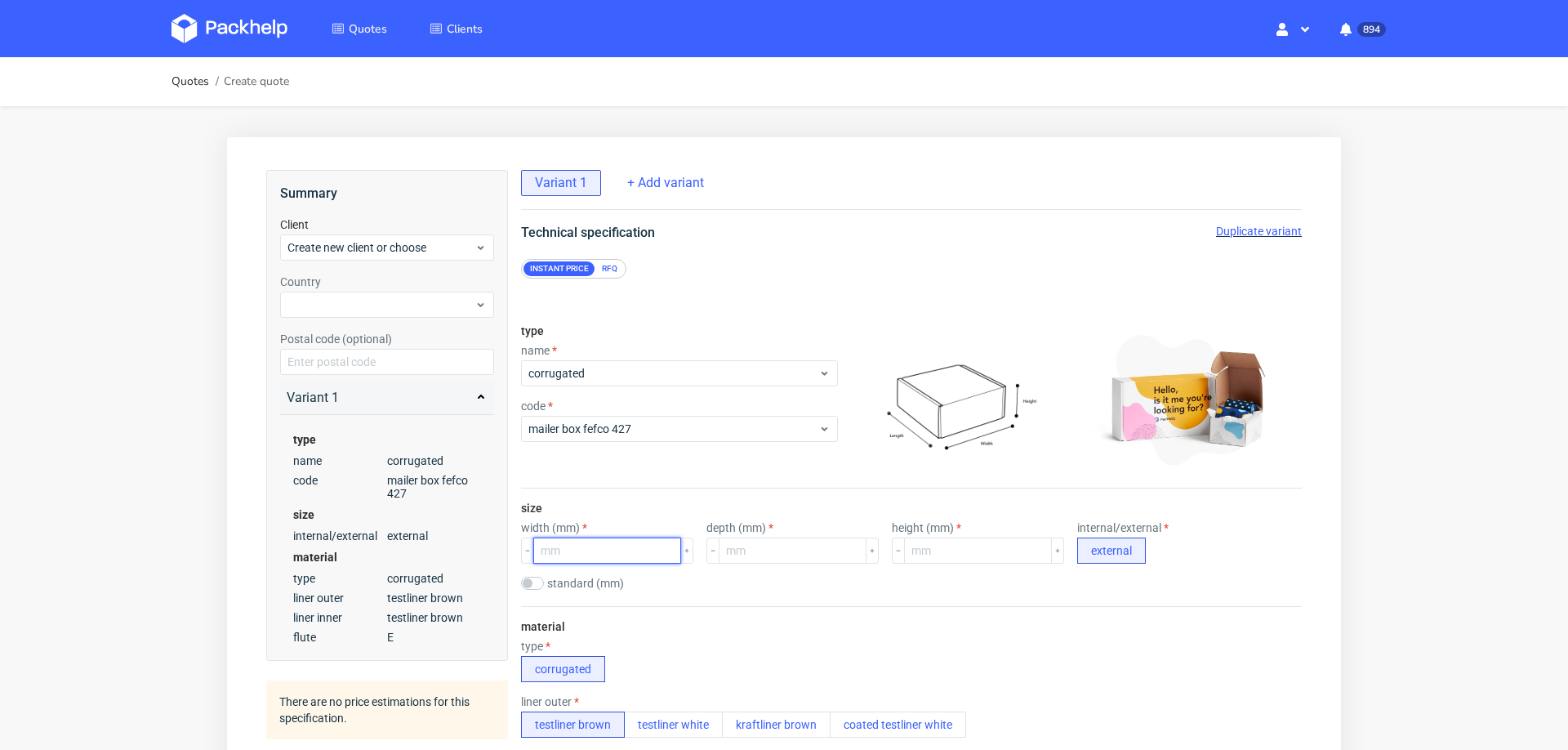
click at [596, 548] on input "number" at bounding box center [607, 550] width 147 height 26
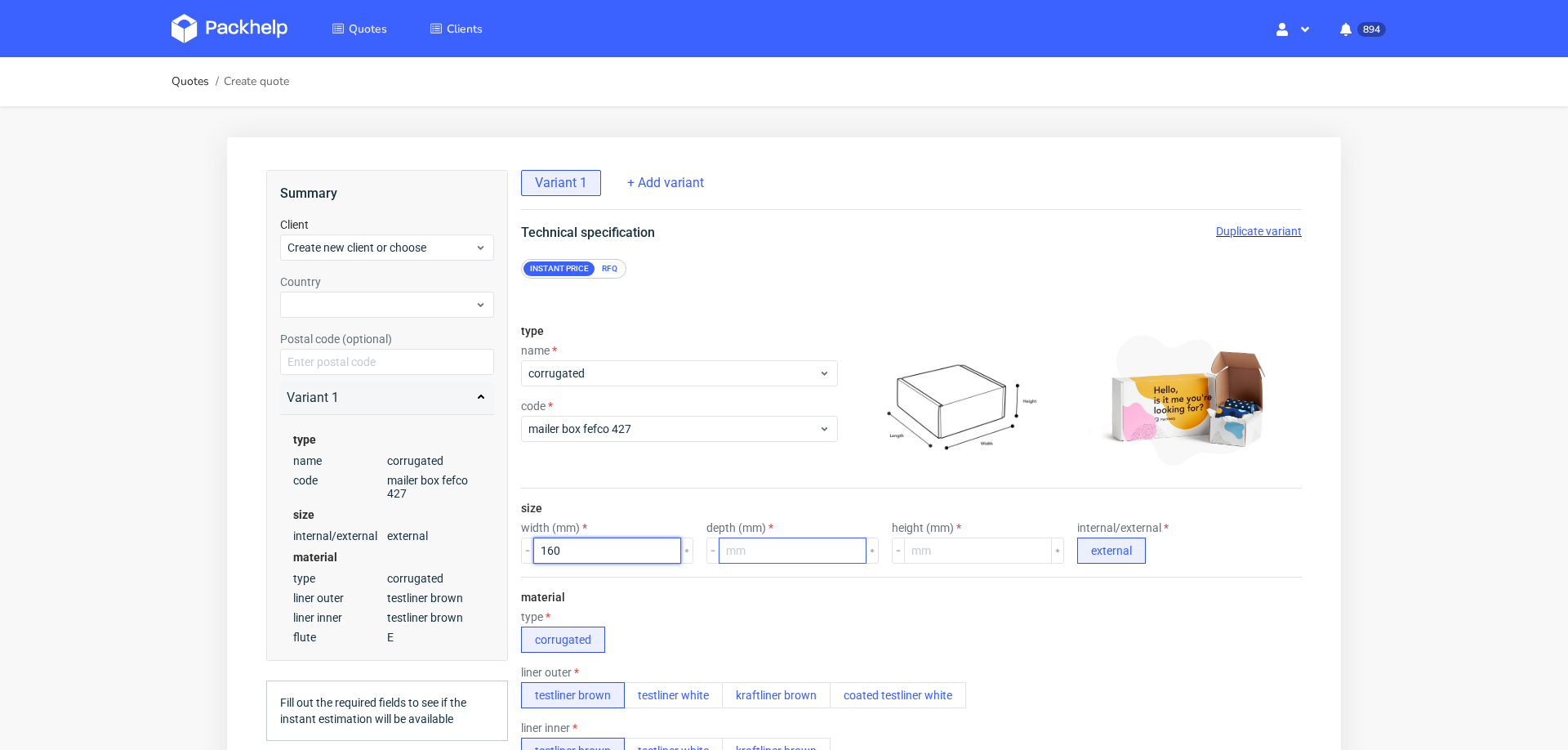
type input "160"
click at [772, 552] on input "number" at bounding box center [792, 550] width 147 height 26
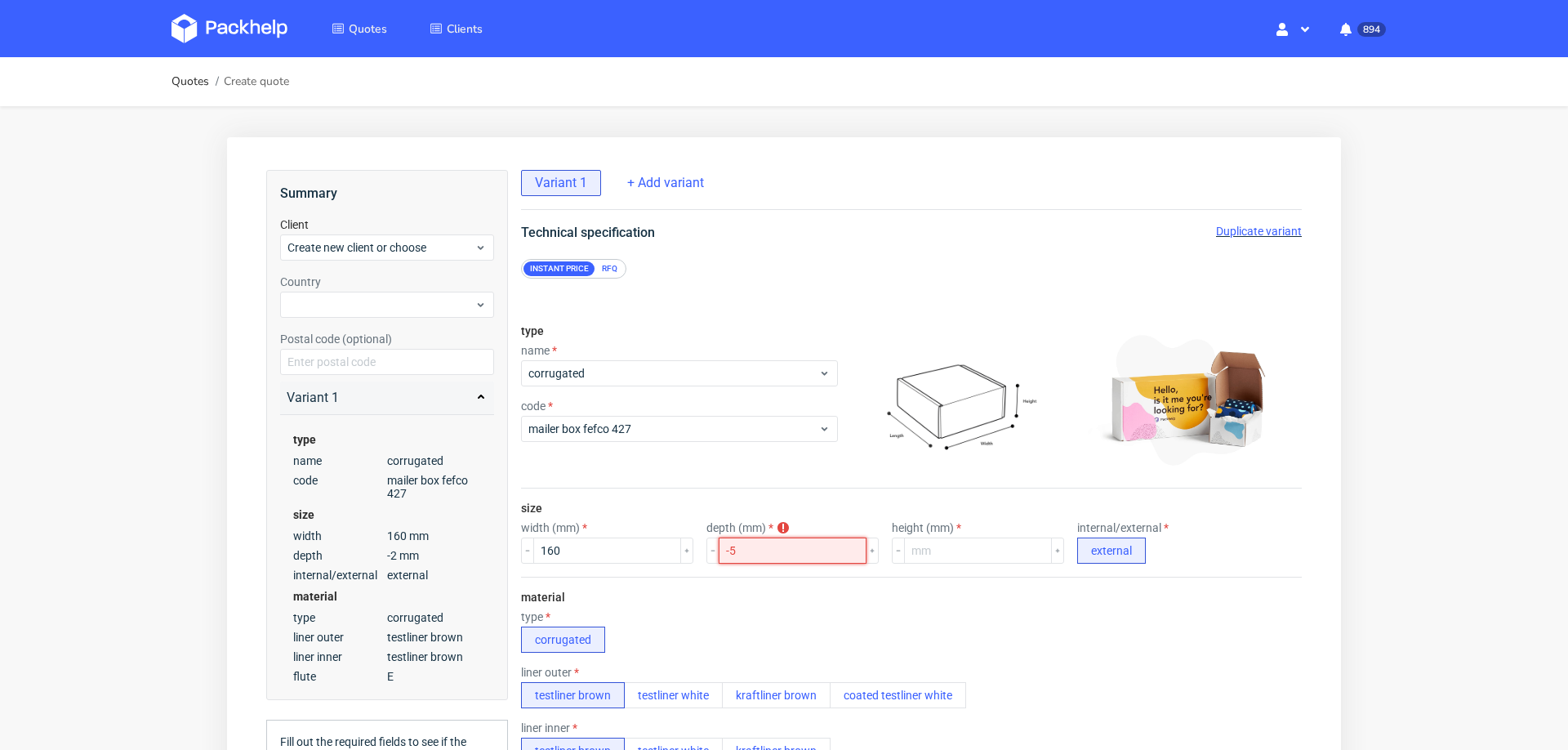
click at [797, 544] on input "-5" at bounding box center [792, 550] width 147 height 26
click at [797, 544] on input "-4" at bounding box center [792, 550] width 147 height 26
click at [797, 544] on input "-2" at bounding box center [792, 550] width 147 height 26
type input "-5"
click at [797, 544] on input "-5" at bounding box center [792, 550] width 147 height 26
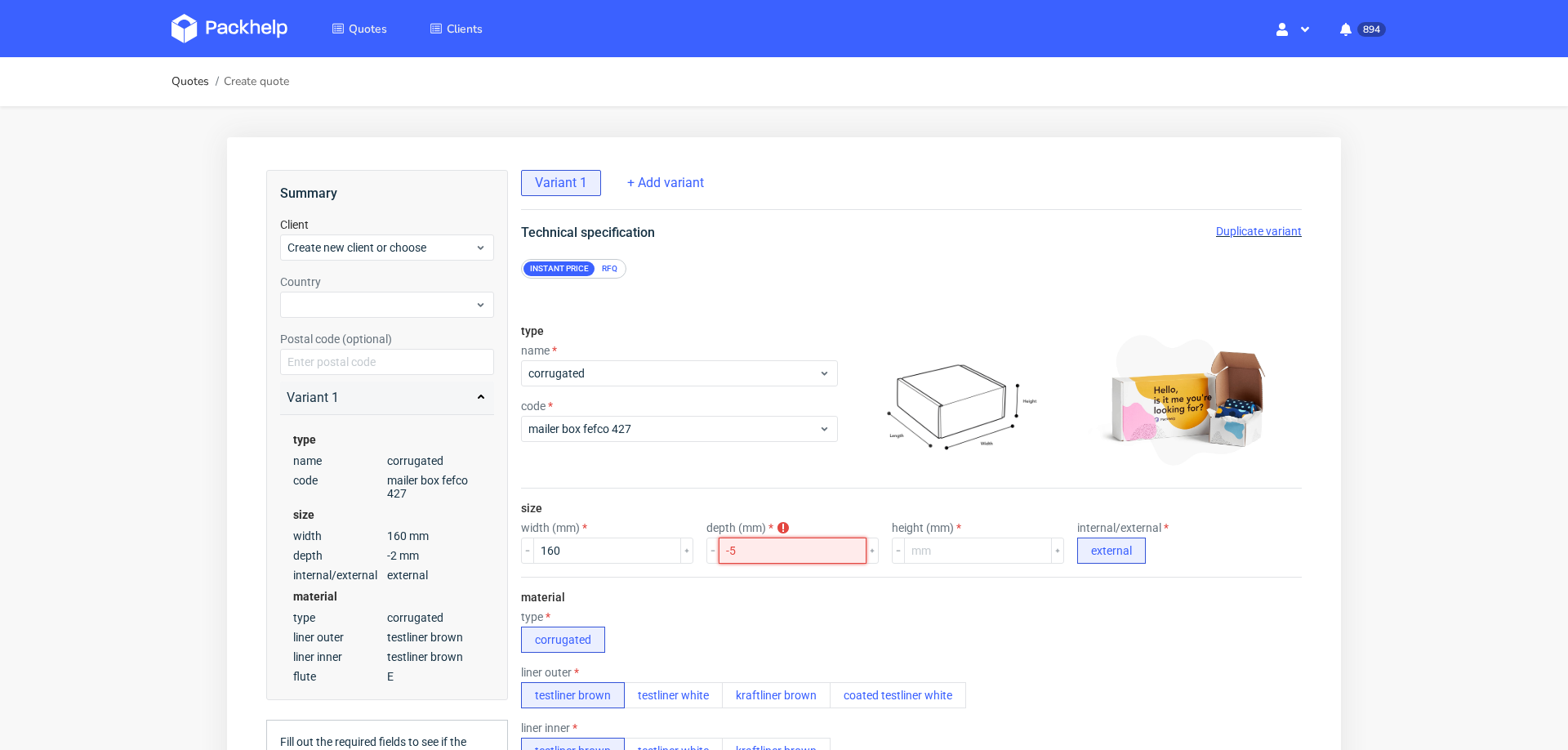
scroll to position [3, 0]
type input "107"
click at [929, 547] on input "number" at bounding box center [978, 550] width 147 height 26
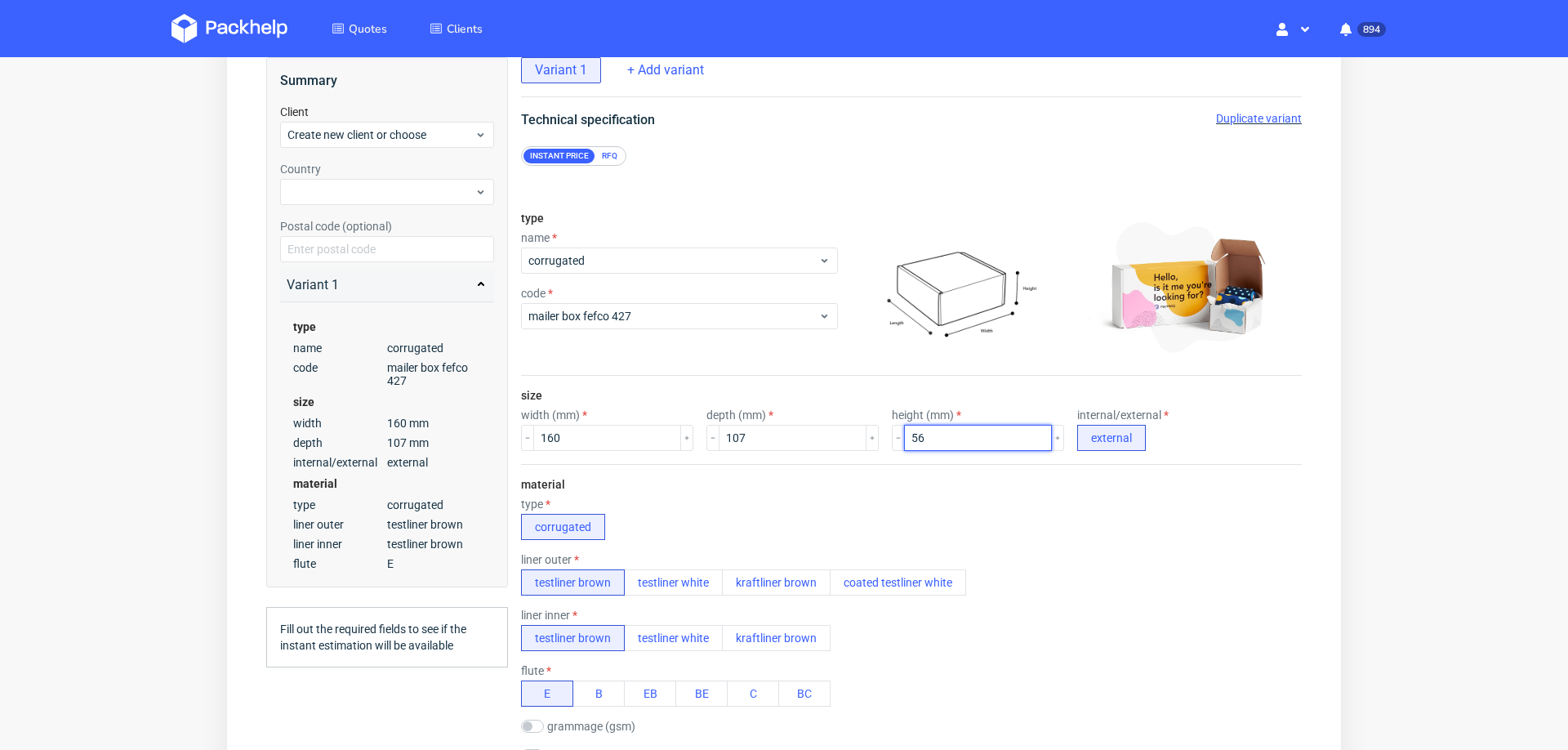
scroll to position [147, 0]
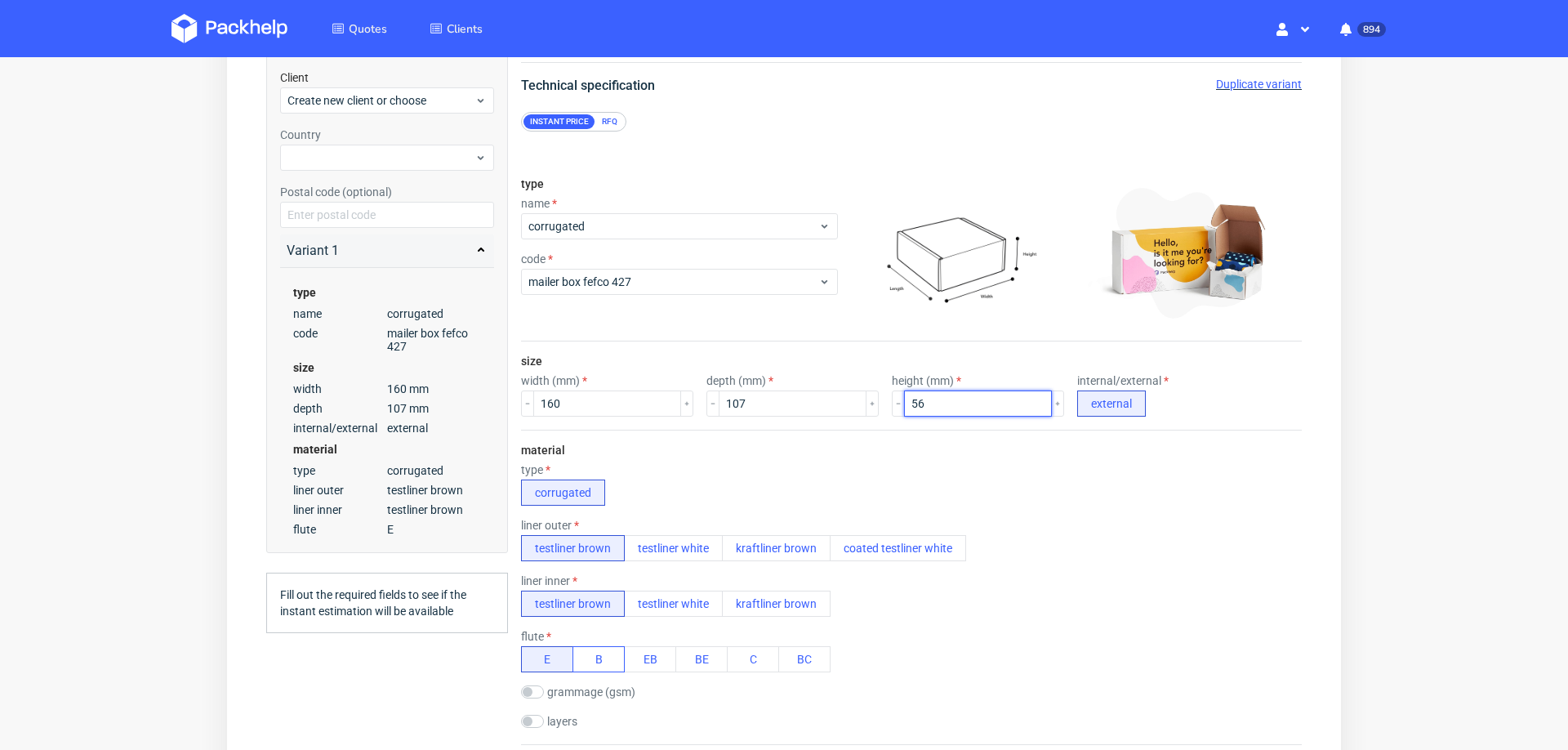
type input "56"
click at [579, 659] on button "B" at bounding box center [598, 659] width 53 height 26
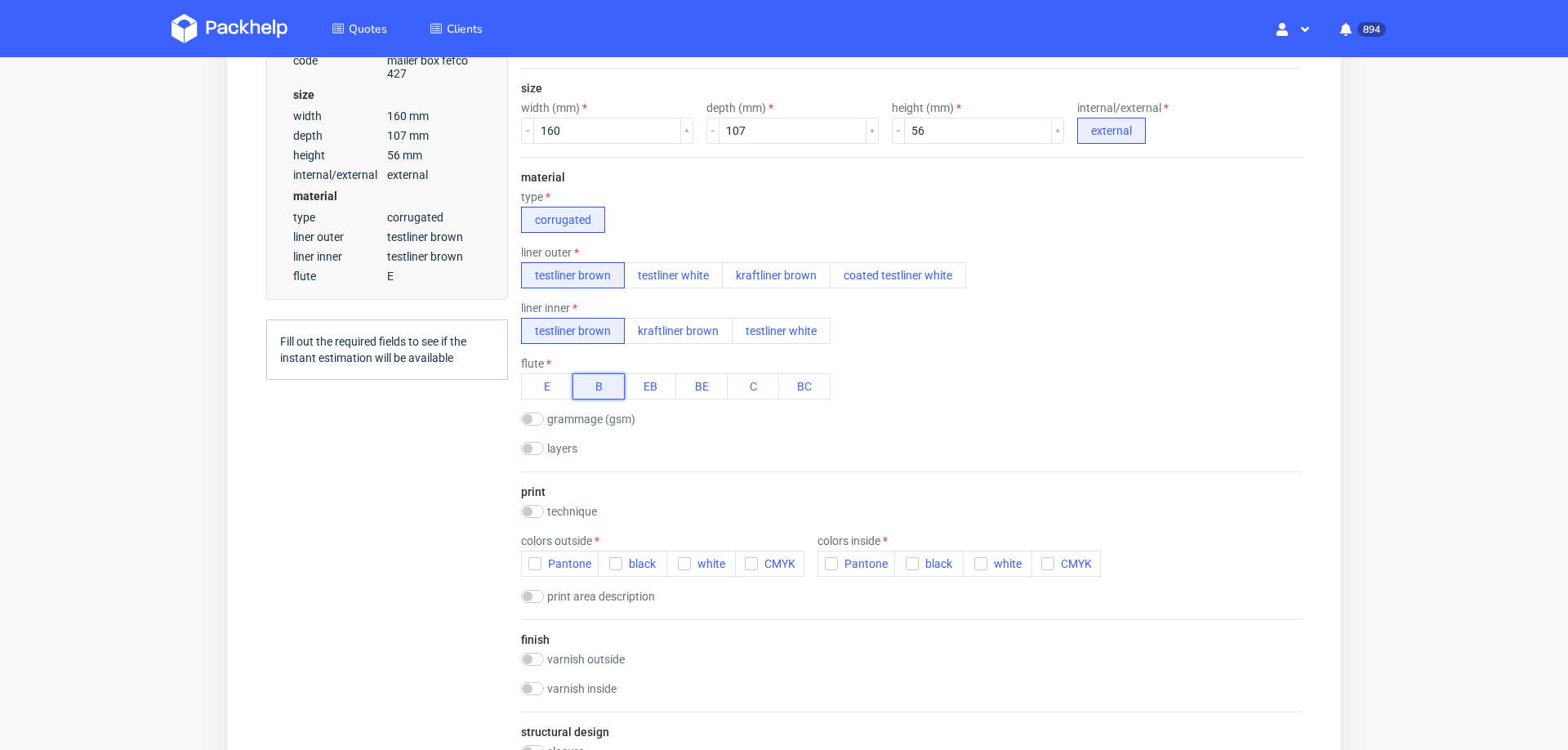
scroll to position [422, 0]
click at [534, 503] on input "checkbox" at bounding box center [532, 509] width 23 height 13
checkbox input "true"
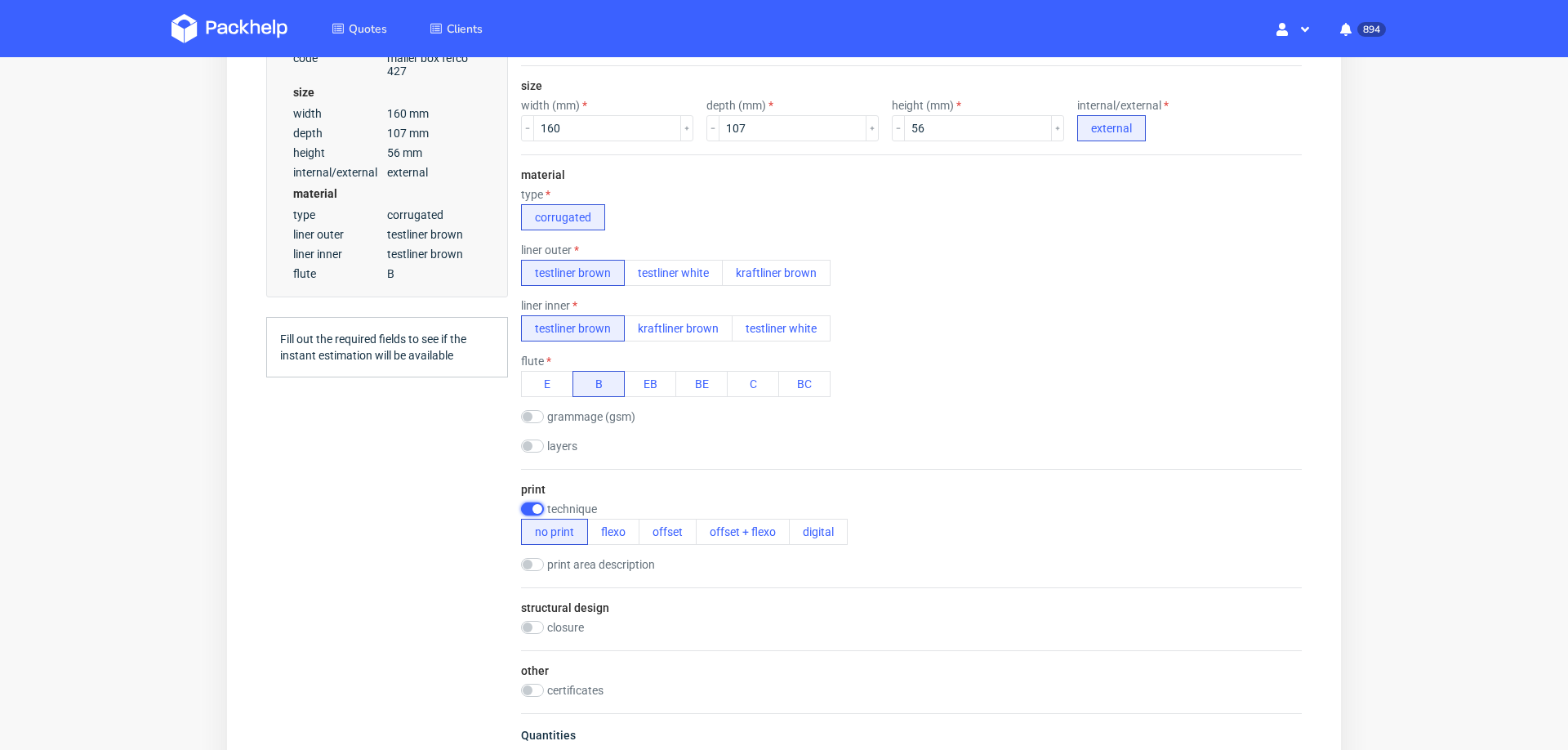
scroll to position [0, 0]
click at [611, 533] on button "flexo" at bounding box center [613, 532] width 53 height 26
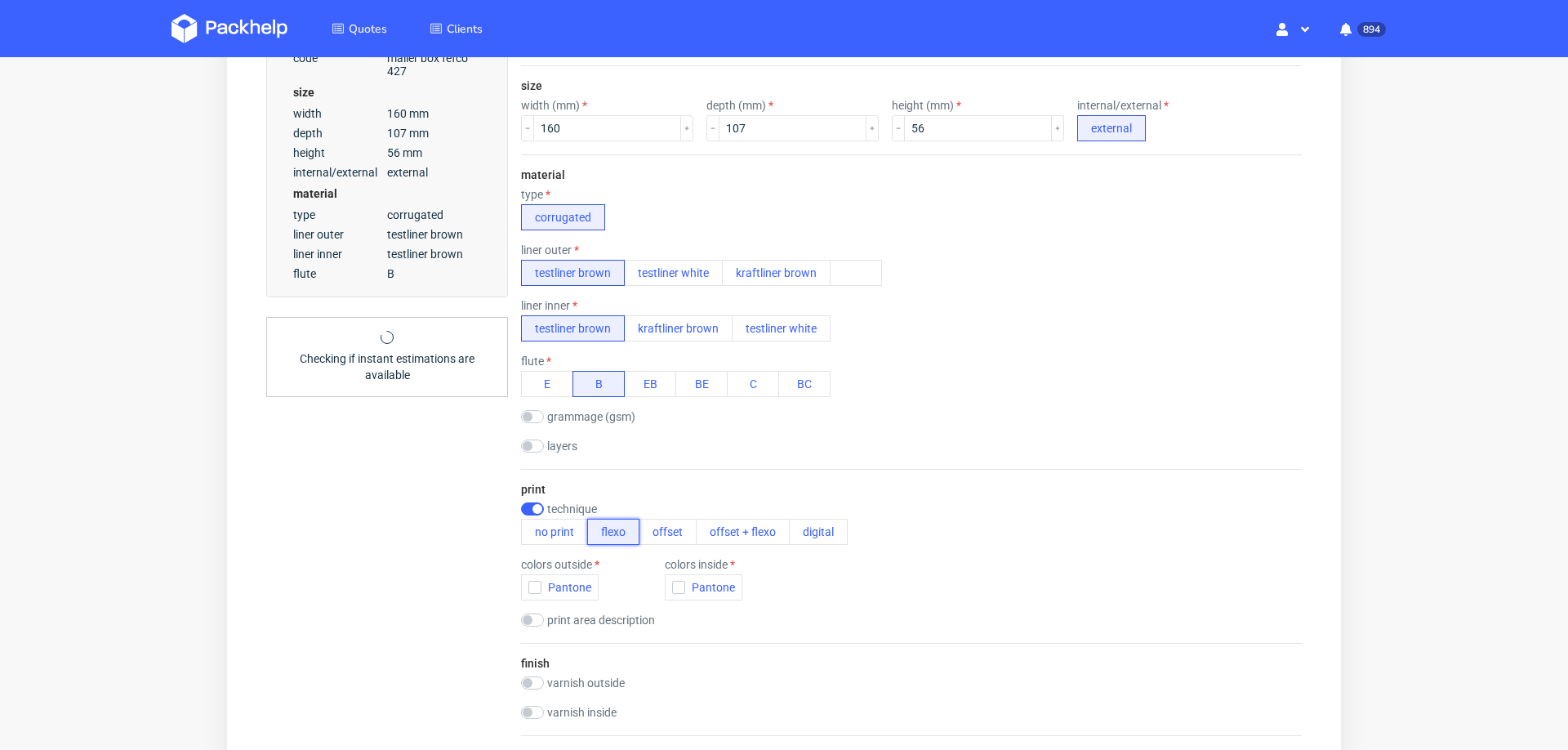
scroll to position [6, 0]
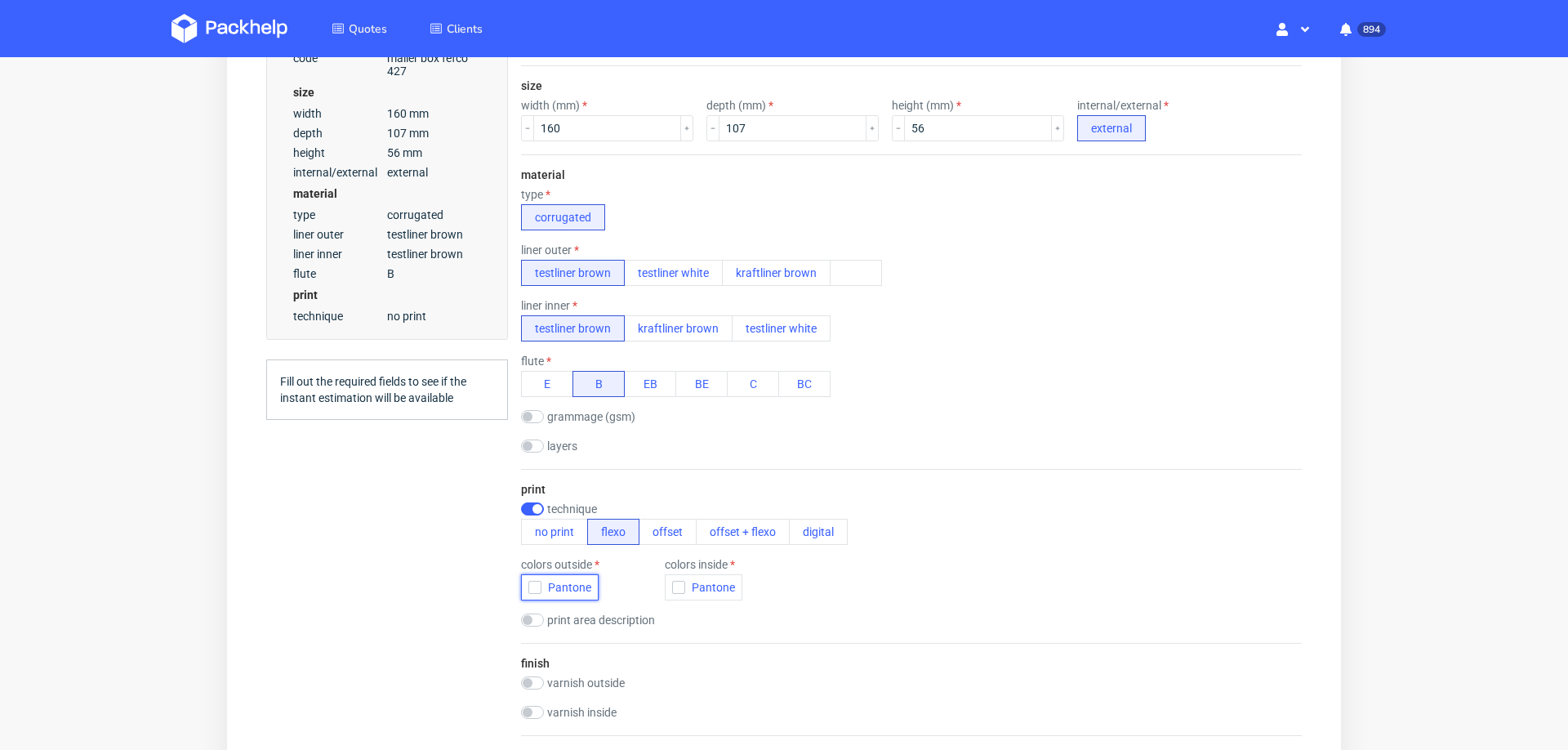
click at [534, 581] on icon "button" at bounding box center [534, 586] width 11 height 11
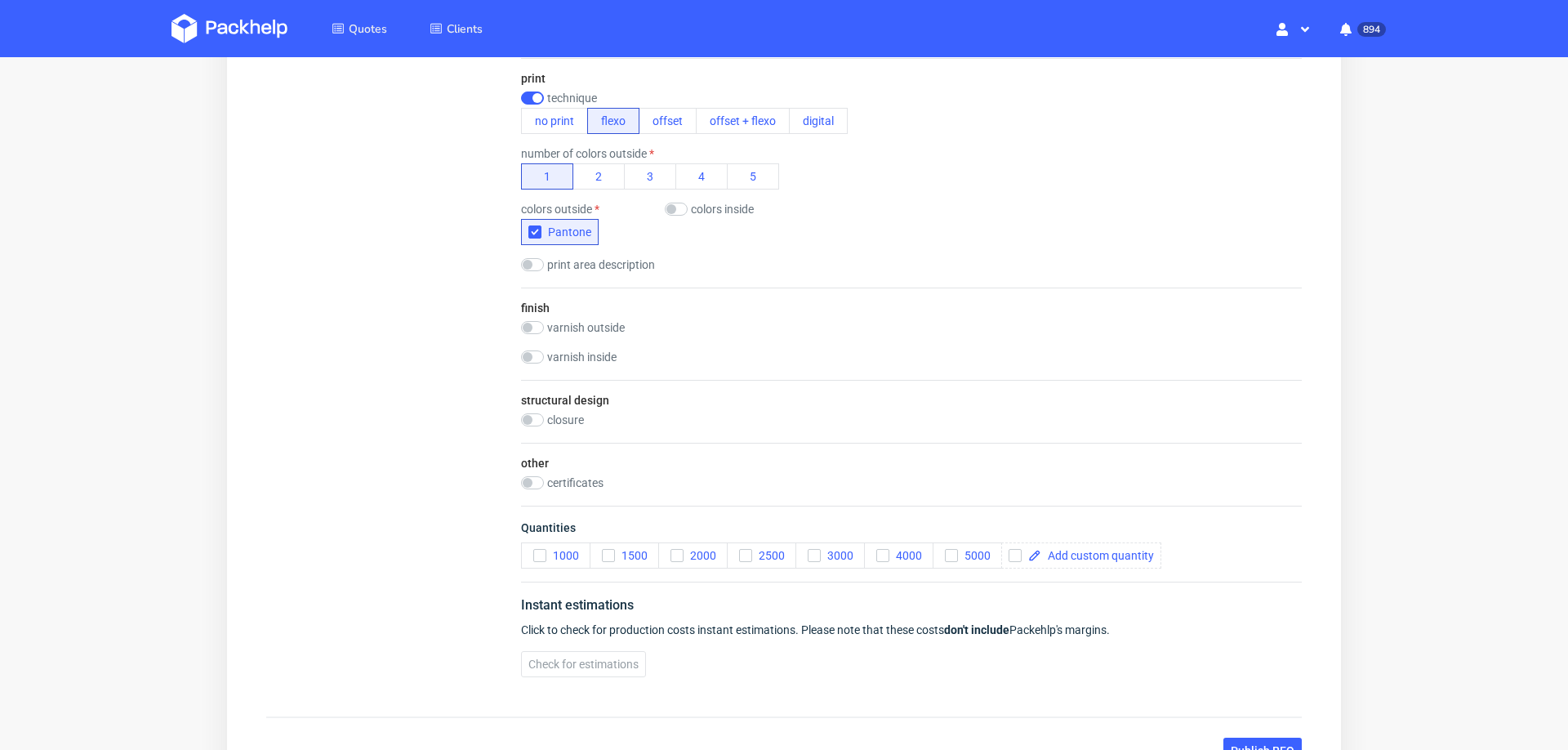
scroll to position [830, 0]
click at [680, 552] on icon "button" at bounding box center [677, 557] width 11 height 11
click at [740, 552] on icon "button" at bounding box center [745, 557] width 11 height 11
drag, startPoint x: 673, startPoint y: 544, endPoint x: 623, endPoint y: 574, distance: 58.3
click at [672, 552] on icon "button" at bounding box center [677, 557] width 11 height 11
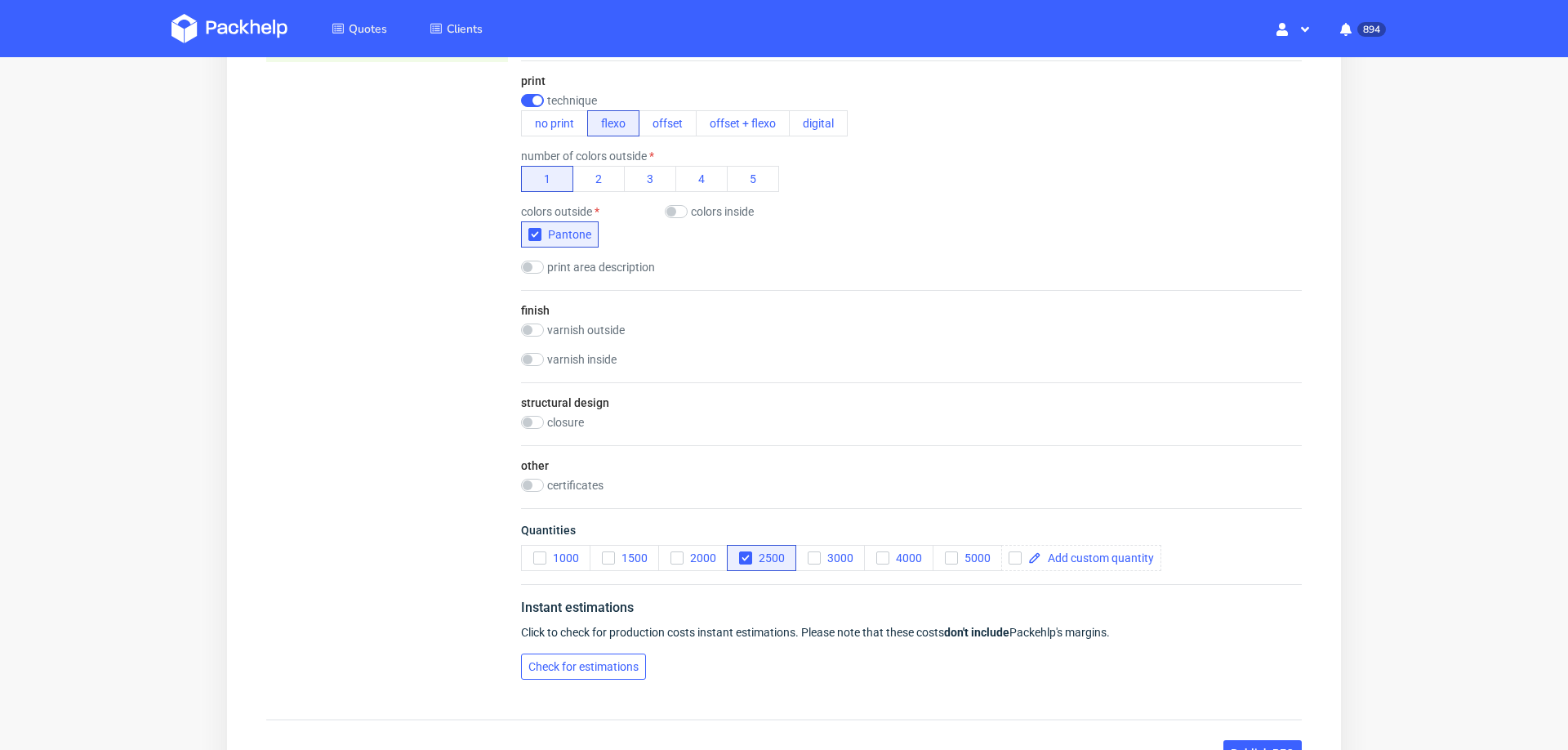
click at [584, 660] on span "Check for estimations" at bounding box center [584, 666] width 110 height 11
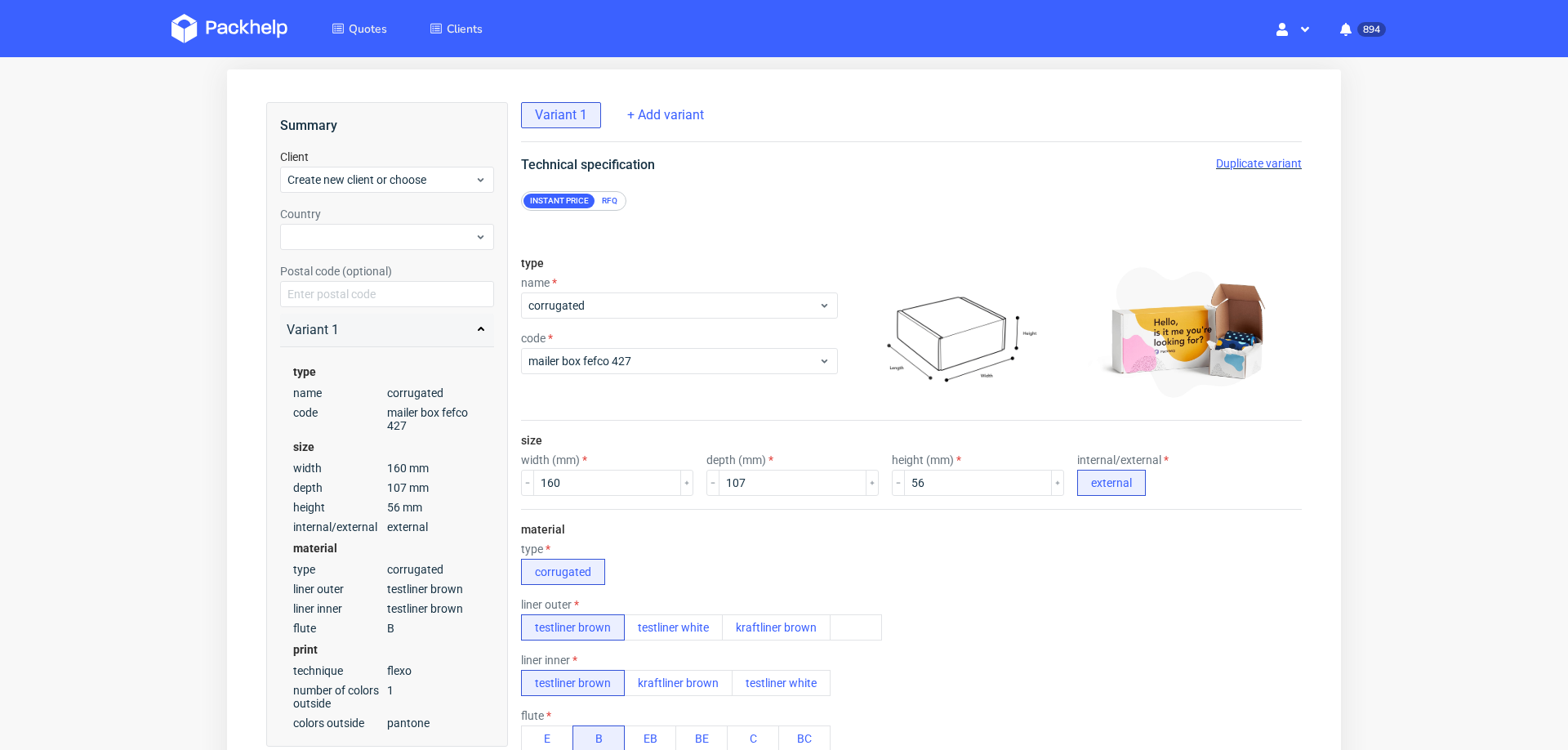
scroll to position [0, 0]
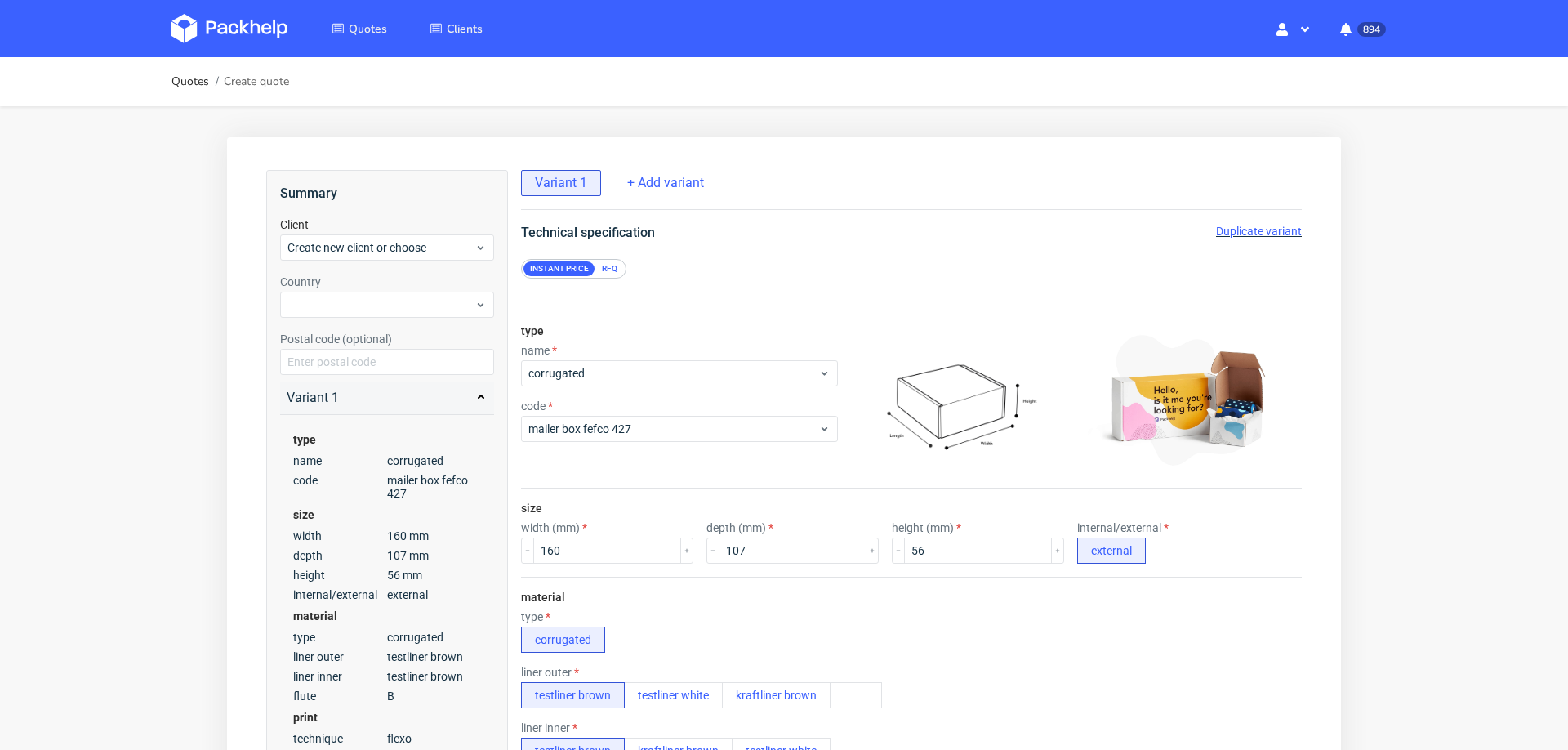
click at [1241, 227] on span "Duplicate variant" at bounding box center [1258, 231] width 85 height 13
click at [585, 550] on input "160" at bounding box center [607, 550] width 147 height 26
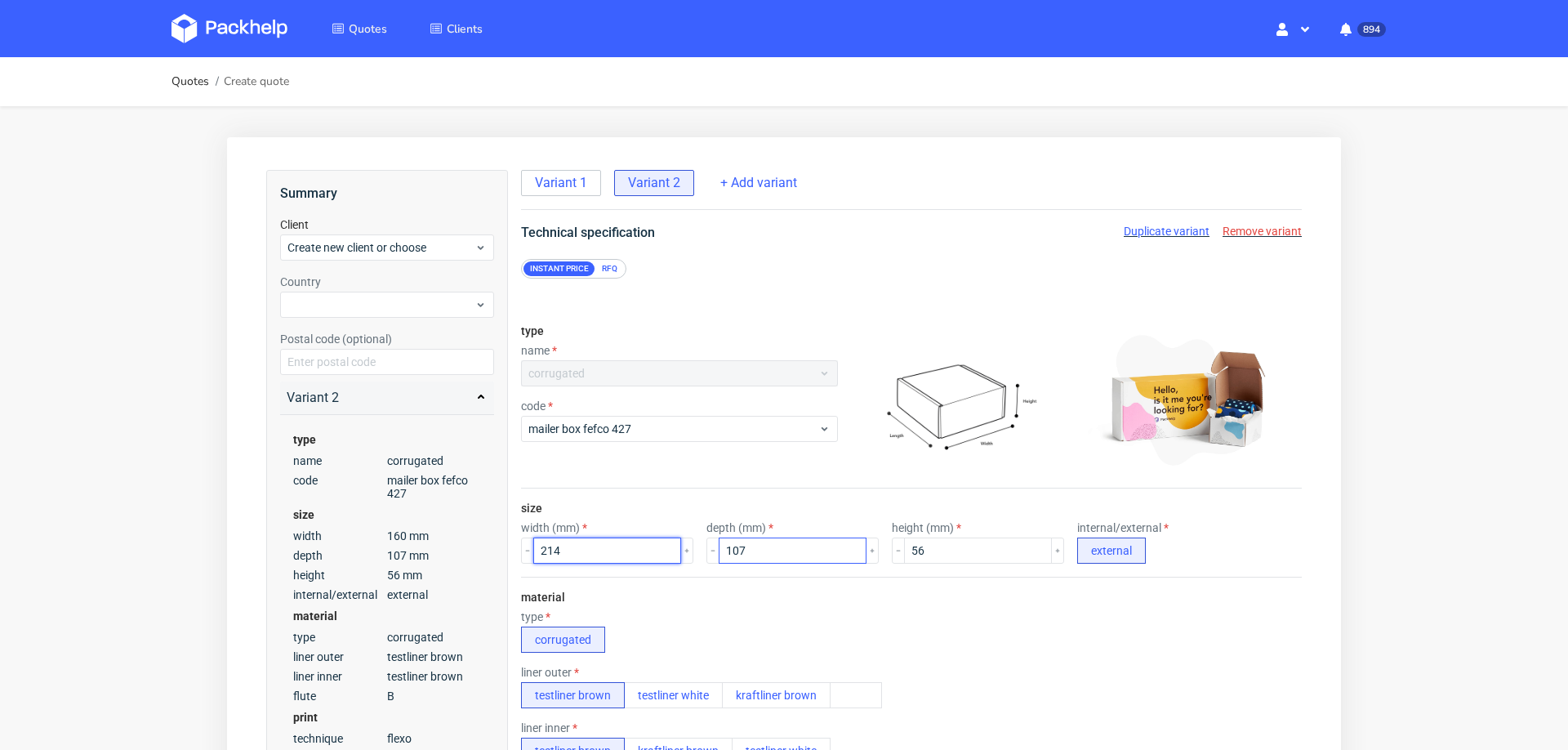
type input "214"
click at [759, 553] on input "107" at bounding box center [792, 550] width 147 height 26
type input "145"
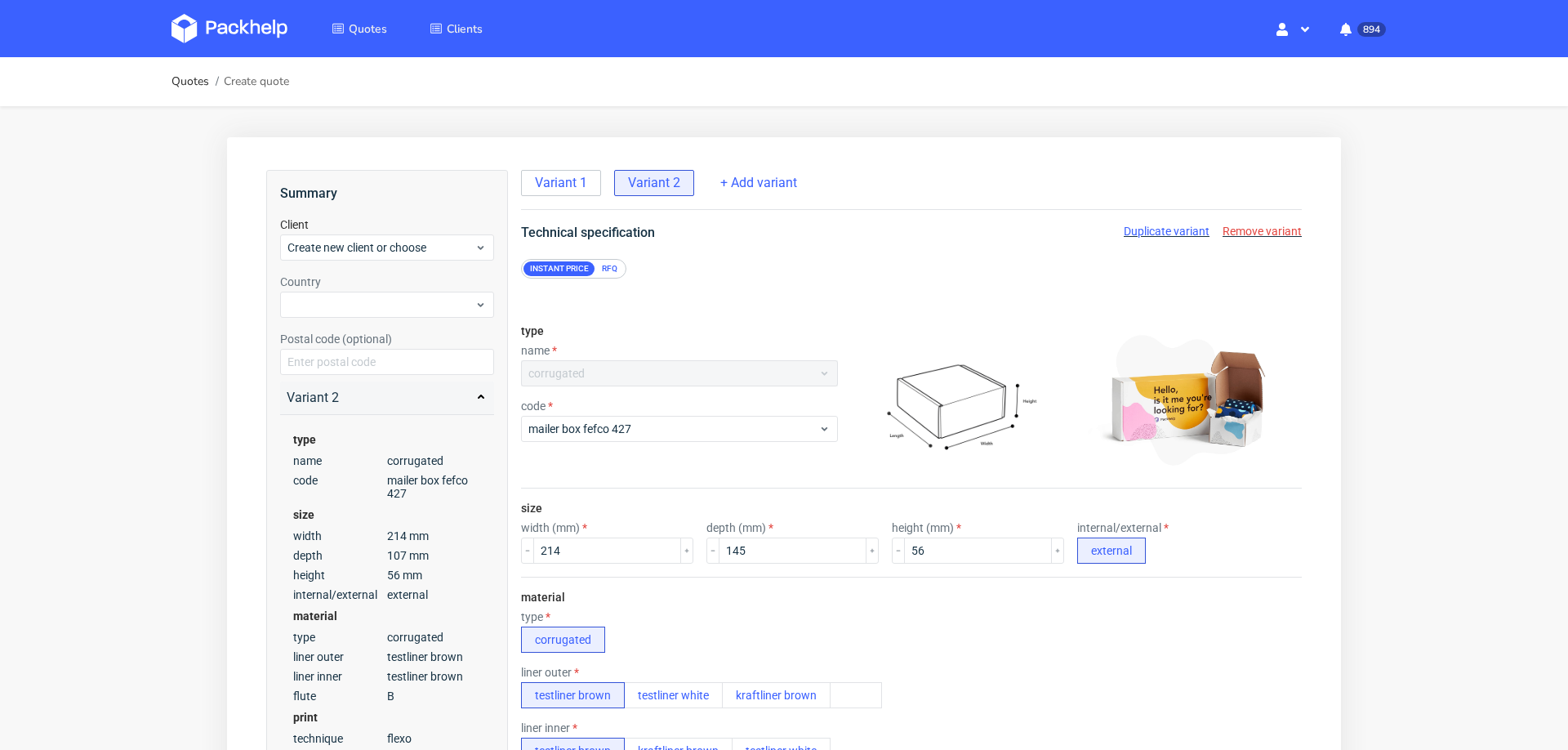
click at [778, 610] on div "type corrugated" at bounding box center [911, 631] width 781 height 42
click at [916, 557] on input "56" at bounding box center [978, 550] width 147 height 26
type input "61"
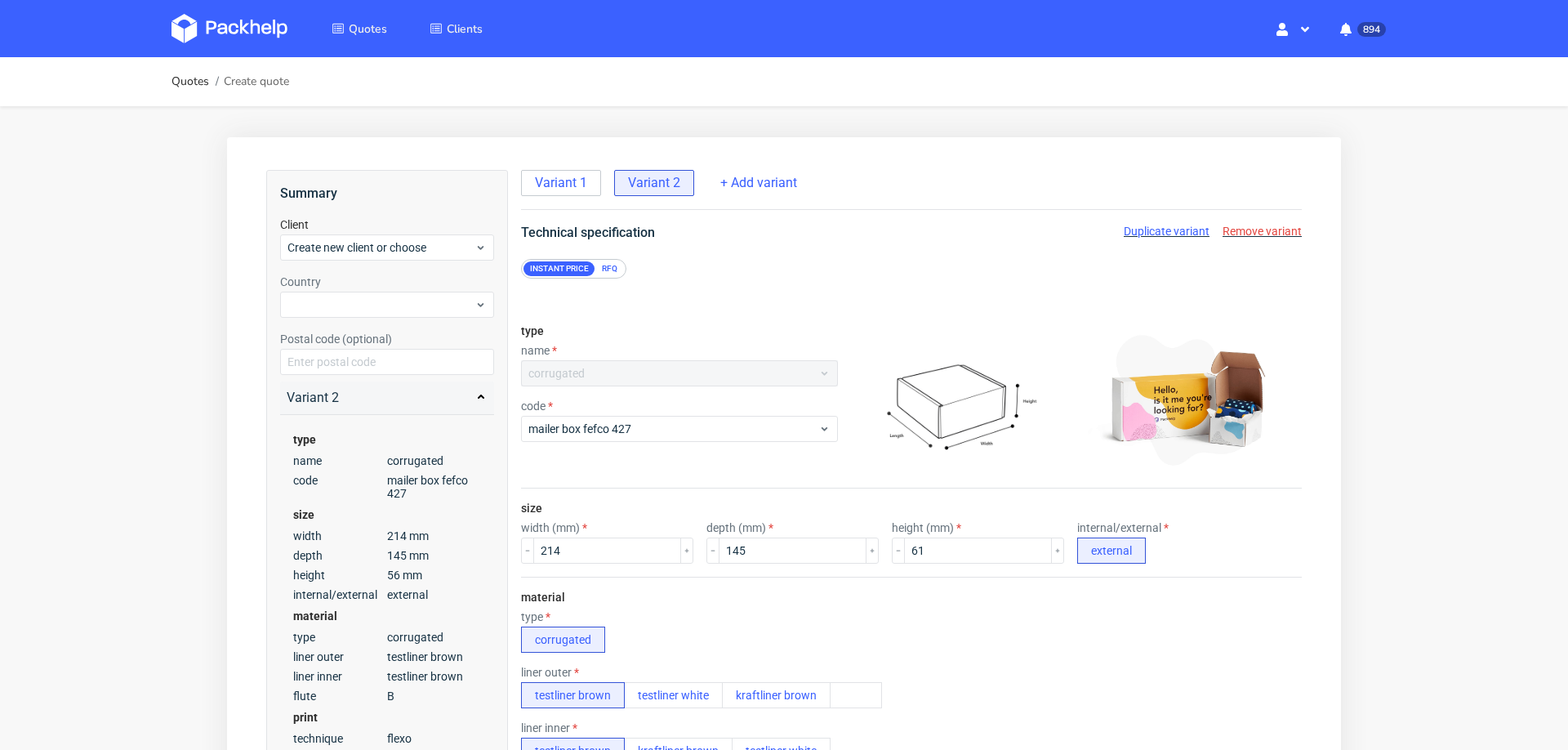
click at [923, 499] on div "size width (mm) 214 depth (mm) 145 height (mm) 61 internal/external external" at bounding box center [911, 532] width 781 height 88
click at [550, 179] on span "Variant 1" at bounding box center [560, 183] width 53 height 18
radio input "false"
click at [684, 180] on div "Variant 2" at bounding box center [653, 183] width 80 height 26
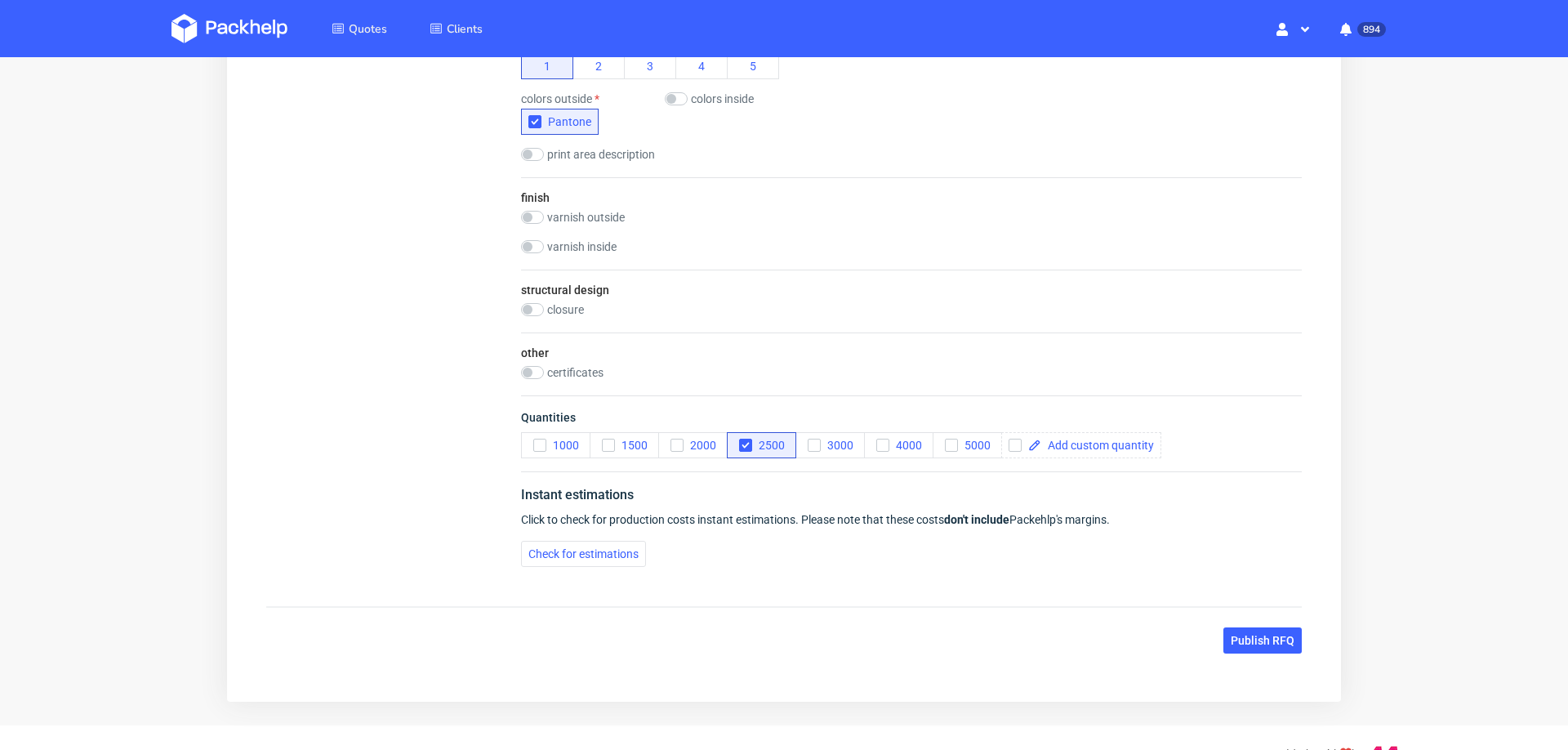
scroll to position [973, 0]
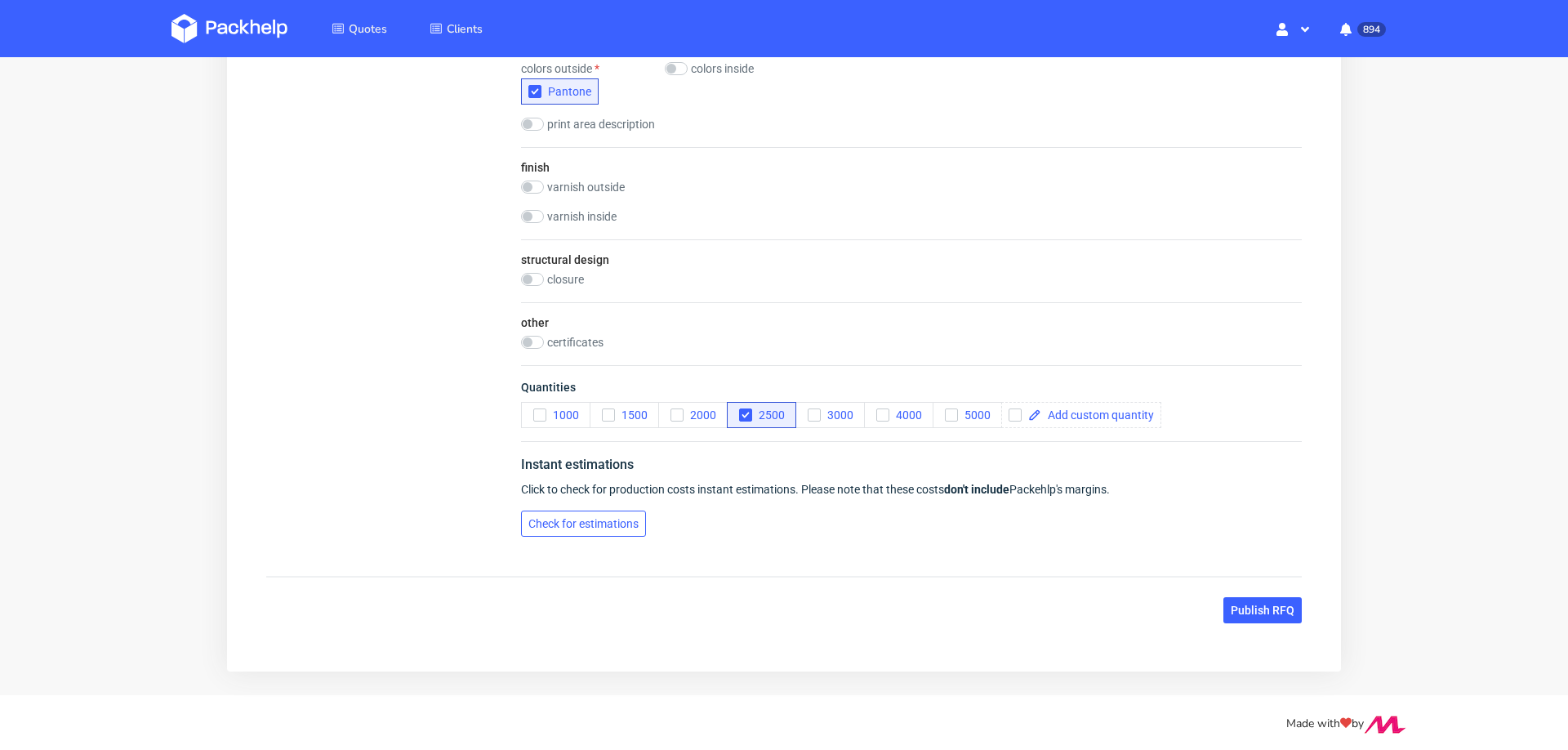
click at [620, 524] on button "Check for estimations" at bounding box center [583, 523] width 125 height 26
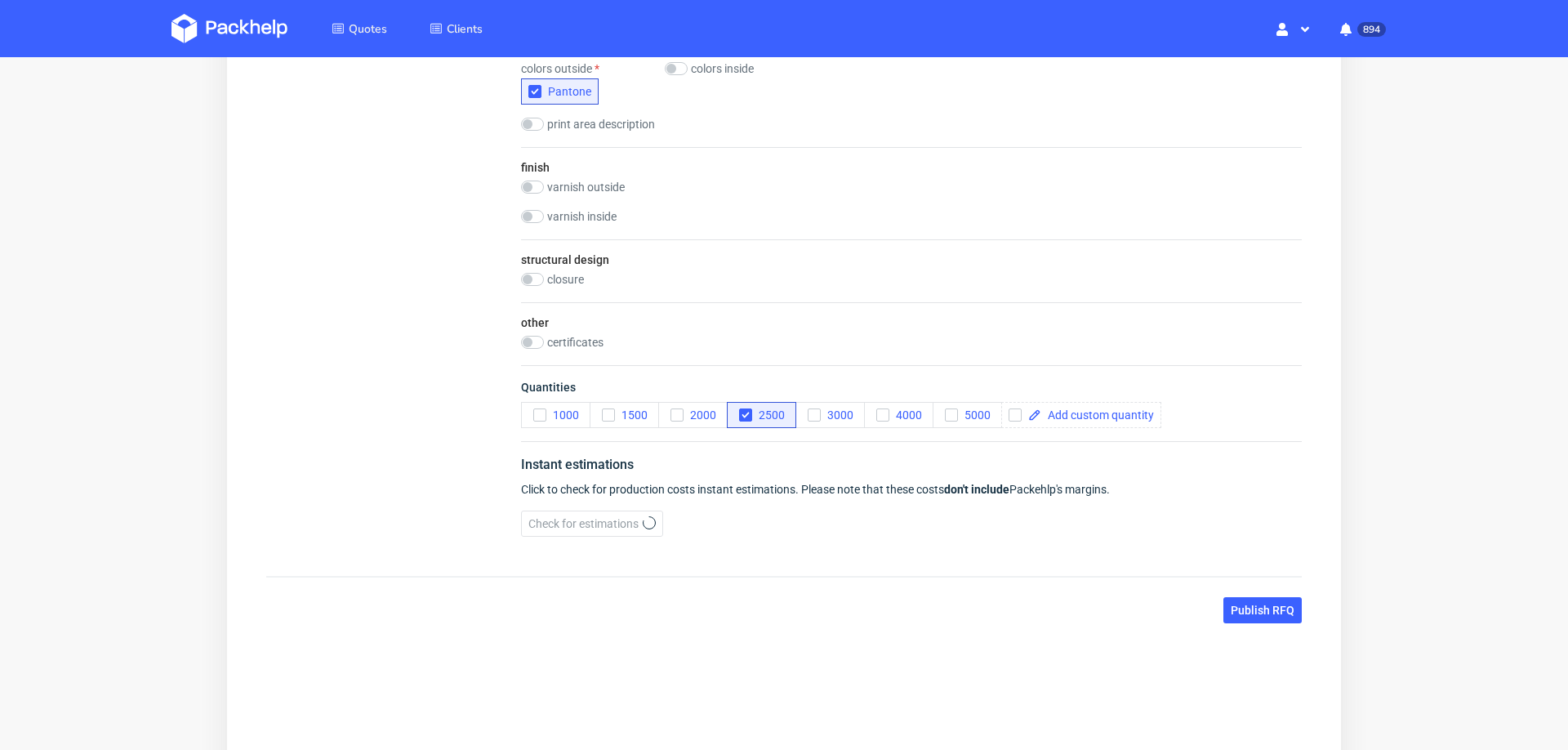
scroll to position [6, 0]
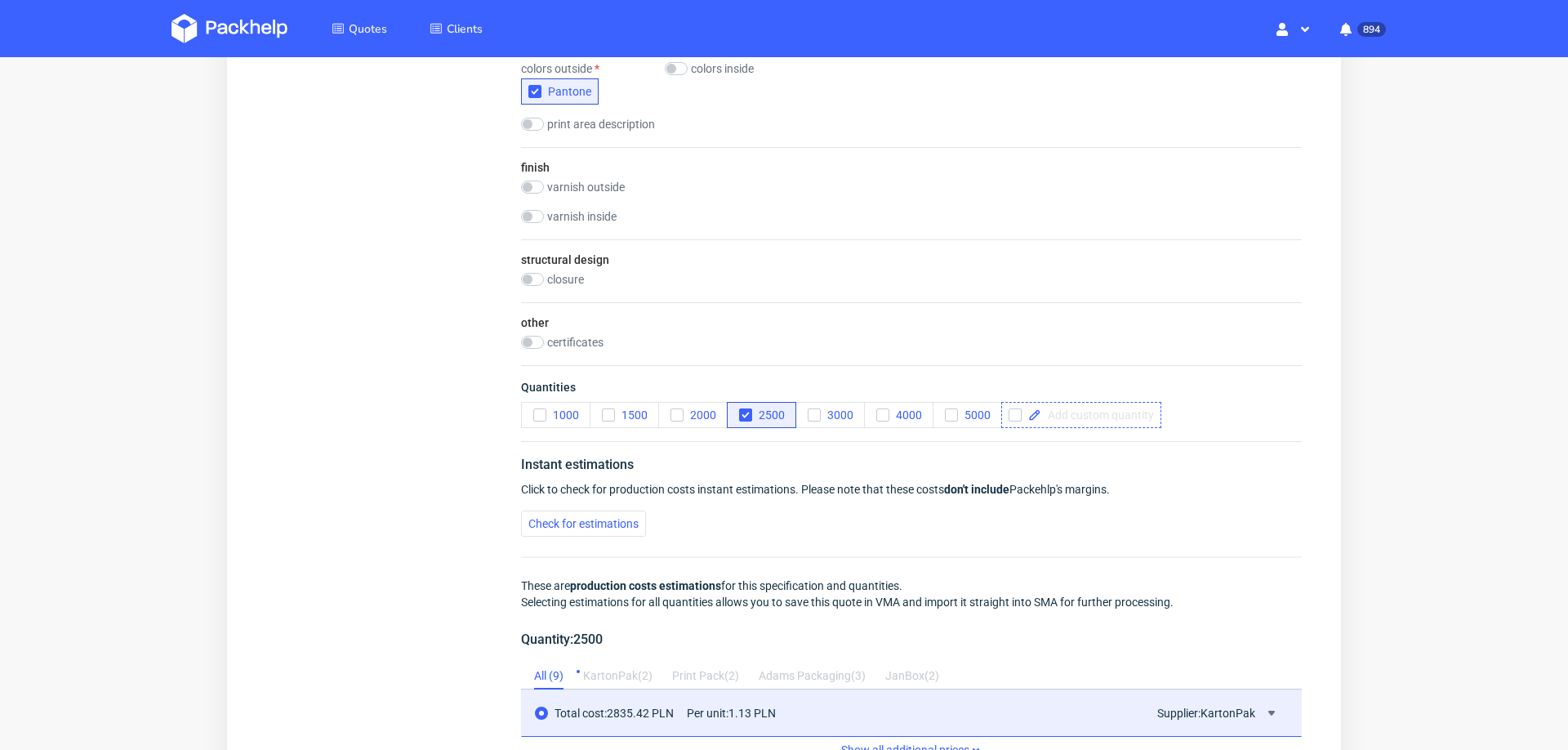
click at [1069, 409] on span at bounding box center [1097, 415] width 113 height 11
checkbox input "true"
click at [1132, 429] on div "Quantities 1000 1500 2000 2500 3000 4000 5000 500" at bounding box center [911, 403] width 781 height 76
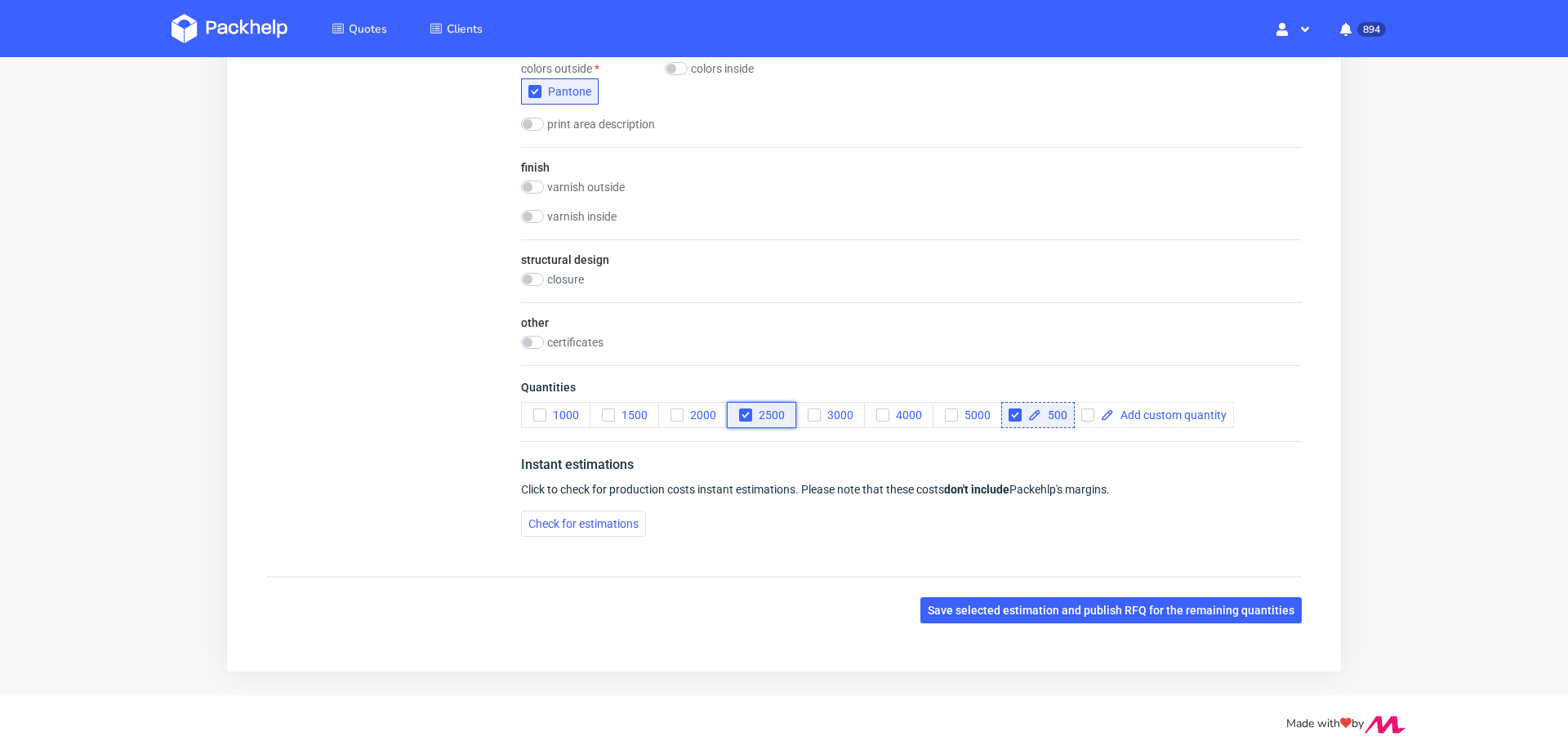
click at [747, 413] on icon "button" at bounding box center [745, 415] width 11 height 11
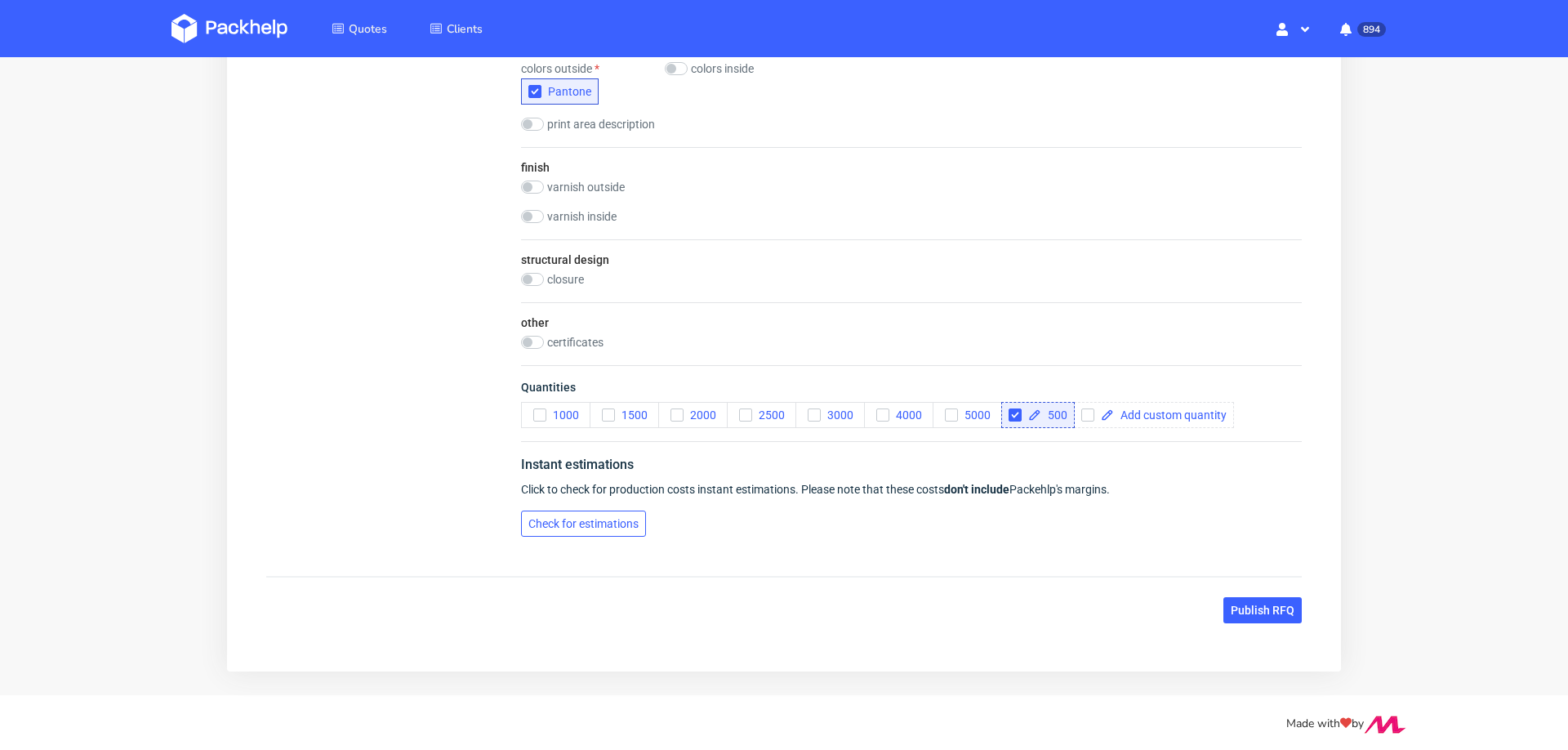
drag, startPoint x: 591, startPoint y: 522, endPoint x: 575, endPoint y: 522, distance: 16.0
click at [590, 521] on span "Check for estimations" at bounding box center [584, 523] width 110 height 11
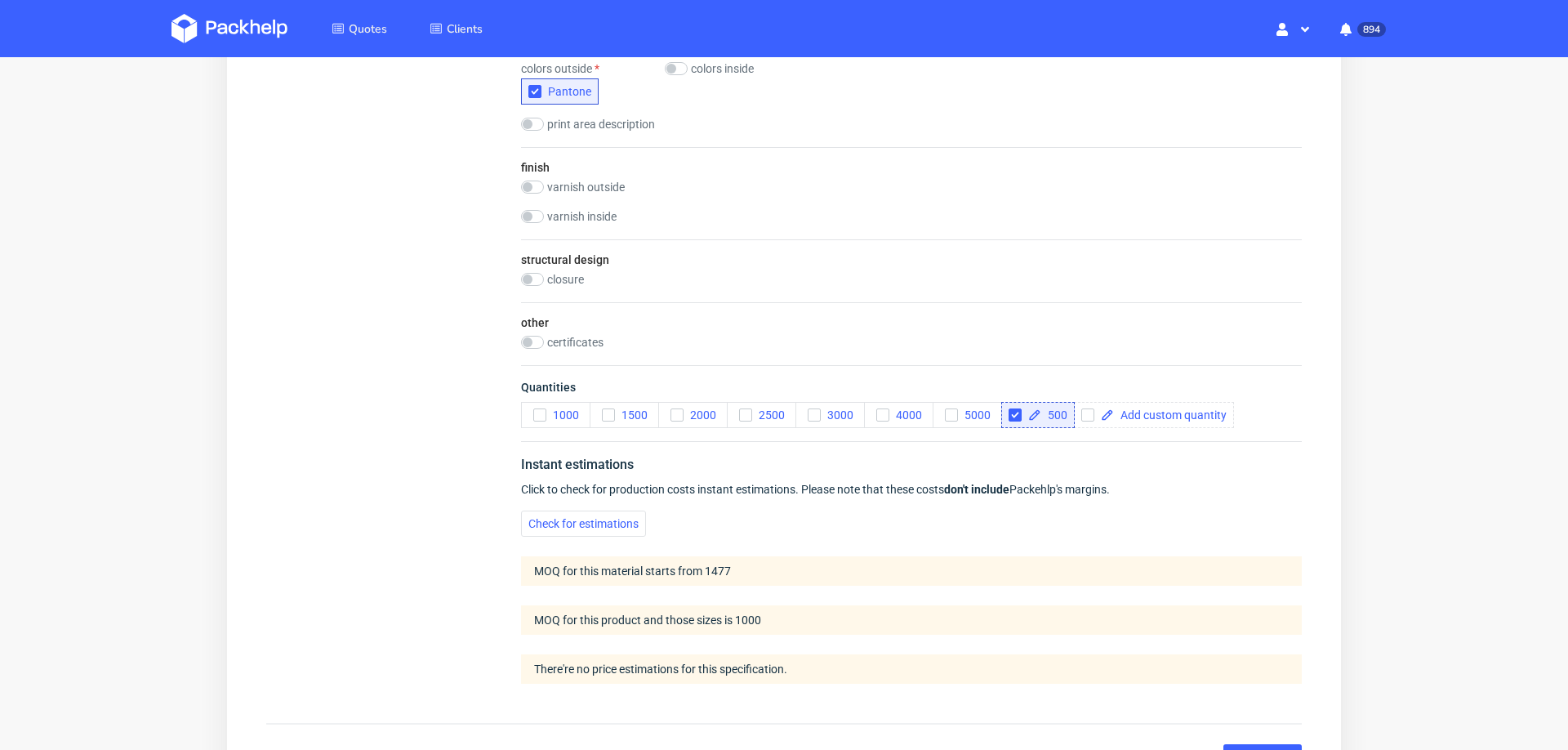
scroll to position [1118, 0]
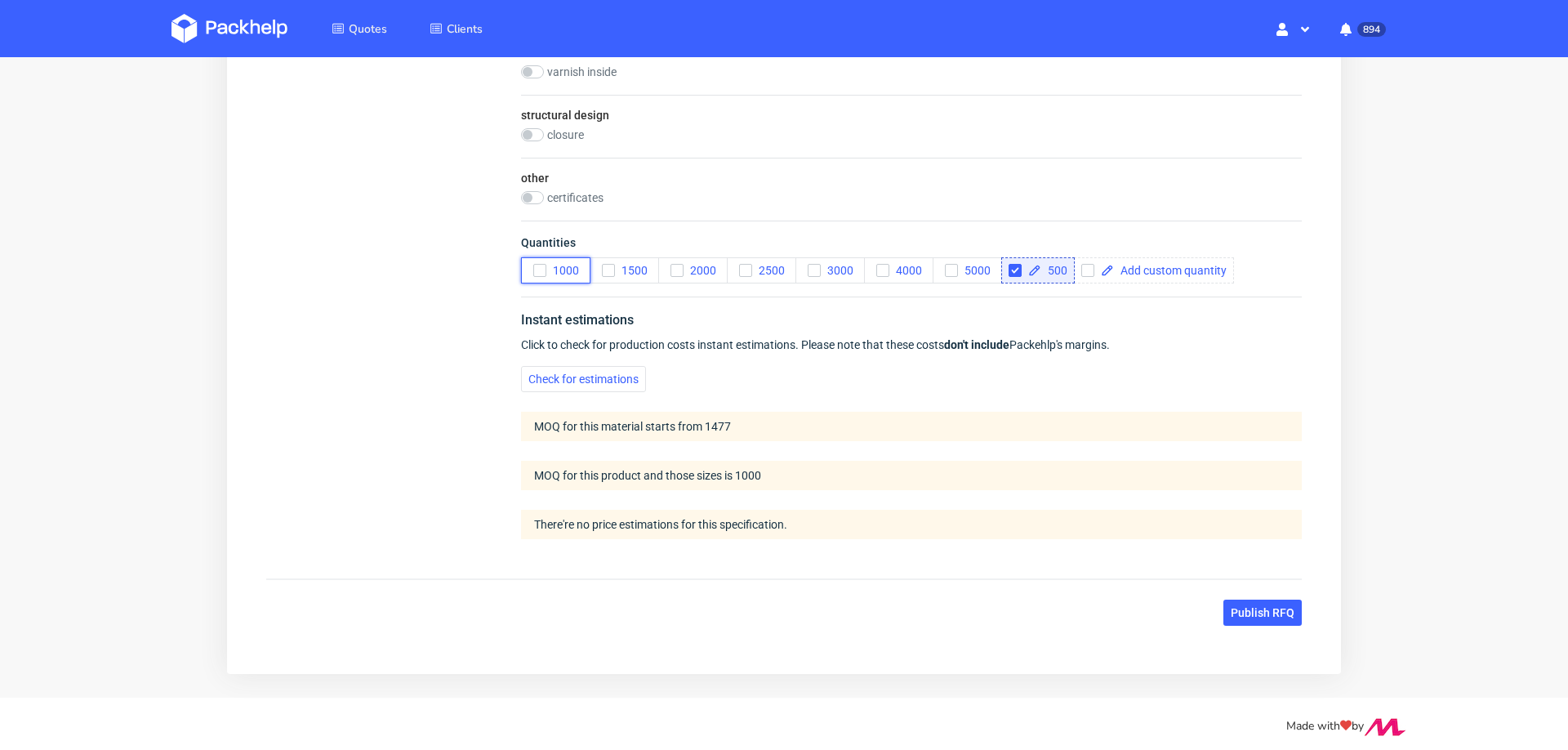
click at [538, 268] on use "button" at bounding box center [539, 271] width 8 height 6
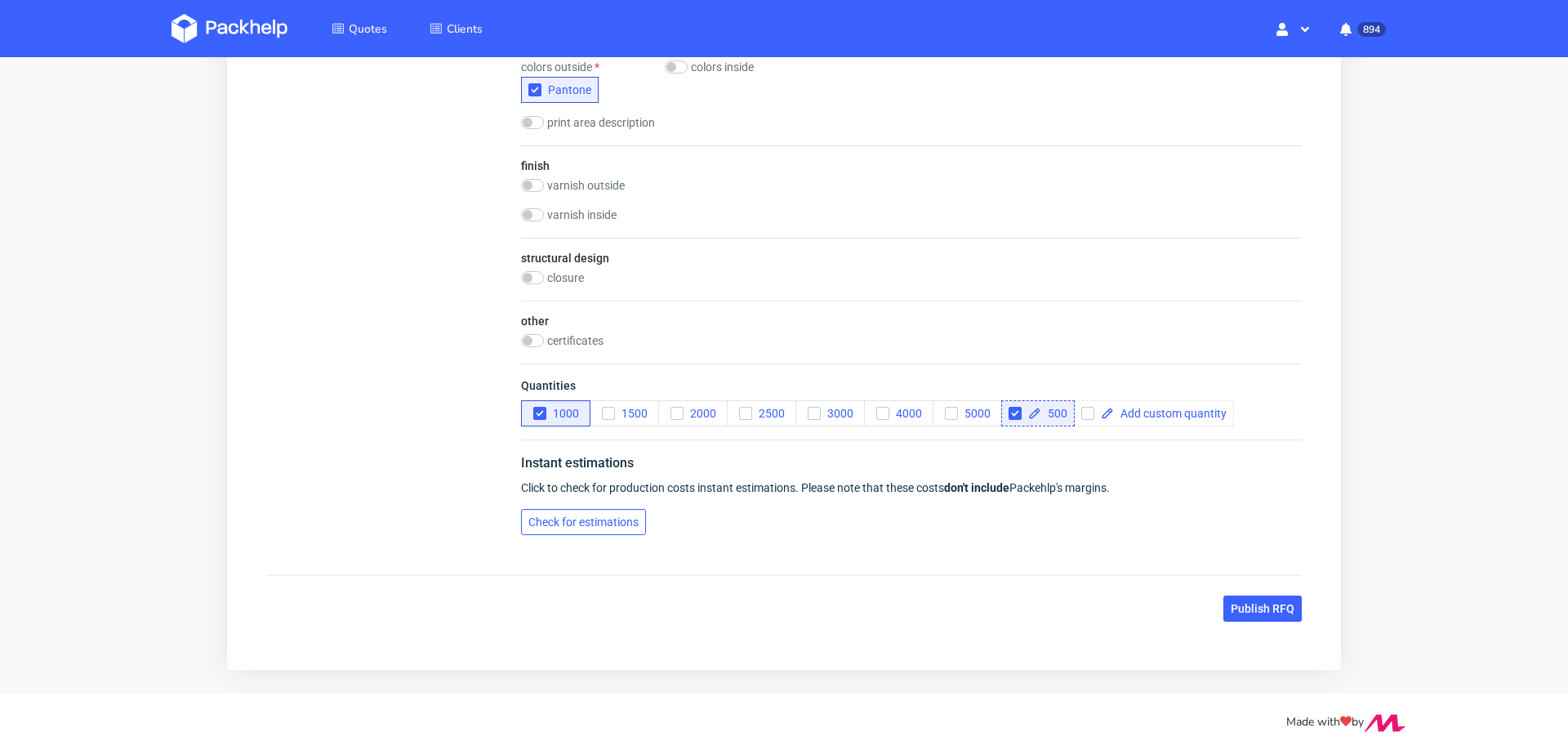
click at [550, 517] on span "Check for estimations" at bounding box center [584, 522] width 110 height 11
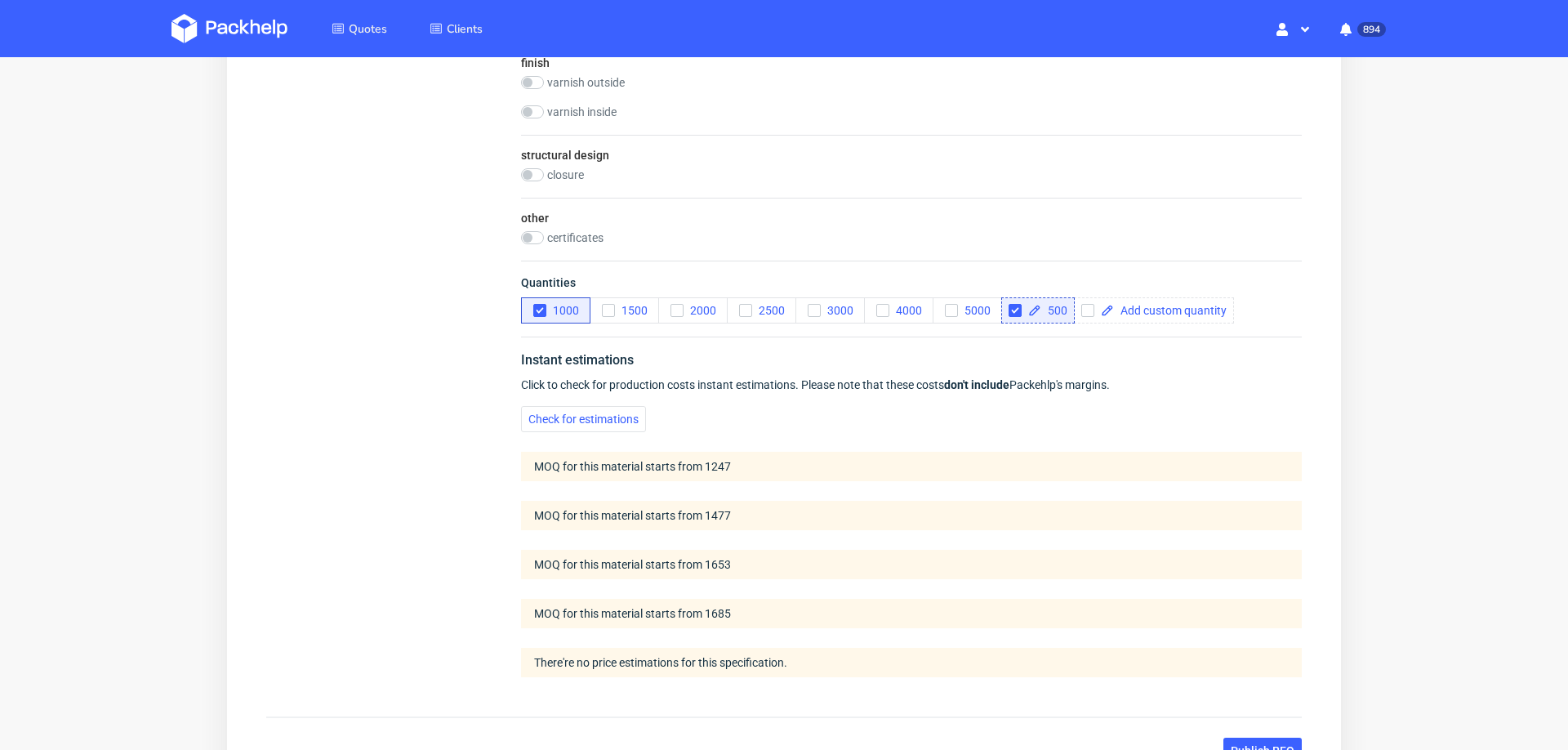
scroll to position [1220, 0]
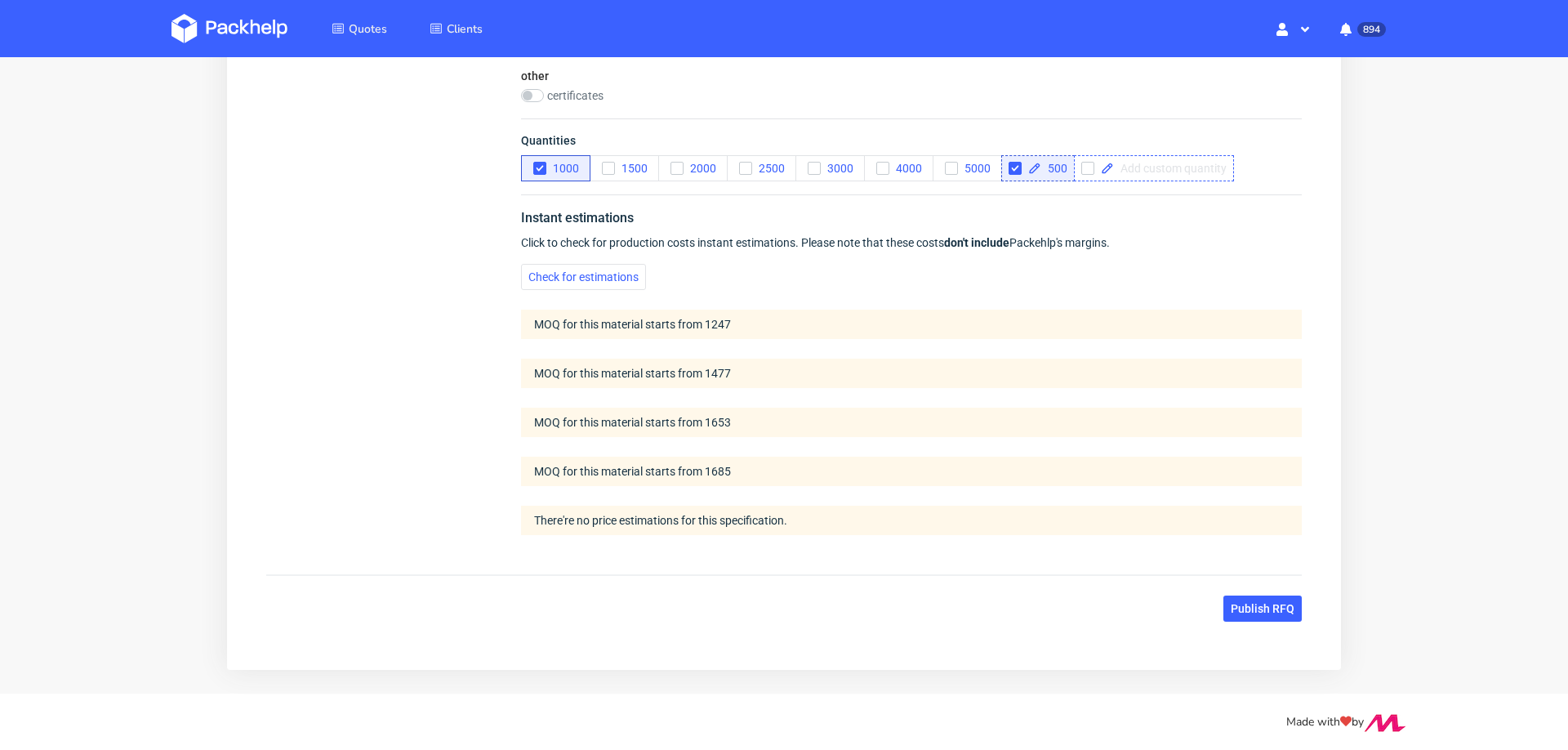
click at [1141, 163] on span at bounding box center [1170, 168] width 113 height 11
checkbox input "true"
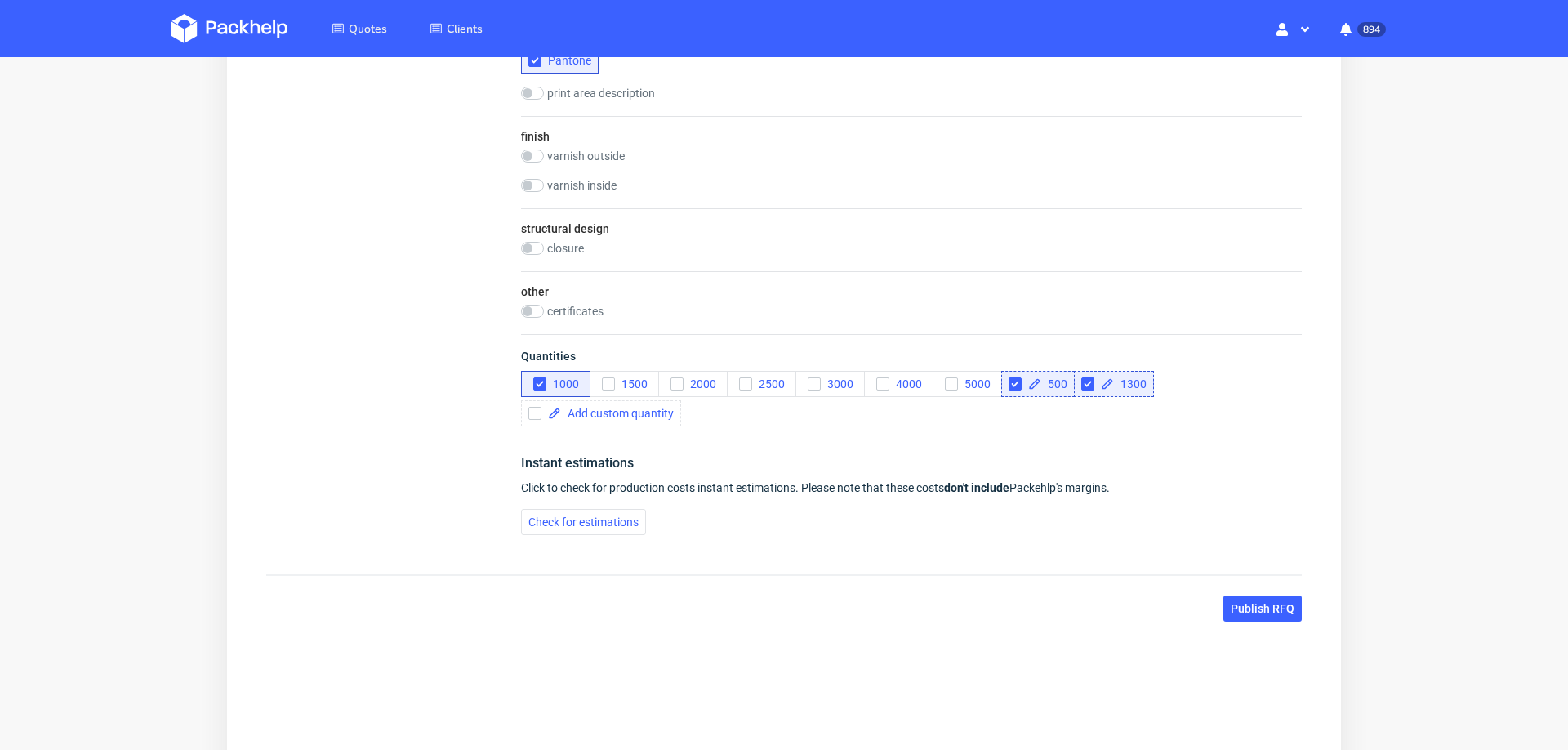
scroll to position [0, 0]
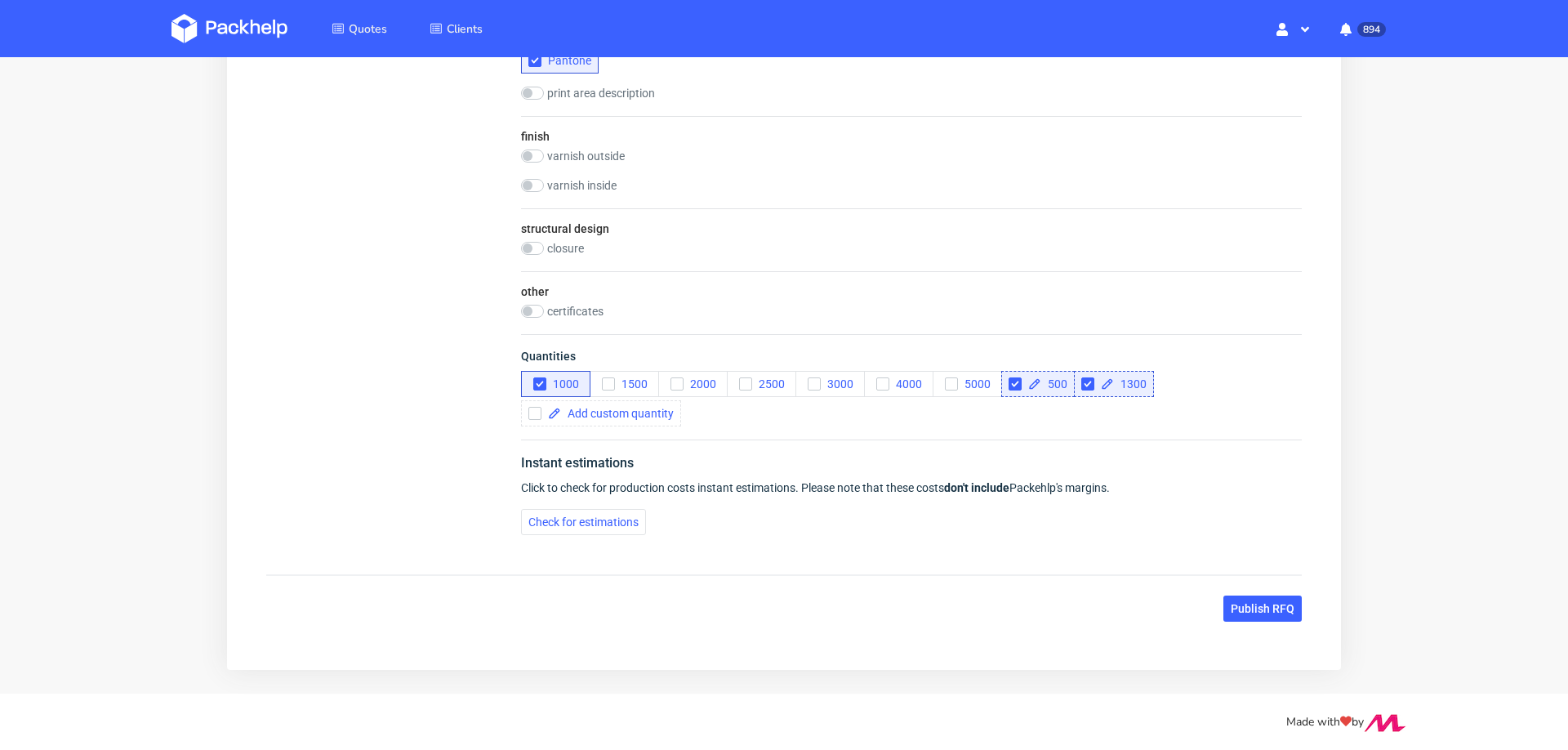
click at [572, 537] on div "Instant estimations Click to check for production costs instant estimations. Pl…" at bounding box center [911, 494] width 781 height 109
click at [587, 527] on button "Check for estimations" at bounding box center [583, 522] width 125 height 26
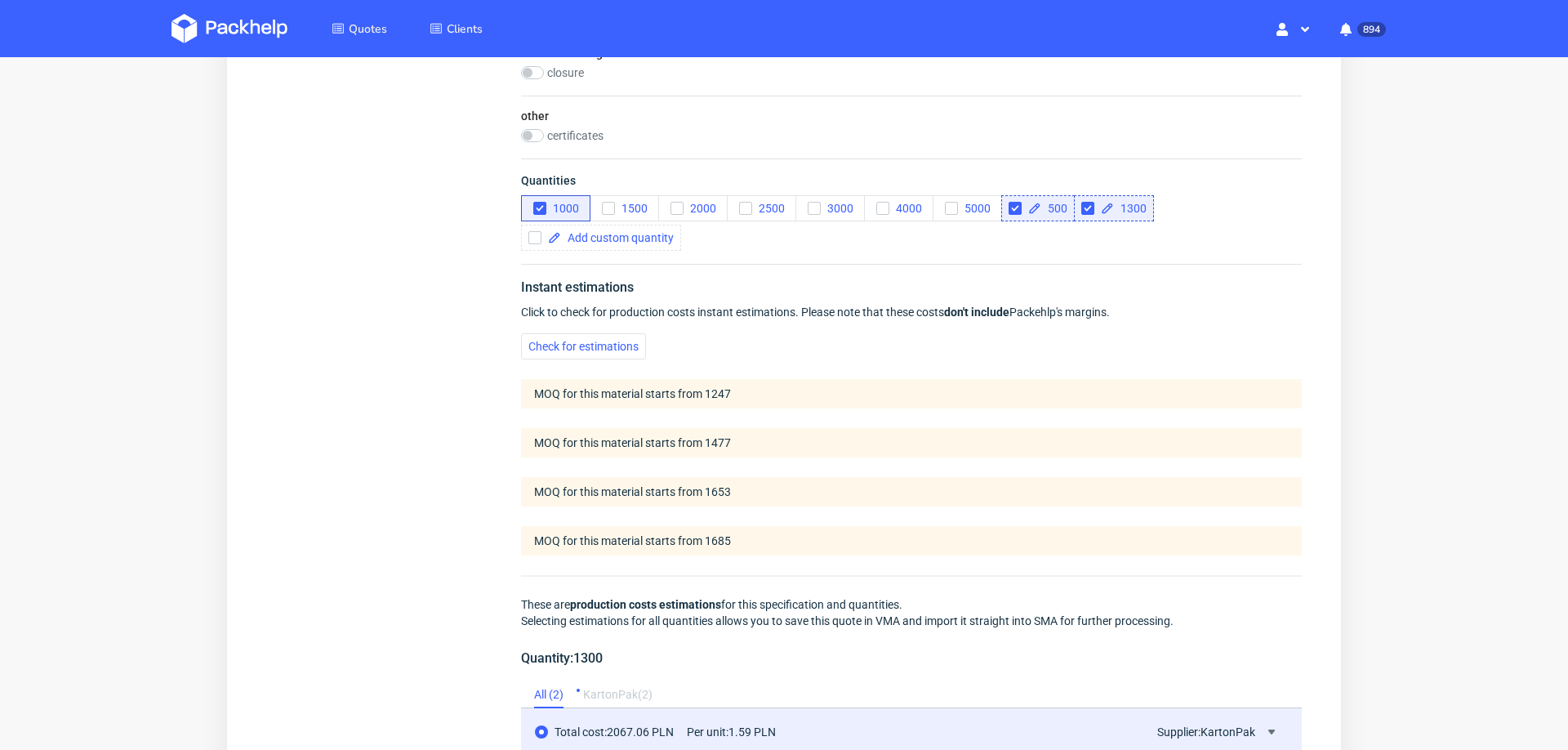
scroll to position [1181, 0]
click at [536, 205] on use "button" at bounding box center [539, 208] width 8 height 6
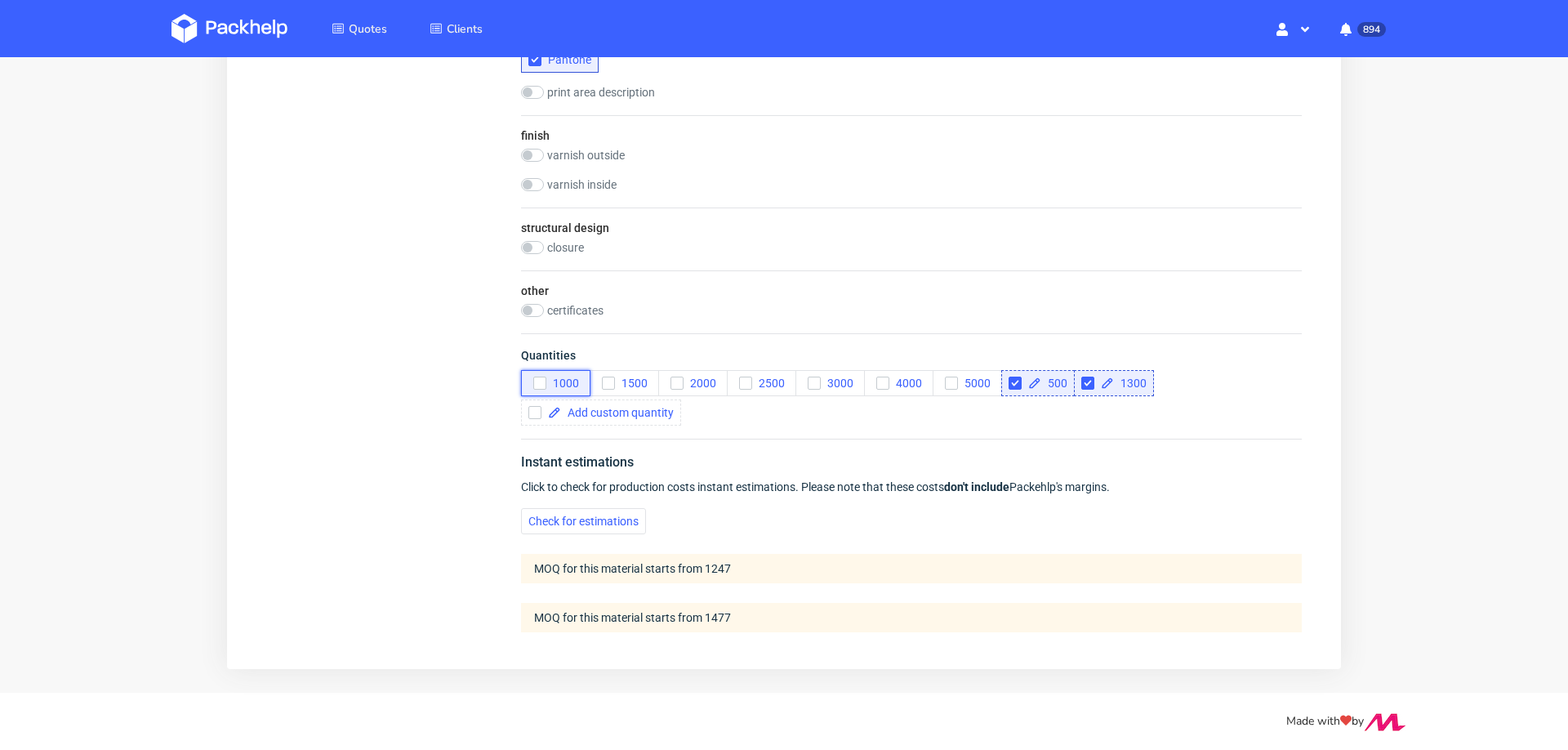
scroll to position [1004, 0]
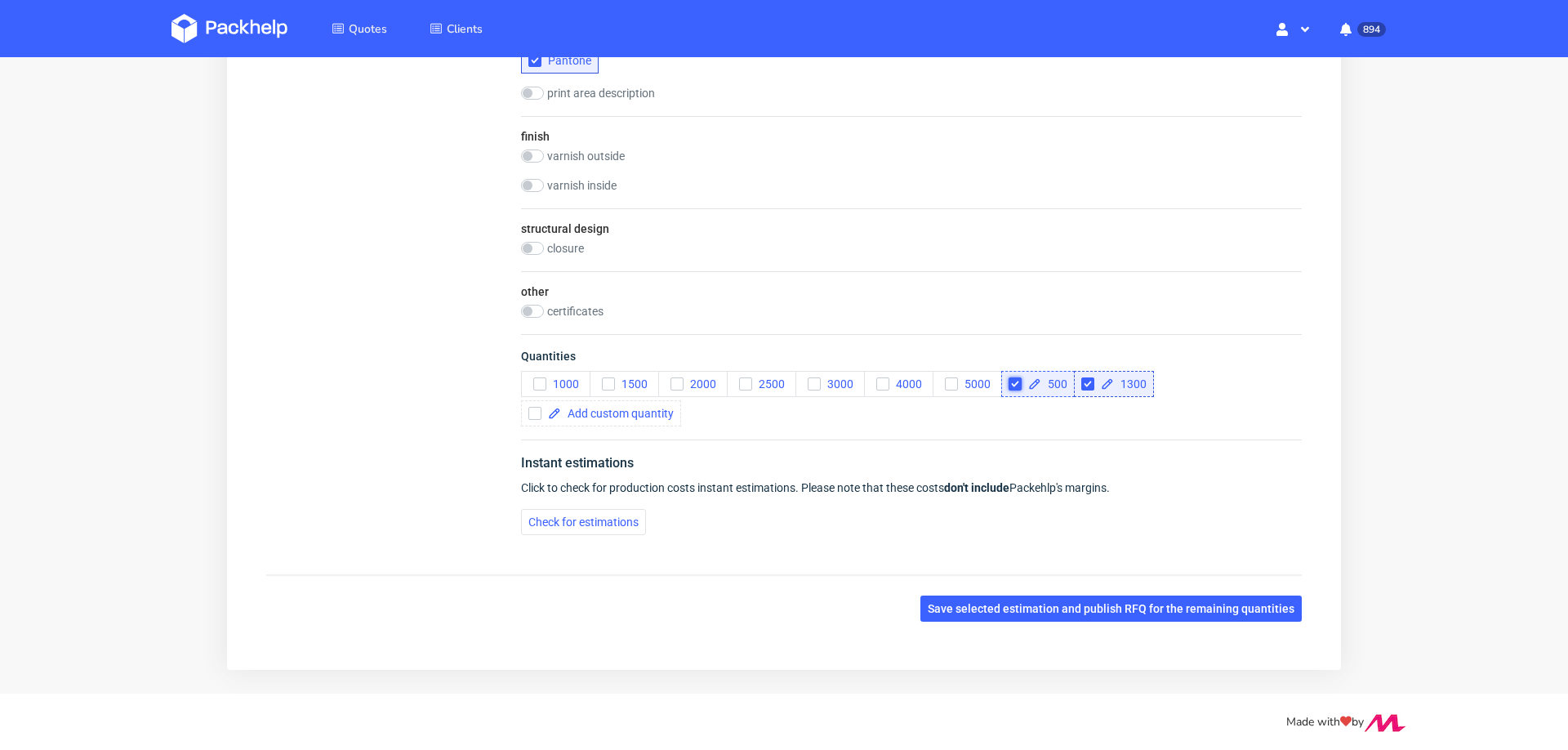
click at [1012, 379] on input "checkbox" at bounding box center [1015, 384] width 13 height 13
checkbox input "true"
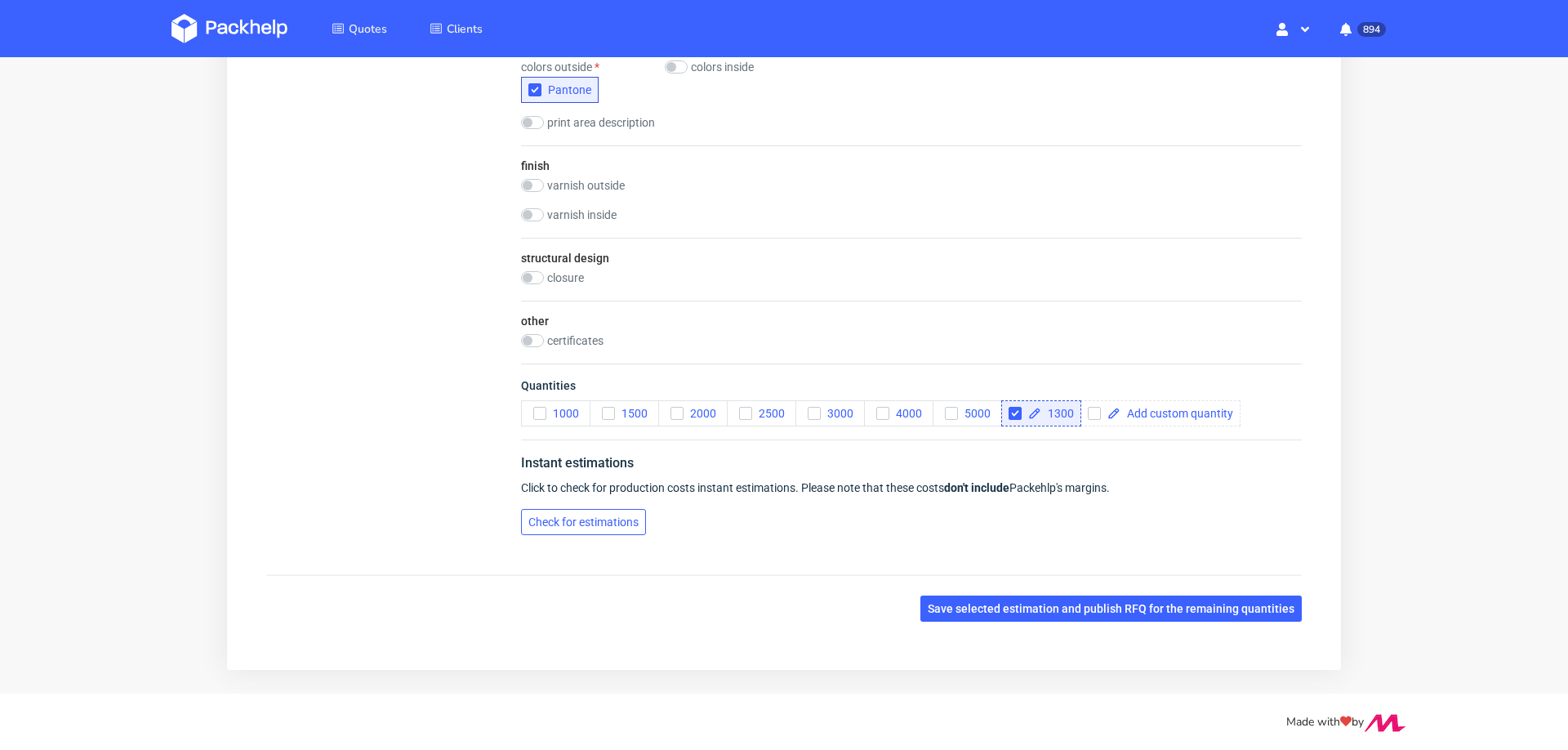
click at [611, 528] on button "Check for estimations" at bounding box center [583, 522] width 125 height 26
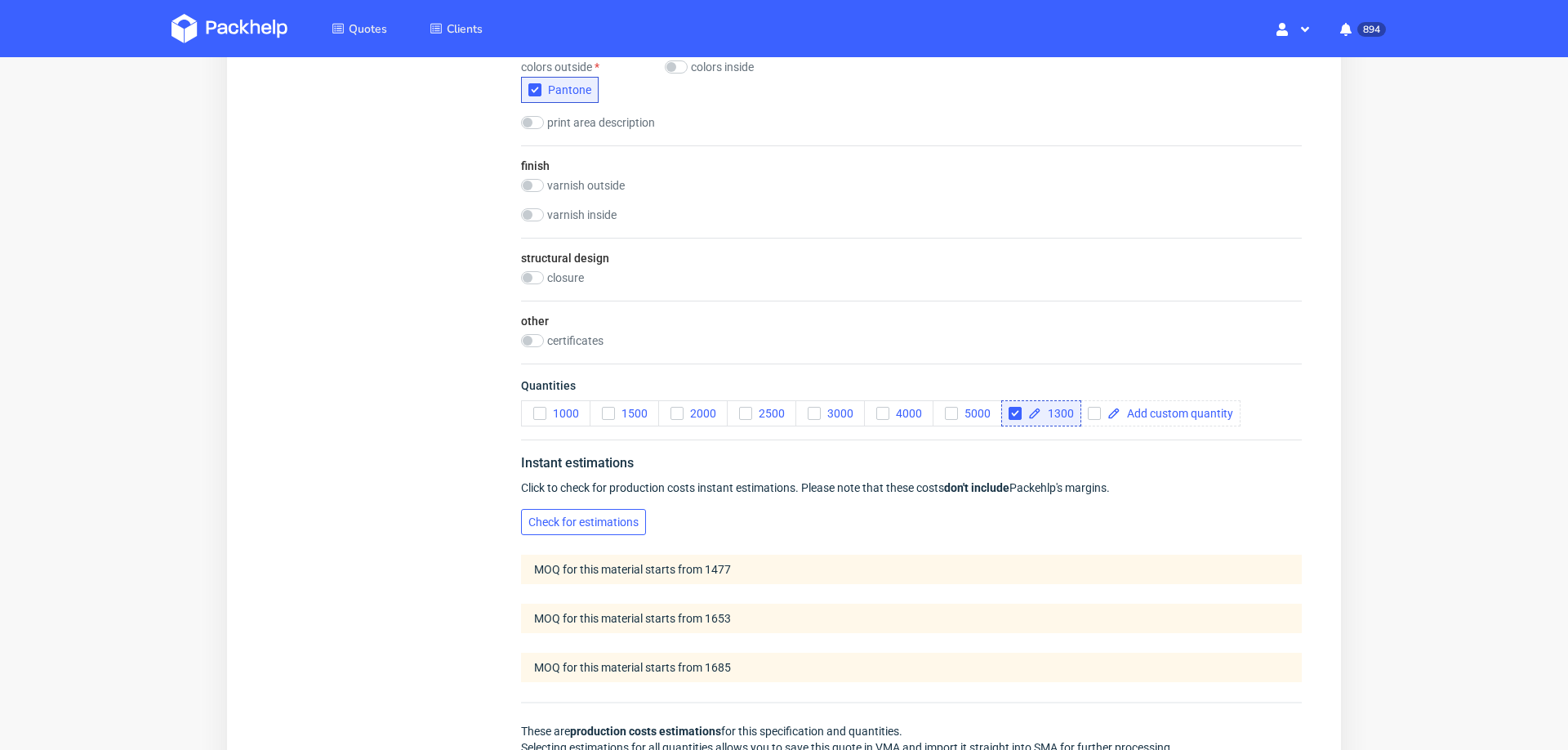
scroll to position [6, 0]
click at [537, 410] on use "button" at bounding box center [539, 413] width 8 height 6
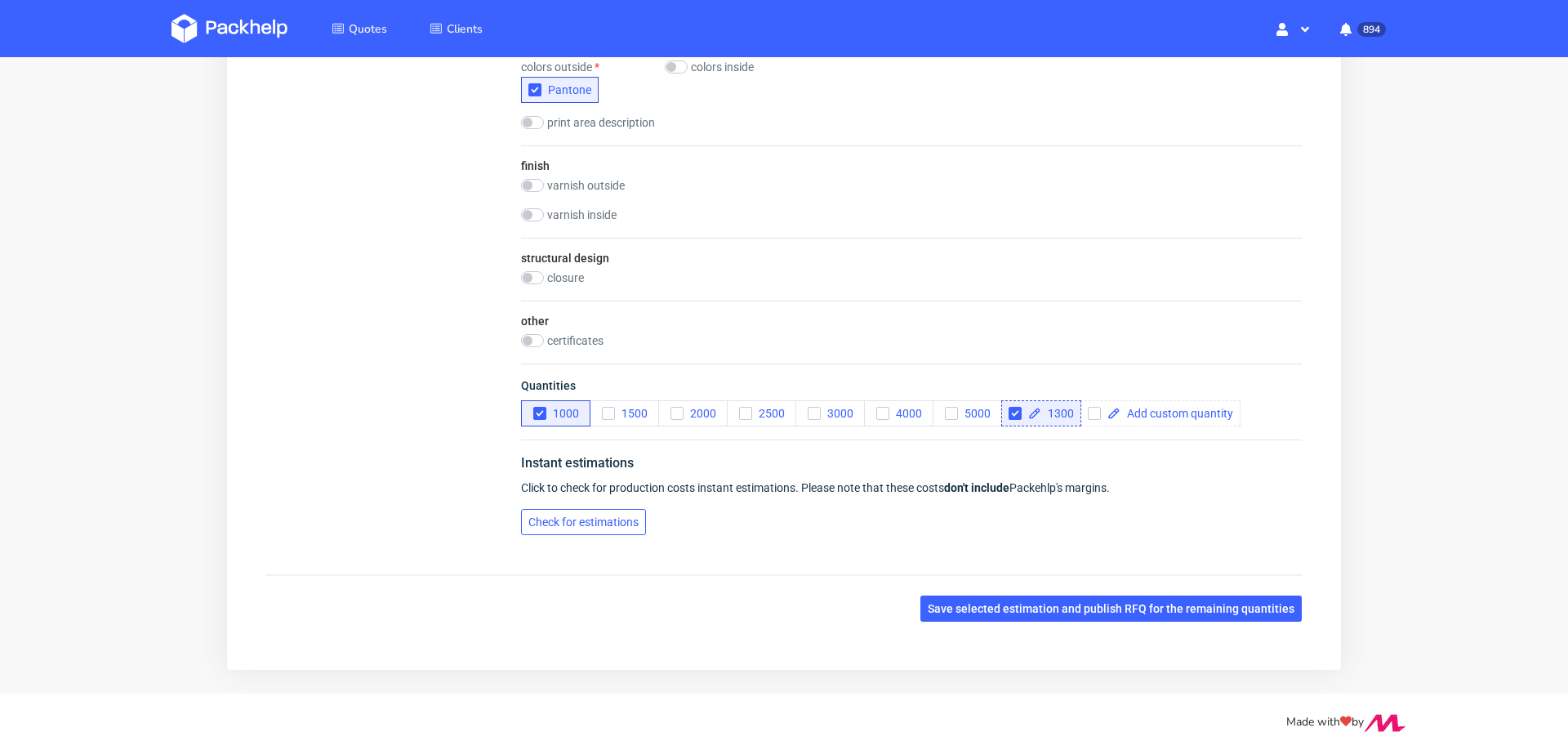
click at [565, 509] on button "Check for estimations" at bounding box center [583, 522] width 125 height 26
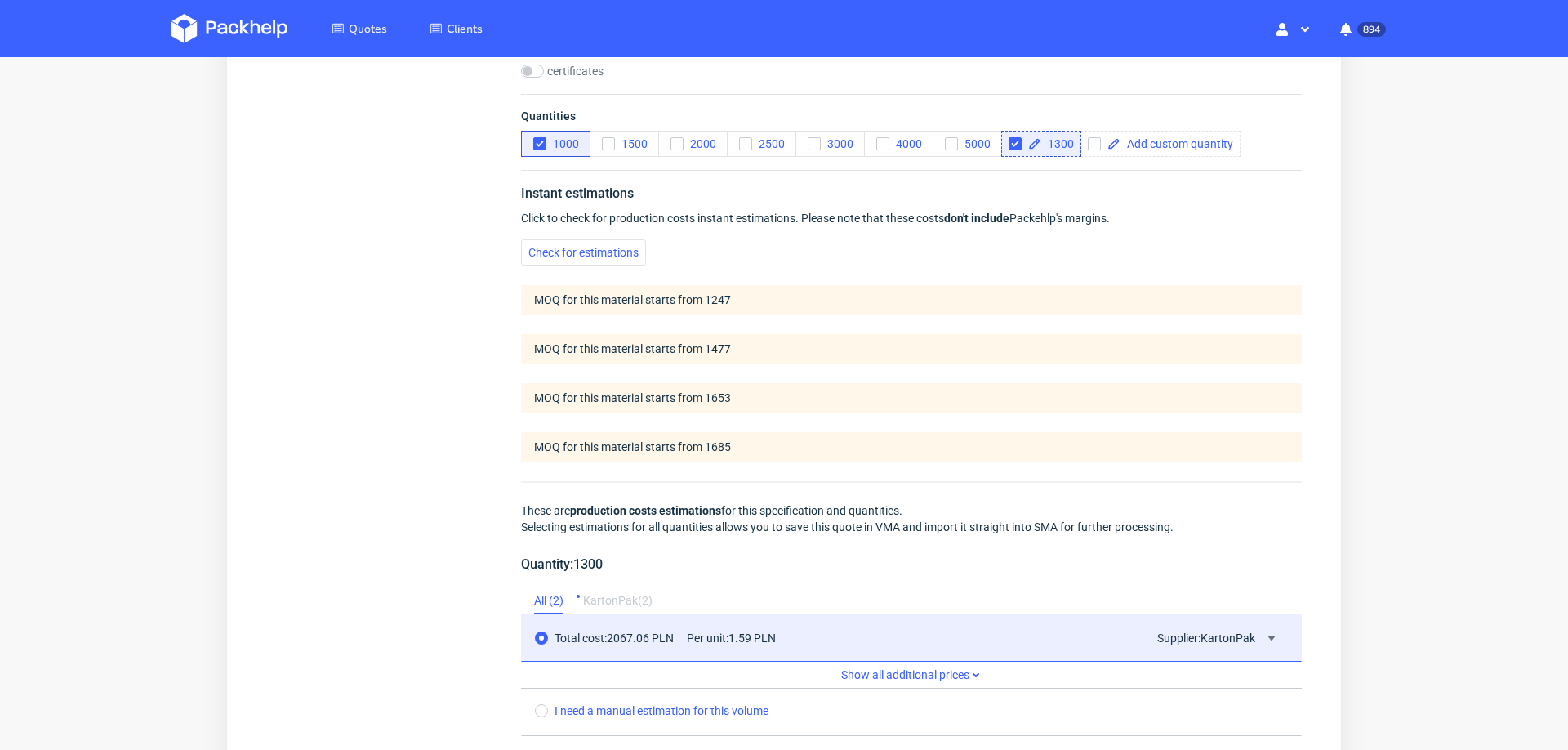
scroll to position [1247, 0]
click at [1138, 136] on span at bounding box center [1177, 141] width 113 height 11
checkbox input "true"
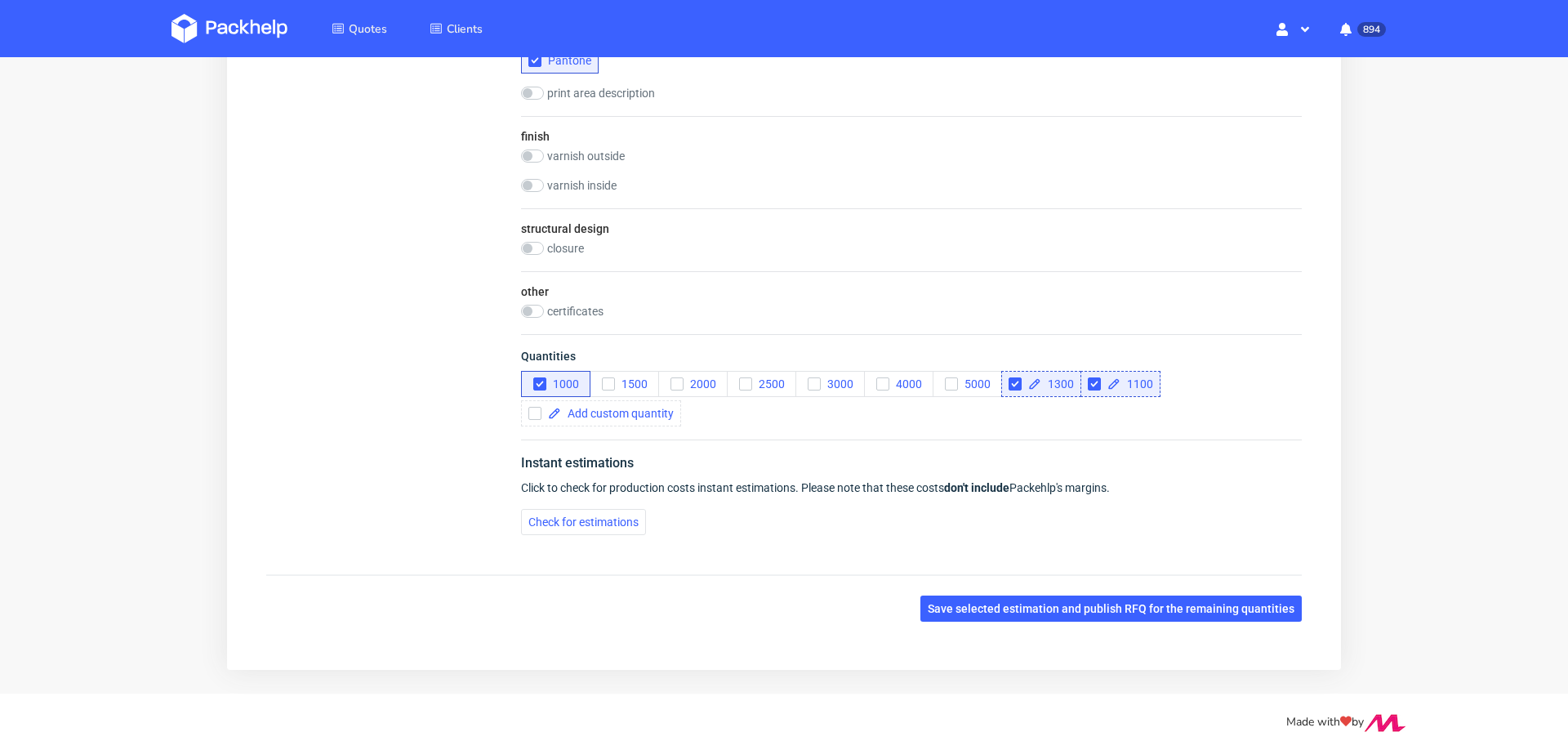
scroll to position [0, 0]
click at [592, 516] on span "Check for estimations" at bounding box center [584, 522] width 110 height 11
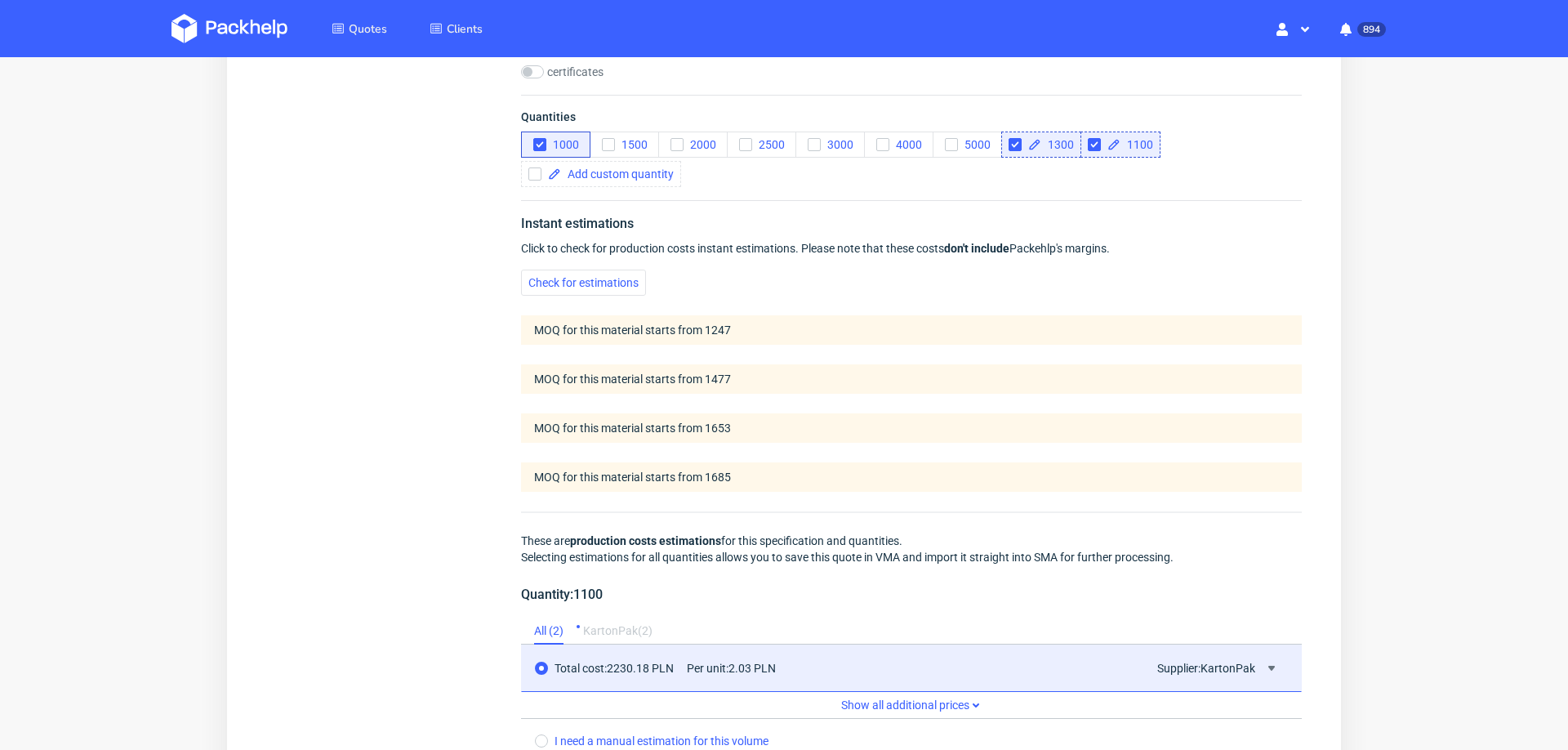
scroll to position [1266, 0]
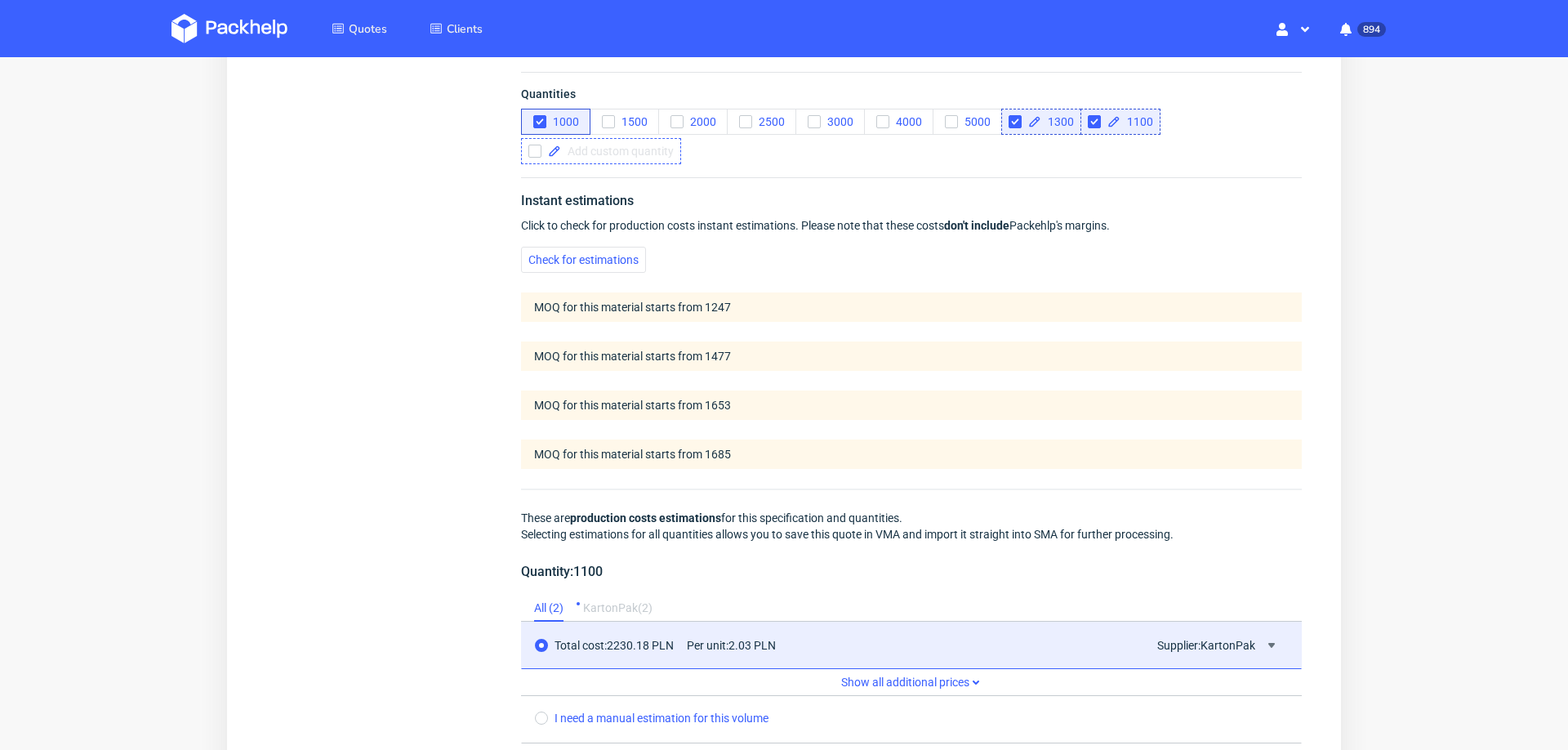
click at [600, 146] on span at bounding box center [617, 151] width 113 height 11
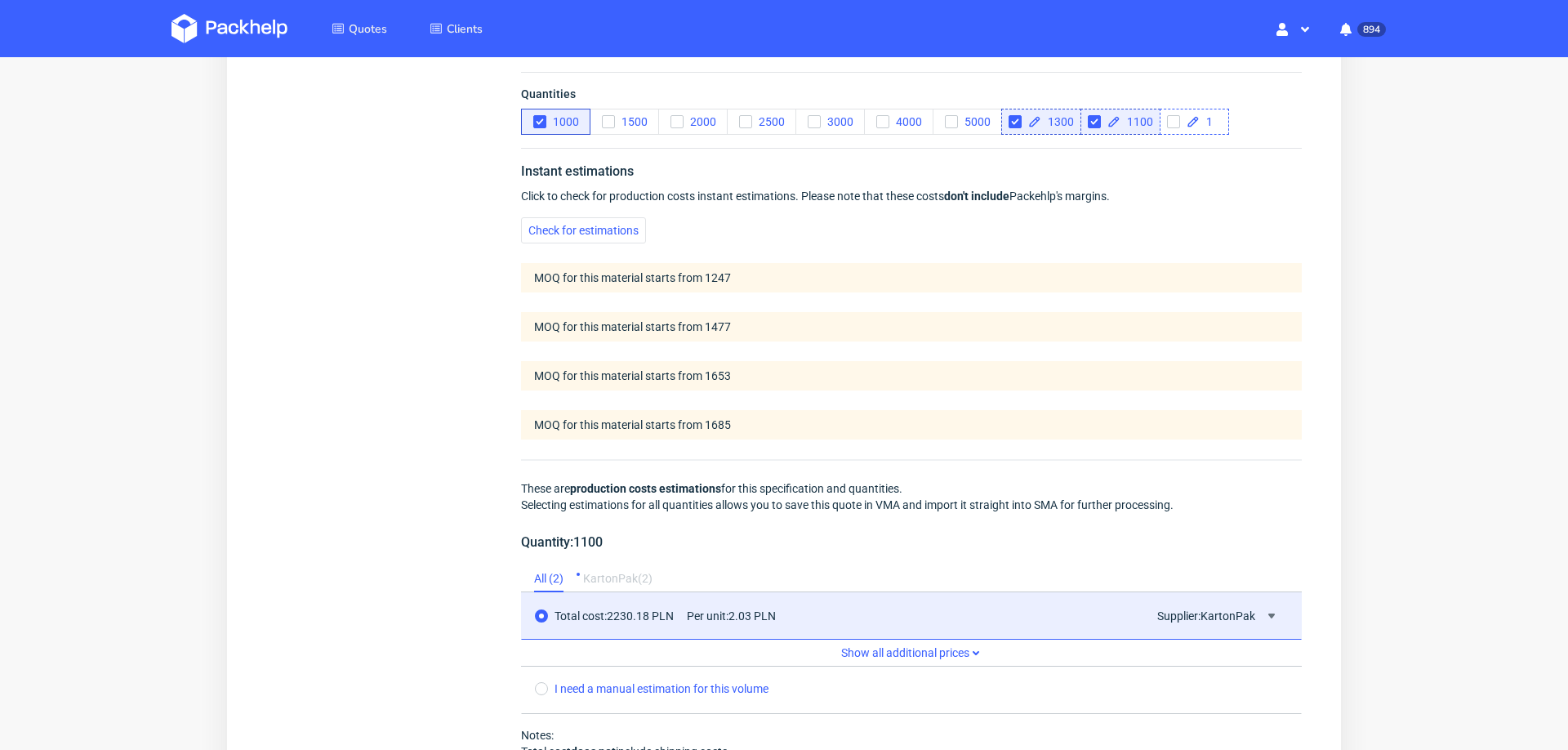
scroll to position [0, 0]
click at [315, 284] on div "Summary Client Create new client or choose Country Postal code (optional) Varia…" at bounding box center [784, 37] width 1075 height 2294
checkbox input "true"
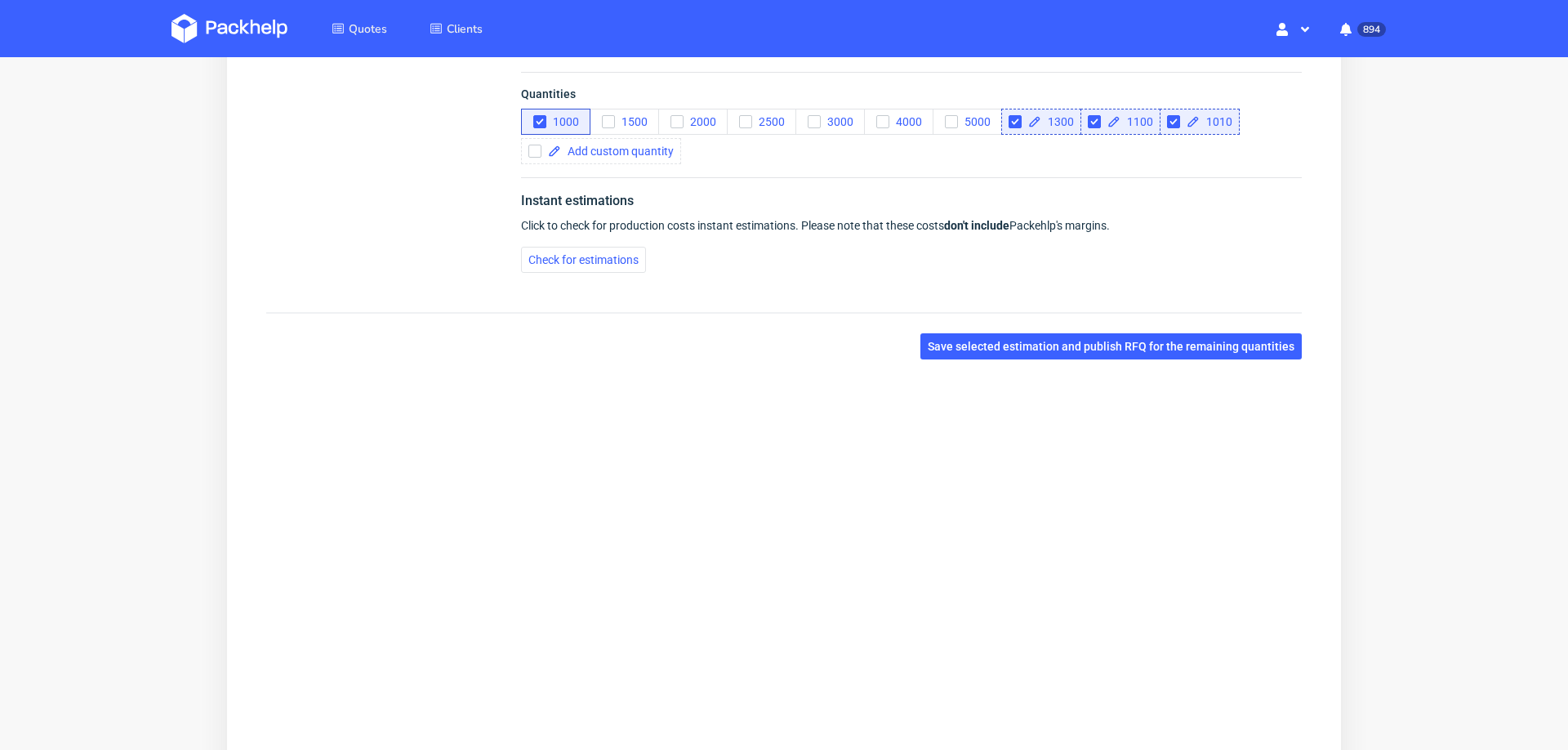
scroll to position [1004, 0]
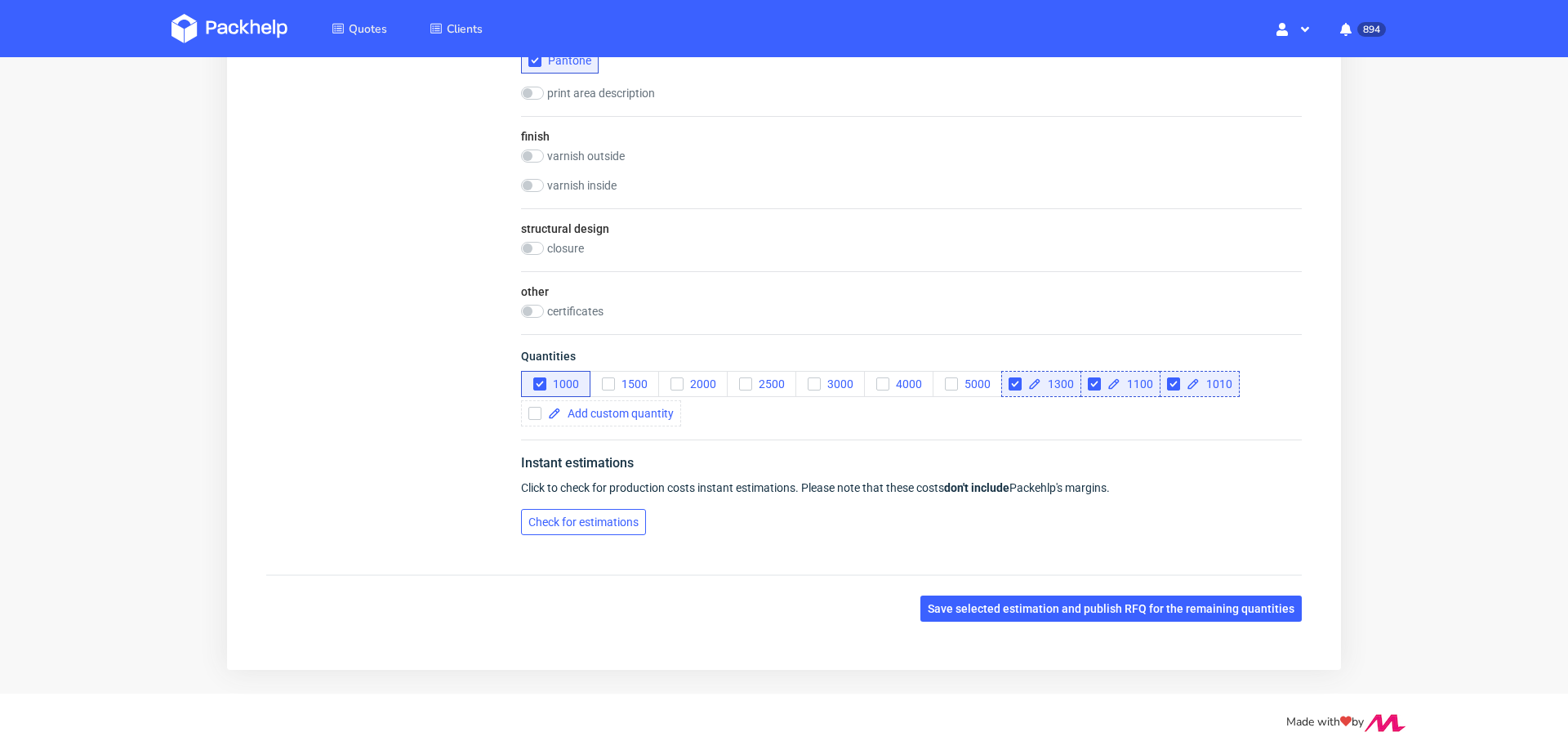
click at [598, 521] on span "Check for estimations" at bounding box center [584, 522] width 110 height 11
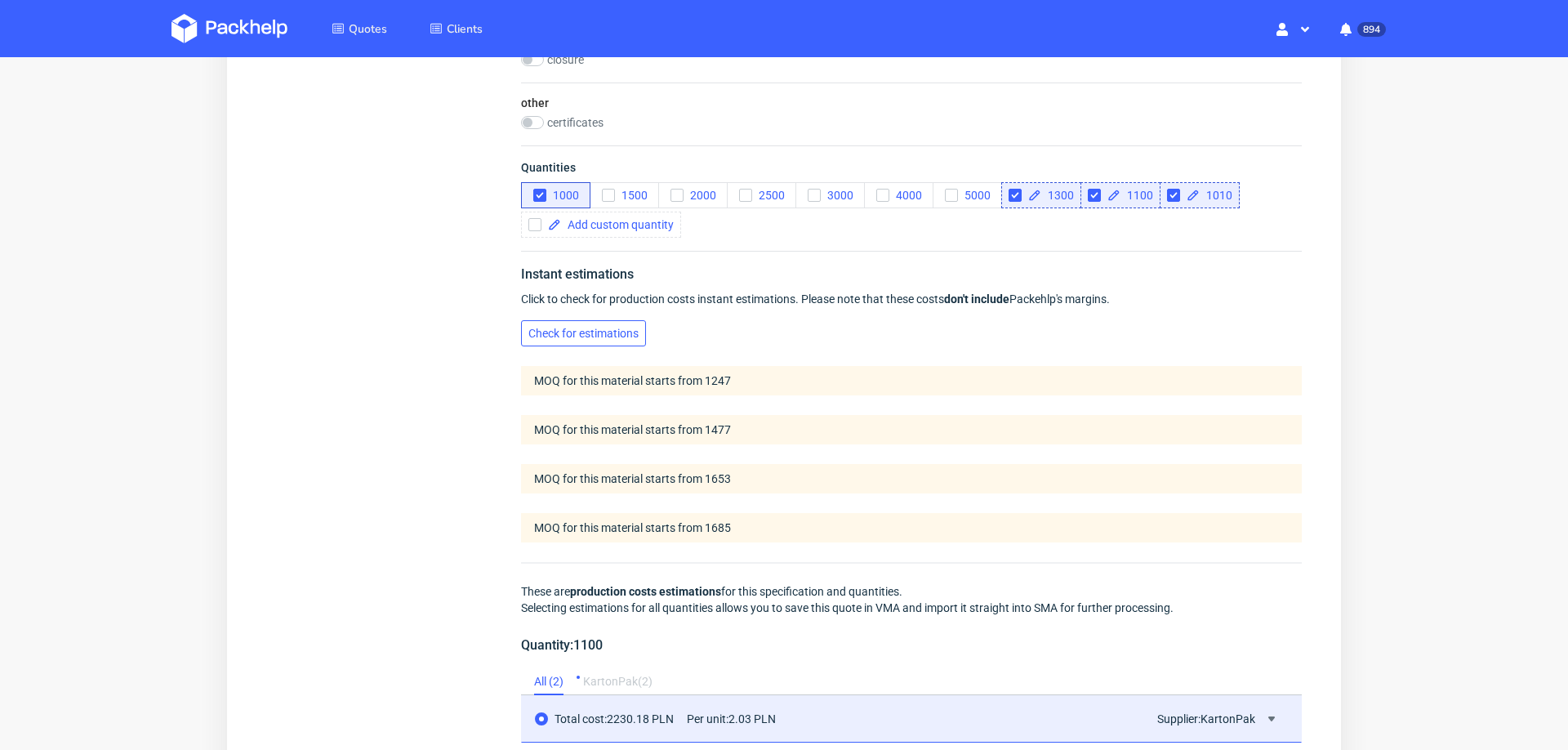
scroll to position [1213, 0]
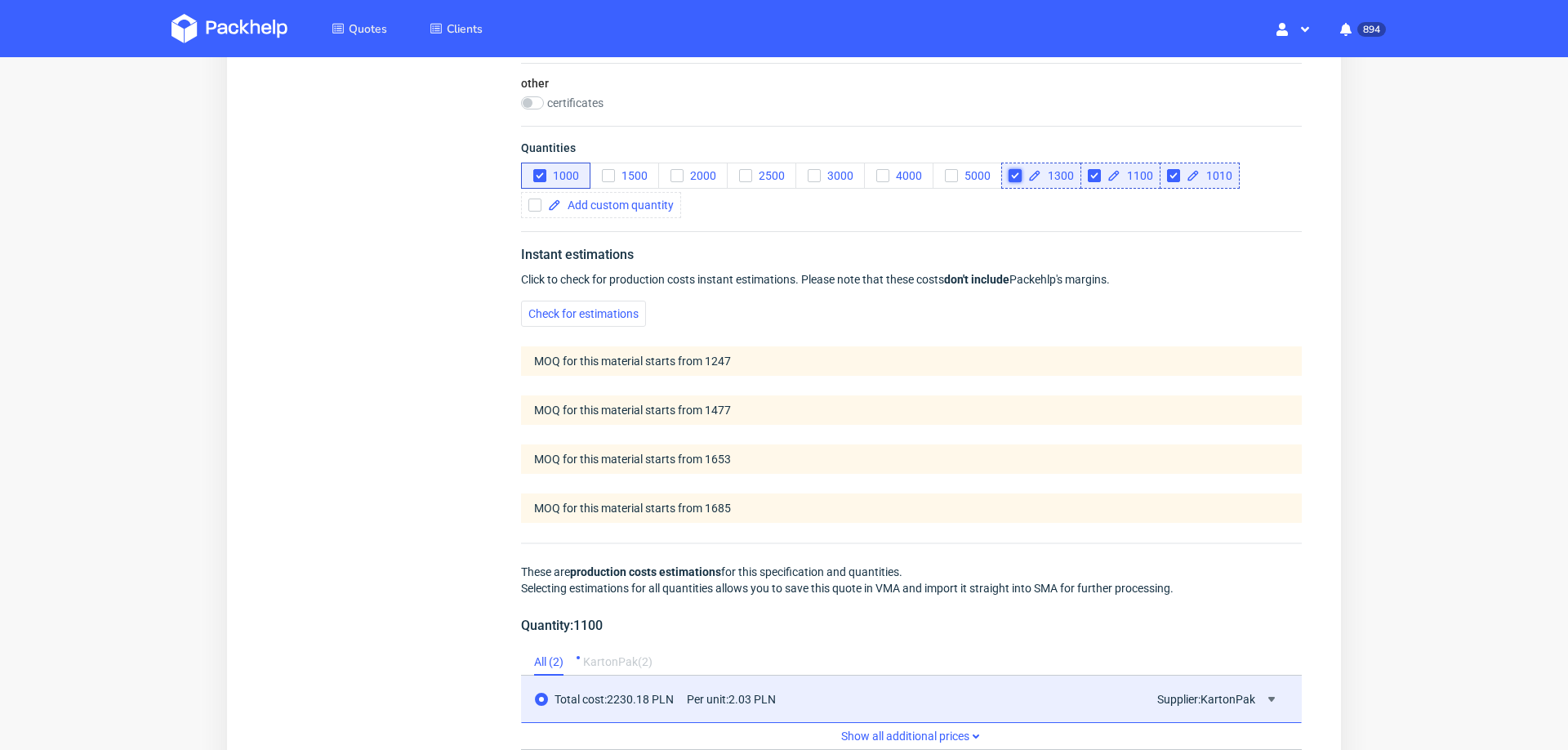
drag, startPoint x: 1015, startPoint y: 172, endPoint x: 1059, endPoint y: -37, distance: 213.6
click at [1015, 172] on input "checkbox" at bounding box center [1015, 175] width 13 height 13
checkbox input "true"
checkbox input "false"
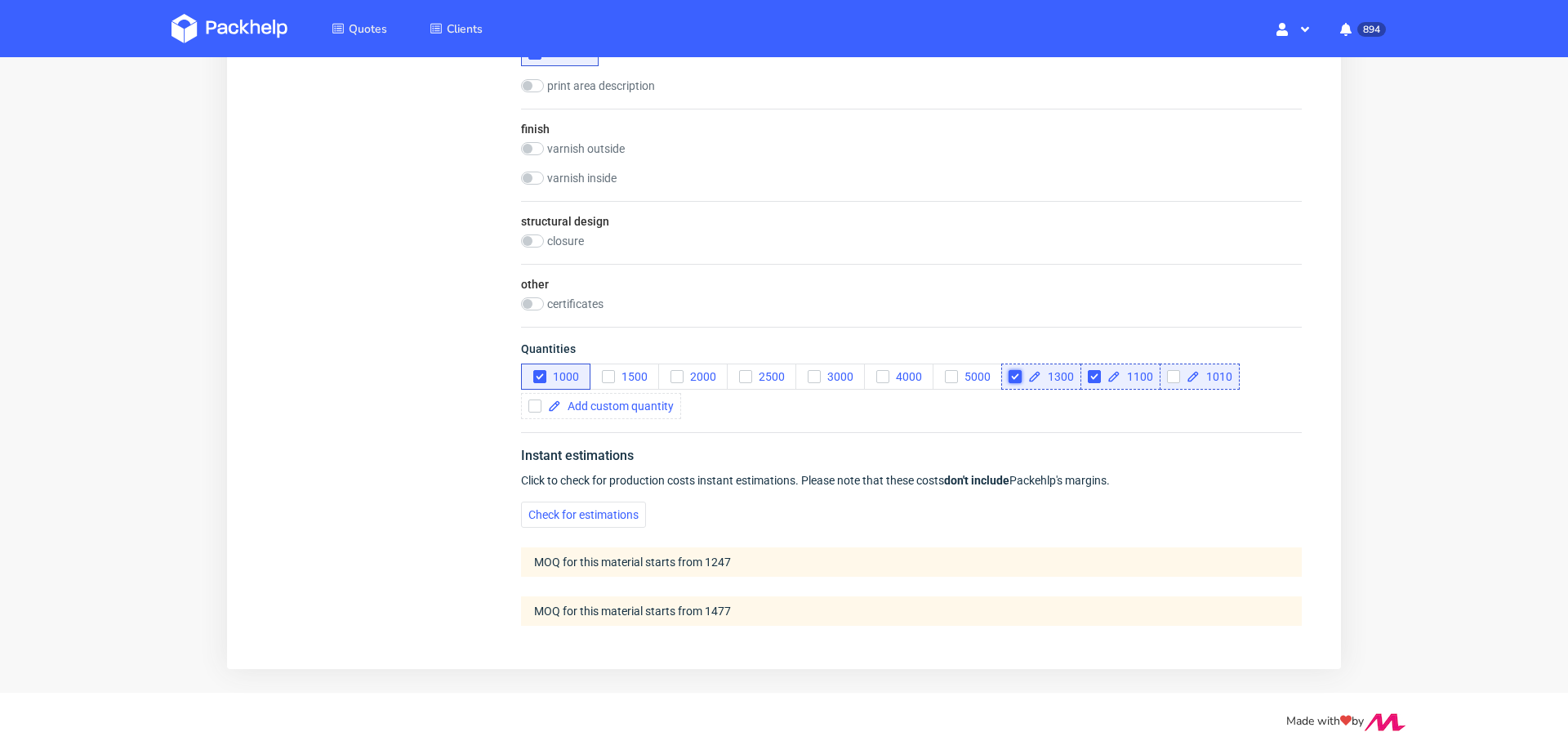
scroll to position [1004, 0]
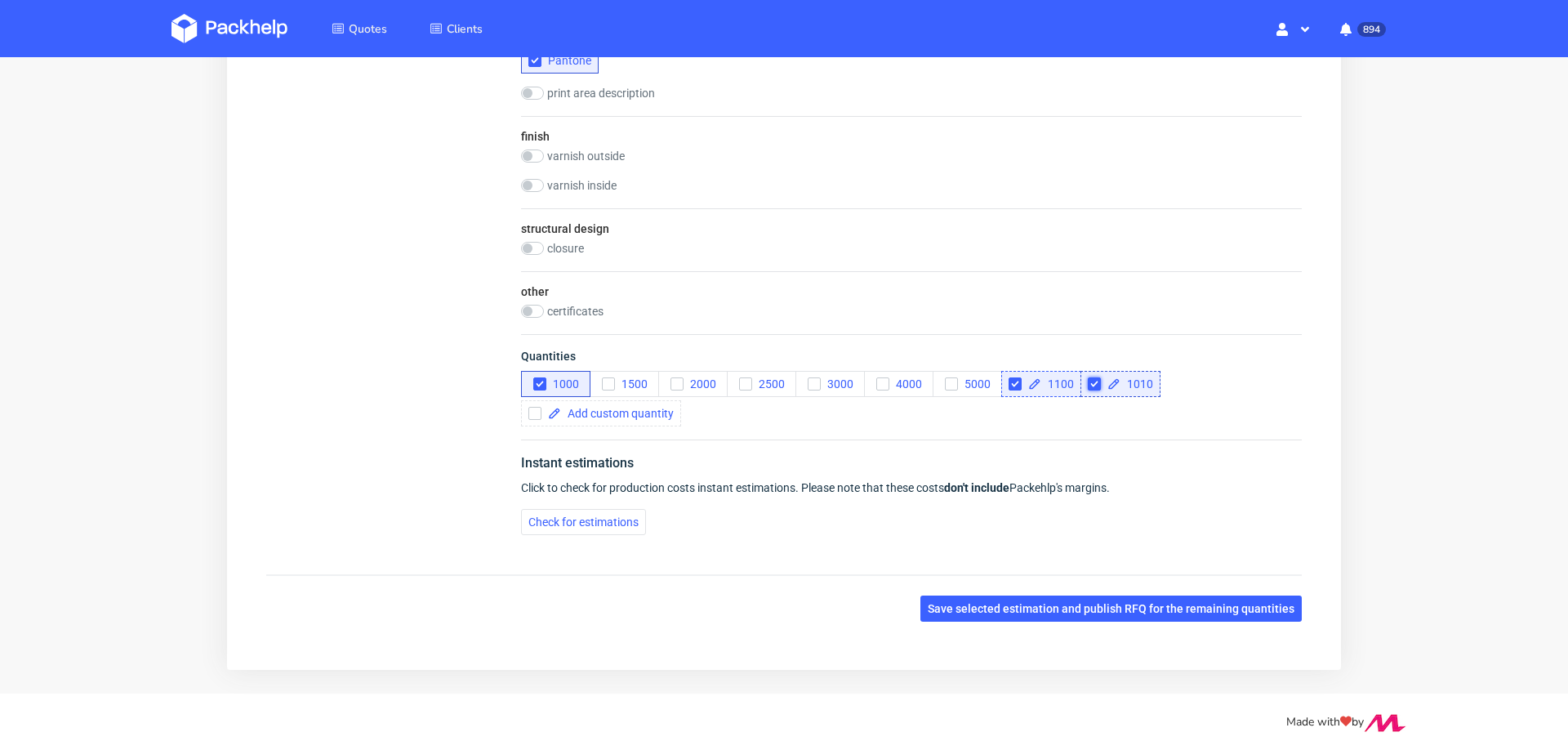
click at [1090, 381] on input "checkbox" at bounding box center [1094, 384] width 13 height 13
checkbox input "false"
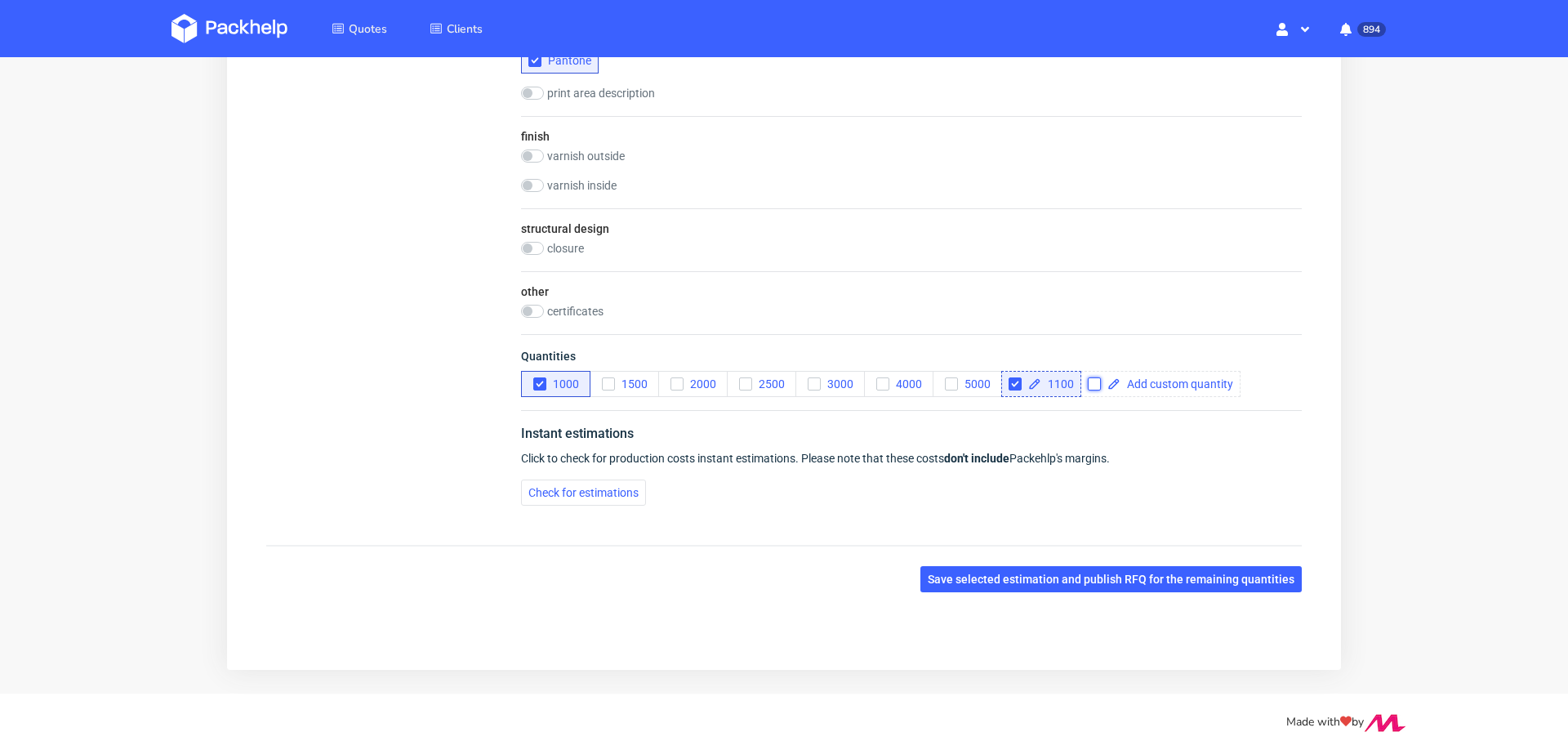
scroll to position [975, 0]
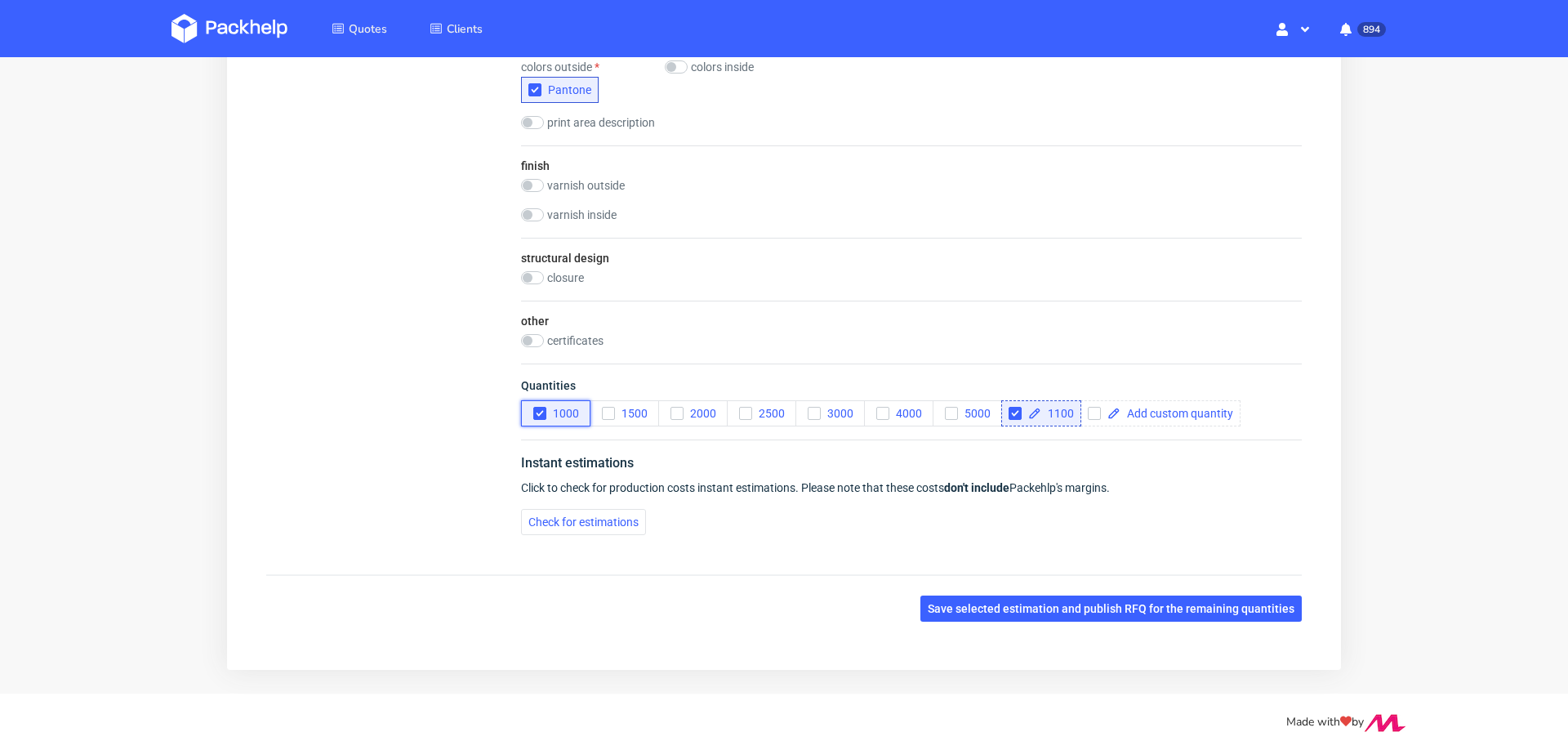
click at [534, 415] on icon "button" at bounding box center [540, 413] width 11 height 11
drag, startPoint x: 562, startPoint y: 525, endPoint x: 490, endPoint y: 491, distance: 79.6
click at [559, 519] on span "Check for estimations" at bounding box center [584, 522] width 110 height 11
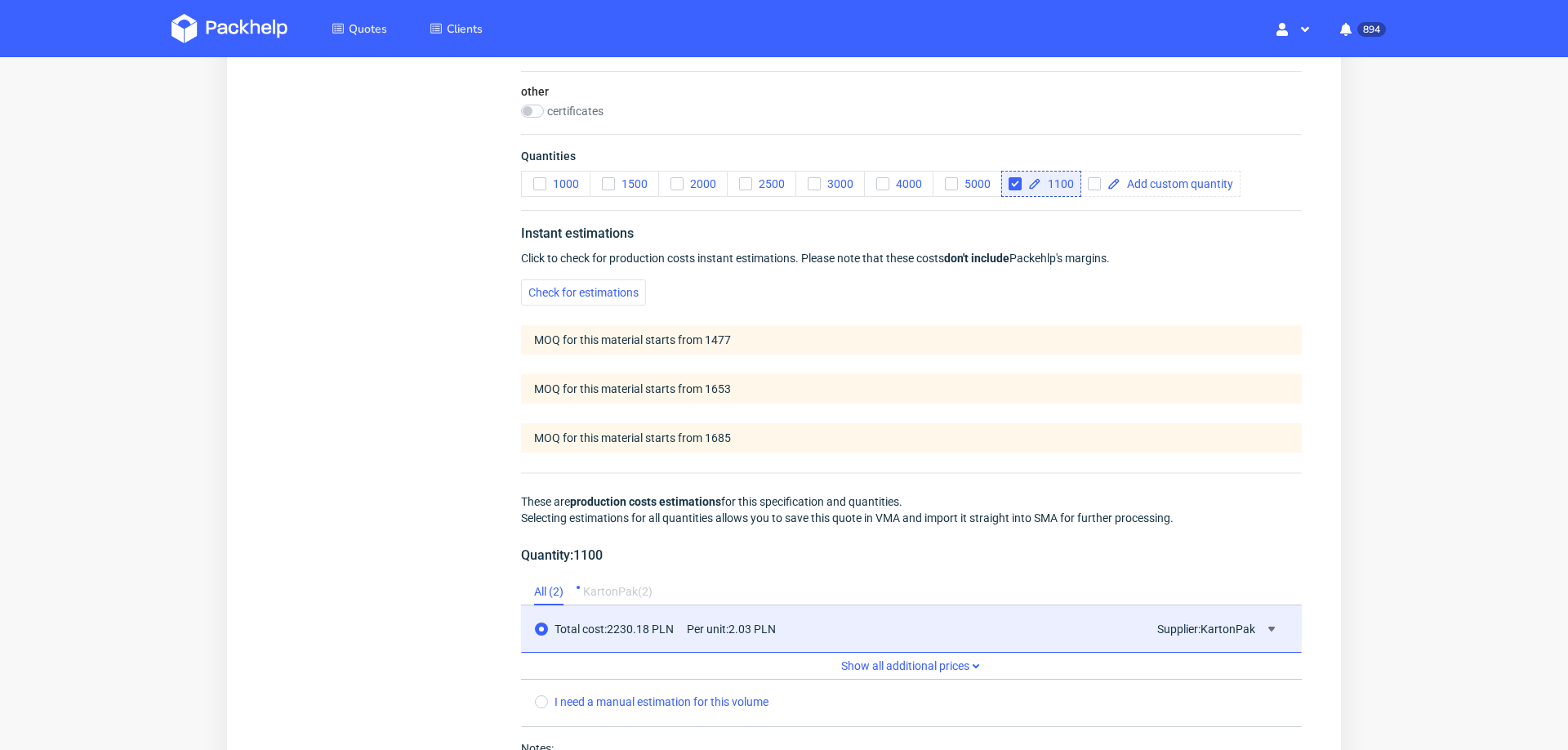
scroll to position [0, 0]
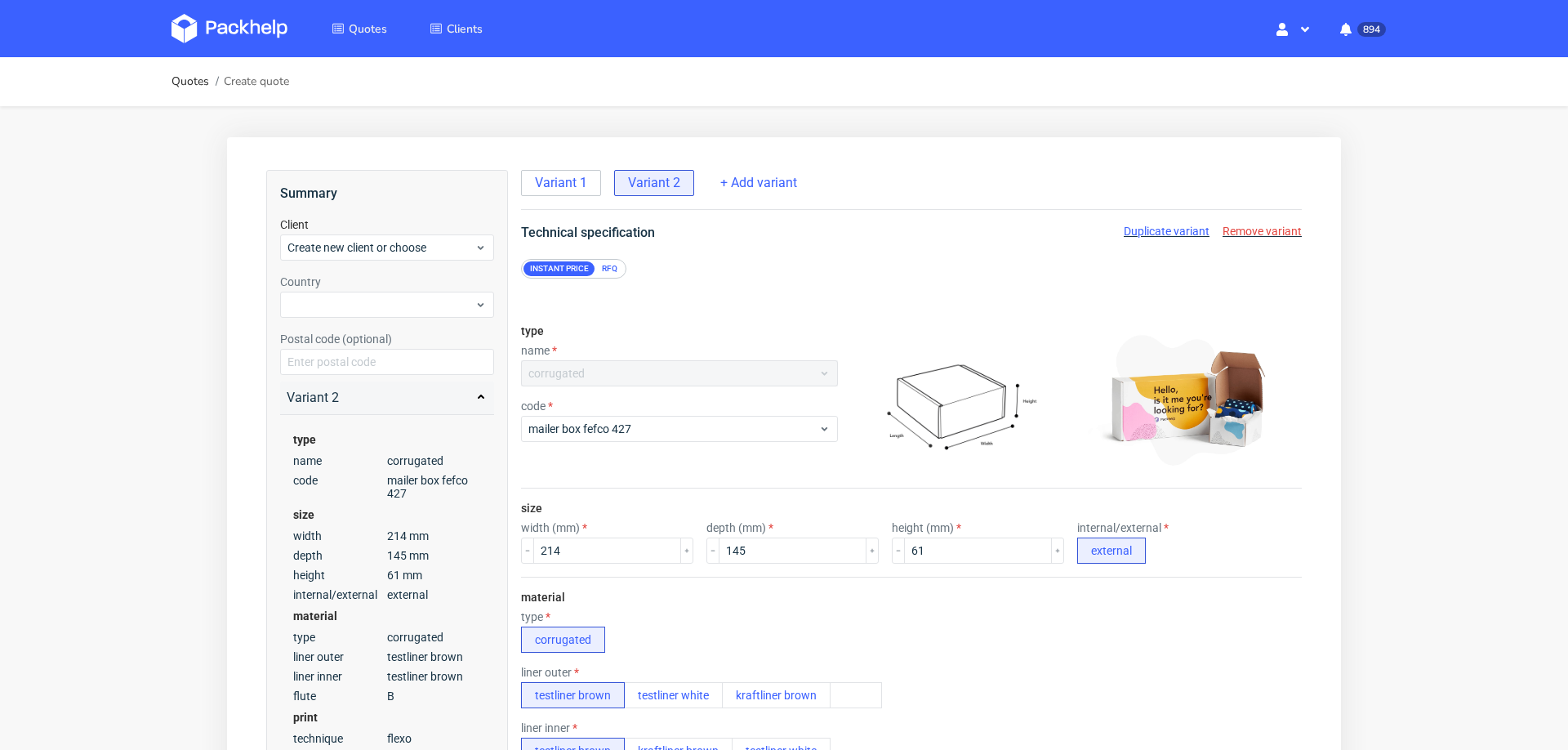
click at [1154, 234] on span "Duplicate variant" at bounding box center [1165, 231] width 85 height 13
click at [607, 550] on input "214" at bounding box center [607, 550] width 147 height 26
click at [606, 550] on input "214" at bounding box center [607, 550] width 147 height 26
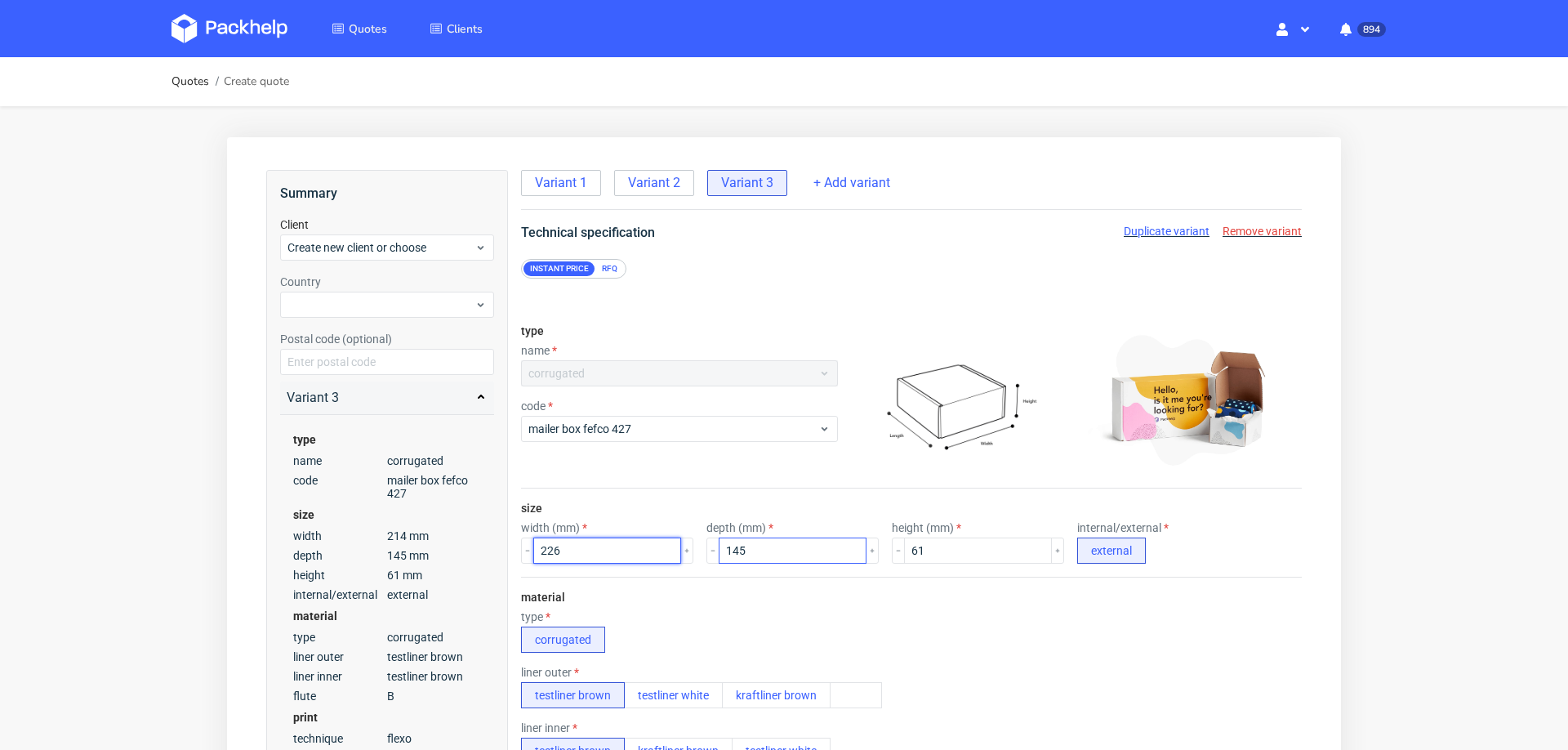
type input "226"
click at [737, 555] on input "145" at bounding box center [792, 550] width 147 height 26
click at [793, 551] on input "145150" at bounding box center [792, 550] width 147 height 26
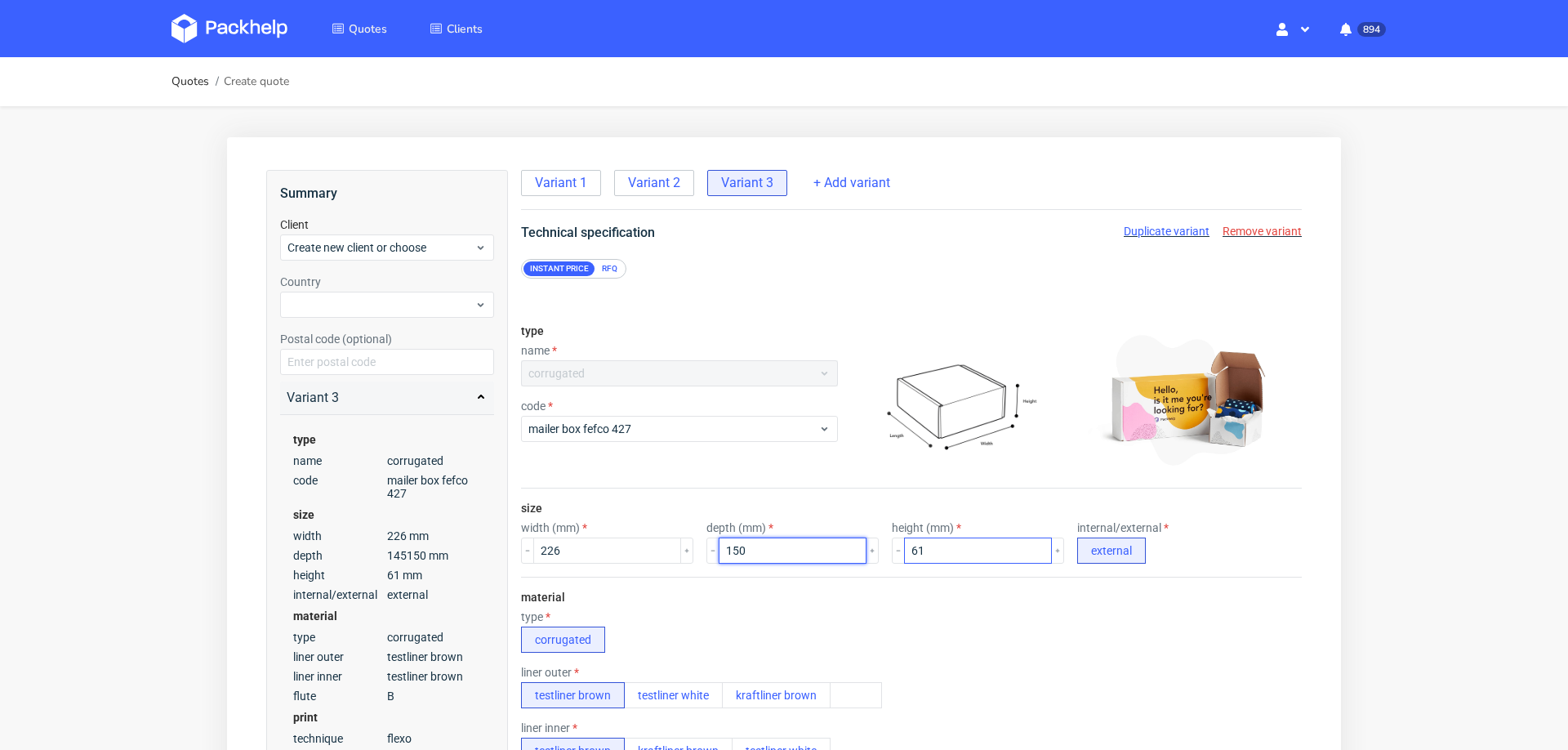
type input "150"
click at [930, 548] on input "61" at bounding box center [978, 550] width 147 height 26
type input "64"
click at [953, 578] on div "material type corrugated liner outer testliner brown testliner white kraftliner…" at bounding box center [911, 734] width 781 height 315
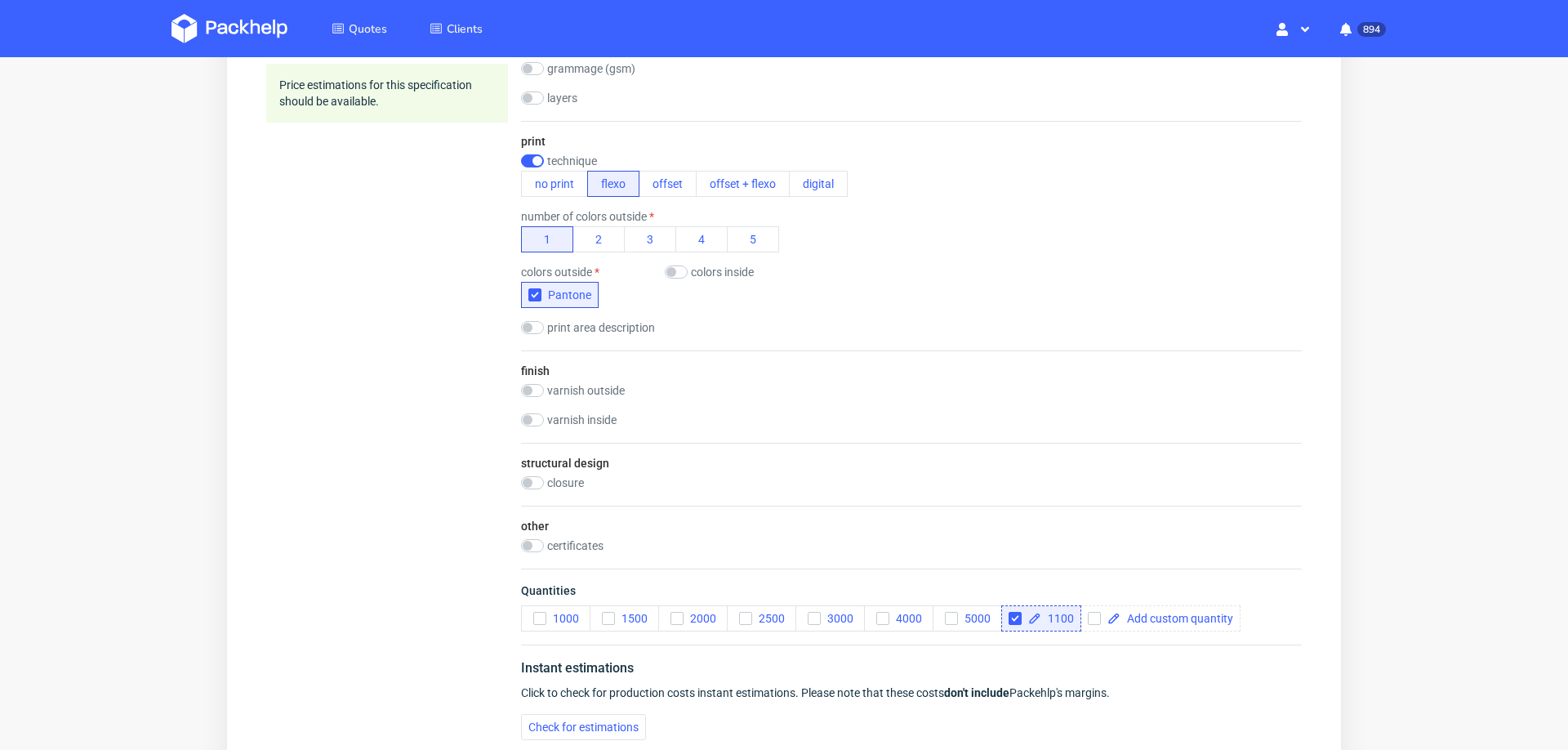
scroll to position [828, 0]
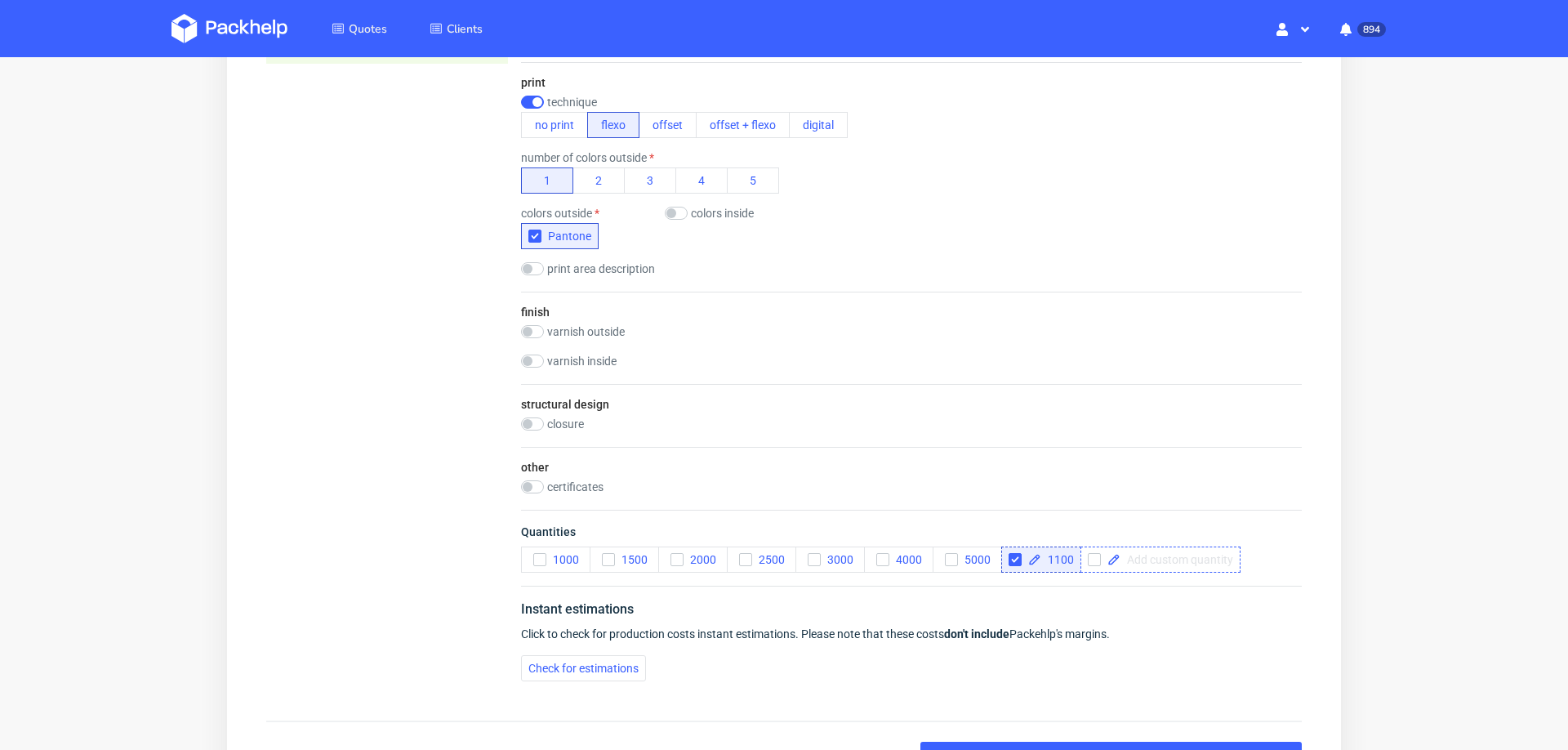
click at [1150, 553] on span at bounding box center [1177, 559] width 113 height 11
click at [1291, 545] on div "Technical specification Duplicate variant Remove variant Instant price RFQ type…" at bounding box center [910, 44] width 846 height 1300
checkbox input "true"
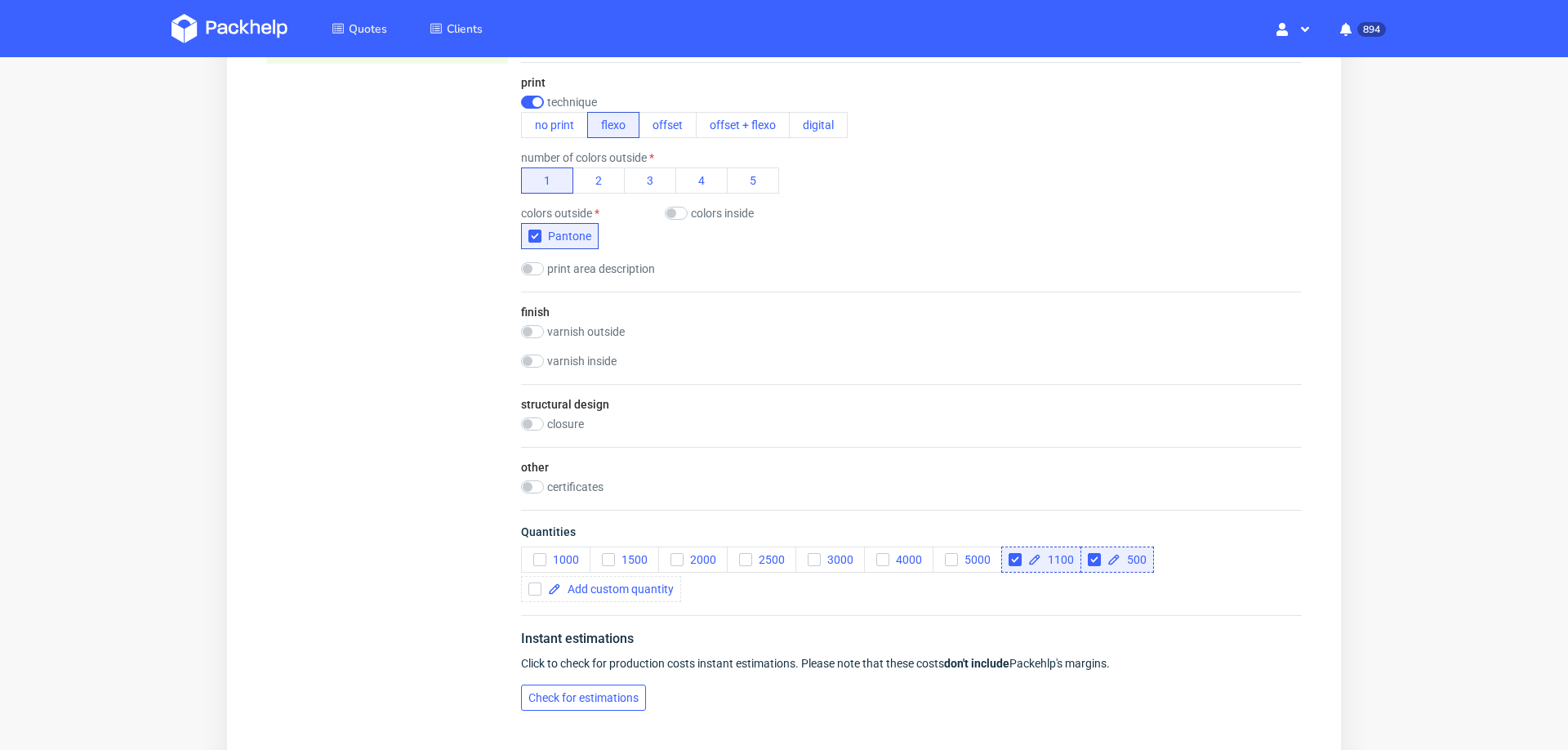
click at [603, 691] on span "Check for estimations" at bounding box center [584, 697] width 110 height 11
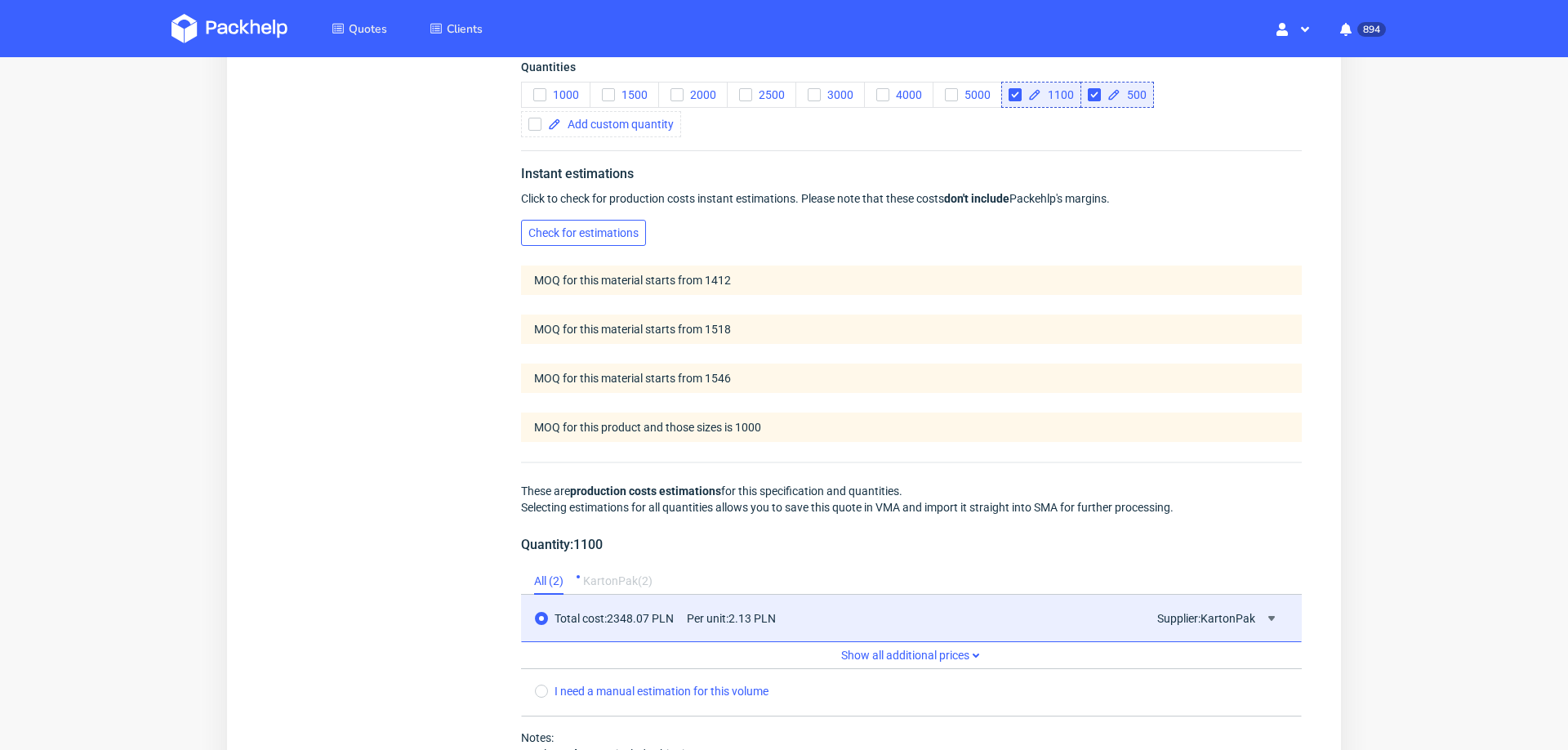
scroll to position [1287, 0]
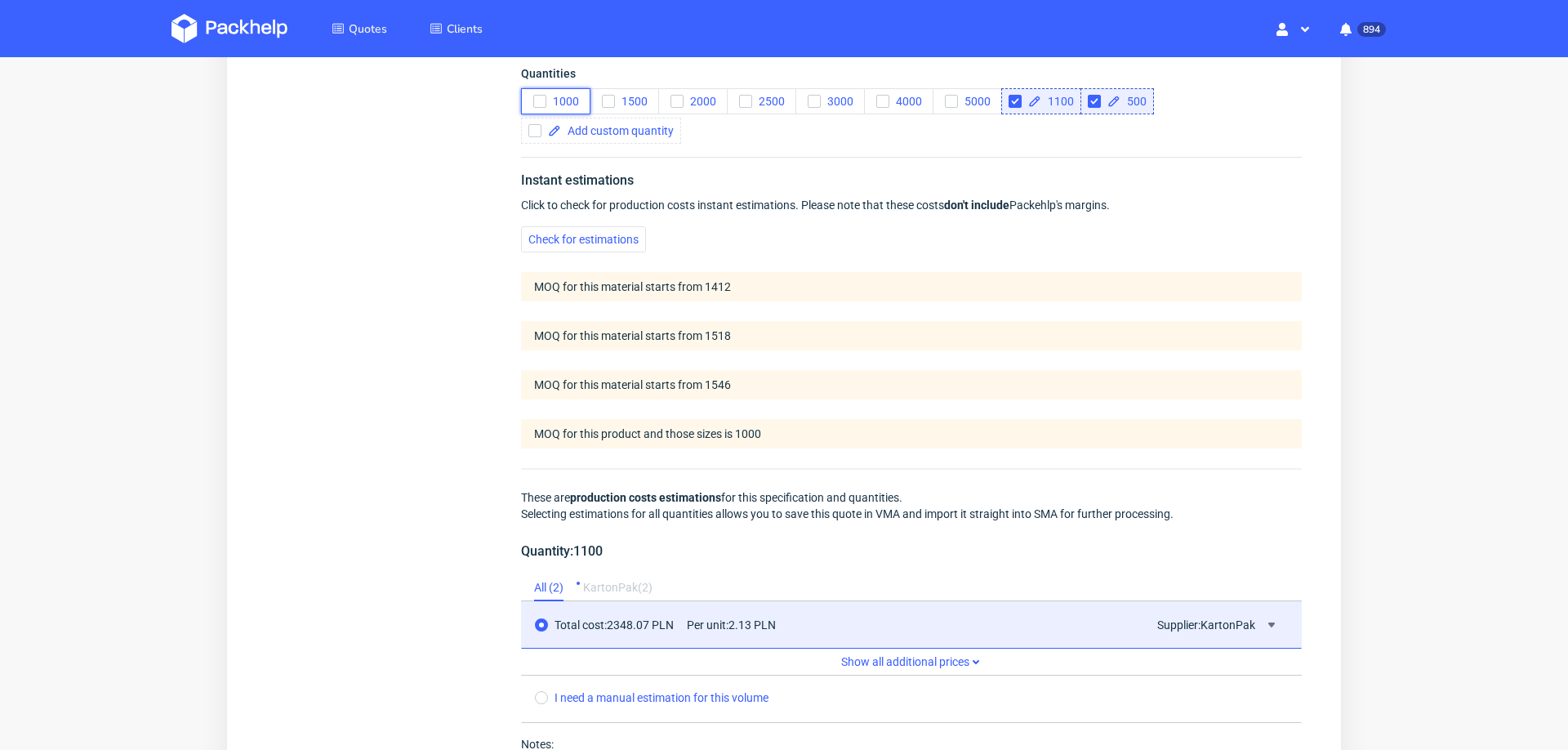
click at [540, 101] on icon "button" at bounding box center [540, 101] width 11 height 11
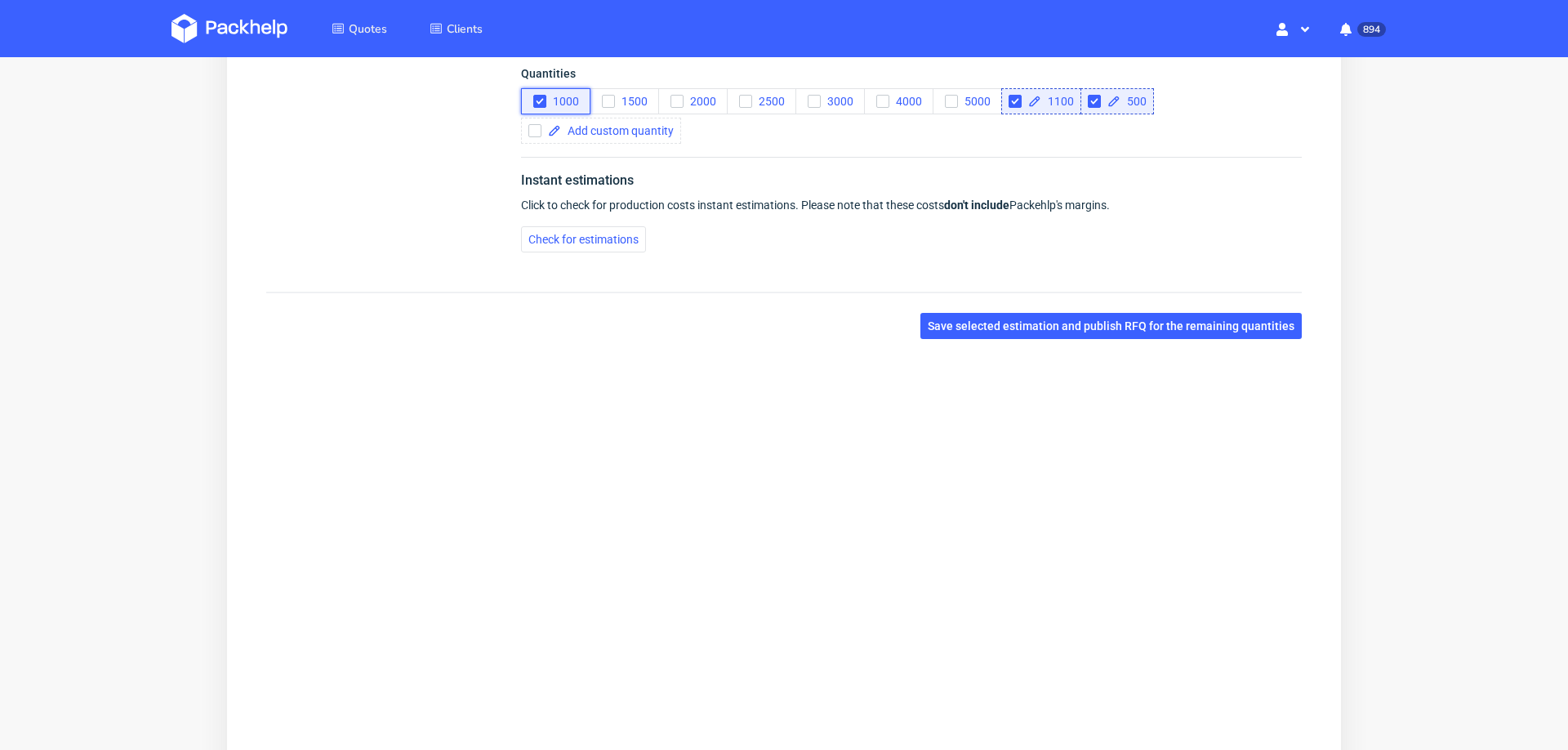
scroll to position [1004, 0]
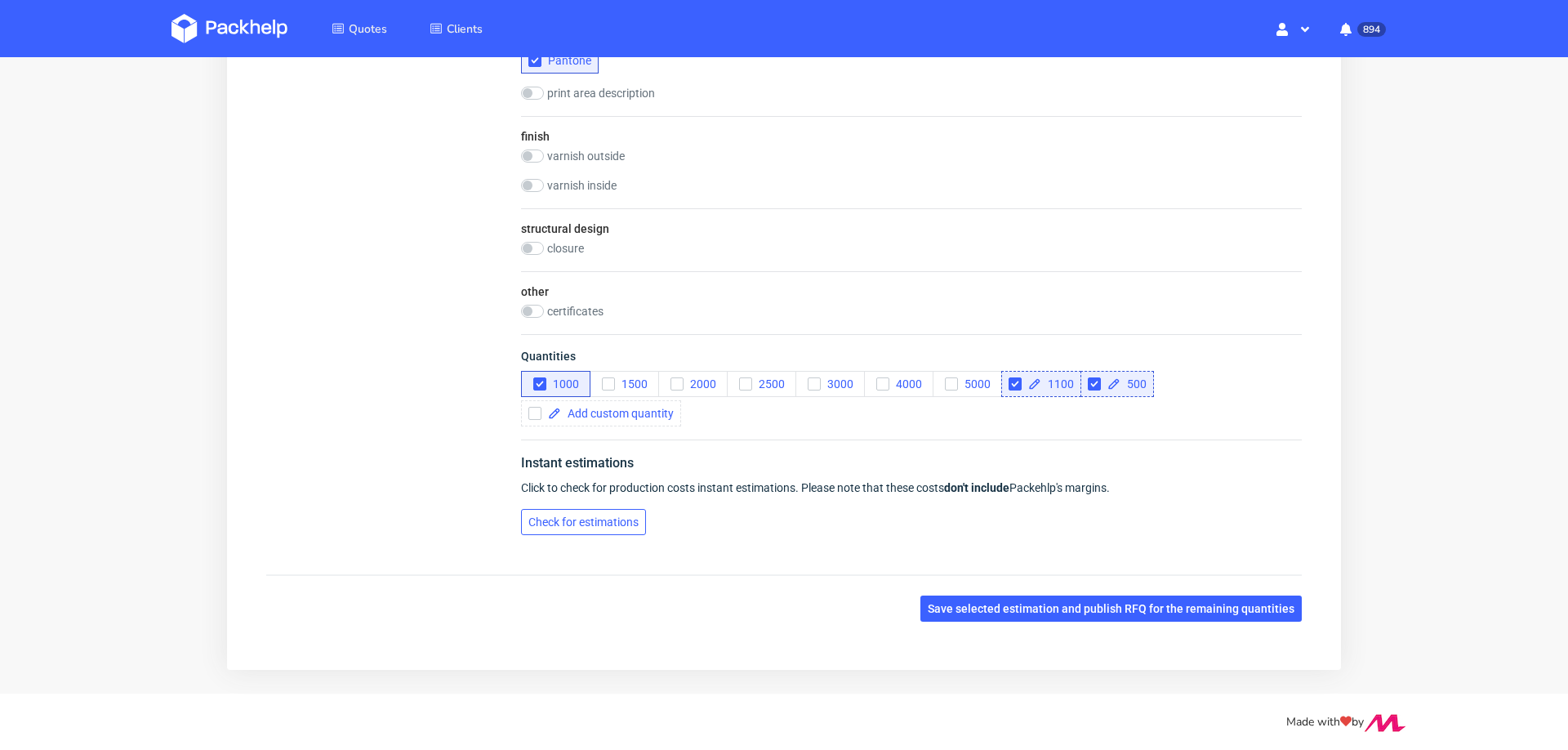
click at [569, 509] on button "Check for estimations" at bounding box center [583, 522] width 125 height 26
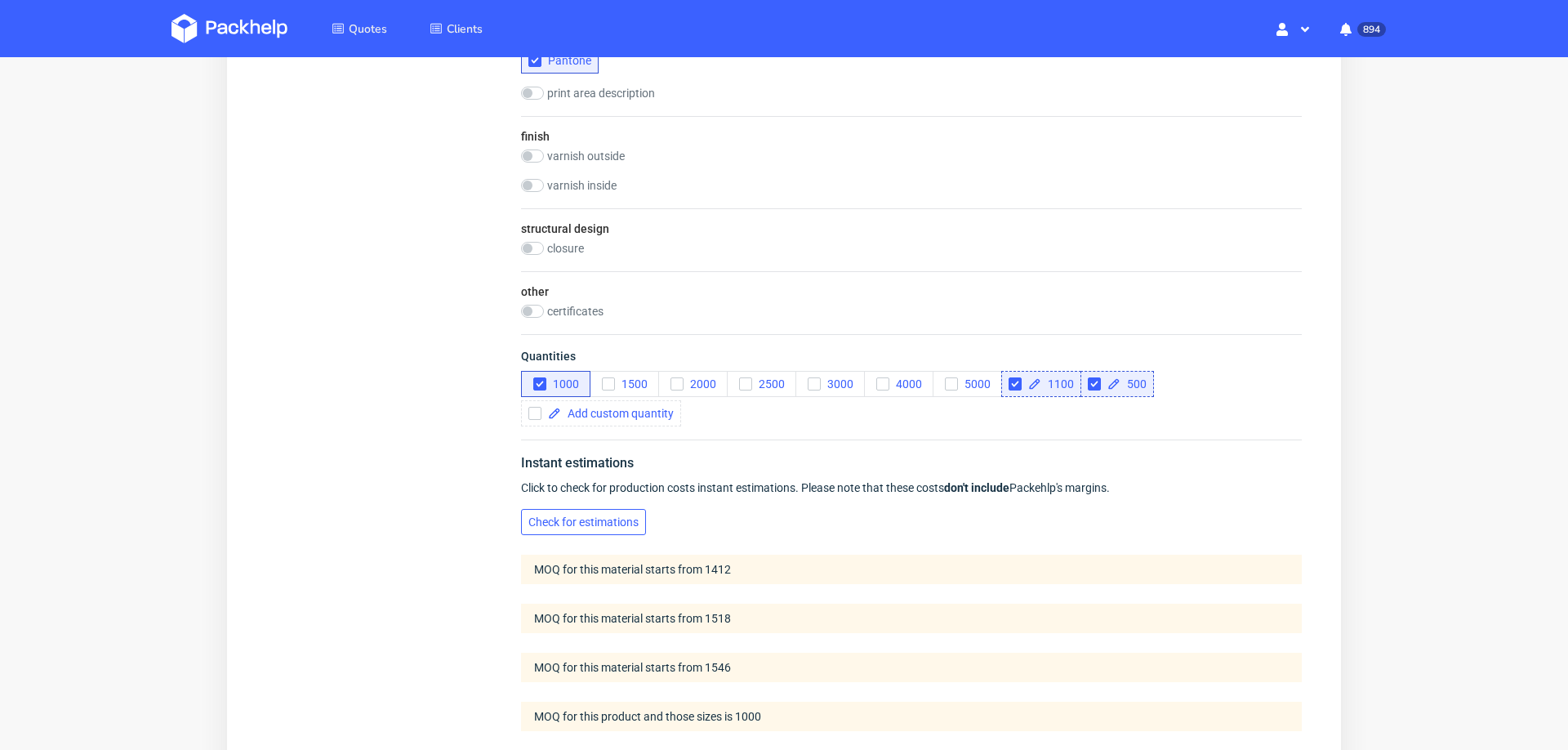
scroll to position [1219, 0]
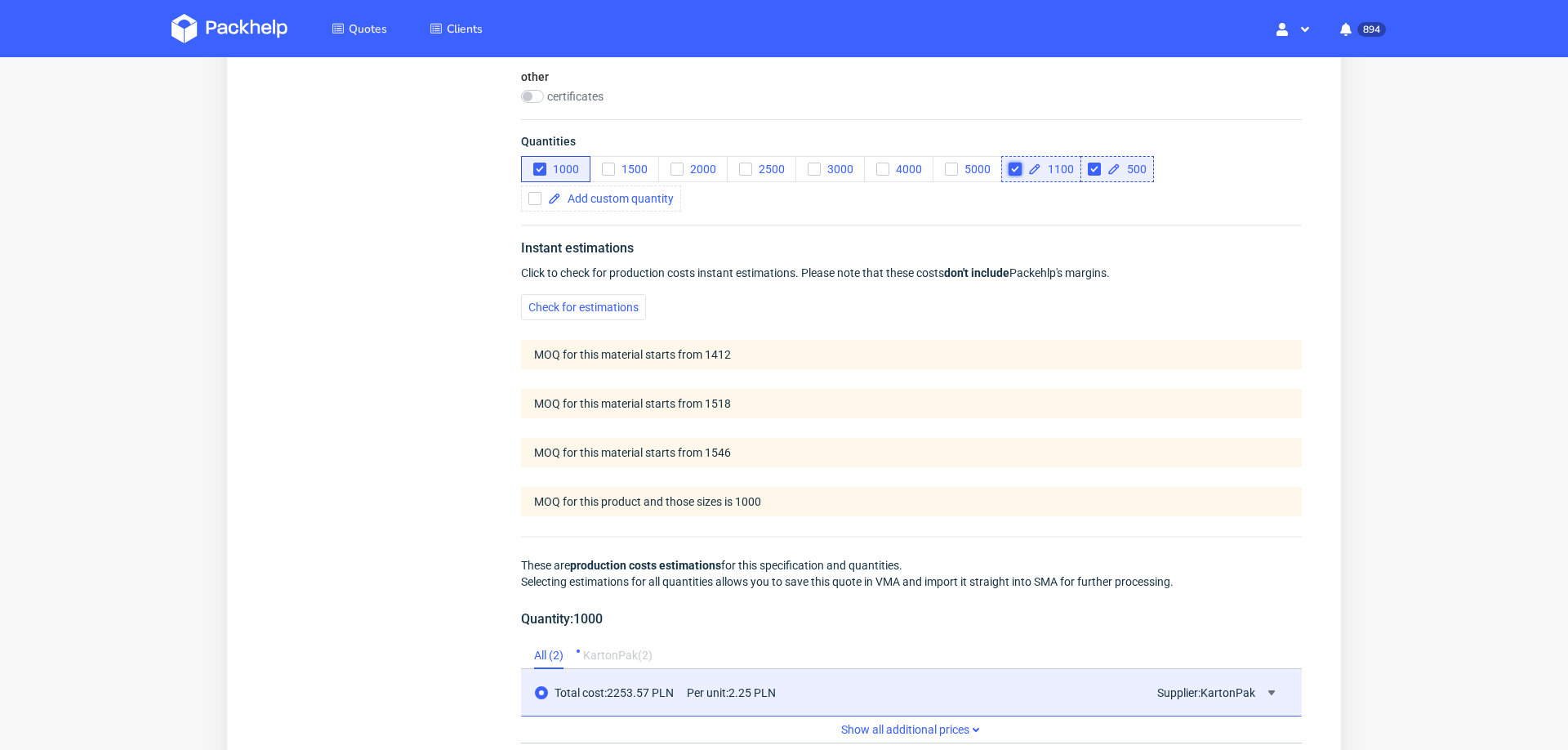
click at [1009, 163] on input "checkbox" at bounding box center [1015, 169] width 13 height 13
checkbox input "true"
checkbox input "false"
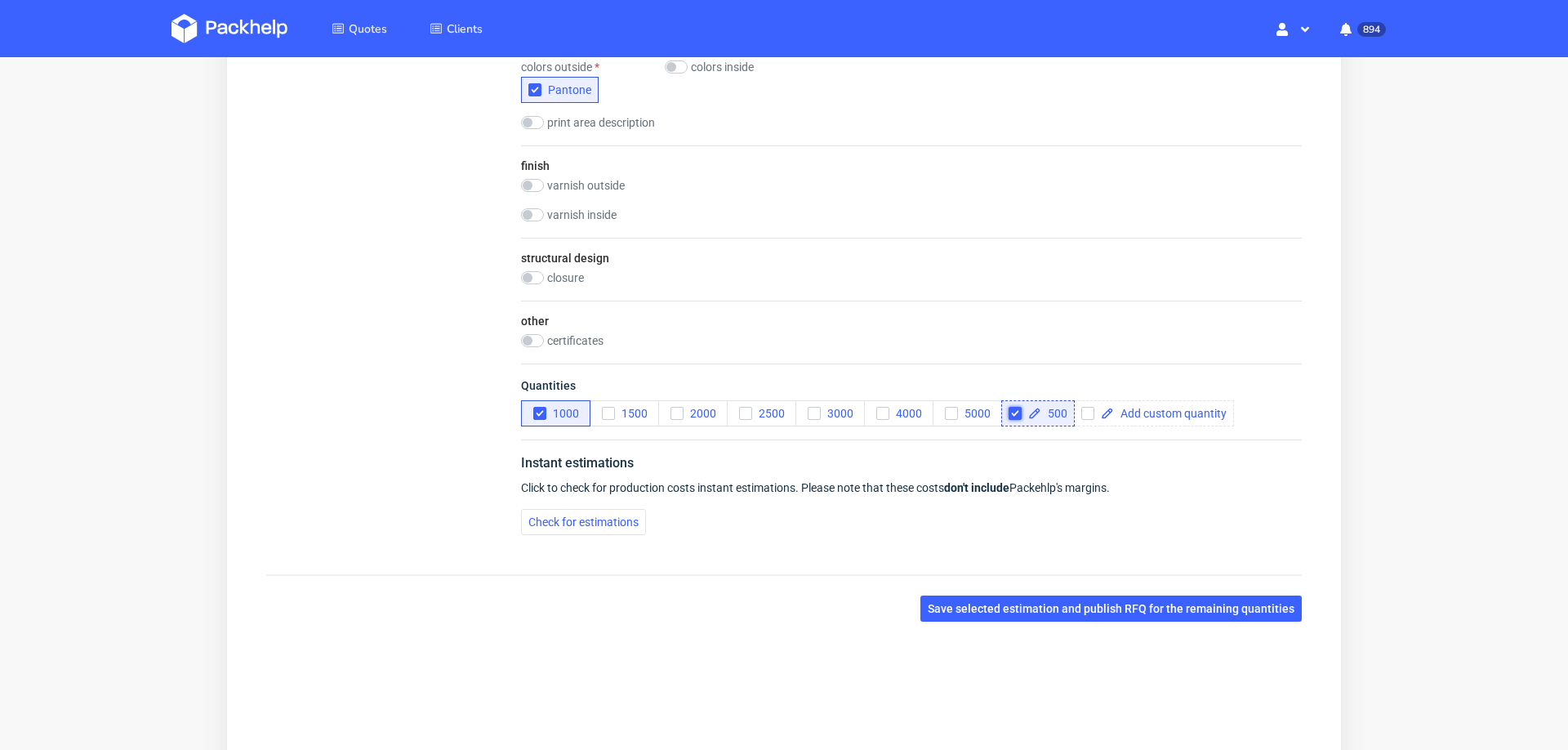
scroll to position [0, 0]
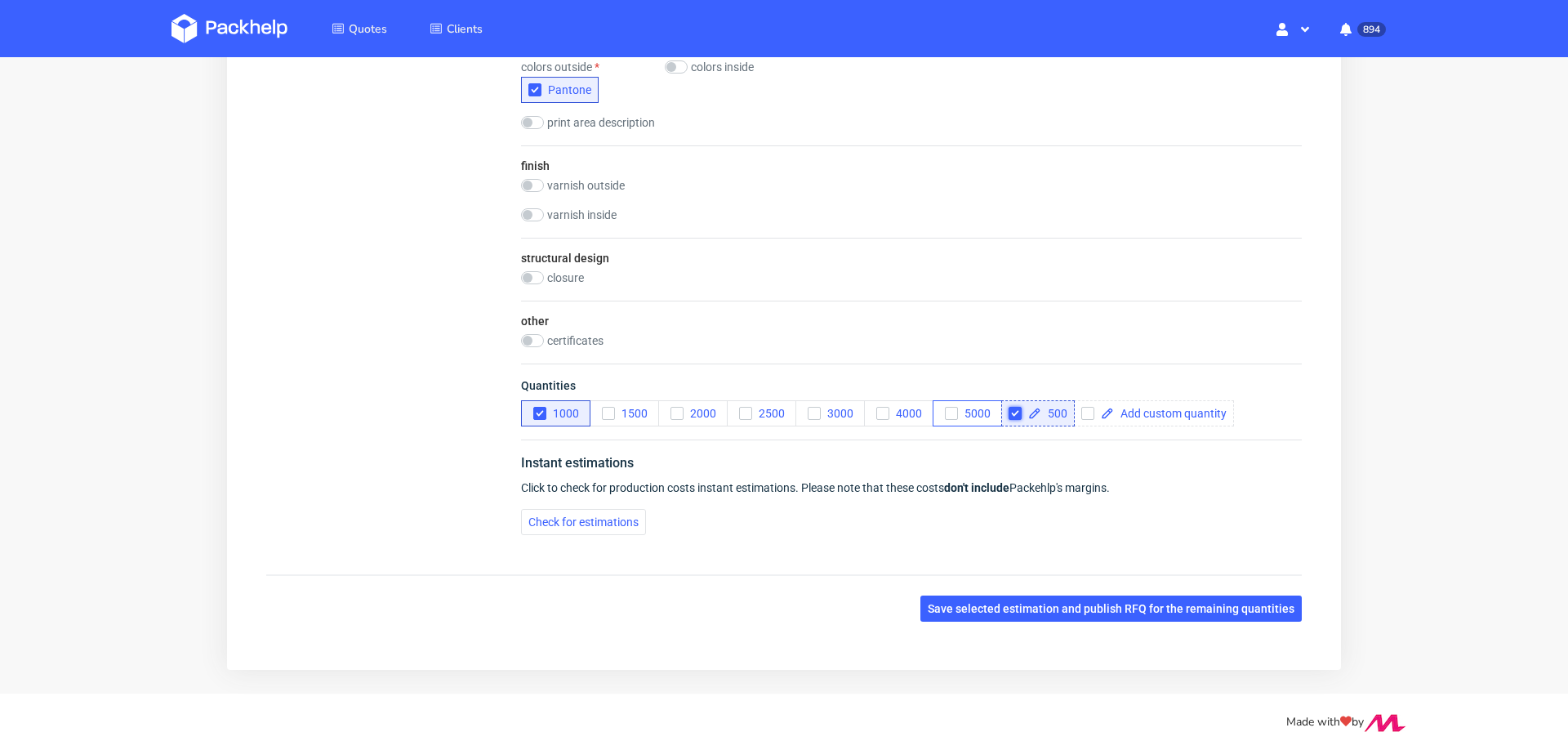
drag, startPoint x: 1011, startPoint y: 409, endPoint x: 935, endPoint y: 422, distance: 77.1
click at [1009, 410] on input "checkbox" at bounding box center [1015, 413] width 13 height 13
checkbox input "false"
drag, startPoint x: 570, startPoint y: 526, endPoint x: 528, endPoint y: 522, distance: 42.2
click at [570, 526] on button "Check for estimations" at bounding box center [583, 522] width 125 height 26
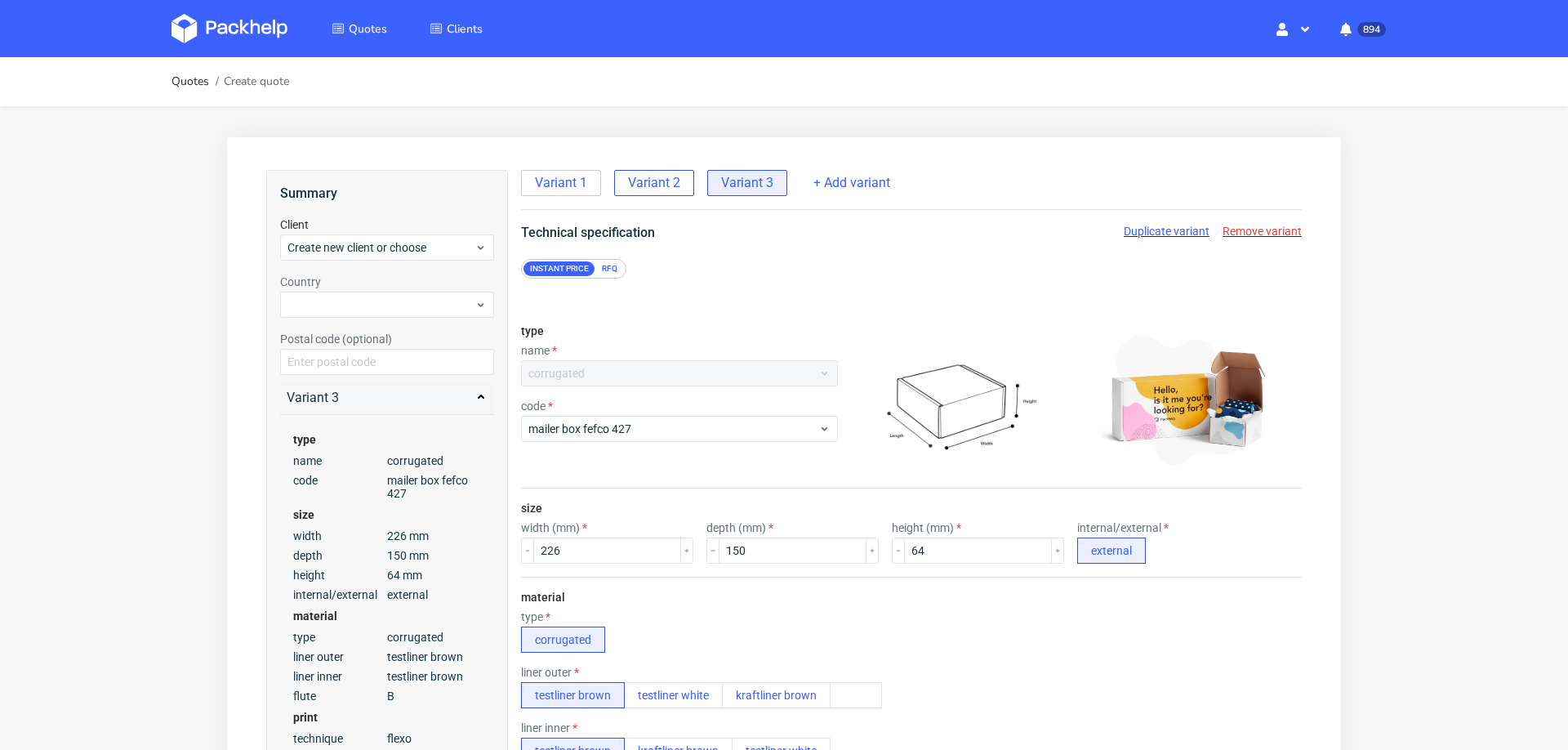
click at [655, 189] on span "Variant 2" at bounding box center [653, 183] width 53 height 18
radio input "false"
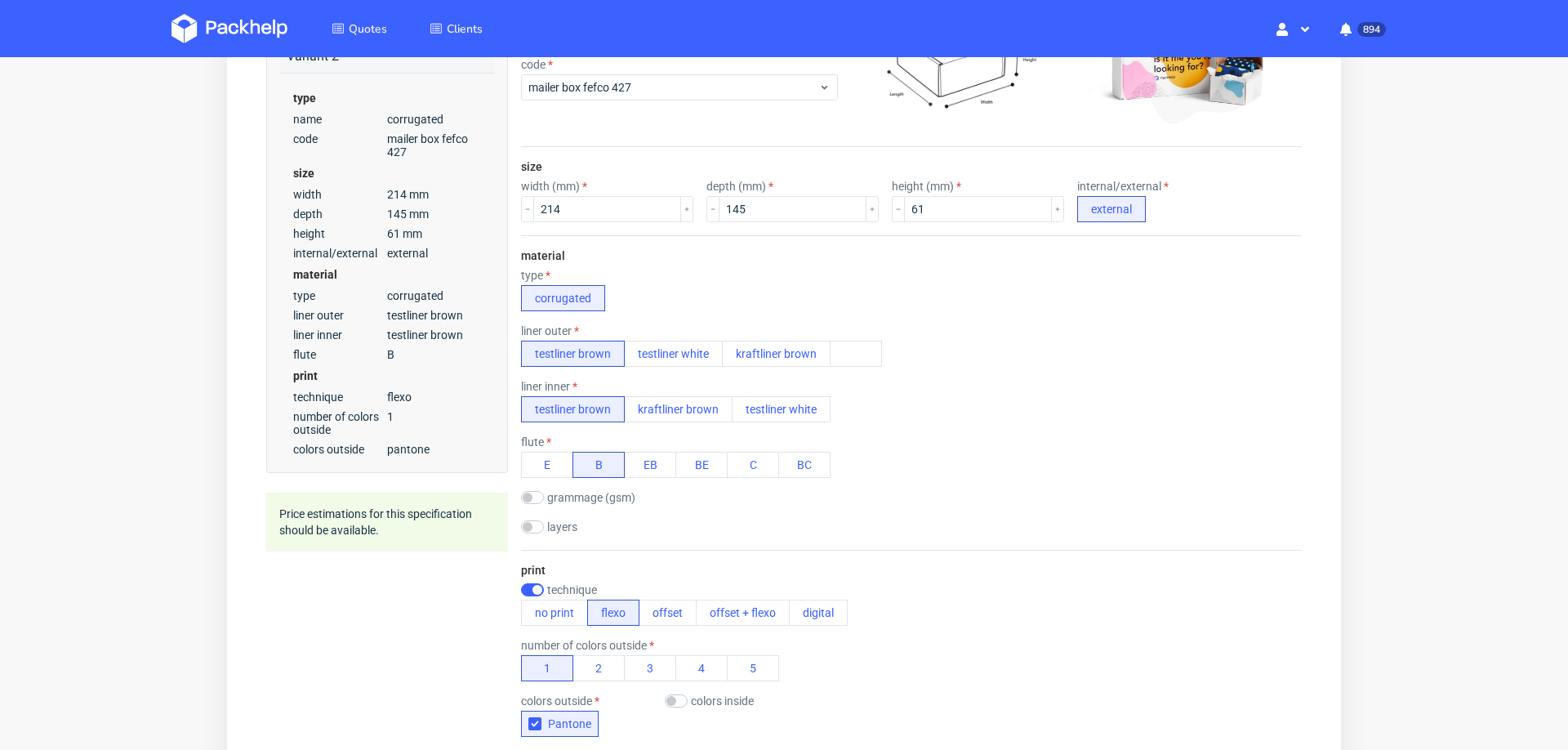
scroll to position [0, 0]
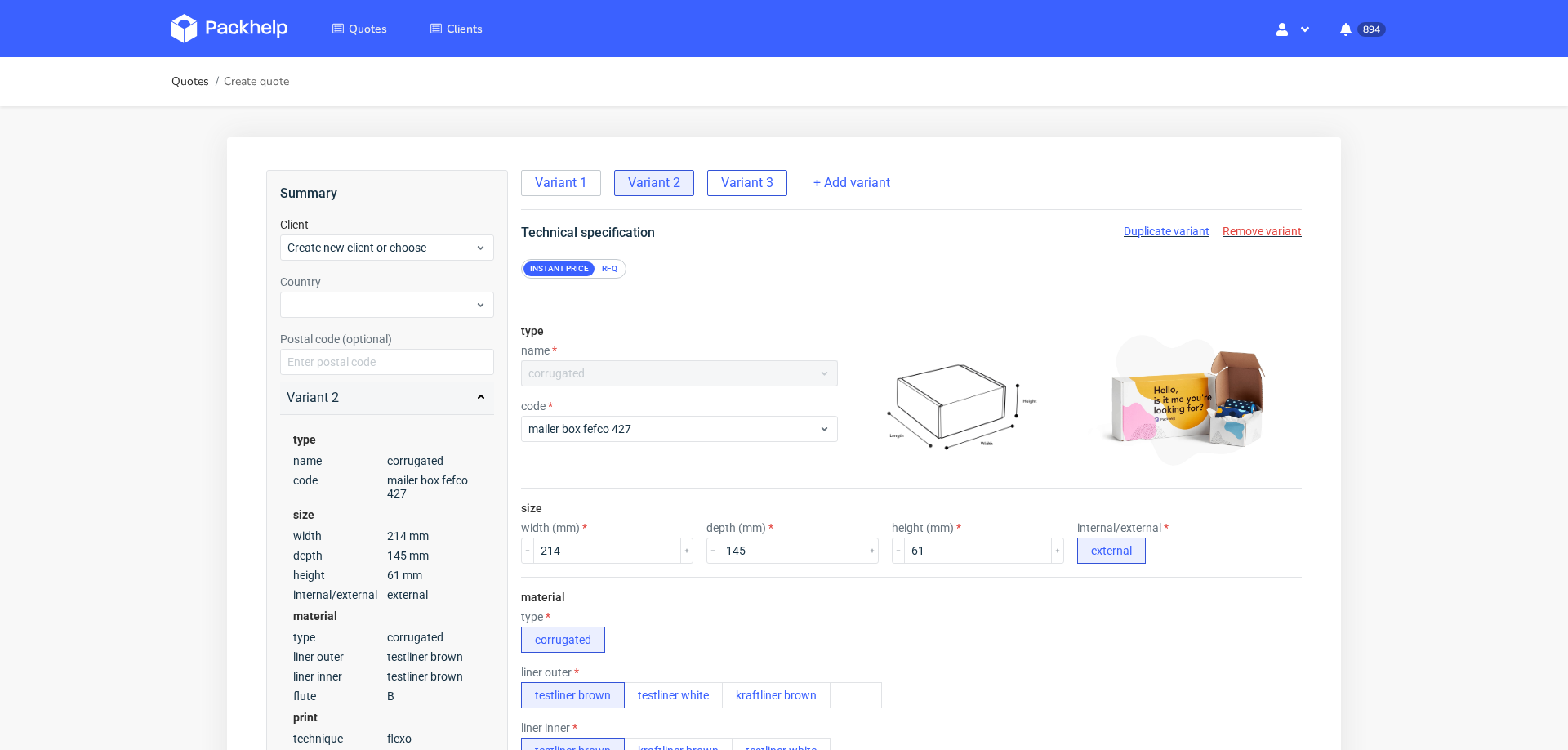
click at [748, 189] on span "Variant 3" at bounding box center [747, 183] width 53 height 18
radio input "false"
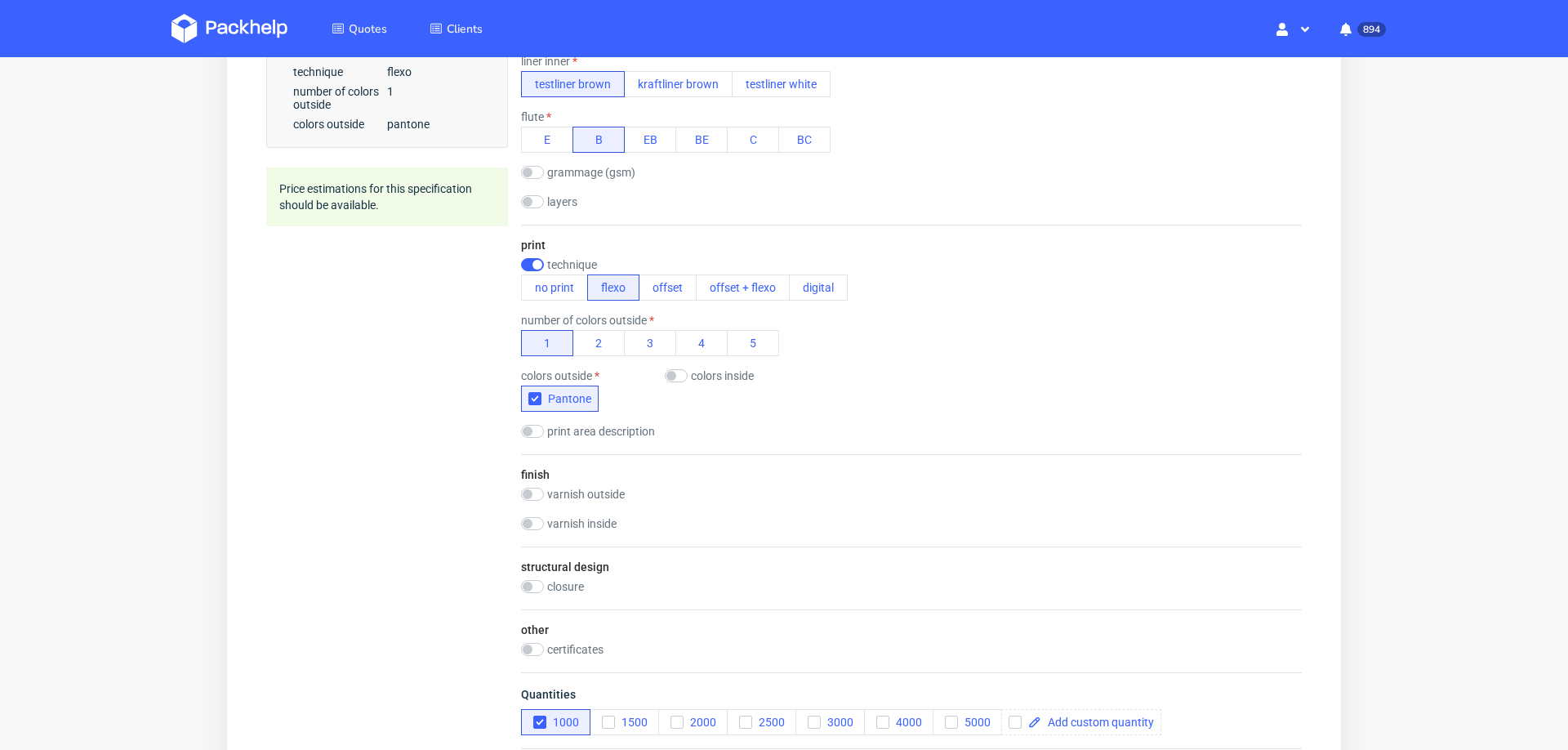
scroll to position [672, 0]
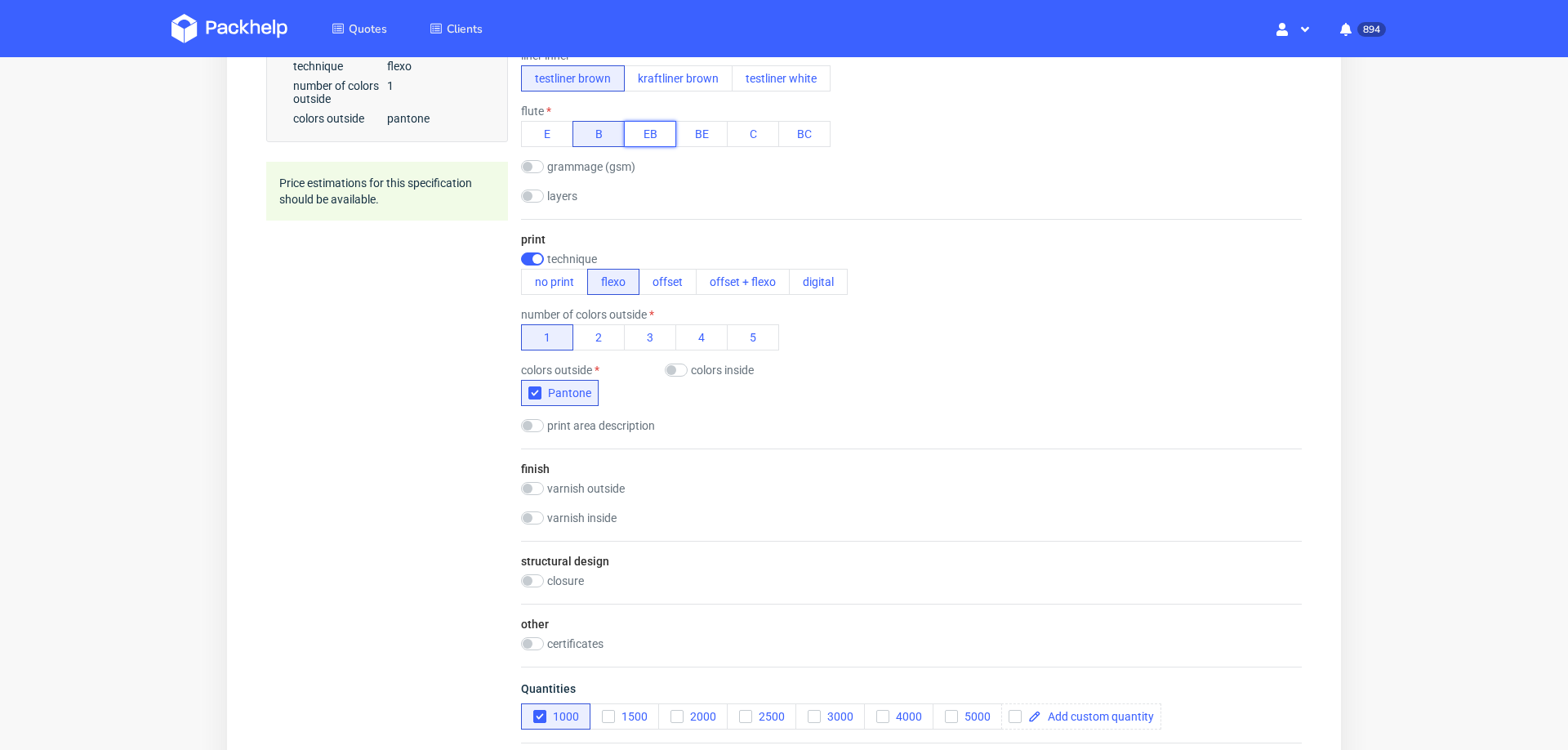
click at [650, 121] on button "EB" at bounding box center [650, 134] width 53 height 26
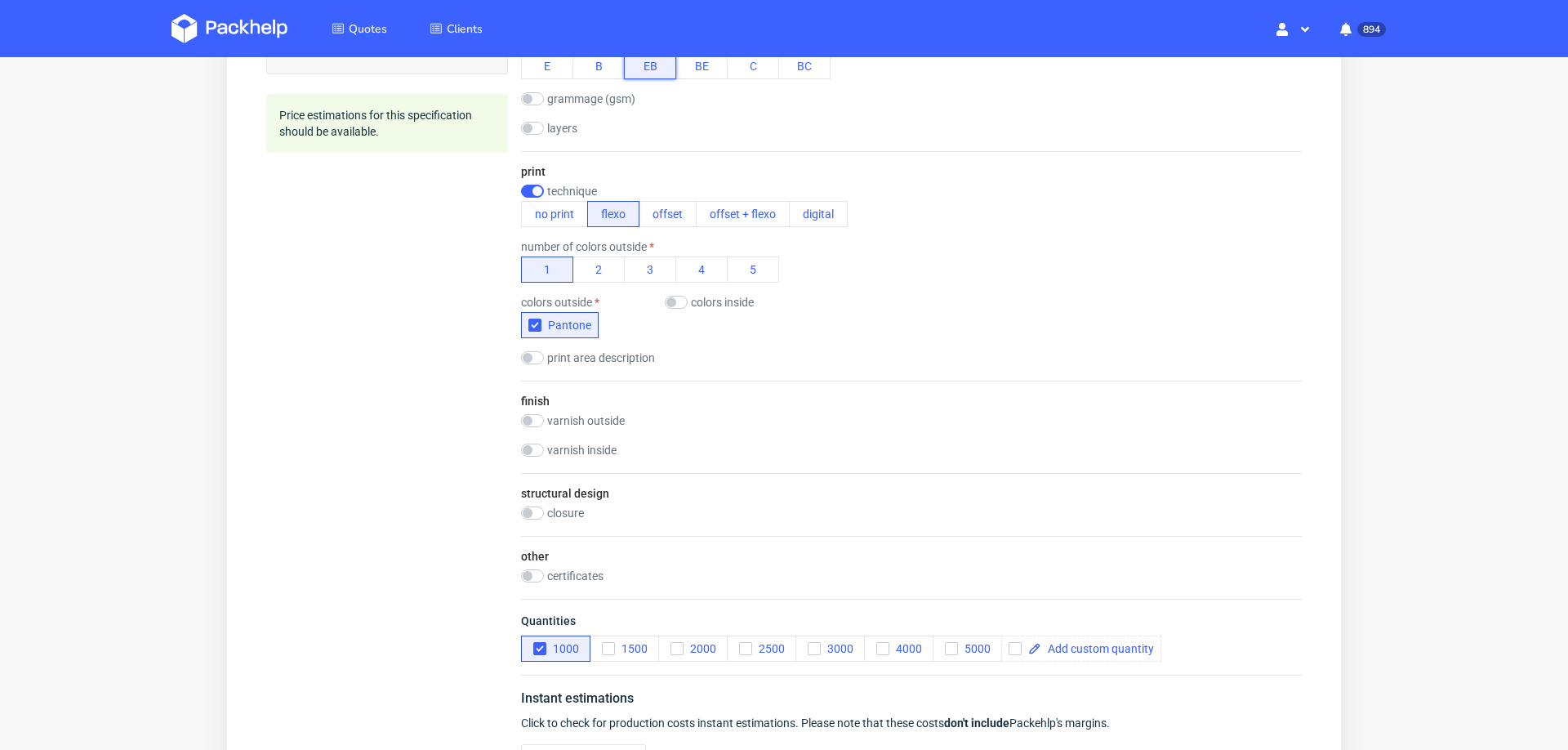
scroll to position [975, 0]
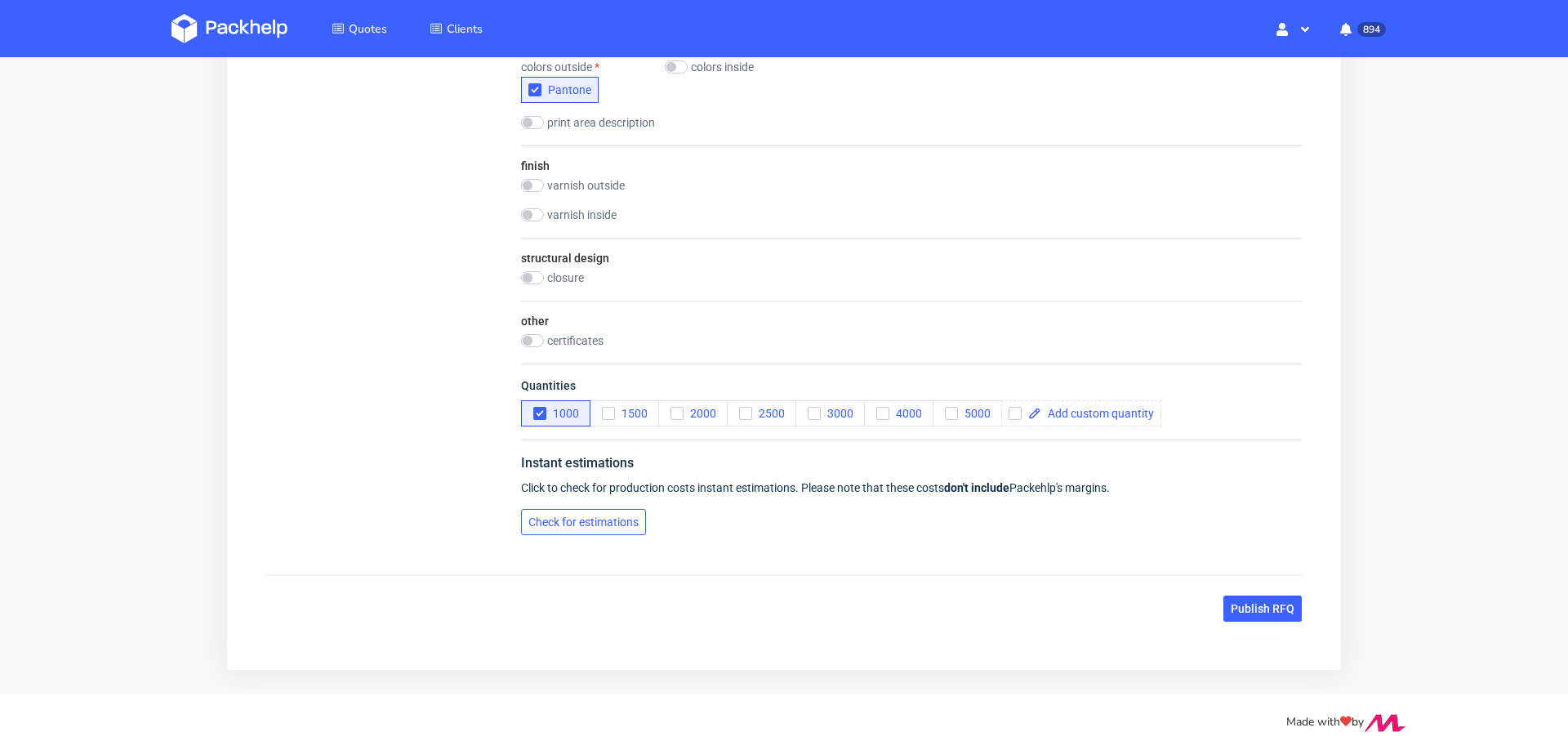
click at [596, 516] on span "Check for estimations" at bounding box center [584, 522] width 110 height 11
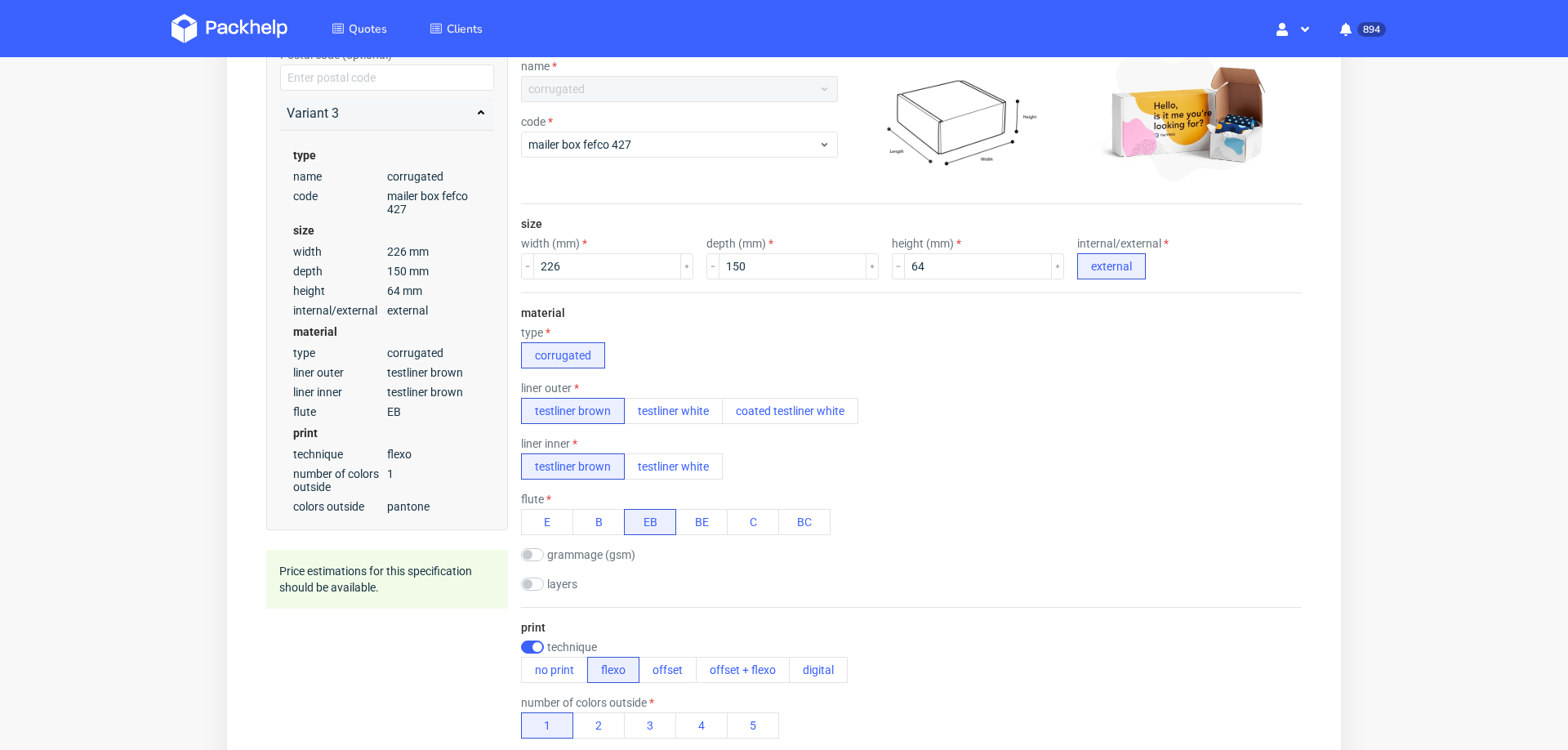
scroll to position [0, 0]
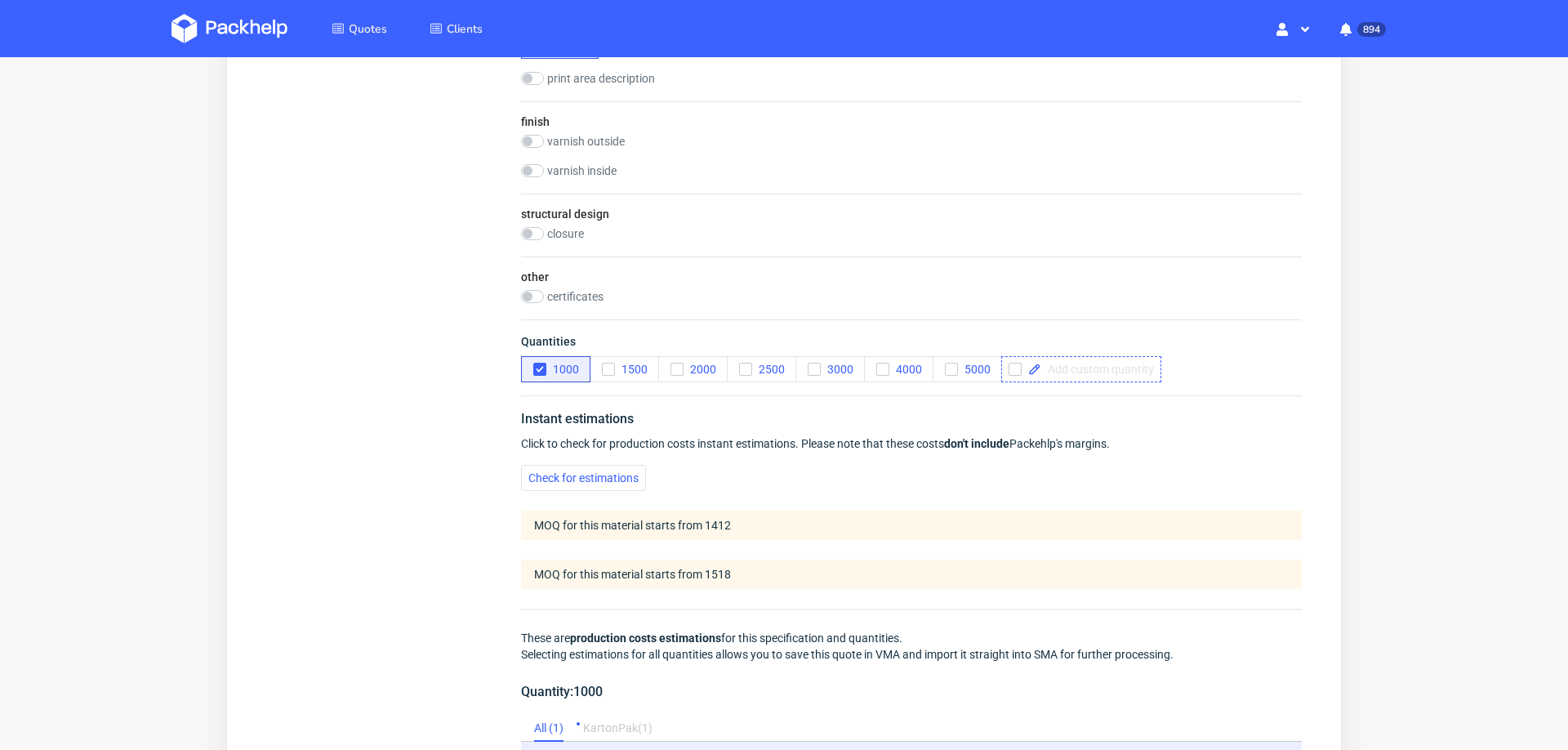
click at [1108, 364] on span at bounding box center [1097, 369] width 113 height 11
click at [1246, 435] on div "Click to check for production costs instant estimations. Please note that these…" at bounding box center [911, 443] width 781 height 16
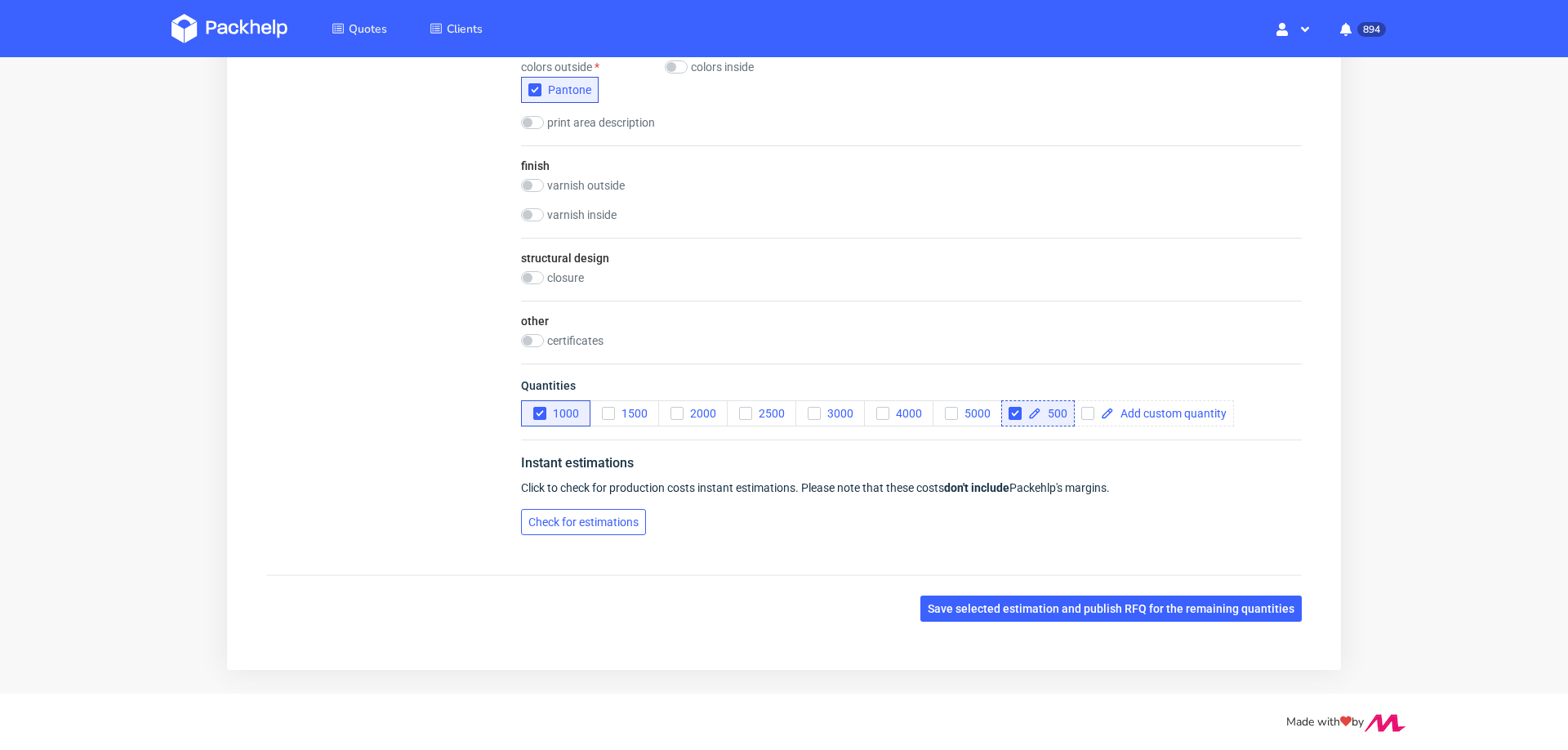
click at [600, 522] on span "Check for estimations" at bounding box center [584, 522] width 110 height 11
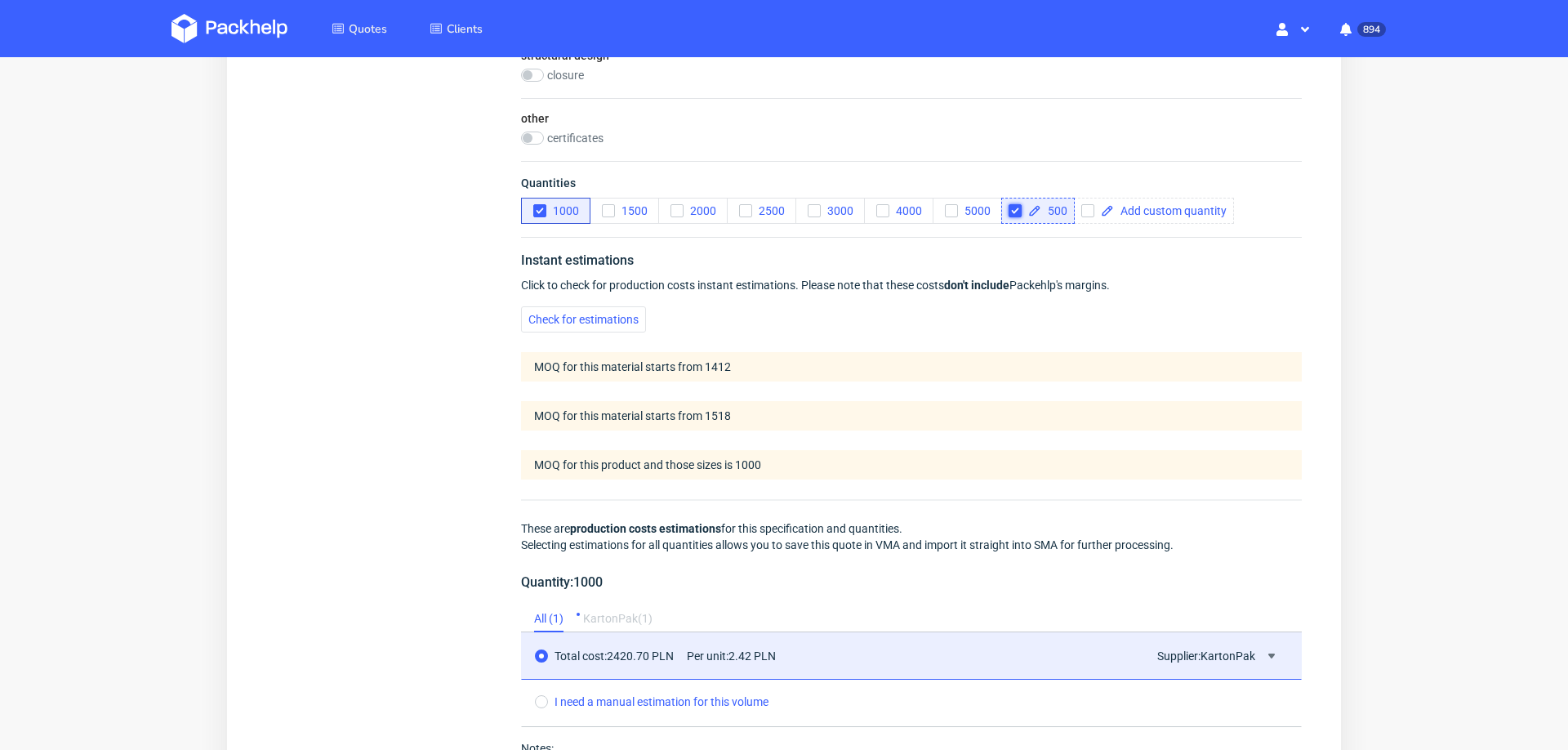
click at [1012, 204] on input "checkbox" at bounding box center [1015, 210] width 13 height 13
checkbox input "false"
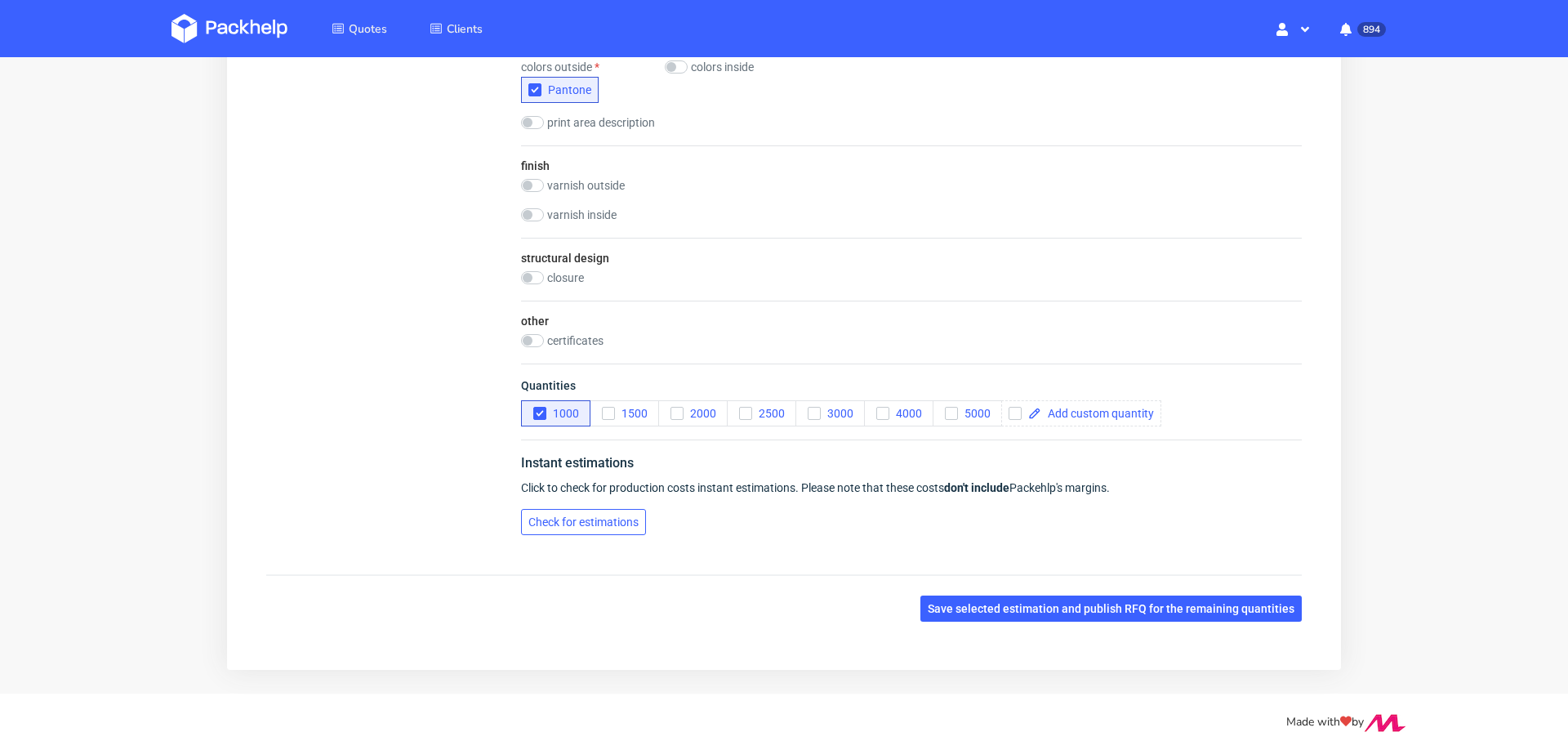
click at [567, 519] on span "Check for estimations" at bounding box center [584, 522] width 110 height 11
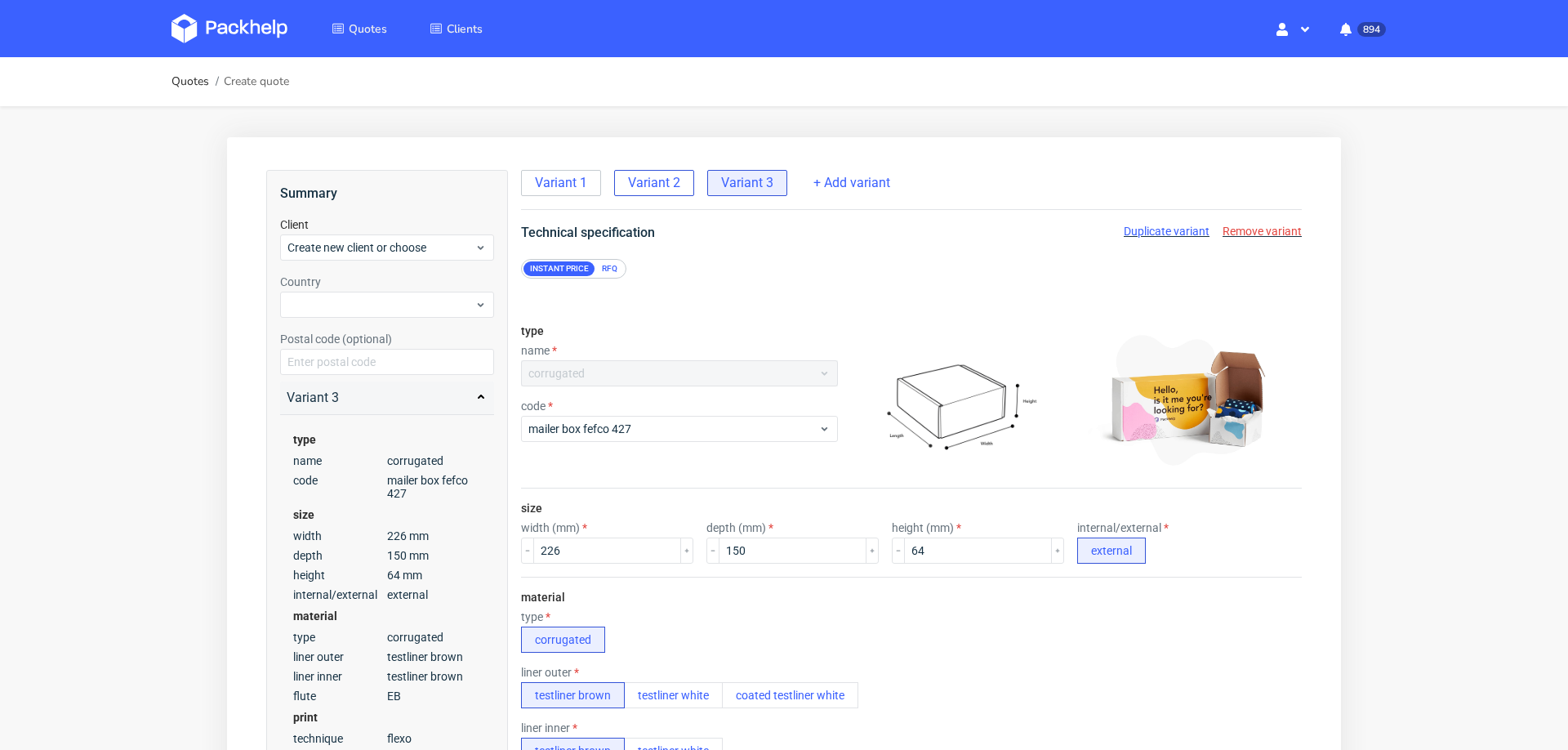
click at [644, 175] on span "Variant 2" at bounding box center [653, 183] width 53 height 18
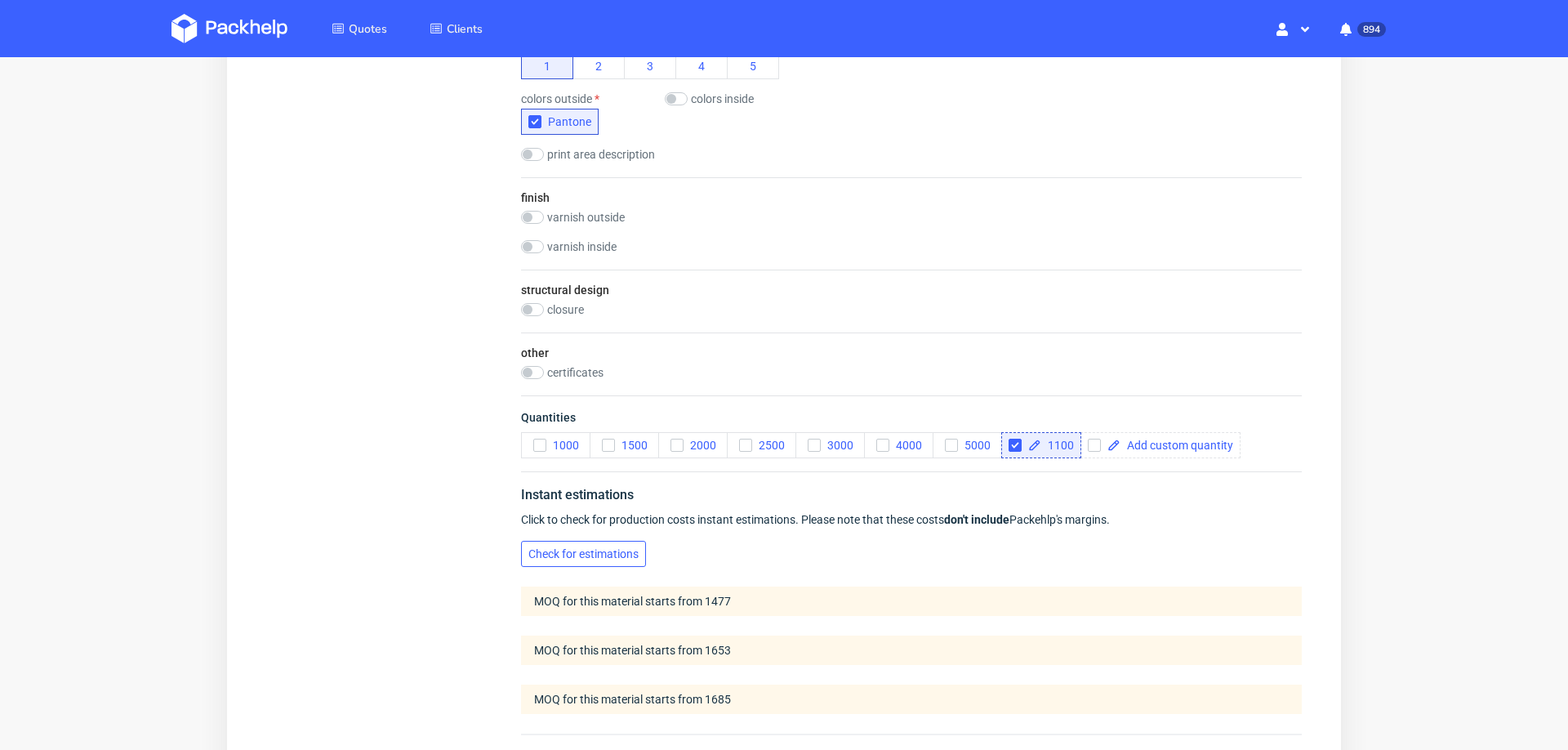
click at [605, 548] on span "Check for estimations" at bounding box center [584, 553] width 110 height 11
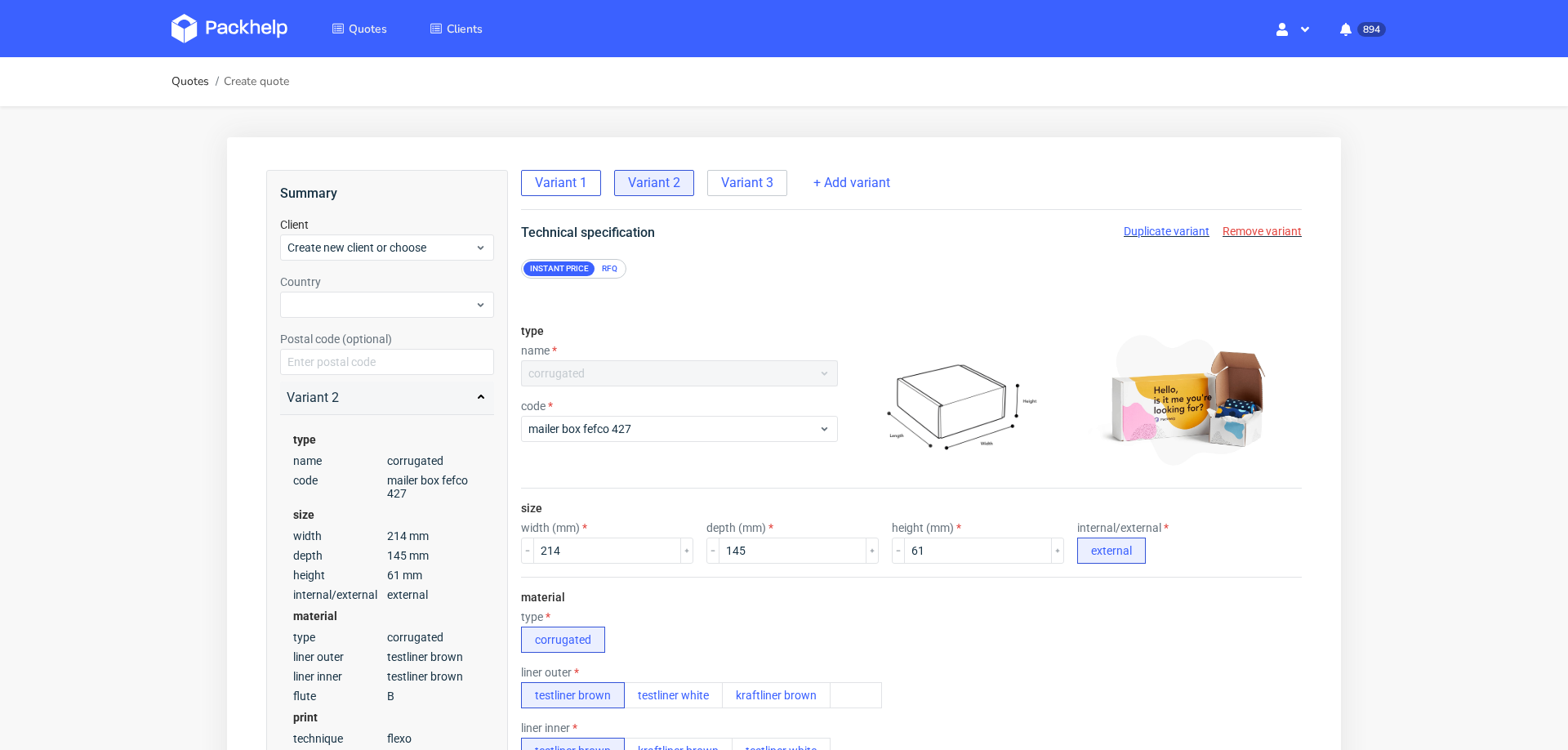
click at [529, 179] on div "Variant 1" at bounding box center [560, 183] width 80 height 26
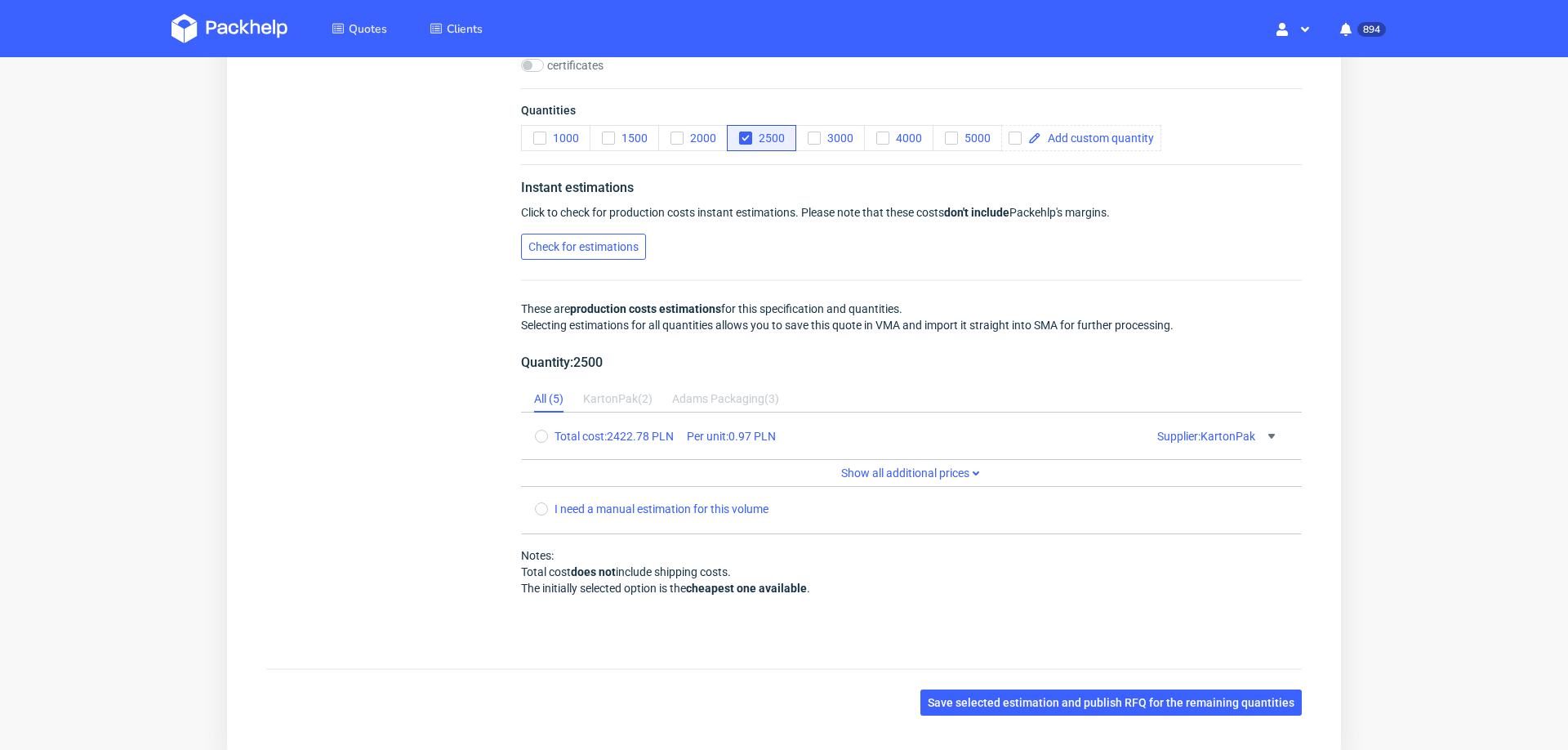
click at [574, 245] on button "Check for estimations" at bounding box center [583, 247] width 125 height 26
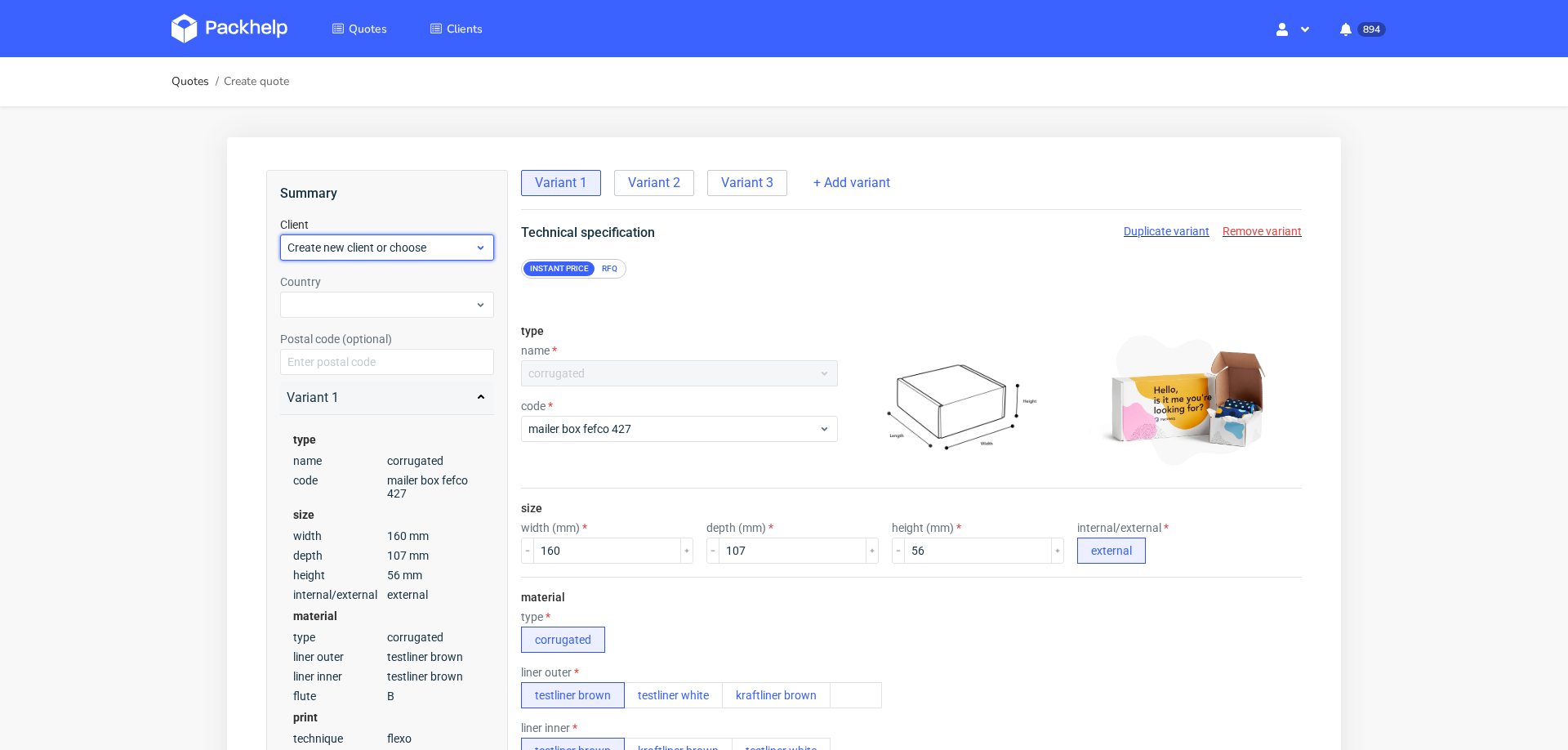
click at [384, 251] on span "Create new client or choose" at bounding box center [380, 247] width 187 height 16
click at [377, 280] on div "Add new client" at bounding box center [387, 285] width 202 height 29
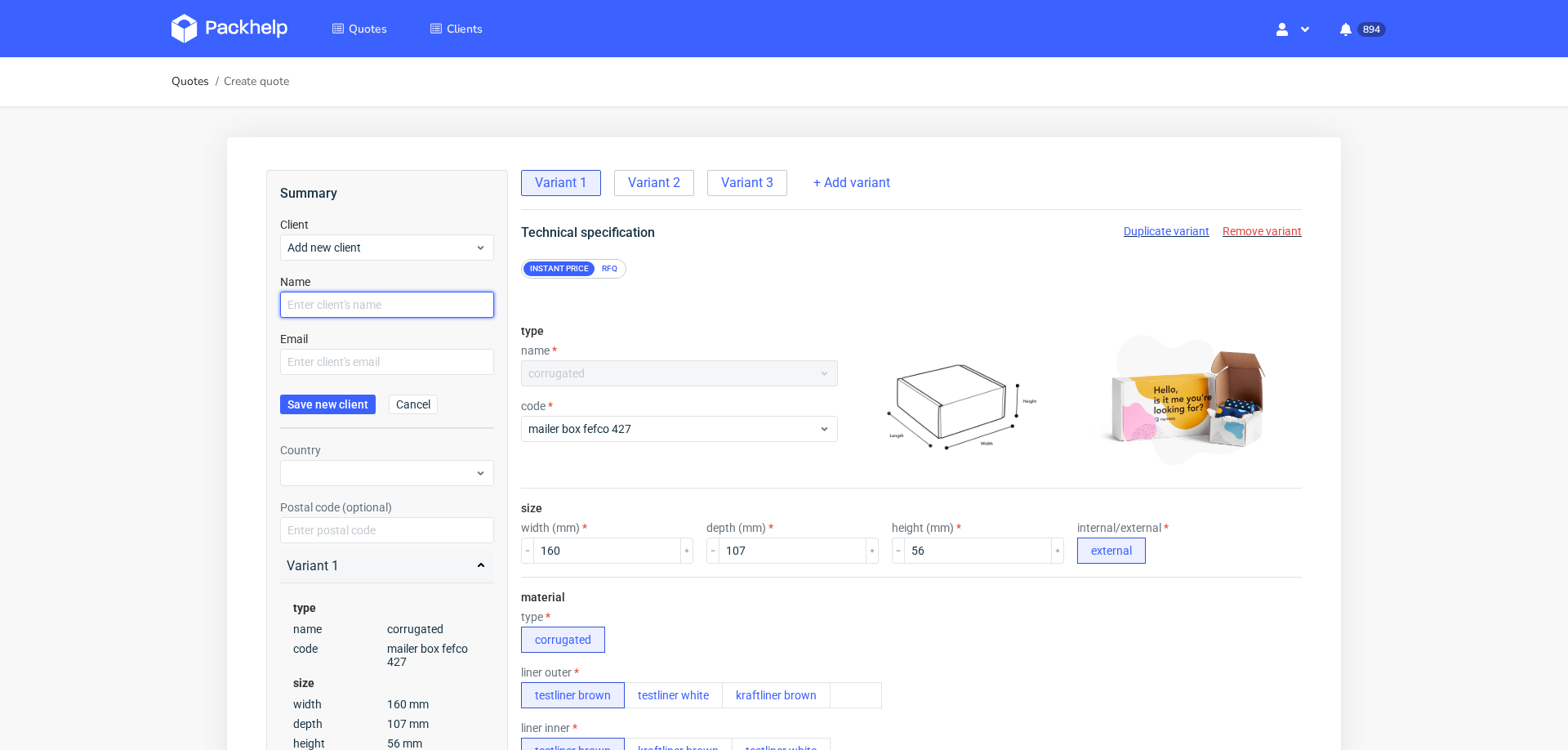
click at [372, 302] on input "text" at bounding box center [387, 304] width 214 height 26
paste input "[EMAIL_ADDRESS][DOMAIN_NAME]"
type input "[EMAIL_ADDRESS][DOMAIN_NAME]"
click at [359, 359] on input "text" at bounding box center [387, 361] width 214 height 26
paste input "[EMAIL_ADDRESS][DOMAIN_NAME]"
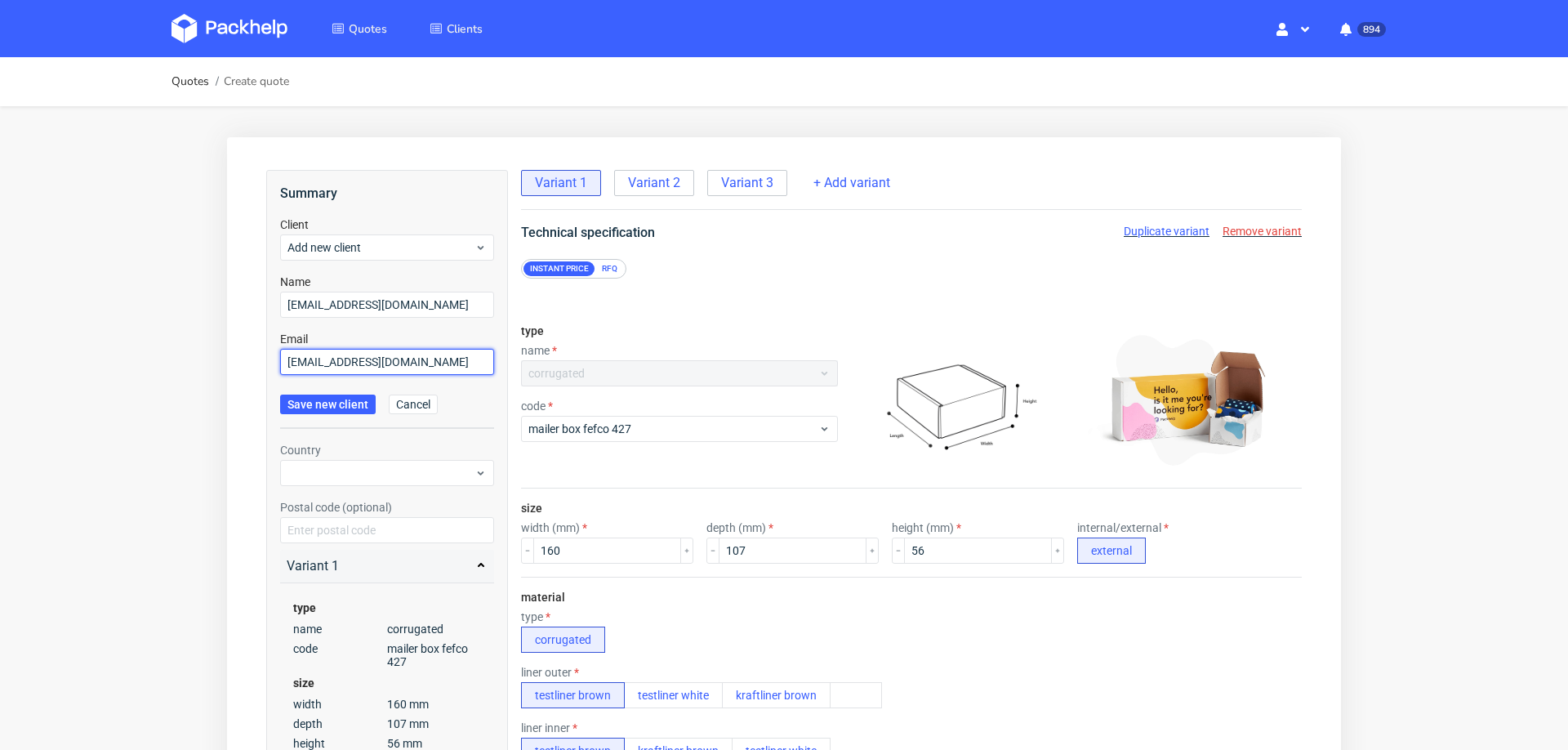
type input "[EMAIL_ADDRESS][DOMAIN_NAME]"
click at [369, 225] on div "Client Add new client" at bounding box center [387, 238] width 214 height 44
click at [364, 251] on span "Add new client" at bounding box center [380, 247] width 187 height 16
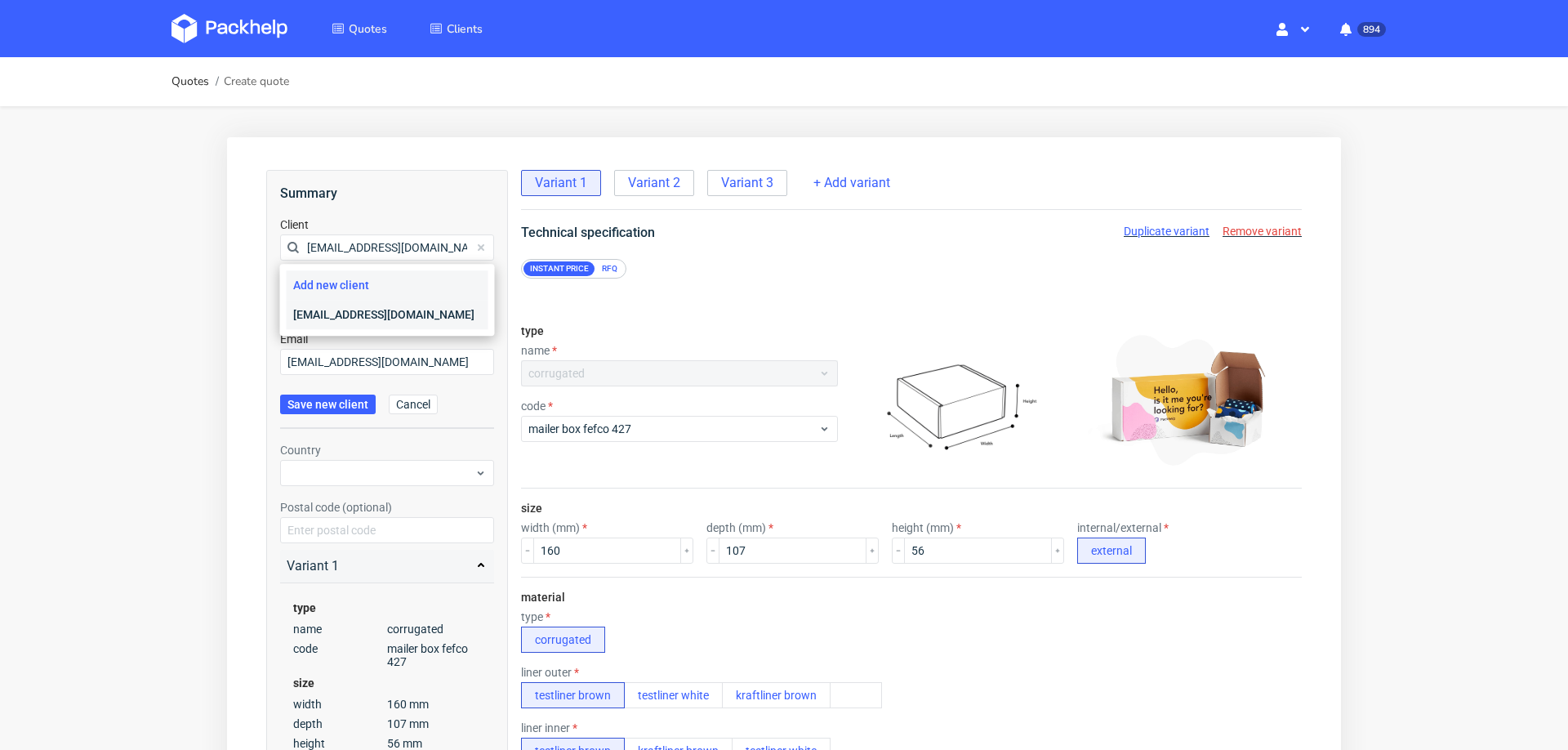
type input "[EMAIL_ADDRESS][DOMAIN_NAME]"
click at [359, 309] on div "[EMAIL_ADDRESS][DOMAIN_NAME]" at bounding box center [387, 315] width 202 height 29
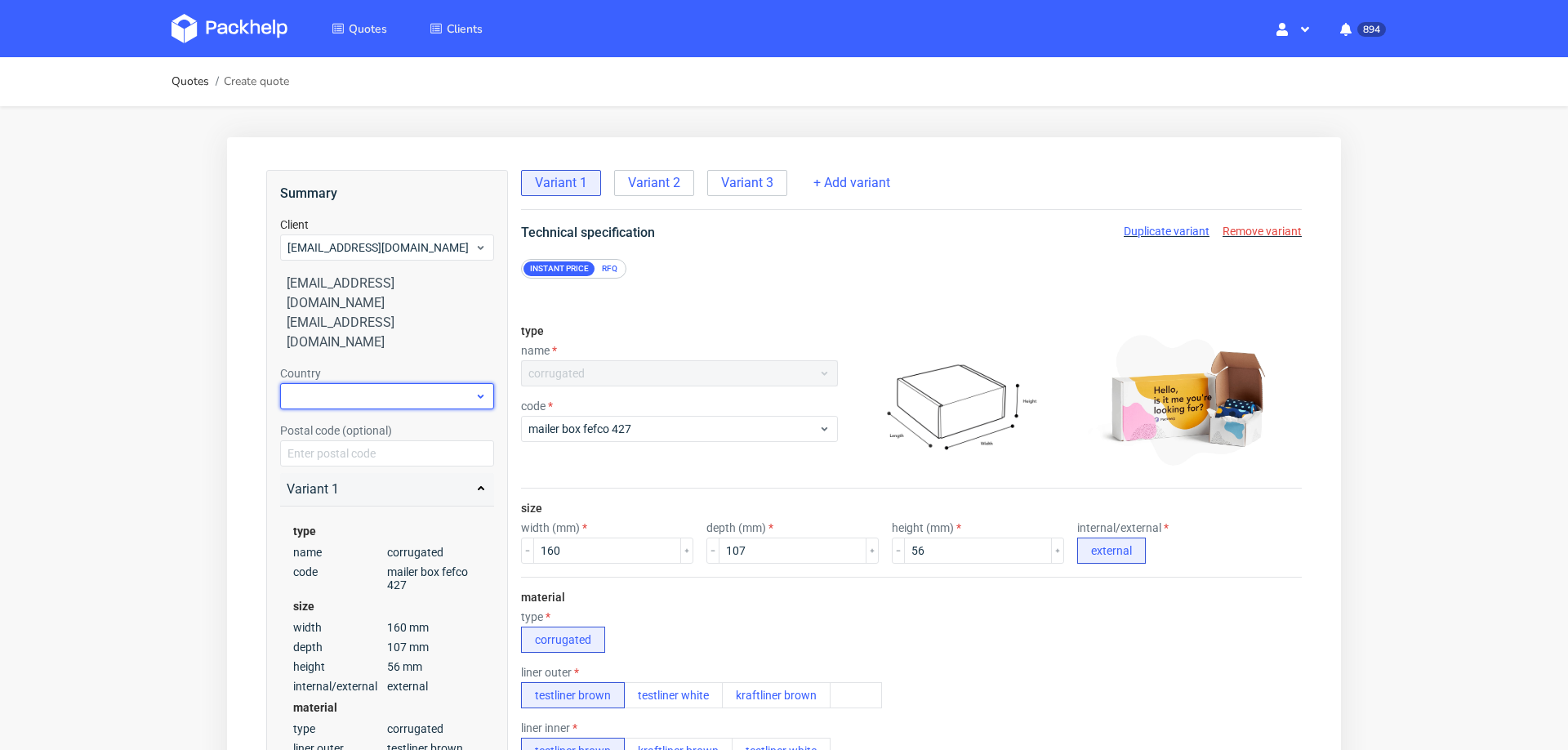
click at [354, 383] on div at bounding box center [387, 396] width 214 height 26
type input "slov"
click at [337, 419] on div "Slovenia" at bounding box center [387, 425] width 202 height 29
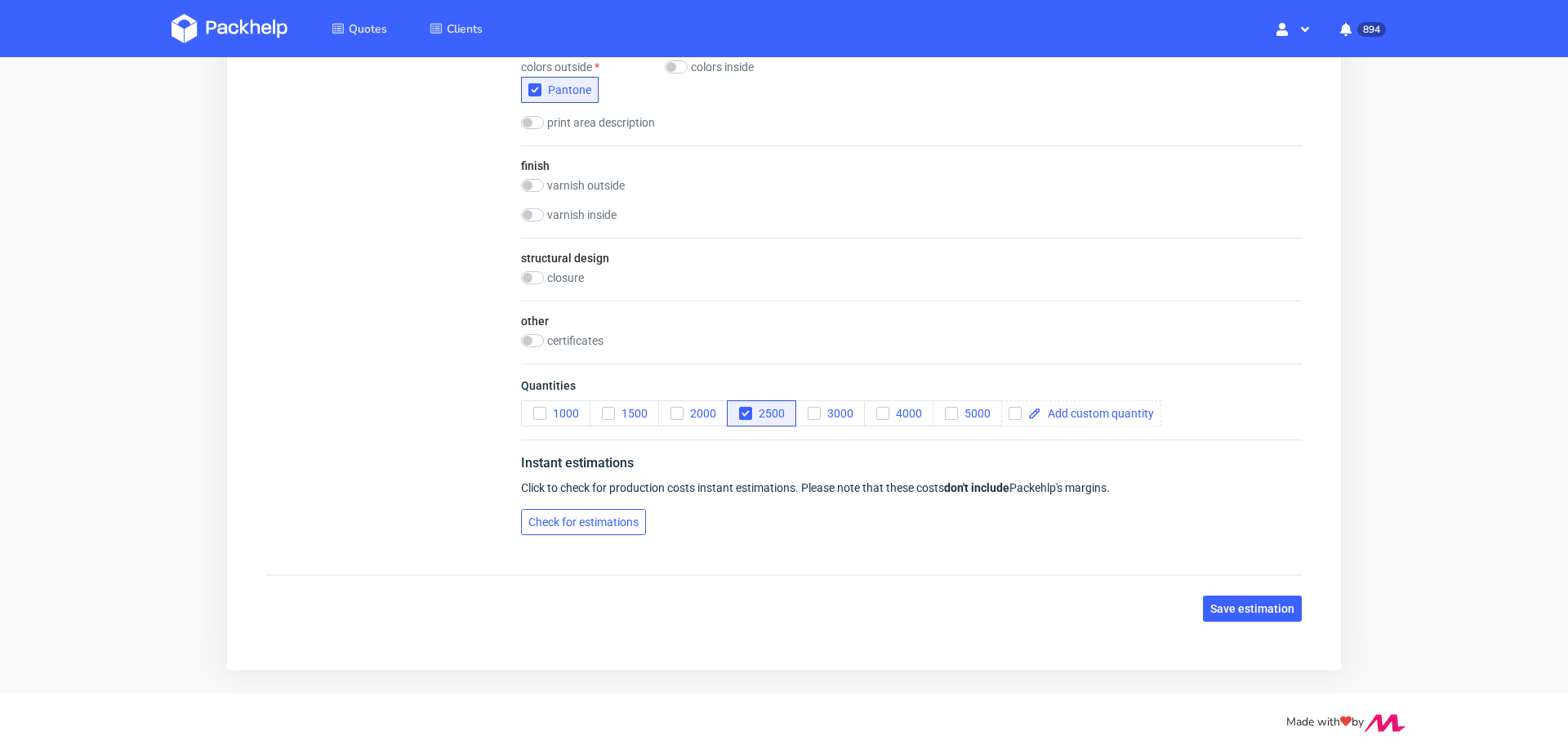
click at [600, 532] on button "Check for estimations" at bounding box center [583, 522] width 125 height 26
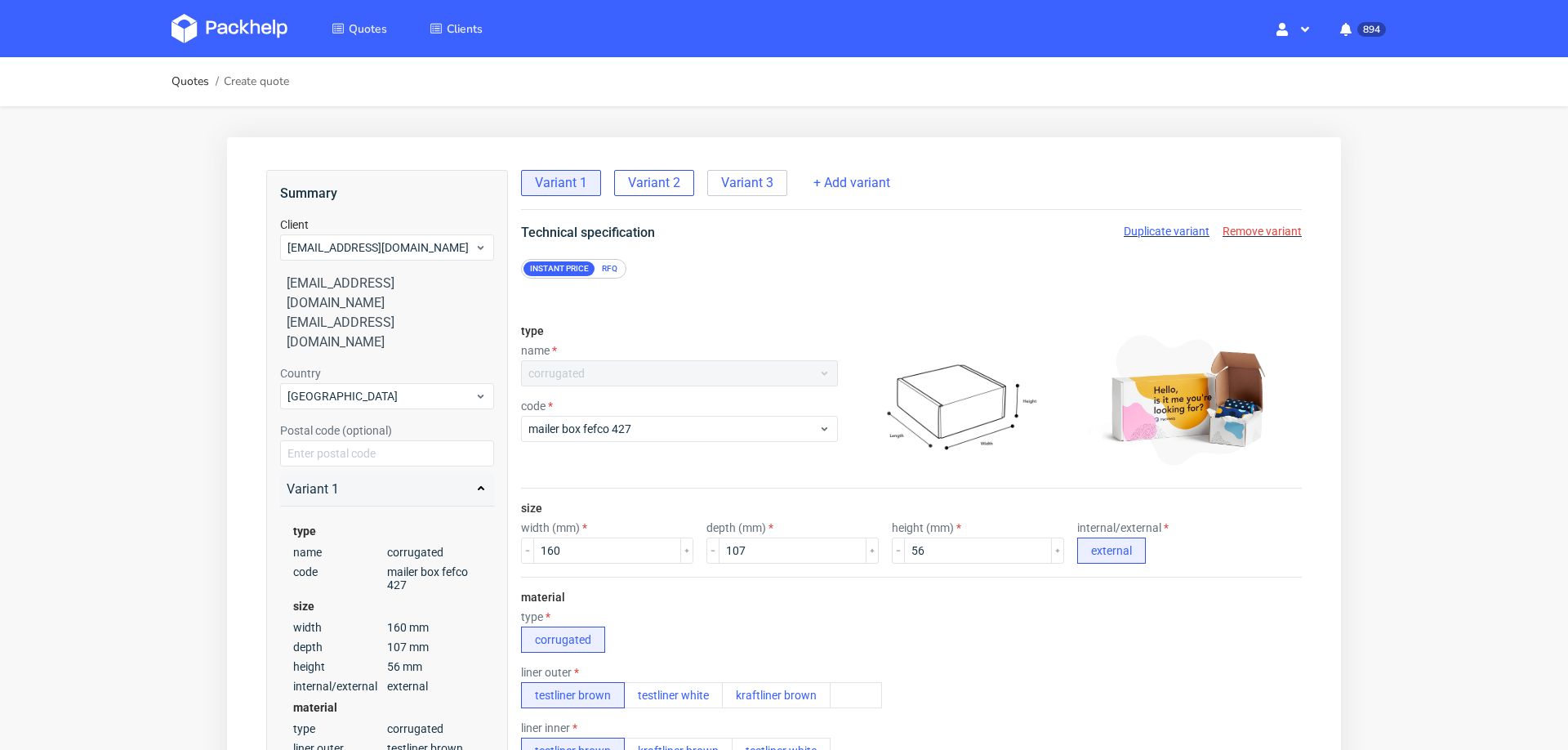
click at [659, 184] on span "Variant 2" at bounding box center [653, 183] width 53 height 18
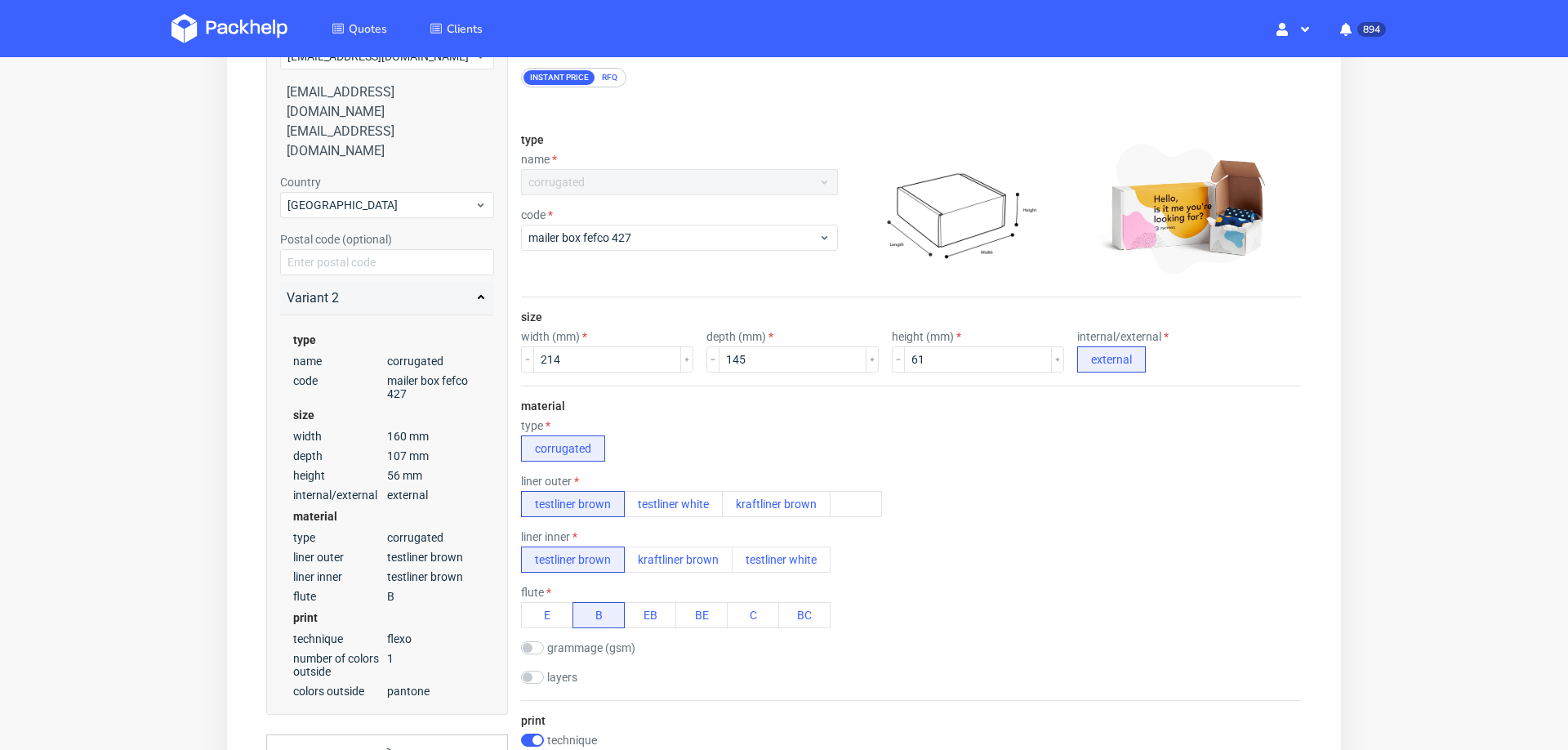
scroll to position [975, 0]
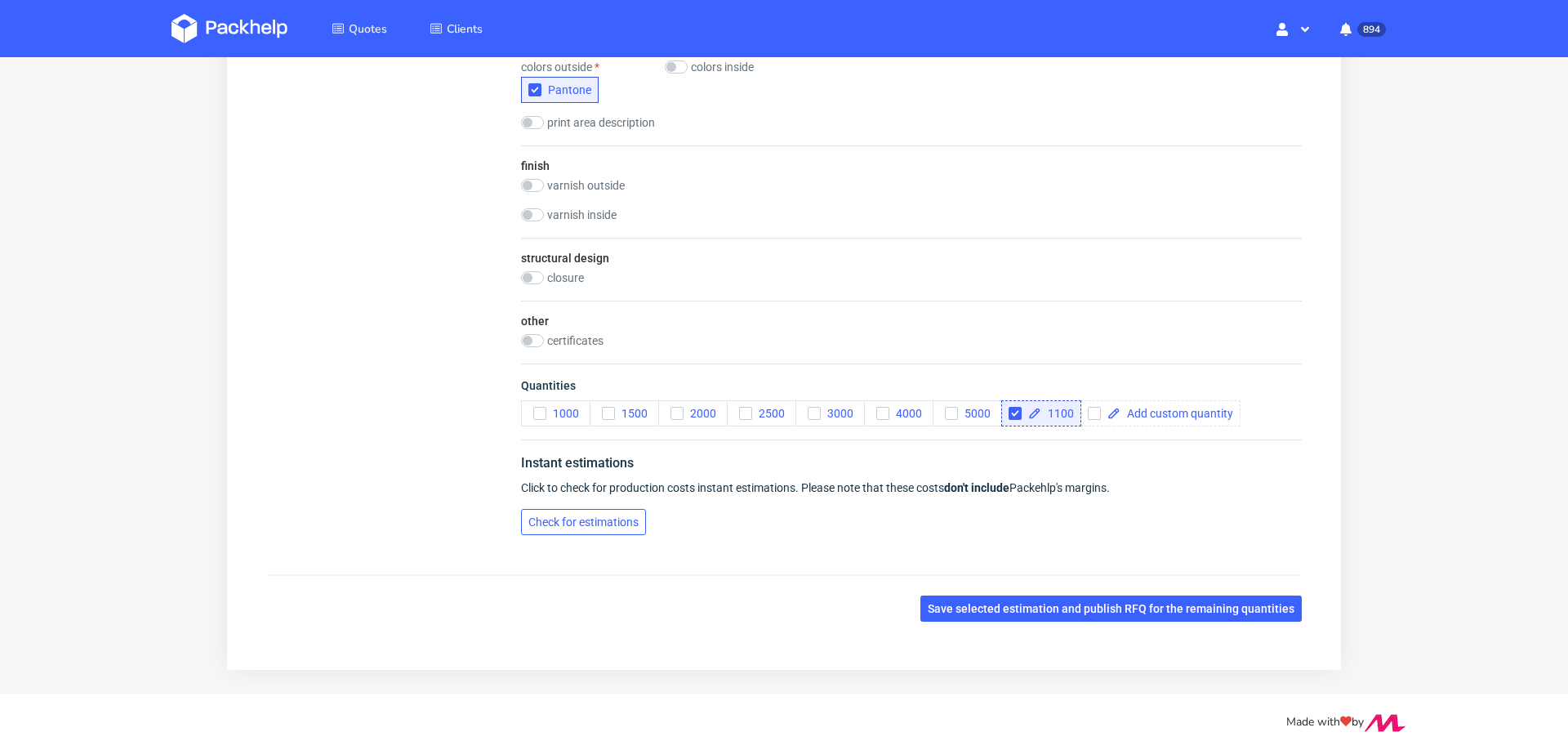
click at [592, 516] on span "Check for estimations" at bounding box center [584, 522] width 110 height 11
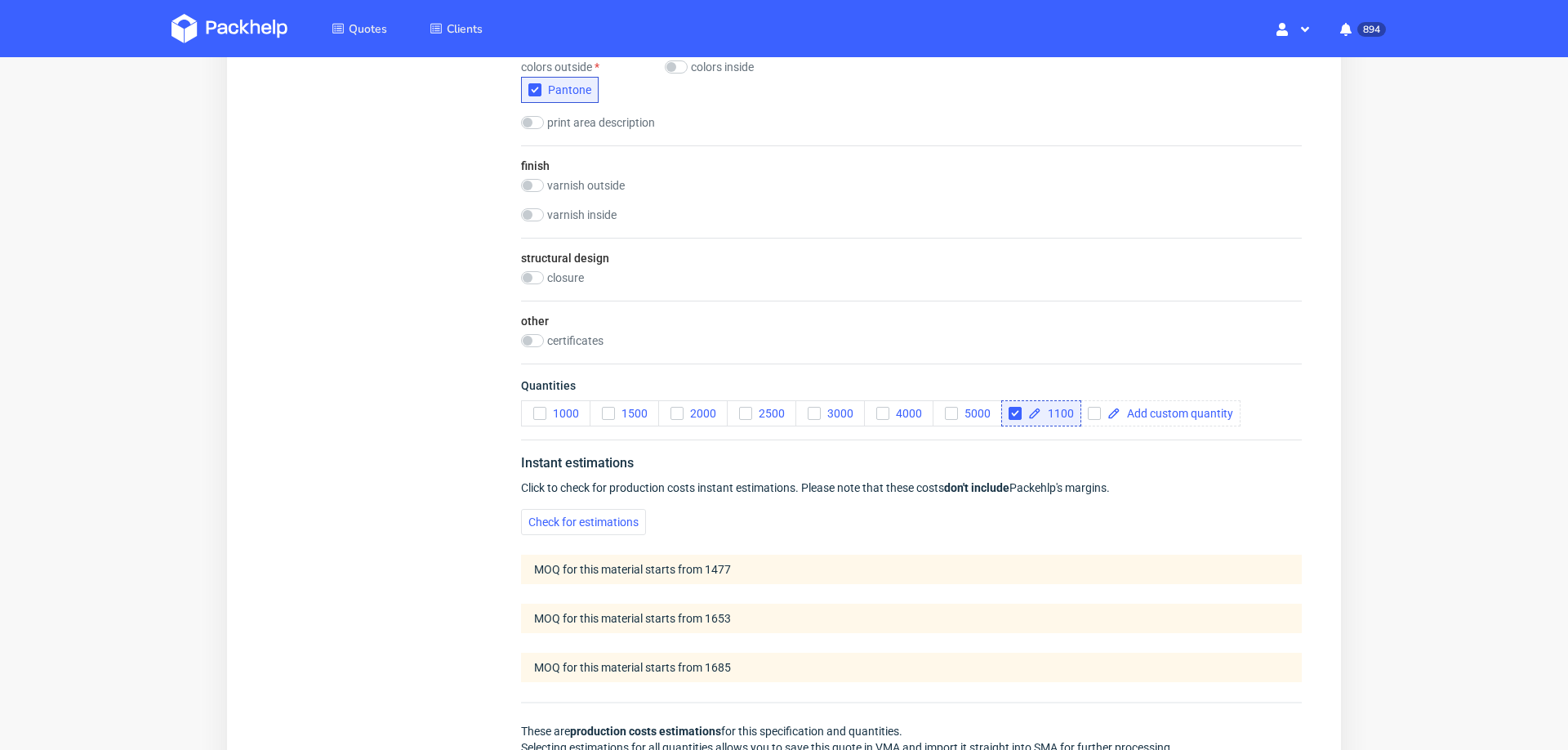
scroll to position [0, 0]
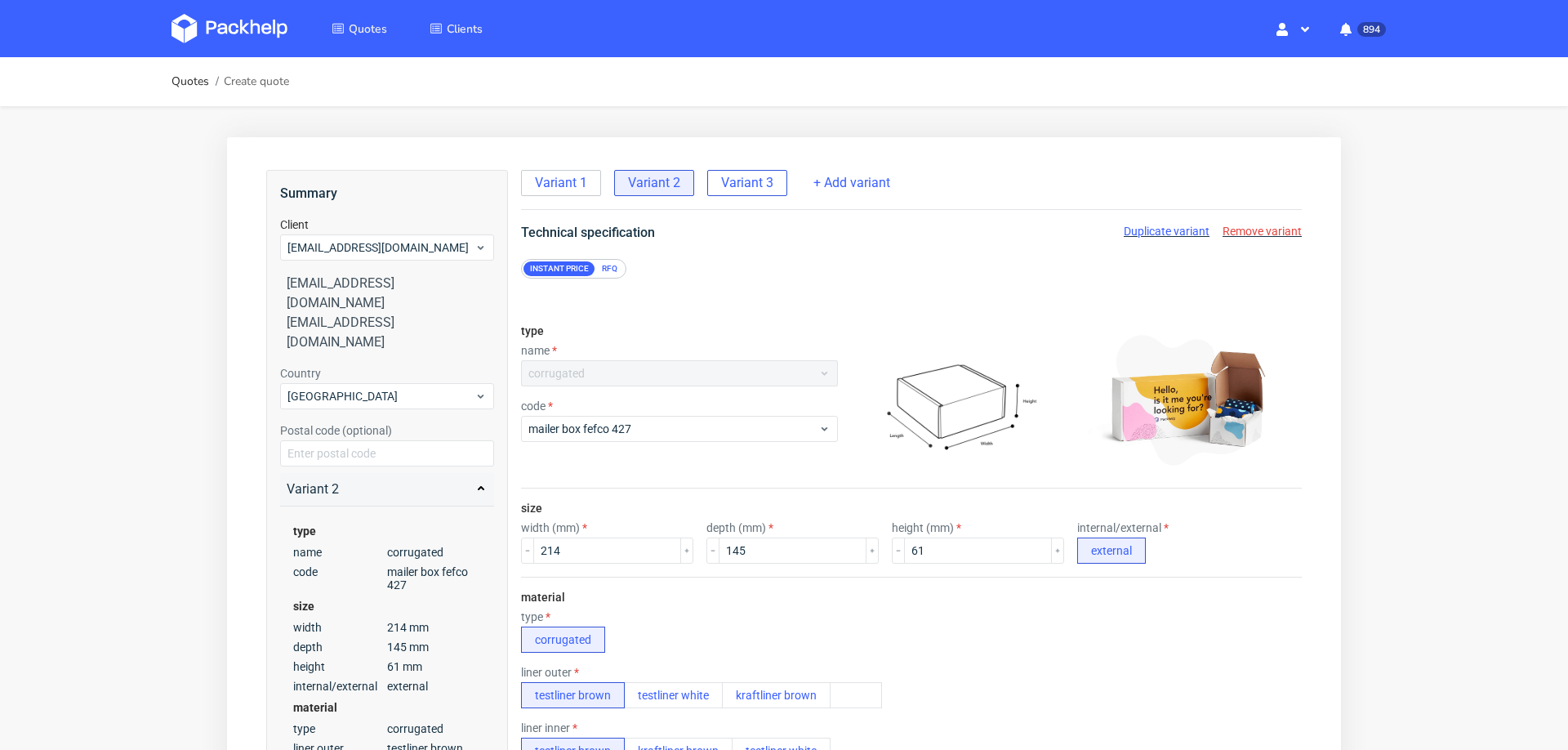
click at [760, 179] on span "Variant 3" at bounding box center [747, 183] width 53 height 18
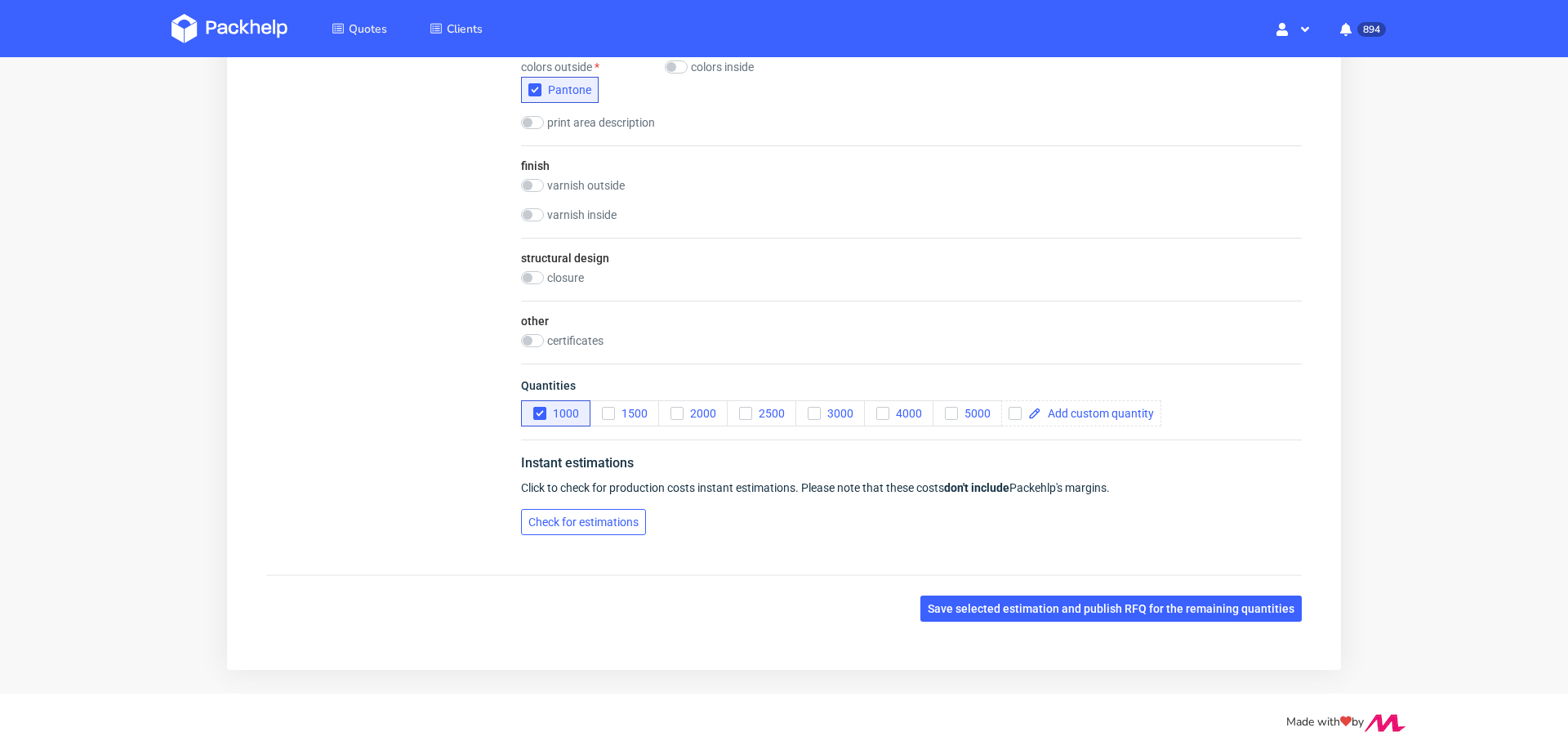
click at [628, 516] on span "Check for estimations" at bounding box center [584, 522] width 110 height 11
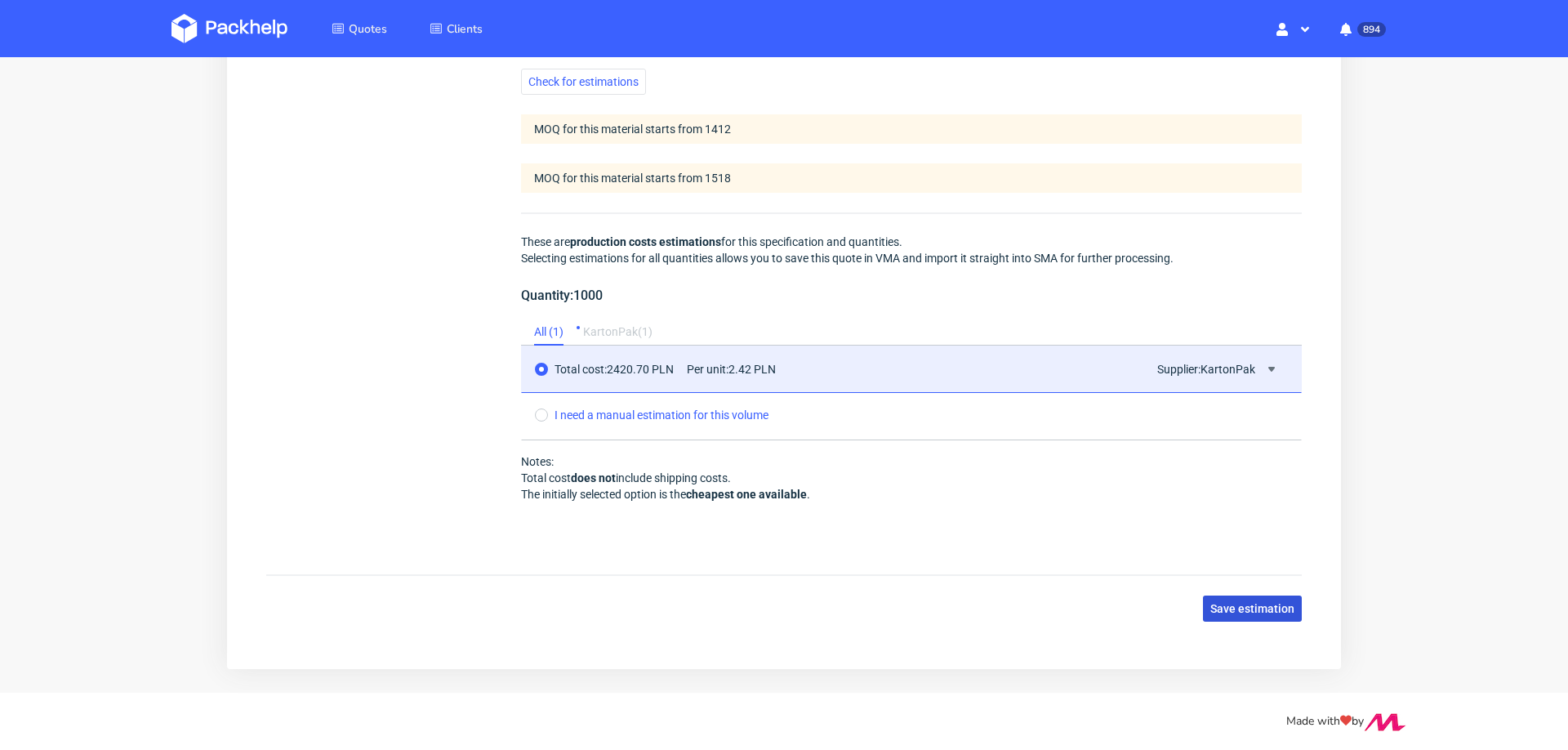
click at [1262, 603] on span "Save estimation" at bounding box center [1253, 608] width 84 height 11
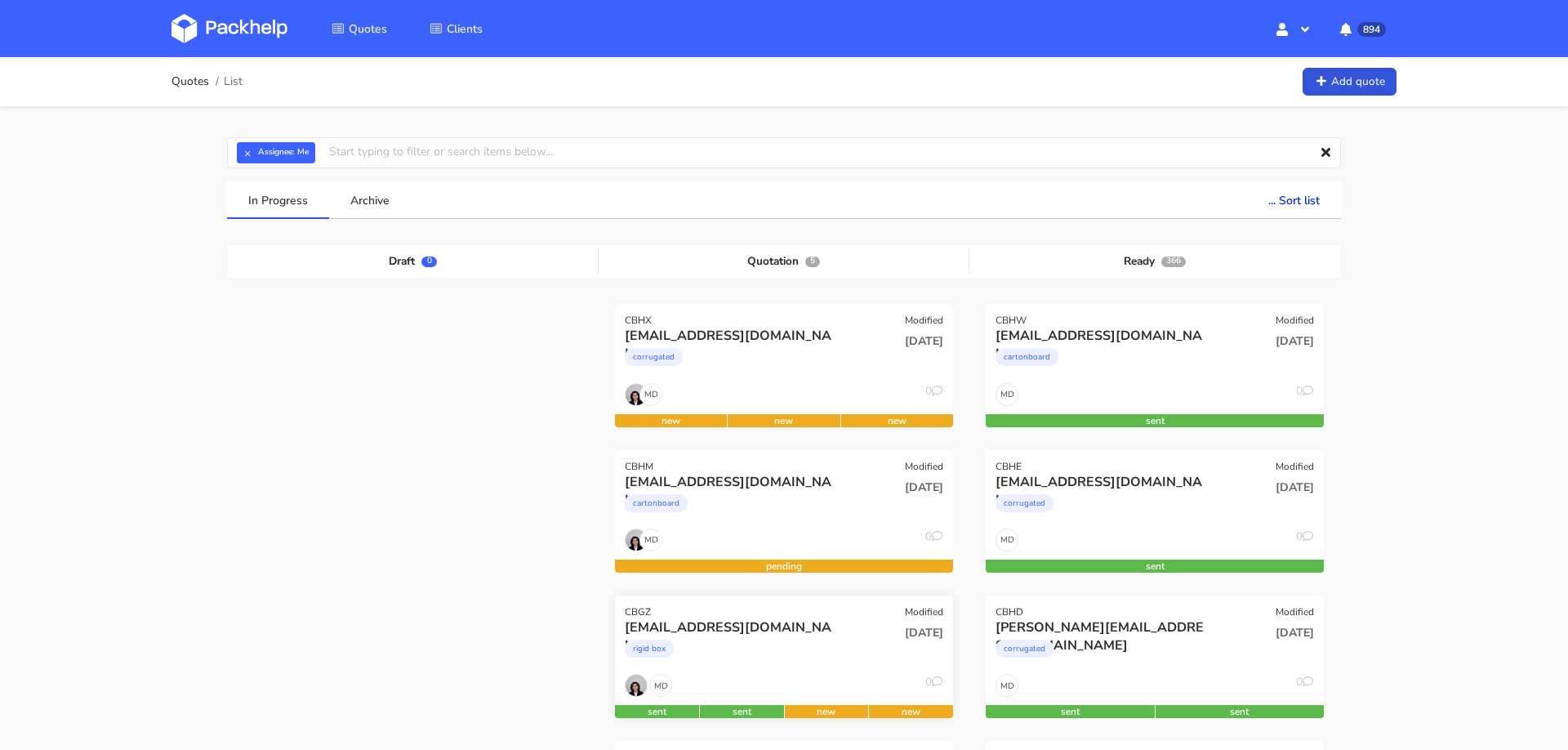
click at [776, 633] on div "[EMAIL_ADDRESS][DOMAIN_NAME]" at bounding box center [733, 627] width 216 height 18
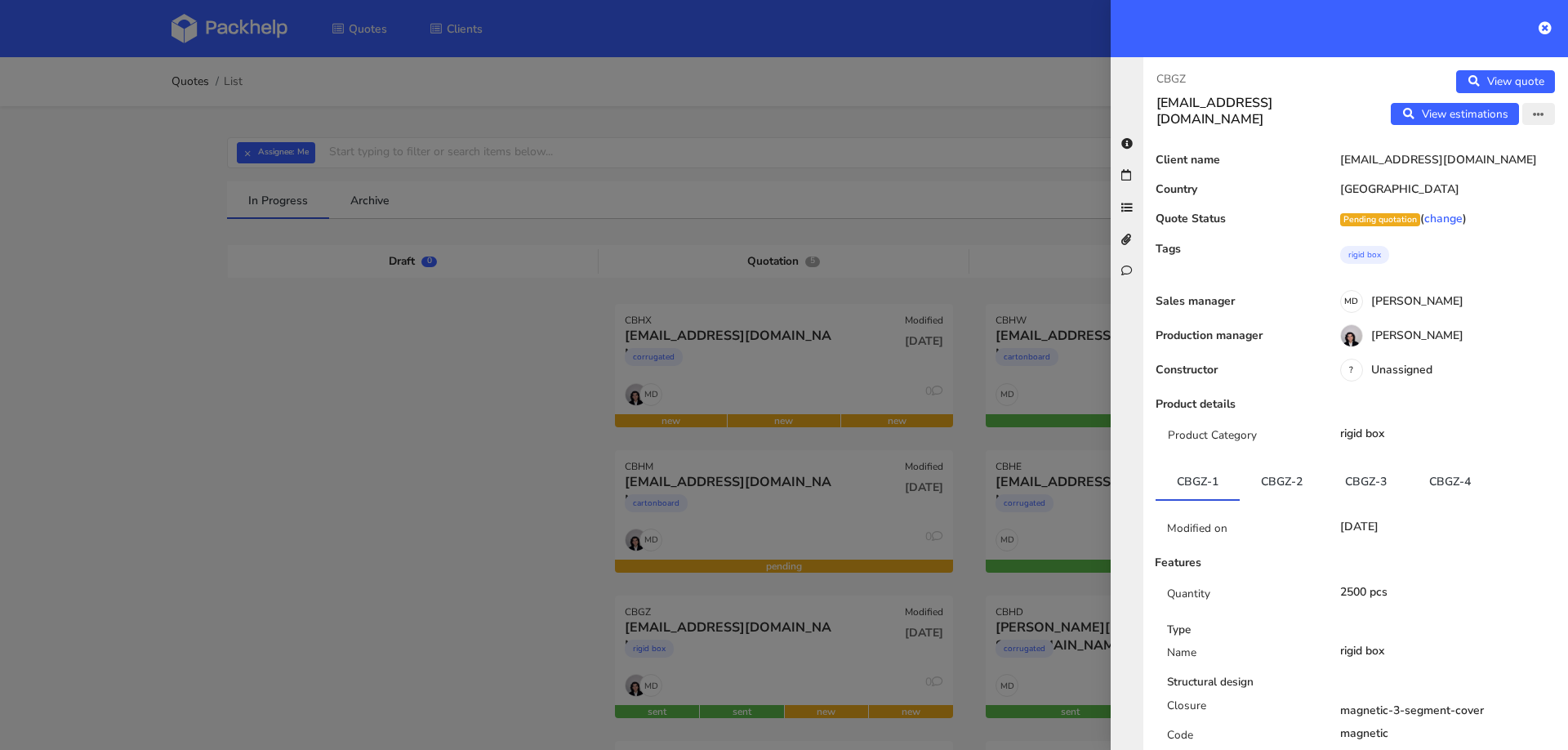
click at [1538, 115] on icon "button" at bounding box center [1538, 115] width 11 height 11
click at [1480, 147] on link "Edit quote" at bounding box center [1484, 147] width 144 height 27
click at [241, 352] on div at bounding box center [784, 375] width 1568 height 750
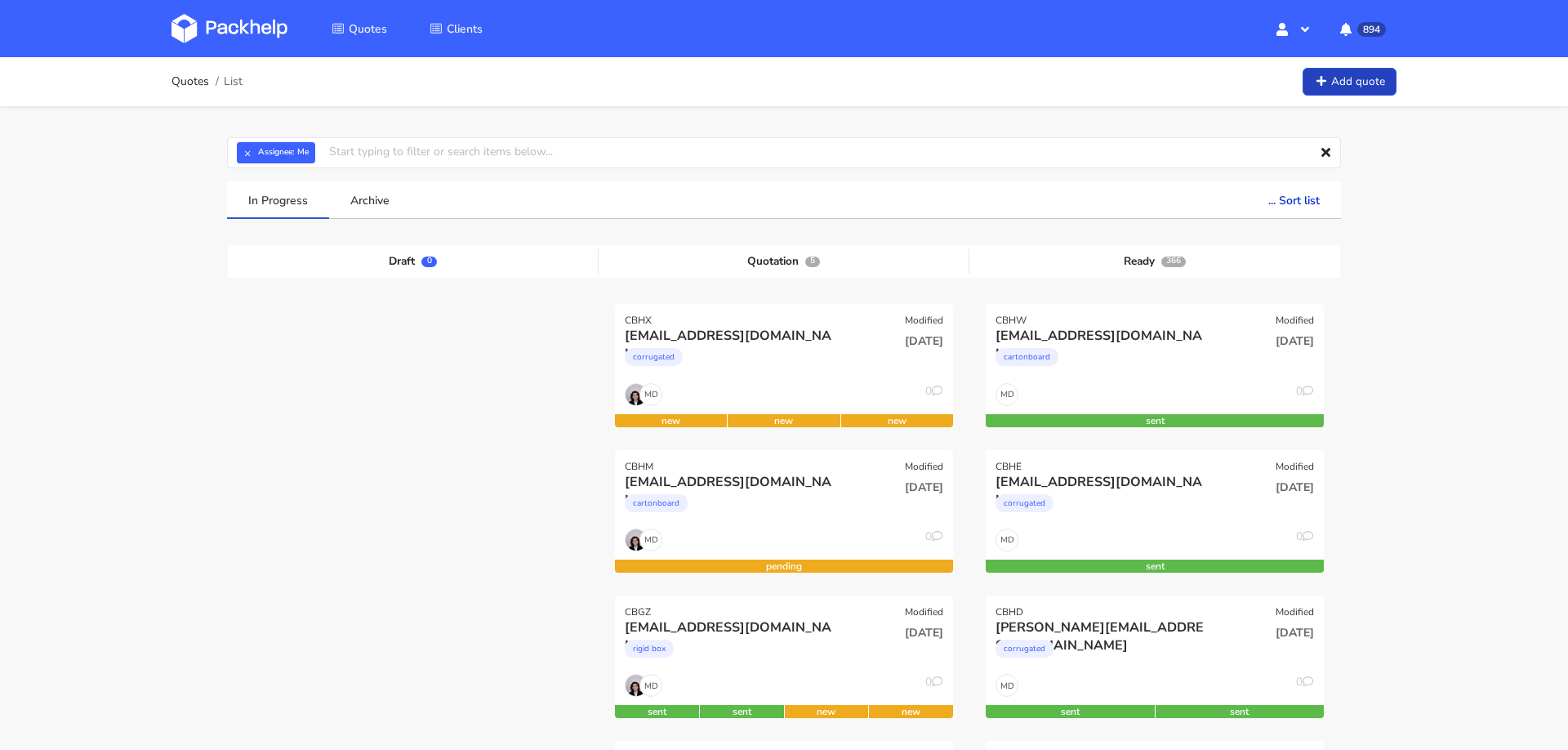
click at [1383, 87] on link "Add quote" at bounding box center [1349, 82] width 94 height 28
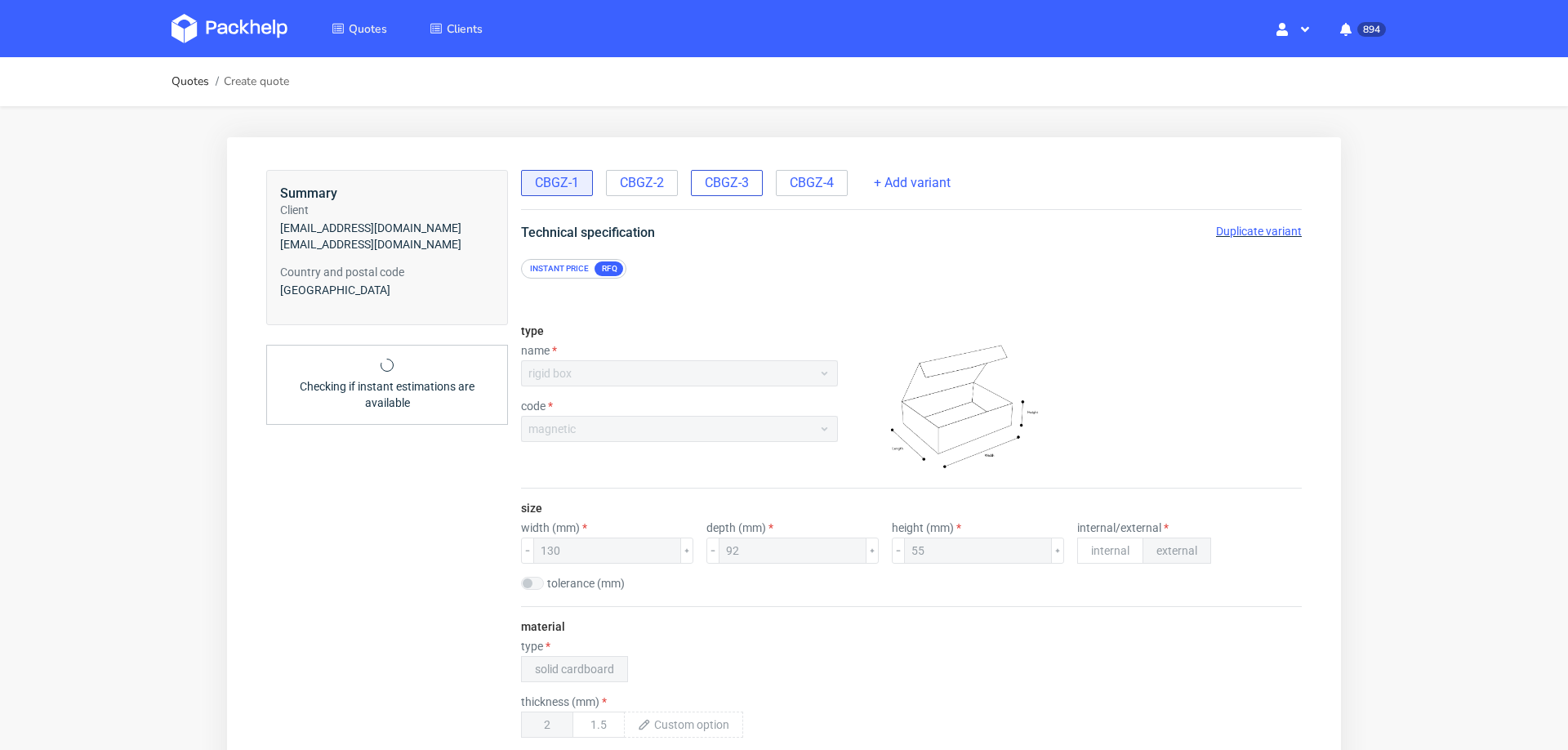
click at [733, 185] on span "CBGZ-3" at bounding box center [726, 183] width 44 height 18
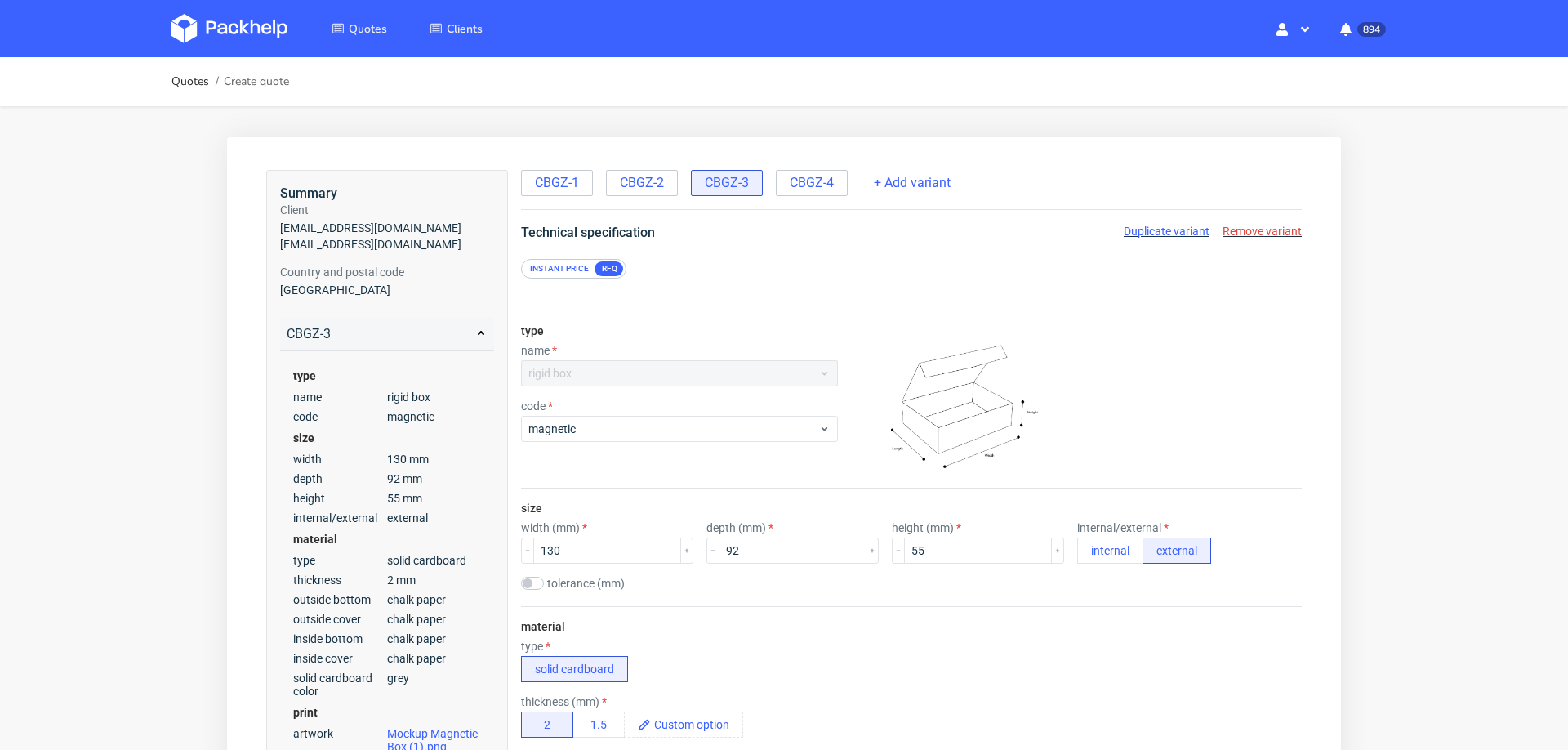
click at [1253, 229] on span "Remove variant" at bounding box center [1262, 231] width 79 height 13
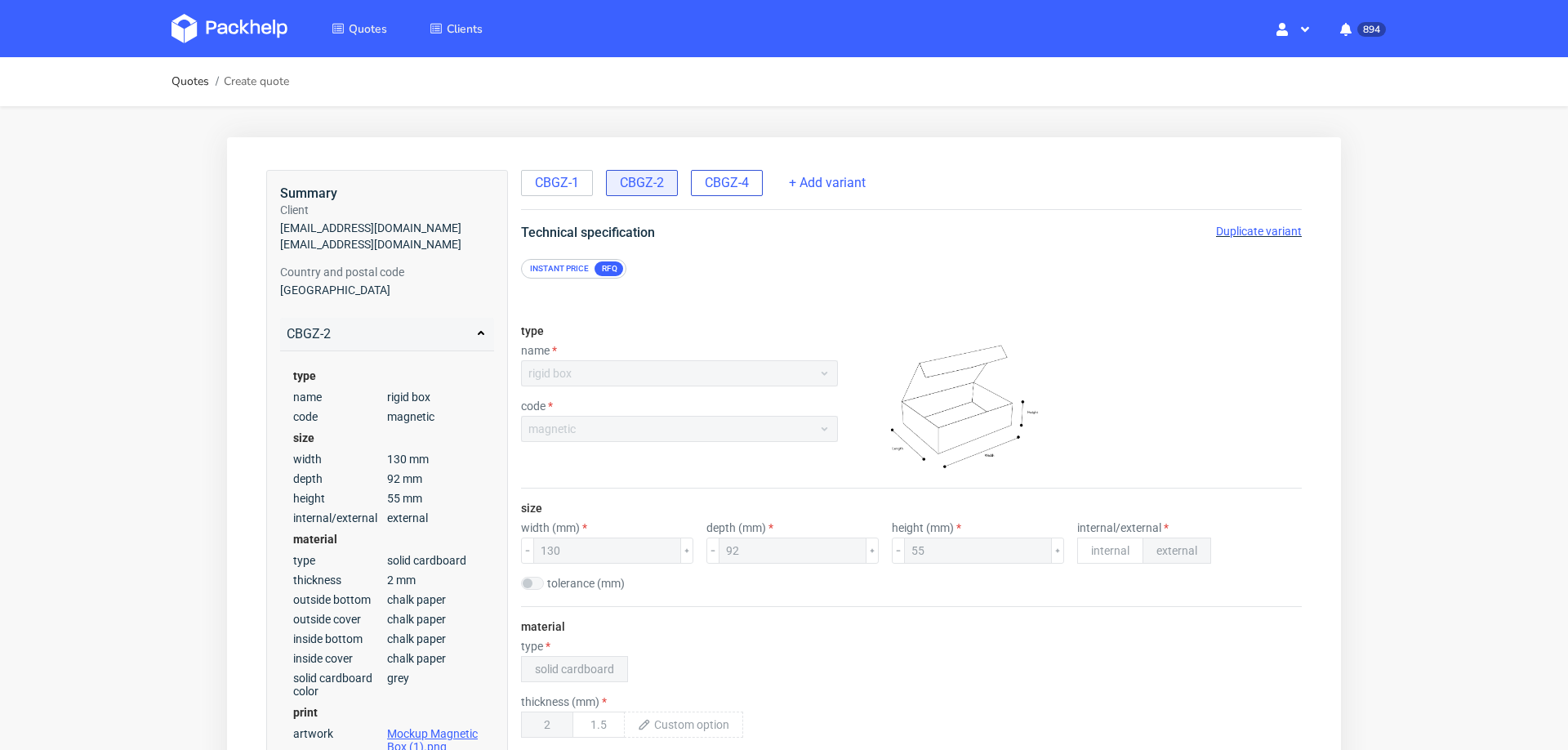
click at [729, 194] on div "CBGZ-4" at bounding box center [726, 183] width 72 height 26
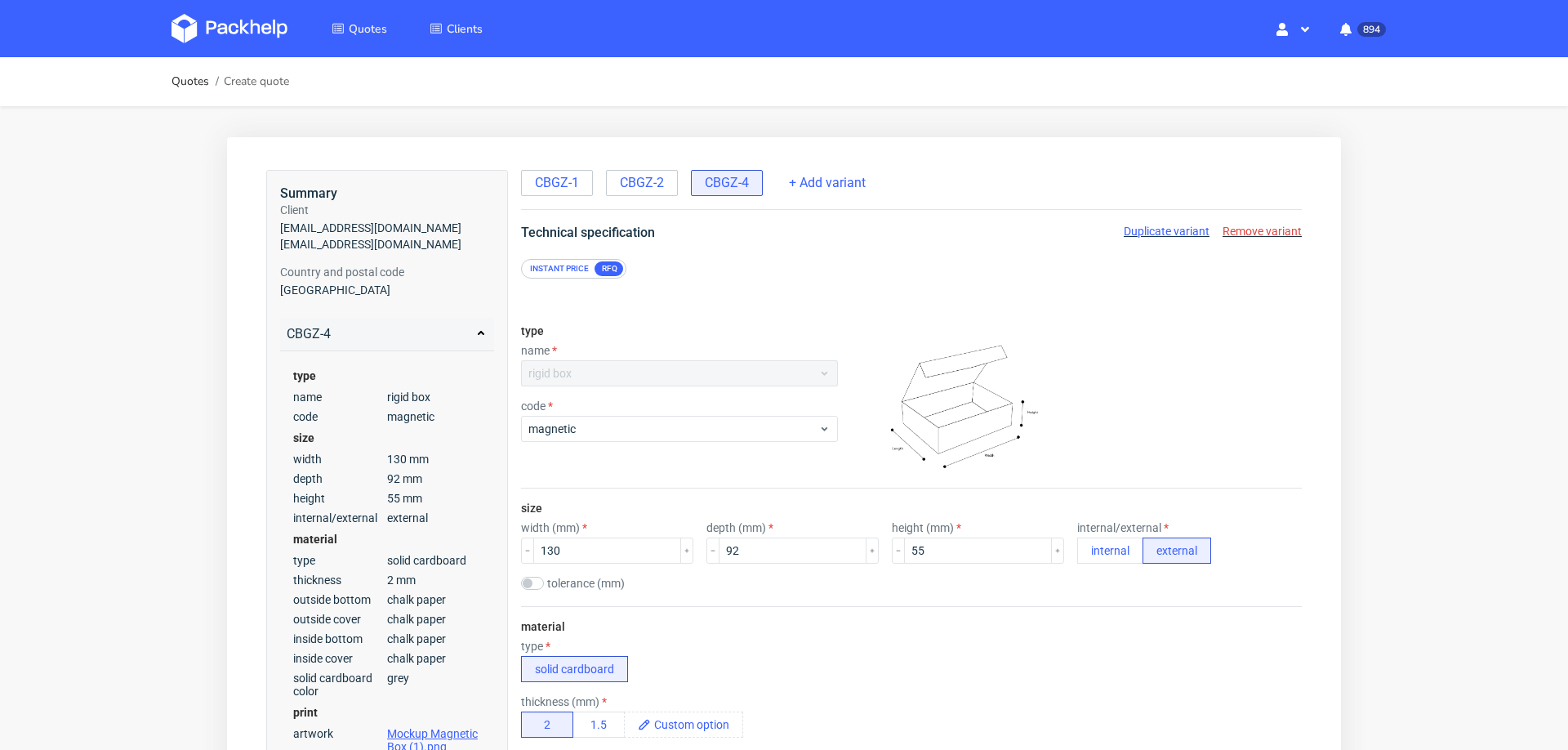
click at [729, 194] on div "CBGZ-4" at bounding box center [726, 183] width 72 height 26
click at [1222, 231] on span "Remove variant" at bounding box center [1262, 231] width 79 height 13
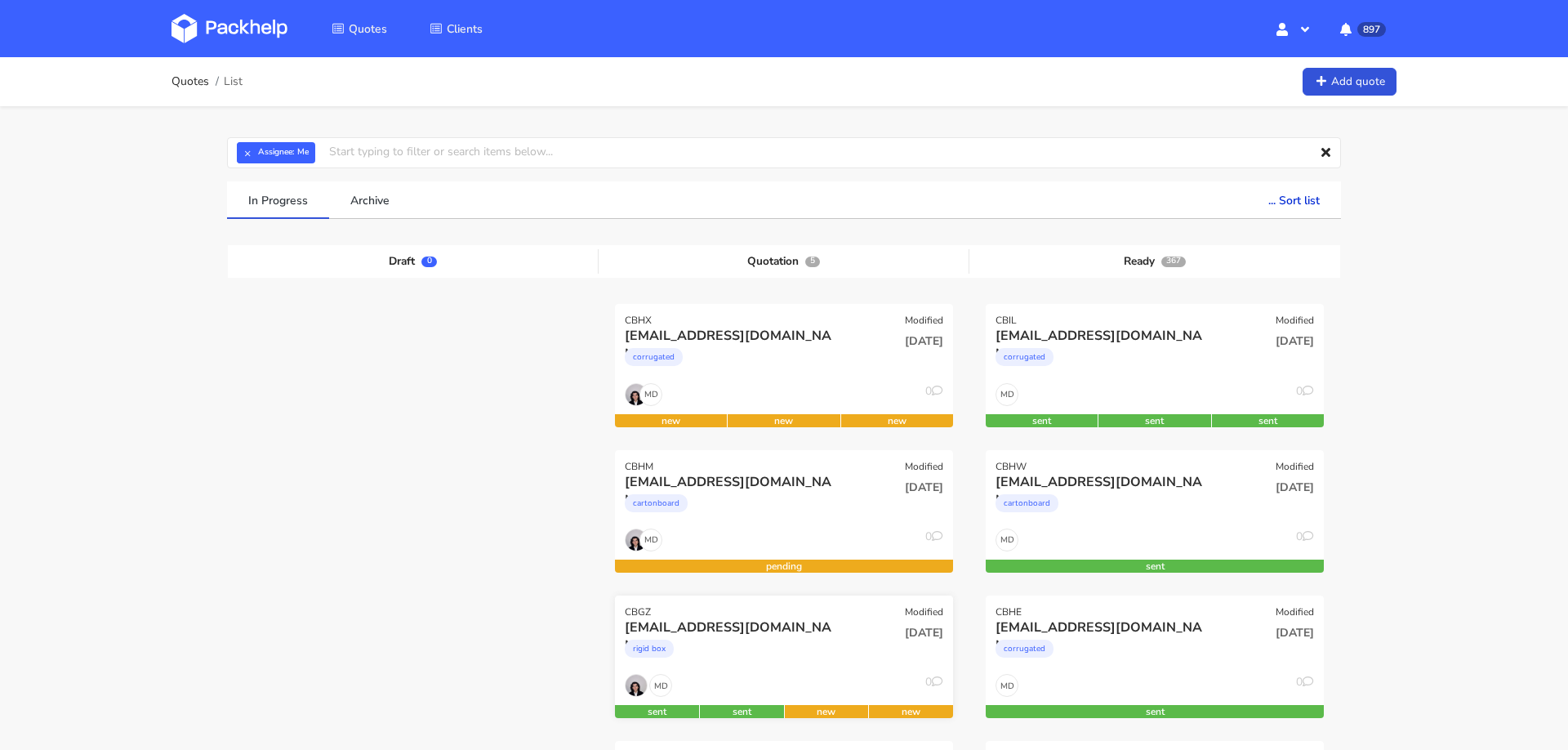
click at [813, 665] on div "rigid box" at bounding box center [733, 653] width 216 height 33
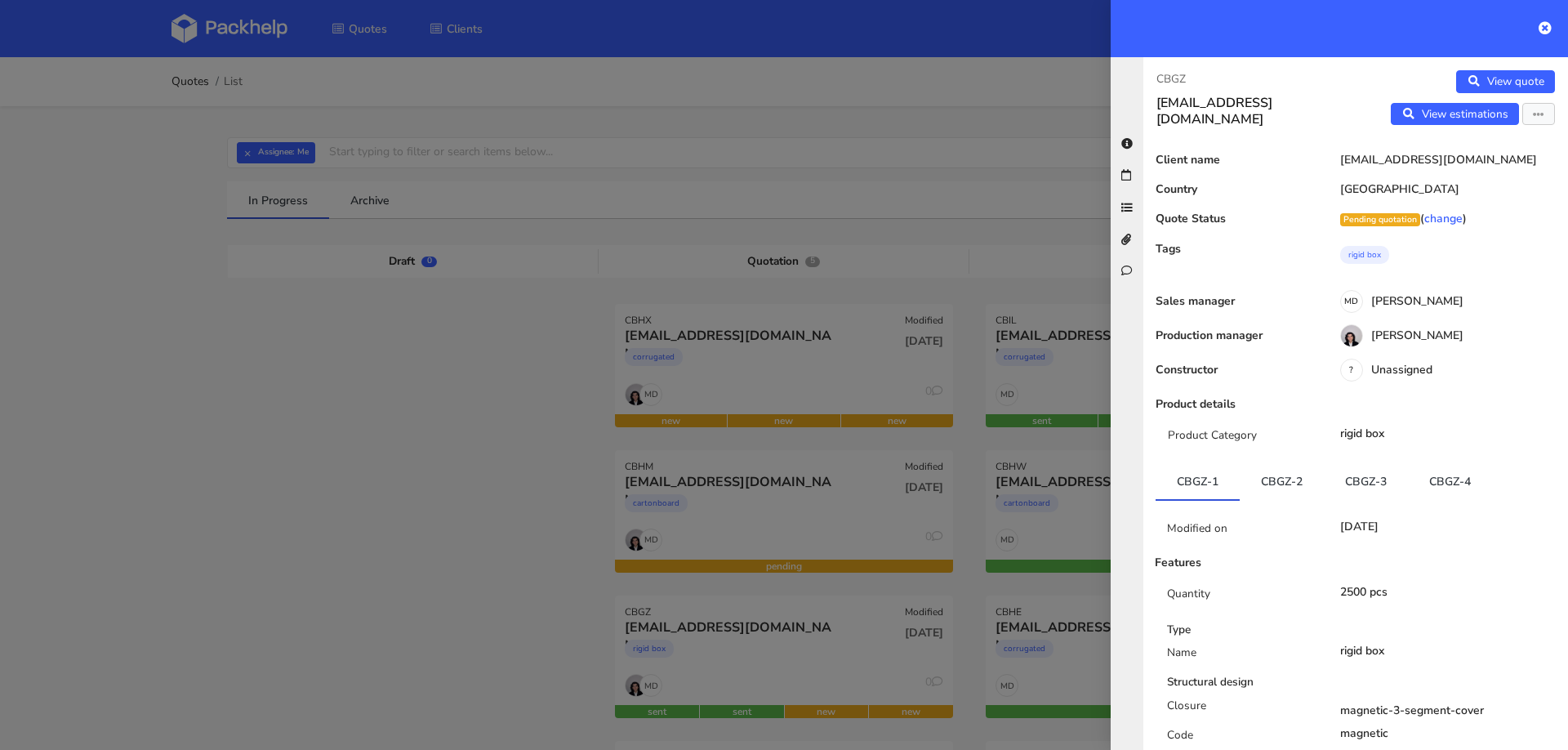
click at [487, 574] on div at bounding box center [784, 375] width 1568 height 750
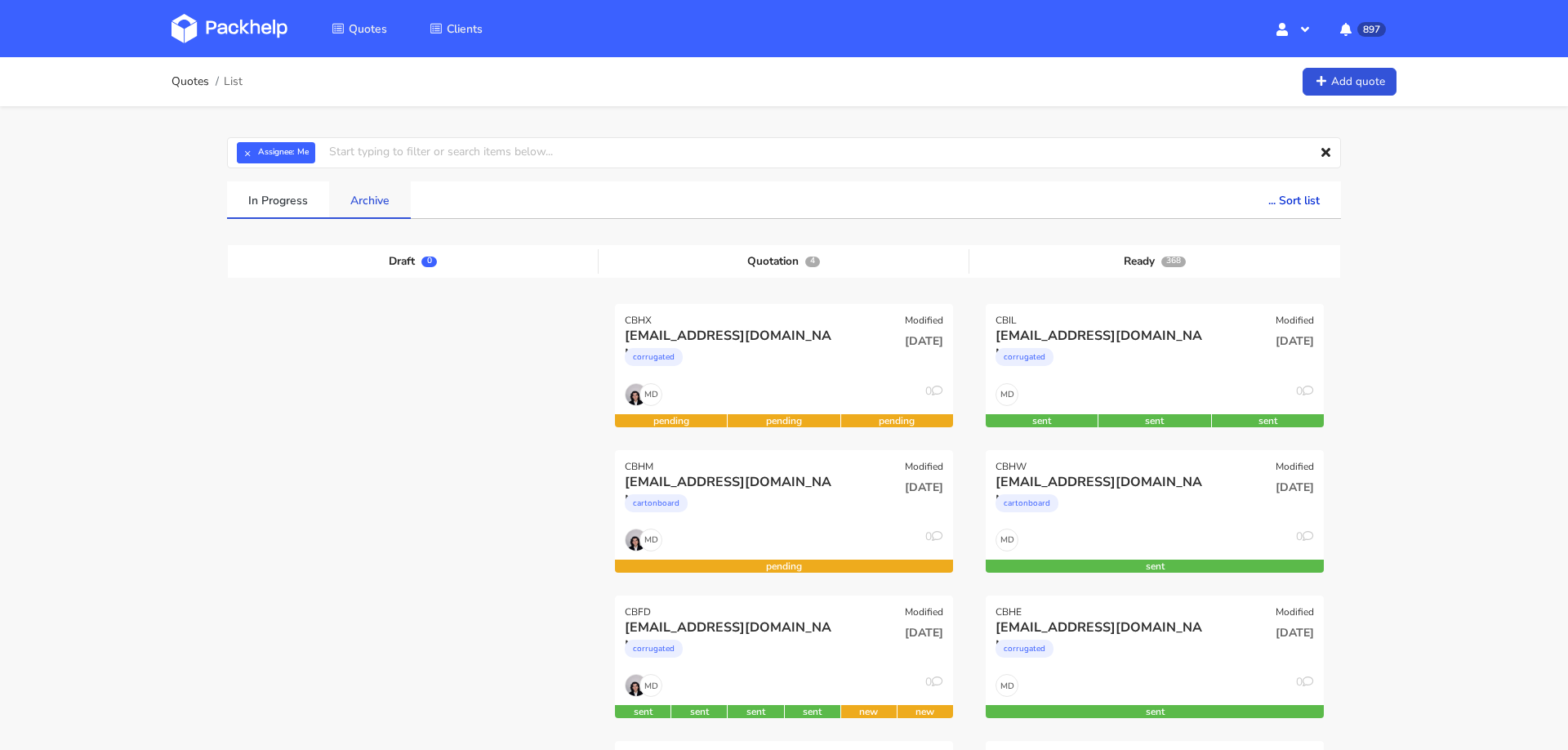
click at [365, 191] on link "Archive" at bounding box center [370, 199] width 82 height 36
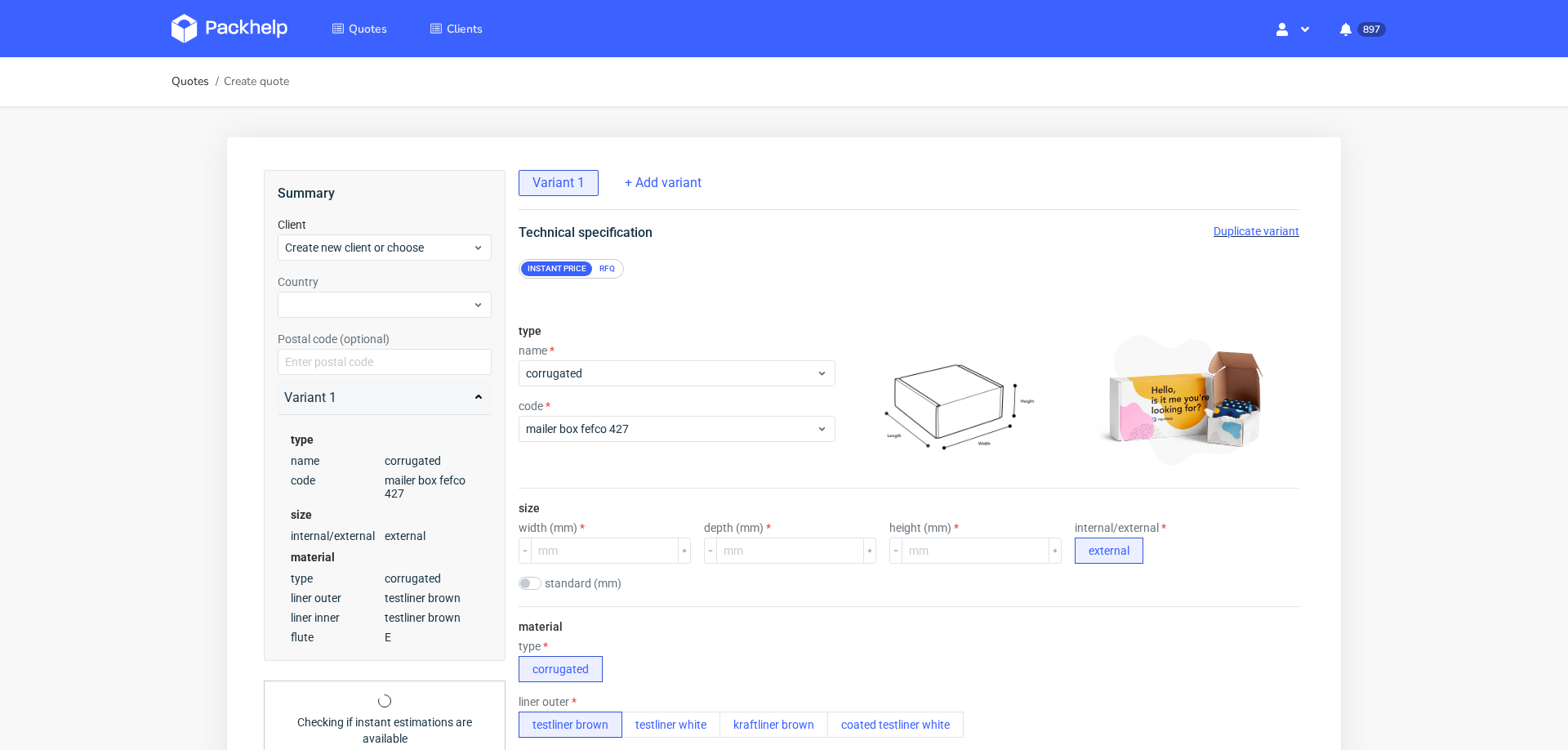
scroll to position [5, 3]
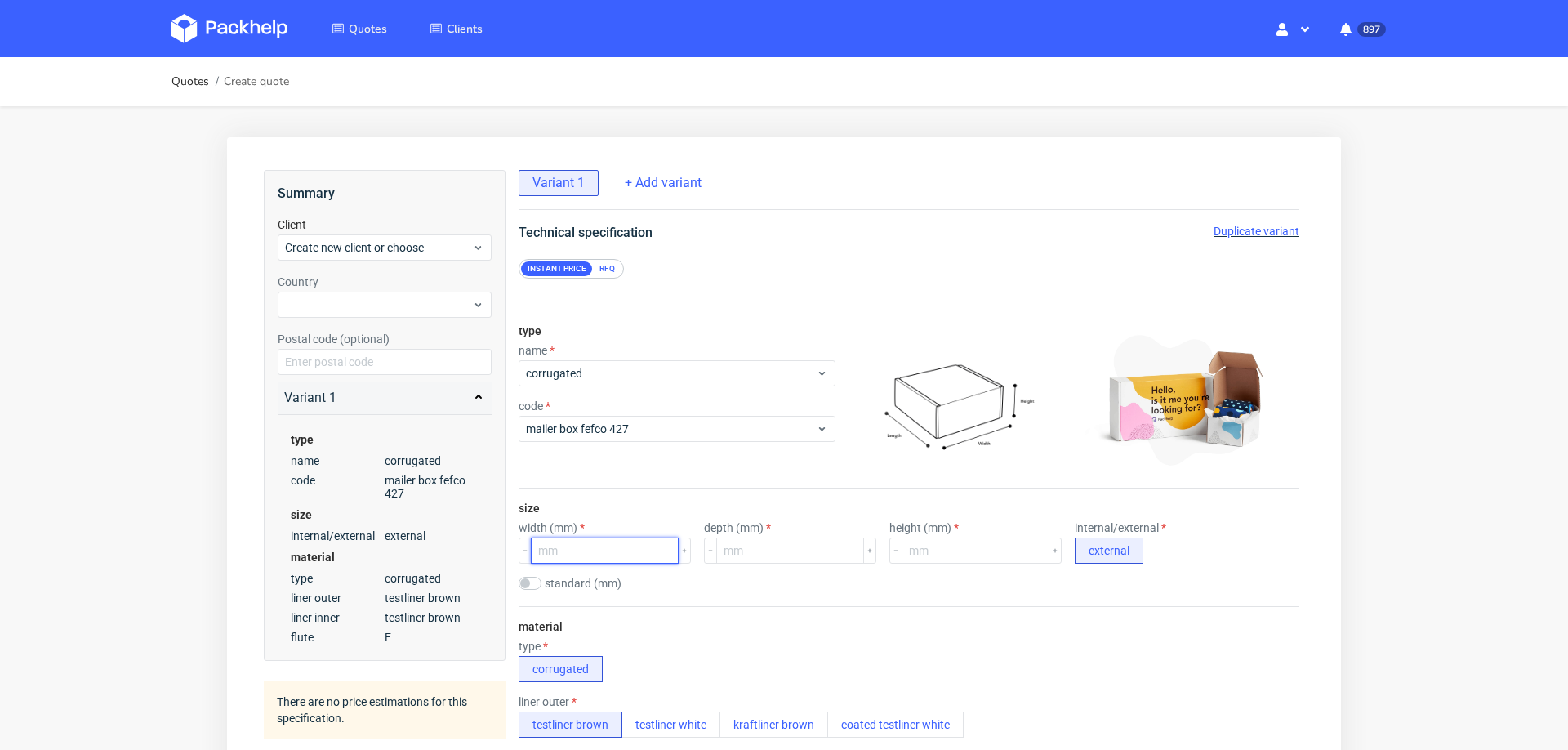
click at [567, 543] on input "number" at bounding box center [604, 550] width 147 height 26
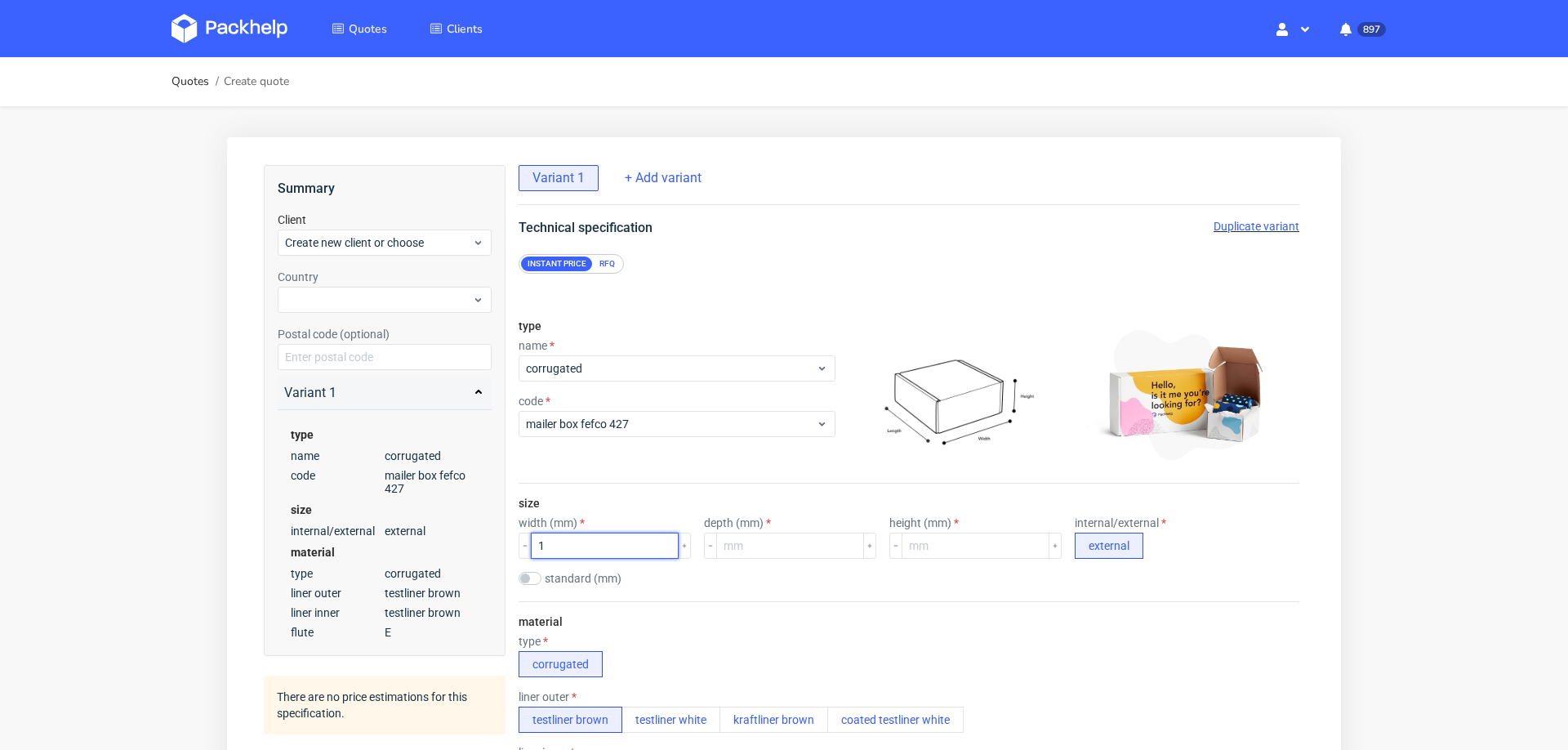
scroll to position [0, 3]
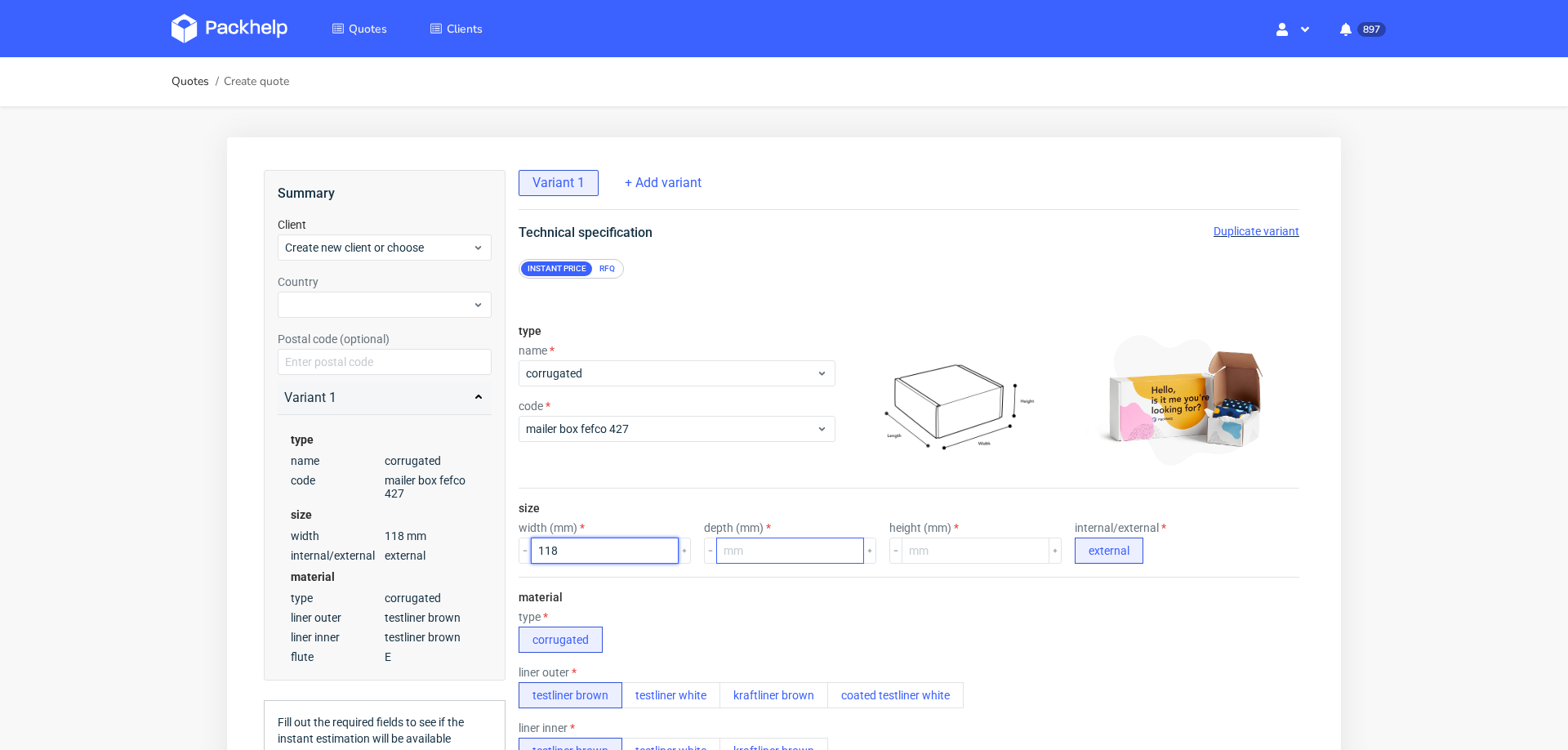
type input "118"
click at [777, 551] on input "number" at bounding box center [790, 550] width 147 height 26
type input "140"
click at [902, 550] on input "number" at bounding box center [975, 550] width 147 height 26
type input "9"
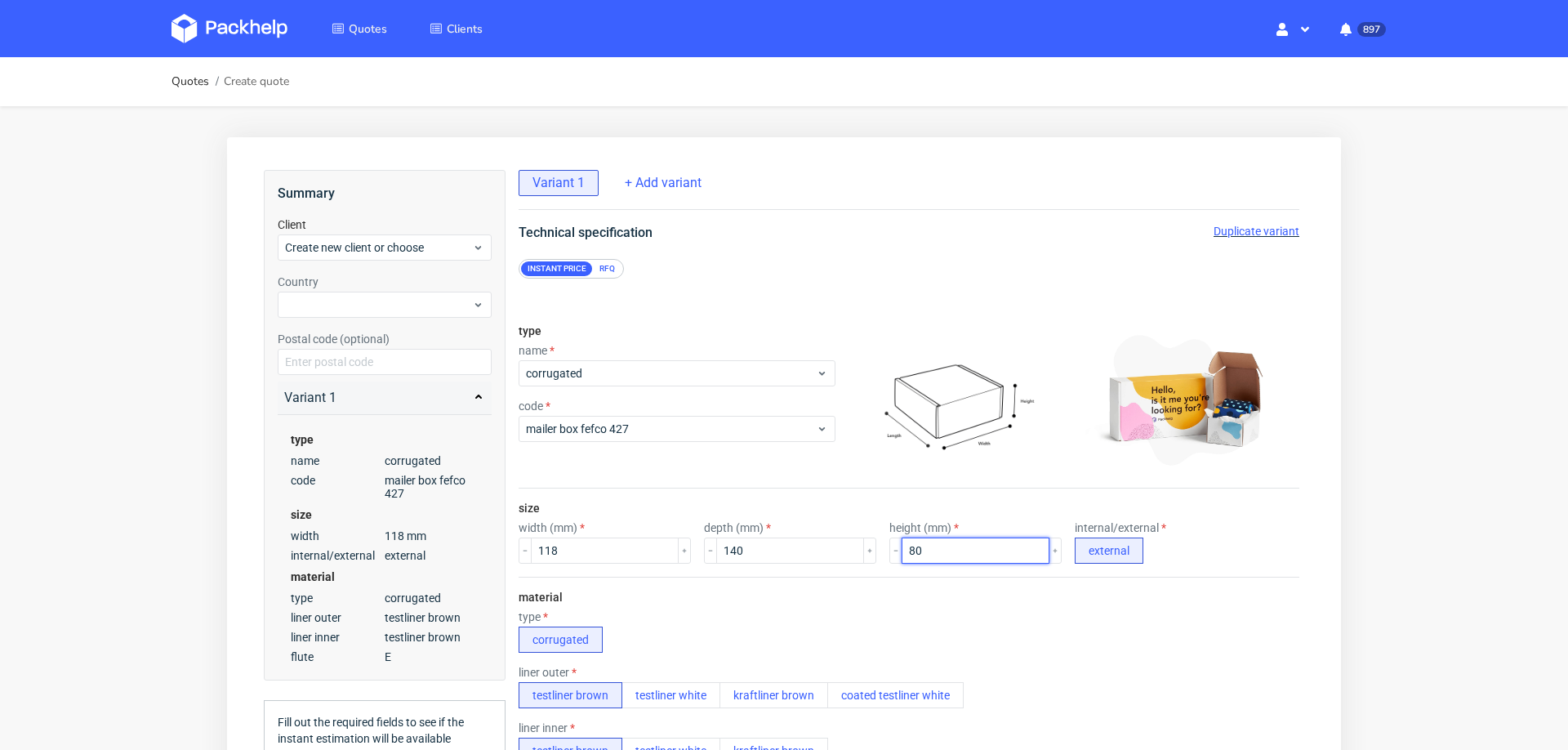
type input "80"
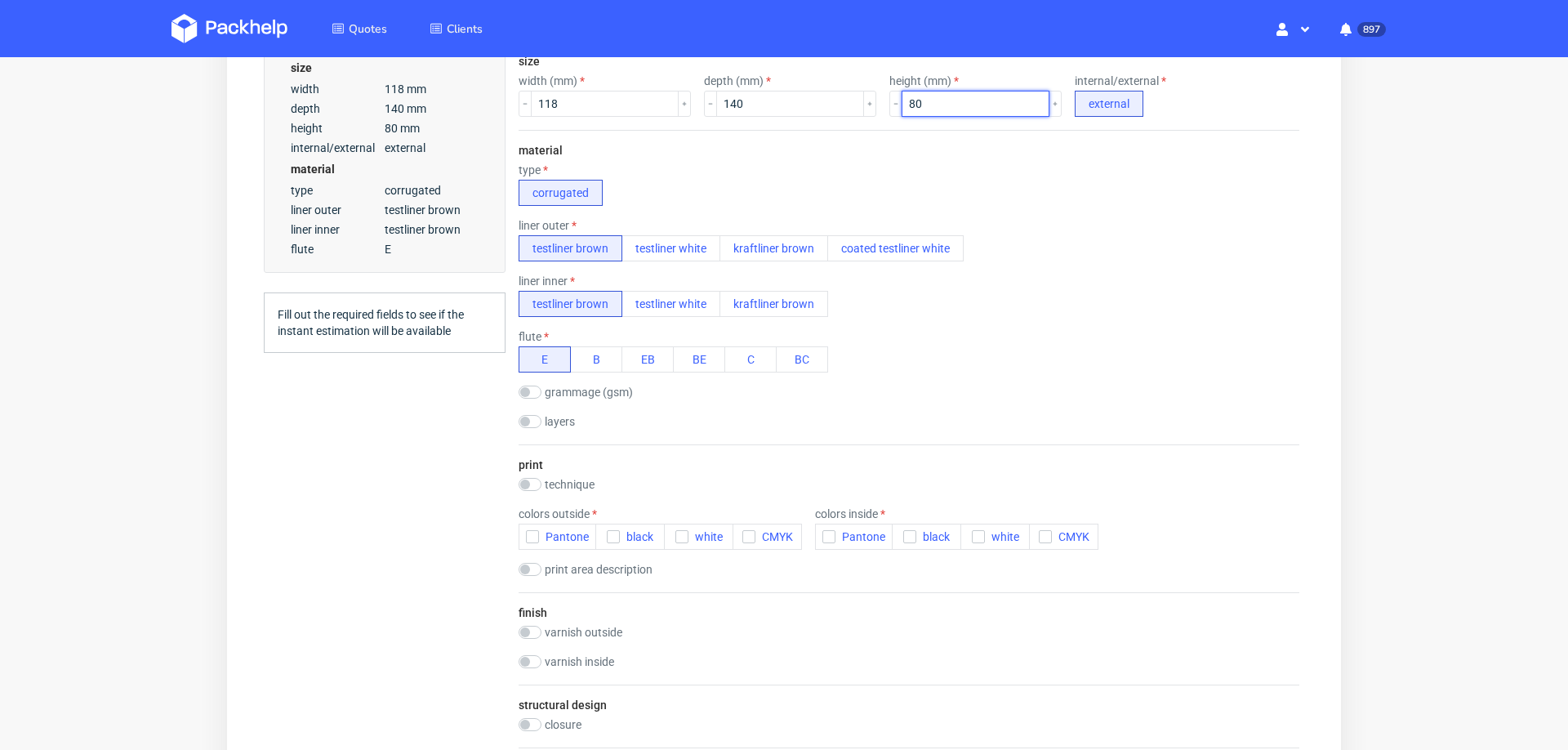
scroll to position [453, 0]
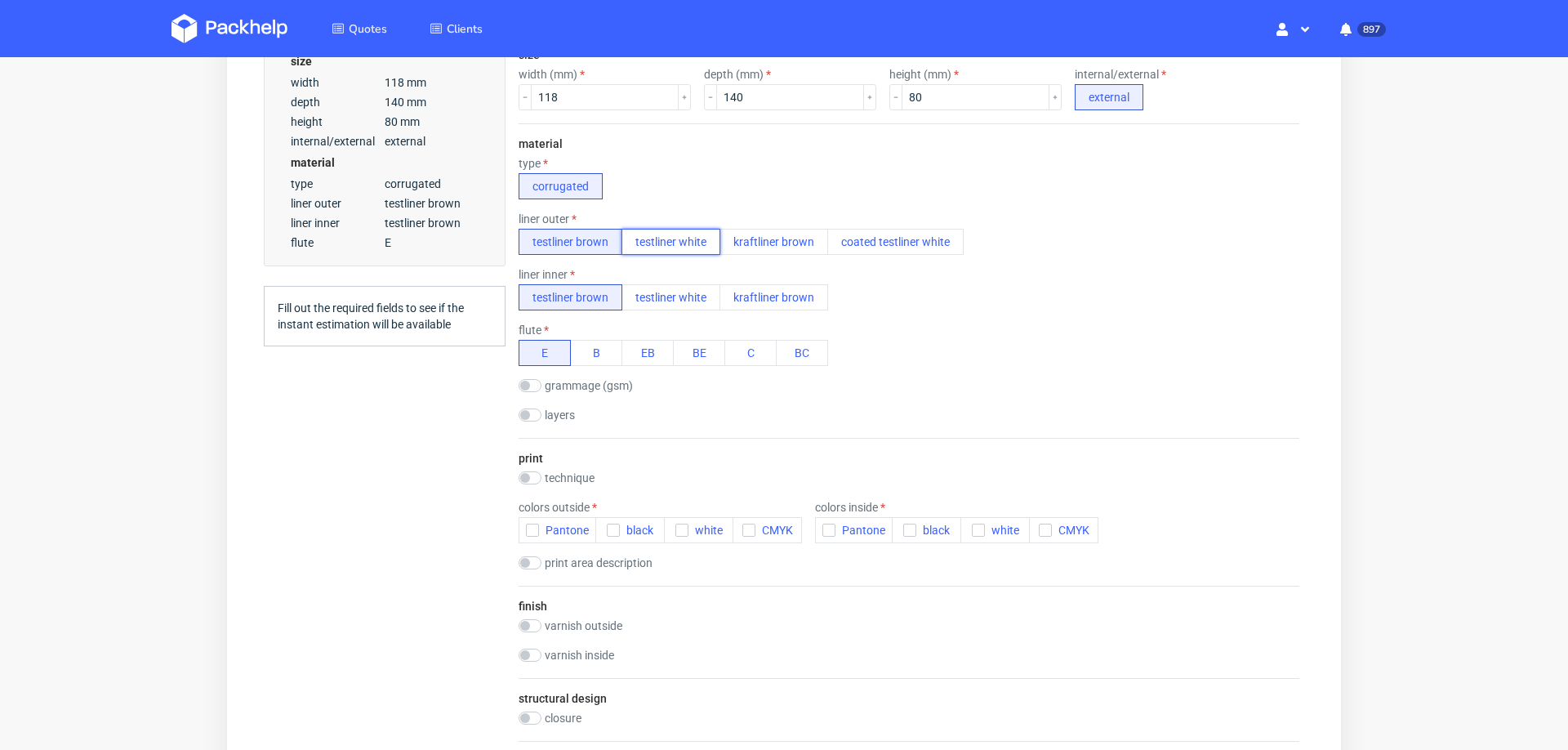
click at [678, 240] on button "testliner white" at bounding box center [671, 241] width 99 height 26
click at [677, 284] on button "testliner white" at bounding box center [671, 297] width 99 height 26
click at [533, 472] on input "checkbox" at bounding box center [530, 478] width 23 height 13
checkbox input "true"
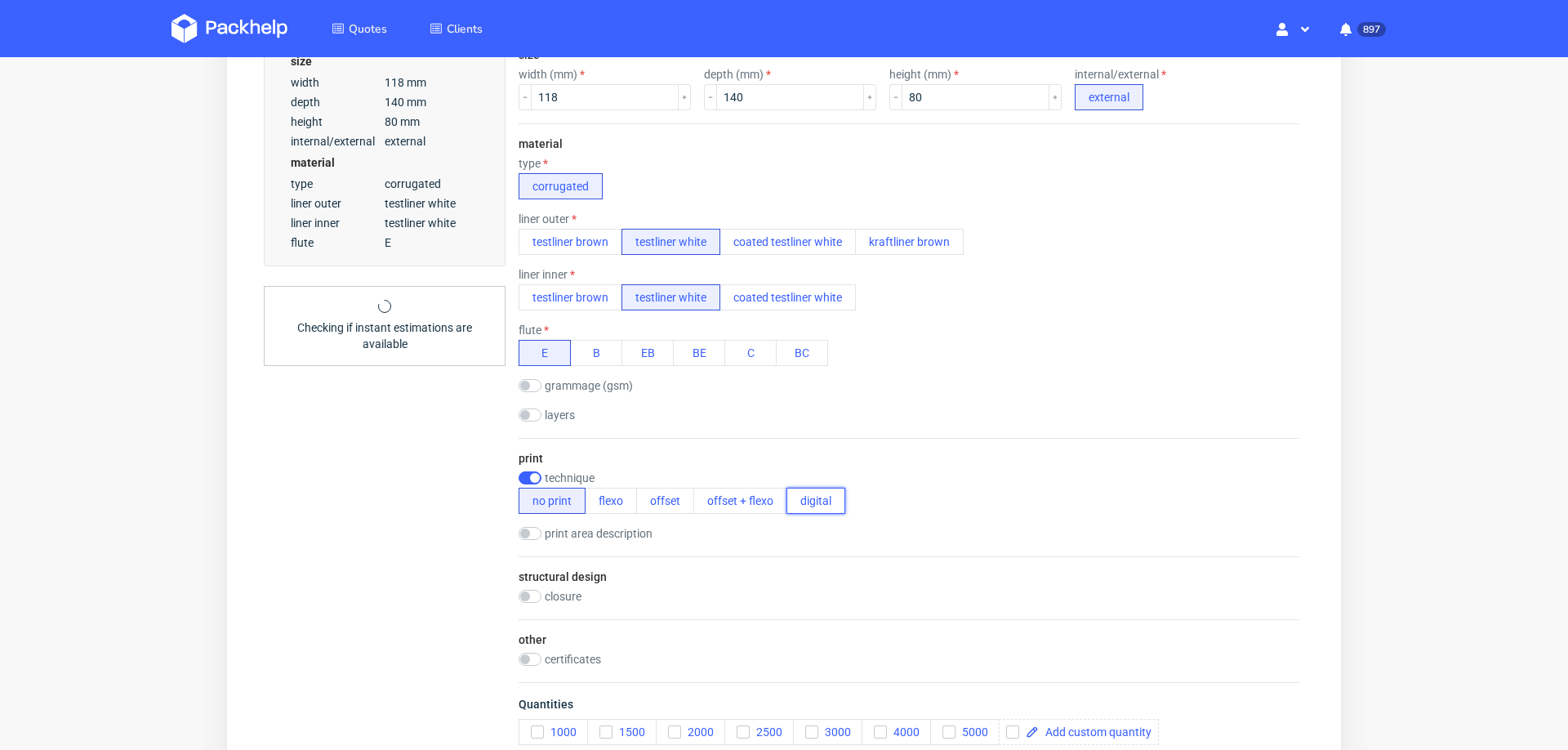
click at [825, 497] on button "digital" at bounding box center [815, 501] width 59 height 26
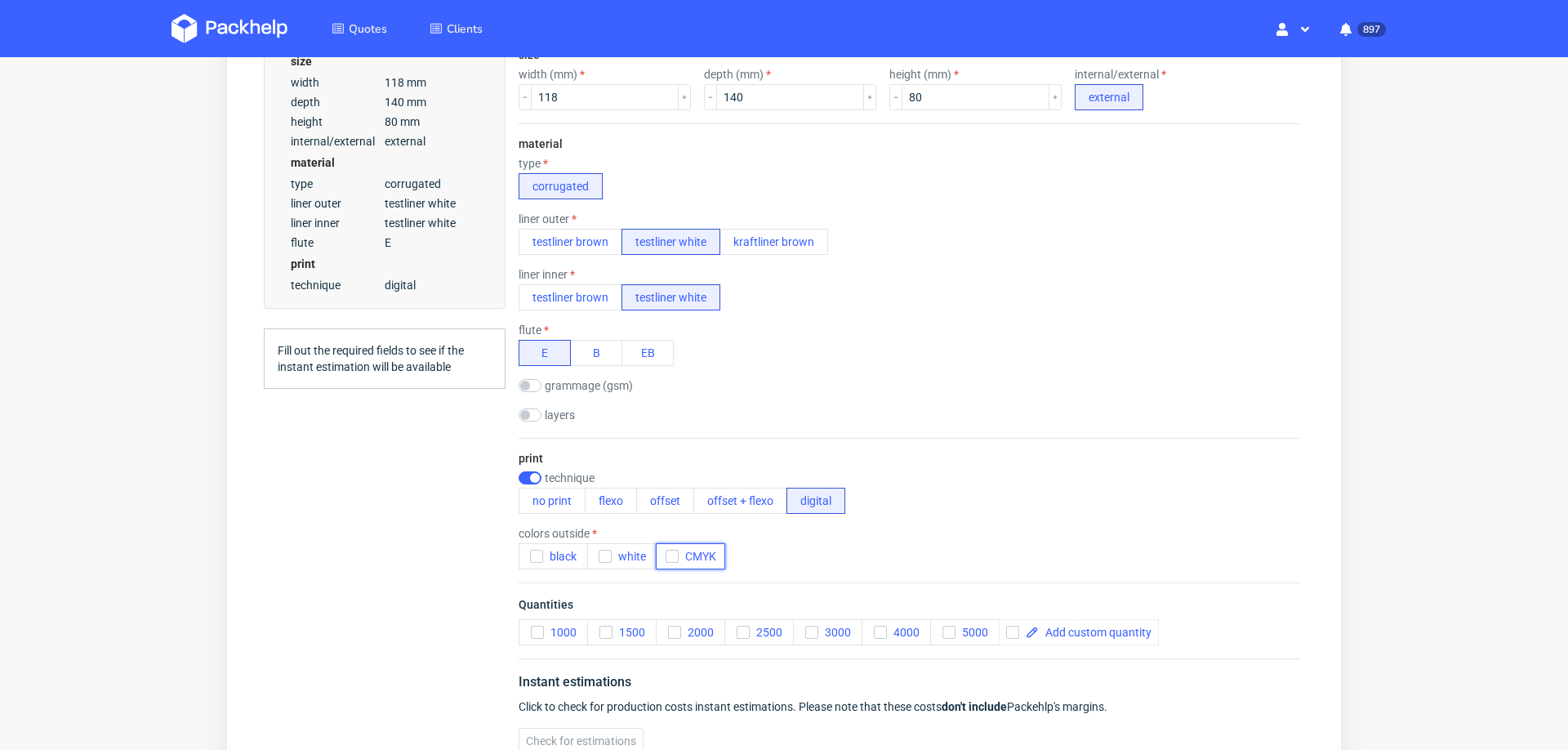
click at [674, 550] on icon "button" at bounding box center [672, 555] width 11 height 11
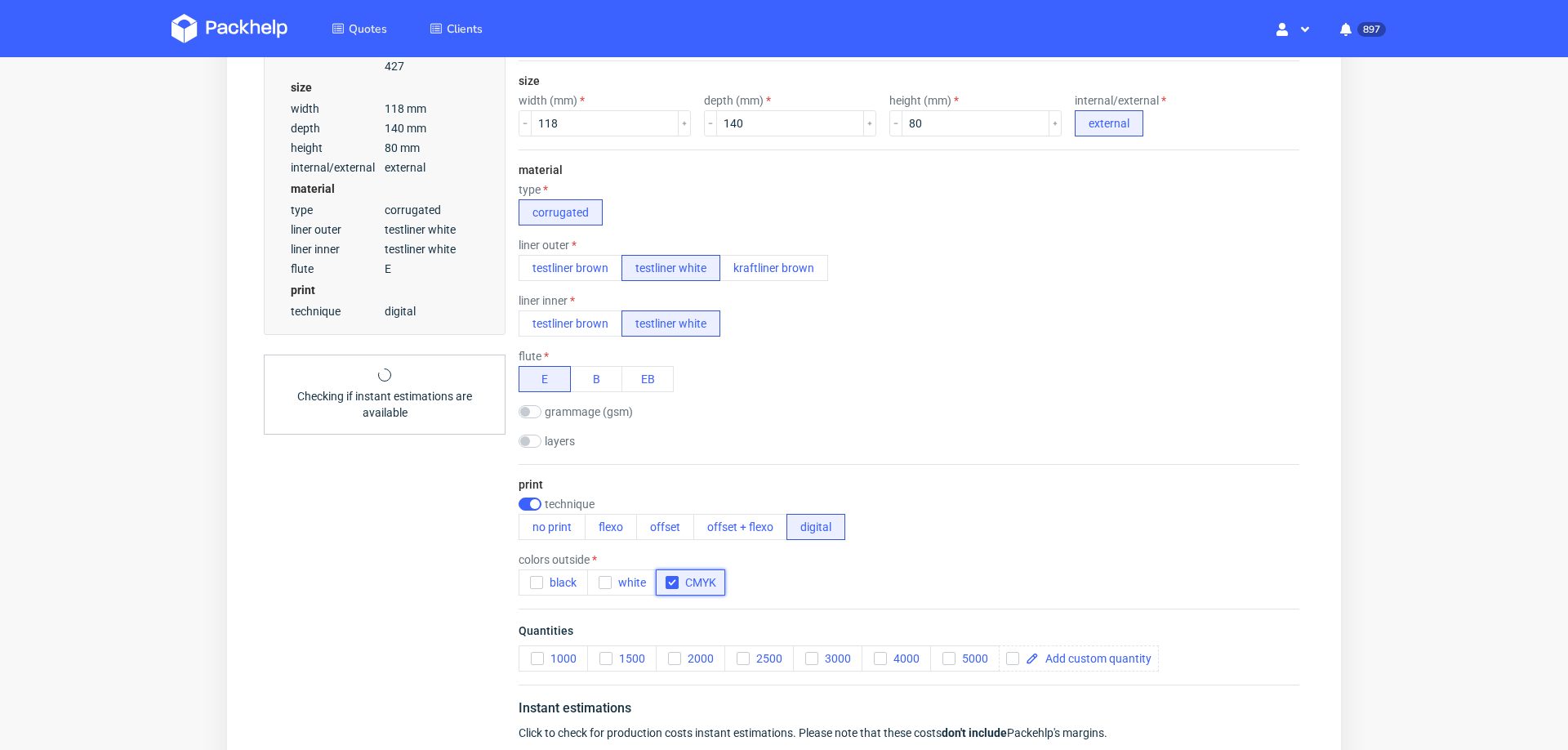
scroll to position [424, 0]
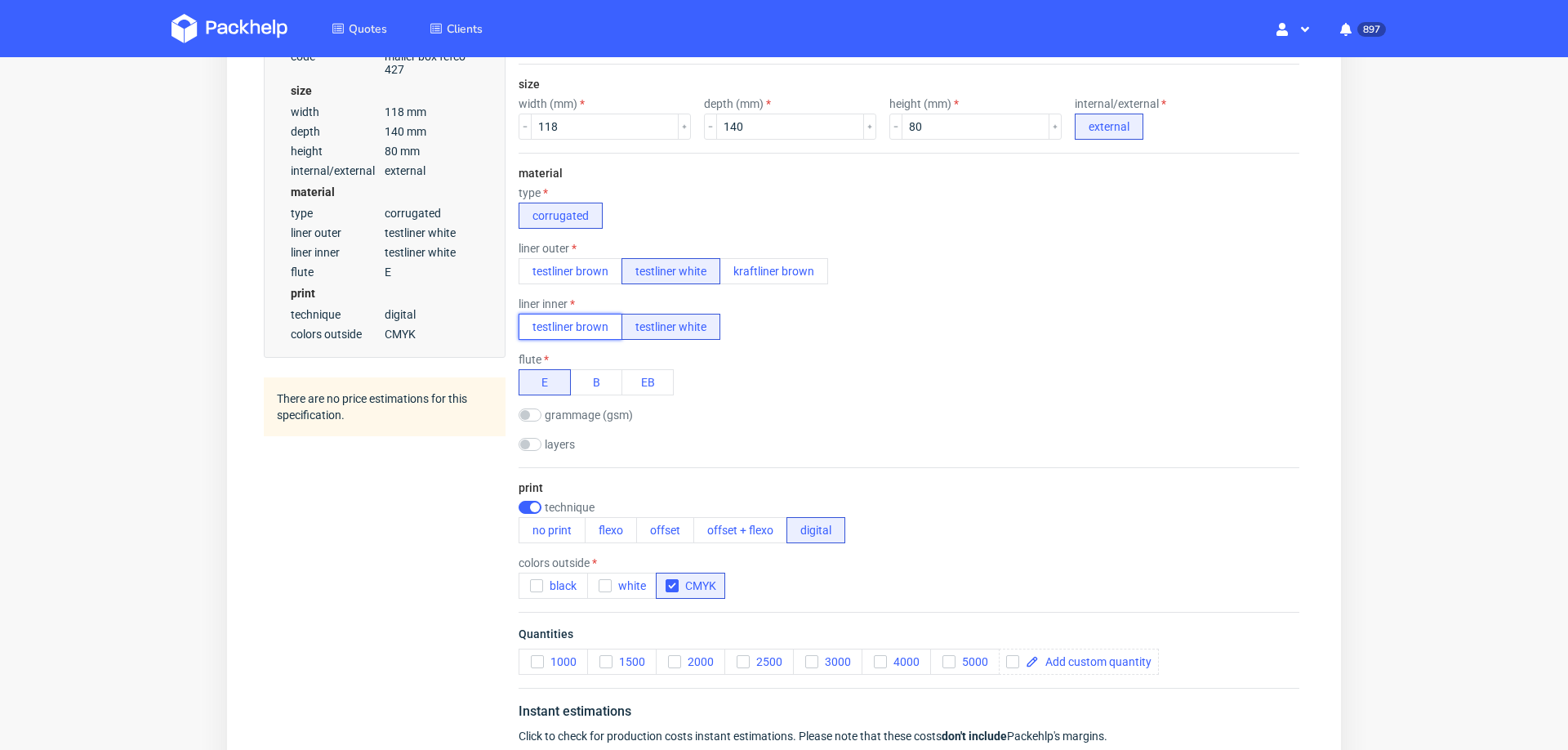
click at [597, 315] on button "testliner brown" at bounding box center [571, 327] width 103 height 26
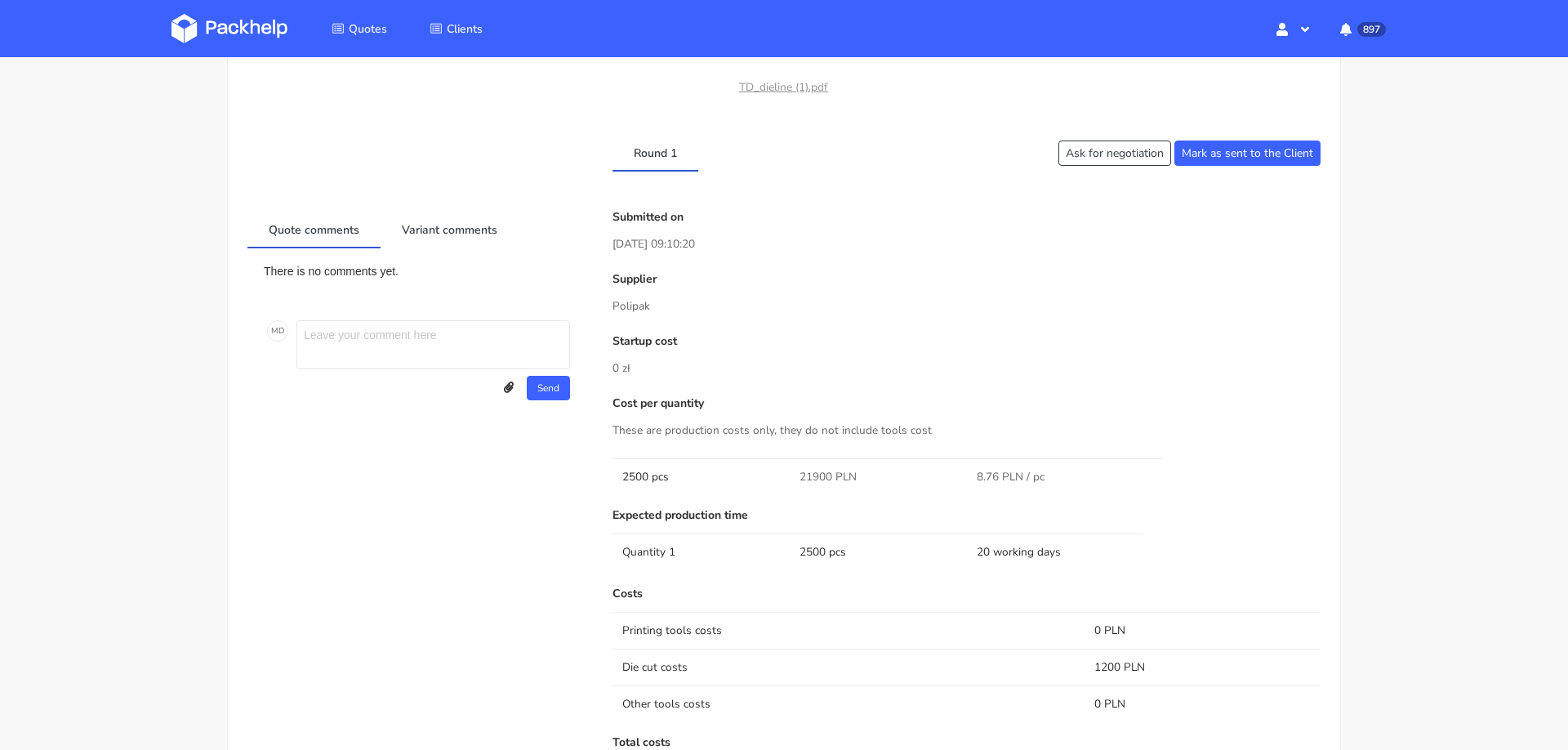
scroll to position [1199, 0]
